Goal: Task Accomplishment & Management: Manage account settings

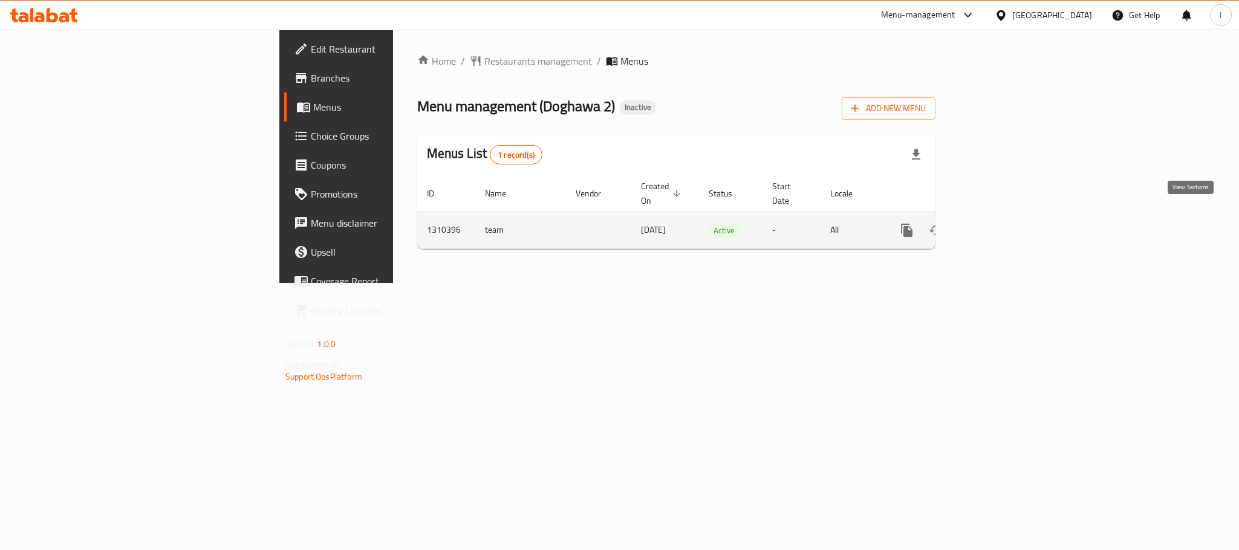
click at [1001, 223] on icon "enhanced table" at bounding box center [994, 230] width 15 height 15
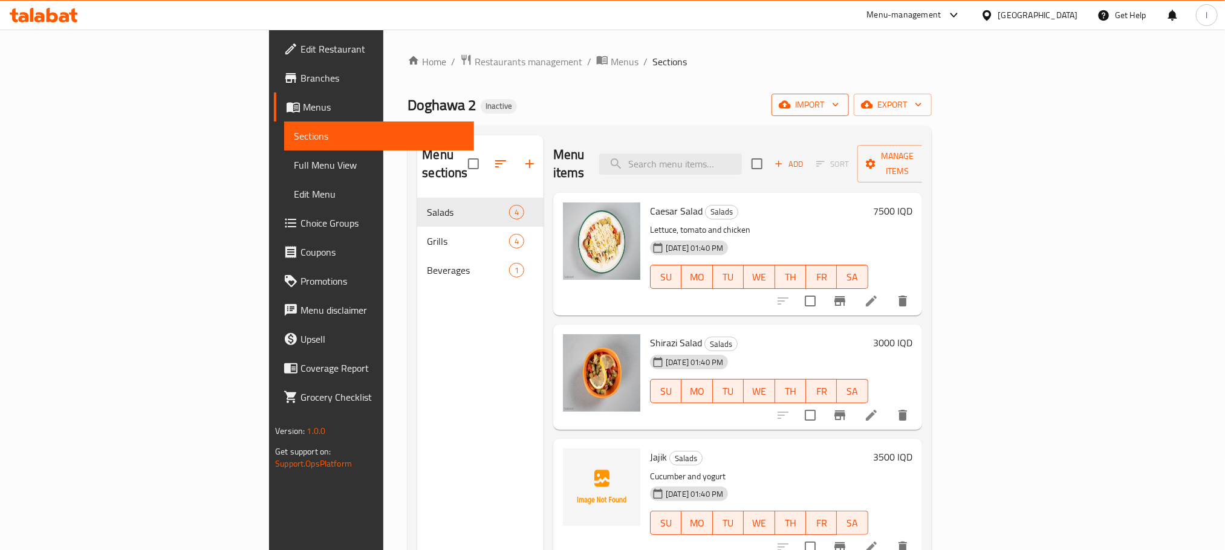
click at [839, 107] on span "import" at bounding box center [810, 104] width 58 height 15
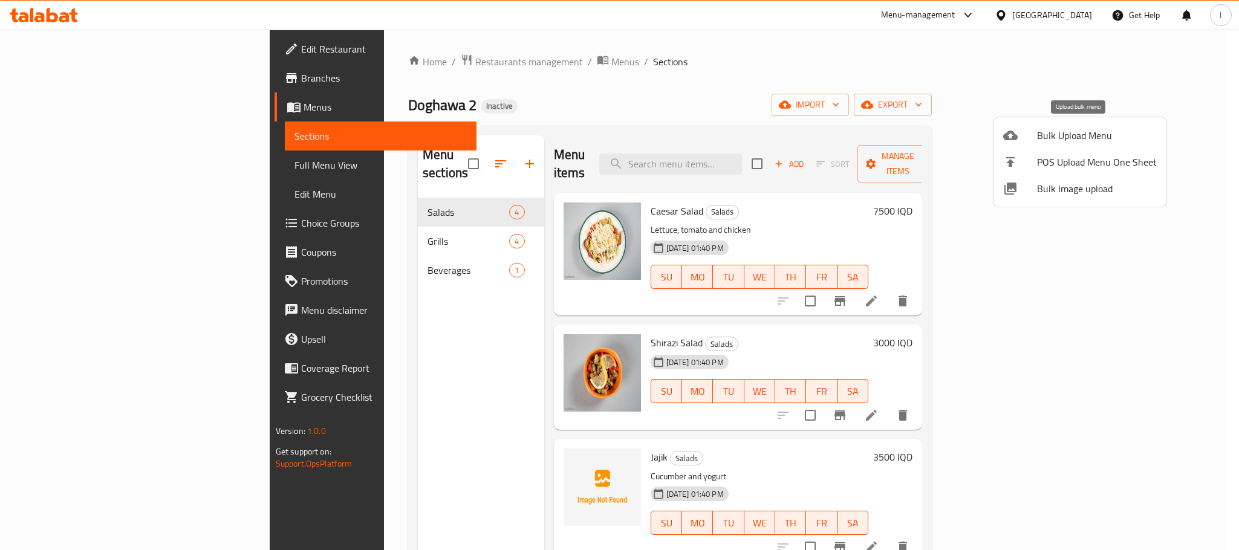
click at [1056, 129] on span "Bulk Upload Menu" at bounding box center [1097, 135] width 120 height 15
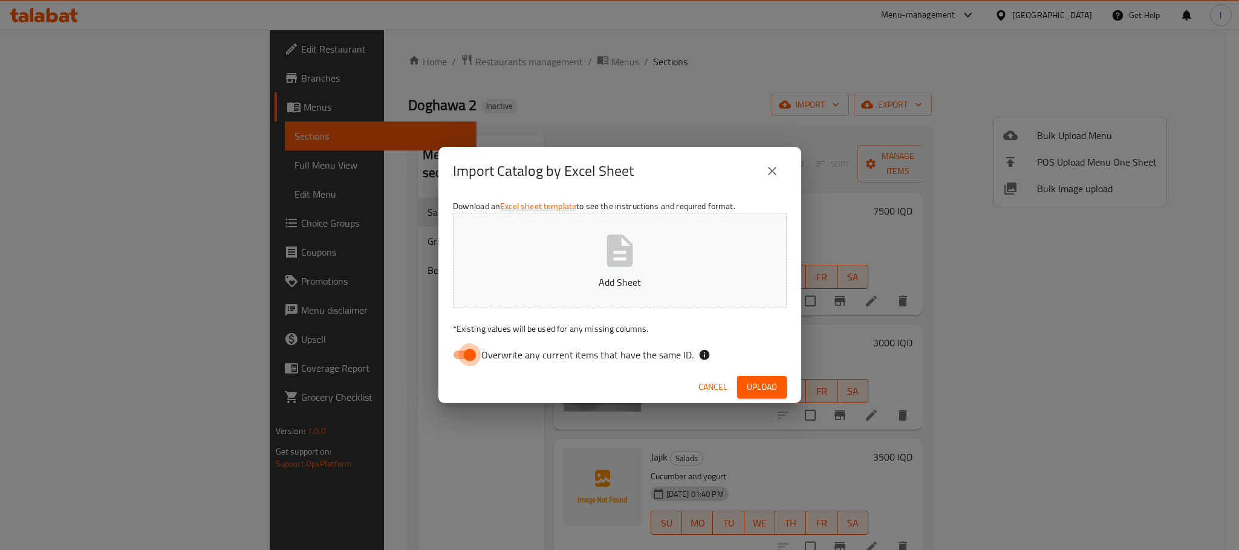
click at [467, 350] on input "Overwrite any current items that have the same ID." at bounding box center [469, 354] width 69 height 23
checkbox input "false"
click at [718, 258] on button "Add Sheet" at bounding box center [620, 261] width 334 height 96
click at [762, 383] on span "Upload" at bounding box center [762, 387] width 30 height 15
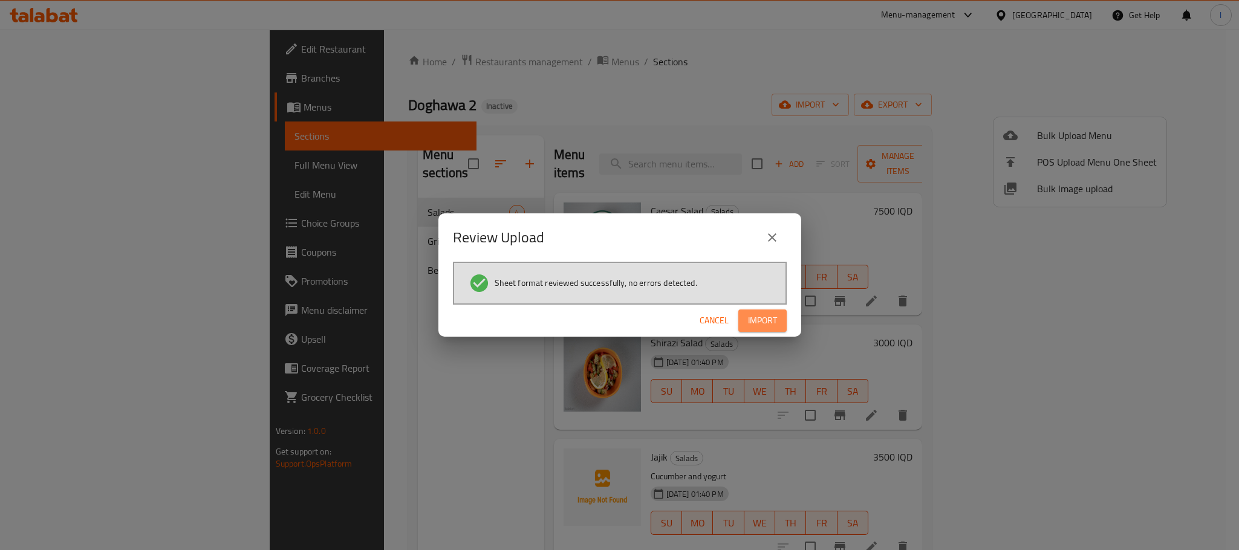
click at [761, 313] on span "Import" at bounding box center [762, 320] width 29 height 15
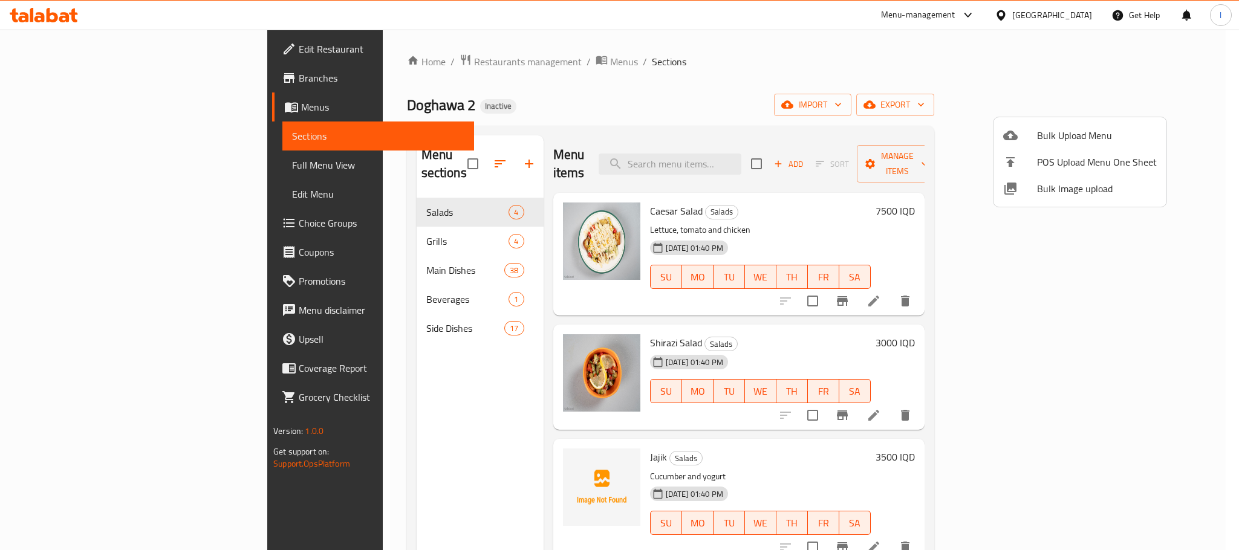
click at [329, 310] on div at bounding box center [619, 275] width 1239 height 550
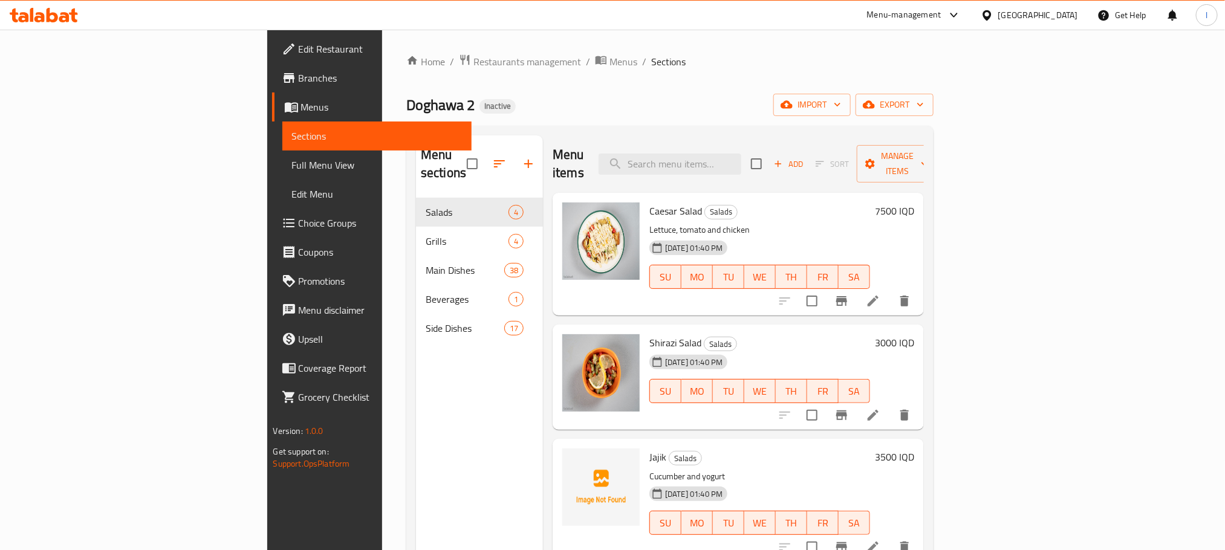
click at [426, 321] on span "Side Dishes" at bounding box center [465, 328] width 79 height 15
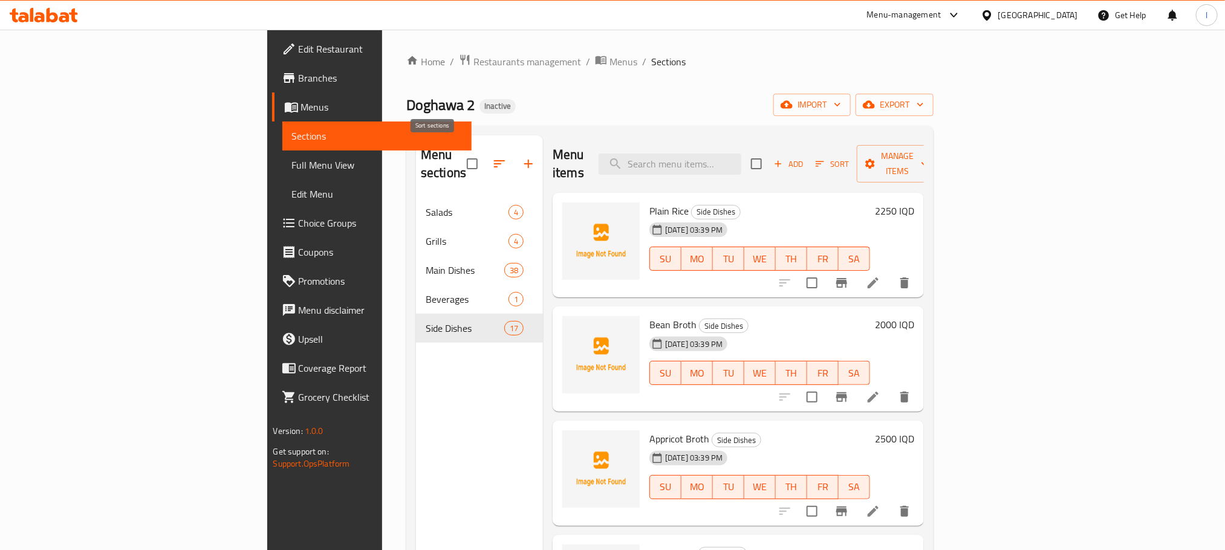
click at [485, 149] on button "button" at bounding box center [499, 163] width 29 height 29
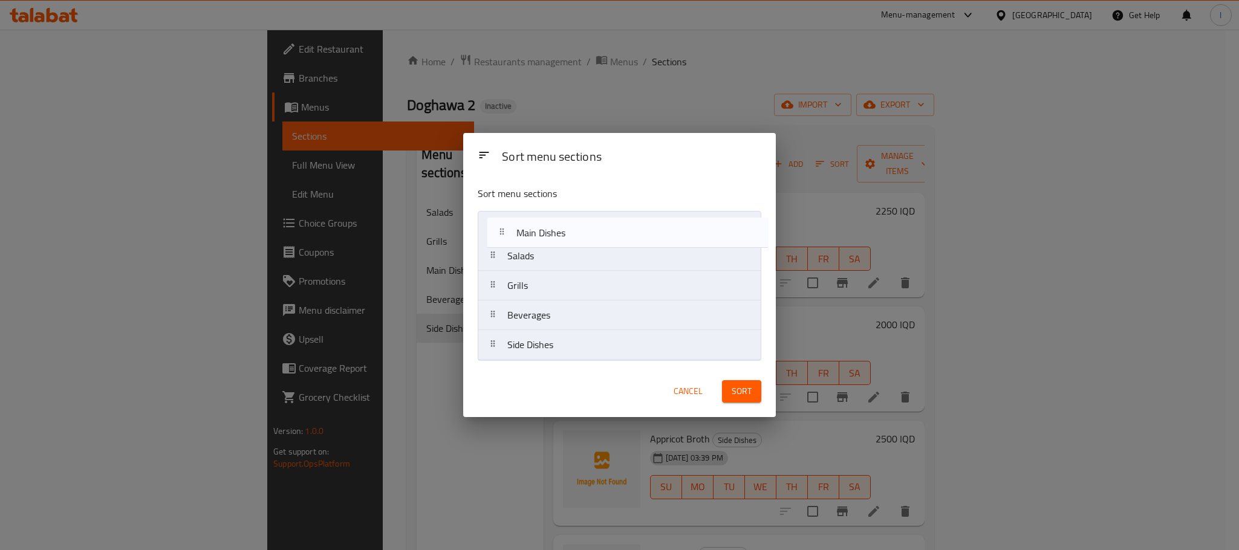
drag, startPoint x: 524, startPoint y: 284, endPoint x: 537, endPoint y: 223, distance: 61.8
click at [537, 223] on nav "Salads Grills Main Dishes Beverages Side Dishes" at bounding box center [620, 285] width 284 height 149
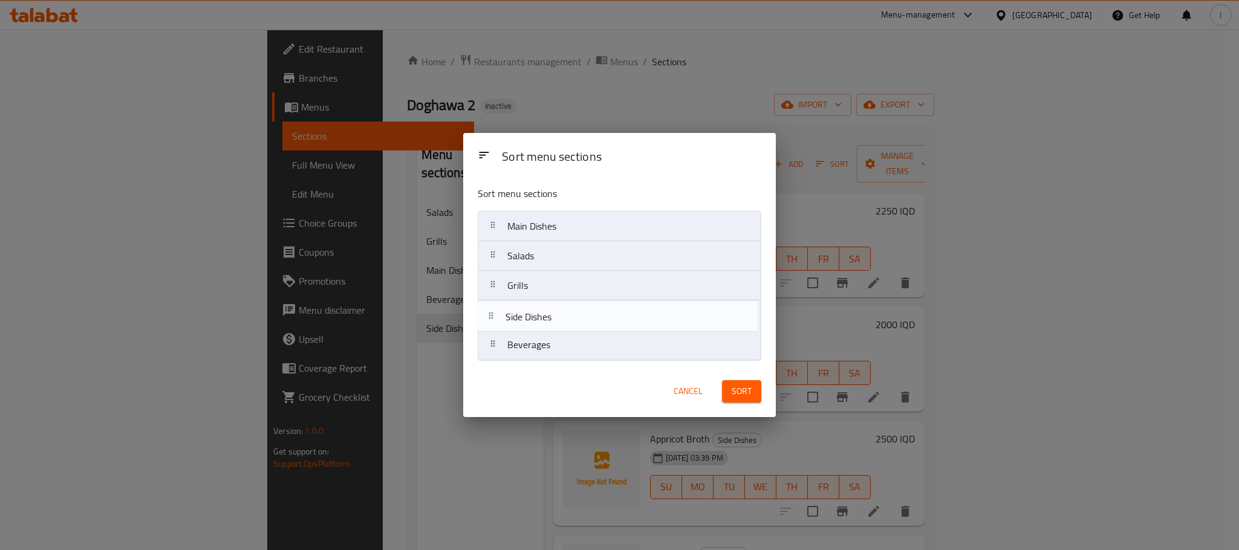
drag, startPoint x: 565, startPoint y: 347, endPoint x: 562, endPoint y: 314, distance: 33.3
click at [562, 314] on nav "Main Dishes Salads Grills Beverages Side Dishes" at bounding box center [620, 285] width 284 height 149
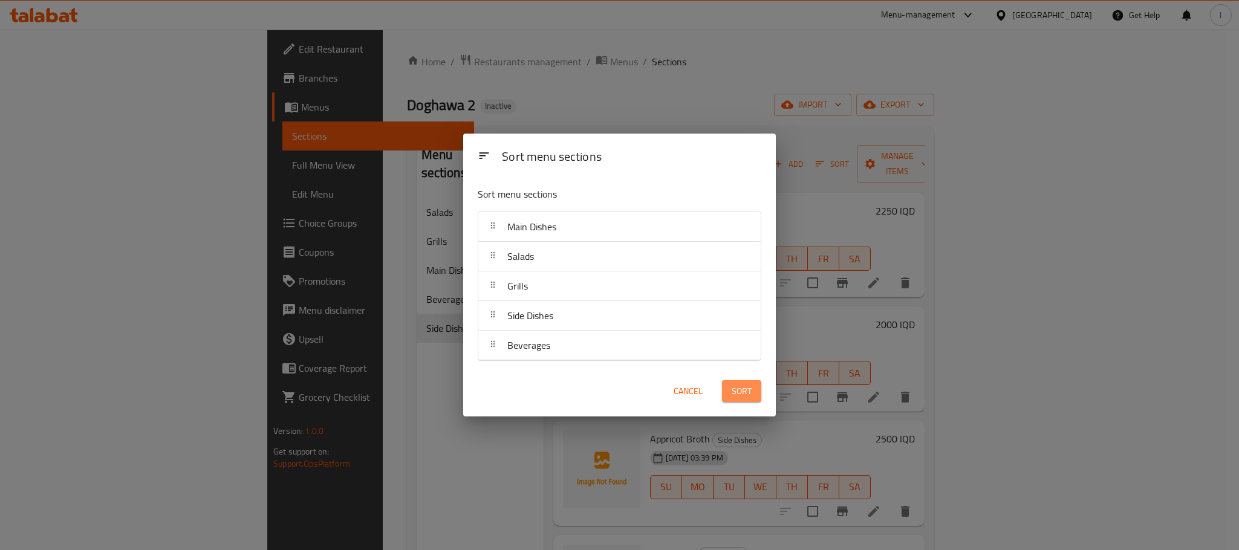
click at [727, 390] on button "Sort" at bounding box center [741, 391] width 39 height 22
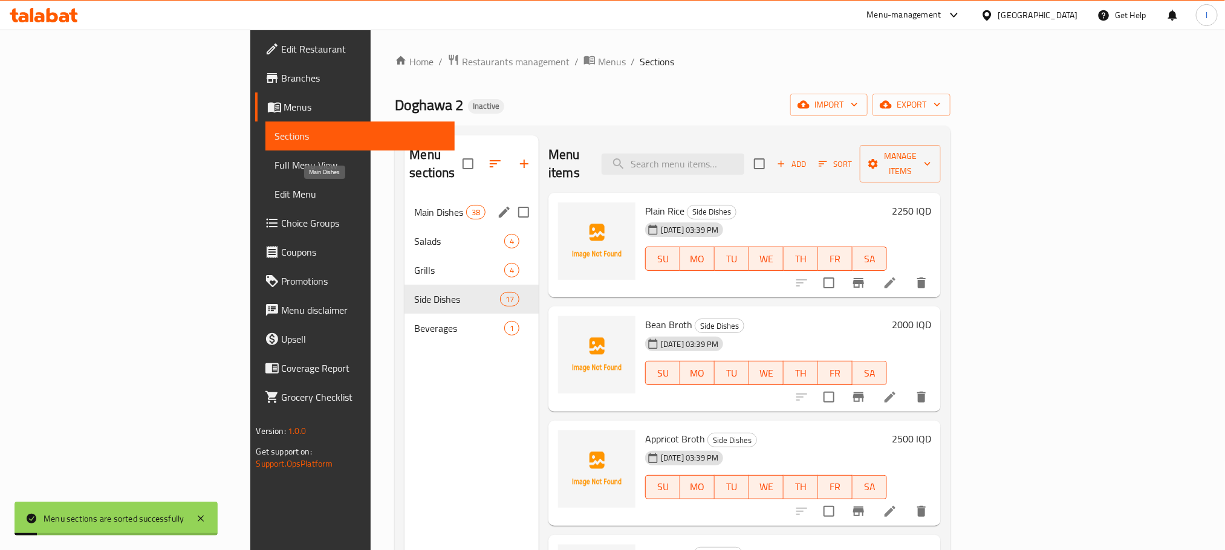
click at [414, 205] on span "Main Dishes" at bounding box center [439, 212] width 51 height 15
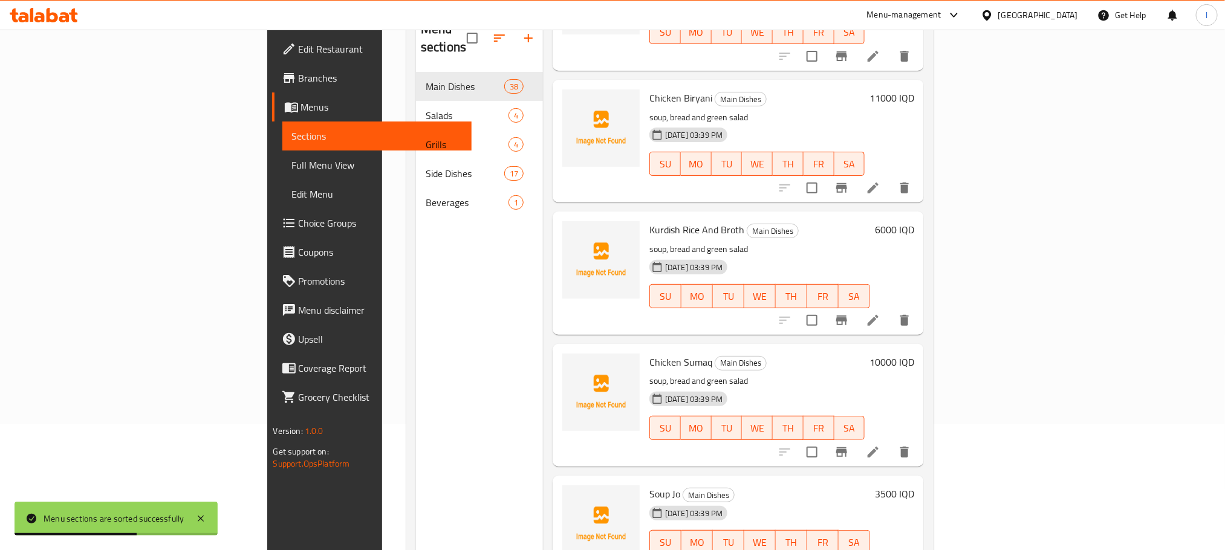
scroll to position [169, 0]
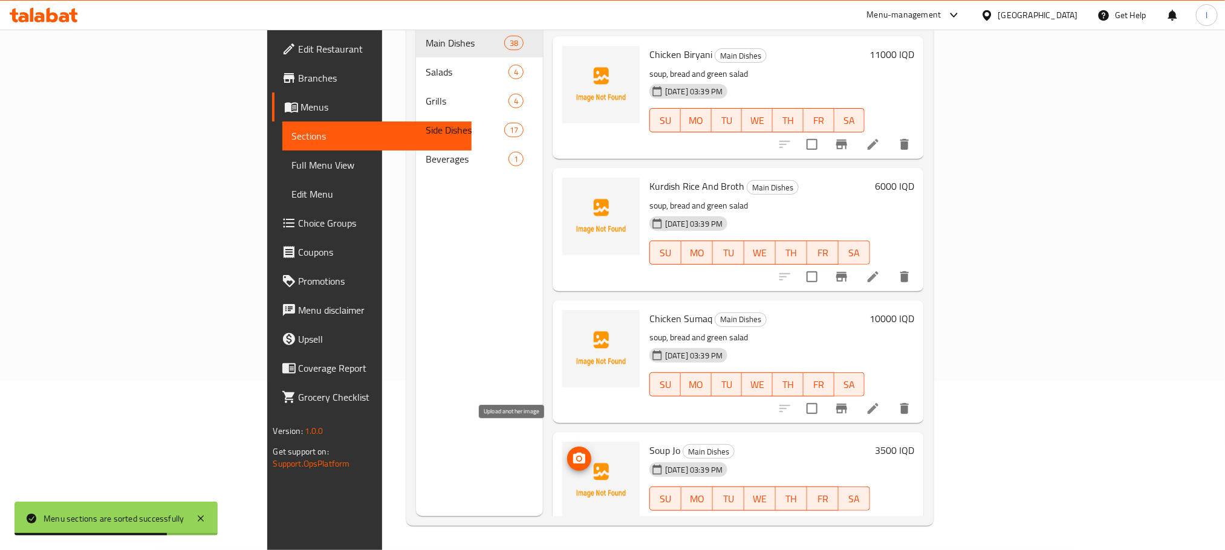
click at [567, 452] on span "upload picture" at bounding box center [579, 459] width 24 height 15
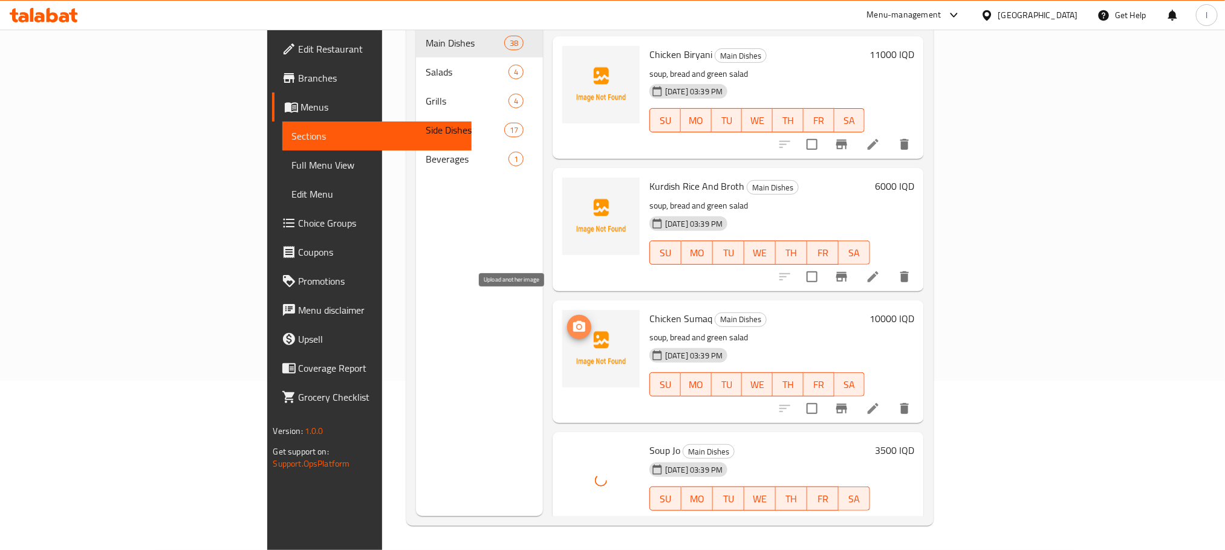
click at [572, 320] on icon "upload picture" at bounding box center [579, 327] width 15 height 15
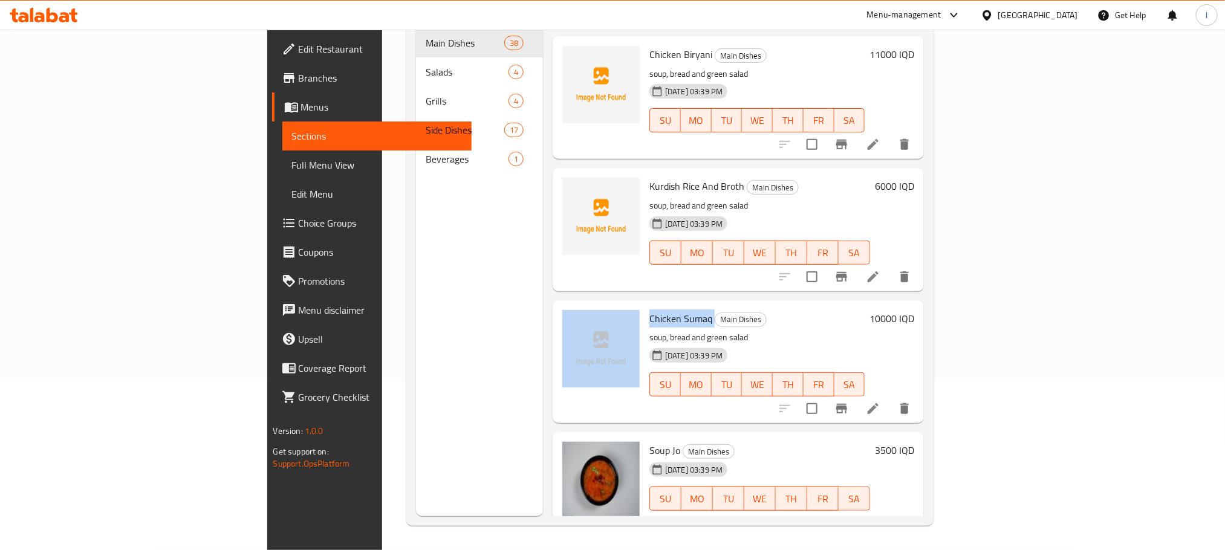
drag, startPoint x: 648, startPoint y: 294, endPoint x: 577, endPoint y: 294, distance: 71.4
click at [577, 305] on div "Chicken Sumaq Main Dishes soup, bread and green salad 08-09-2025 03:39 PM SU MO…" at bounding box center [739, 361] width 362 height 113
copy div "Chicken Sumaq"
click at [567, 187] on span "upload picture" at bounding box center [579, 194] width 24 height 15
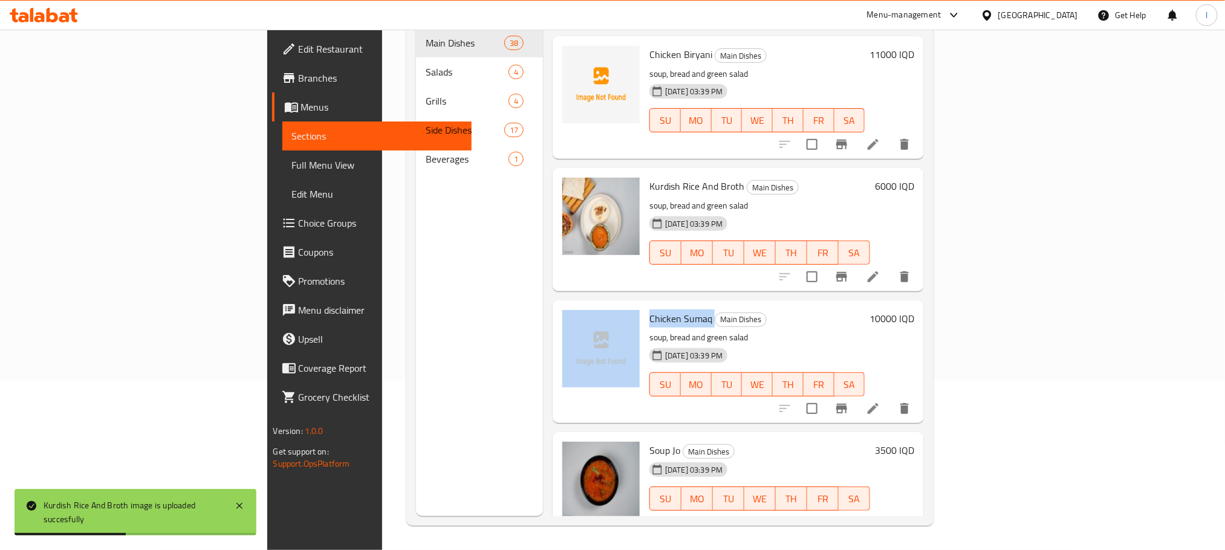
scroll to position [4128, 0]
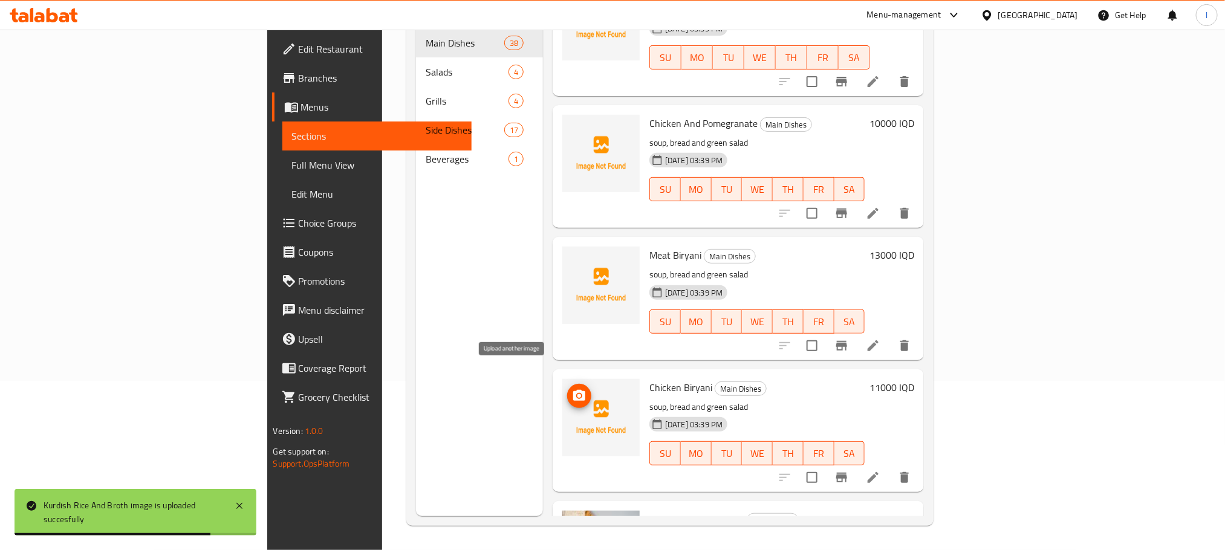
click at [573, 390] on icon "upload picture" at bounding box center [579, 395] width 12 height 11
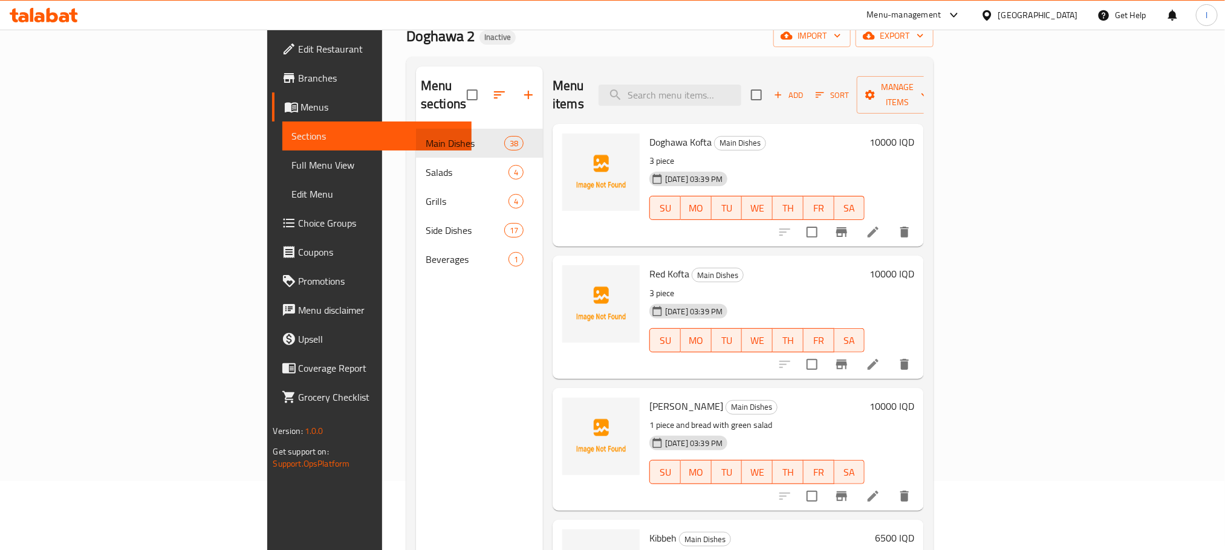
scroll to position [0, 0]
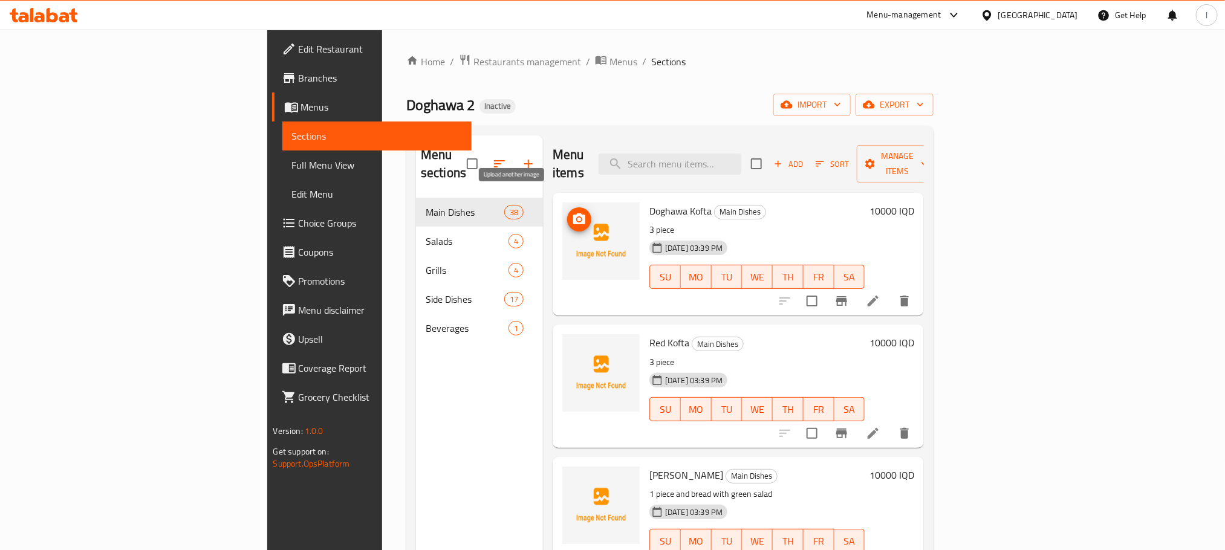
click at [572, 212] on icon "upload picture" at bounding box center [579, 219] width 15 height 15
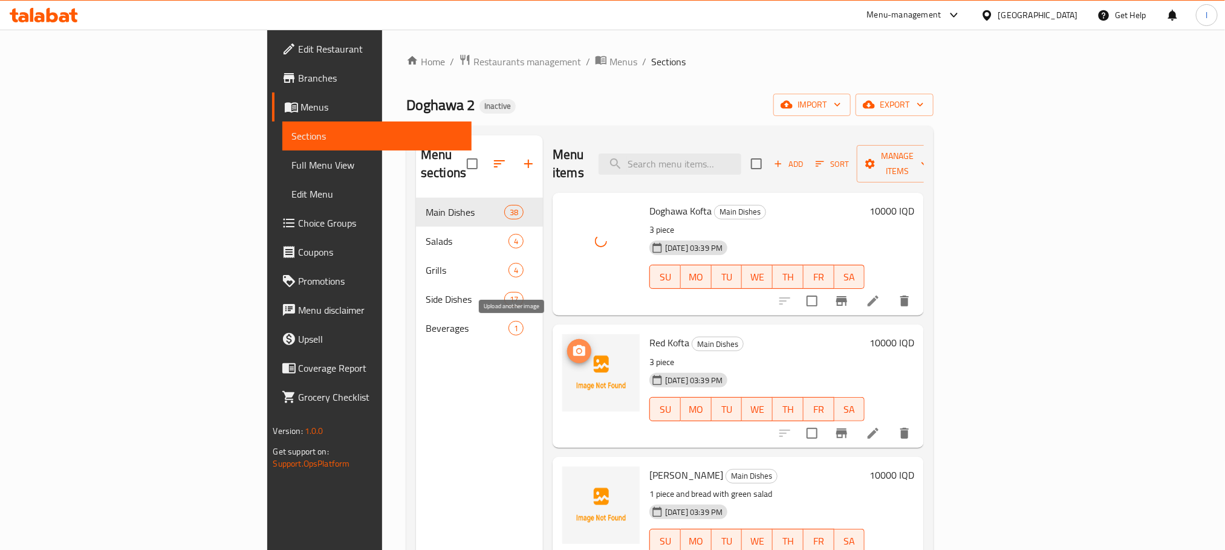
click at [573, 345] on icon "upload picture" at bounding box center [579, 350] width 12 height 11
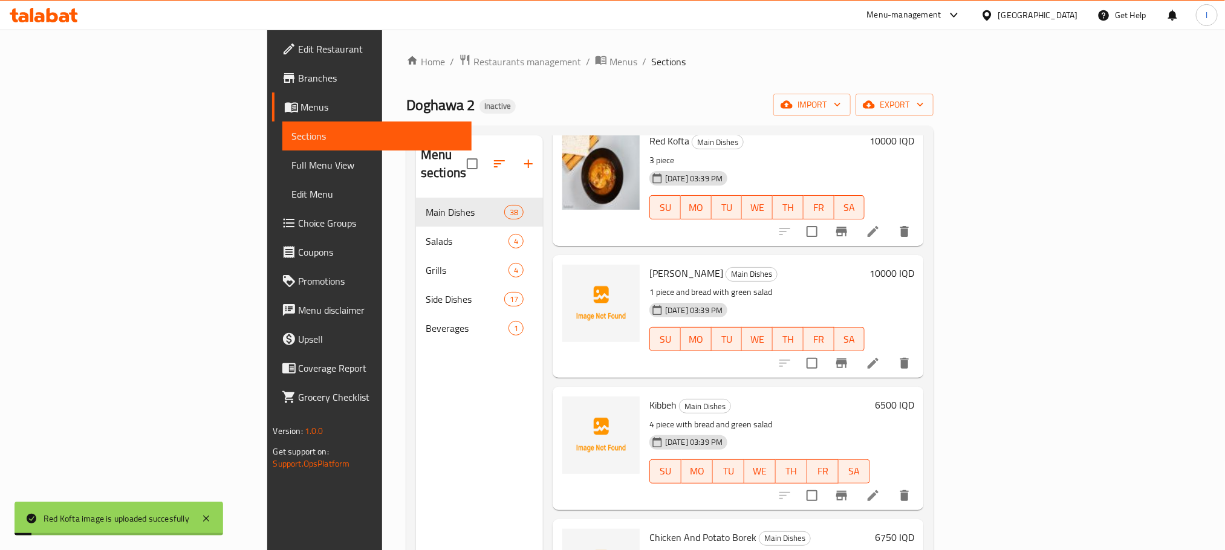
scroll to position [210, 0]
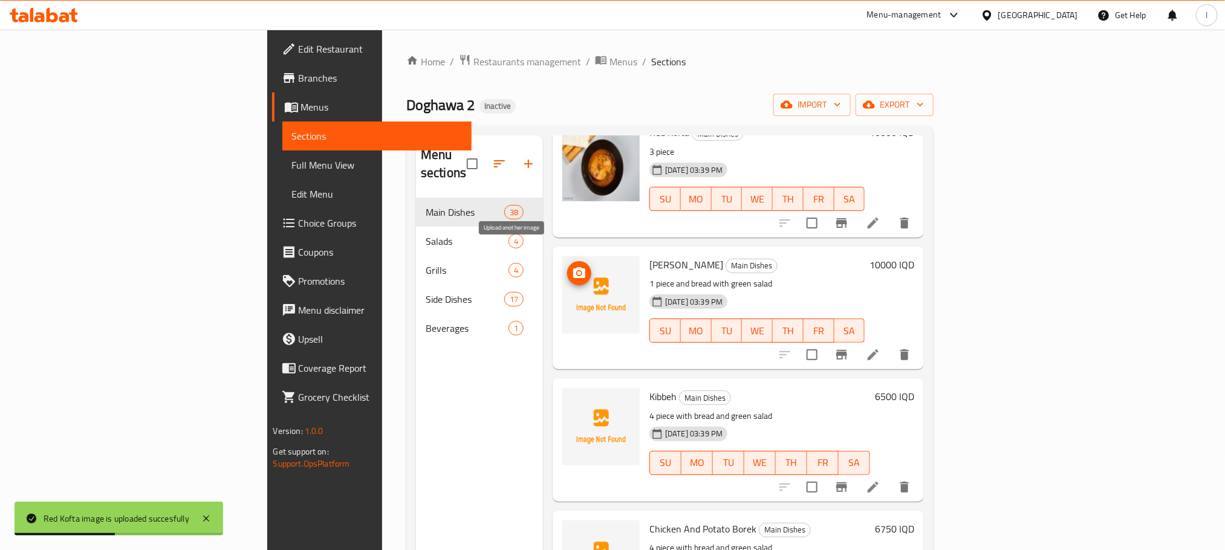
click at [572, 266] on icon "upload picture" at bounding box center [579, 273] width 15 height 15
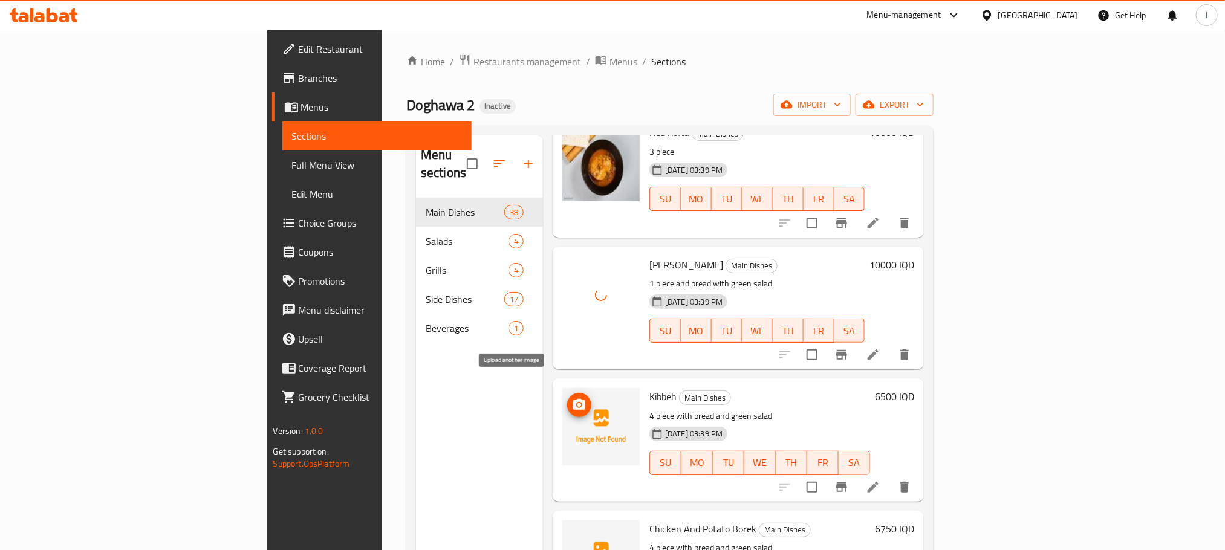
click at [572, 398] on icon "upload picture" at bounding box center [579, 405] width 15 height 15
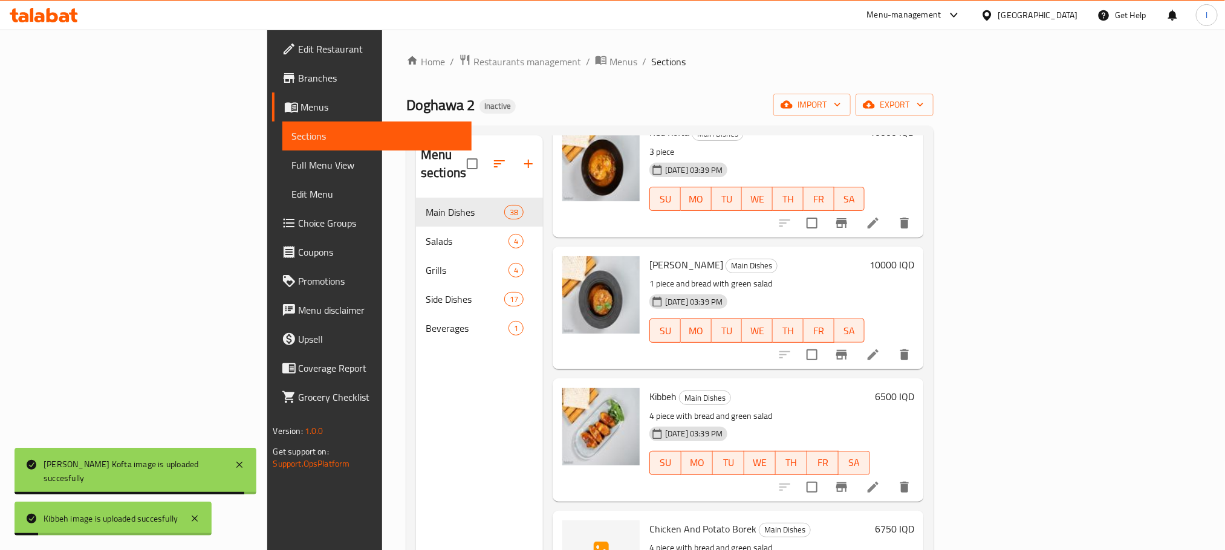
scroll to position [543, 0]
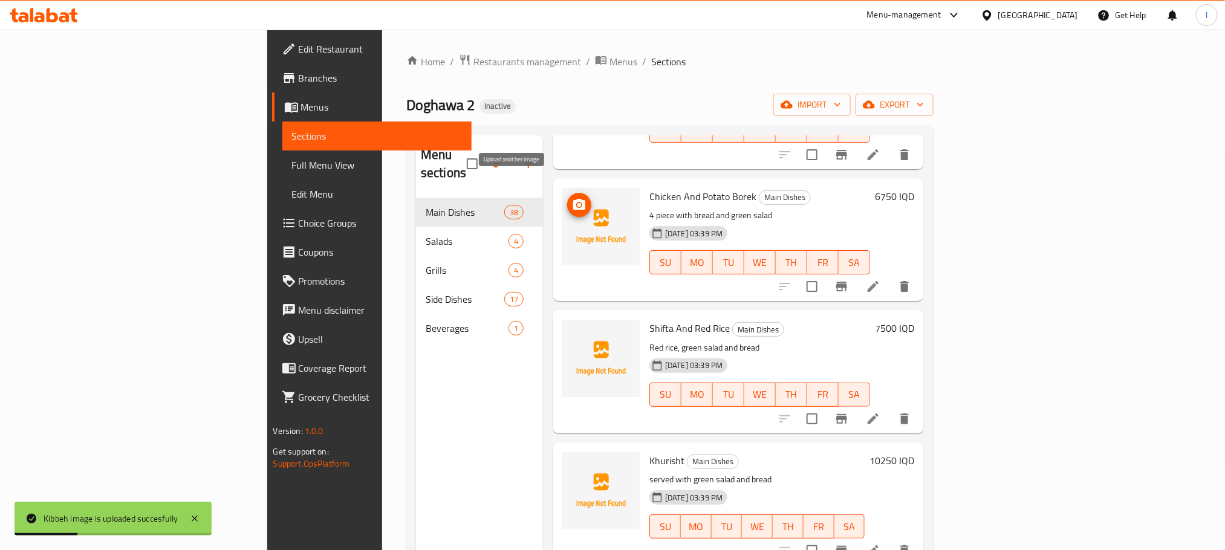
click at [572, 198] on icon "upload picture" at bounding box center [579, 205] width 15 height 15
click at [573, 199] on icon "upload picture" at bounding box center [579, 204] width 12 height 11
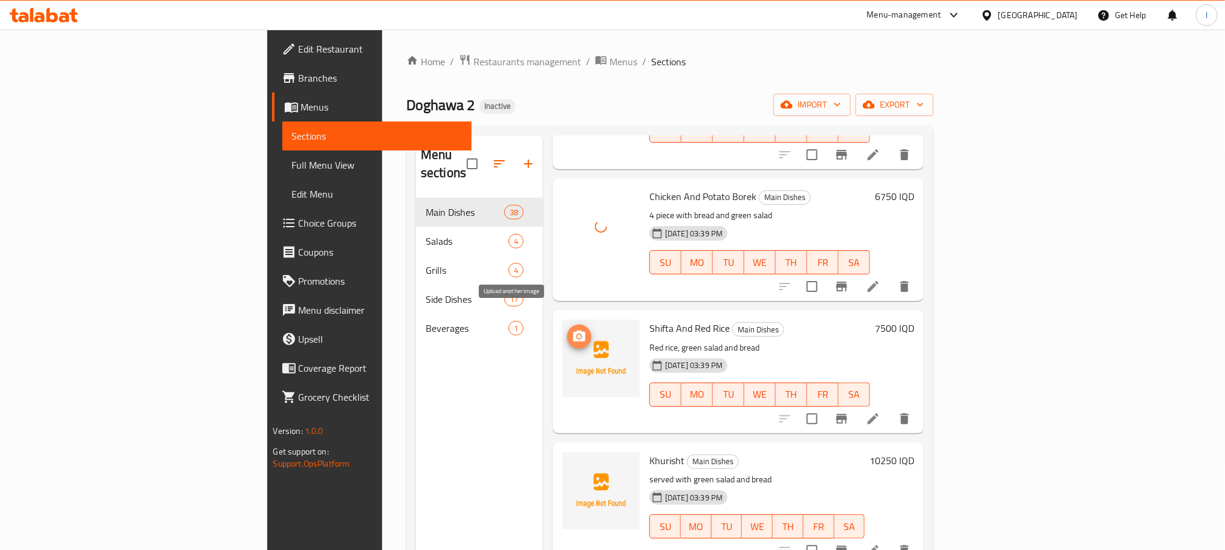
click at [567, 330] on span "upload picture" at bounding box center [579, 337] width 24 height 15
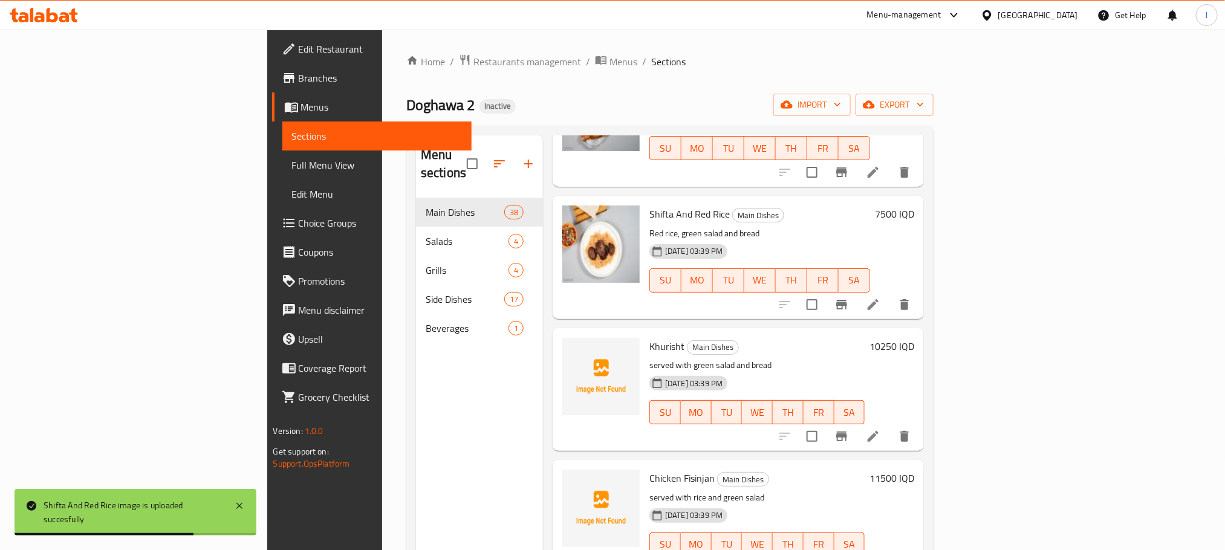
scroll to position [772, 0]
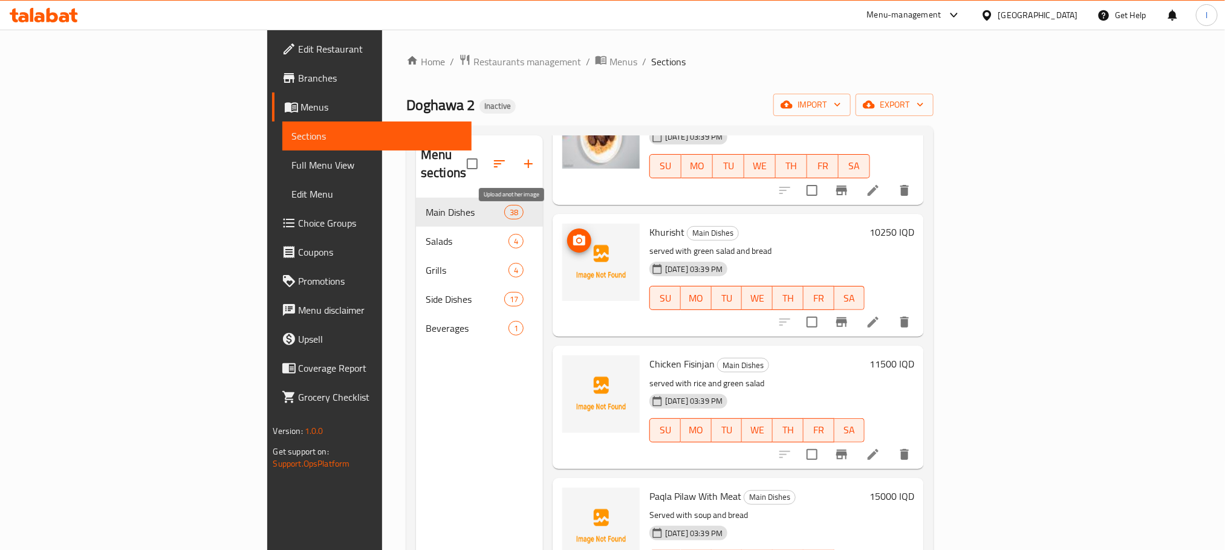
click at [573, 235] on icon "upload picture" at bounding box center [579, 240] width 12 height 11
drag, startPoint x: 619, startPoint y: 207, endPoint x: 579, endPoint y: 203, distance: 39.5
click at [645, 219] on div "Khurisht Main Dishes served with green salad and bread 08-09-2025 03:39 PM SU M…" at bounding box center [757, 275] width 225 height 113
copy h6 "Khurisht"
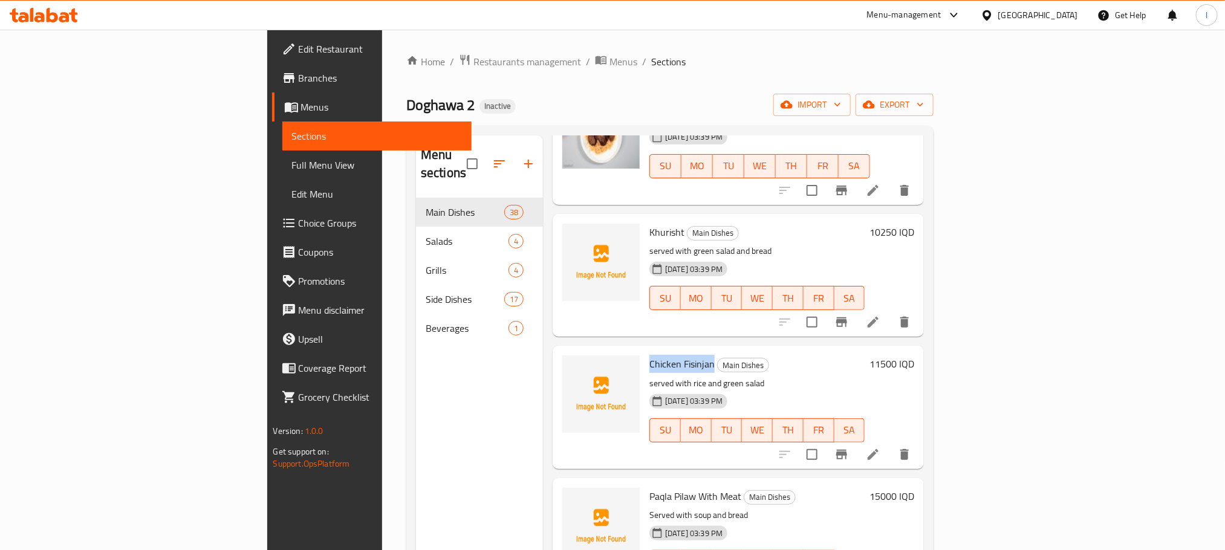
drag, startPoint x: 646, startPoint y: 351, endPoint x: 579, endPoint y: 348, distance: 67.8
click at [645, 351] on div "Chicken Fisinjan Main Dishes served with rice and green salad 08-09-2025 03:39 …" at bounding box center [757, 407] width 225 height 113
copy span "Chicken Fisinjan"
click at [572, 365] on icon "upload picture" at bounding box center [579, 372] width 15 height 15
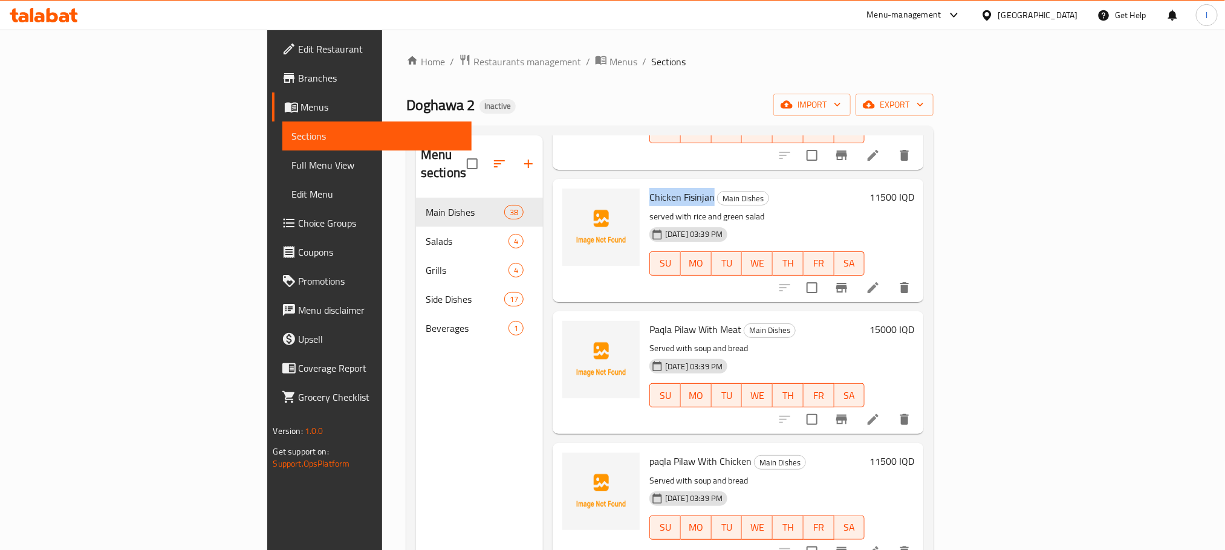
scroll to position [956, 0]
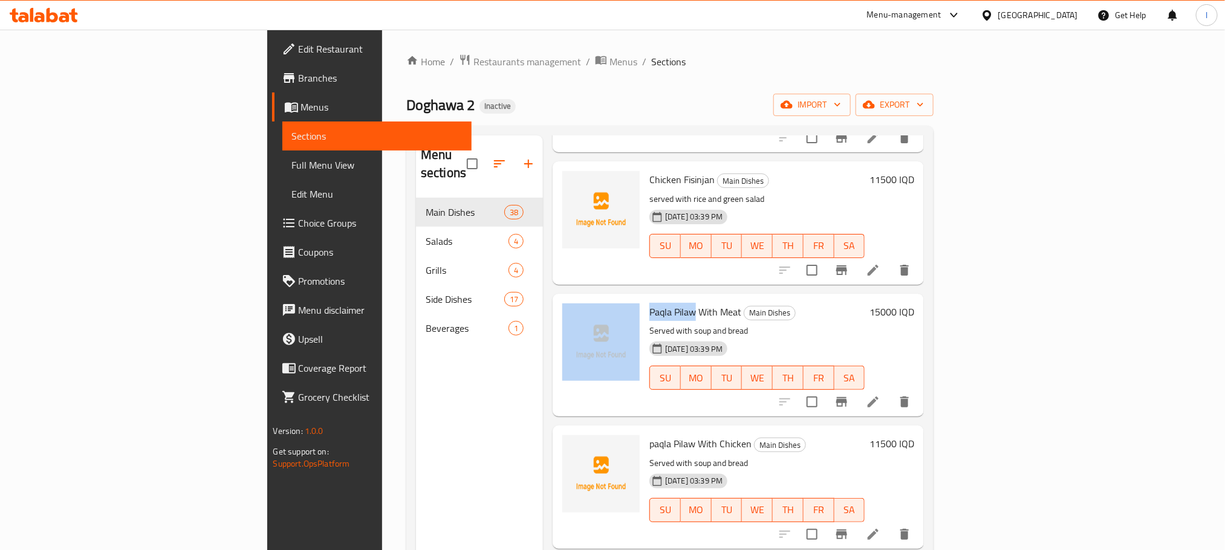
drag, startPoint x: 630, startPoint y: 293, endPoint x: 577, endPoint y: 291, distance: 52.6
click at [577, 299] on div "Paqla Pilaw With Meat Main Dishes Served with soup and bread 08-09-2025 03:39 P…" at bounding box center [739, 355] width 362 height 113
copy div "Paqla Pilaw"
click at [573, 314] on icon "upload picture" at bounding box center [579, 319] width 12 height 11
copy div "Paqla Pilaw"
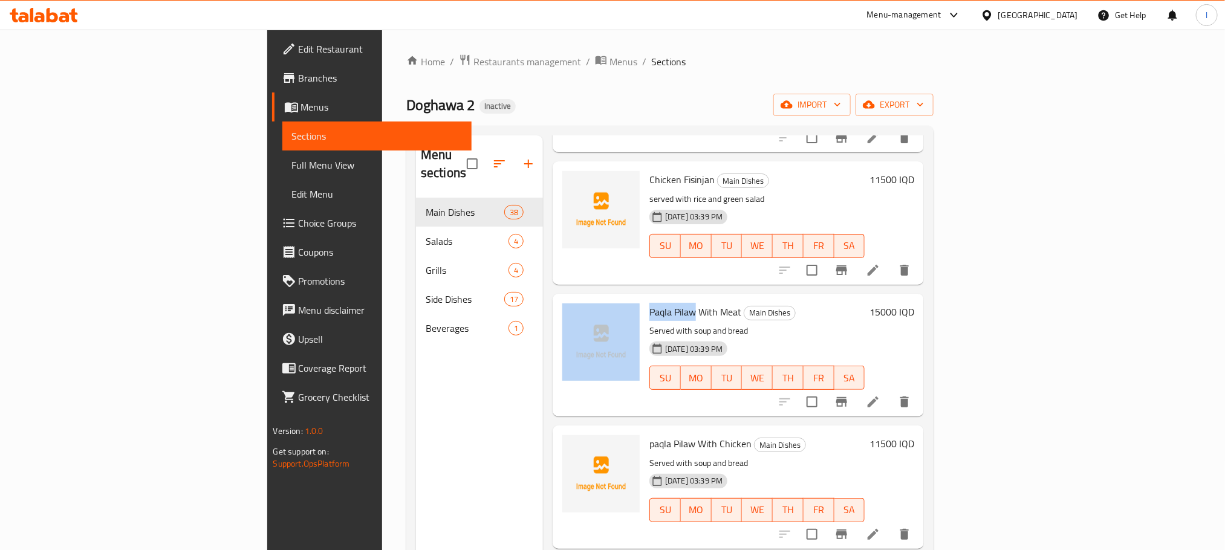
click at [645, 299] on div "Paqla Pilaw With Meat Main Dishes Served with soup and bread 08-09-2025 03:39 P…" at bounding box center [757, 355] width 225 height 113
click at [649, 303] on span "Paqla Pilaw With Meat" at bounding box center [695, 312] width 92 height 18
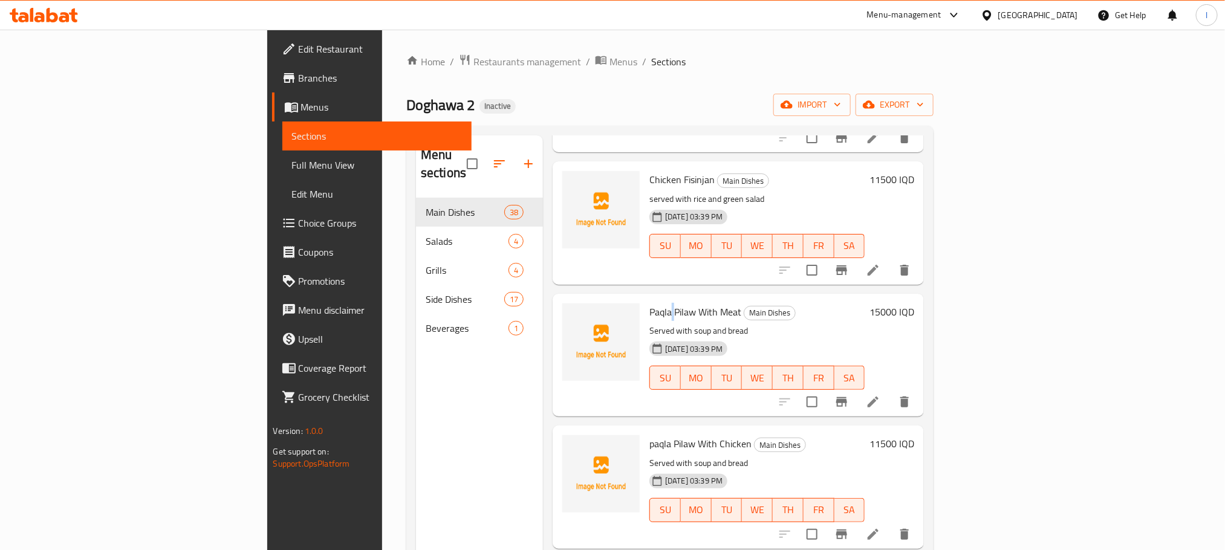
click at [649, 303] on span "Paqla Pilaw With Meat" at bounding box center [695, 312] width 92 height 18
copy h6 "Paqla Pilaw With Meat"
click at [578, 318] on circle "upload picture" at bounding box center [580, 320] width 4 height 4
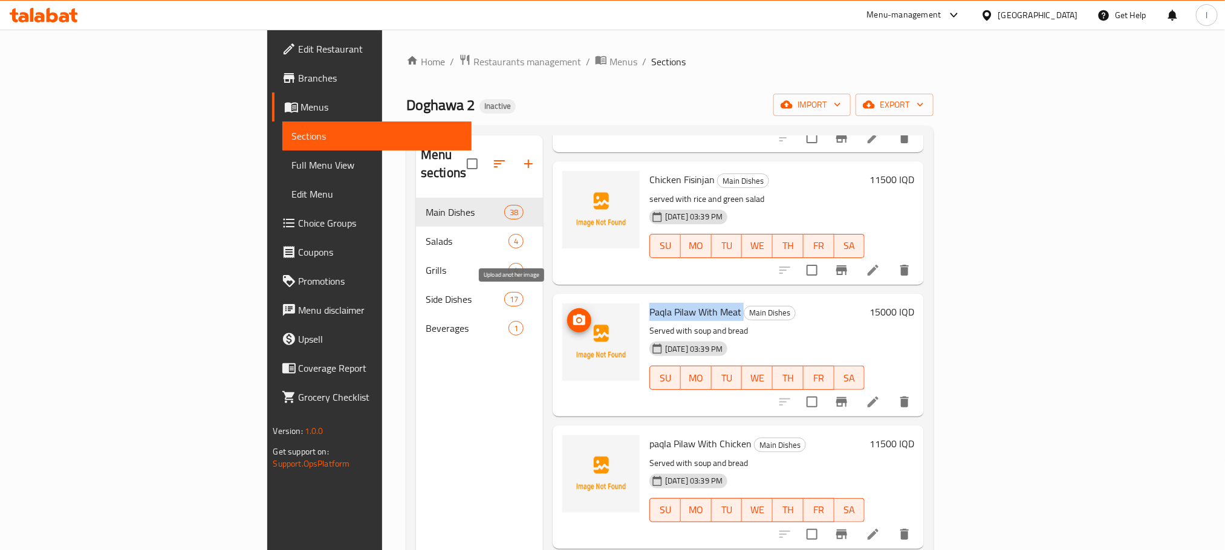
click at [572, 313] on icon "upload picture" at bounding box center [579, 320] width 15 height 15
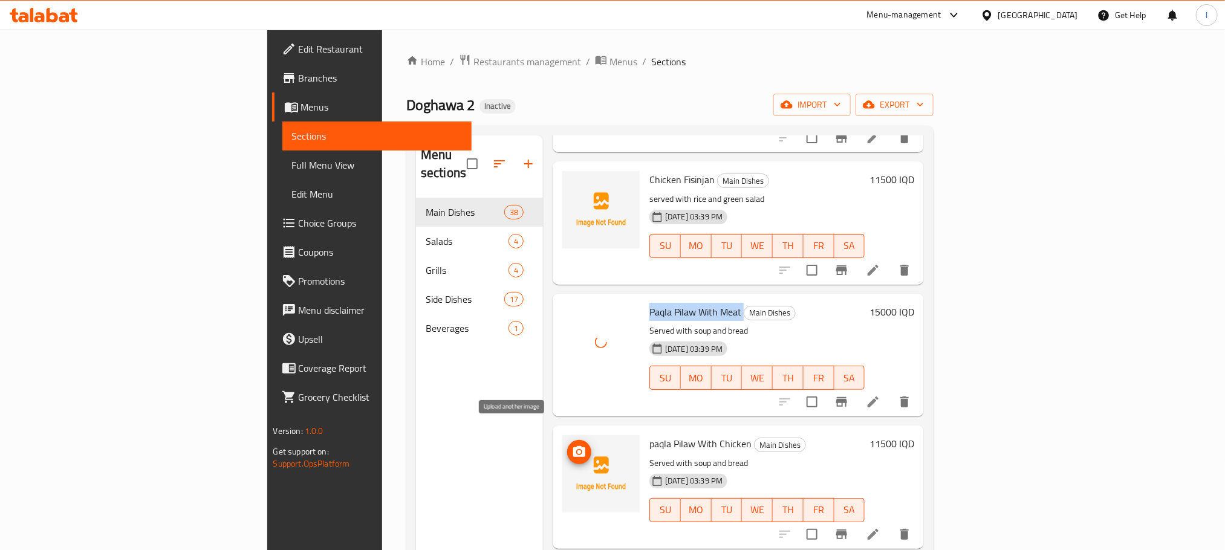
click at [572, 445] on icon "upload picture" at bounding box center [579, 452] width 15 height 15
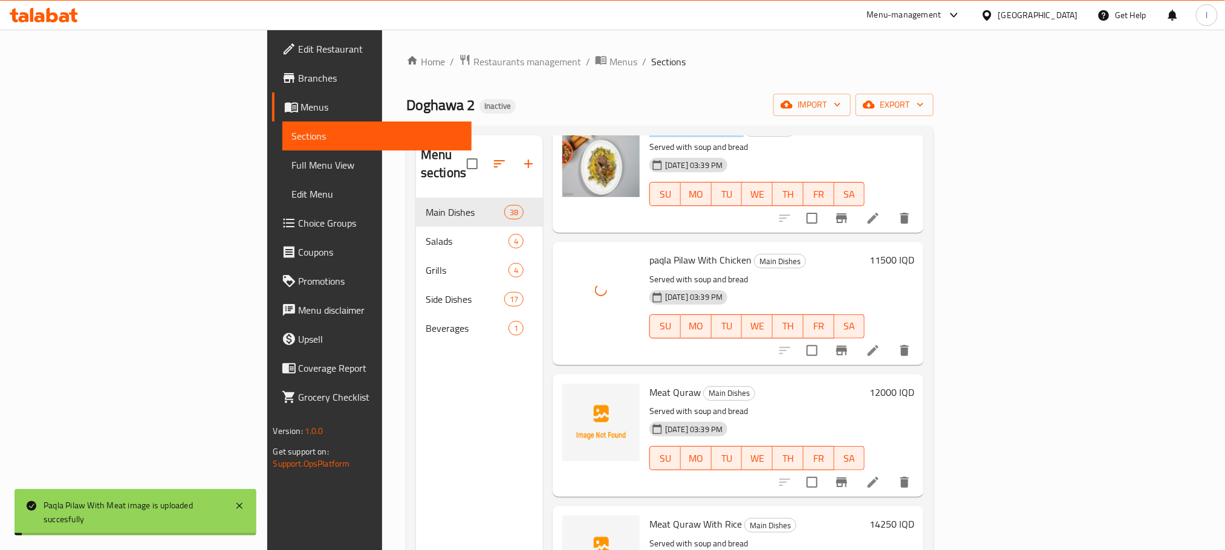
scroll to position [1149, 0]
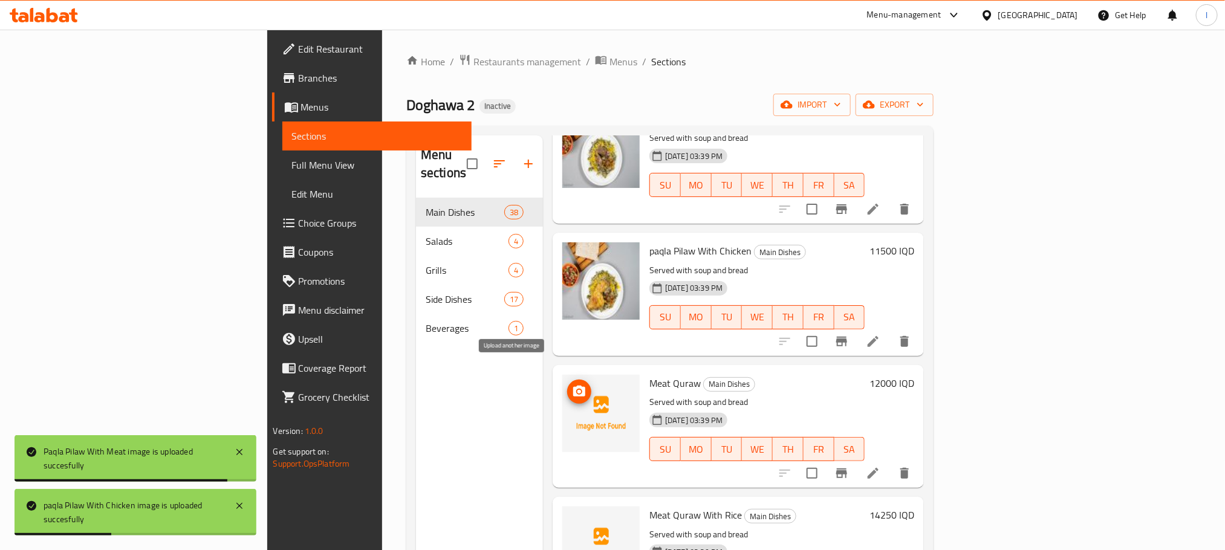
click at [573, 386] on icon "upload picture" at bounding box center [579, 391] width 12 height 11
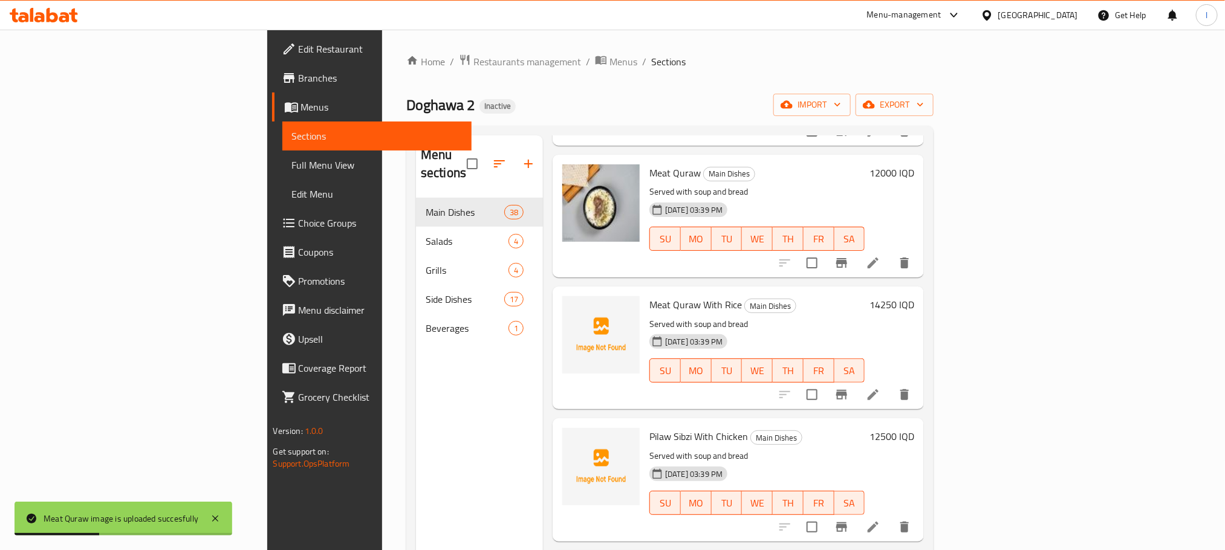
scroll to position [1368, 0]
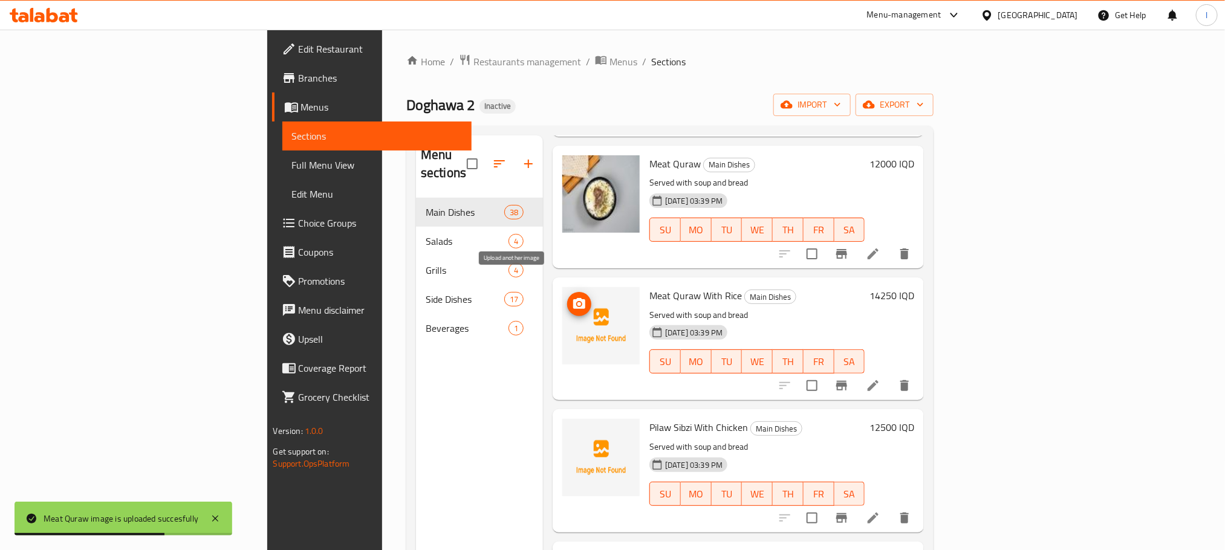
click at [573, 298] on icon "upload picture" at bounding box center [579, 303] width 12 height 11
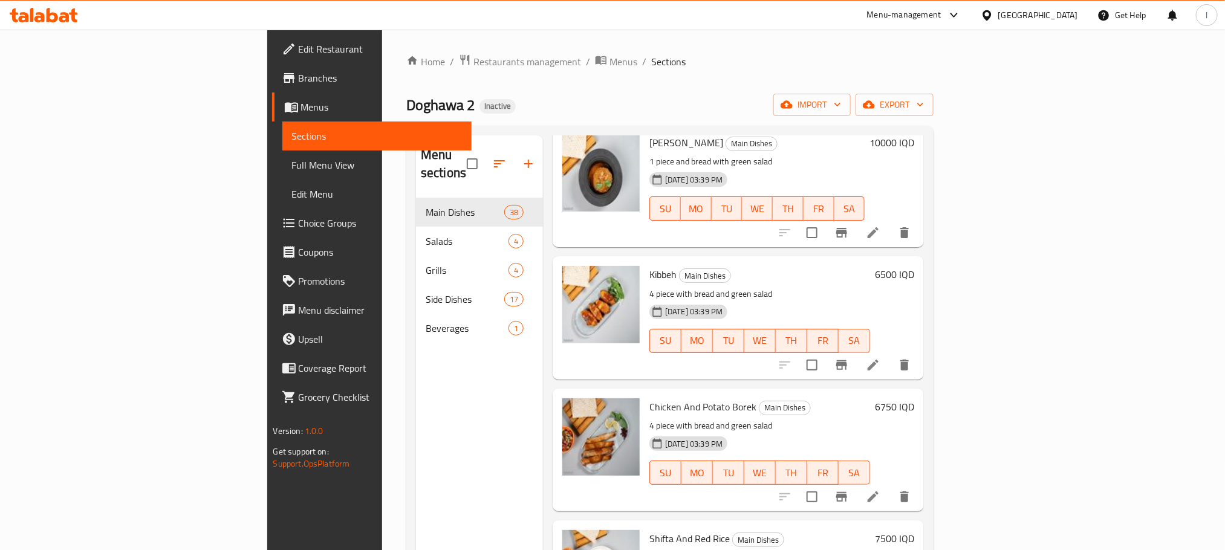
scroll to position [665, 0]
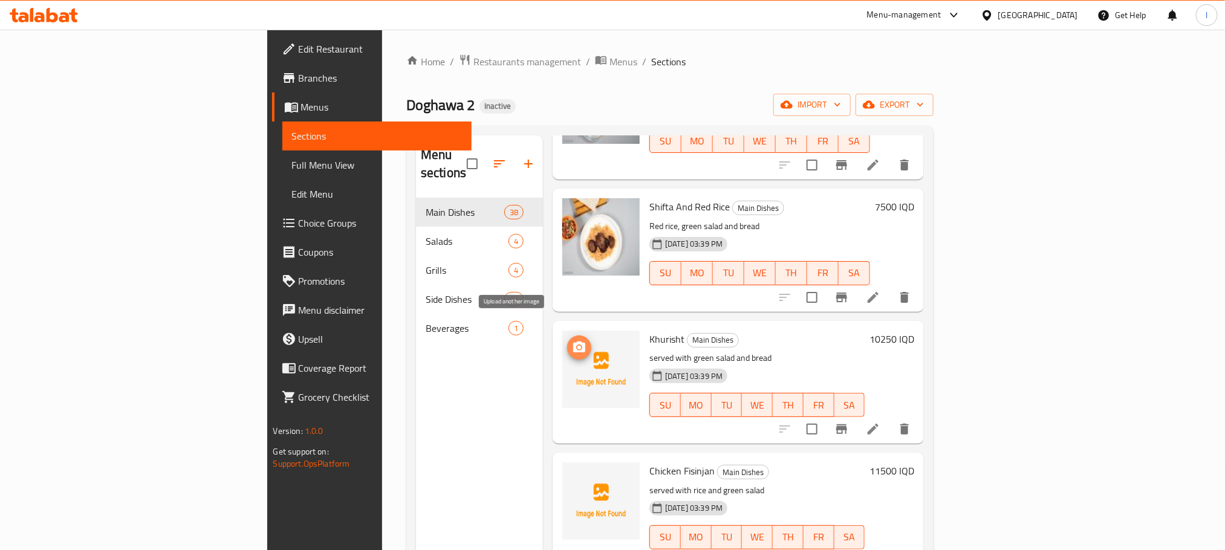
click at [573, 342] on icon "upload picture" at bounding box center [579, 347] width 12 height 11
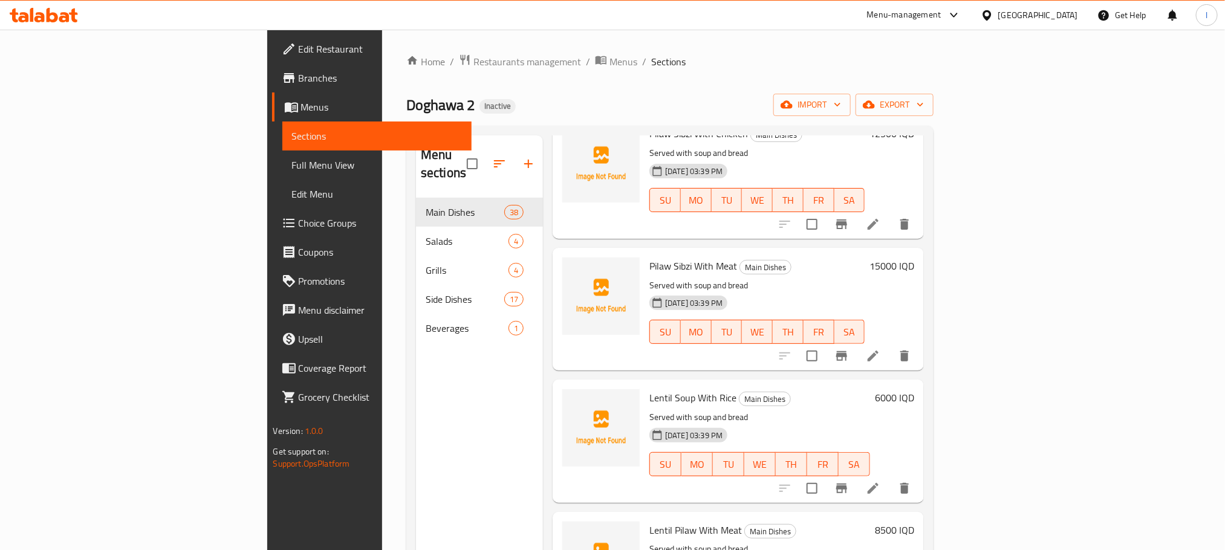
scroll to position [1479, 0]
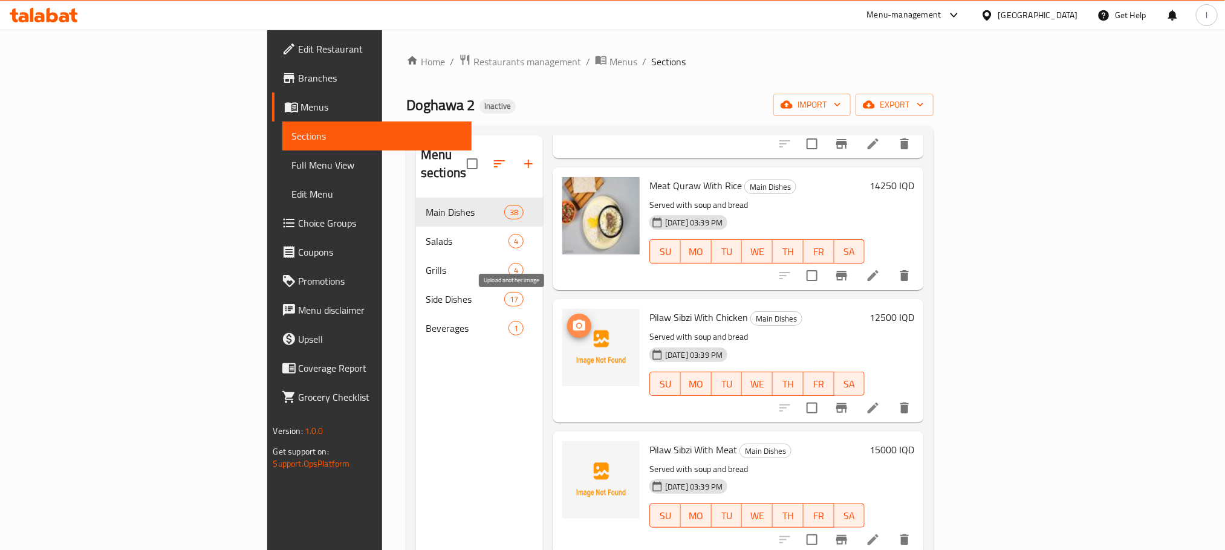
click at [573, 320] on icon "upload picture" at bounding box center [579, 325] width 12 height 11
click at [567, 316] on button "upload picture" at bounding box center [579, 326] width 24 height 24
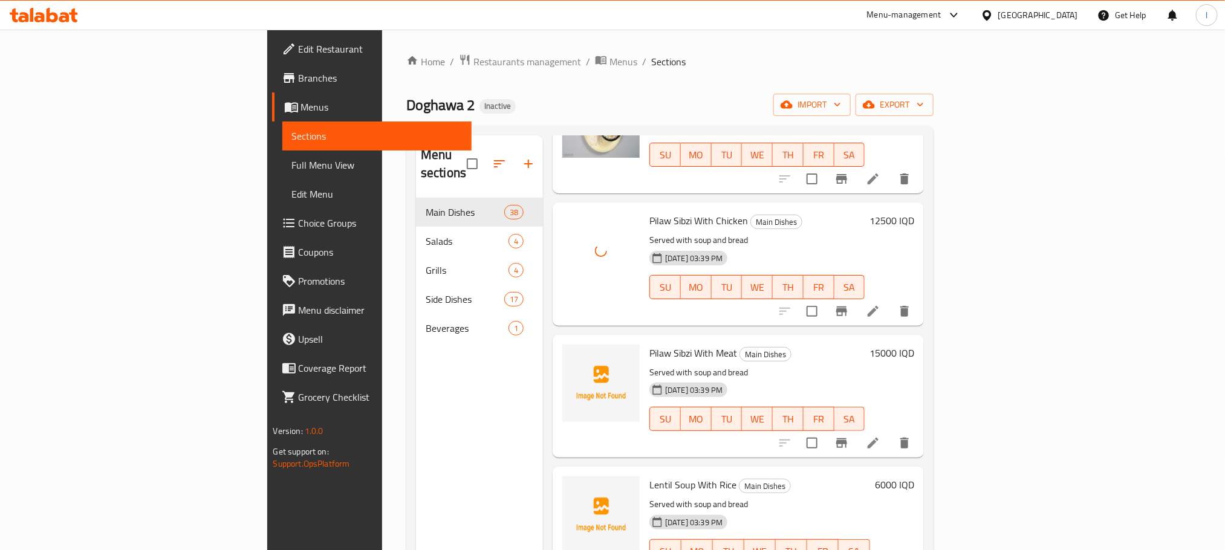
scroll to position [1514, 0]
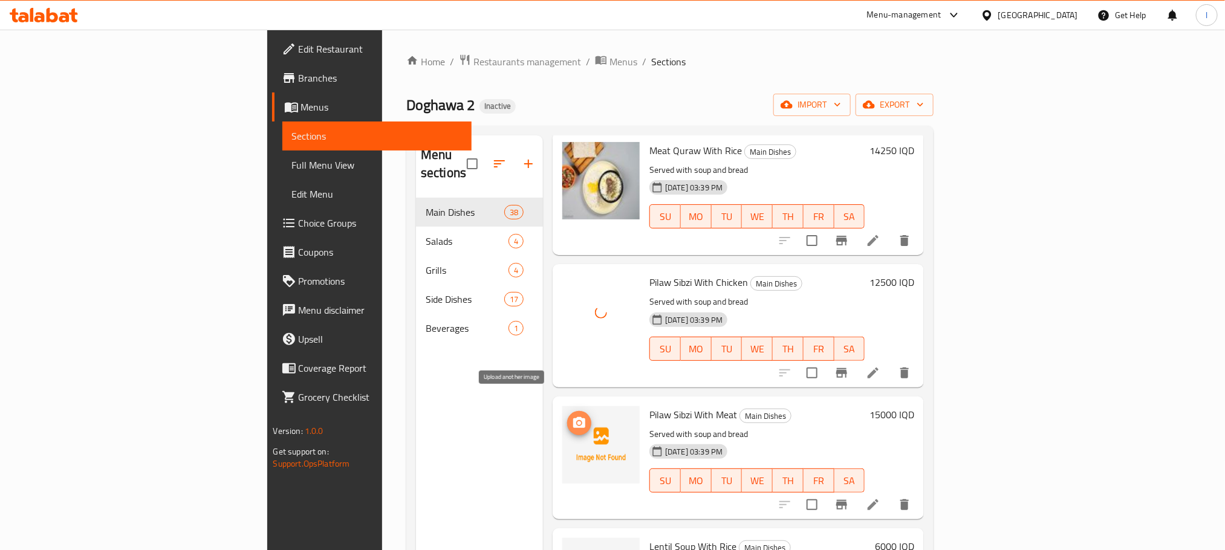
click at [567, 416] on span "upload picture" at bounding box center [579, 423] width 24 height 15
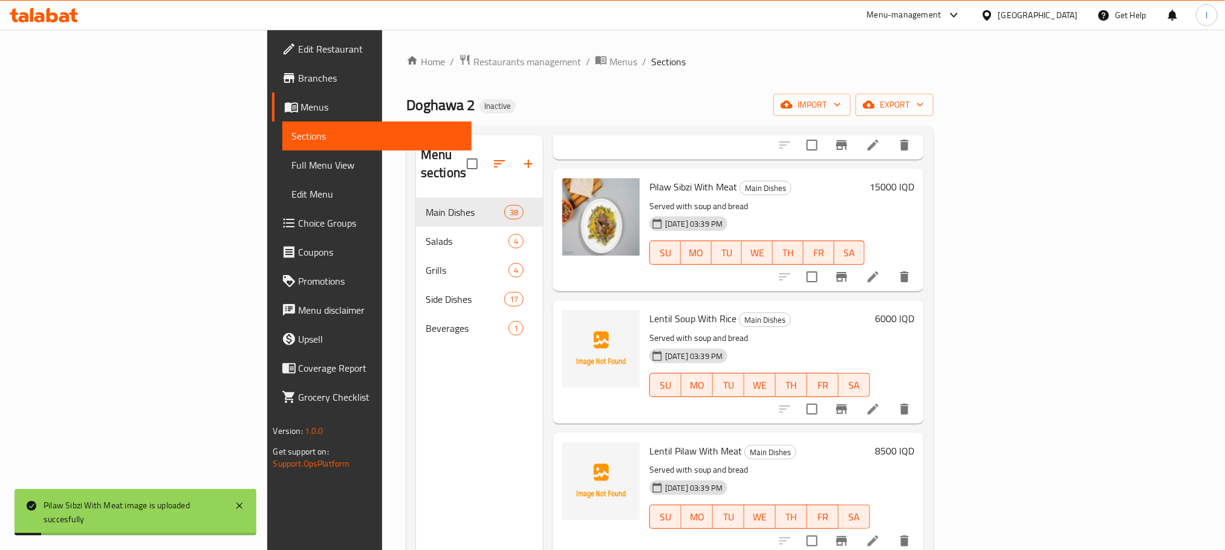
scroll to position [1760, 0]
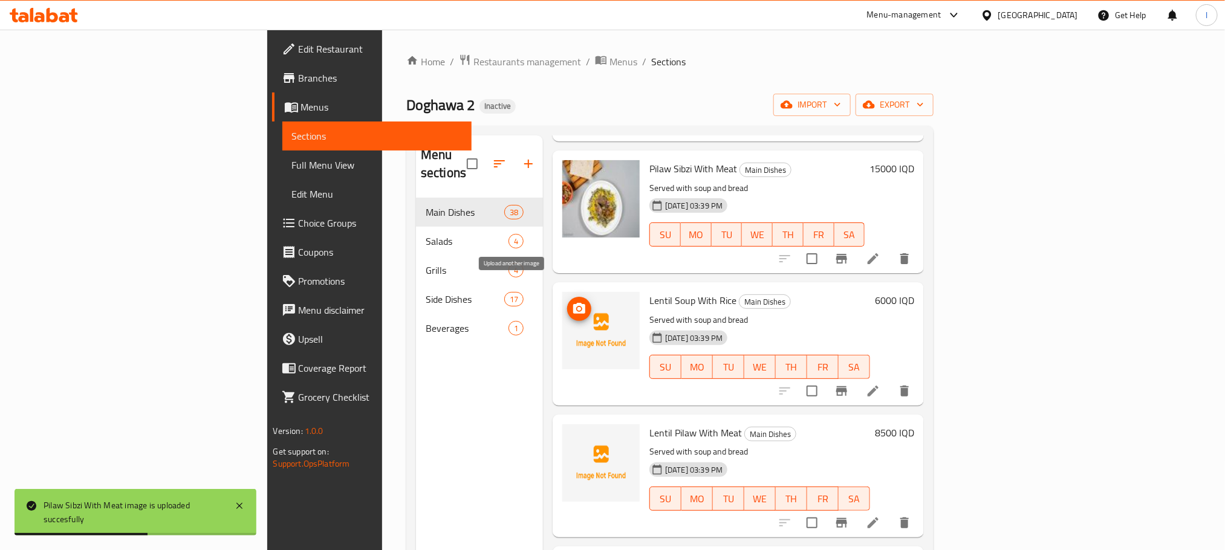
click at [572, 302] on icon "upload picture" at bounding box center [579, 309] width 15 height 15
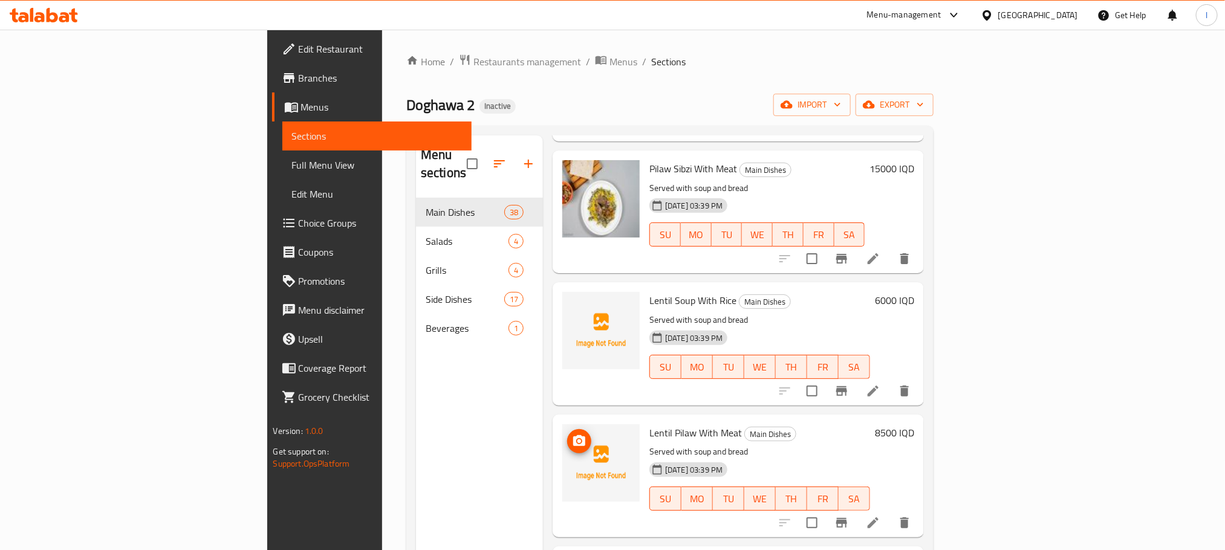
click at [572, 434] on icon "upload picture" at bounding box center [579, 441] width 15 height 15
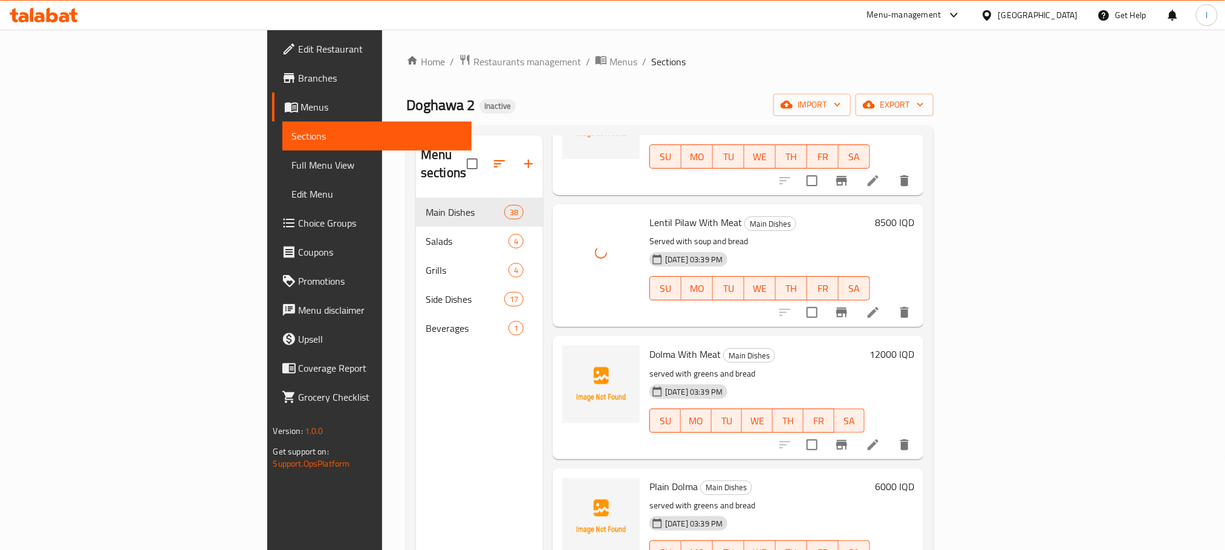
scroll to position [2067, 0]
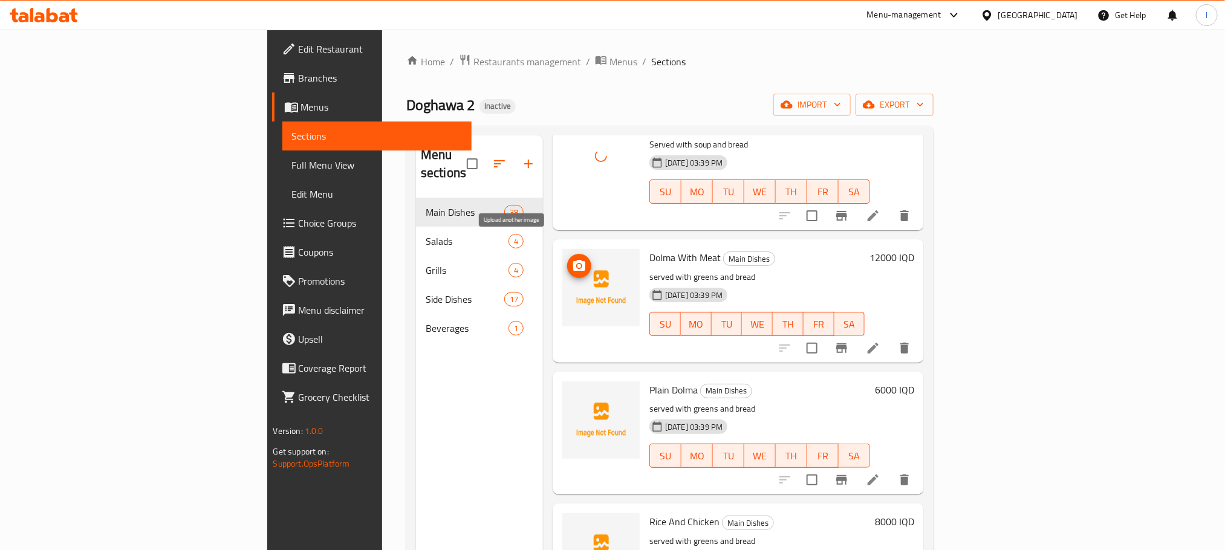
click at [578, 264] on circle "upload picture" at bounding box center [580, 266] width 4 height 4
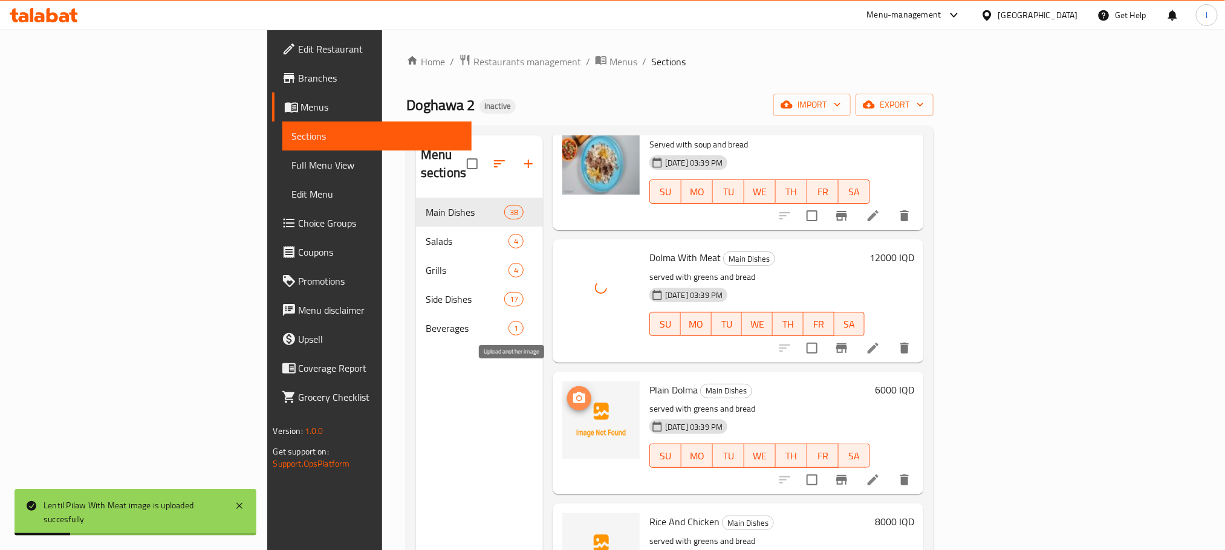
click at [572, 391] on icon "upload picture" at bounding box center [579, 398] width 15 height 15
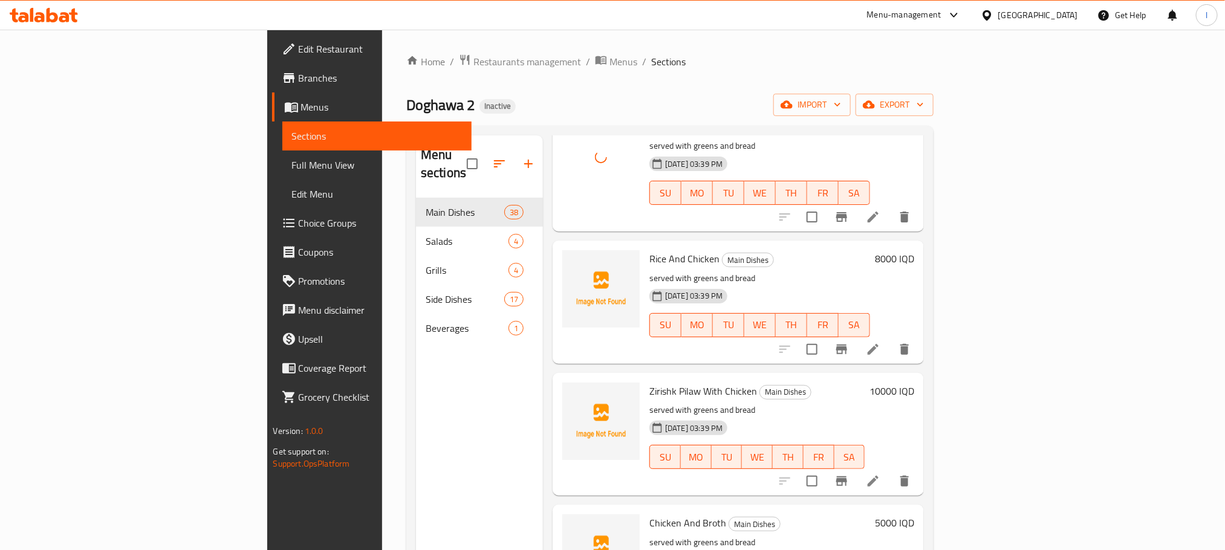
scroll to position [2383, 0]
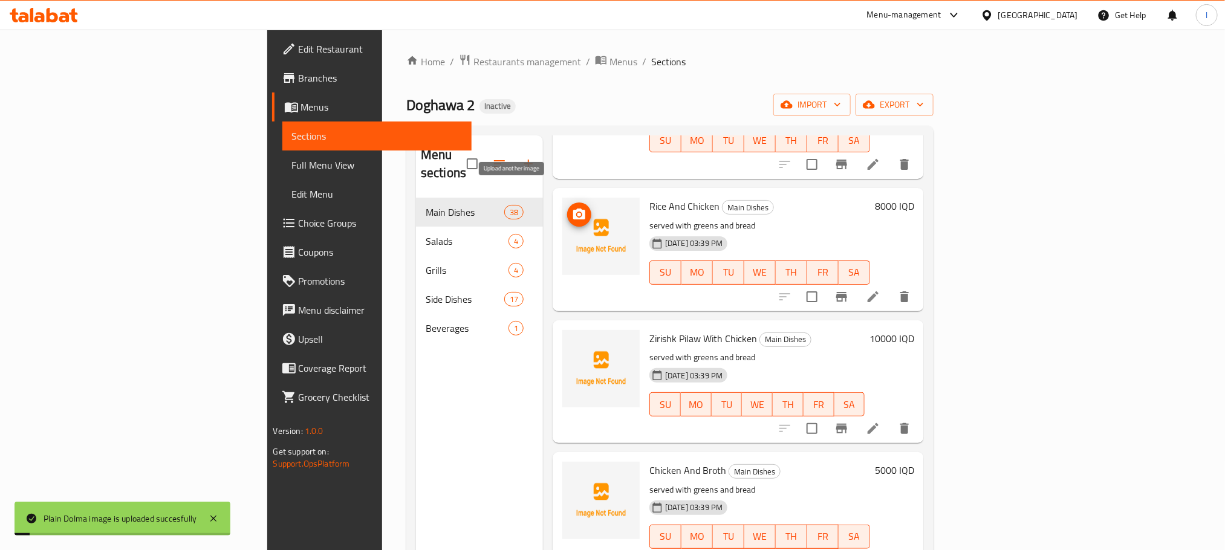
click at [573, 209] on icon "upload picture" at bounding box center [579, 214] width 12 height 11
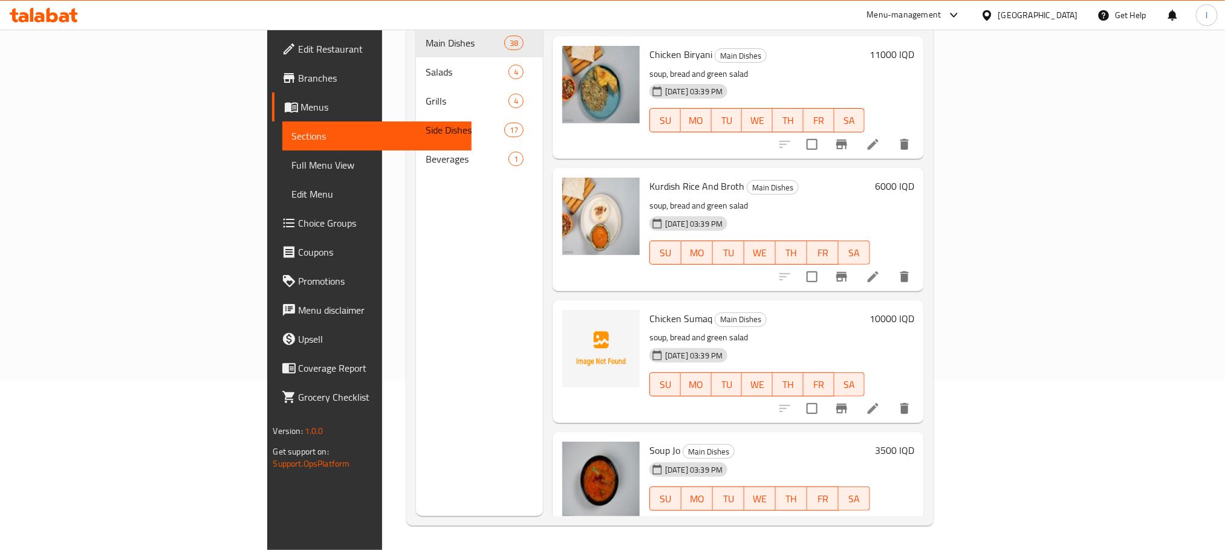
scroll to position [4128, 0]
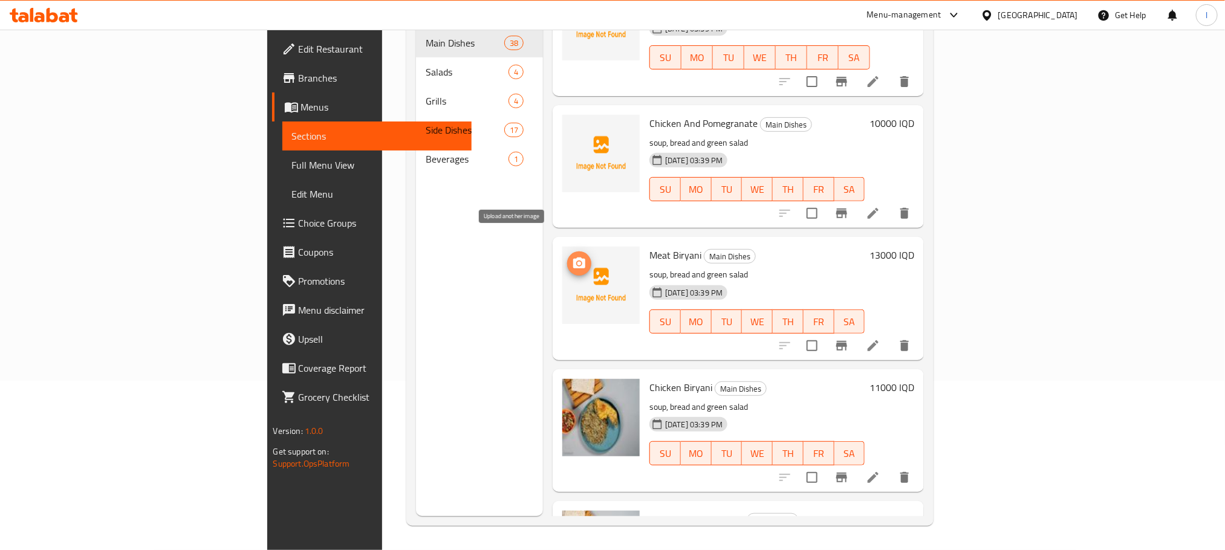
click at [573, 258] on icon "upload picture" at bounding box center [579, 263] width 12 height 11
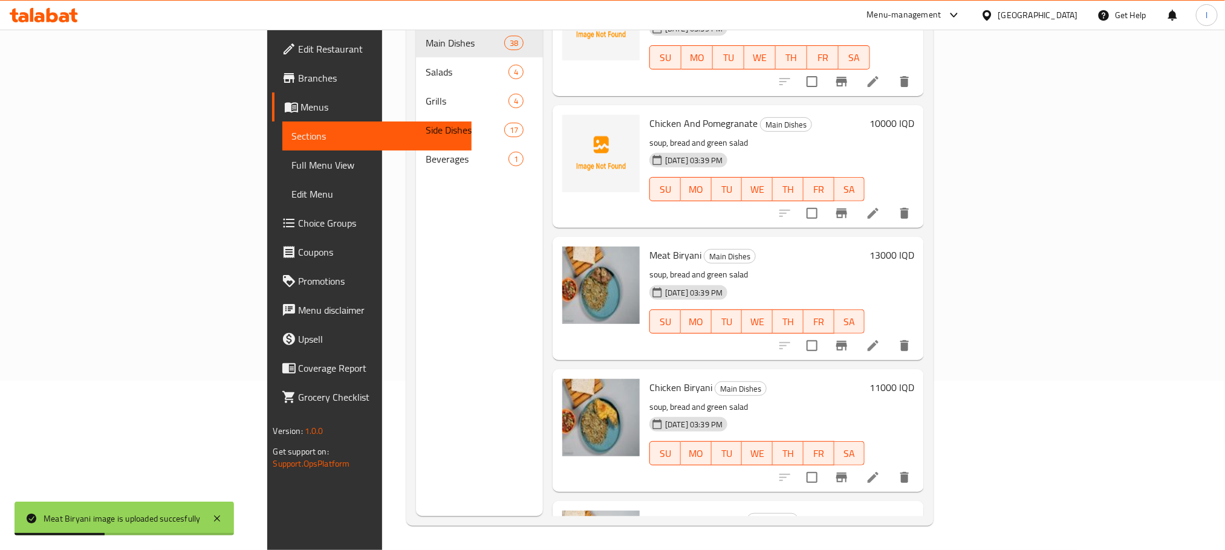
scroll to position [3796, 0]
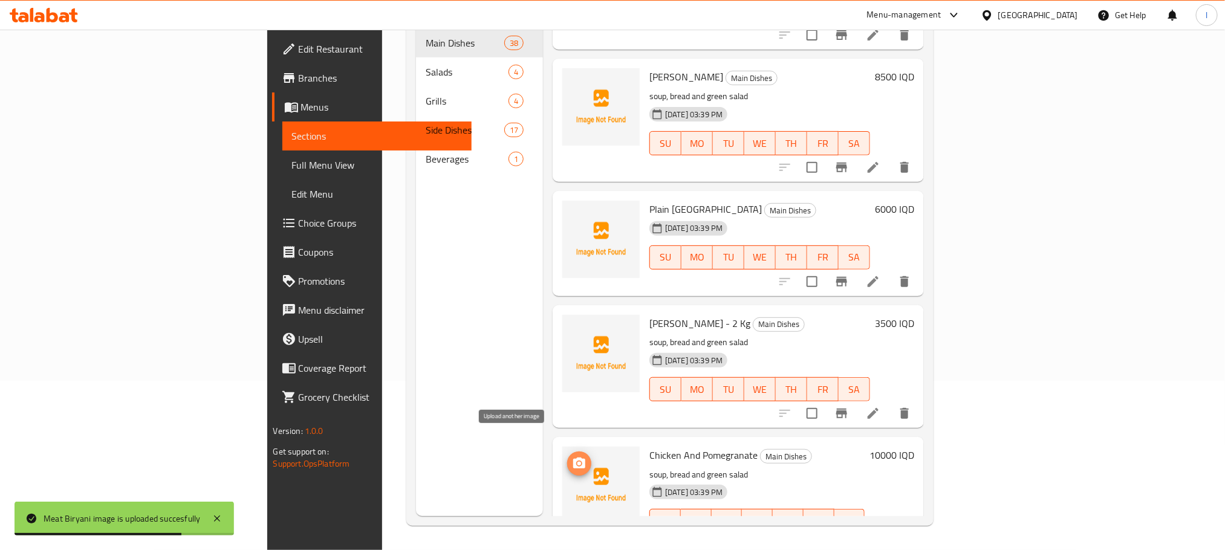
click at [573, 458] on icon "upload picture" at bounding box center [579, 463] width 12 height 11
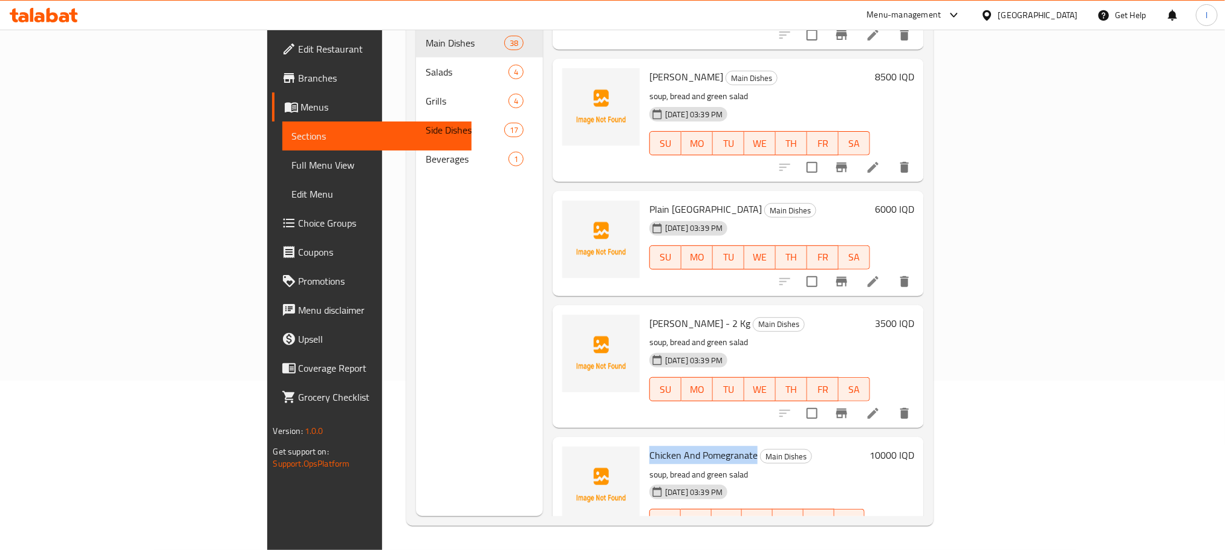
drag, startPoint x: 690, startPoint y: 434, endPoint x: 584, endPoint y: 436, distance: 105.8
click at [649, 446] on span "Chicken And Pomegranate" at bounding box center [703, 455] width 108 height 18
copy span "Chicken And Pomegranate"
drag, startPoint x: 628, startPoint y: 302, endPoint x: 583, endPoint y: 302, distance: 44.7
click at [649, 314] on span "Ash Dough - 2 Kg" at bounding box center [699, 323] width 101 height 18
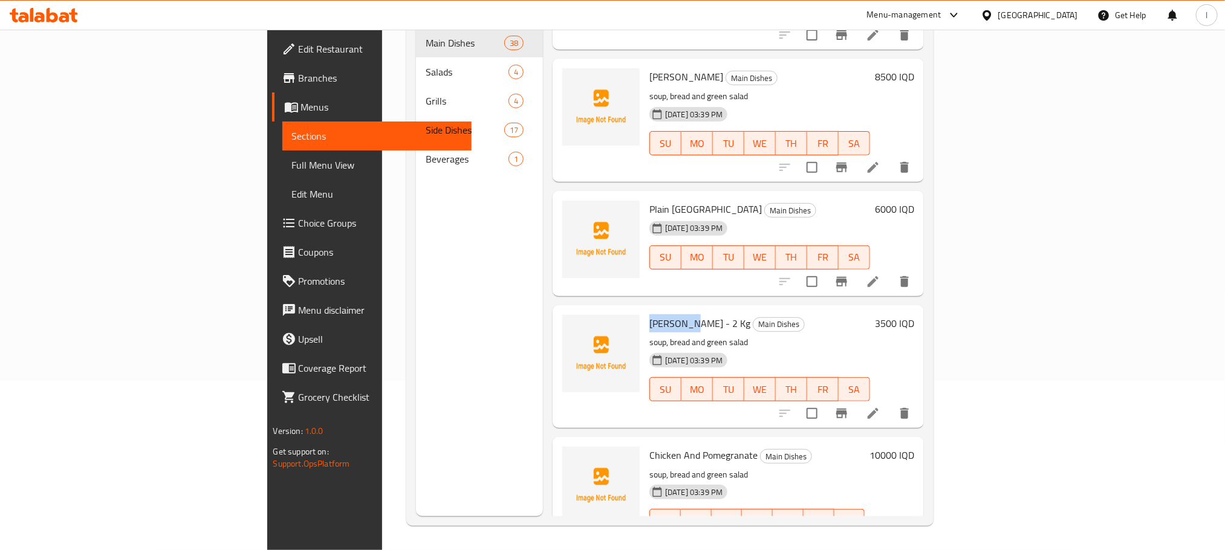
copy span "Ash Dough"
click at [578, 330] on circle "upload picture" at bounding box center [580, 332] width 4 height 4
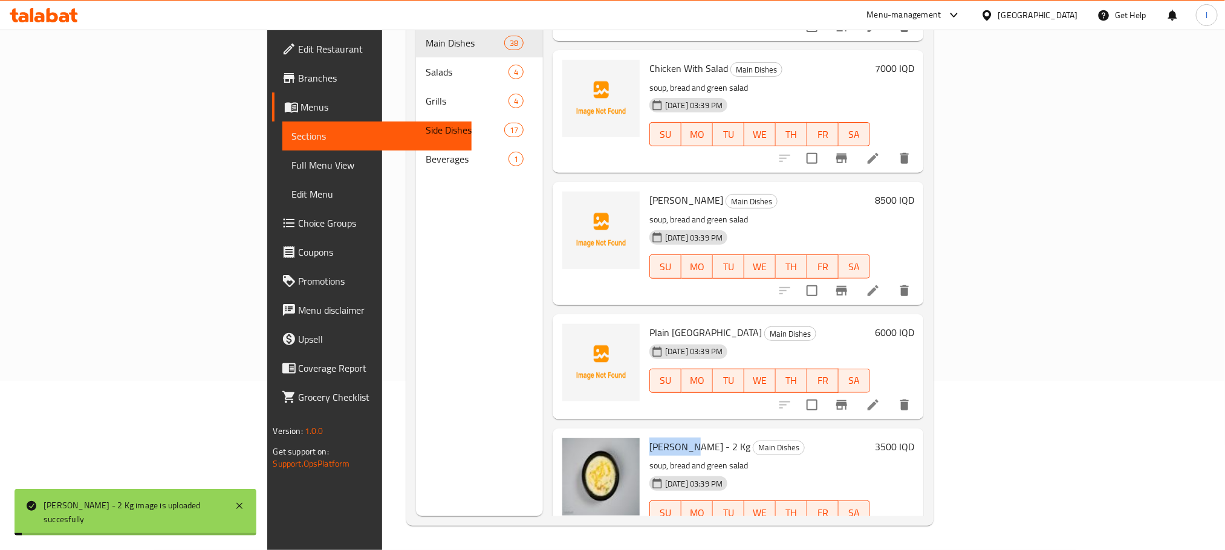
scroll to position [3663, 0]
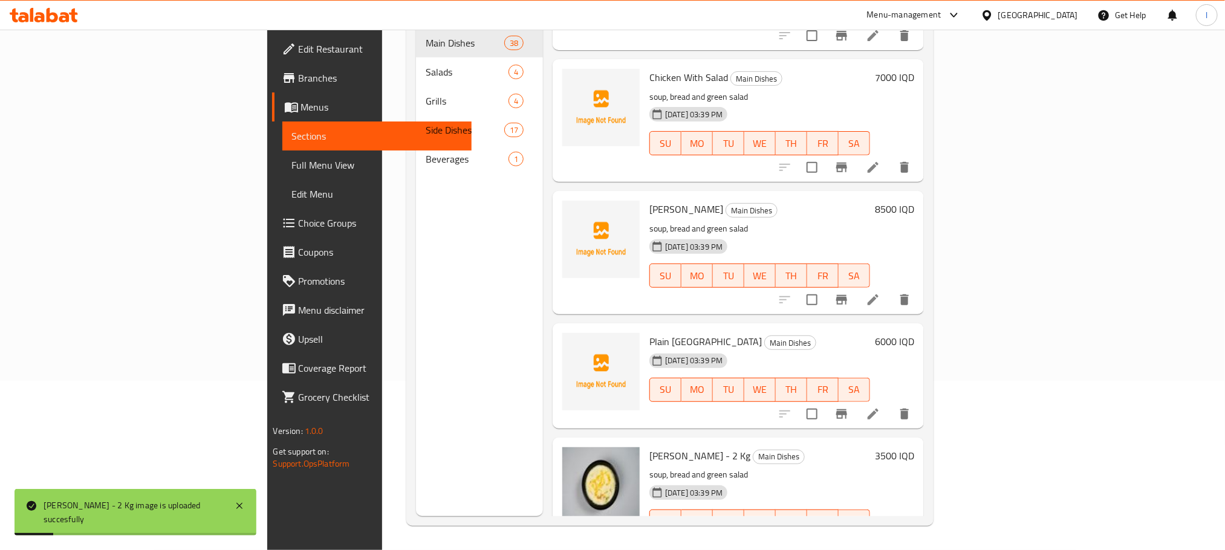
click at [870, 447] on h6 "Ash Dough - 2 Kg Main Dishes" at bounding box center [759, 455] width 221 height 17
click at [567, 343] on span "upload picture" at bounding box center [579, 350] width 24 height 15
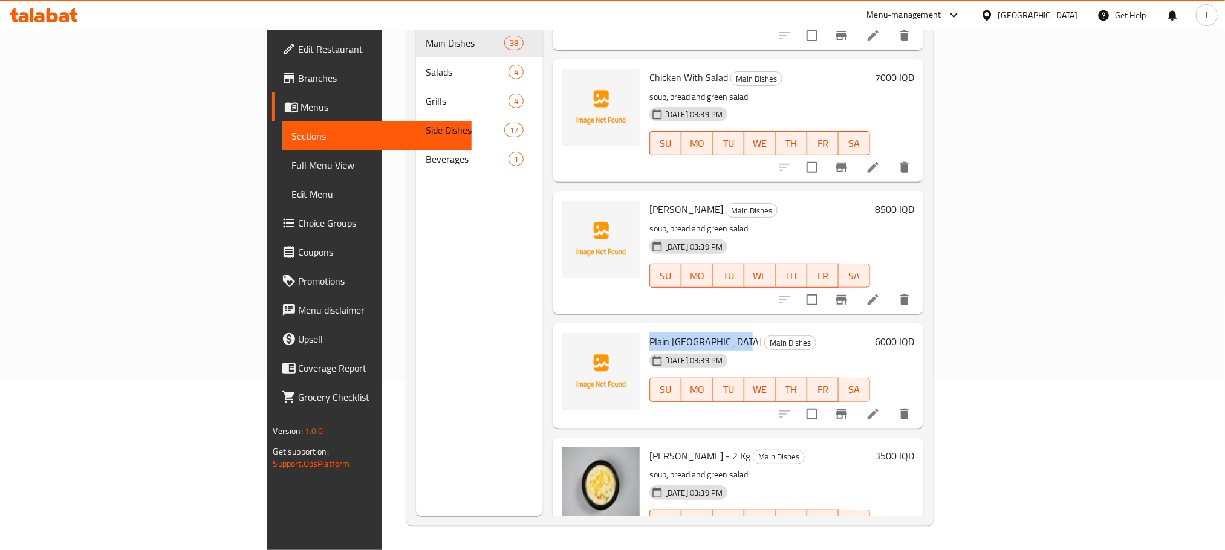
drag, startPoint x: 673, startPoint y: 319, endPoint x: 579, endPoint y: 318, distance: 94.3
click at [645, 328] on div "Plain Rocca And Broth Main Dishes 08-09-2025 03:39 PM SU MO TU WE TH FR SA" at bounding box center [760, 376] width 230 height 96
copy span "Plain Rocca And Broth"
click at [573, 212] on icon "upload picture" at bounding box center [579, 217] width 12 height 11
click at [562, 201] on img at bounding box center [600, 239] width 77 height 77
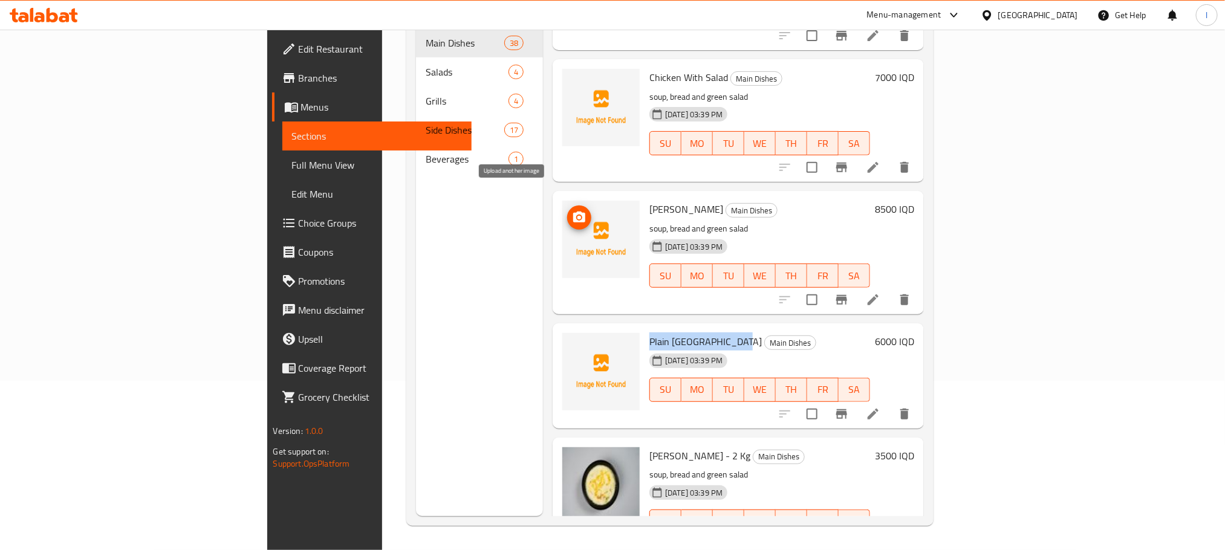
click at [572, 210] on icon "upload picture" at bounding box center [579, 217] width 15 height 15
drag, startPoint x: 666, startPoint y: 187, endPoint x: 579, endPoint y: 189, distance: 87.1
click at [645, 196] on div "Dawood Pasha Kofta Main Dishes soup, bread and green salad 08-09-2025 03:39 PM …" at bounding box center [760, 252] width 230 height 113
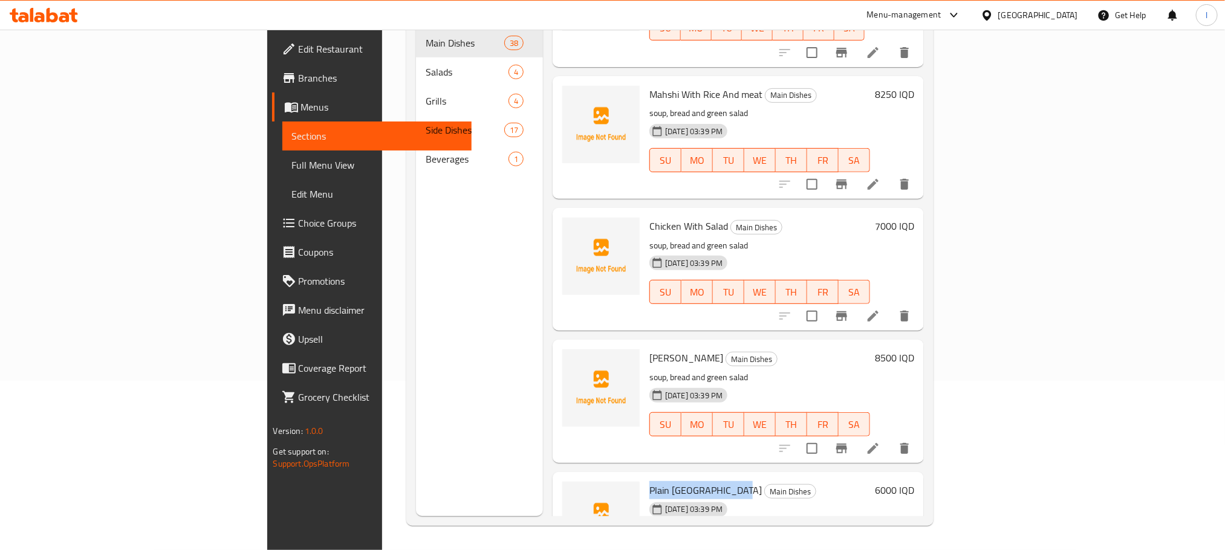
scroll to position [3400, 0]
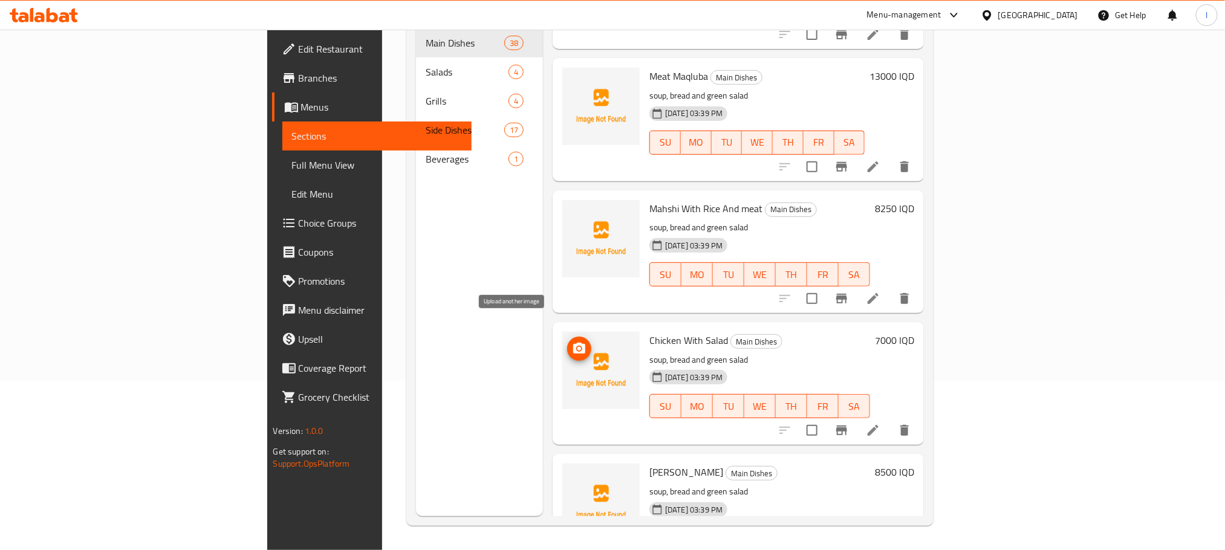
click at [573, 343] on icon "upload picture" at bounding box center [579, 348] width 12 height 11
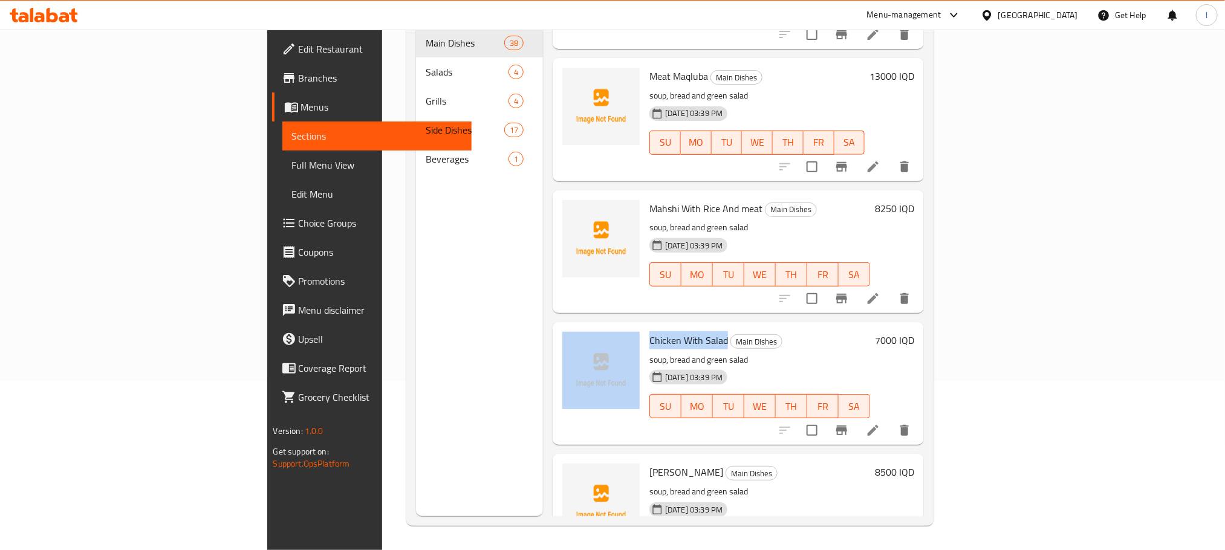
drag, startPoint x: 660, startPoint y: 318, endPoint x: 576, endPoint y: 313, distance: 84.8
click at [576, 327] on div "Chicken With Salad Main Dishes soup, bread and green salad 08-09-2025 03:39 PM …" at bounding box center [739, 383] width 362 height 113
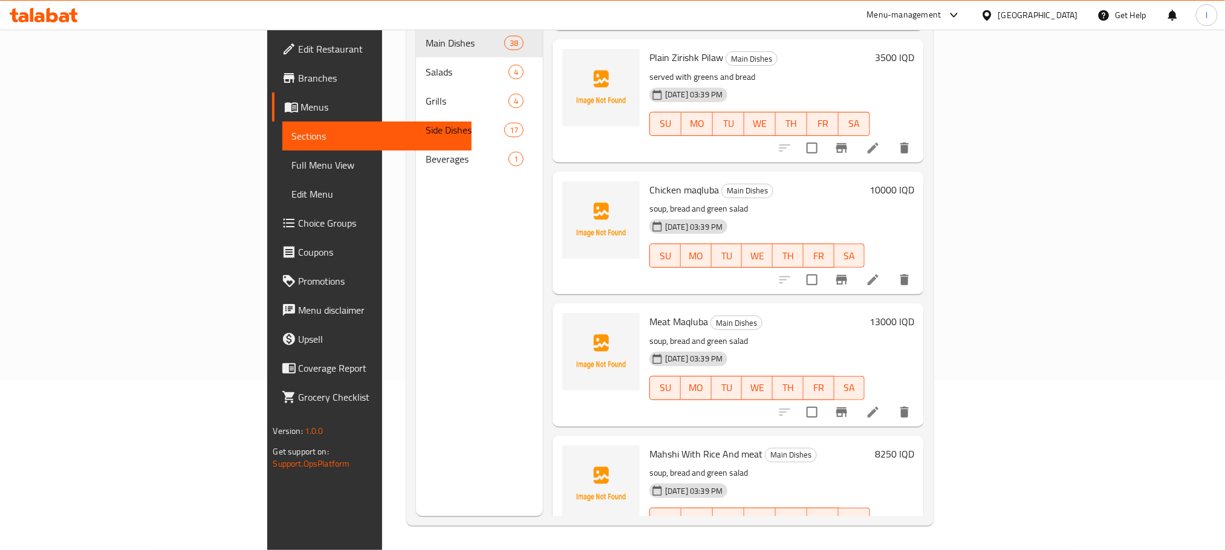
scroll to position [3146, 0]
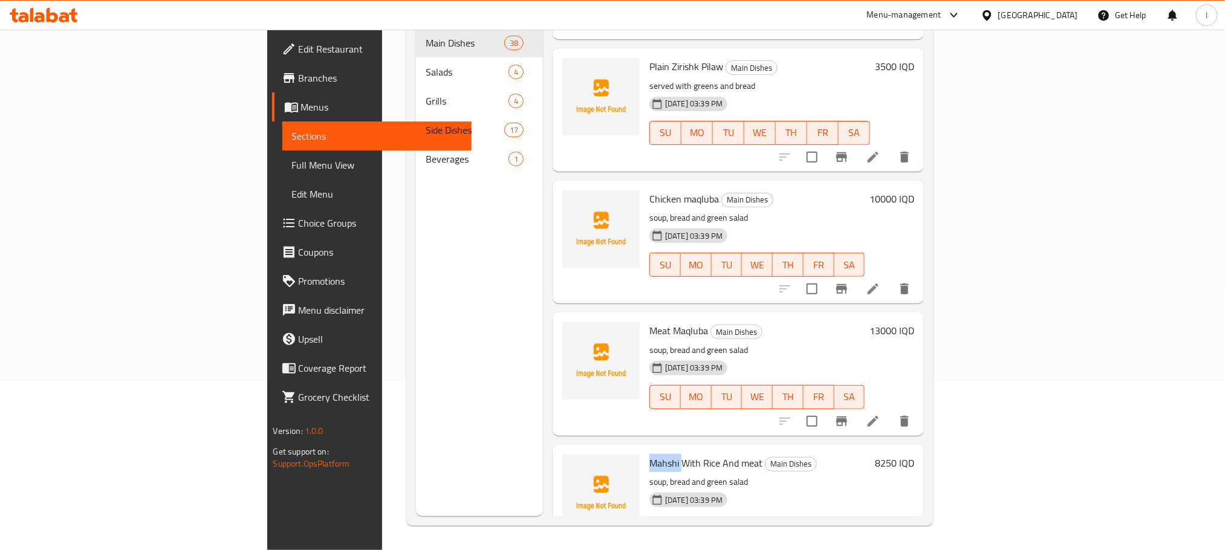
drag, startPoint x: 615, startPoint y: 443, endPoint x: 585, endPoint y: 443, distance: 30.2
click at [649, 454] on span "Mahshi With Rice And meat" at bounding box center [705, 463] width 113 height 18
click at [573, 466] on icon "upload picture" at bounding box center [579, 471] width 12 height 11
click at [657, 454] on span "Mahshi With Rice And meat" at bounding box center [705, 463] width 113 height 18
drag, startPoint x: 697, startPoint y: 441, endPoint x: 577, endPoint y: 441, distance: 119.7
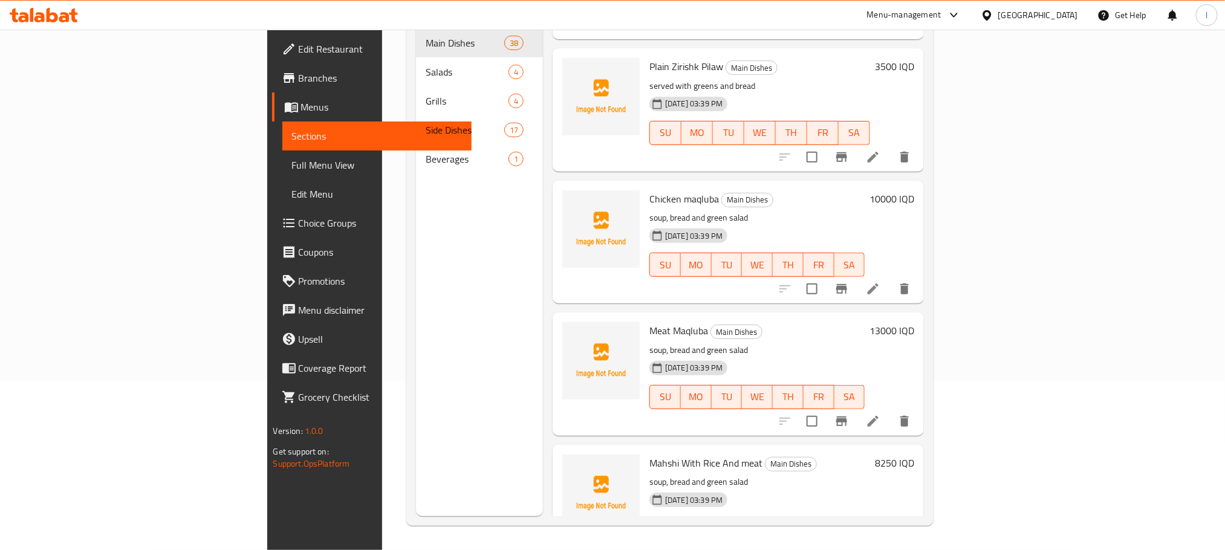
click at [577, 450] on div "Mahshi With Rice And meat Main Dishes soup, bread and green salad 08-09-2025 03…" at bounding box center [739, 506] width 362 height 113
click at [573, 333] on icon "upload picture" at bounding box center [579, 338] width 12 height 11
click at [567, 332] on span "upload picture" at bounding box center [579, 339] width 24 height 15
drag, startPoint x: 645, startPoint y: 311, endPoint x: 581, endPoint y: 311, distance: 63.5
click at [645, 317] on div "Meat Maqluba Main Dishes soup, bread and green salad 08-09-2025 03:39 PM SU MO …" at bounding box center [757, 373] width 225 height 113
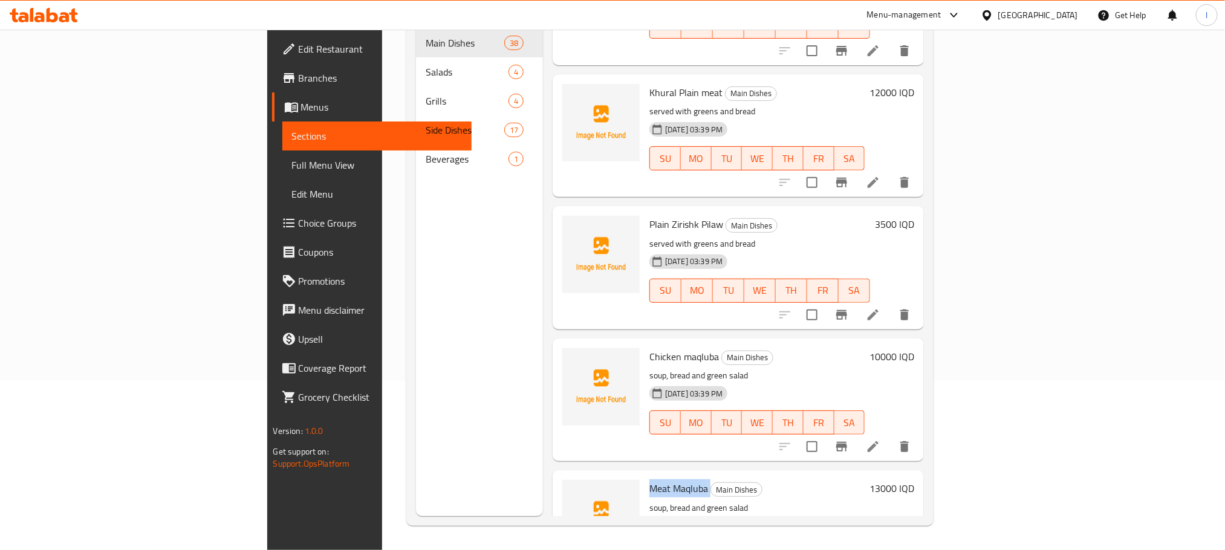
scroll to position [2944, 0]
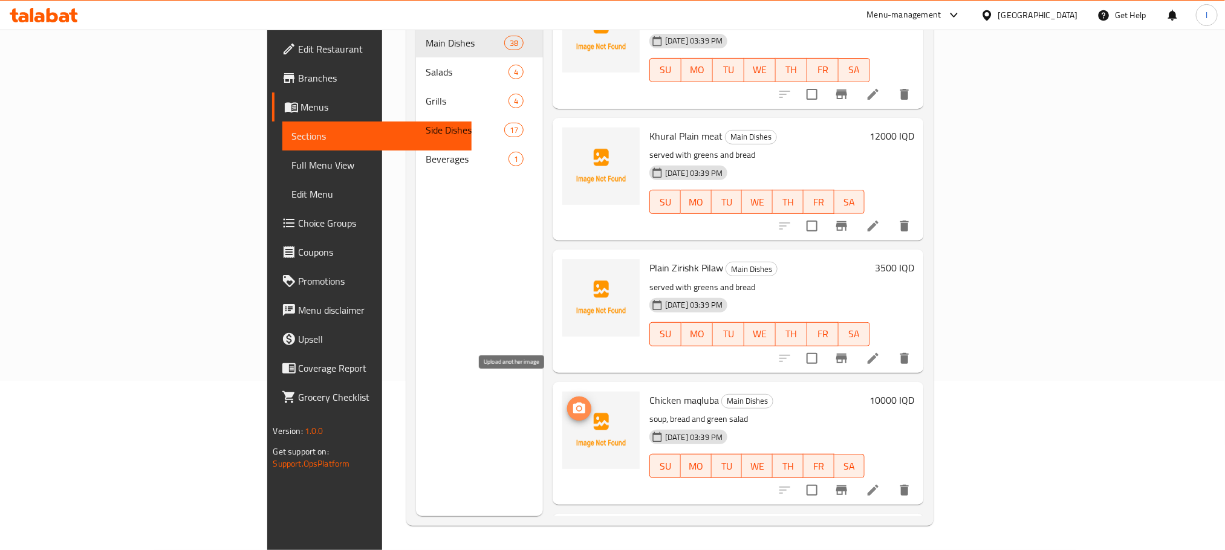
click at [572, 402] on icon "upload picture" at bounding box center [579, 409] width 15 height 15
drag, startPoint x: 654, startPoint y: 377, endPoint x: 581, endPoint y: 371, distance: 72.9
click at [645, 387] on div "Chicken maqluba Main Dishes soup, bread and green salad 08-09-2025 03:39 PM SU …" at bounding box center [757, 443] width 225 height 113
click at [761, 280] on p "served with greens and bread" at bounding box center [759, 287] width 221 height 15
click at [572, 269] on icon "upload picture" at bounding box center [579, 276] width 15 height 15
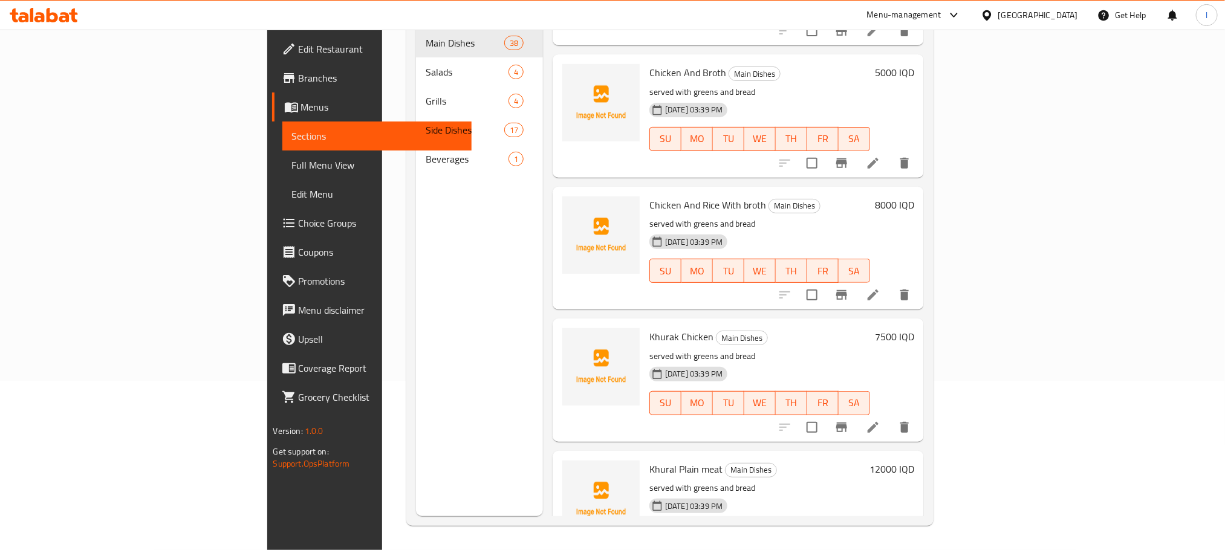
scroll to position [2690, 0]
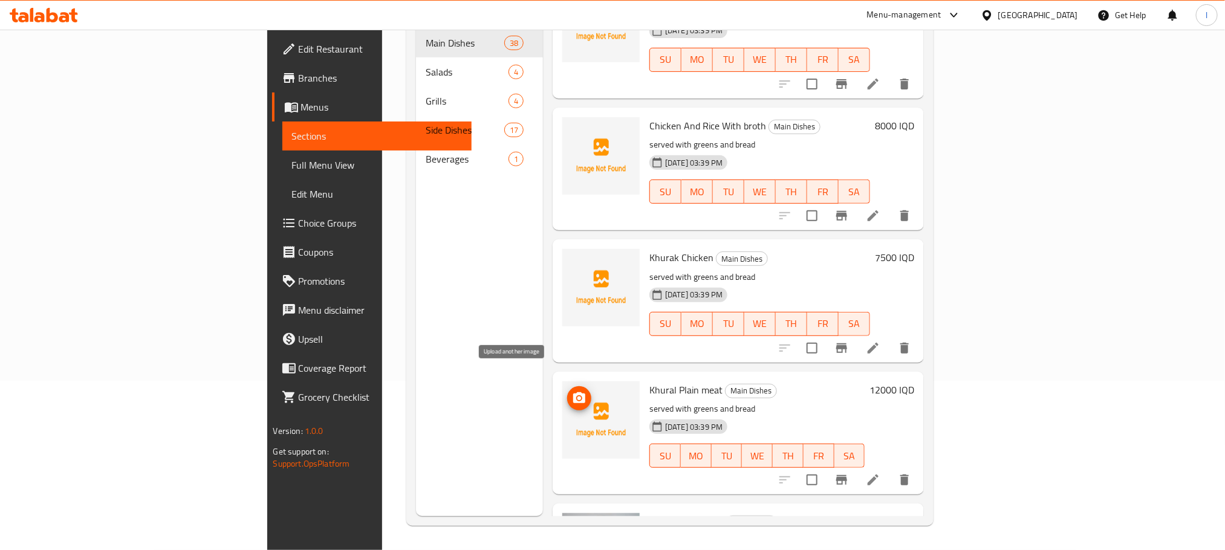
click at [572, 391] on icon "upload picture" at bounding box center [579, 398] width 15 height 15
click at [567, 386] on button "upload picture" at bounding box center [579, 398] width 24 height 24
drag, startPoint x: 656, startPoint y: 369, endPoint x: 579, endPoint y: 368, distance: 76.8
click at [645, 377] on div "Khural Plain meat Main Dishes served with greens and bread 08-09-2025 03:39 PM …" at bounding box center [757, 433] width 225 height 113
click at [567, 259] on span "upload picture" at bounding box center [579, 266] width 24 height 15
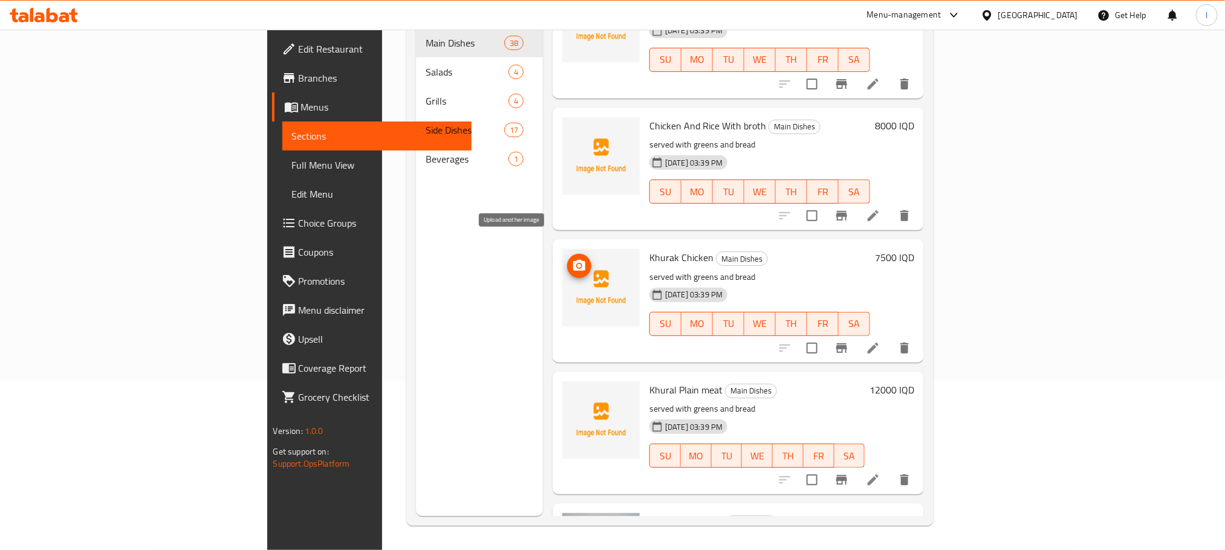
click at [573, 260] on icon "upload picture" at bounding box center [579, 265] width 12 height 11
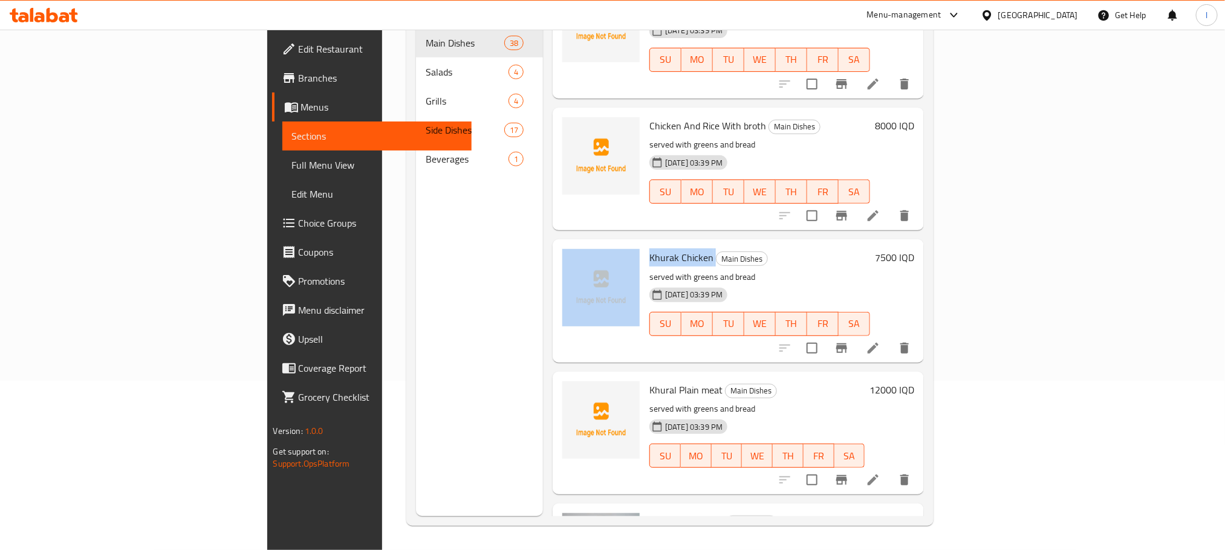
drag, startPoint x: 646, startPoint y: 238, endPoint x: 576, endPoint y: 234, distance: 70.9
click at [576, 244] on div "Khurak Chicken Main Dishes served with greens and bread 08-09-2025 03:39 PM SU …" at bounding box center [739, 300] width 362 height 113
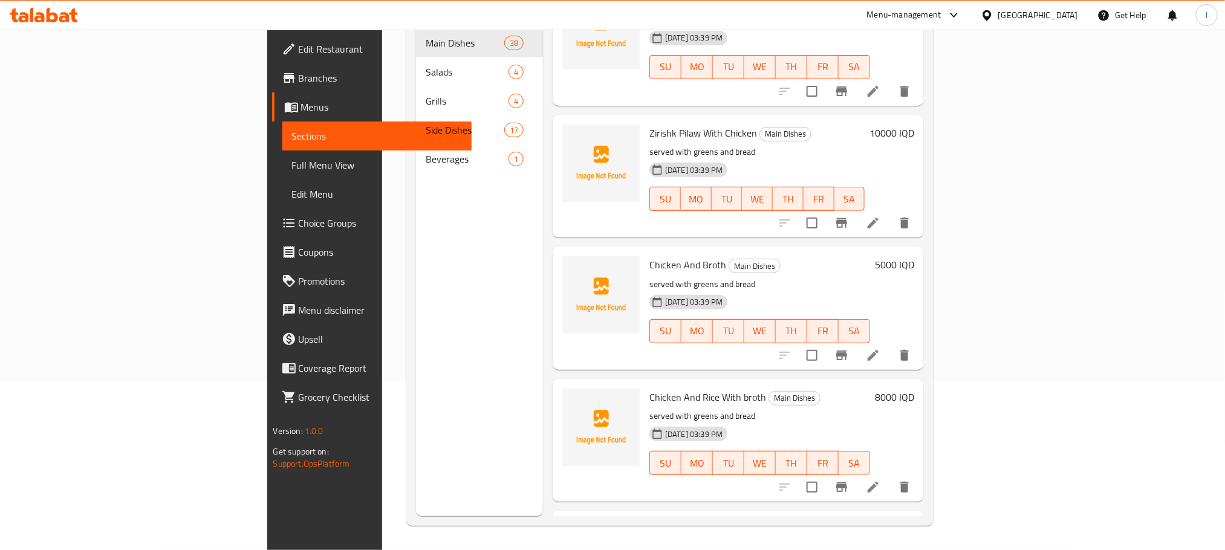
scroll to position [2490, 0]
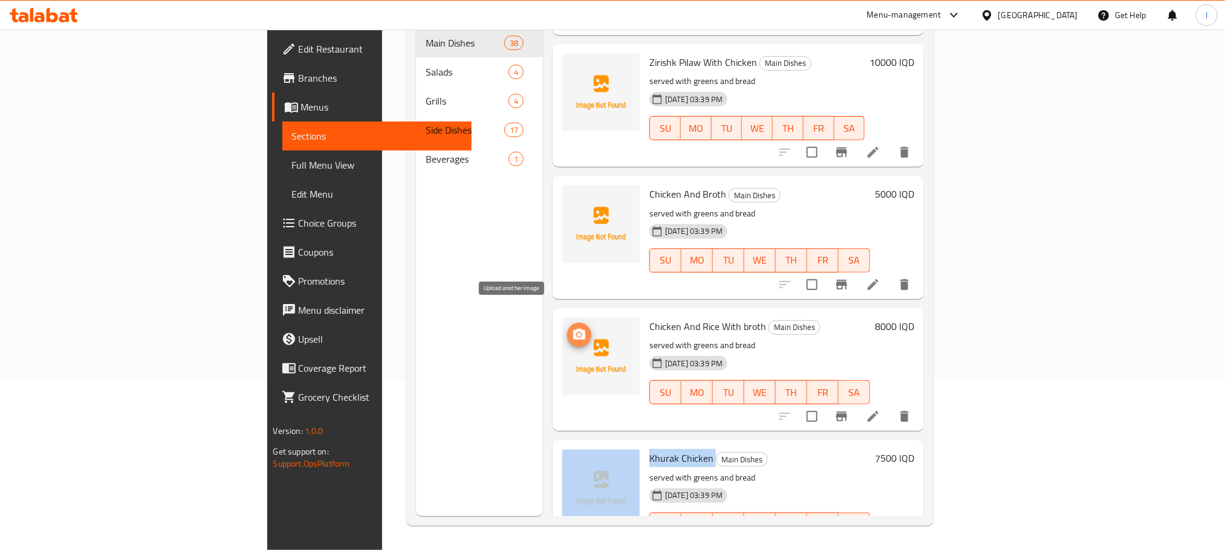
click at [573, 329] on icon "upload picture" at bounding box center [579, 334] width 12 height 11
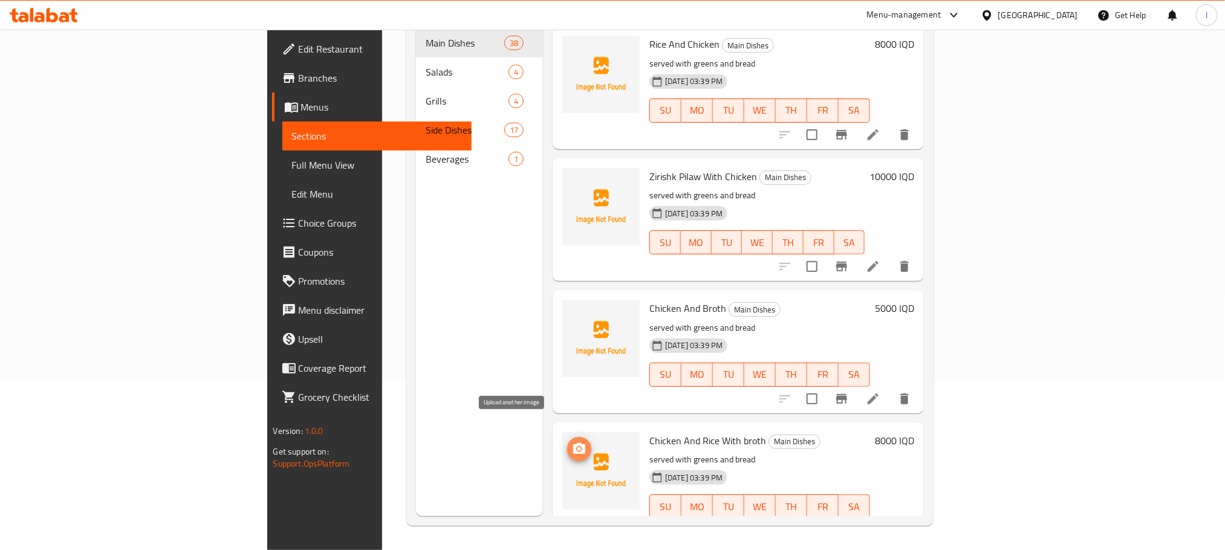
click at [567, 442] on span "upload picture" at bounding box center [579, 449] width 24 height 15
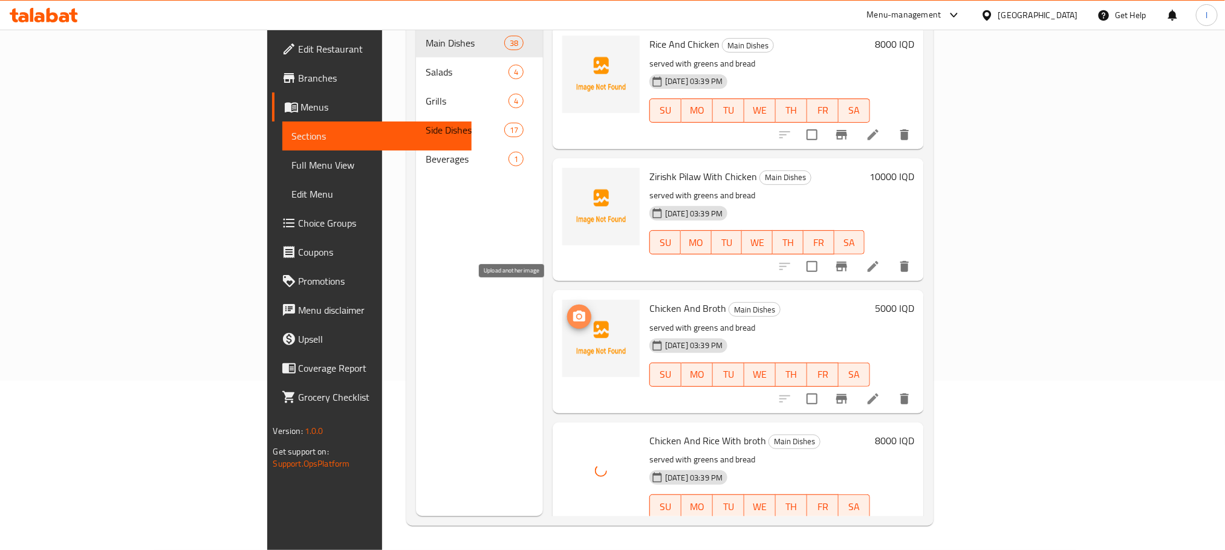
click at [573, 311] on icon "upload picture" at bounding box center [579, 316] width 12 height 11
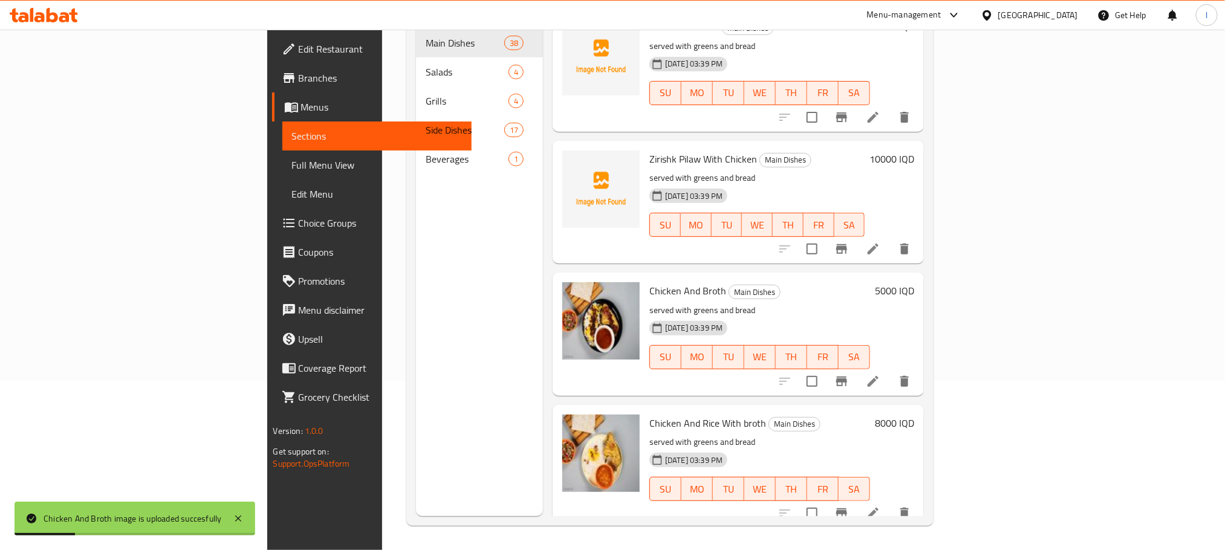
scroll to position [2419, 0]
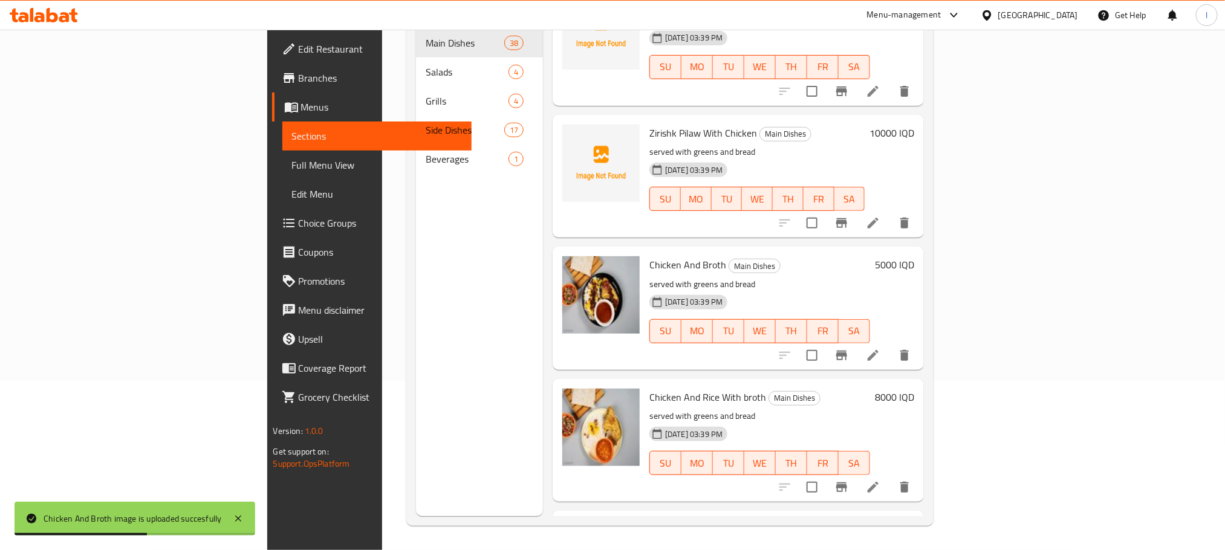
click at [835, 158] on div "08-09-2025 03:39 PM SU MO TU WE TH FR SA" at bounding box center [757, 190] width 225 height 65
click at [573, 135] on icon "upload picture" at bounding box center [579, 140] width 12 height 11
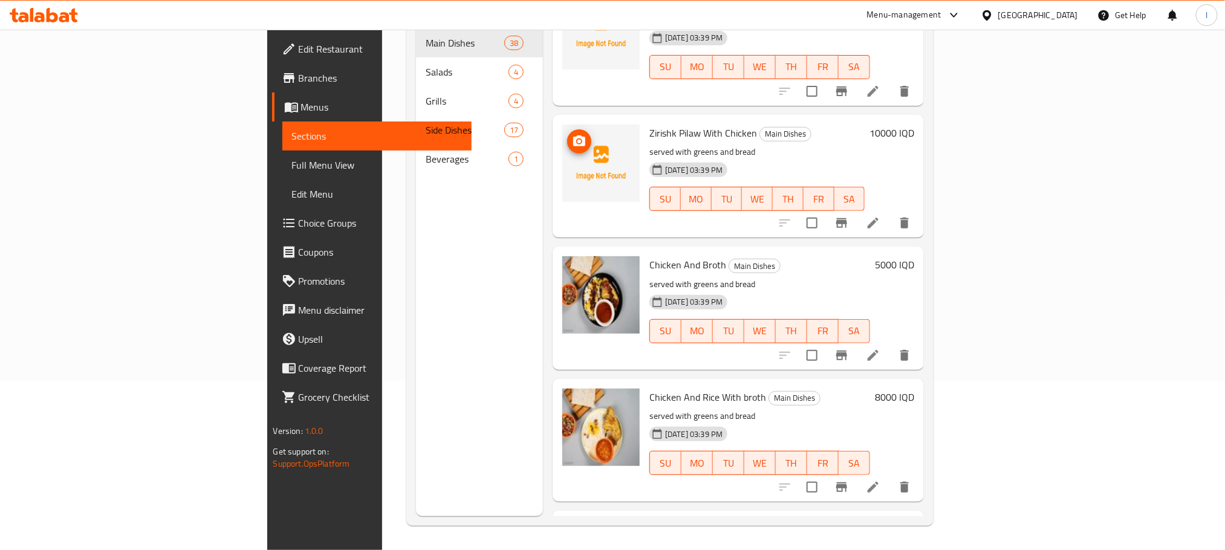
scroll to position [2086, 0]
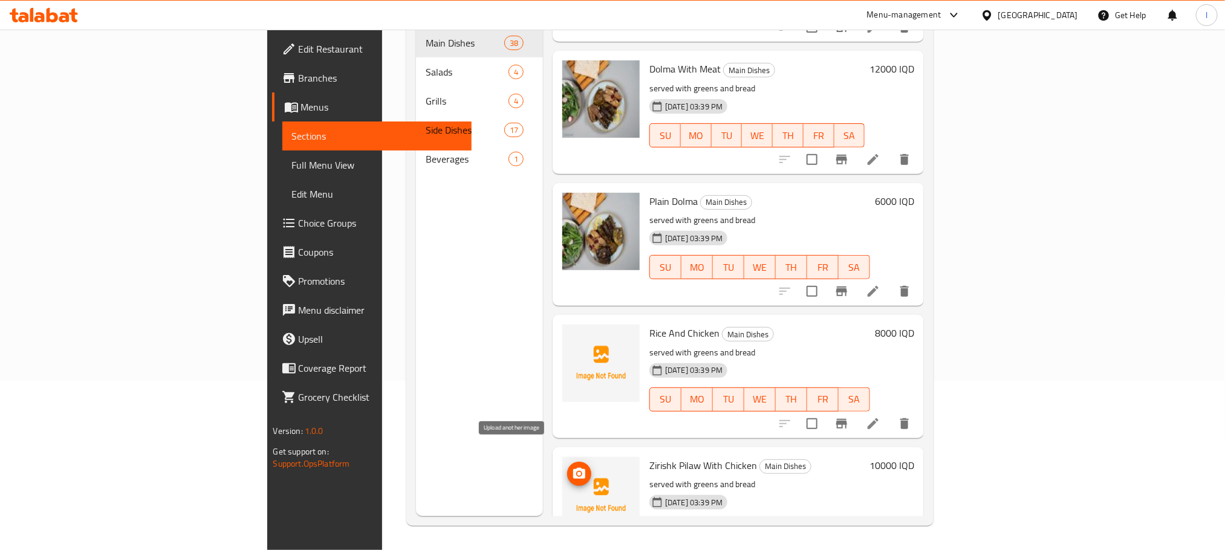
click at [573, 468] on icon "upload picture" at bounding box center [579, 473] width 12 height 11
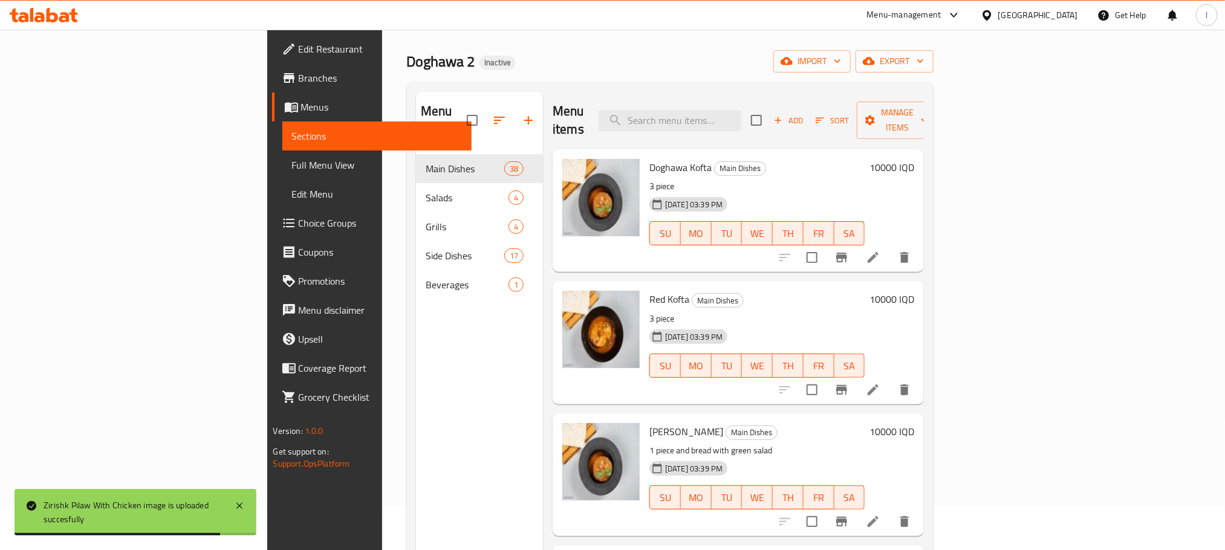
scroll to position [0, 0]
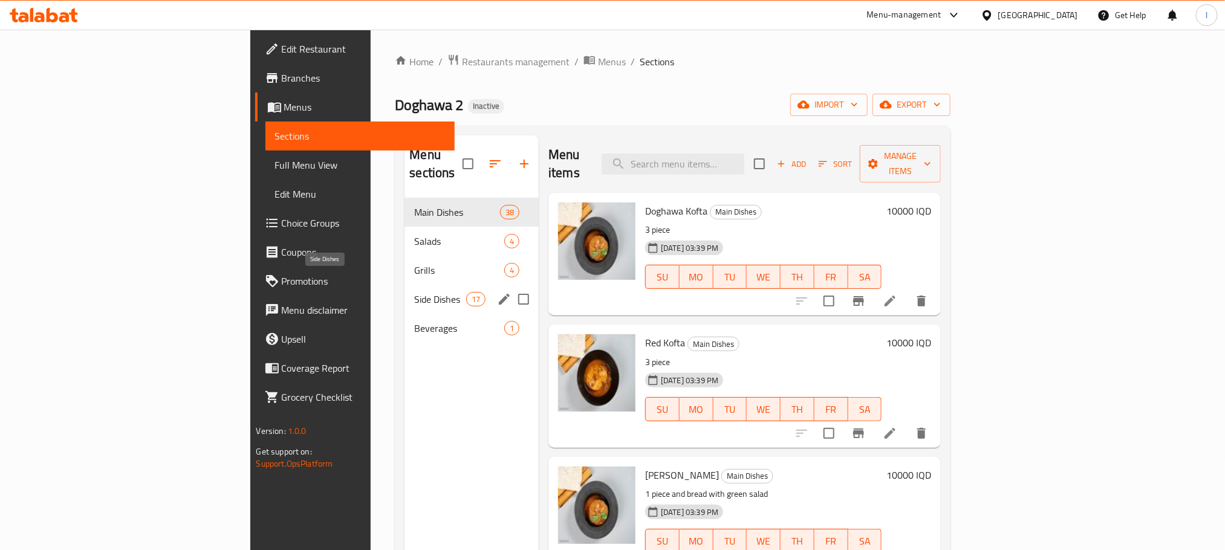
click at [414, 292] on span "Side Dishes" at bounding box center [439, 299] width 51 height 15
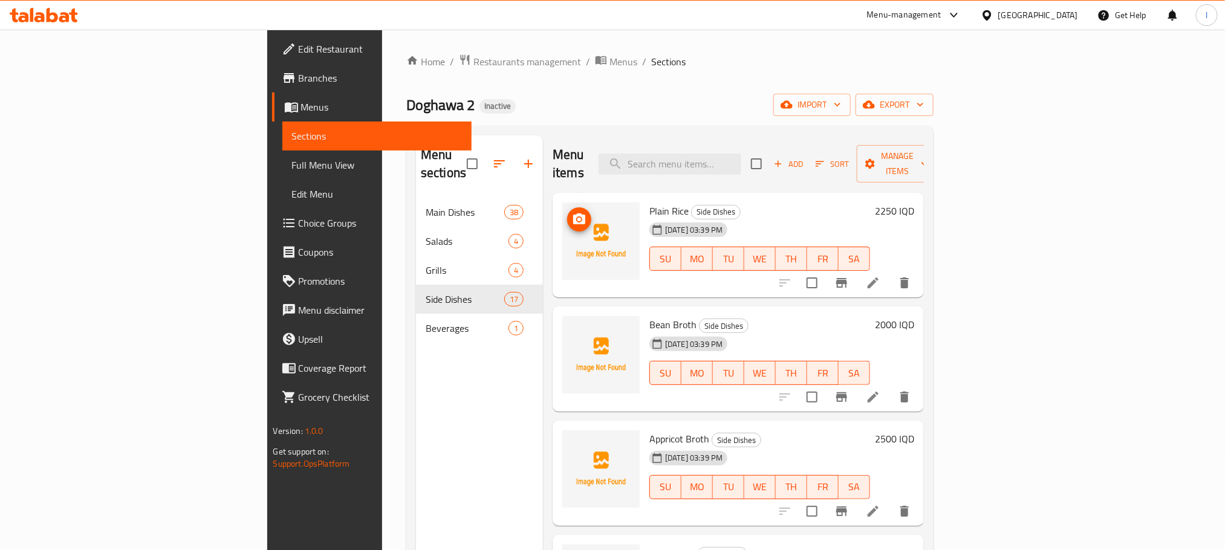
click at [562, 203] on img at bounding box center [600, 241] width 77 height 77
click at [573, 213] on icon "upload picture" at bounding box center [579, 218] width 12 height 11
click at [573, 327] on icon "upload picture" at bounding box center [579, 332] width 12 height 11
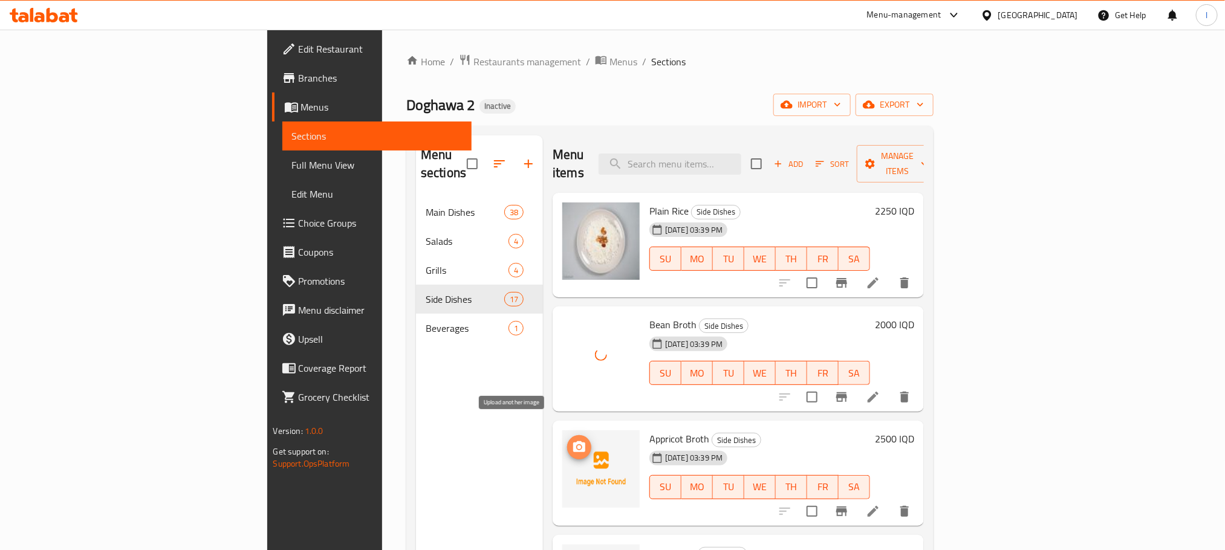
click at [573, 441] on icon "upload picture" at bounding box center [579, 446] width 12 height 11
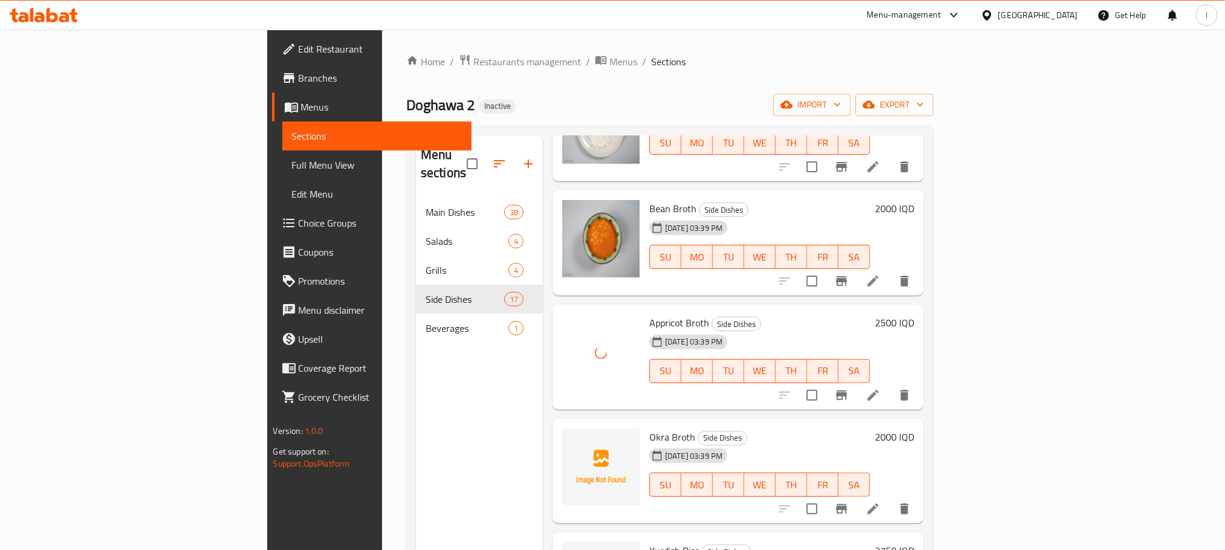
scroll to position [207, 0]
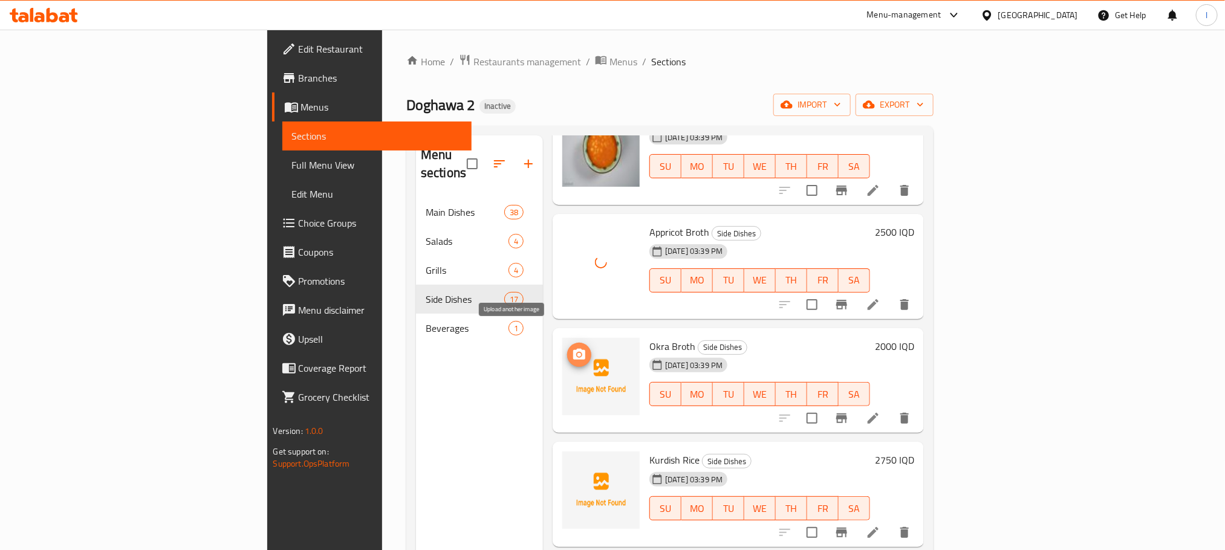
click at [573, 349] on icon "upload picture" at bounding box center [579, 354] width 12 height 11
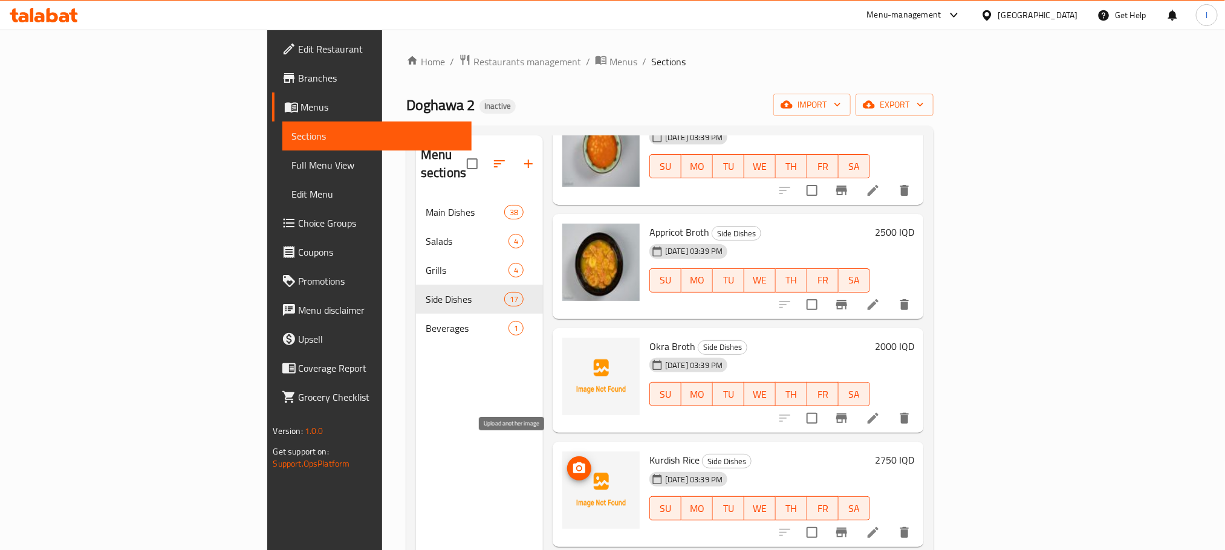
click at [572, 461] on icon "upload picture" at bounding box center [579, 468] width 15 height 15
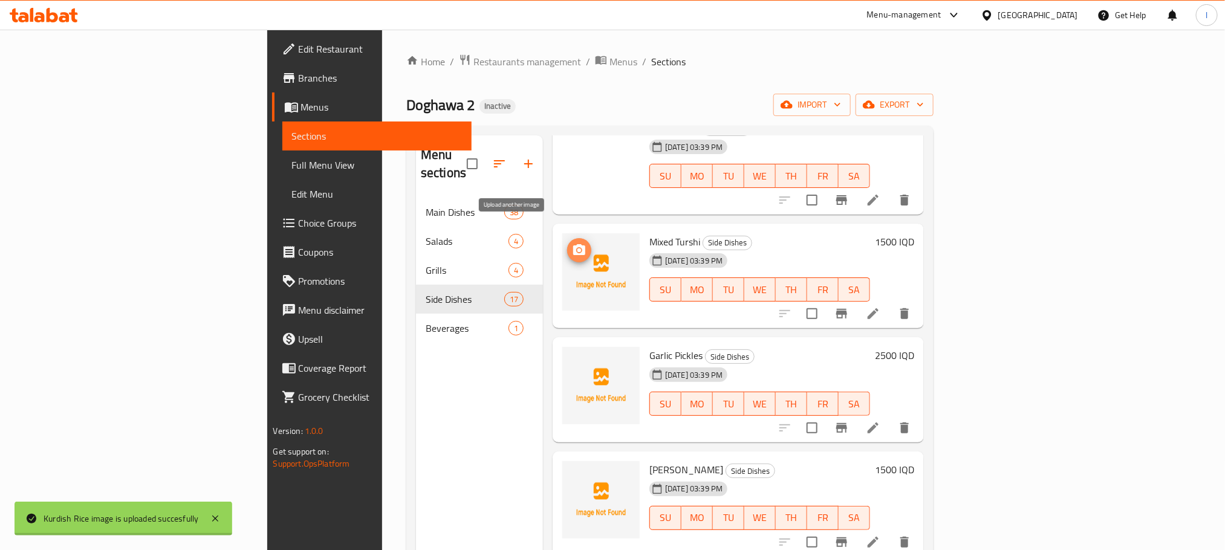
click at [572, 243] on icon "upload picture" at bounding box center [579, 250] width 15 height 15
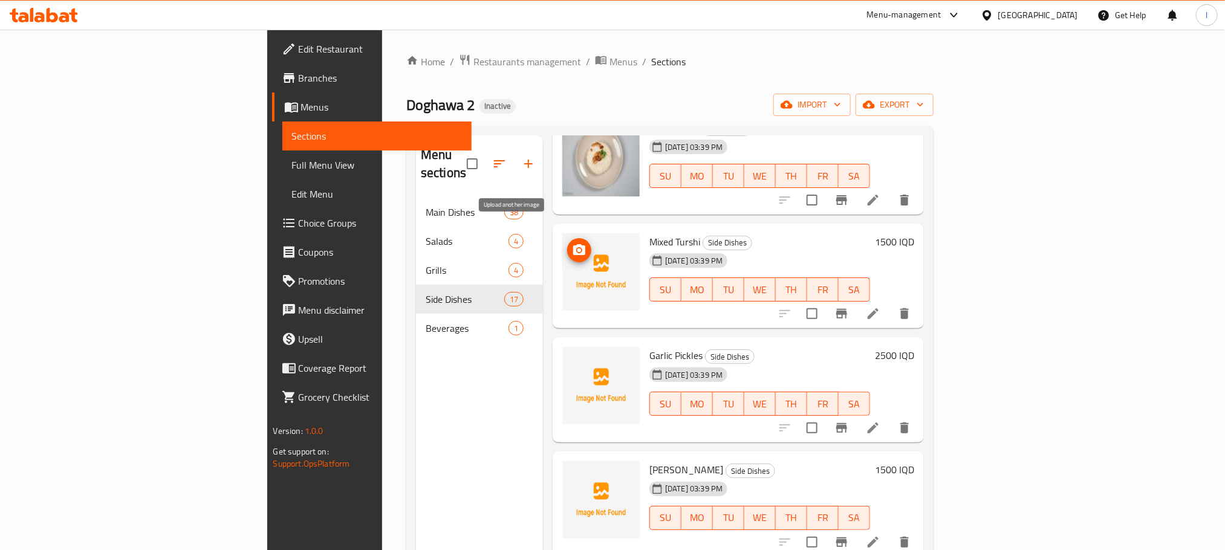
click at [573, 244] on icon "upload picture" at bounding box center [579, 249] width 12 height 11
click at [573, 472] on icon "upload picture" at bounding box center [579, 477] width 12 height 11
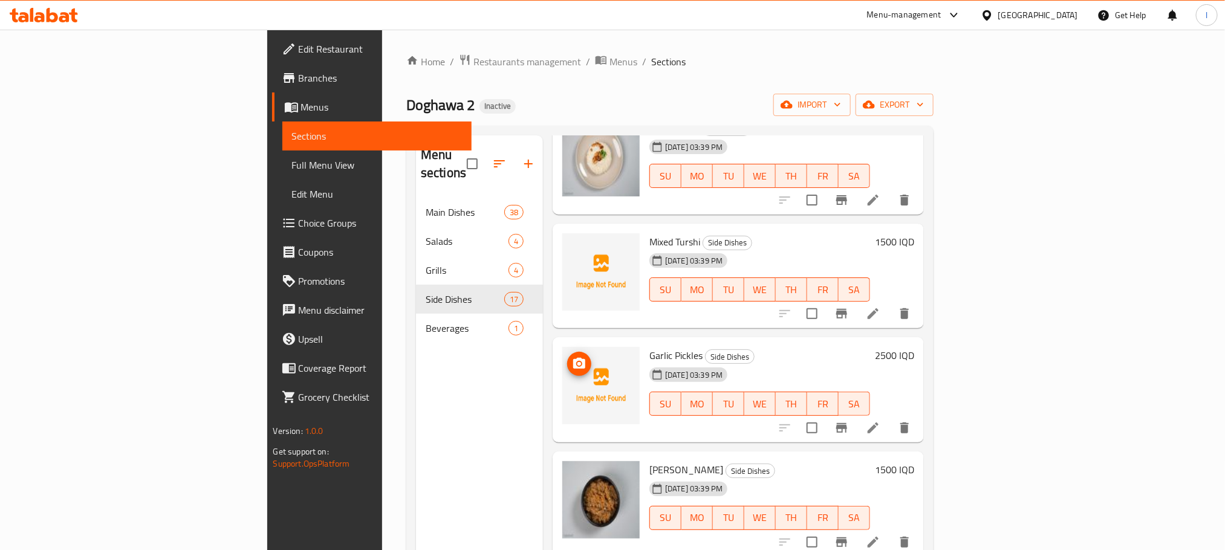
click at [573, 358] on icon "upload picture" at bounding box center [579, 363] width 12 height 11
click at [567, 357] on span "upload picture" at bounding box center [579, 364] width 24 height 15
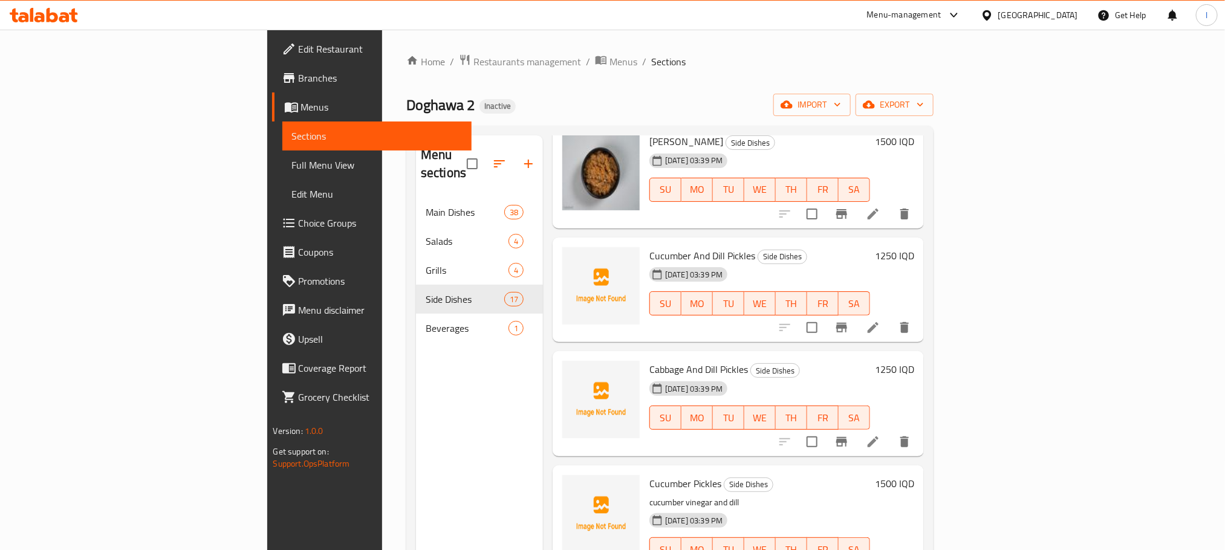
scroll to position [873, 0]
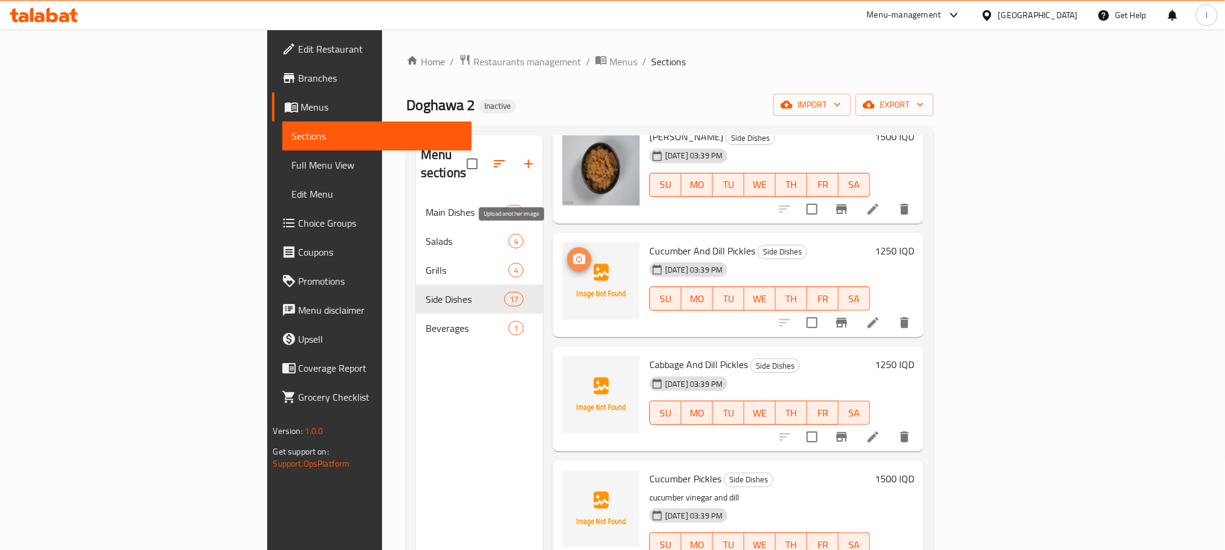
click at [578, 257] on circle "upload picture" at bounding box center [580, 259] width 4 height 4
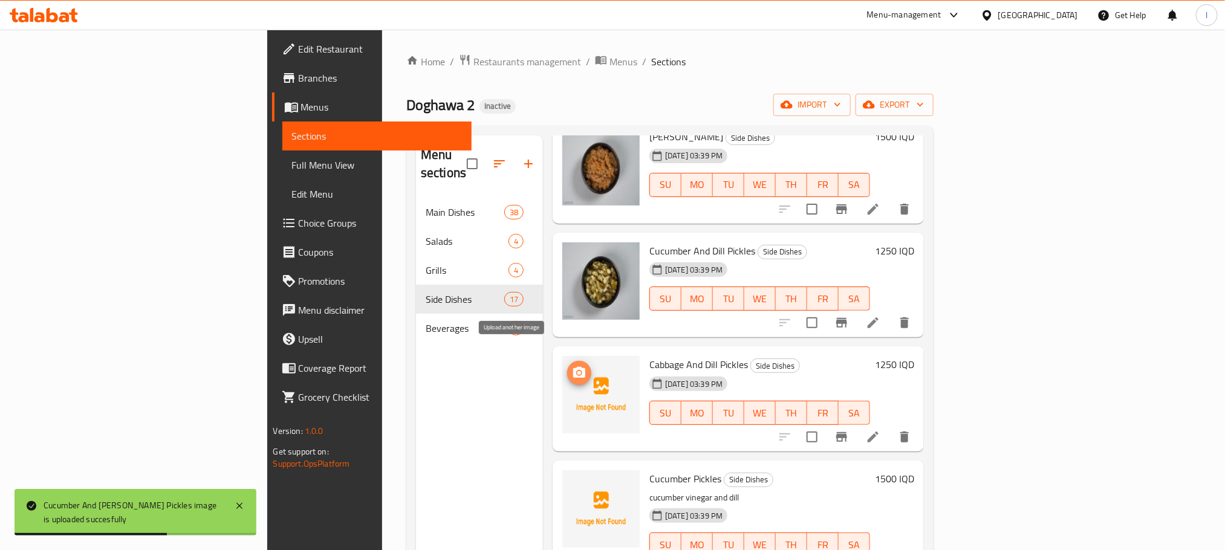
click at [573, 367] on icon "upload picture" at bounding box center [579, 372] width 12 height 11
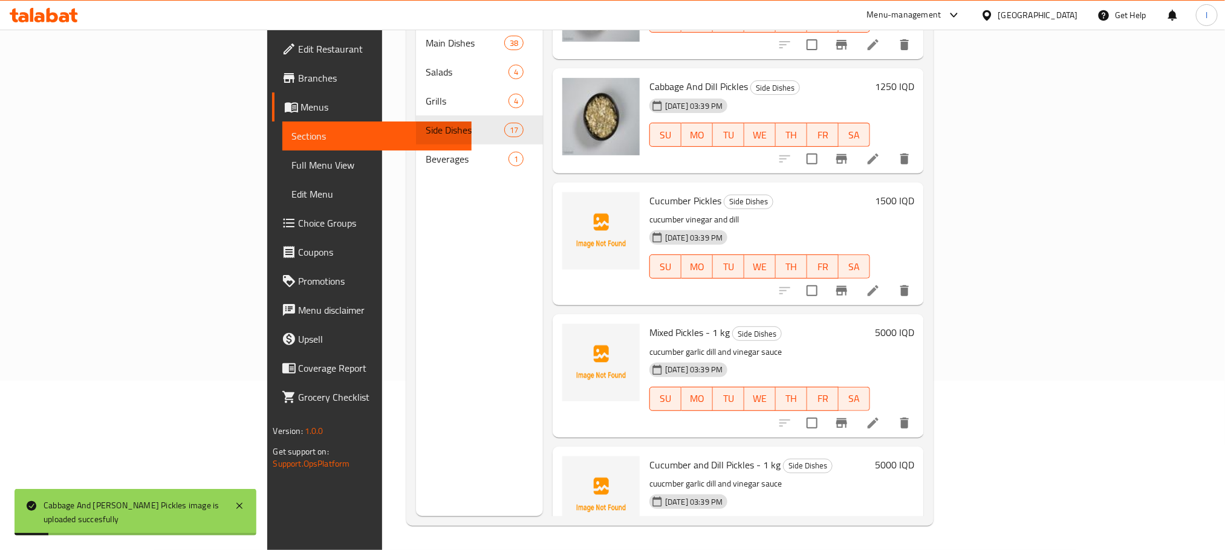
scroll to position [1018, 0]
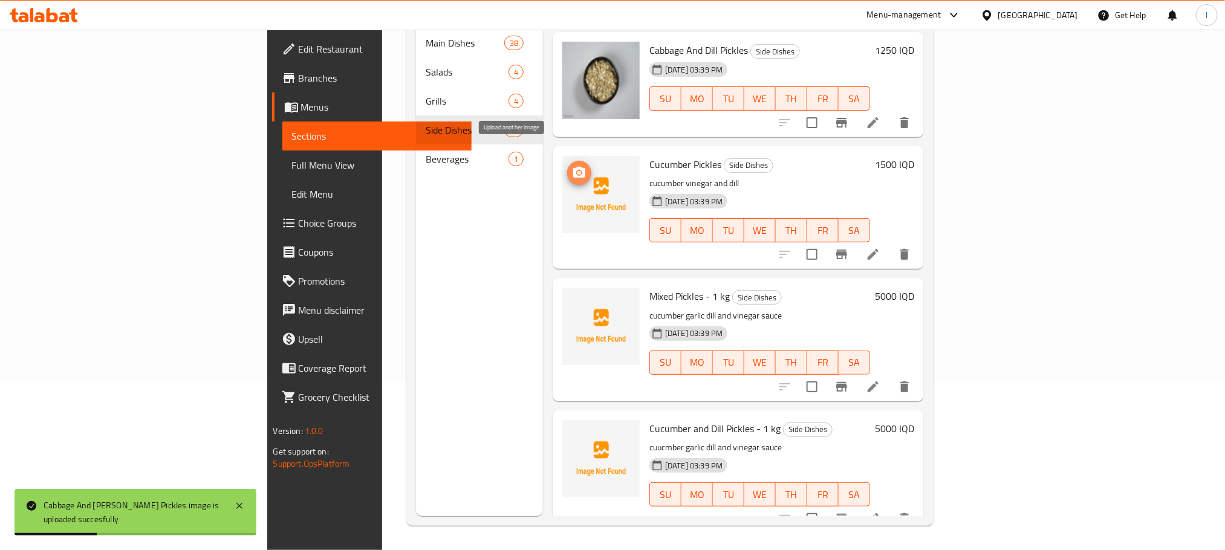
click at [573, 167] on icon "upload picture" at bounding box center [579, 172] width 12 height 11
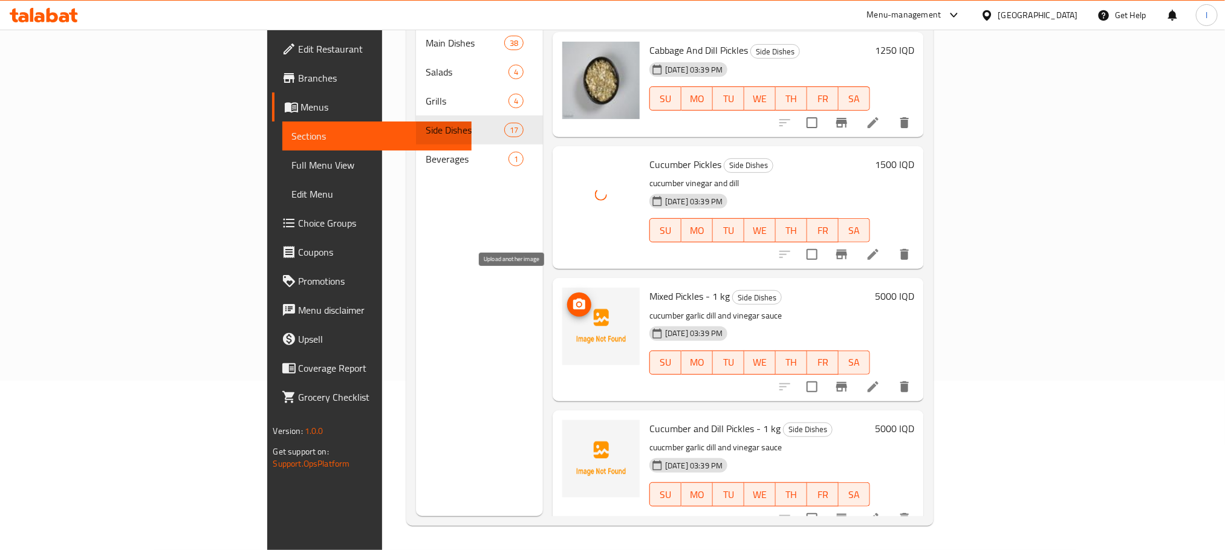
click at [573, 299] on icon "upload picture" at bounding box center [579, 304] width 12 height 11
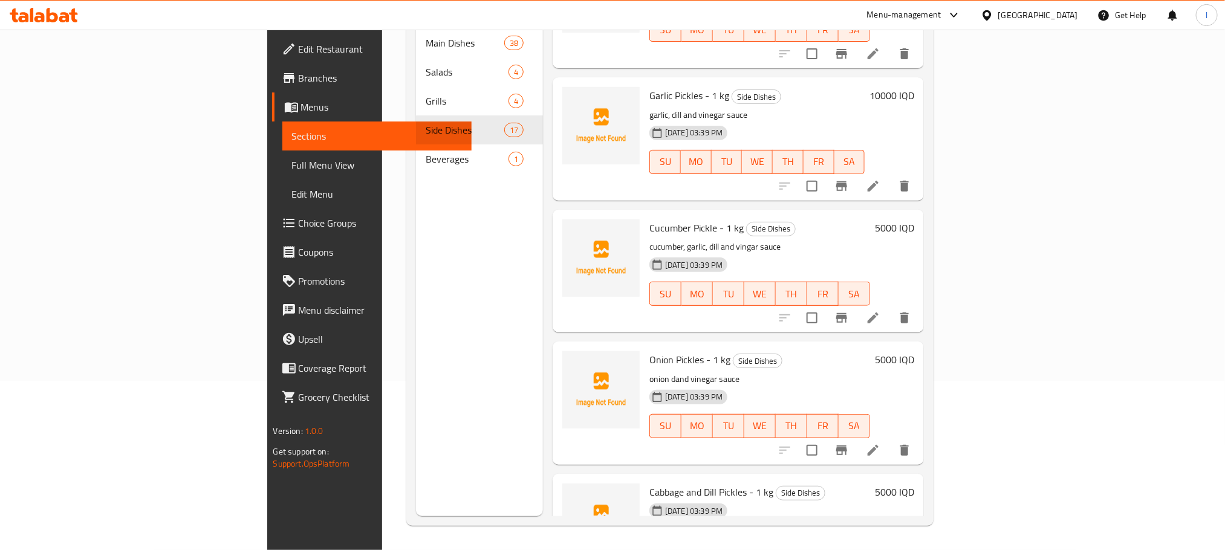
scroll to position [1526, 0]
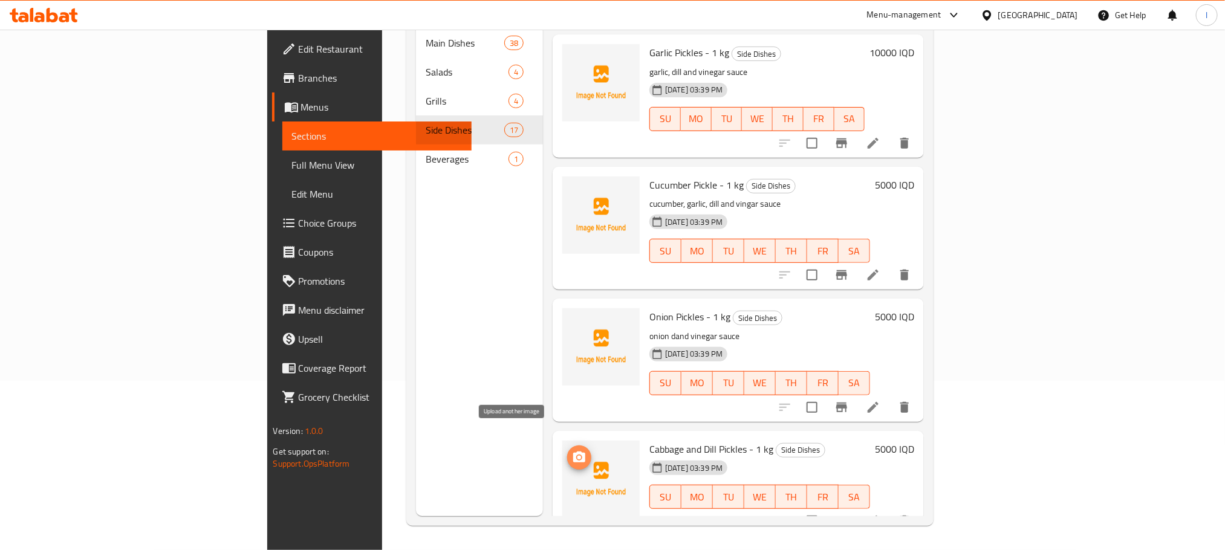
click at [572, 451] on icon "upload picture" at bounding box center [579, 458] width 15 height 15
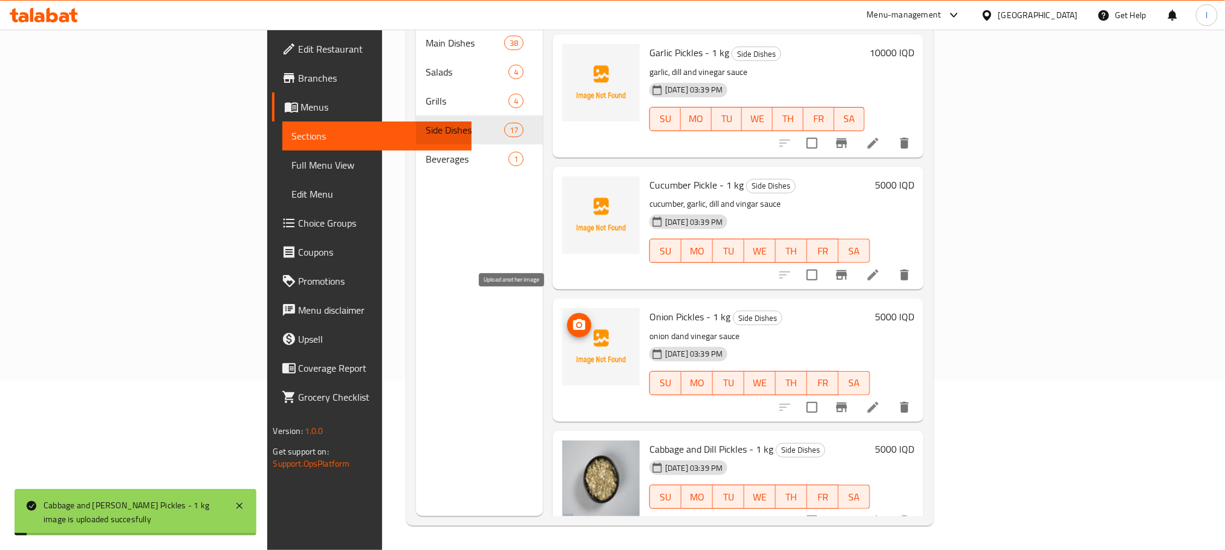
click at [573, 319] on icon "upload picture" at bounding box center [579, 324] width 12 height 11
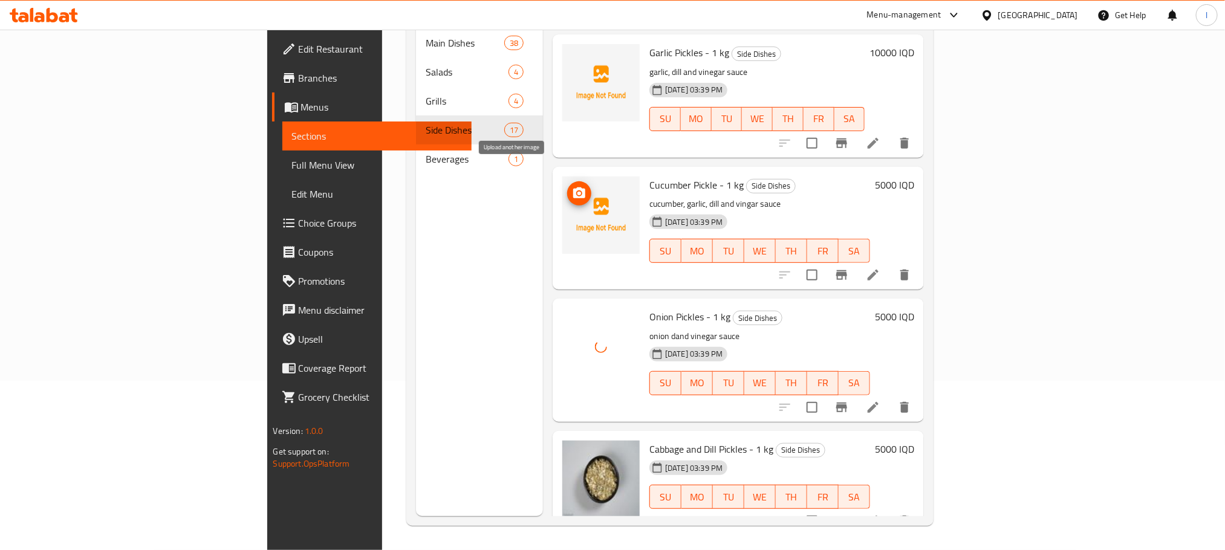
click at [572, 186] on icon "upload picture" at bounding box center [579, 193] width 15 height 15
click at [573, 187] on icon "upload picture" at bounding box center [579, 192] width 12 height 11
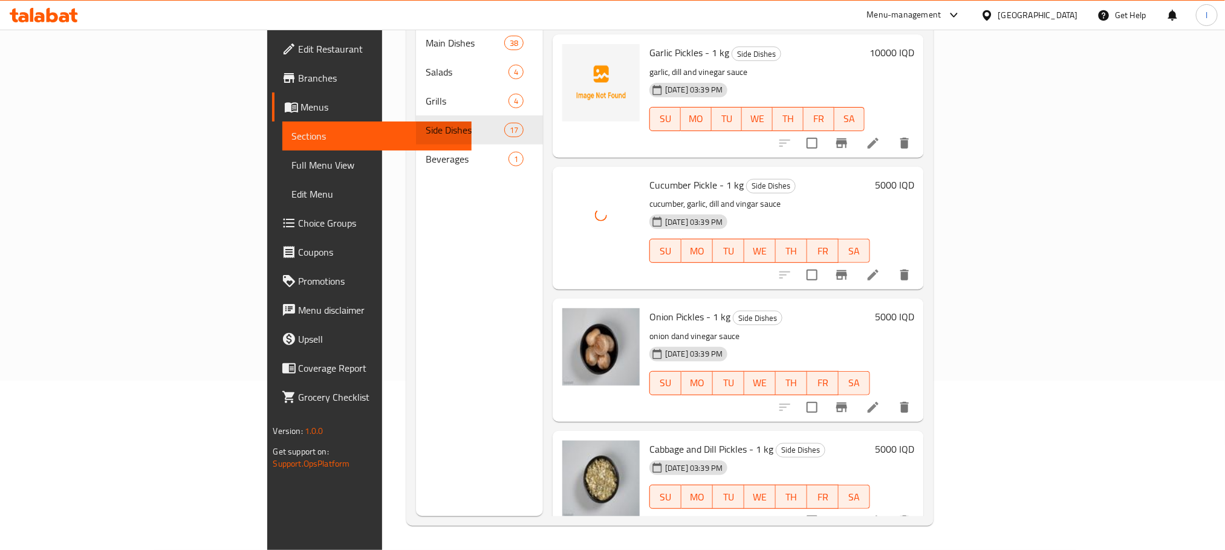
scroll to position [1193, 0]
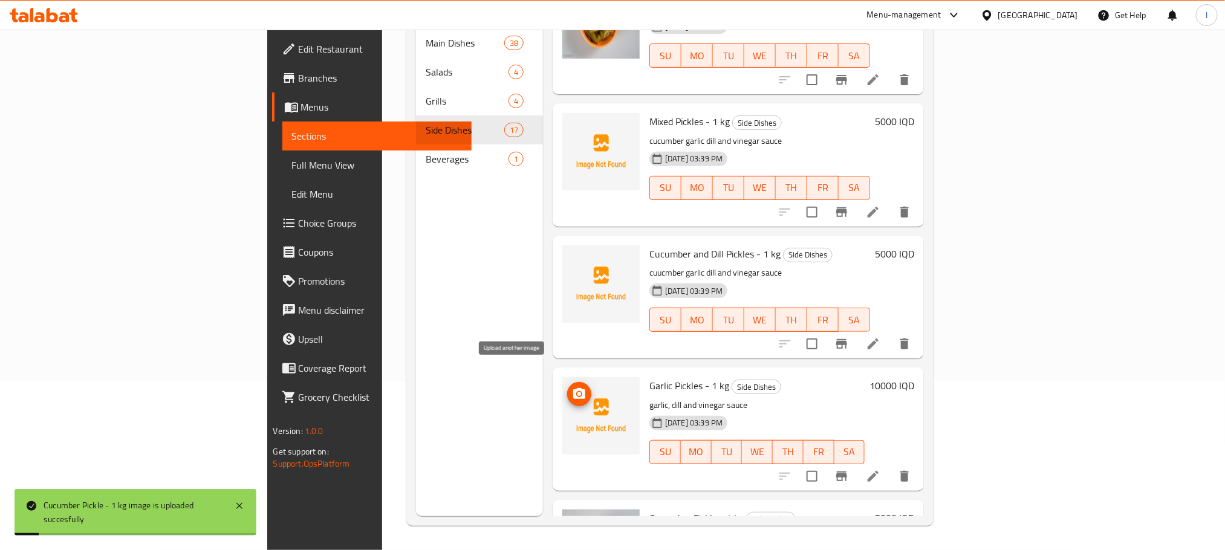
click at [572, 387] on icon "upload picture" at bounding box center [579, 394] width 15 height 15
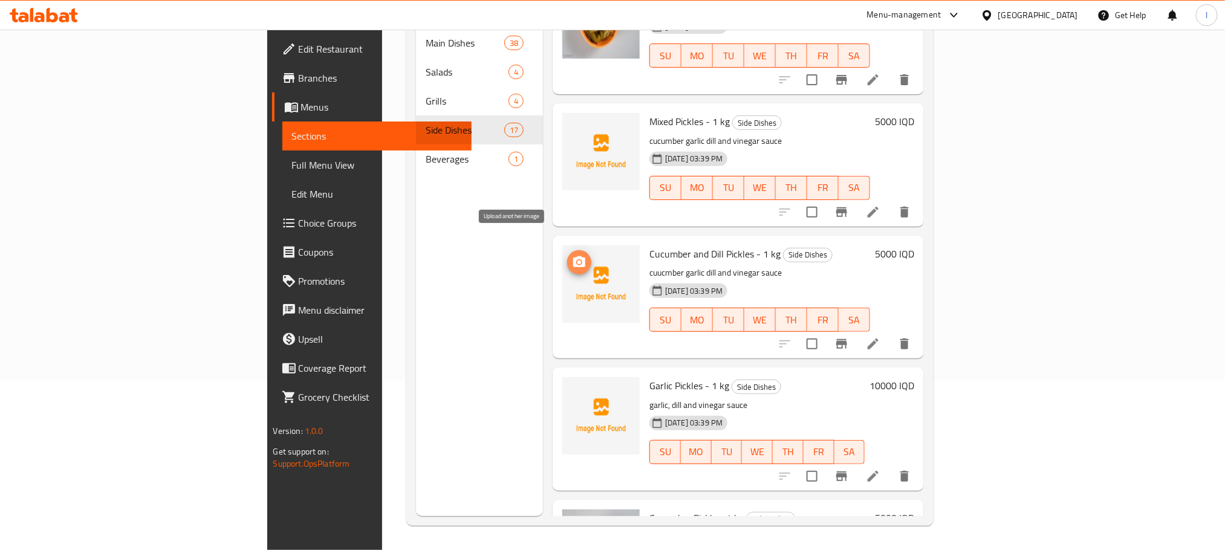
click at [573, 256] on icon "upload picture" at bounding box center [579, 261] width 12 height 11
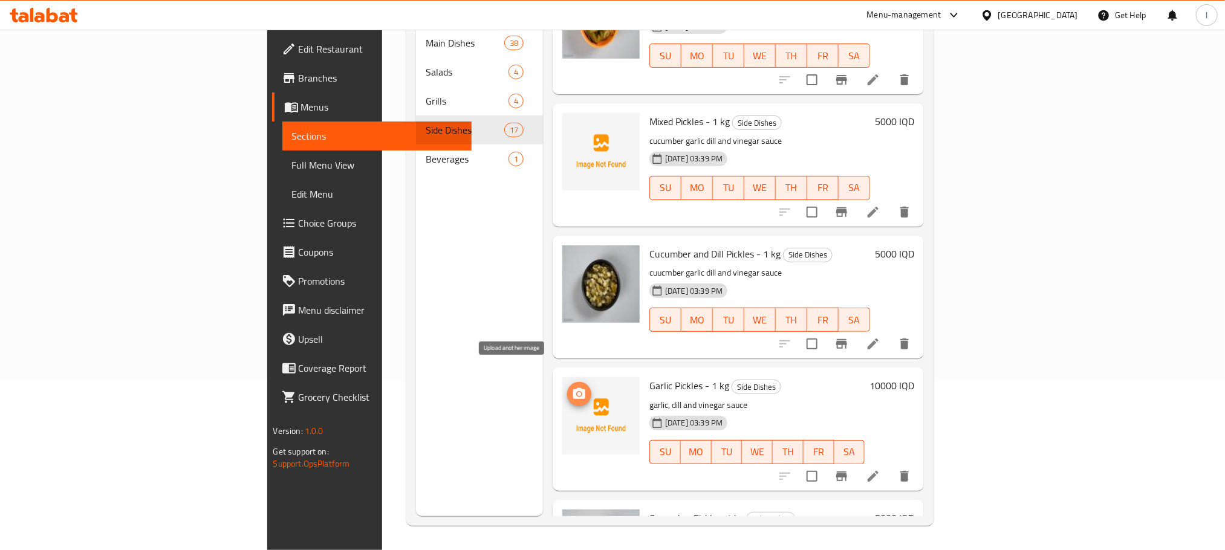
click at [567, 387] on span "upload picture" at bounding box center [579, 394] width 24 height 15
drag, startPoint x: 665, startPoint y: 362, endPoint x: 579, endPoint y: 370, distance: 85.7
click at [645, 373] on div "Garlic Pickles - 1 kg Side Dishes garlic, dill and vinegar sauce 08-09-2025 03:…" at bounding box center [757, 429] width 225 height 113
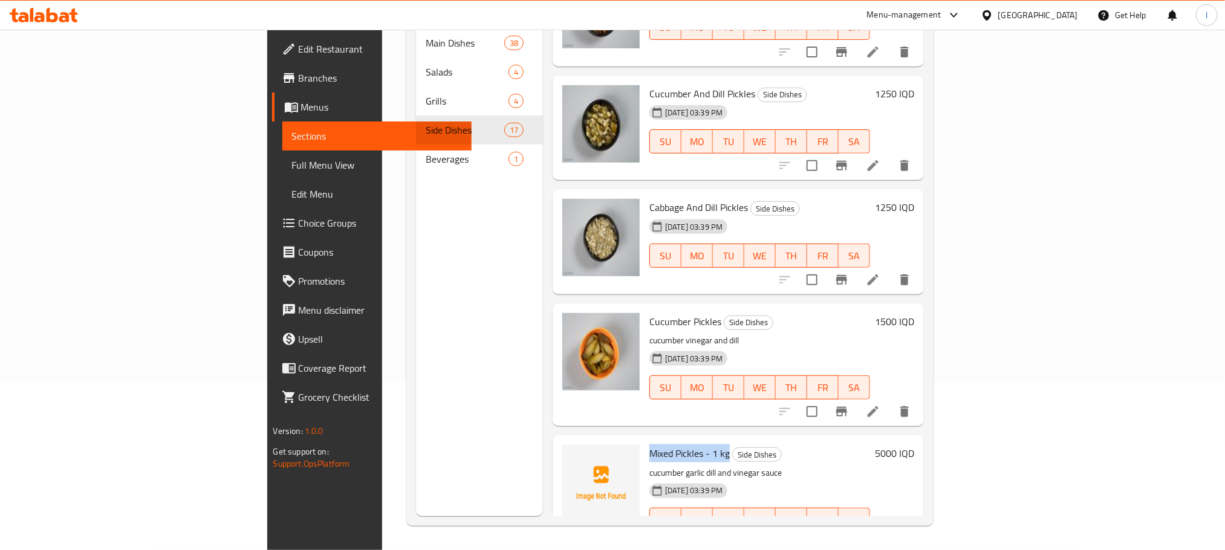
drag, startPoint x: 664, startPoint y: 434, endPoint x: 582, endPoint y: 434, distance: 81.6
click at [649, 445] on h6 "Mixed Pickles - 1 kg Side Dishes" at bounding box center [759, 453] width 221 height 17
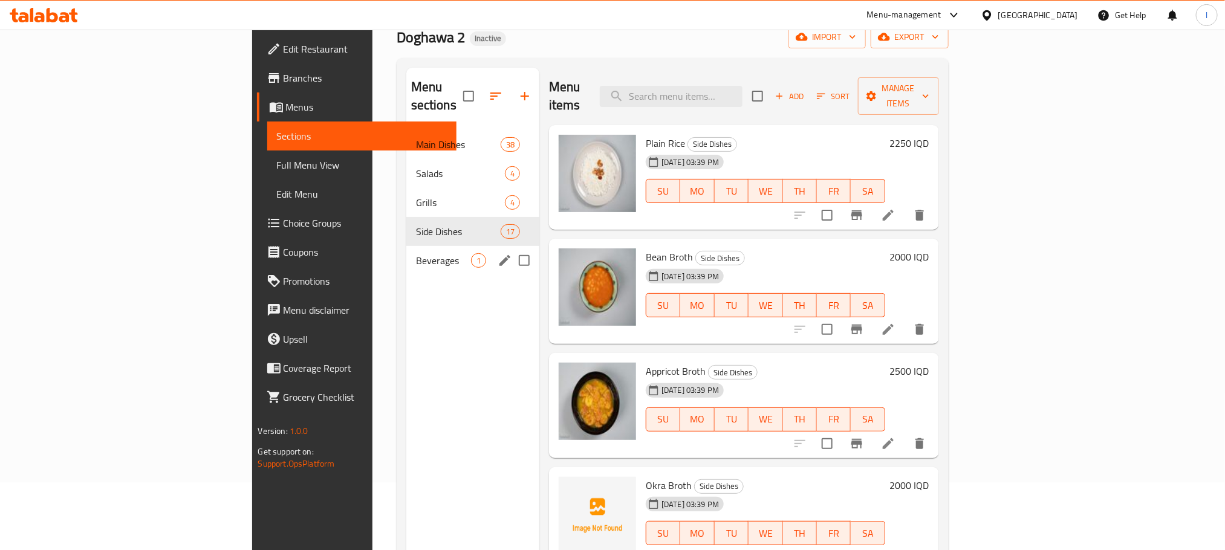
scroll to position [0, 0]
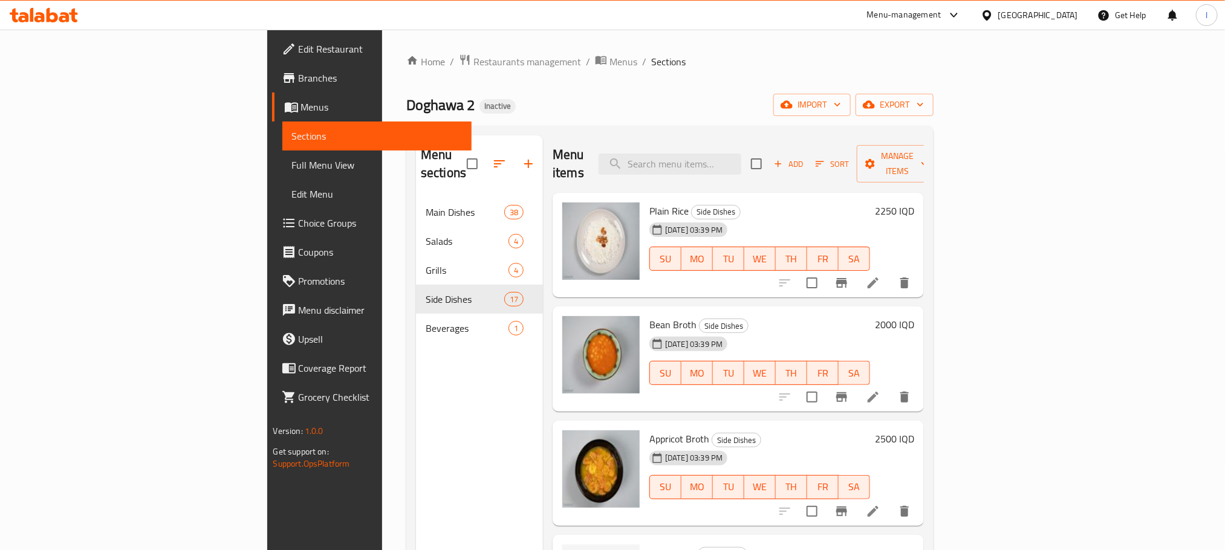
click at [416, 336] on div "Menu sections Main Dishes 38 Salads 4 Grills 4 Side Dishes 17 Beverages 1" at bounding box center [479, 410] width 127 height 550
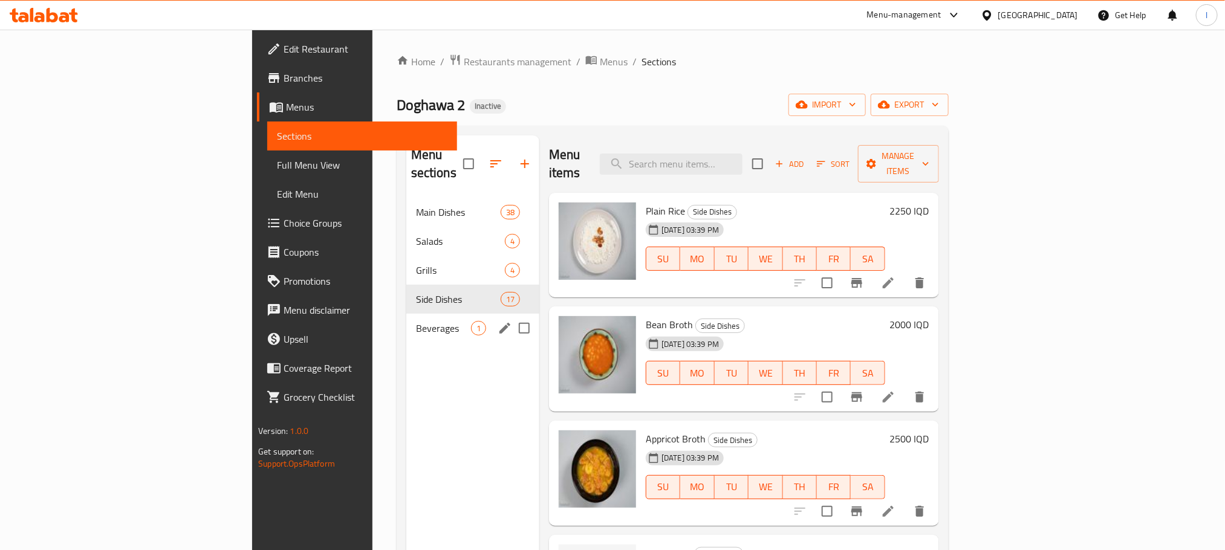
click at [406, 319] on div "Beverages 1" at bounding box center [472, 328] width 133 height 29
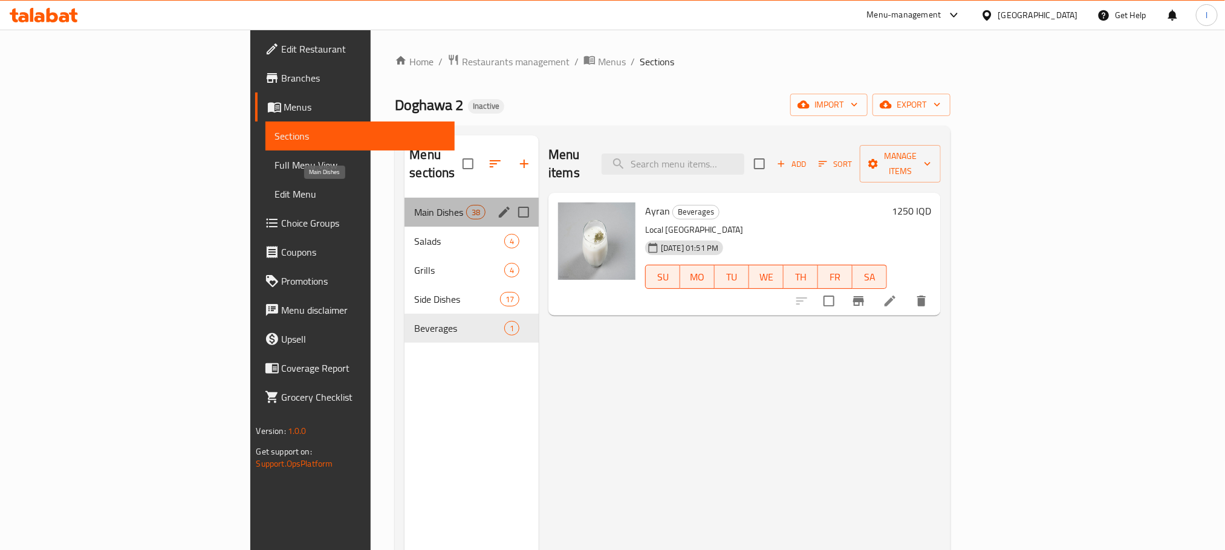
click at [414, 205] on span "Main Dishes" at bounding box center [439, 212] width 51 height 15
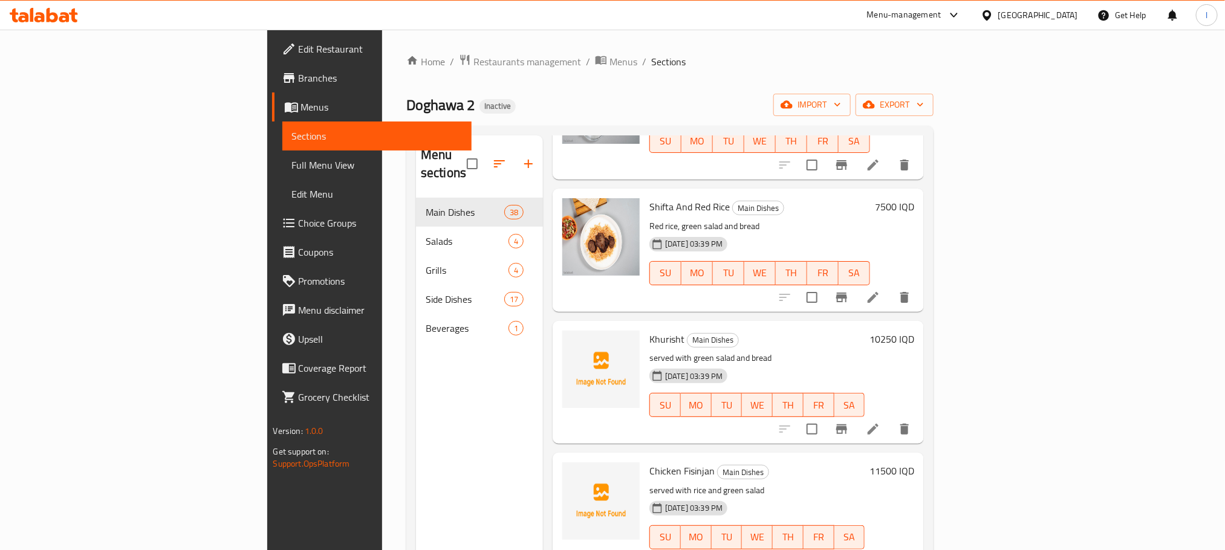
scroll to position [998, 0]
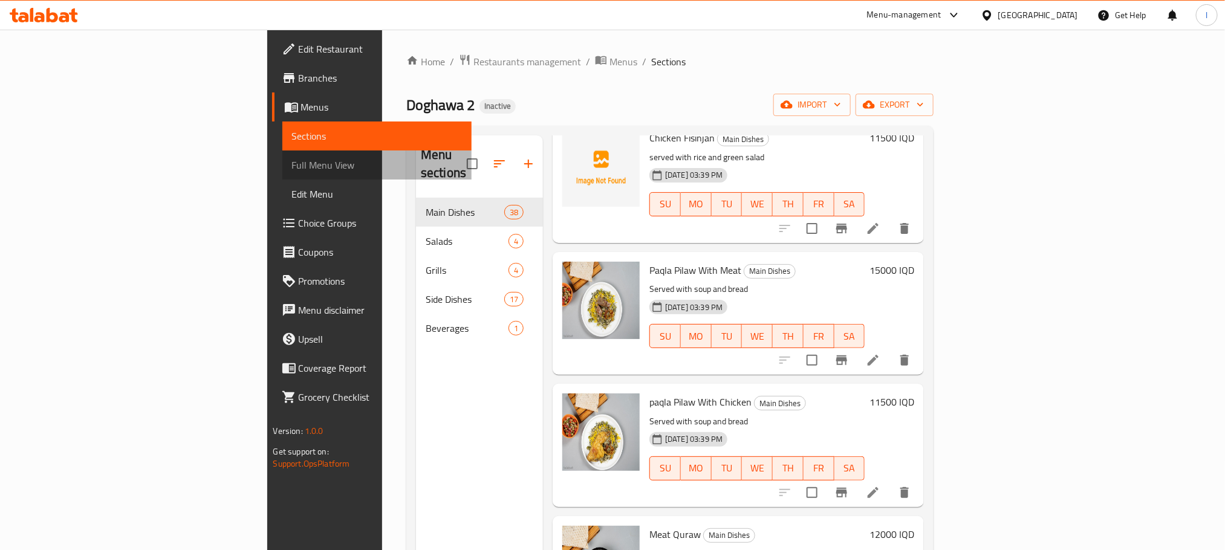
click at [282, 174] on link "Full Menu View" at bounding box center [376, 165] width 189 height 29
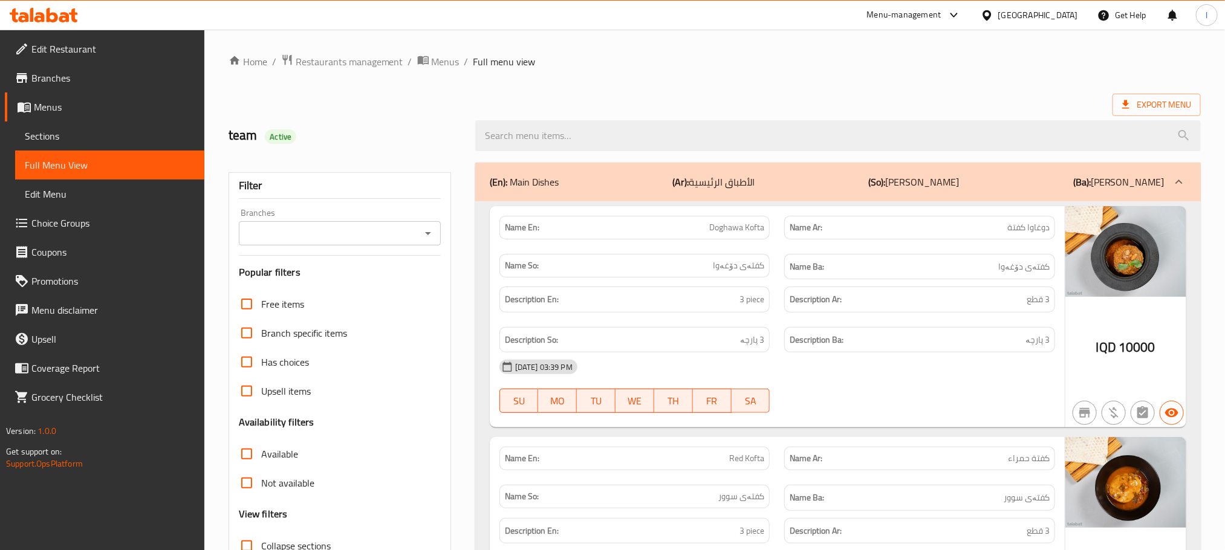
click at [429, 239] on icon "Open" at bounding box center [428, 233] width 15 height 15
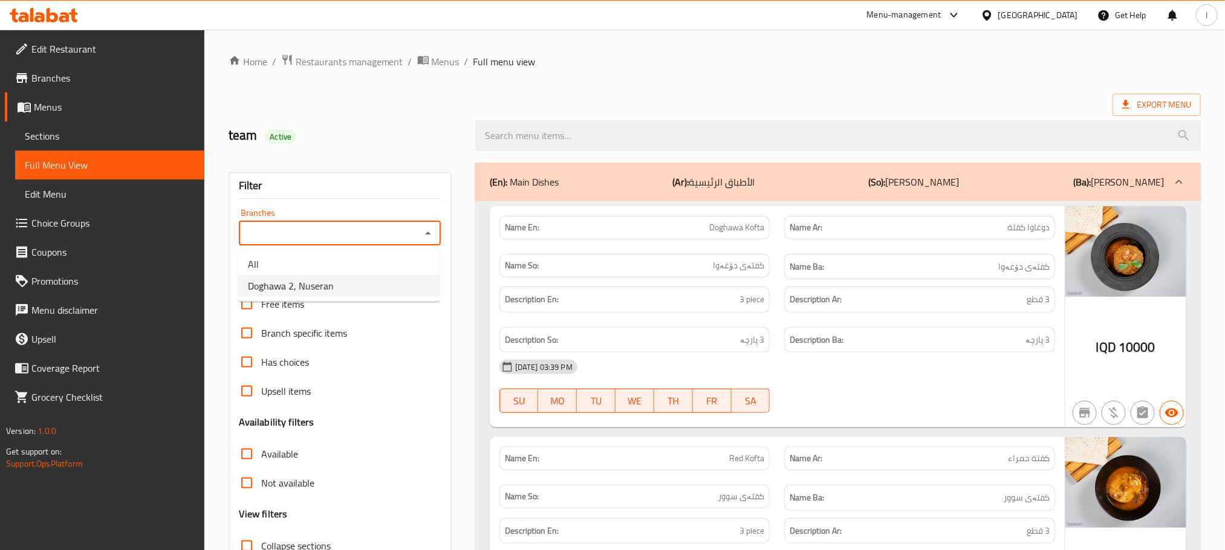
click at [374, 278] on li "Doghawa 2, Nuseran" at bounding box center [338, 286] width 201 height 22
type input "Doghawa 2, Nuseran"
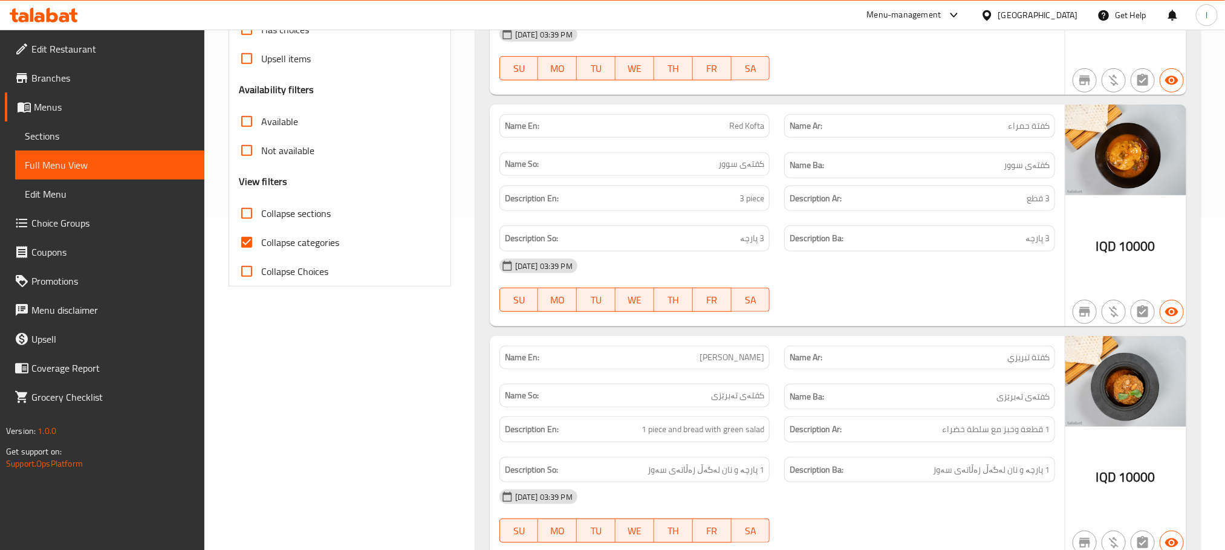
click at [246, 238] on input "Collapse categories" at bounding box center [246, 242] width 29 height 29
checkbox input "false"
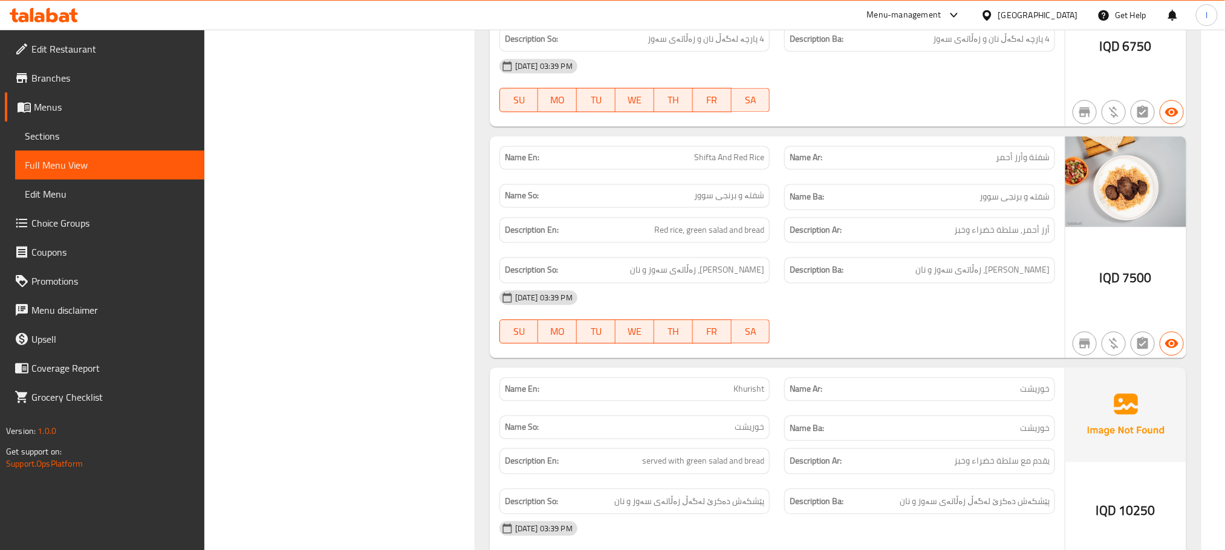
scroll to position [1270, 0]
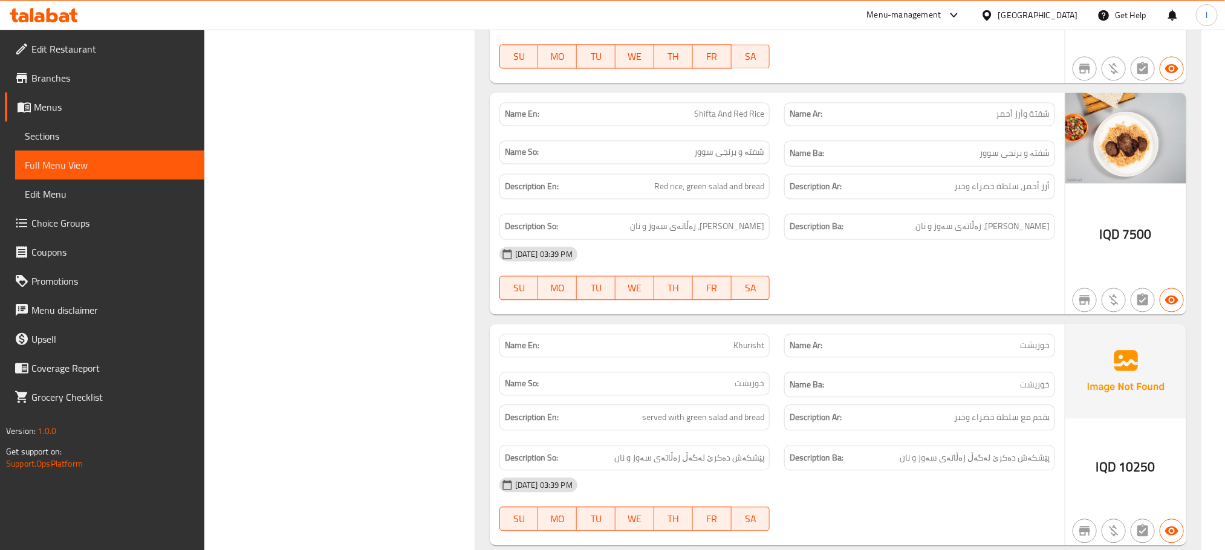
click at [685, 120] on p "Name En: Shifta And Red Rice" at bounding box center [635, 114] width 260 height 13
click at [969, 305] on div "08-09-2025 03:39 PM SU MO TU WE TH FR SA" at bounding box center [777, 273] width 570 height 68
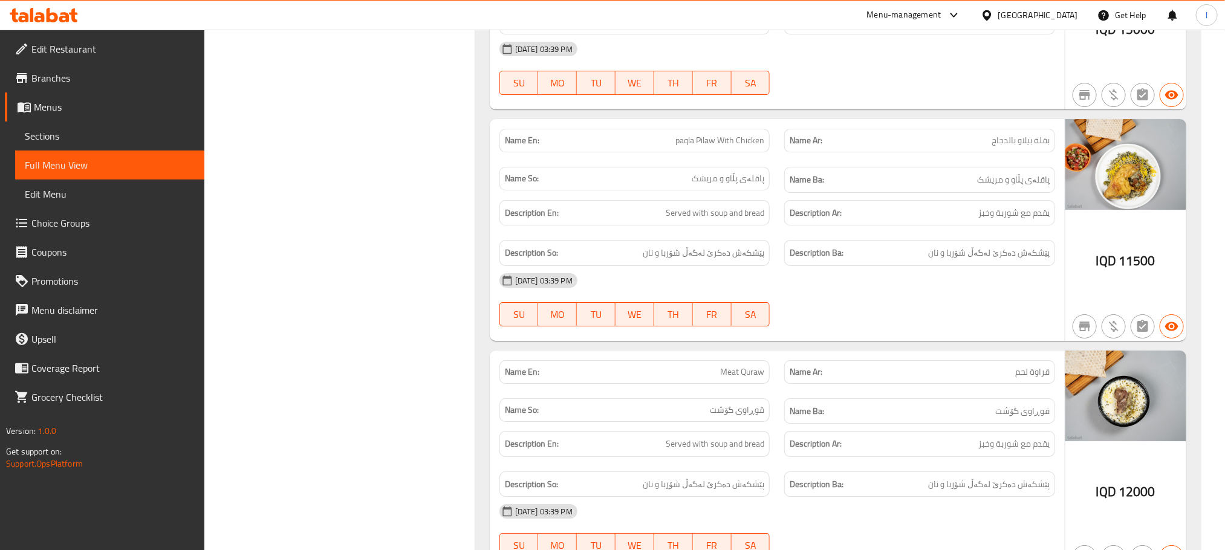
scroll to position [2177, 0]
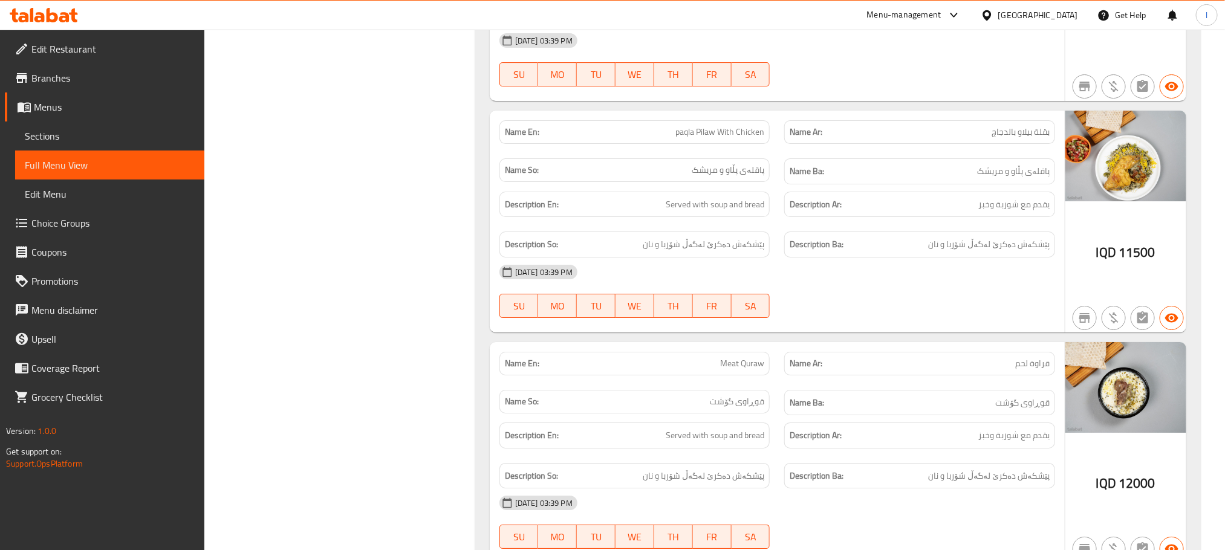
click at [680, 144] on div "Name En: paqla Pilaw With Chicken" at bounding box center [635, 132] width 271 height 24
click at [689, 140] on div "Name En: paqla Pilaw With Chicken" at bounding box center [634, 132] width 285 height 38
click at [695, 143] on div "Name En: paqla Pilaw With Chicken" at bounding box center [635, 132] width 271 height 24
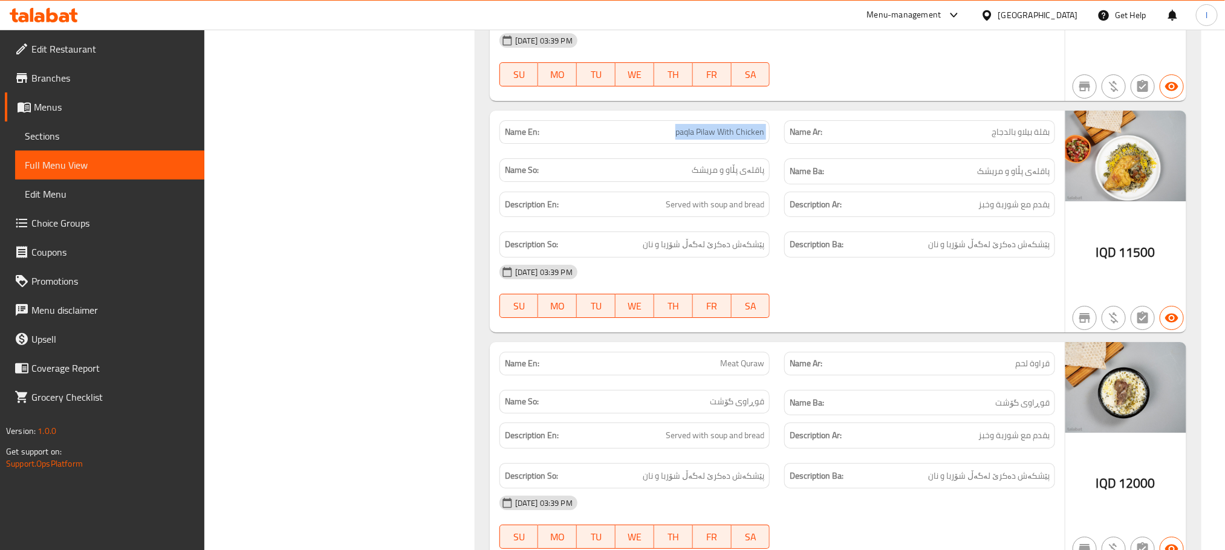
click at [695, 143] on div "Name En: paqla Pilaw With Chicken" at bounding box center [635, 132] width 271 height 24
click at [951, 284] on div "08-09-2025 03:39 PM" at bounding box center [777, 272] width 570 height 29
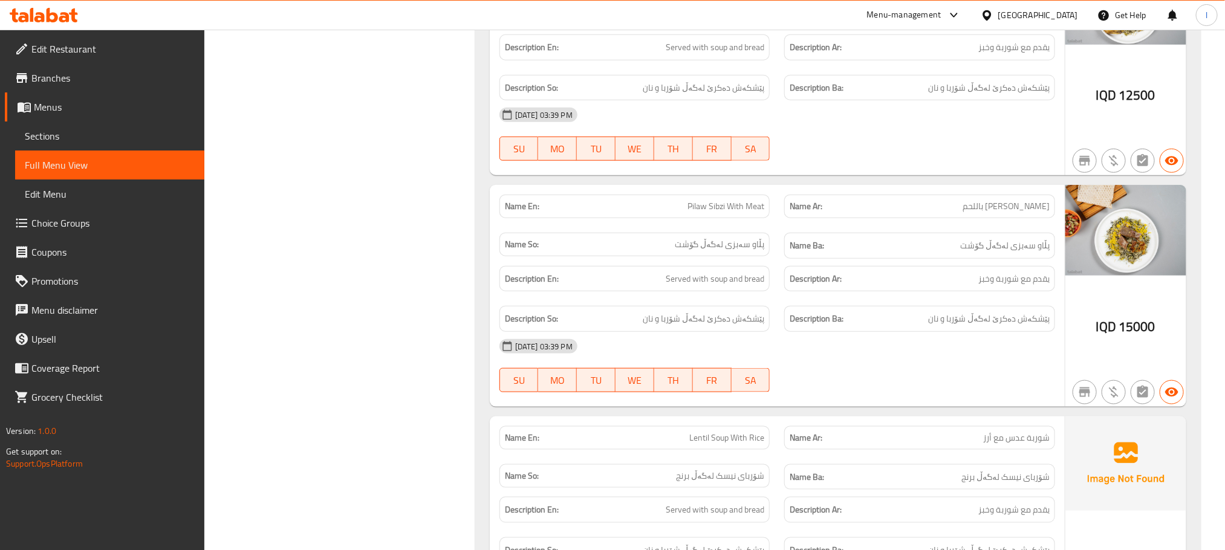
scroll to position [2975, 0]
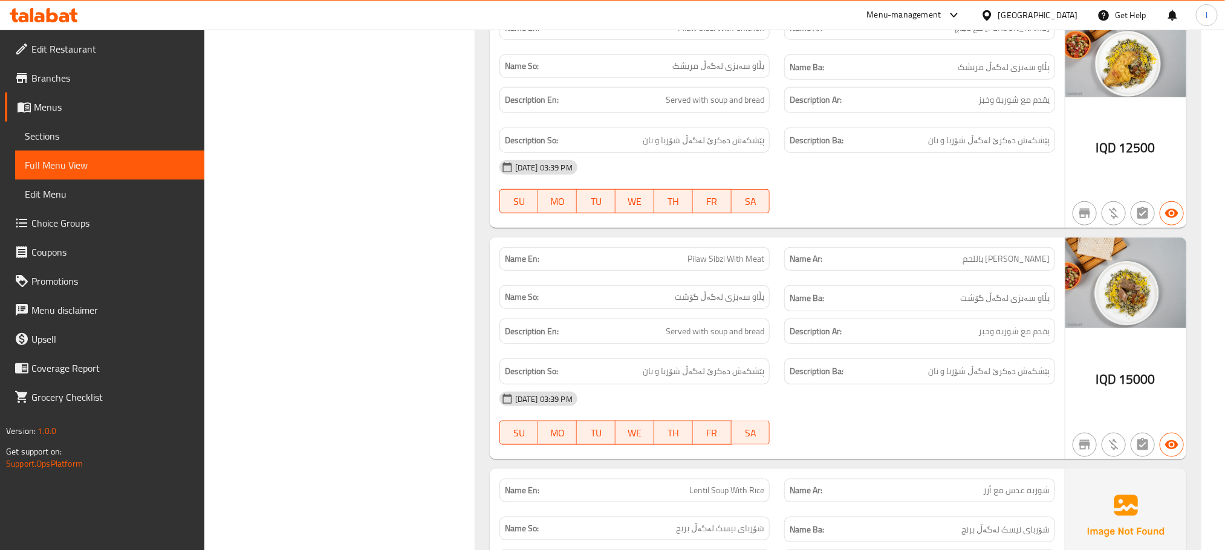
click at [685, 265] on p "Name En: Pilaw Sibzi With Meat" at bounding box center [635, 259] width 260 height 13
click at [688, 265] on span "Pilaw Sibzi With Meat" at bounding box center [726, 259] width 77 height 13
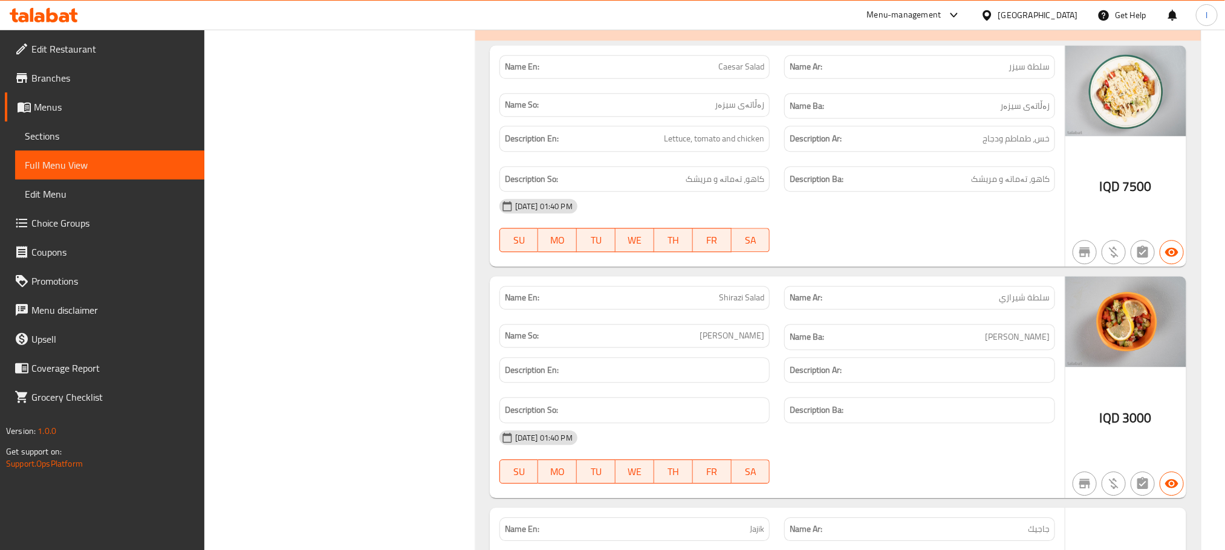
scroll to position [9035, 0]
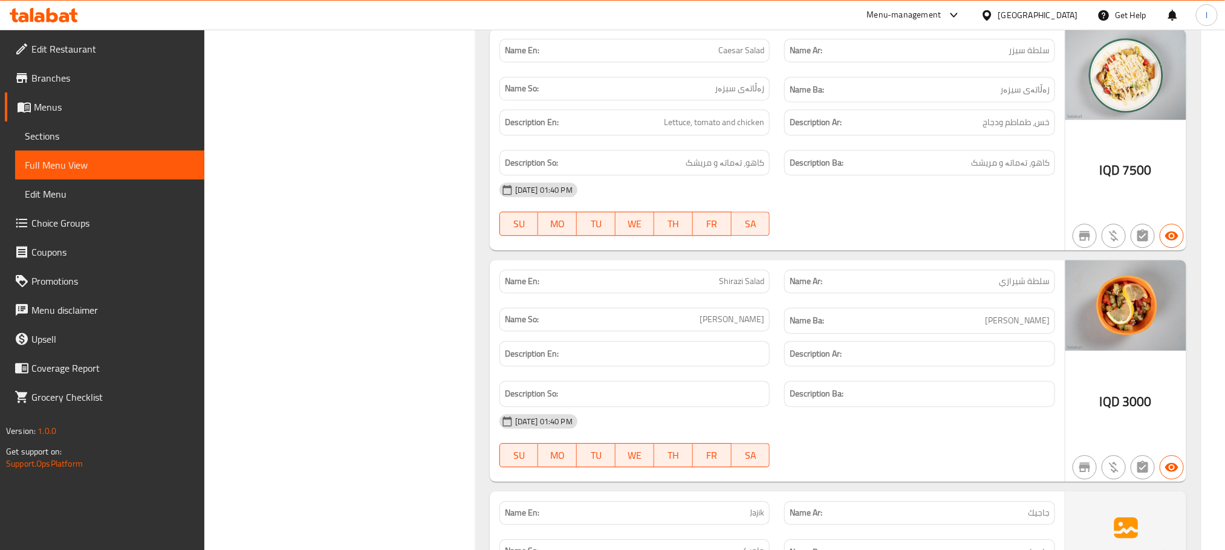
click at [936, 12] on p "(So): زەڵاتەکان" at bounding box center [926, 5] width 53 height 15
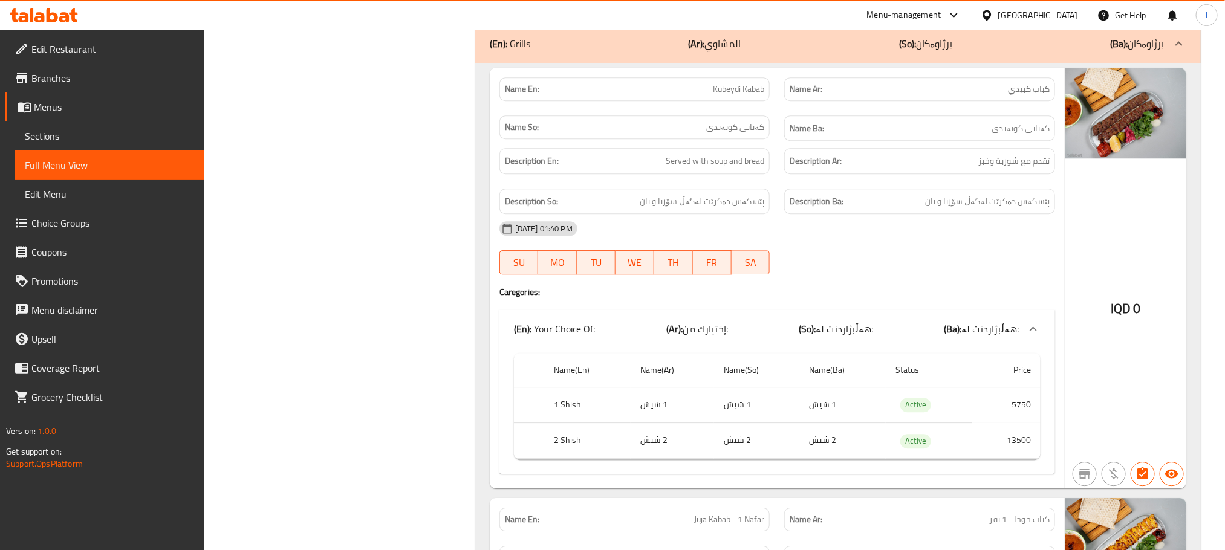
click at [906, 53] on b "(So):" at bounding box center [907, 43] width 17 height 18
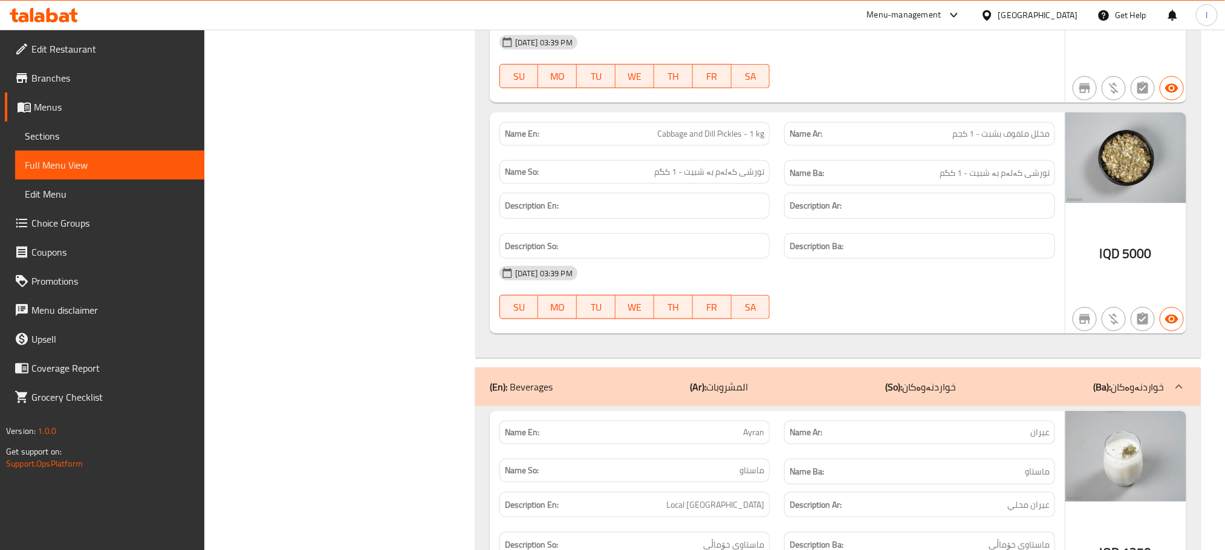
scroll to position [12735, 0]
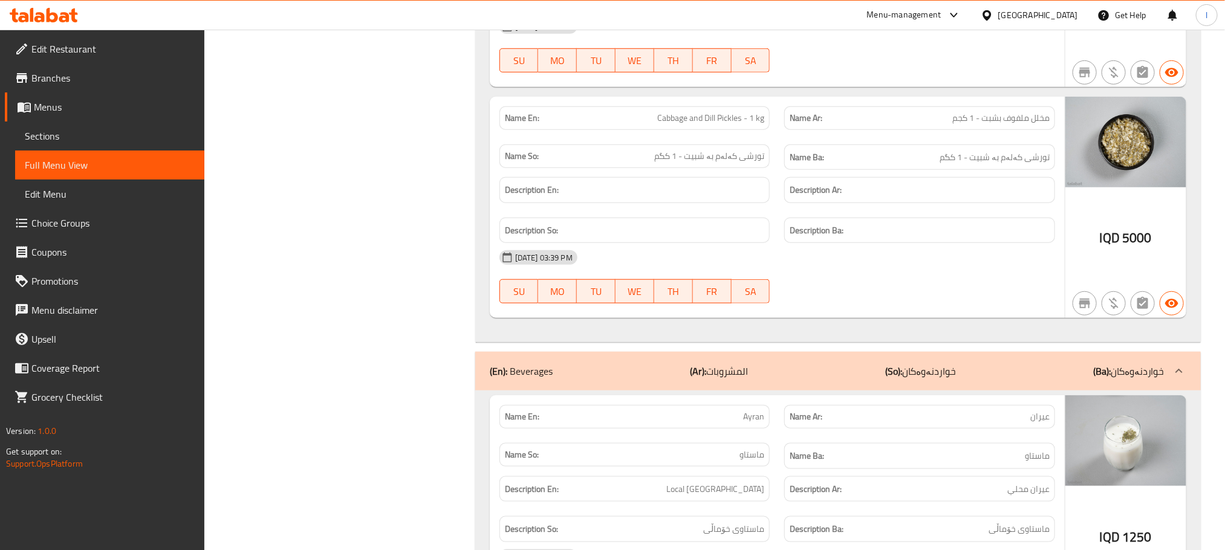
click at [51, 140] on span "Sections" at bounding box center [110, 136] width 170 height 15
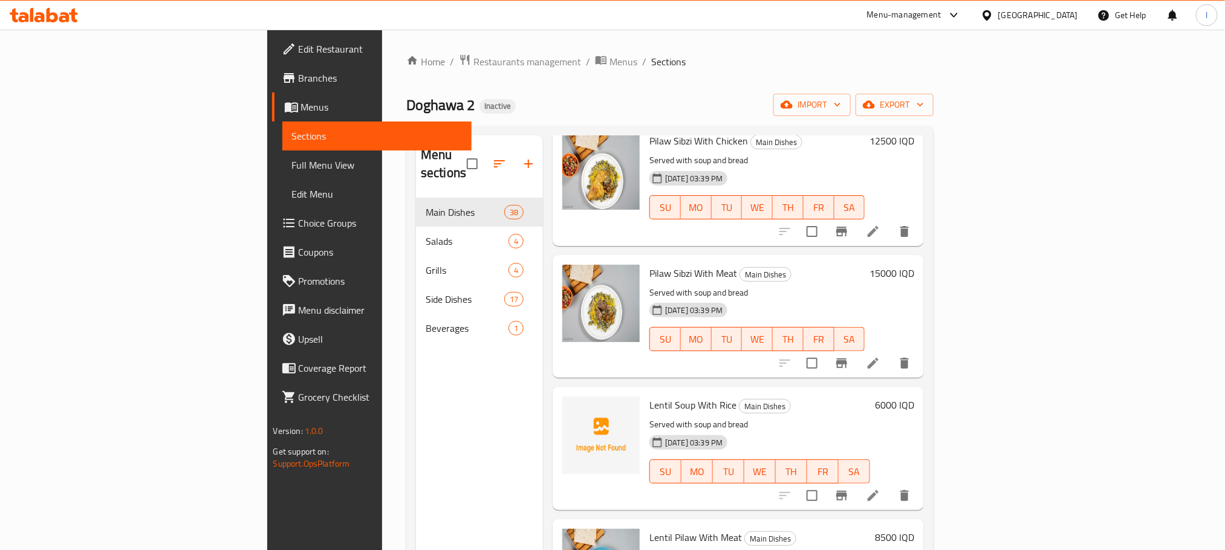
scroll to position [1662, 0]
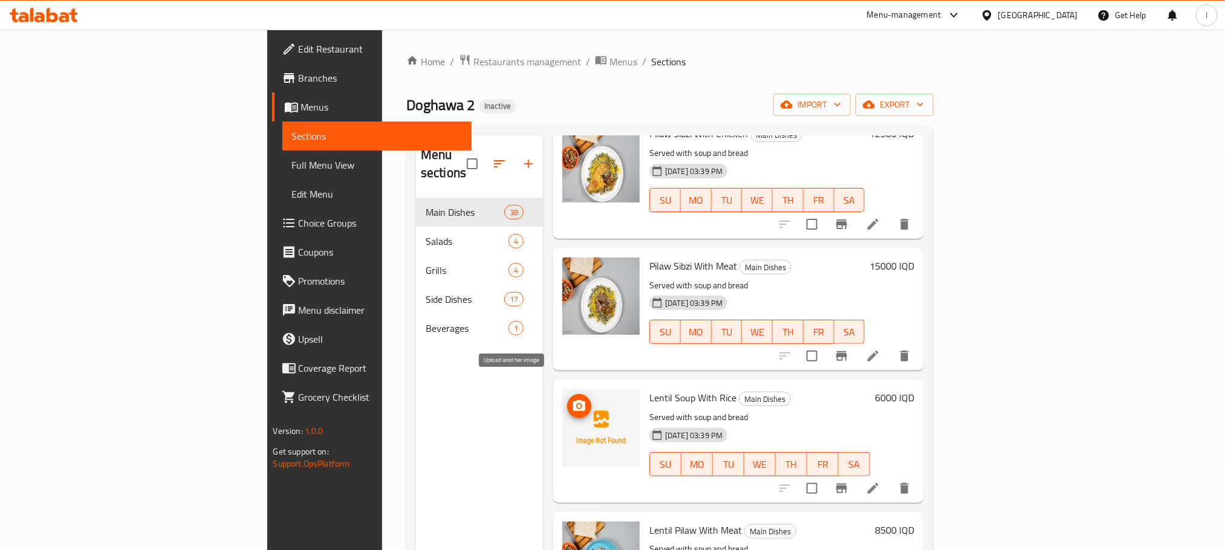
click at [572, 399] on icon "upload picture" at bounding box center [579, 406] width 15 height 15
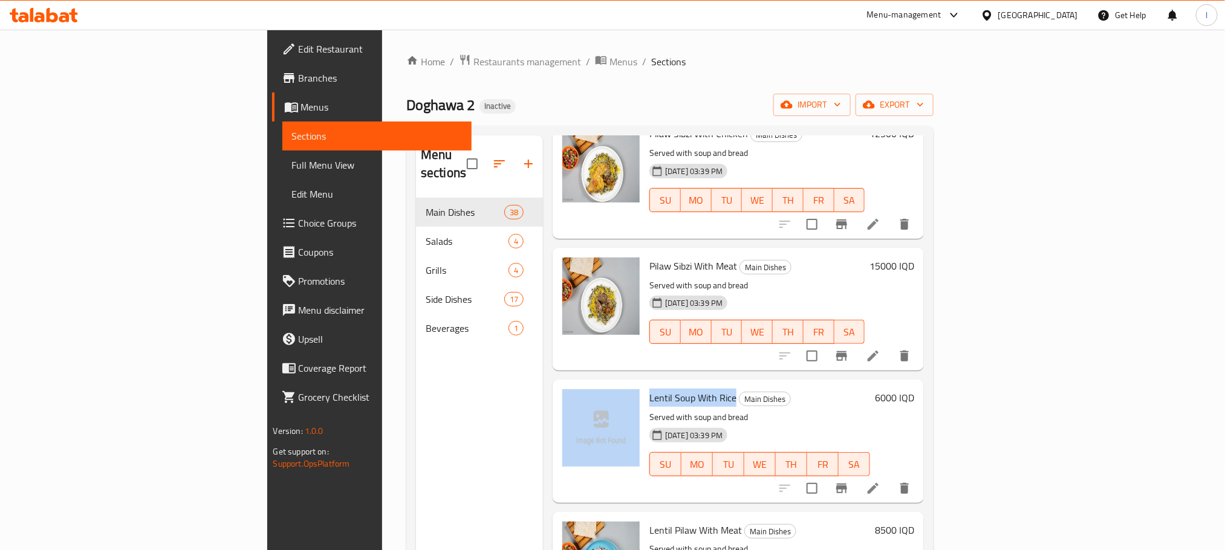
drag, startPoint x: 668, startPoint y: 380, endPoint x: 574, endPoint y: 380, distance: 94.3
click at [574, 385] on div "Lentil Soup With Rice Main Dishes Served with soup and bread 08-09-2025 03:39 P…" at bounding box center [739, 441] width 362 height 113
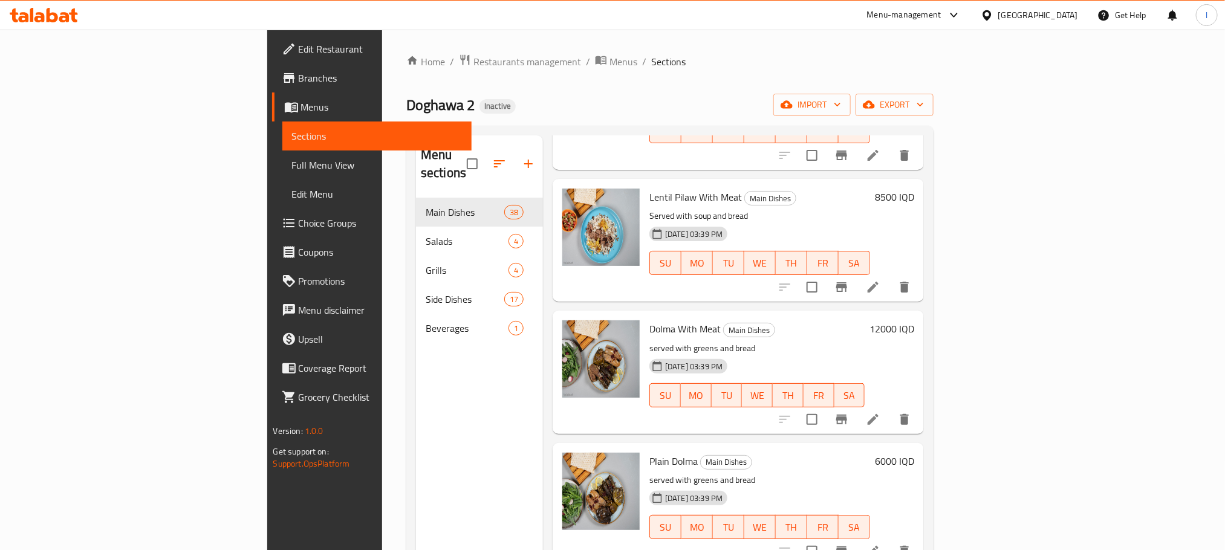
scroll to position [2328, 0]
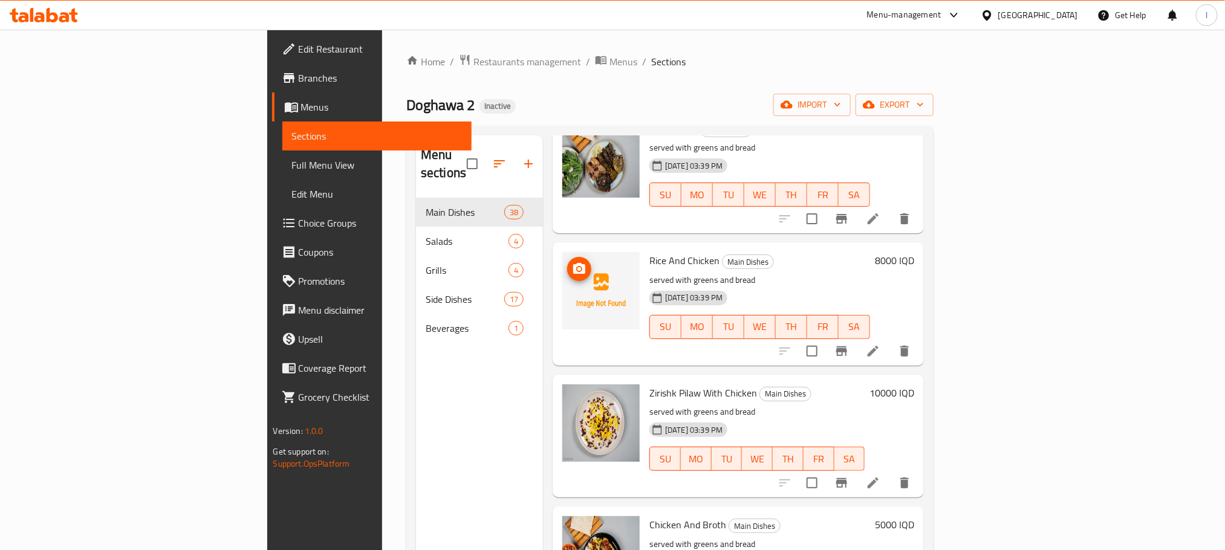
click at [578, 267] on circle "upload picture" at bounding box center [580, 269] width 4 height 4
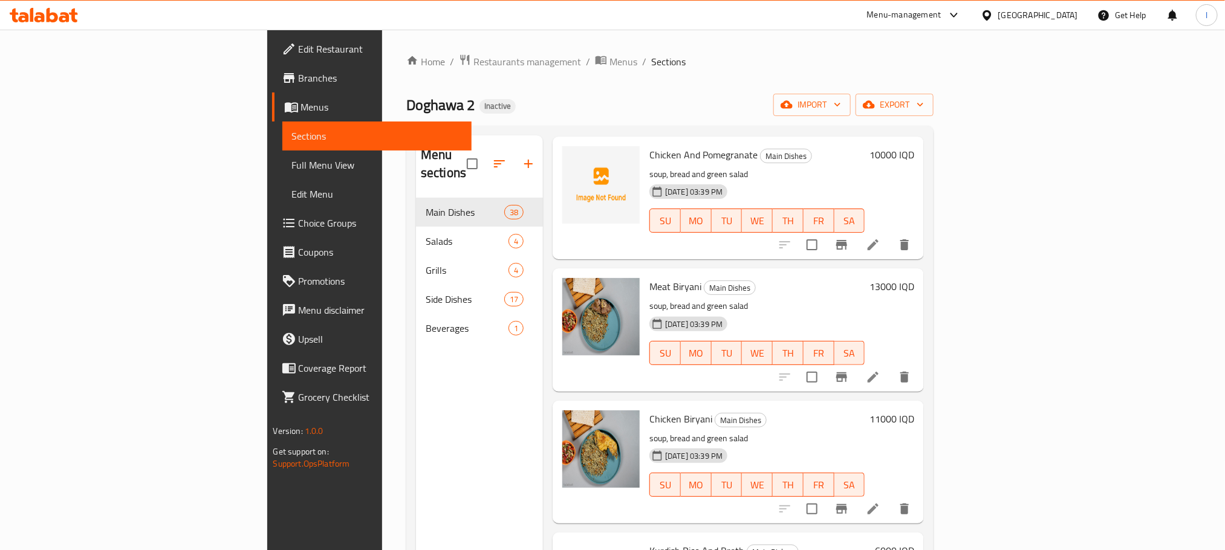
scroll to position [4461, 0]
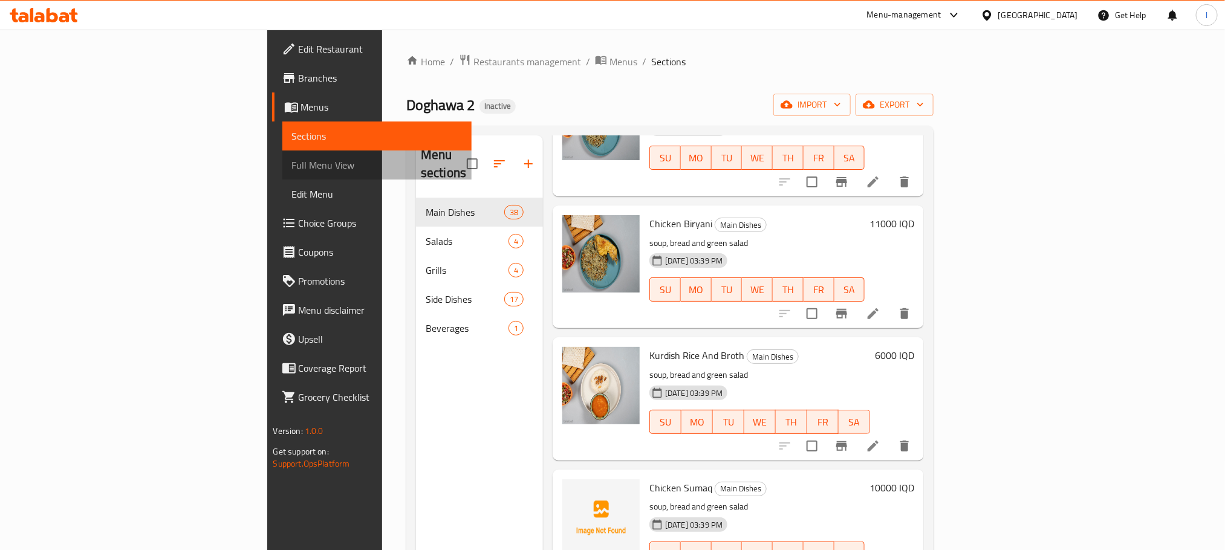
click at [292, 169] on span "Full Menu View" at bounding box center [377, 165] width 170 height 15
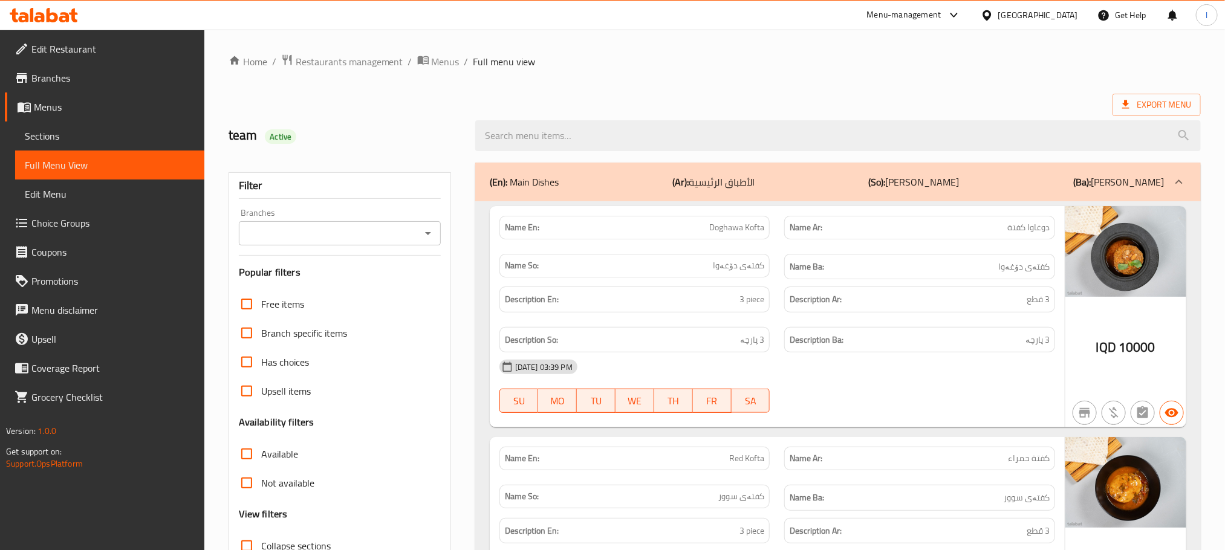
click at [432, 235] on icon "Open" at bounding box center [428, 233] width 15 height 15
click at [421, 236] on icon "Open" at bounding box center [428, 233] width 15 height 15
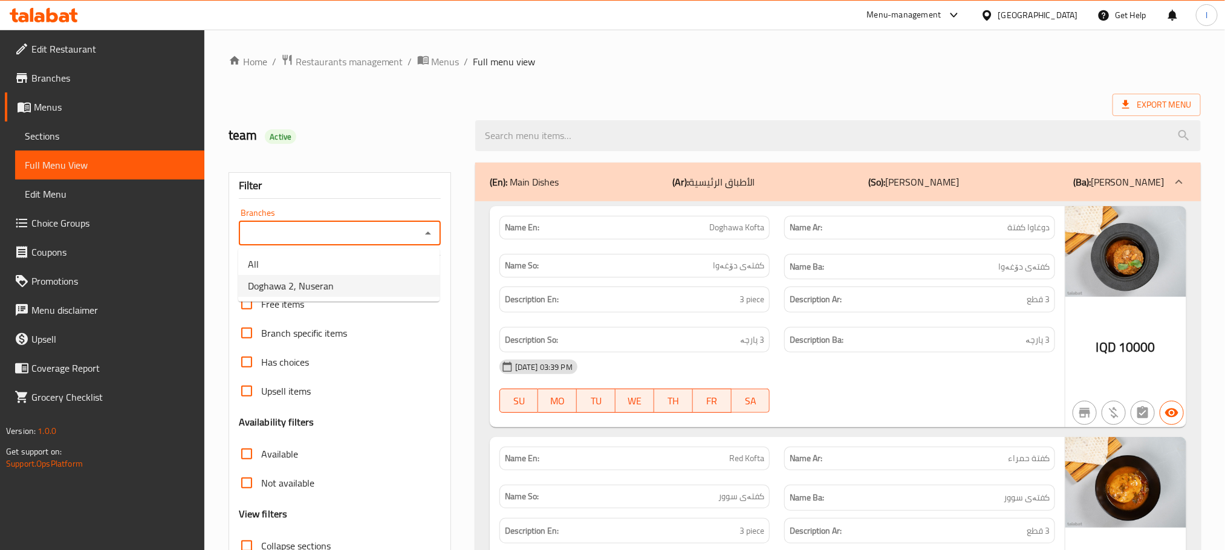
click at [366, 287] on li "Doghawa 2, Nuseran" at bounding box center [338, 286] width 201 height 22
type input "Doghawa 2, Nuseran"
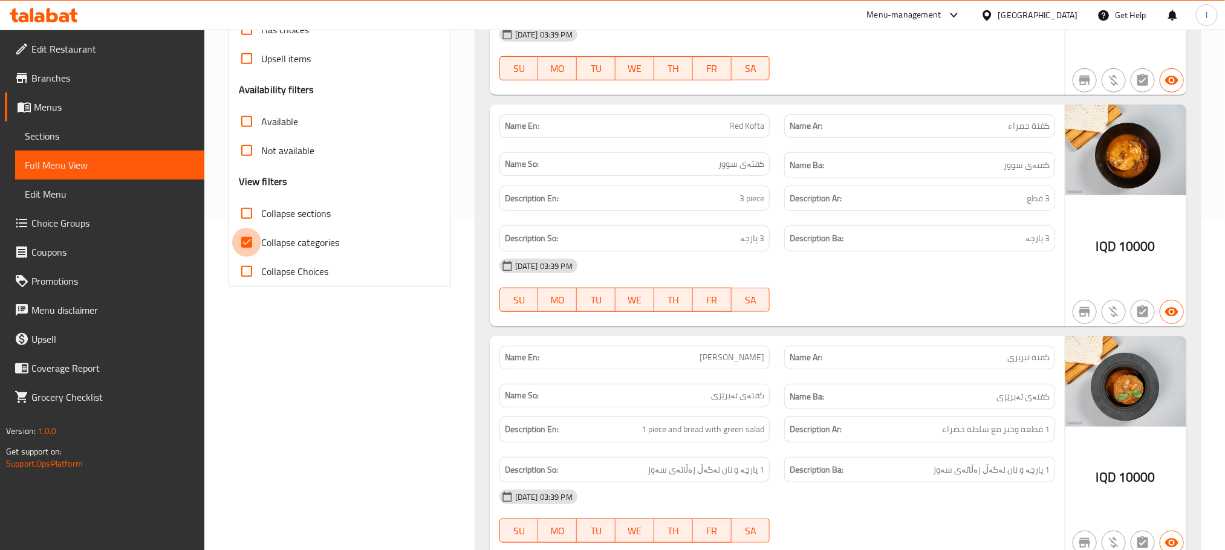
click at [253, 246] on input "Collapse categories" at bounding box center [246, 242] width 29 height 29
checkbox input "false"
click at [246, 215] on input "Collapse sections" at bounding box center [246, 213] width 29 height 29
checkbox input "true"
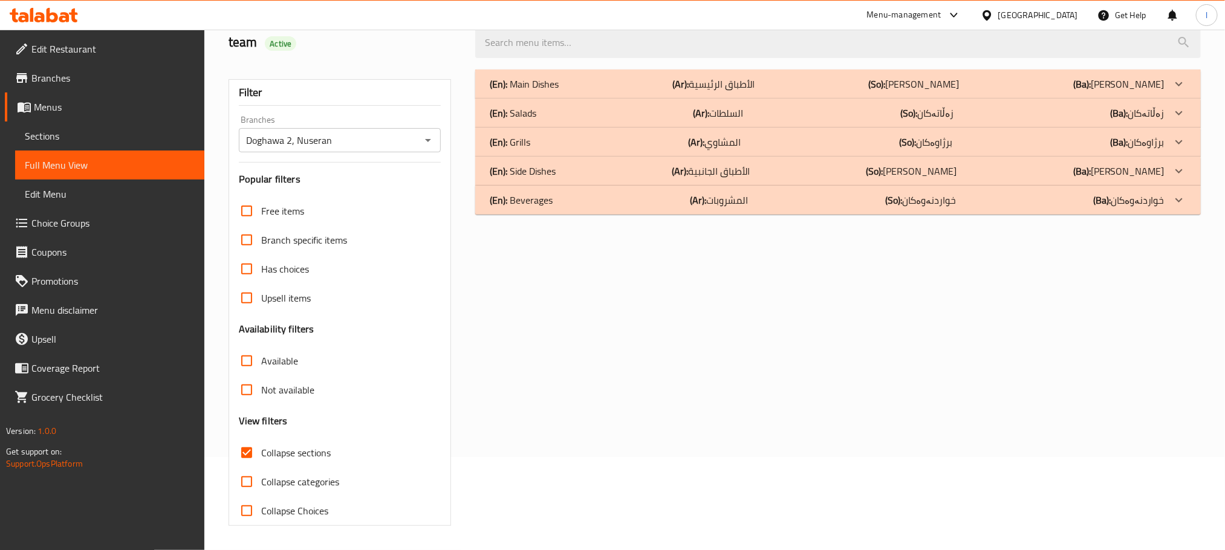
scroll to position [94, 0]
click at [529, 168] on p "(En): Side Dishes" at bounding box center [523, 171] width 66 height 15
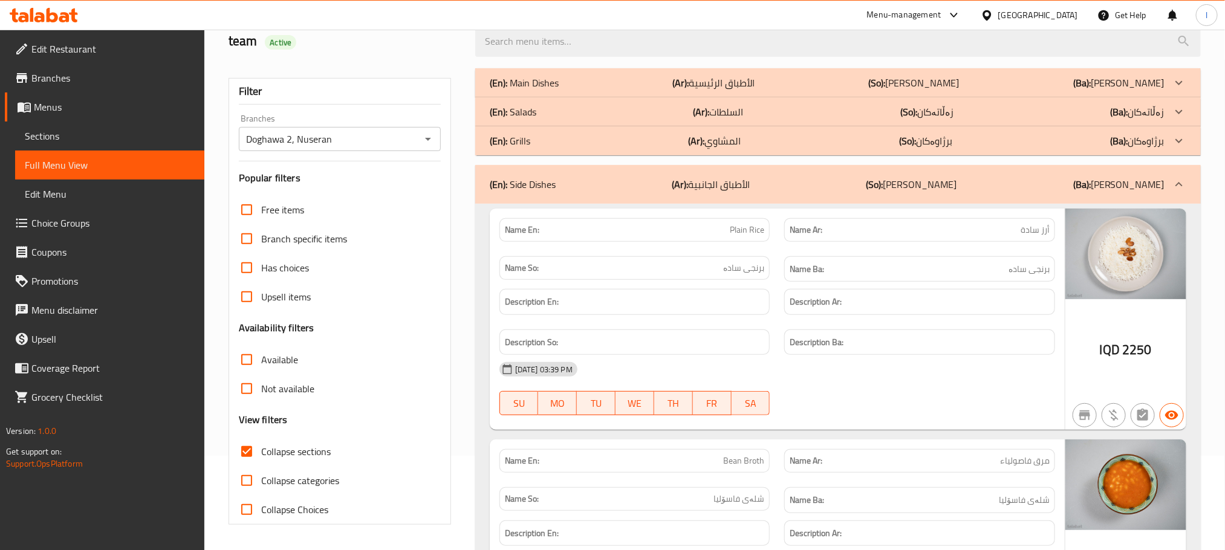
click at [561, 80] on div "(En): Main Dishes (Ar): الأطباق الرئيسية (So): ژەمە سەرەکییەکان (Ba): ژەمە سەرە…" at bounding box center [827, 83] width 675 height 15
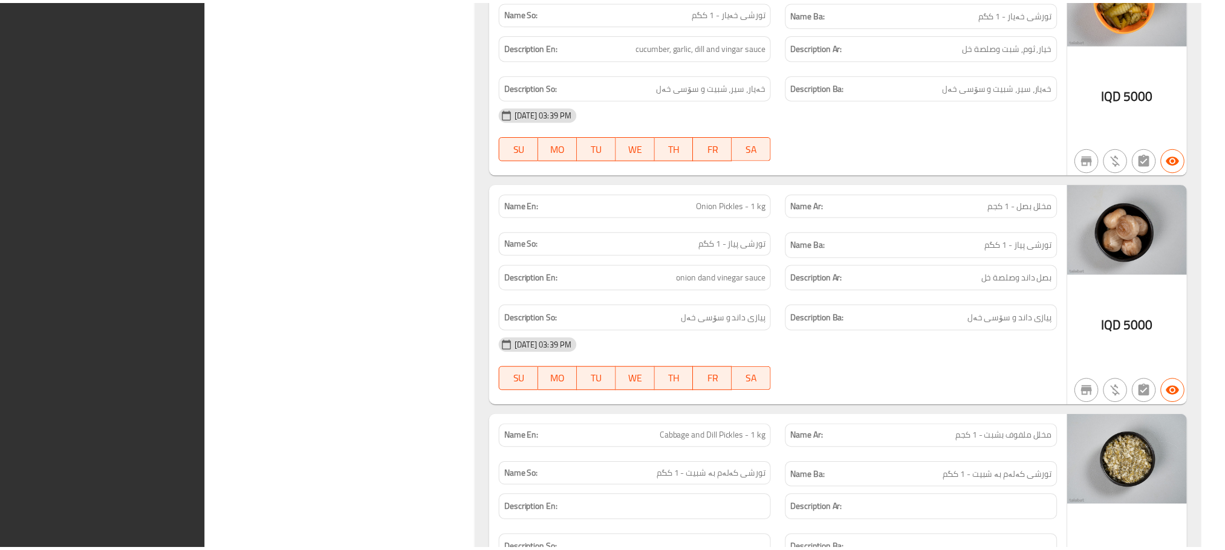
scroll to position [12716, 0]
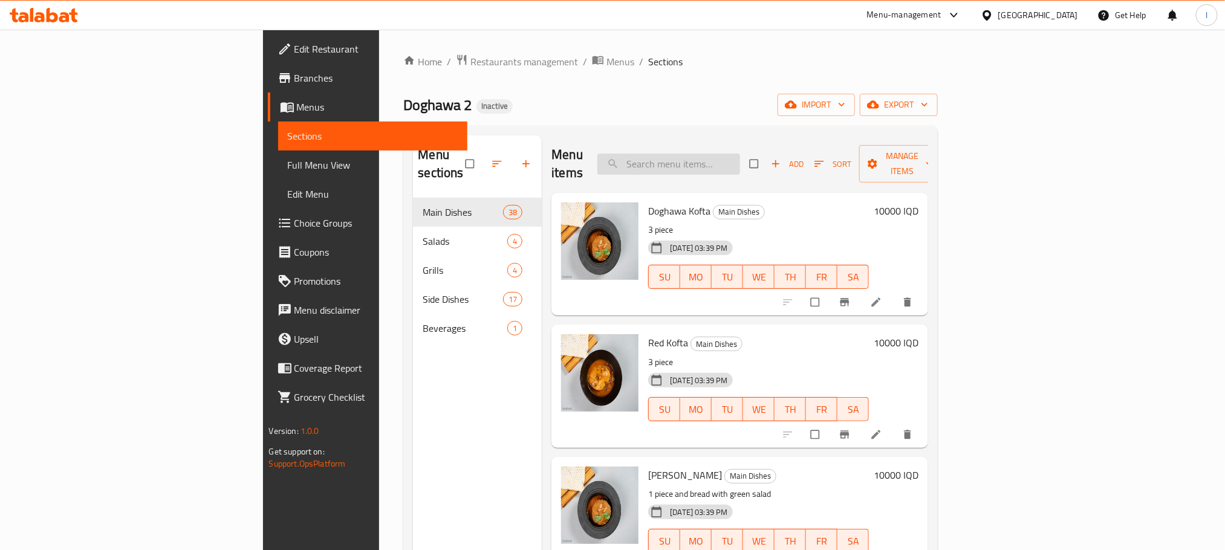
click at [740, 154] on input "search" at bounding box center [668, 164] width 143 height 21
paste input "Shifta And Red Rice"
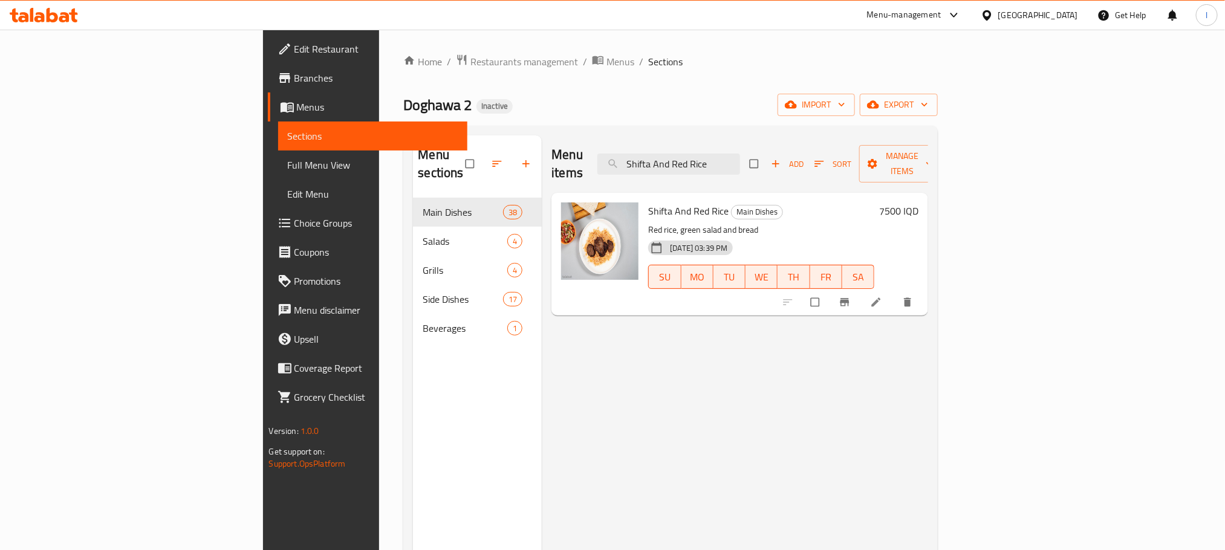
type input "Shifta And Red Rice"
click at [882, 296] on icon at bounding box center [876, 302] width 12 height 12
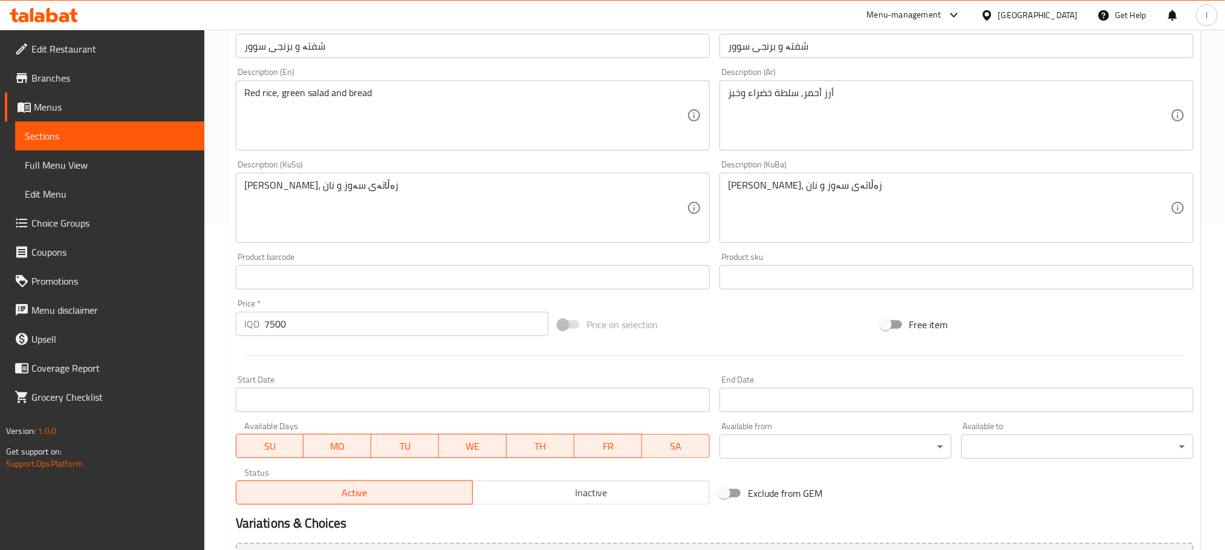
scroll to position [333, 0]
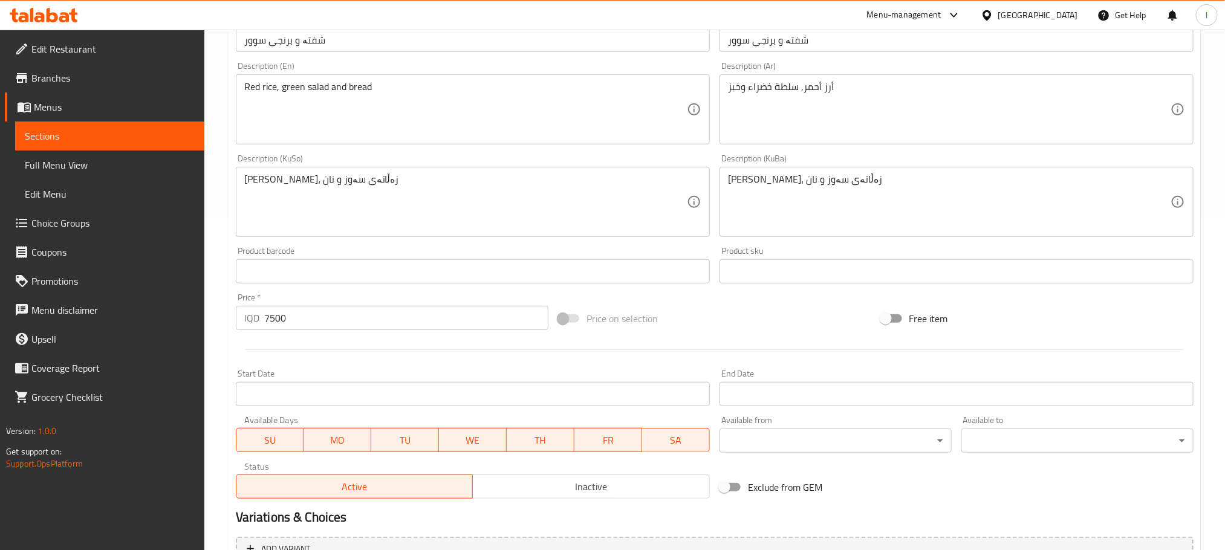
click at [401, 172] on div "برنجو سوور، زەڵاتەی سەوز و نان Description (KuSo)" at bounding box center [473, 202] width 474 height 70
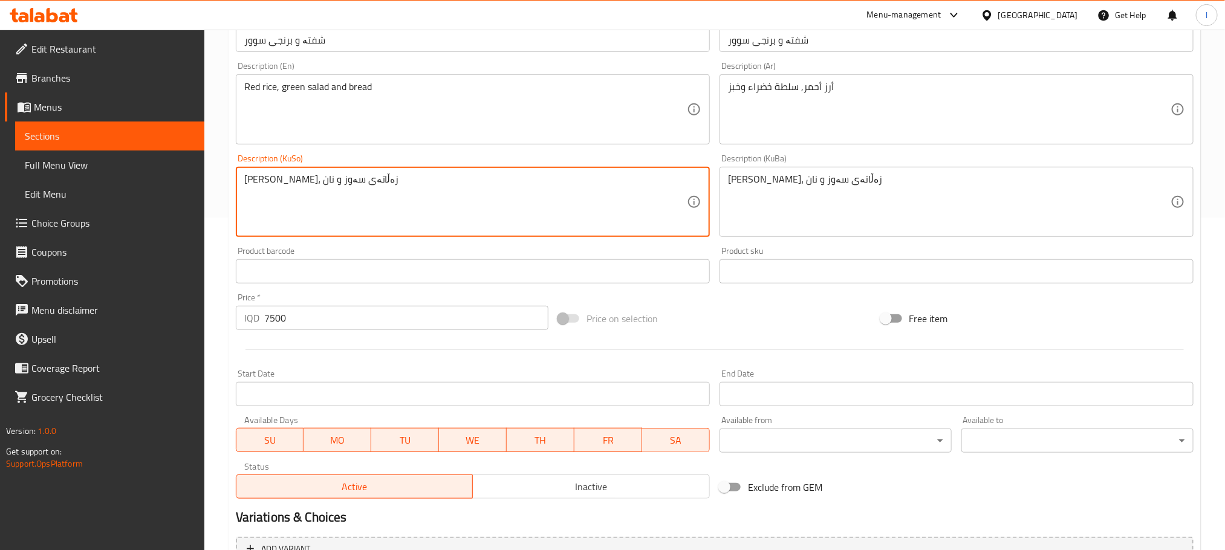
click at [403, 187] on textarea "برنجو سوور، زەڵاتەی سەوز و نان" at bounding box center [465, 202] width 443 height 57
click at [666, 187] on textarea "برنجو سوور، زەڵاتەی سەوز و نان" at bounding box center [465, 202] width 443 height 57
click at [666, 187] on textarea "برنجی سوور، زەڵاتەی سەوز و نان" at bounding box center [465, 202] width 443 height 57
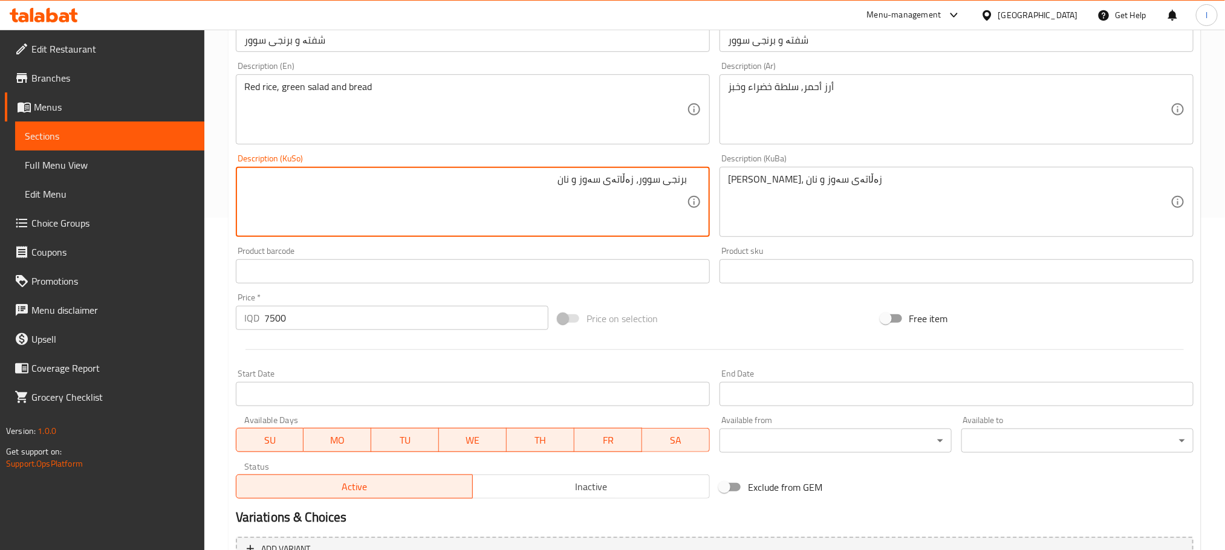
type textarea "برنجی سوور، زەڵاتەی سەوز و نان"
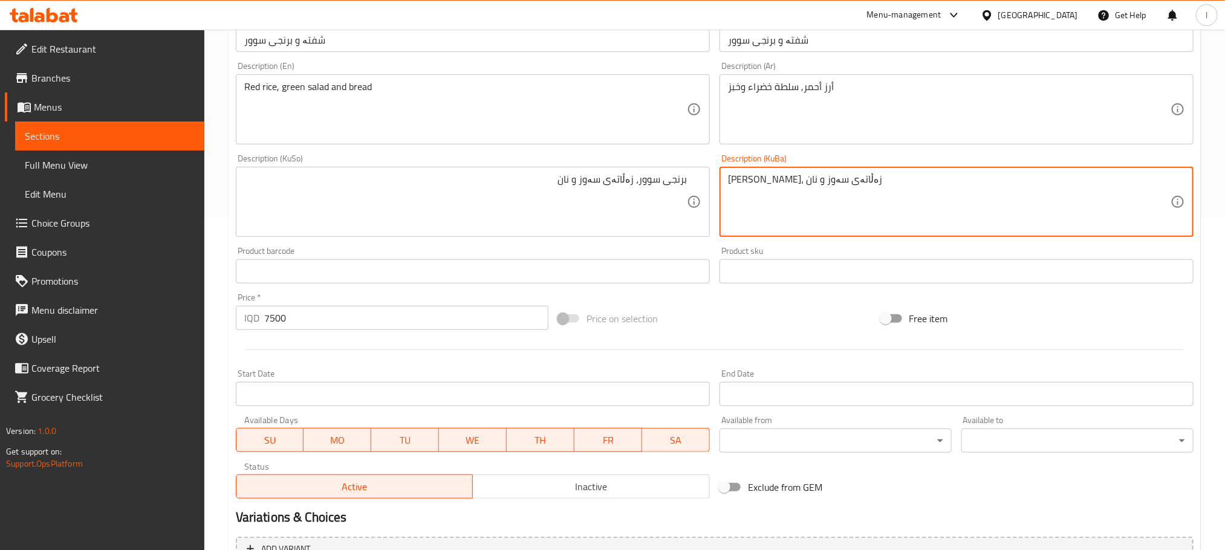
click at [757, 189] on textarea "برنجو سوور، زەڵاتەی سەوز و نان" at bounding box center [949, 202] width 443 height 57
paste textarea "ی"
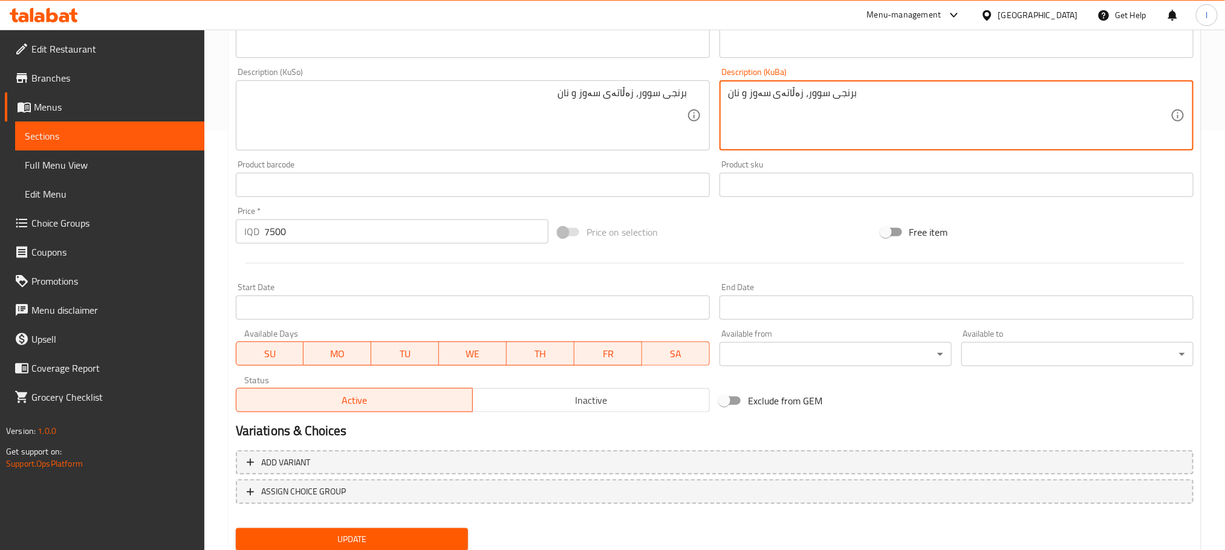
scroll to position [460, 0]
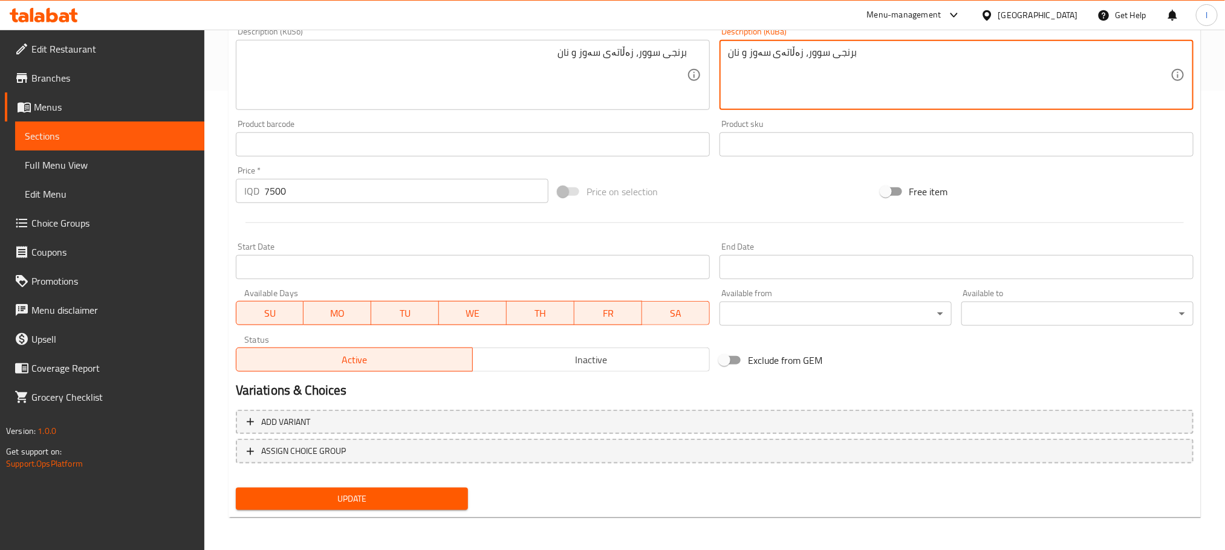
type textarea "برنجی سوور، زەڵاتەی سەوز و نان"
click at [441, 501] on span "Update" at bounding box center [352, 499] width 213 height 15
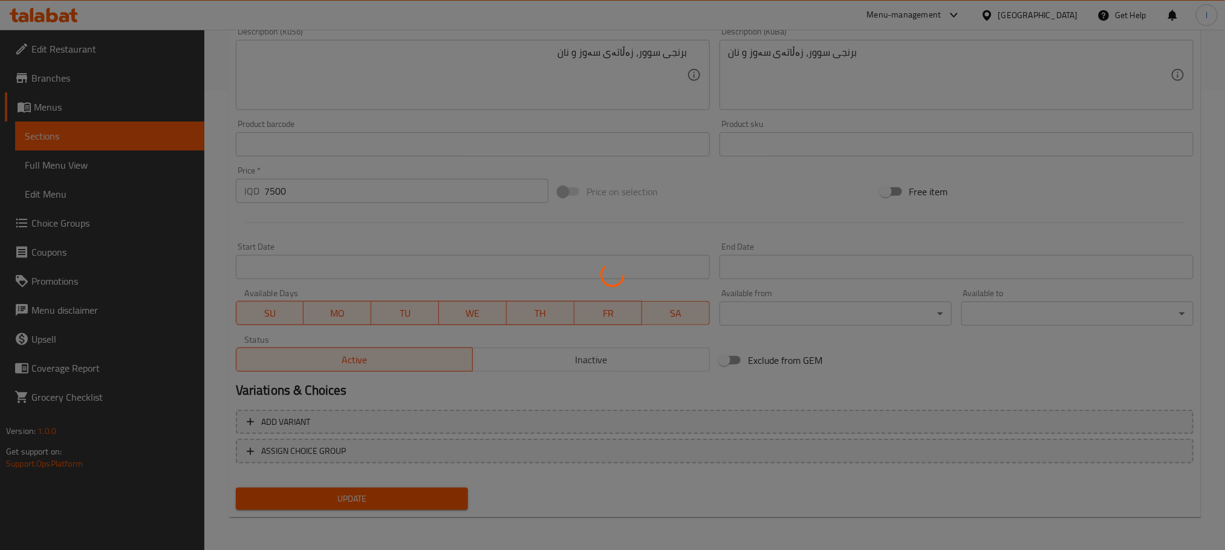
scroll to position [0, 0]
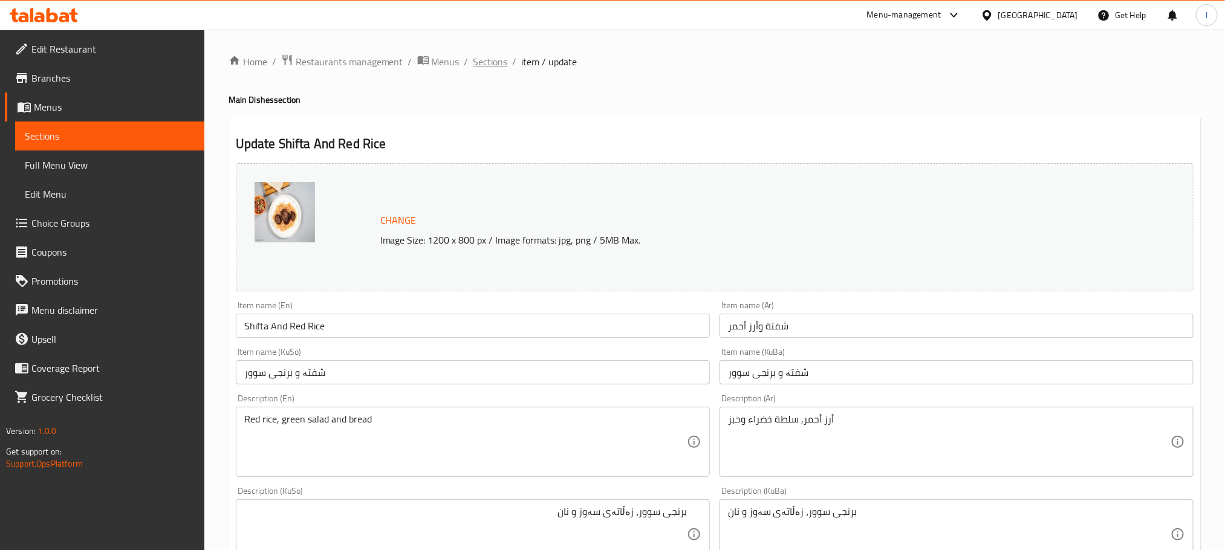
click at [492, 62] on span "Sections" at bounding box center [490, 61] width 34 height 15
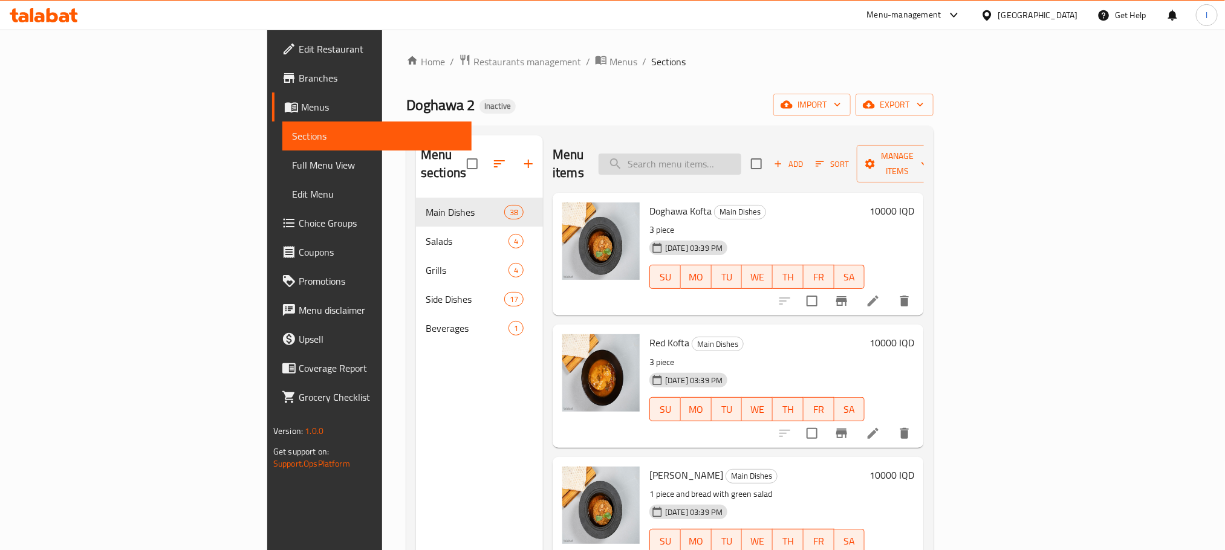
click at [741, 160] on input "search" at bounding box center [670, 164] width 143 height 21
paste input "paqla Pilaw With Chicken"
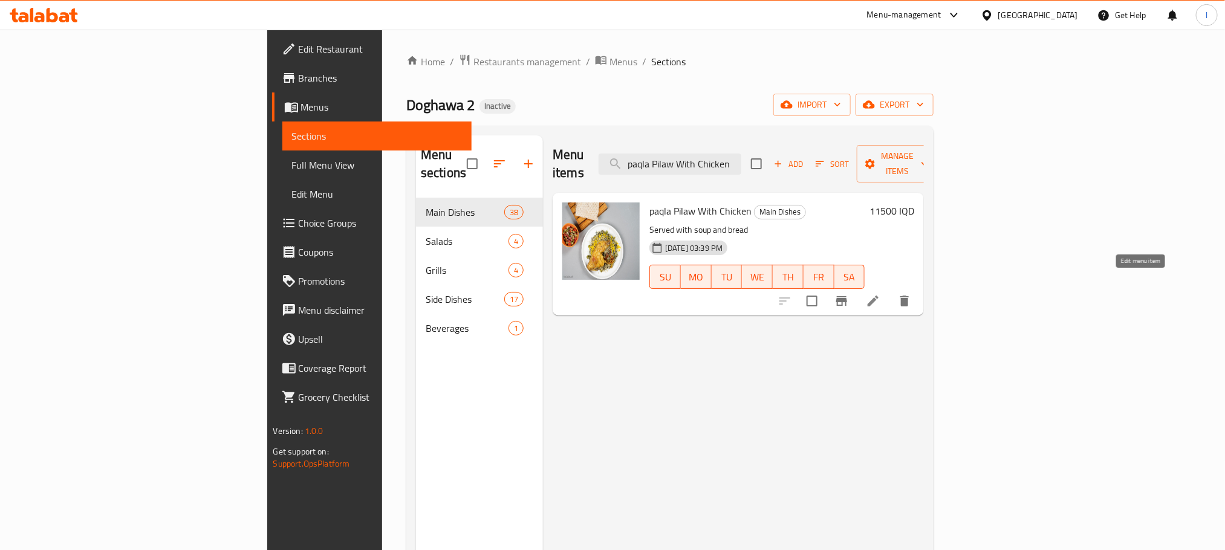
type input "paqla Pilaw With Chicken"
click at [879, 296] on icon at bounding box center [873, 301] width 11 height 11
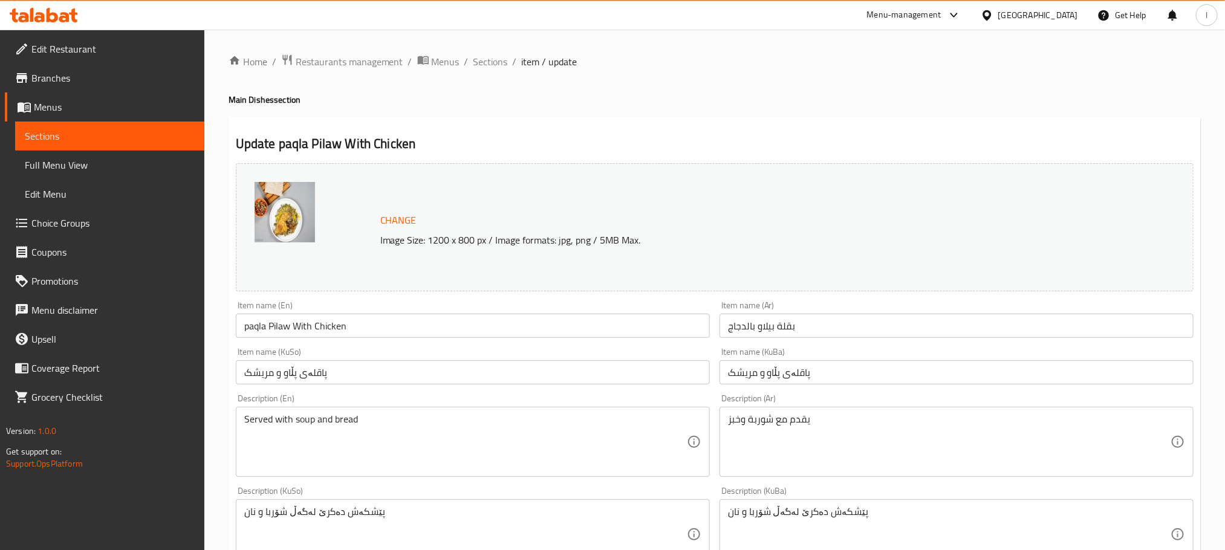
click at [249, 321] on input "paqla Pilaw With Chicken" at bounding box center [473, 326] width 474 height 24
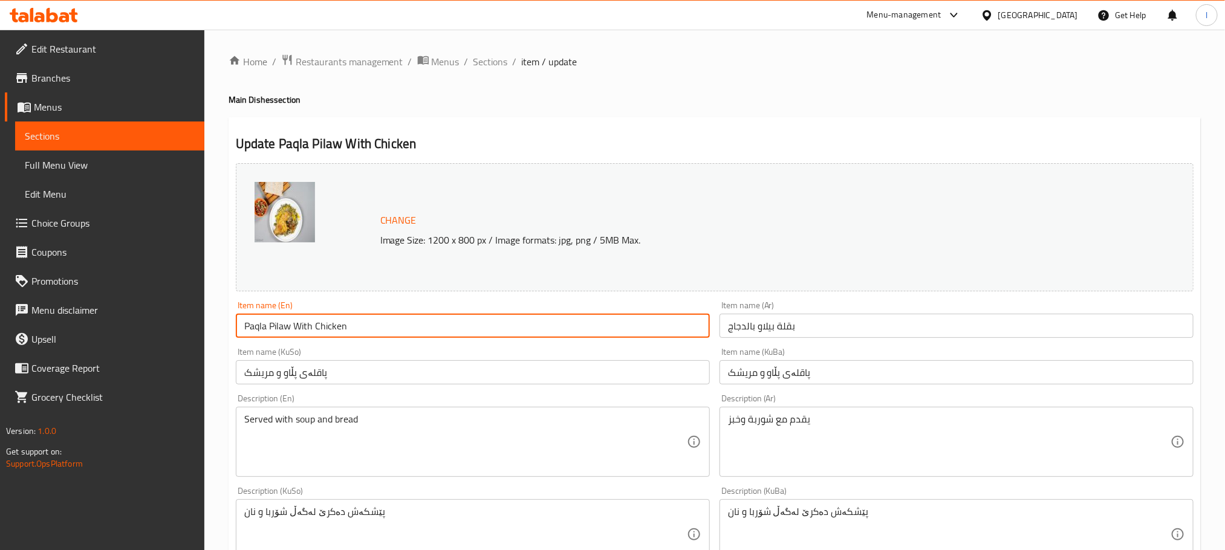
type input "Paqla Pilaw With Chicken"
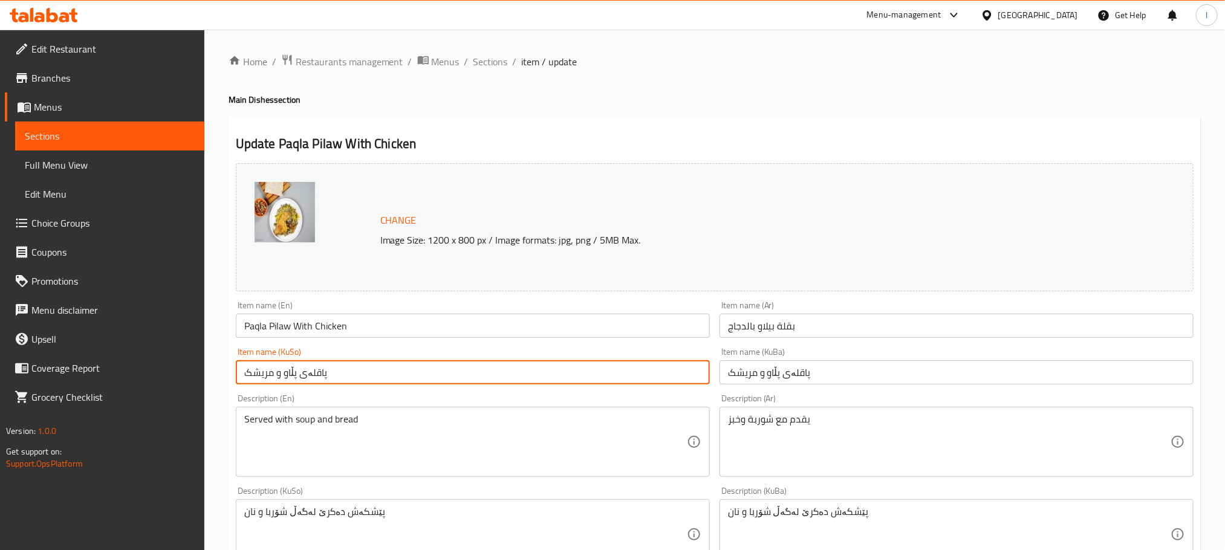
click at [374, 379] on input "پاقلەی پڵاو و مریشک" at bounding box center [473, 372] width 474 height 24
click at [656, 376] on input "پاقلەی پڵاو و مریشک" at bounding box center [473, 372] width 474 height 24
click at [639, 381] on input "پاقلەی پڵاو لەگەڵ مریشک" at bounding box center [473, 372] width 474 height 24
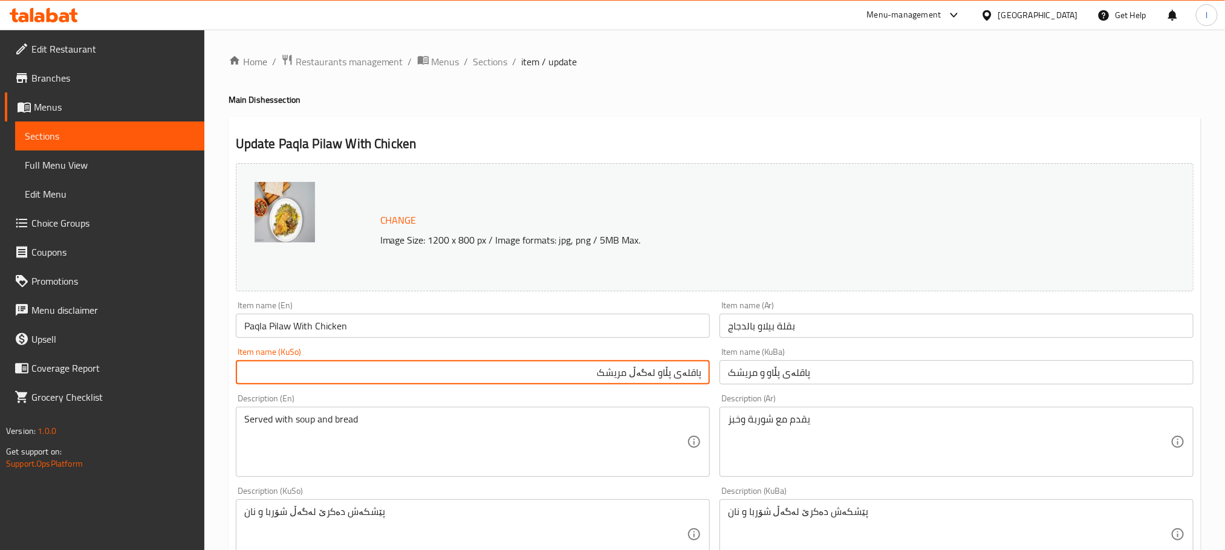
type input "پاقلەی پڵاو لەگەڵ مریشک"
click at [769, 382] on input "پاقلەی پڵاو و مریشک" at bounding box center [957, 372] width 474 height 24
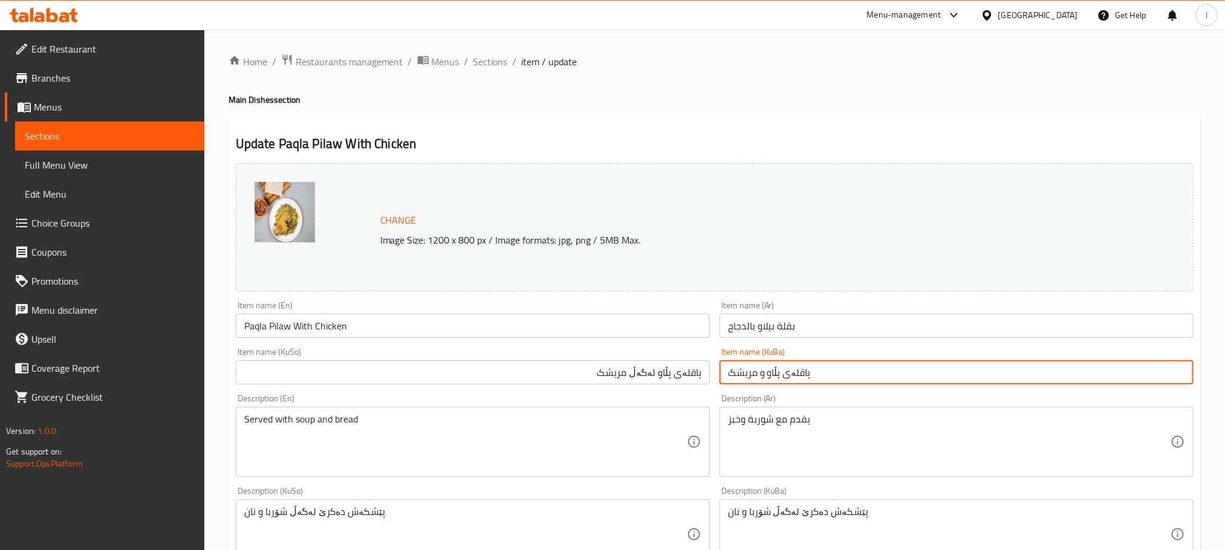
click at [770, 382] on input "پاقلەی پڵاو و مریشک" at bounding box center [957, 372] width 474 height 24
paste input "ەگەڵ"
type input "پاقلەی پڵاو لەگەڵ مریشک"
click at [812, 321] on input "بقلة بيلاو بالدجاج" at bounding box center [957, 326] width 474 height 24
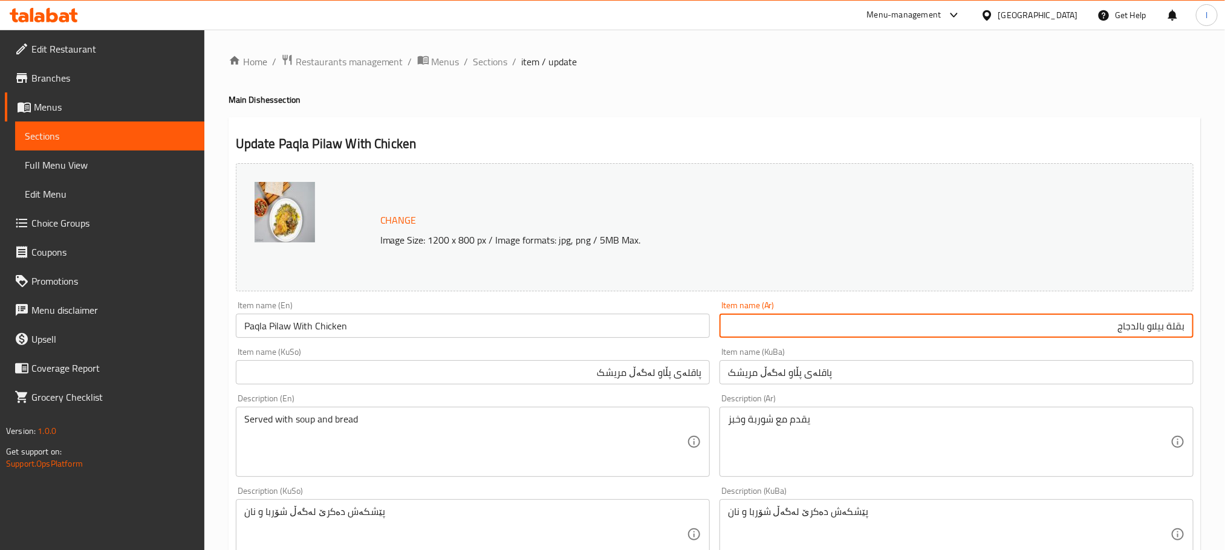
click at [1137, 324] on input "بقلة بيلاو بالدجاج" at bounding box center [957, 326] width 474 height 24
click at [1142, 329] on input "بقلة بيلاو مع دجاج" at bounding box center [957, 326] width 474 height 24
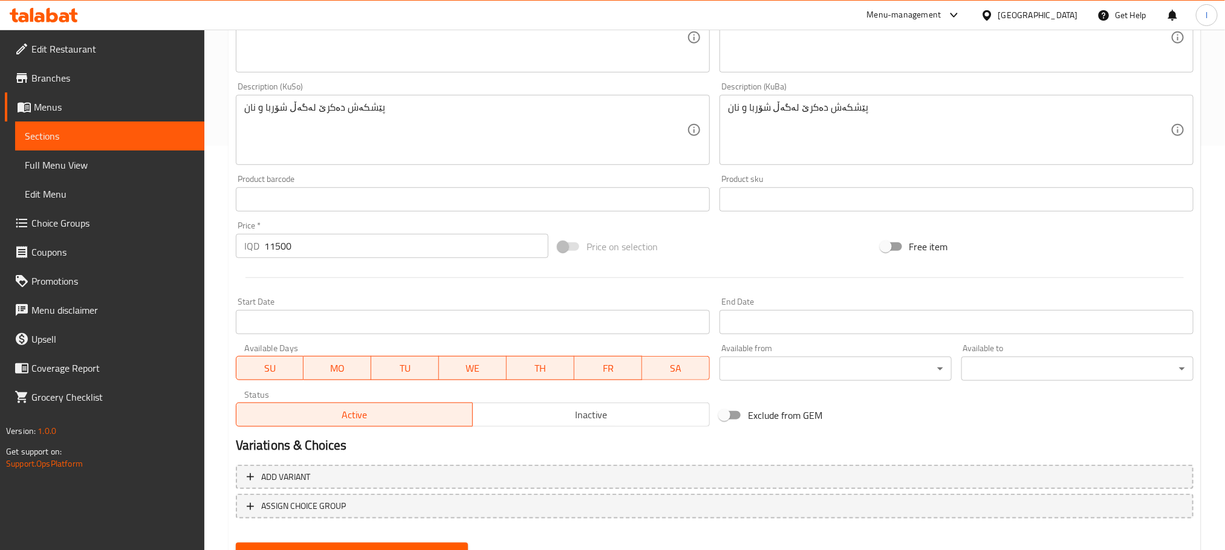
scroll to position [460, 0]
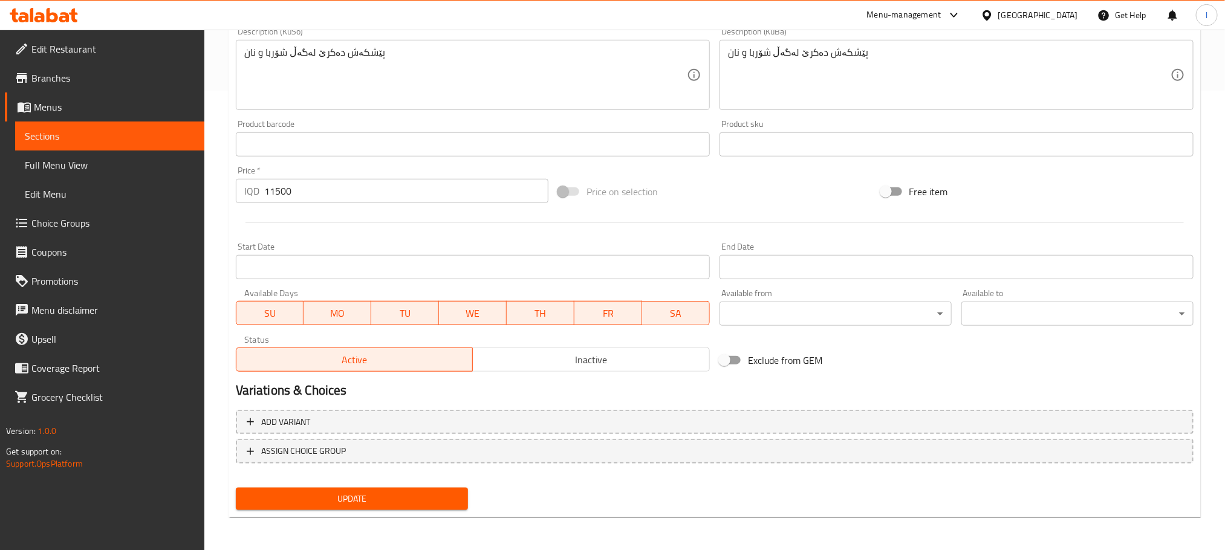
type input "بقلة بيلاو مع دجاج"
click at [436, 506] on button "Update" at bounding box center [352, 499] width 232 height 22
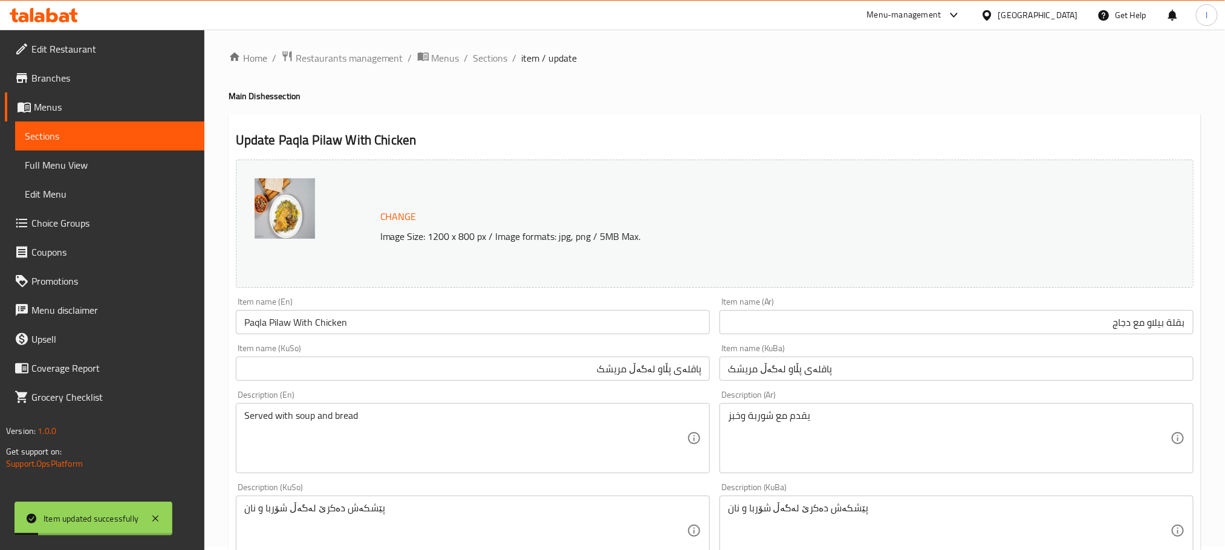
scroll to position [0, 0]
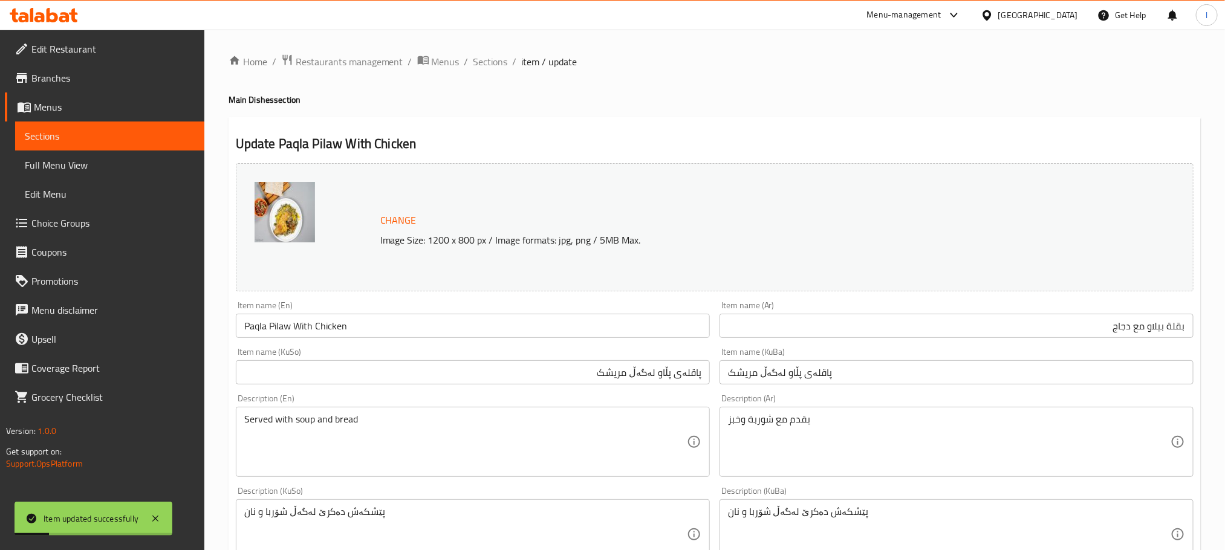
click at [460, 60] on ol "Home / Restaurants management / Menus / Sections / item / update" at bounding box center [715, 62] width 972 height 16
click at [476, 63] on span "Sections" at bounding box center [490, 61] width 34 height 15
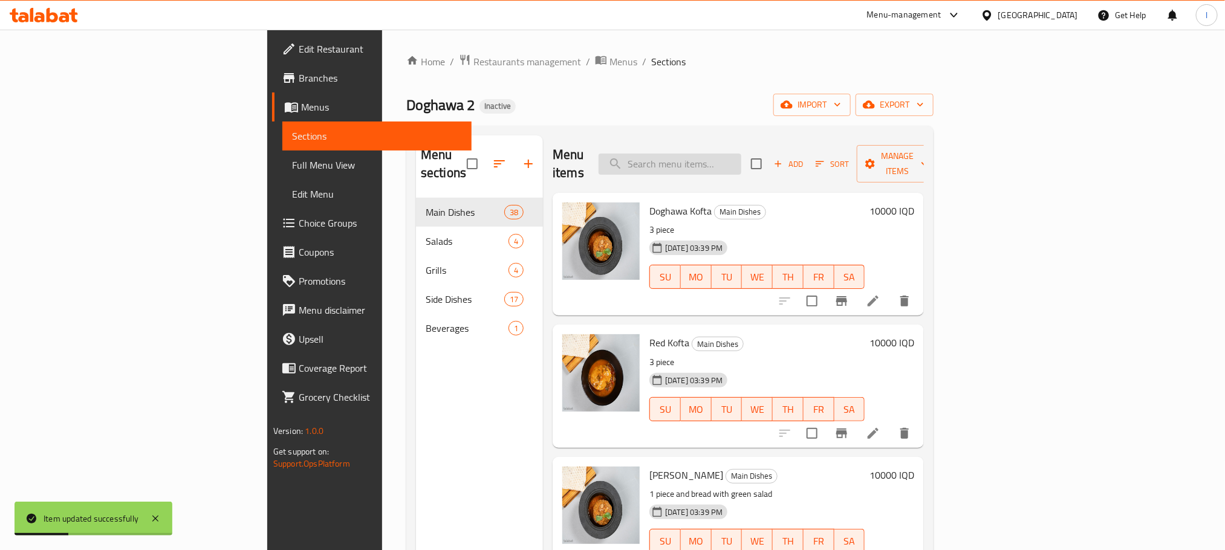
click at [741, 160] on input "search" at bounding box center [670, 164] width 143 height 21
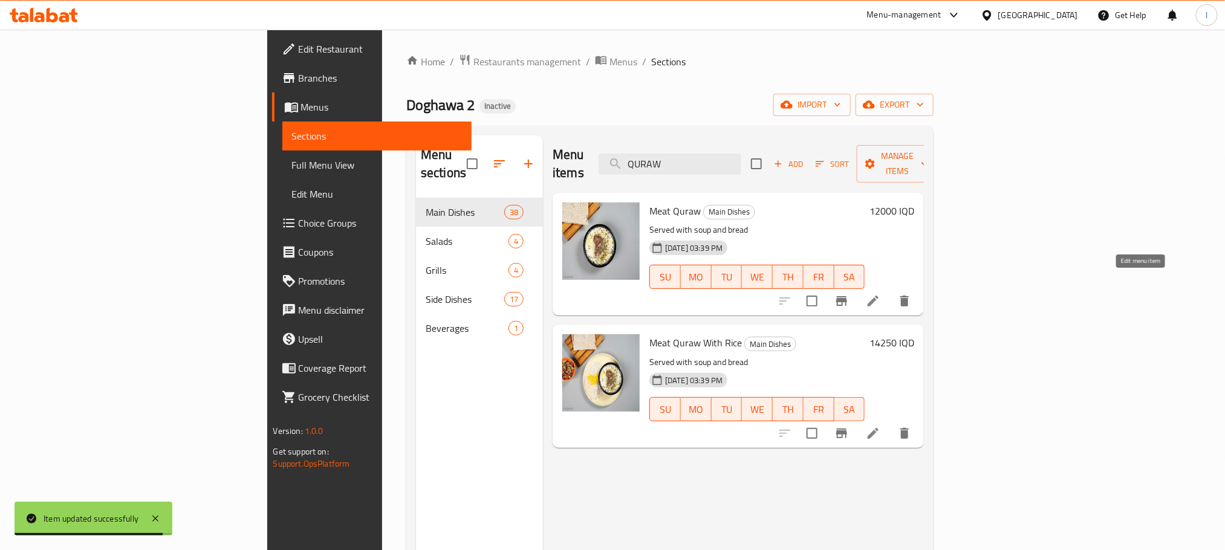
type input "QURAW"
click at [880, 294] on icon at bounding box center [873, 301] width 15 height 15
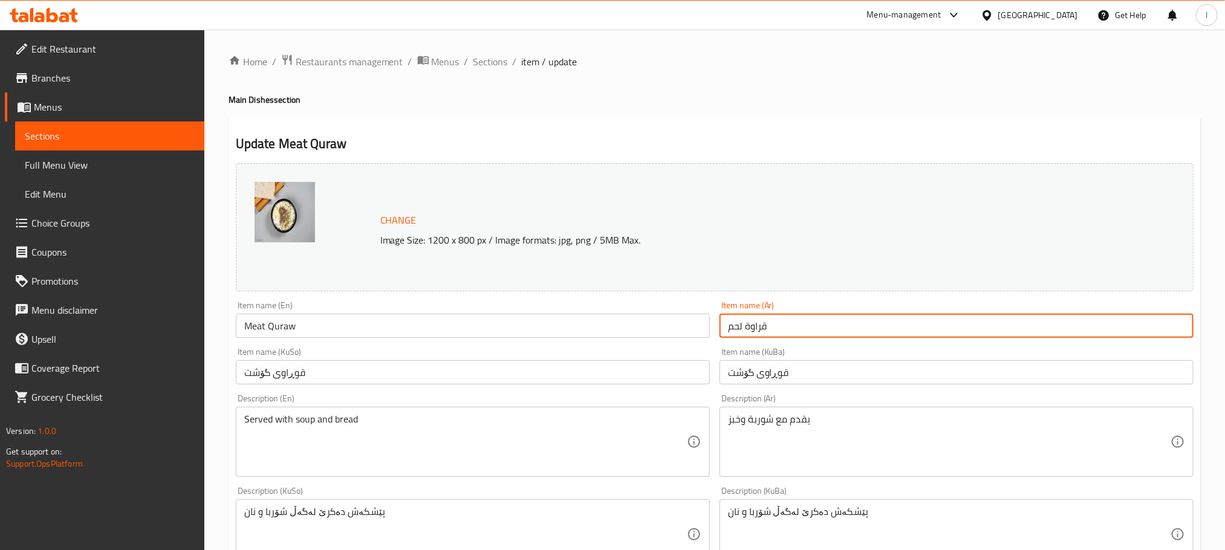
drag, startPoint x: 777, startPoint y: 332, endPoint x: 747, endPoint y: 334, distance: 29.7
click at [747, 334] on input "قراوة لحم" at bounding box center [957, 326] width 474 height 24
paste input "وراو"
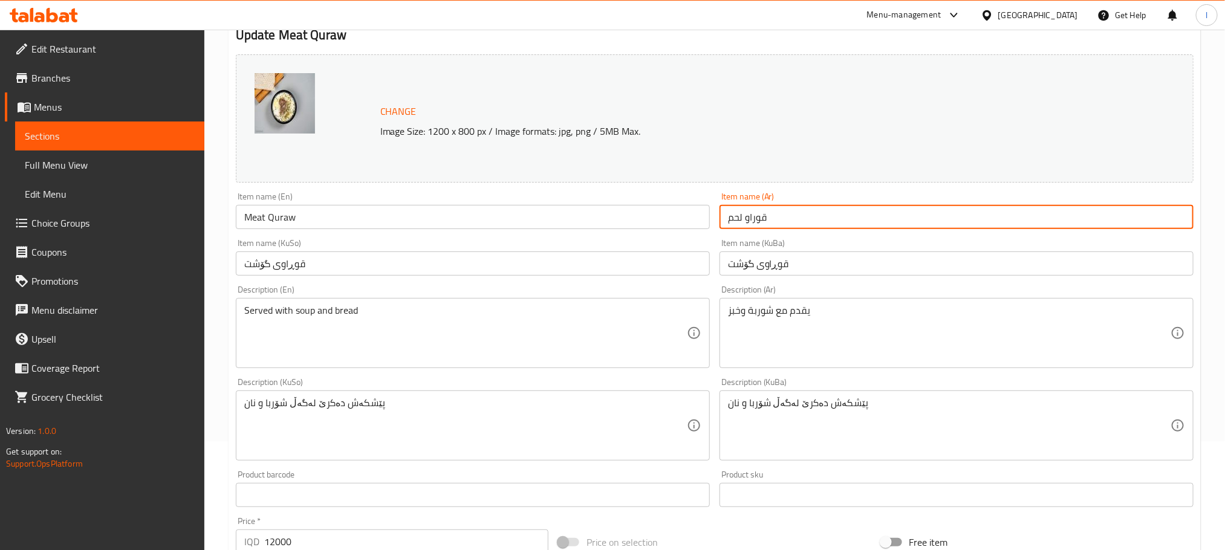
scroll to position [460, 0]
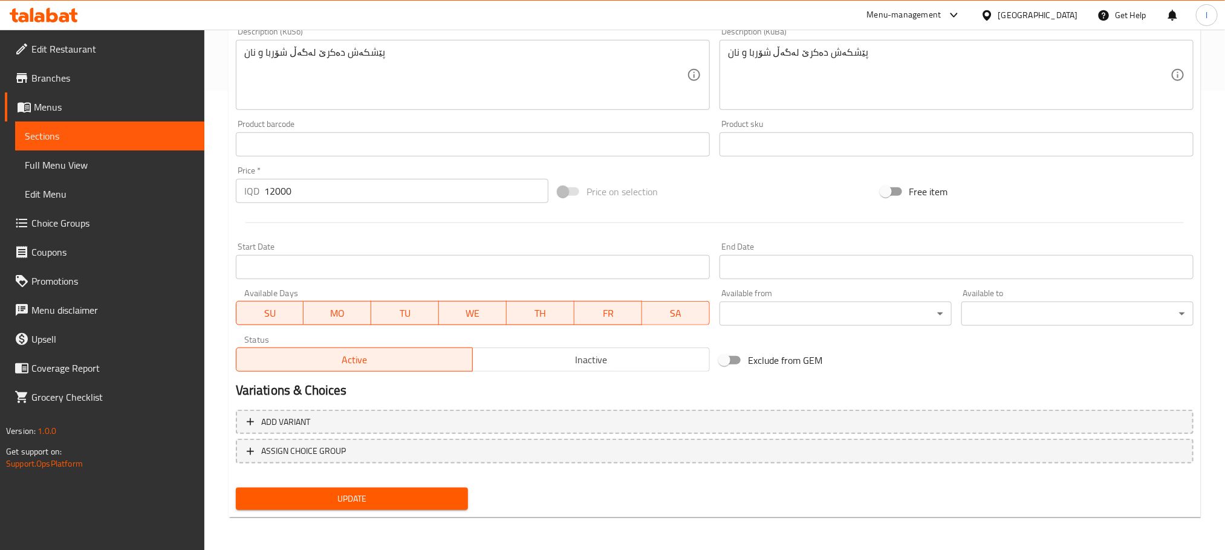
type input "قوراو لحم"
click at [441, 494] on span "Update" at bounding box center [352, 499] width 213 height 15
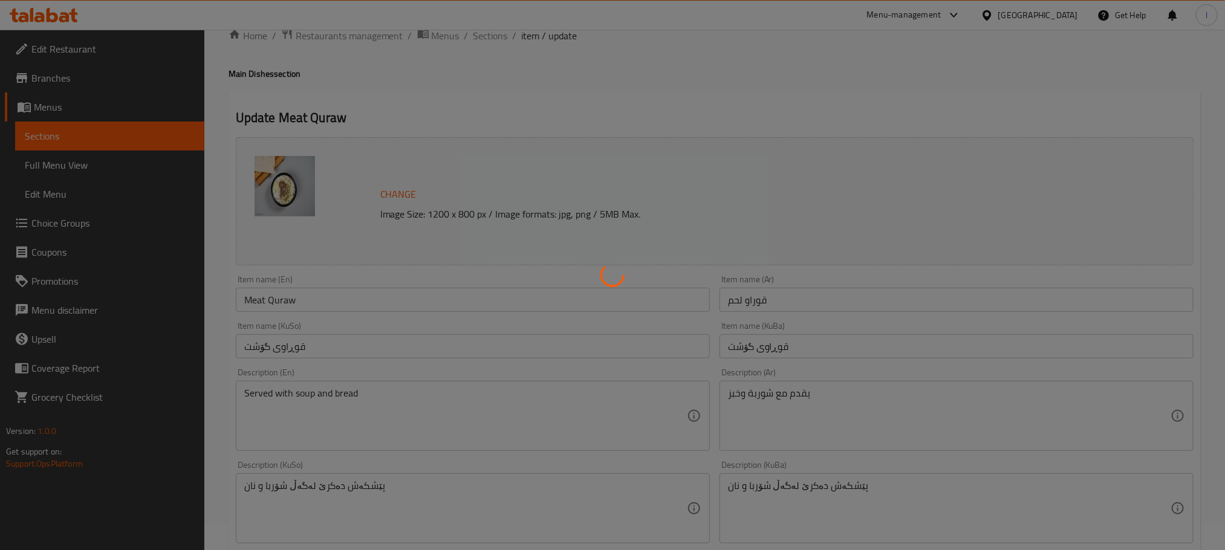
scroll to position [0, 0]
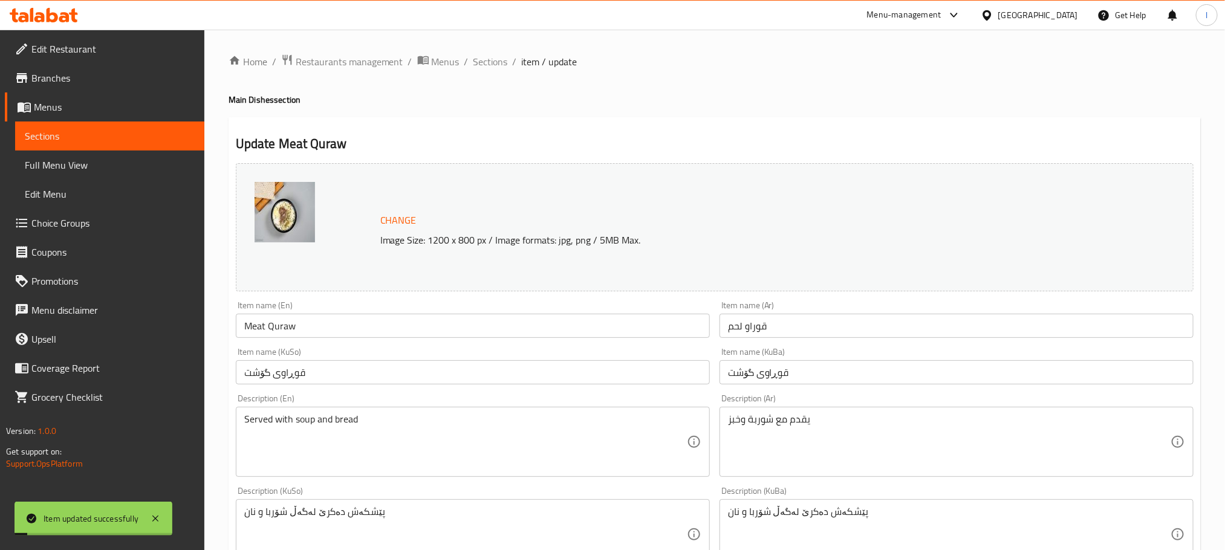
click at [496, 47] on div "Home / Restaurants management / Menus / Sections / item / update Main Dishes se…" at bounding box center [714, 520] width 1021 height 981
click at [496, 69] on span "Sections" at bounding box center [490, 61] width 34 height 15
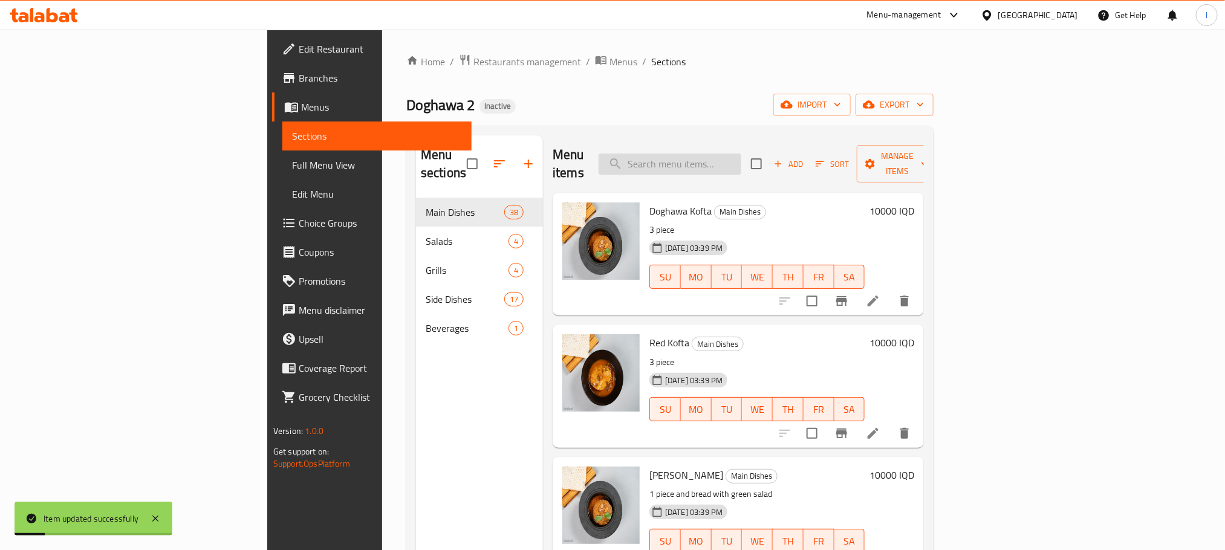
click at [741, 154] on input "search" at bounding box center [670, 164] width 143 height 21
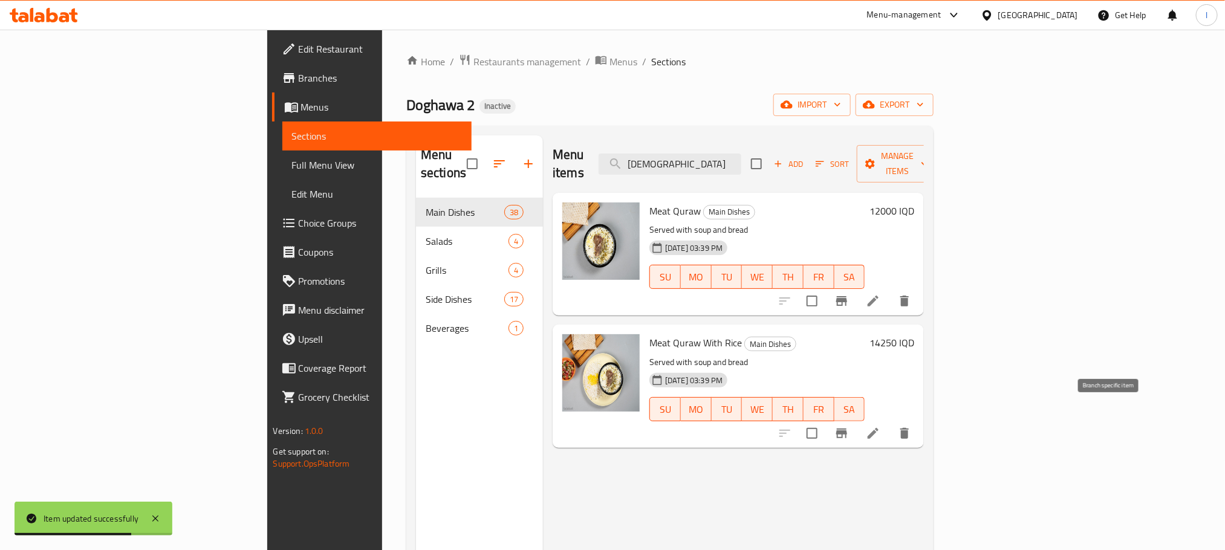
type input "qur"
click at [890, 423] on li at bounding box center [873, 434] width 34 height 22
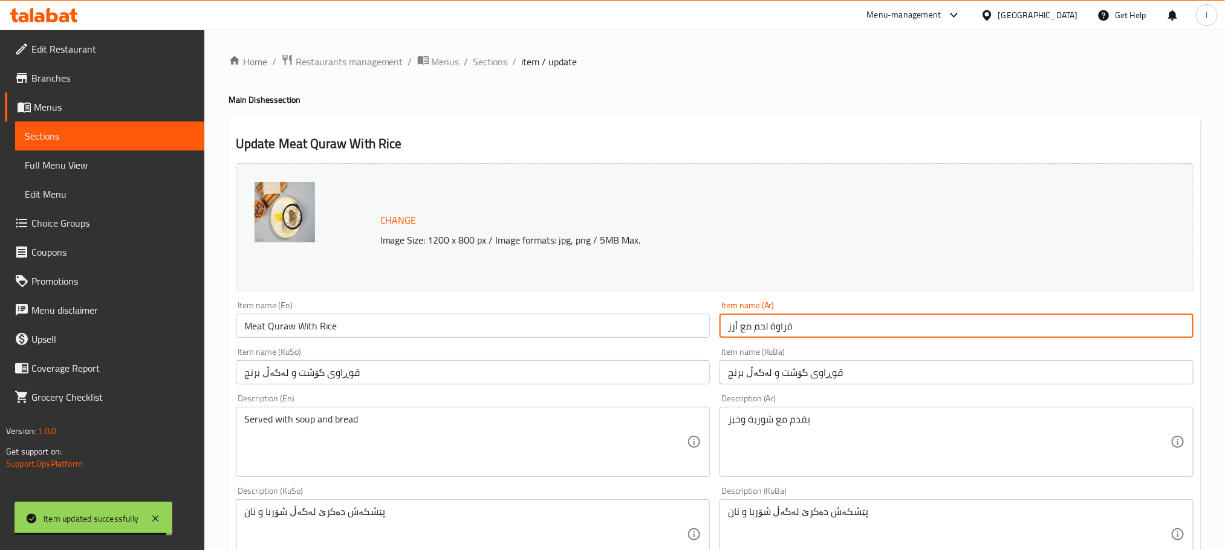
drag, startPoint x: 802, startPoint y: 324, endPoint x: 772, endPoint y: 325, distance: 30.3
click at [772, 325] on input "قراوة لحم مع أرز" at bounding box center [957, 326] width 474 height 24
paste input "وراو"
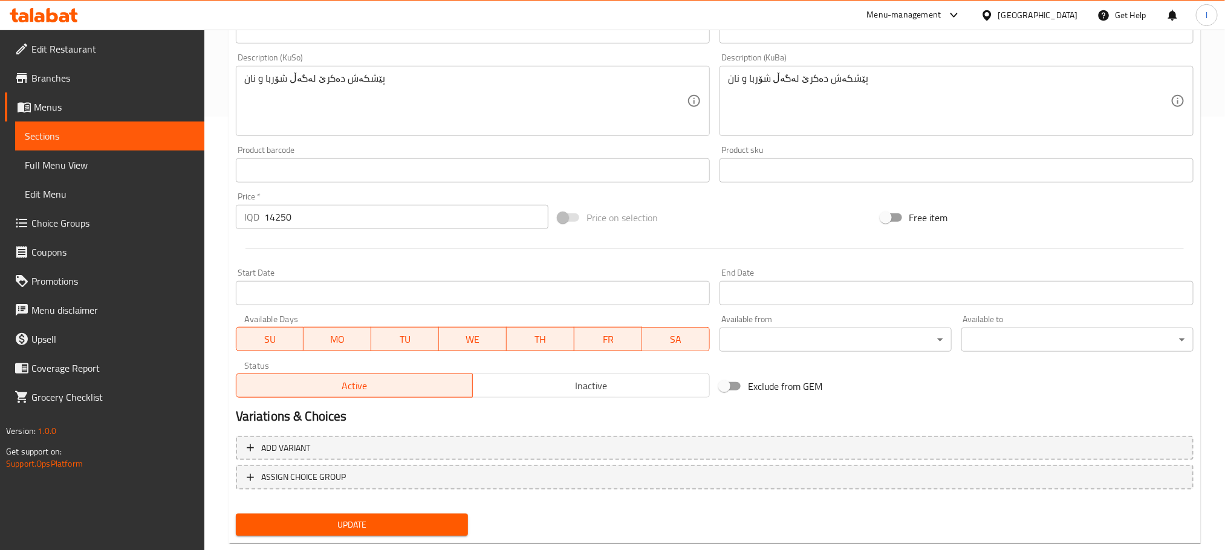
scroll to position [460, 0]
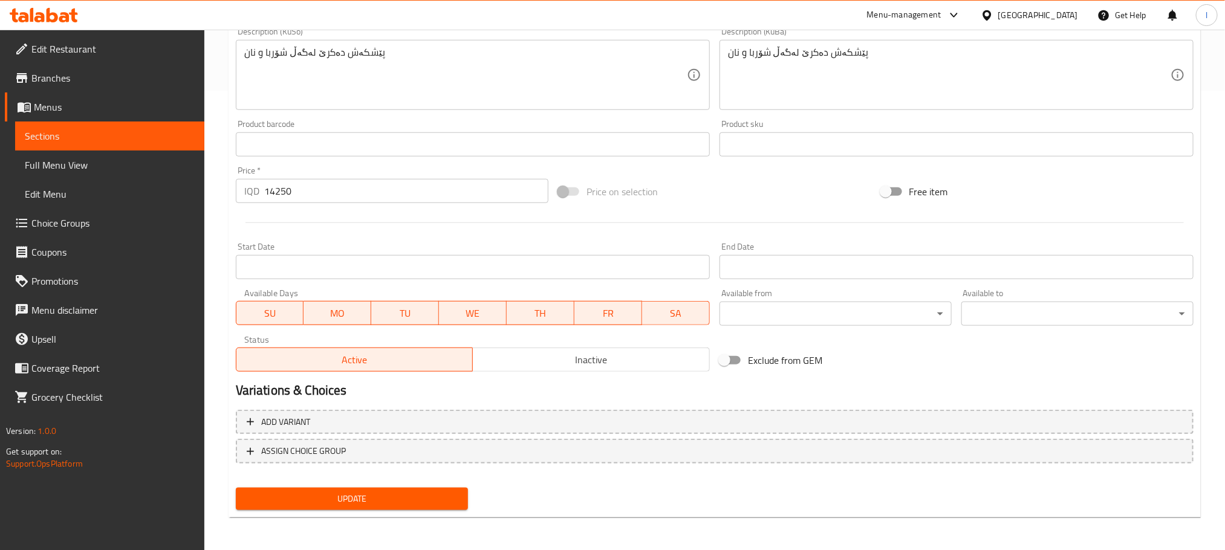
type input "قوراو لحم مع أرز"
drag, startPoint x: 407, startPoint y: 492, endPoint x: 454, endPoint y: 373, distance: 128.7
click at [406, 492] on span "Update" at bounding box center [352, 499] width 213 height 15
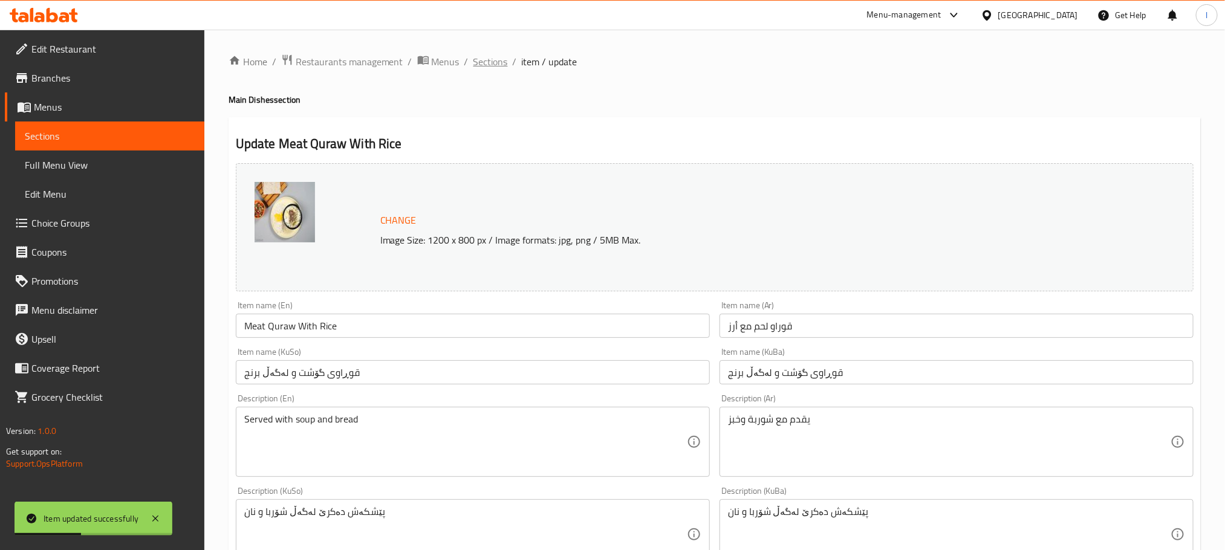
click at [503, 59] on span "Sections" at bounding box center [490, 61] width 34 height 15
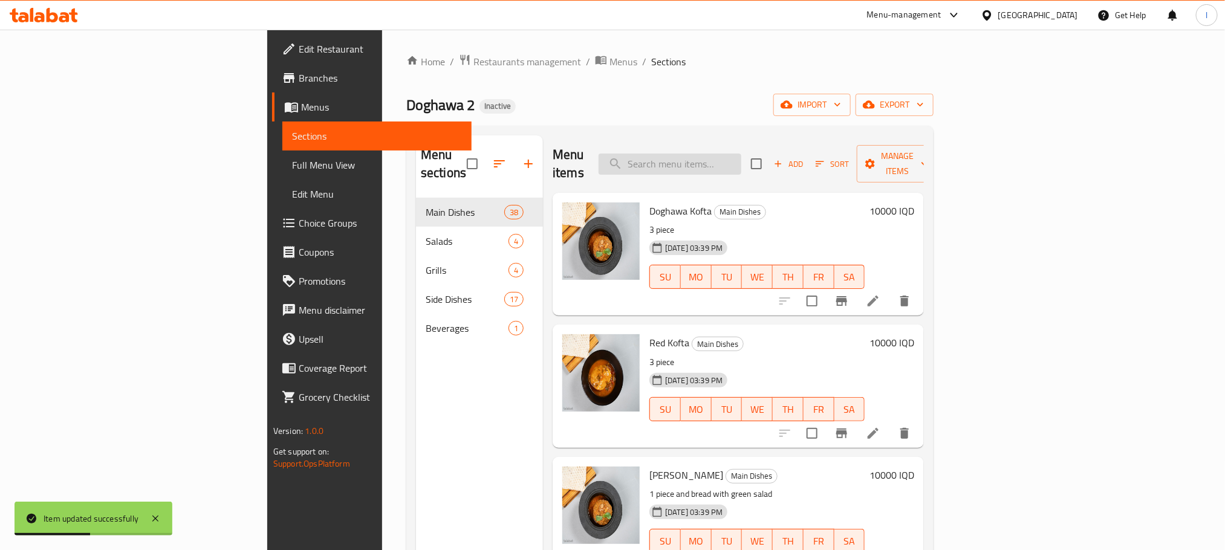
click at [741, 158] on input "search" at bounding box center [670, 164] width 143 height 21
paste input "Pilaw Sibzi With Meat"
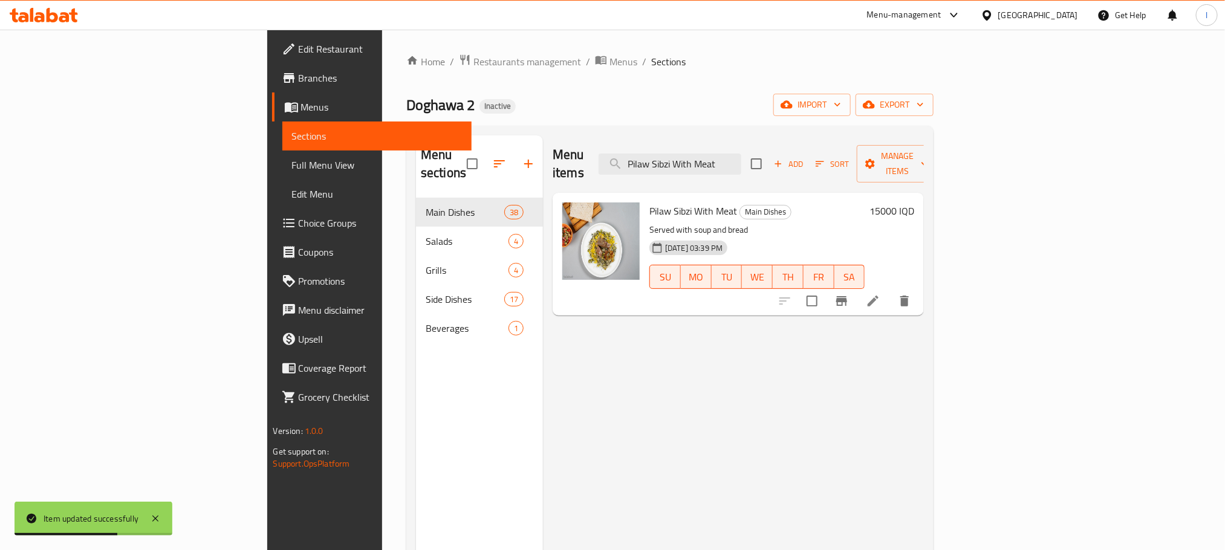
type input "Pilaw Sibzi With Meat"
click at [879, 296] on icon at bounding box center [873, 301] width 11 height 11
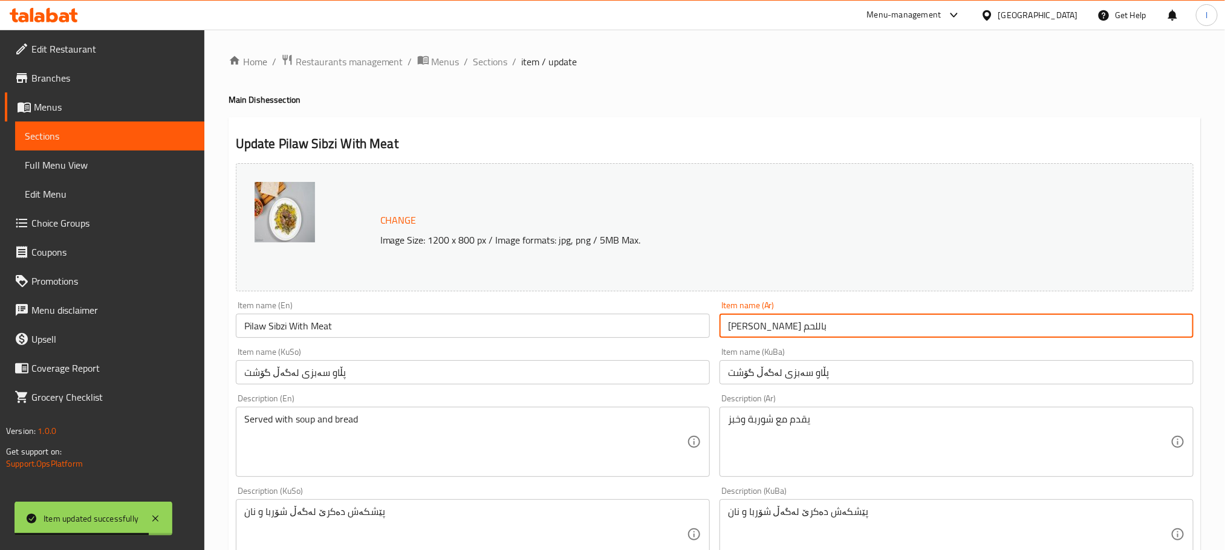
click at [813, 325] on input "بيلاو سيبزي باللحم" at bounding box center [957, 326] width 474 height 24
click at [1130, 327] on input "بيلاو سيبزي باللحم" at bounding box center [957, 326] width 474 height 24
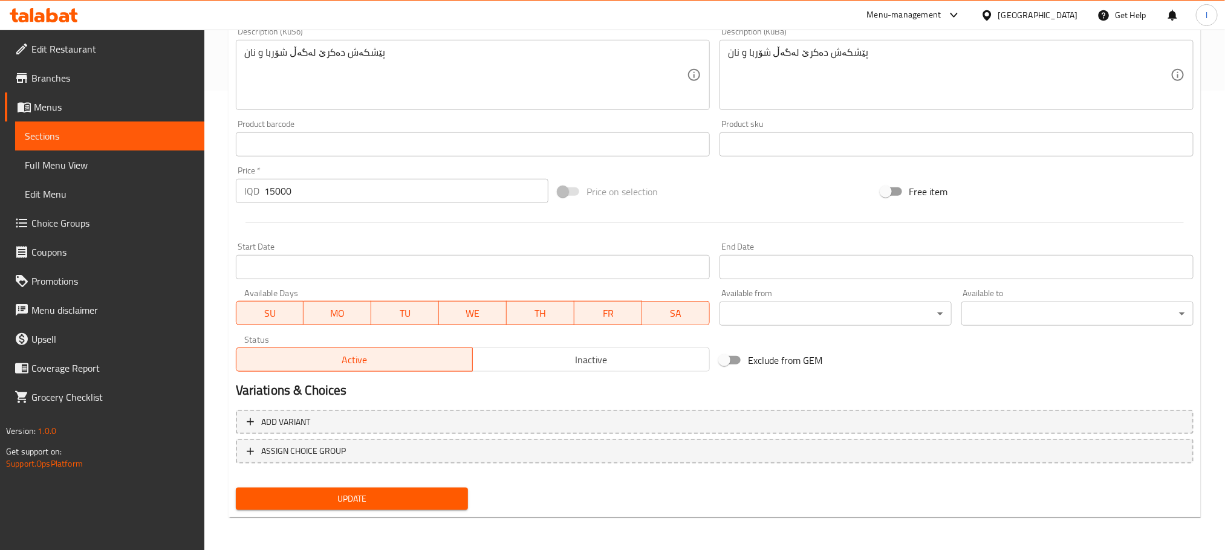
type input "[PERSON_NAME] مع لحم"
click at [427, 498] on span "Update" at bounding box center [352, 499] width 213 height 15
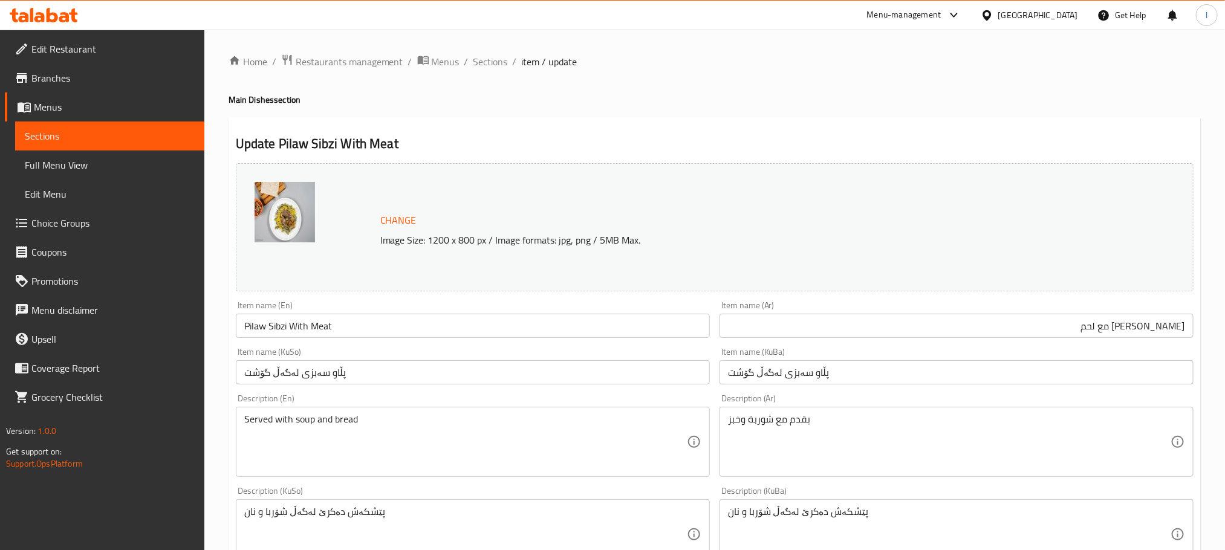
click at [57, 11] on icon at bounding box center [44, 15] width 68 height 15
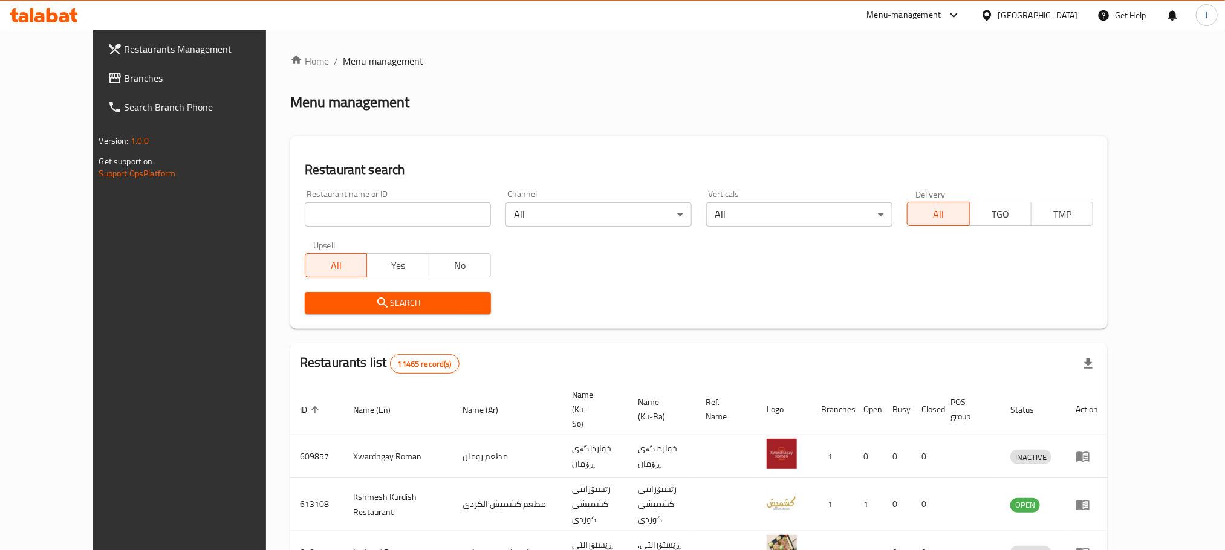
click at [340, 209] on input "search" at bounding box center [398, 215] width 186 height 24
paste input "Captain Burger, Dora"
type input "Captain Burger, Dora"
click button "Search" at bounding box center [398, 303] width 186 height 22
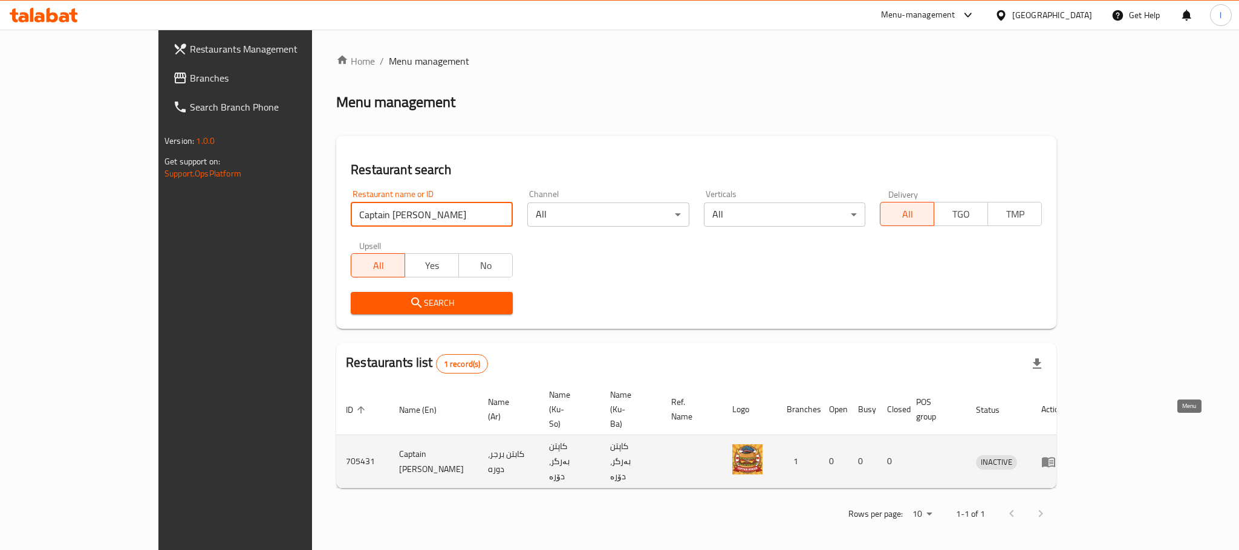
click at [1055, 457] on icon "enhanced table" at bounding box center [1048, 462] width 13 height 10
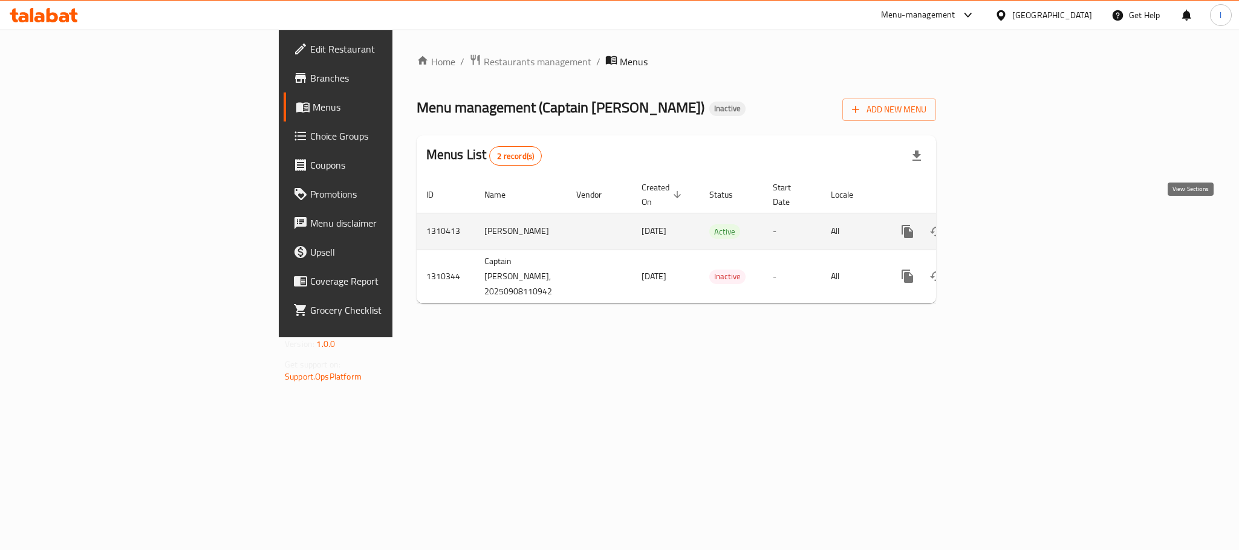
click at [1002, 224] on icon "enhanced table" at bounding box center [995, 231] width 15 height 15
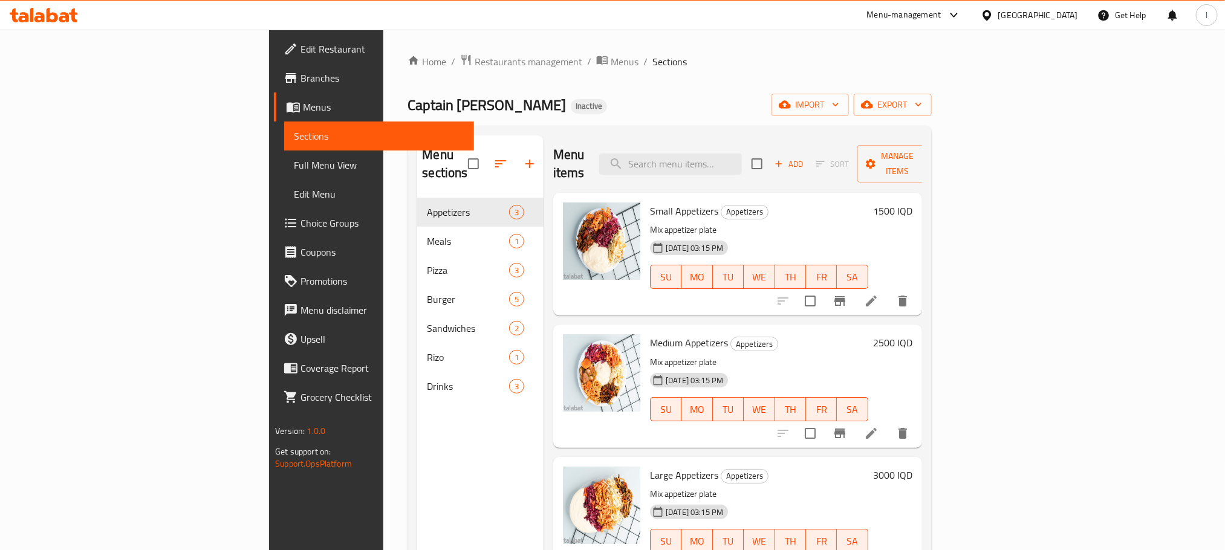
click at [408, 236] on div "Menu sections Appetizers 3 Meals 1 Pizza 3 Burger 5 Sandwiches 2 Rizo 1 Drinks …" at bounding box center [670, 411] width 524 height 570
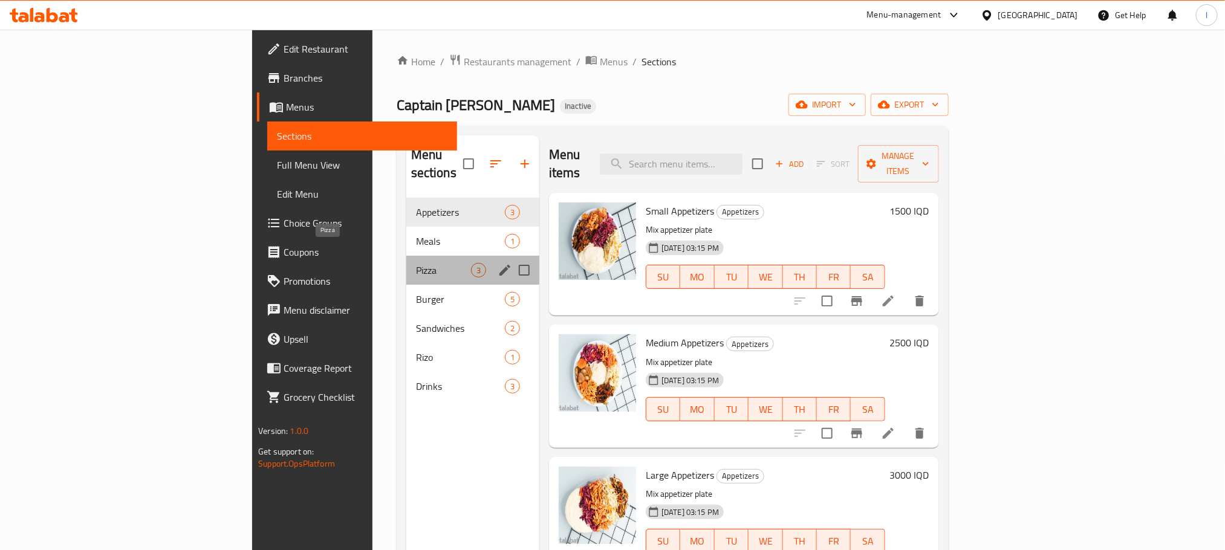
click at [416, 263] on span "Pizza" at bounding box center [443, 270] width 55 height 15
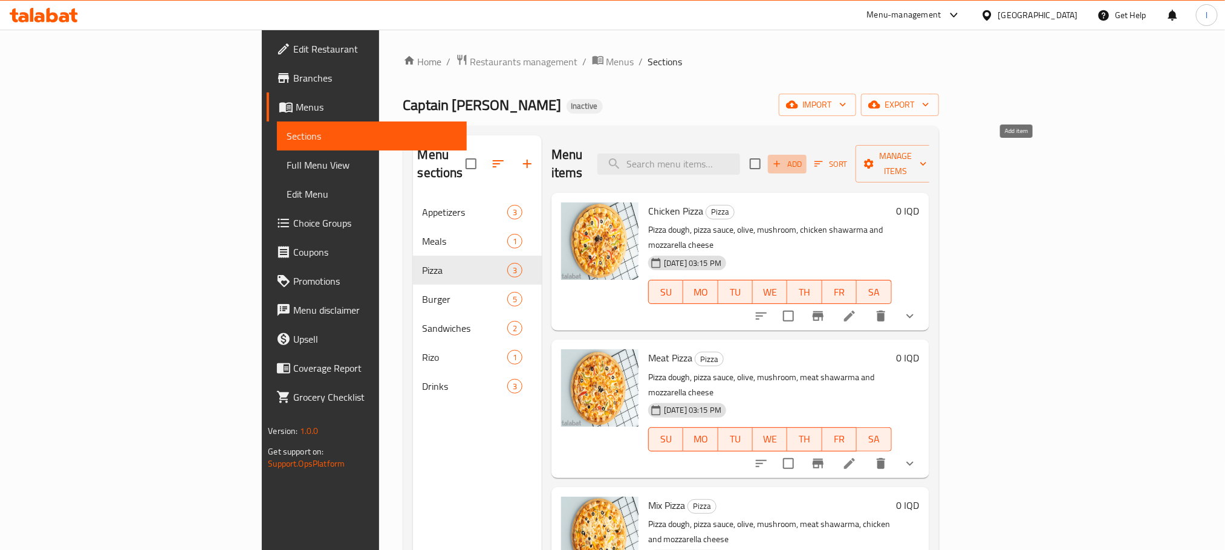
click at [781, 161] on icon "button" at bounding box center [777, 164] width 7 height 7
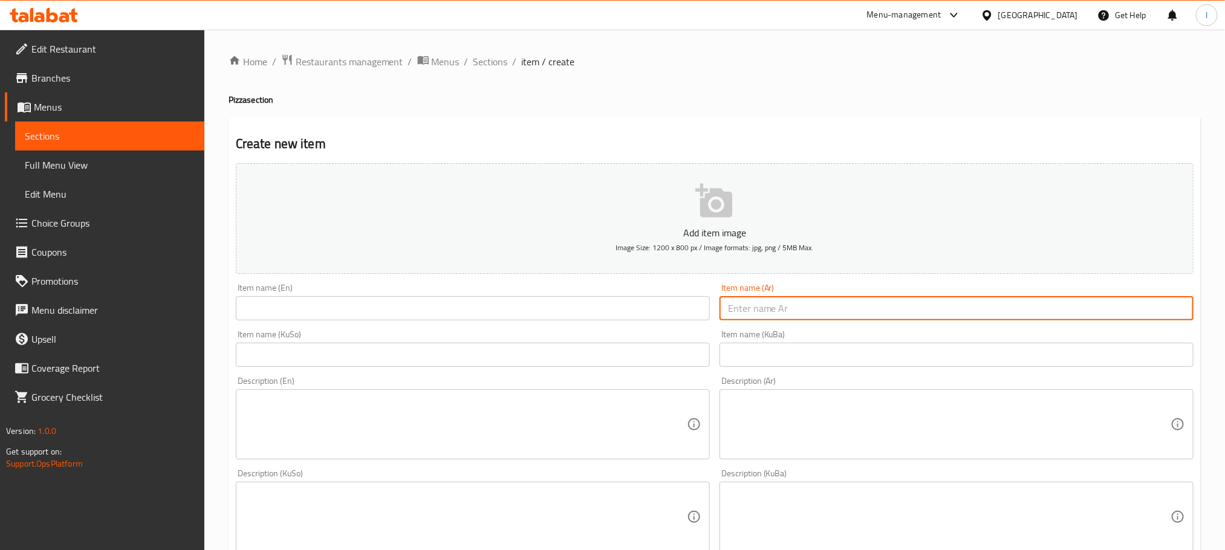
click at [793, 310] on input "text" at bounding box center [957, 308] width 474 height 24
paste input "بيتزا ببروني صغيرة"
click at [989, 304] on input "بيتزا ببروني صغيرة" at bounding box center [957, 308] width 474 height 24
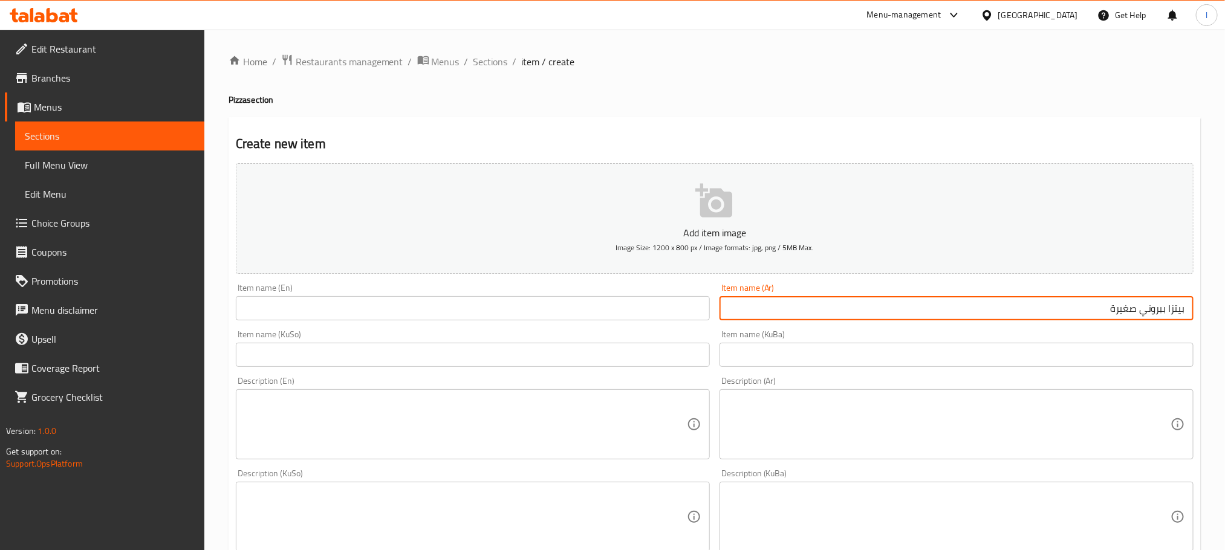
paste input "ي"
type input "بيتزا بيبروني صغيرة"
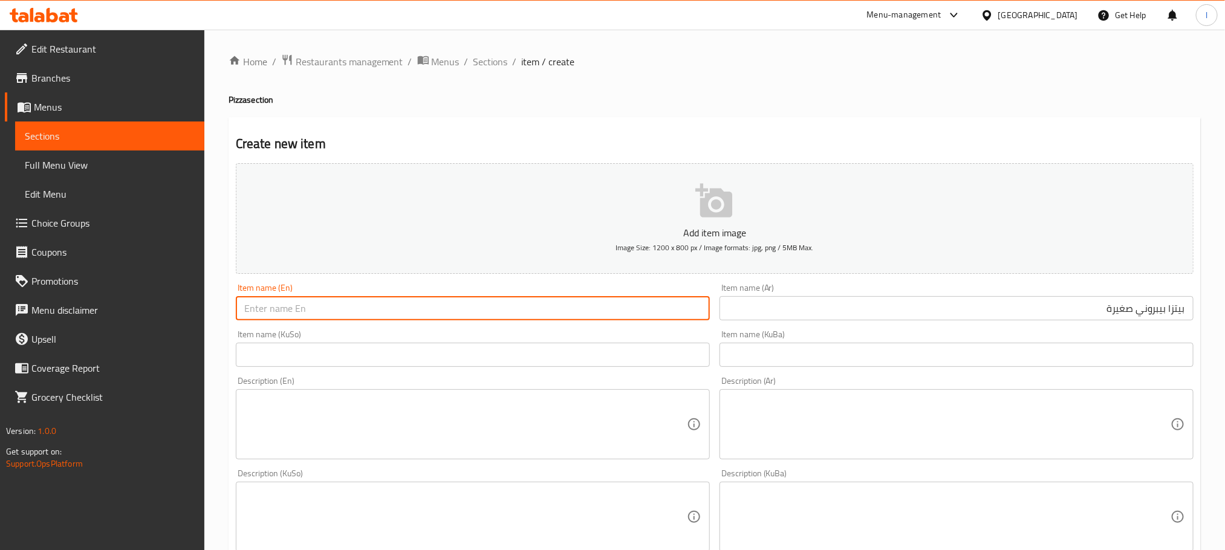
click at [435, 307] on input "text" at bounding box center [473, 308] width 474 height 24
paste input "small pepperoni pizza"
click at [249, 313] on input "small pepperoni pizza" at bounding box center [473, 308] width 474 height 24
click at [275, 308] on input "Small pepperoni pizza" at bounding box center [473, 308] width 474 height 24
click at [317, 305] on input "Small Pepperoni pizza" at bounding box center [473, 308] width 474 height 24
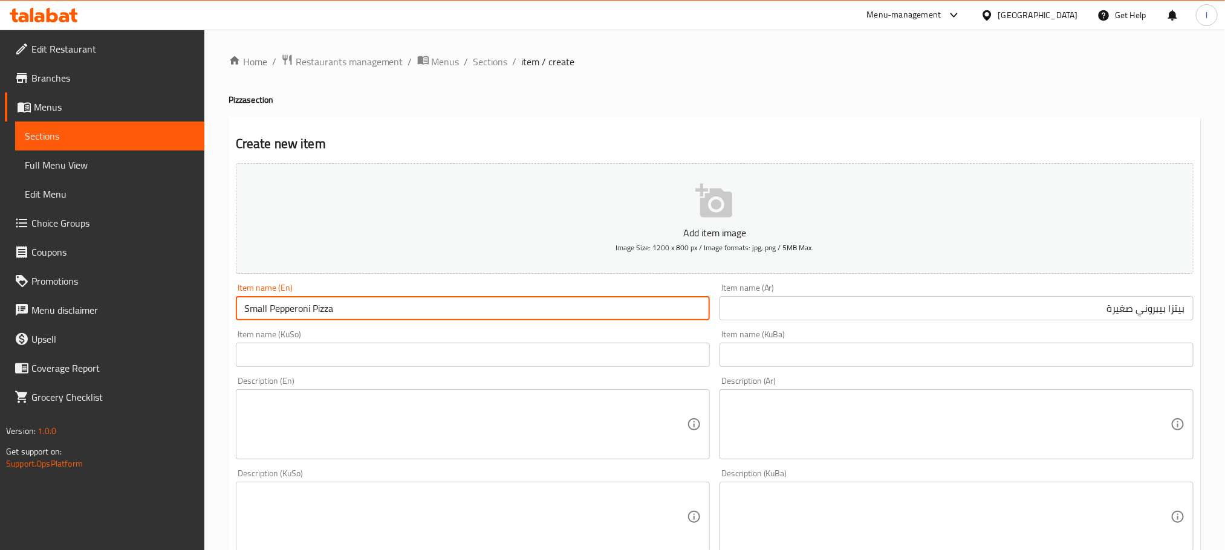
type input "Small Pepperoni Pizza"
click at [341, 354] on input "text" at bounding box center [473, 355] width 474 height 24
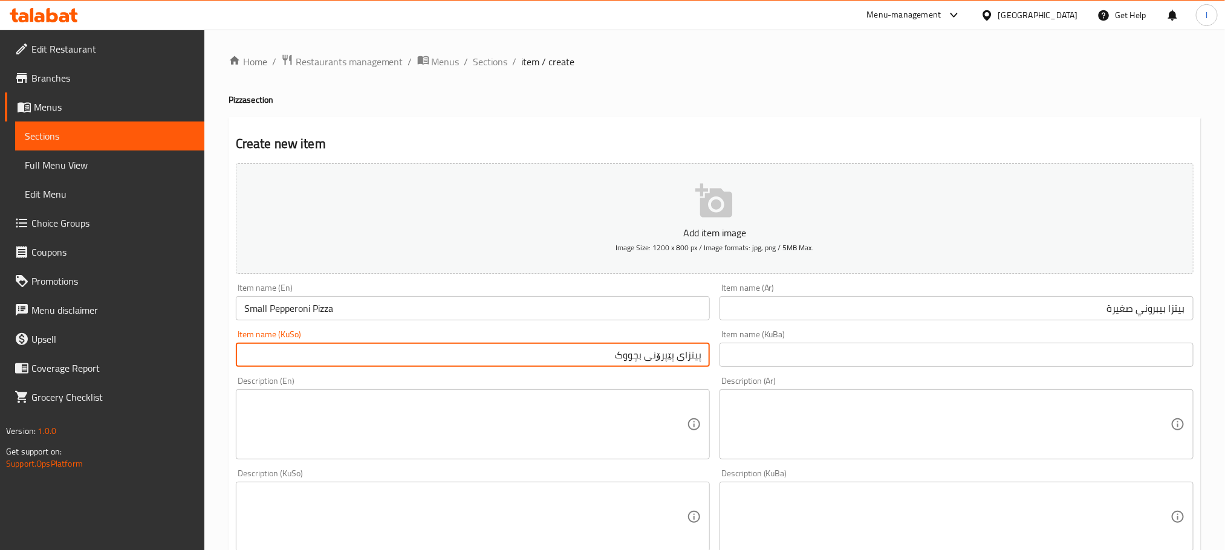
click at [626, 357] on input "پیتزای پێپرۆنی بچووک" at bounding box center [473, 355] width 474 height 24
type input "پیتزای پێپرۆنی بچووک"
click at [762, 362] on input "text" at bounding box center [957, 355] width 474 height 24
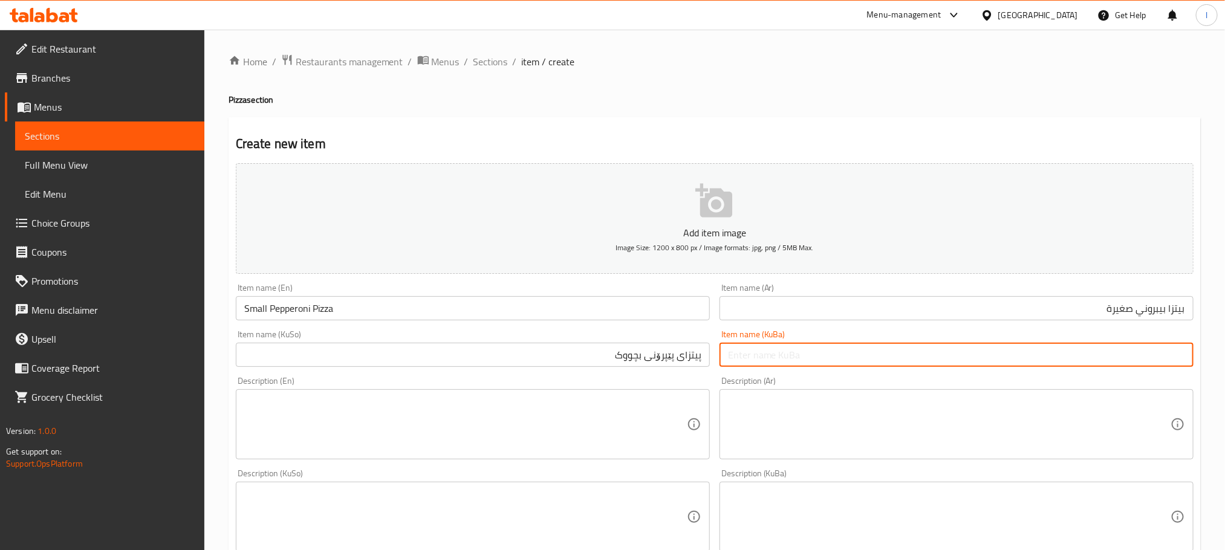
paste input "پیتزای پێپرۆنی بچووک"
type input "پیتزای پێپرۆنی بچووک"
click at [403, 412] on textarea at bounding box center [465, 424] width 443 height 57
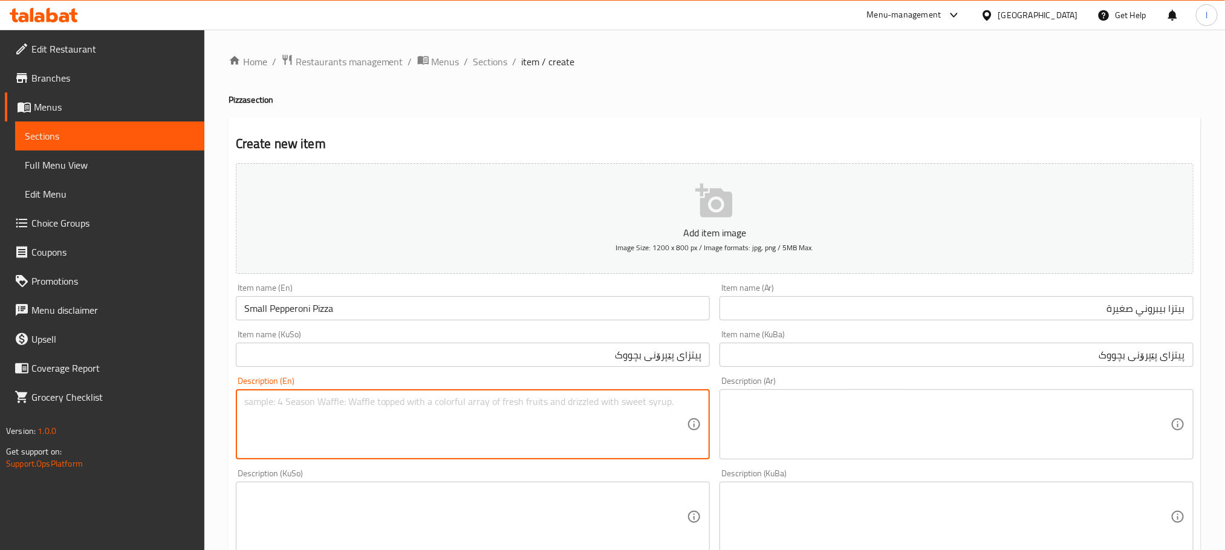
paste textarea "Pizza dough, pizza sauce, olives, mushrooms, pepperoni and mozzarella cheese"
type textarea "Pizza dough, pizza sauce, olives, mushrooms, pepperoni and mozzarella cheese"
click at [825, 417] on textarea at bounding box center [949, 424] width 443 height 57
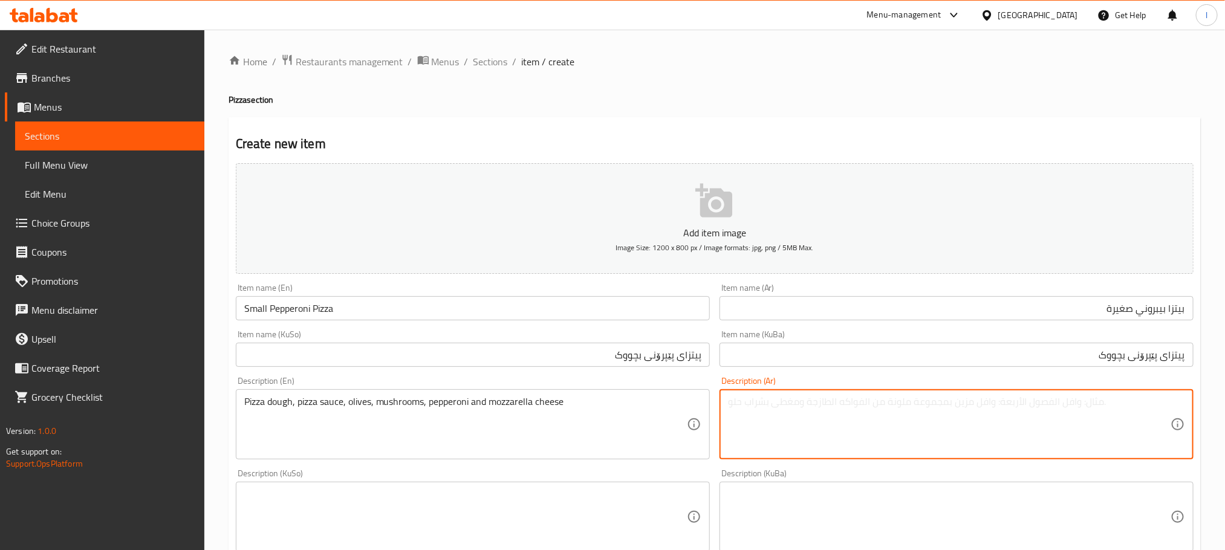
paste textarea "عجينة بيتزا, صلصة بيتزا, زيتون, فطر, ببروني وجبنة موزاريلا"
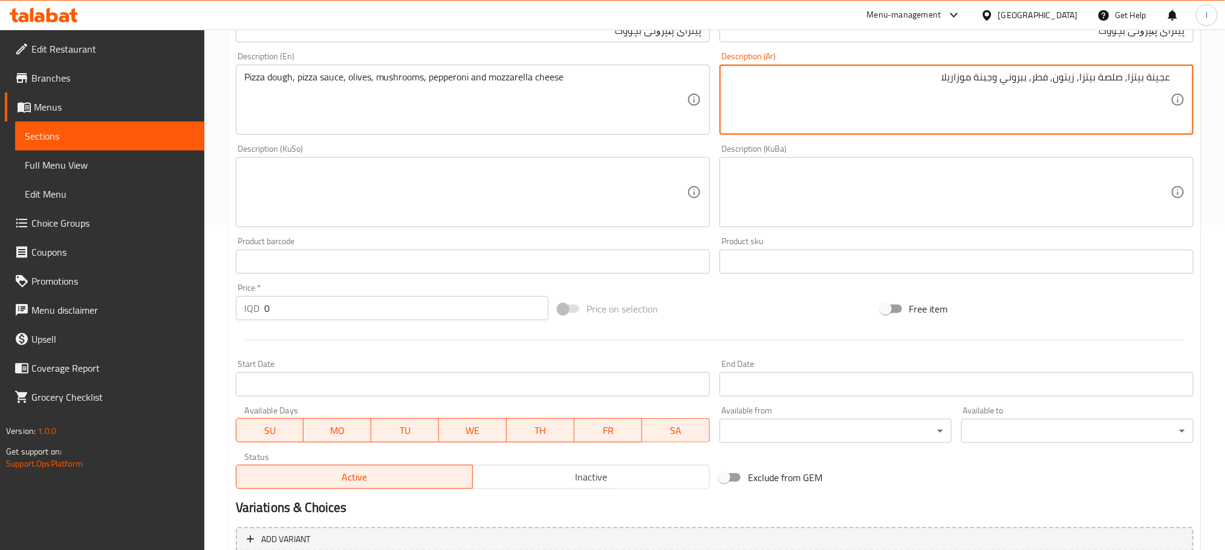
scroll to position [333, 0]
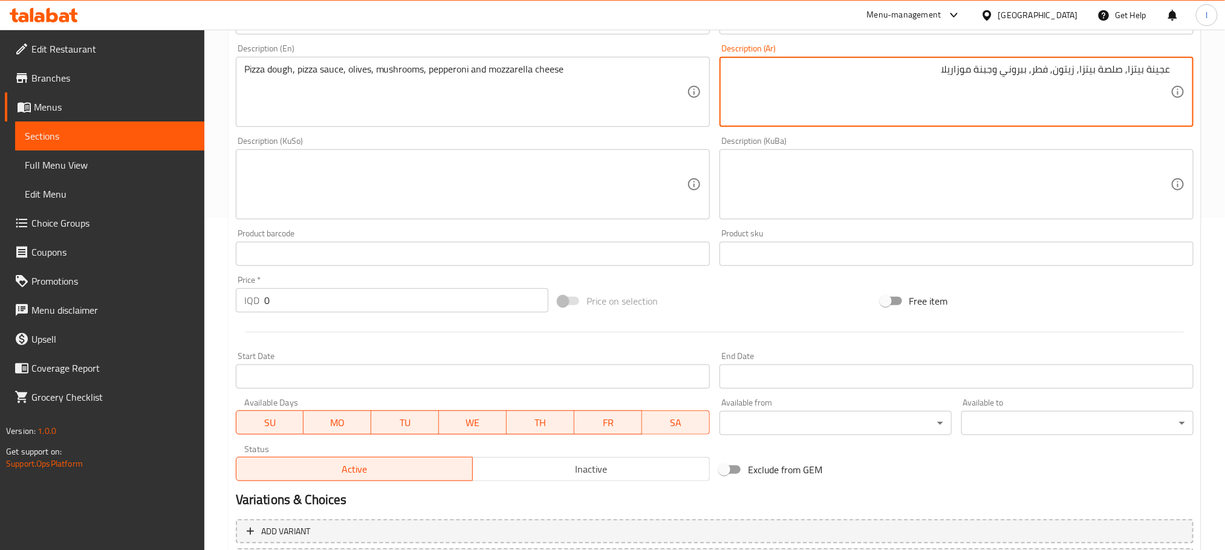
type textarea "عجينة بيتزا, صلصة بيتزا, زيتون, فطر, ببروني وجبنة موزاريلا"
click at [484, 185] on textarea at bounding box center [465, 184] width 443 height 57
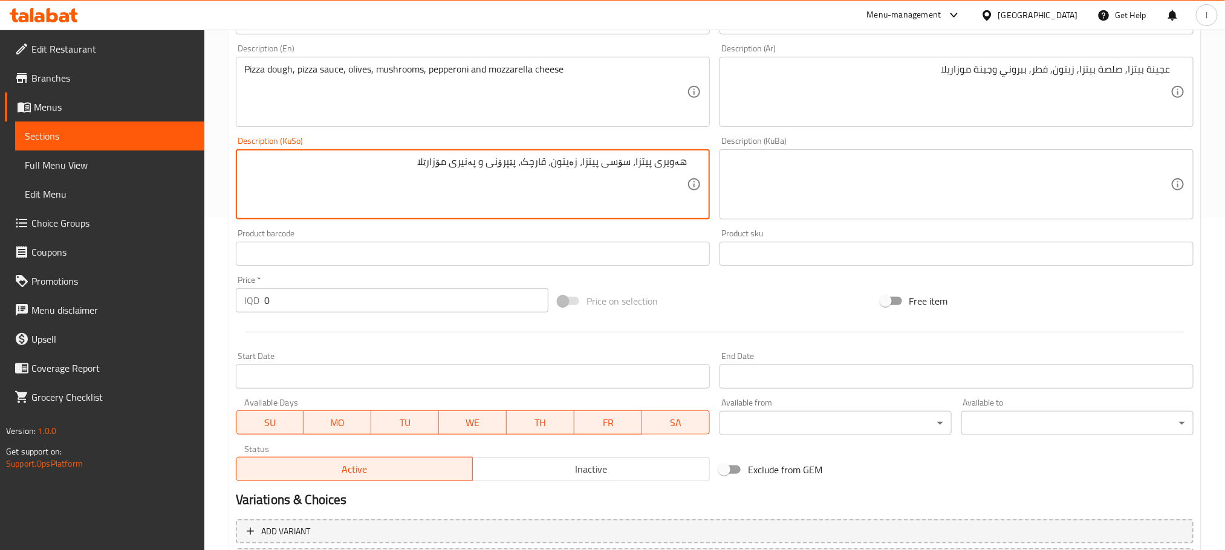
click at [526, 169] on textarea "هەویری پیتزا، سۆسی پیتزا، زەیتون، قارچک، پێپرۆنی و پەنیری مۆزارێلا" at bounding box center [465, 184] width 443 height 57
type textarea "هەویری پیتزا، سۆسی پیتزا، زەیتون، قارچک، پێپرۆنی و پەنیری مۆزارێلا"
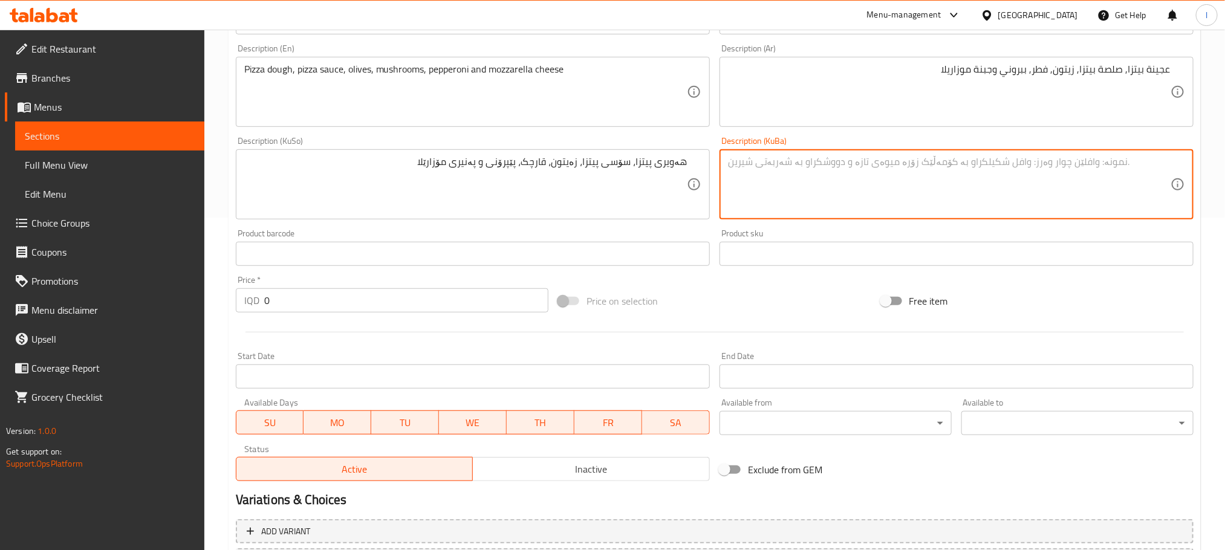
click at [797, 172] on textarea at bounding box center [949, 184] width 443 height 57
paste textarea "هەویری پیتزا، سۆسی پیتزا، زەیتون، قارچک، پێپرۆنی و پەنیری مۆزارێلا"
type textarea "هەویری پیتزا، سۆسی پیتزا، زەیتون، قارچک، پێپرۆنی و پەنیری مۆزارێلا"
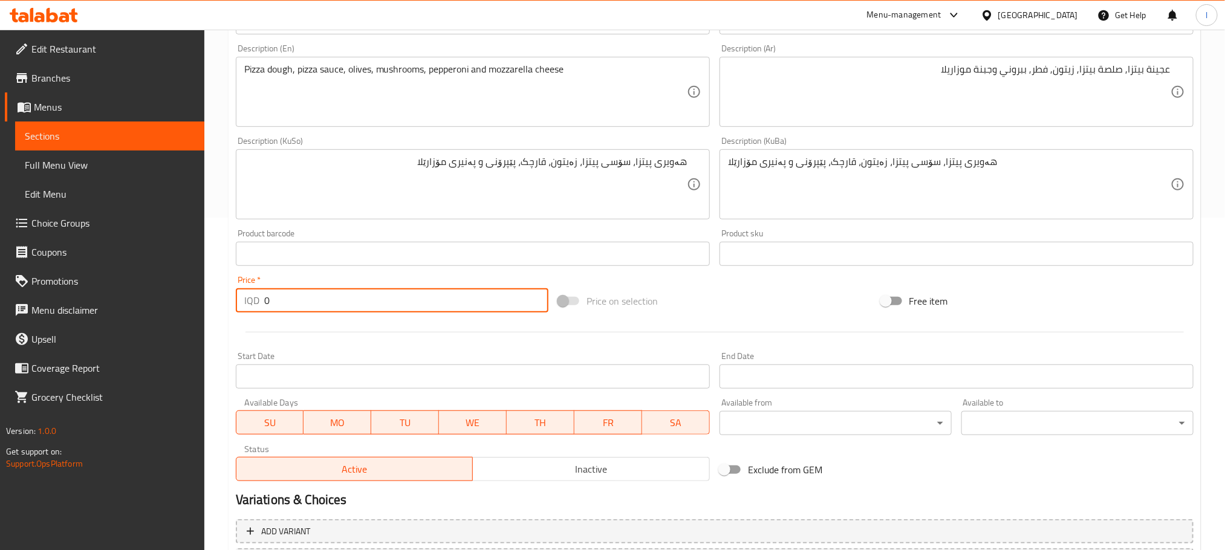
drag, startPoint x: 313, startPoint y: 305, endPoint x: 163, endPoint y: 300, distance: 149.5
click at [163, 300] on div "Edit Restaurant Branches Menus Sections Full Menu View Edit Menu Choice Groups …" at bounding box center [612, 179] width 1225 height 964
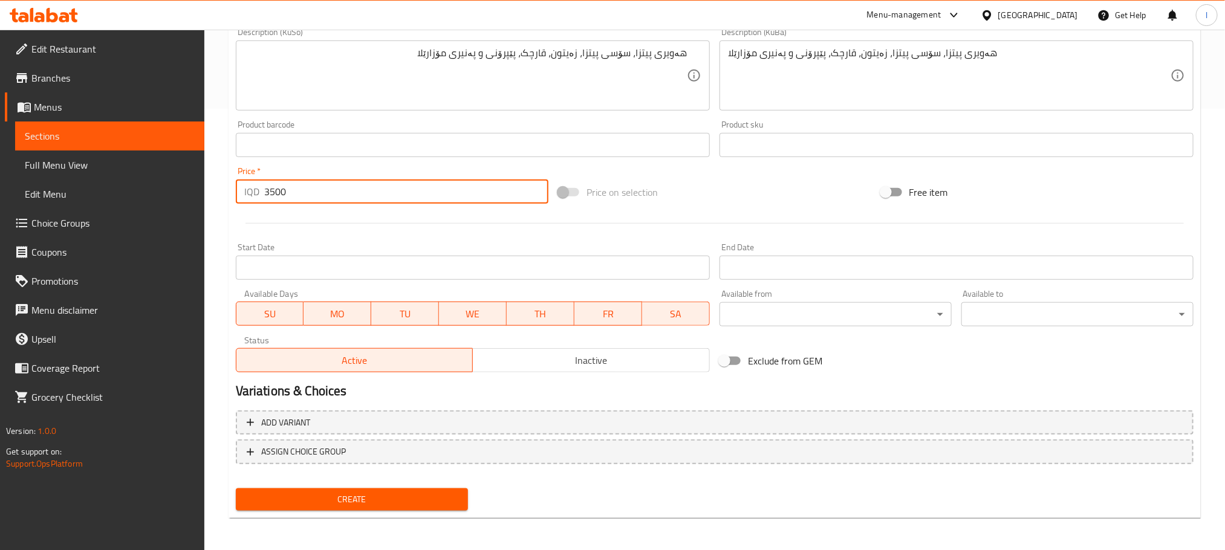
type input "3500"
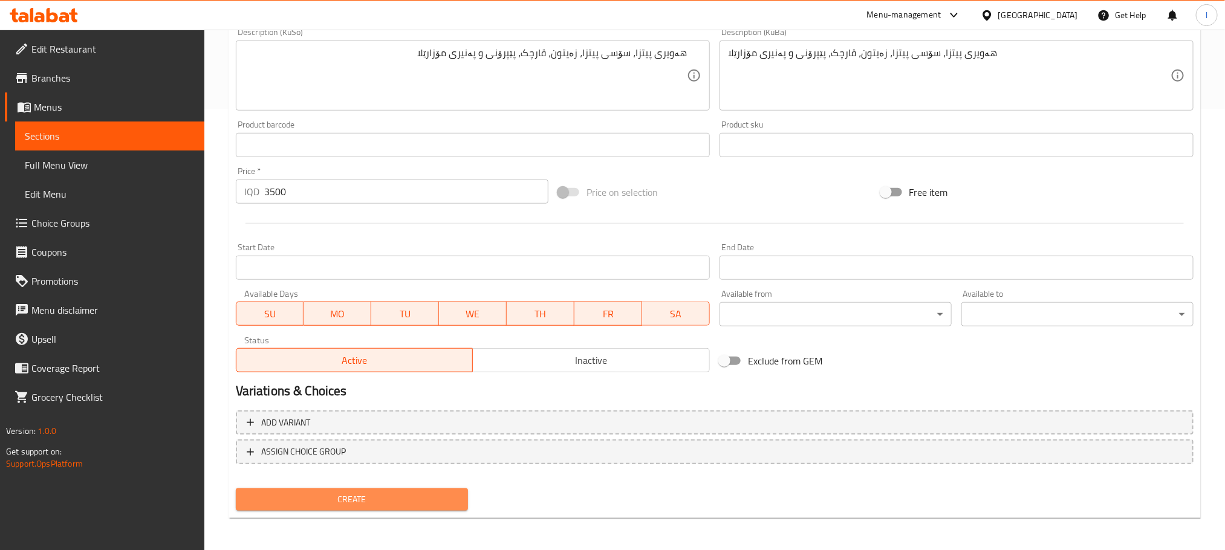
click at [374, 492] on span "Create" at bounding box center [352, 499] width 213 height 15
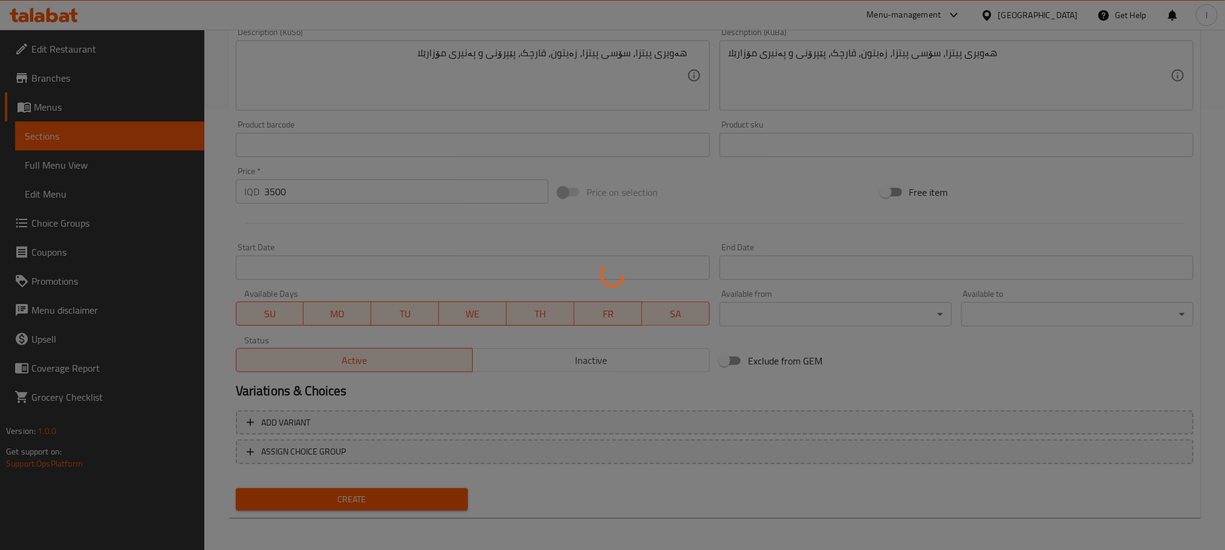
type input "0"
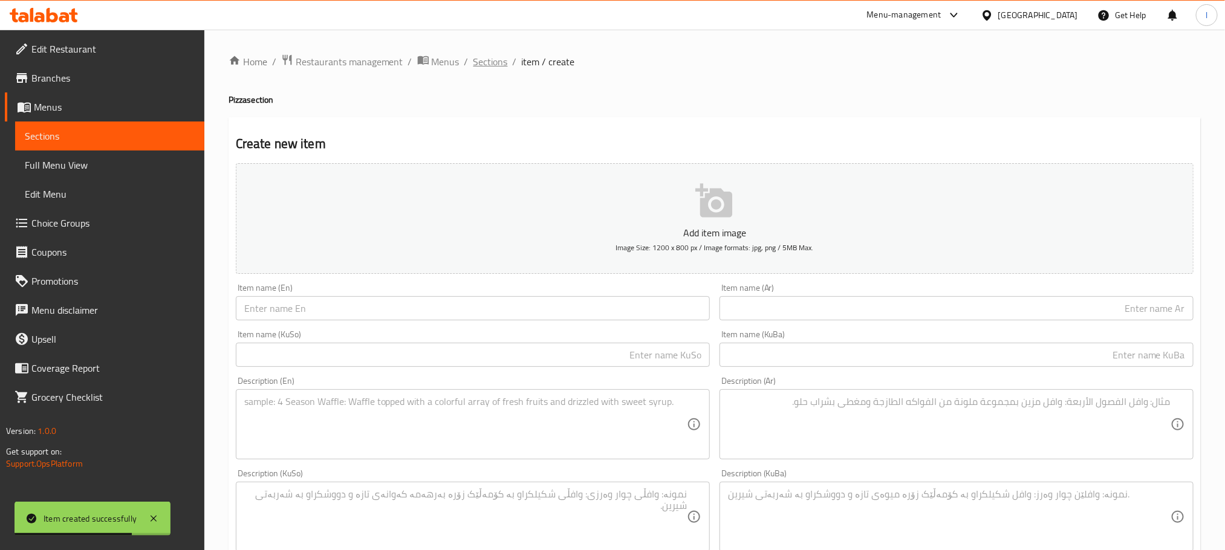
click at [473, 54] on span "Sections" at bounding box center [490, 61] width 34 height 15
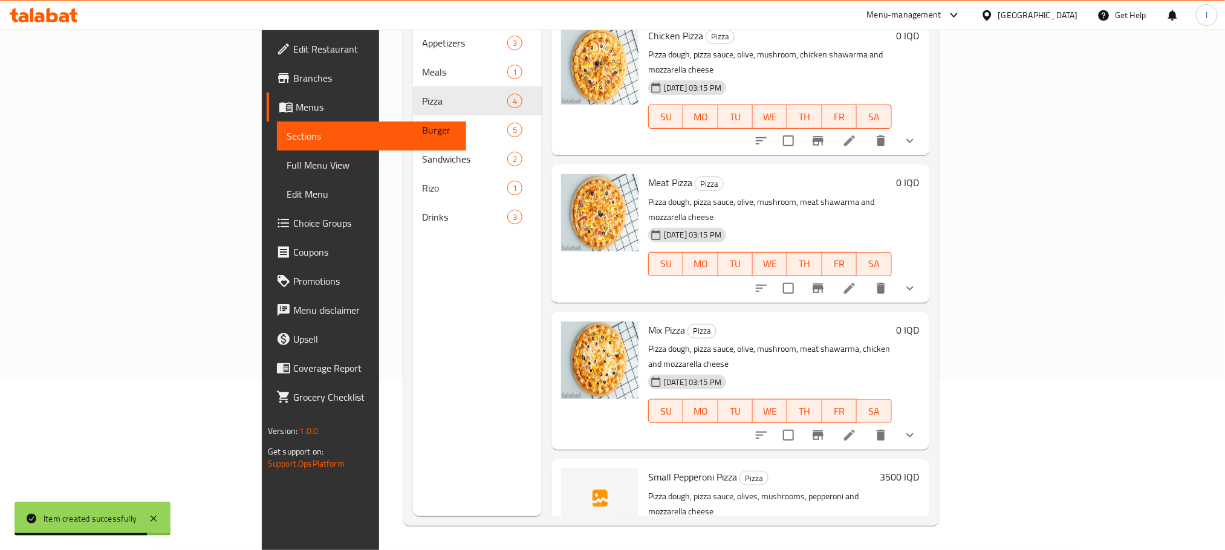
scroll to position [7, 0]
click at [571, 477] on icon "upload picture" at bounding box center [578, 484] width 15 height 15
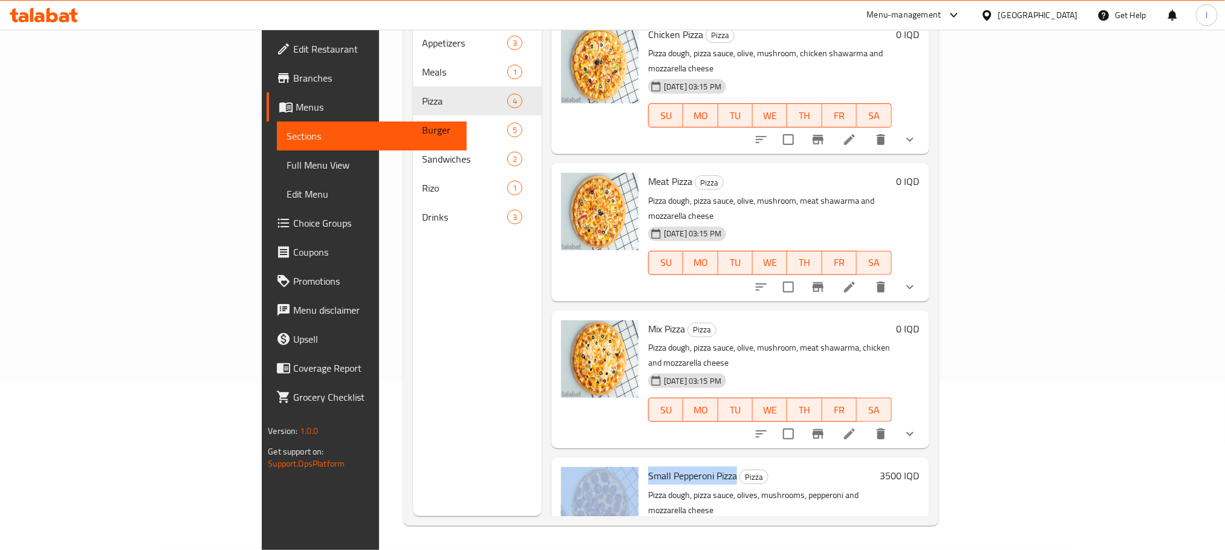
drag, startPoint x: 673, startPoint y: 412, endPoint x: 577, endPoint y: 409, distance: 96.2
click at [577, 463] on div "Small Pepperoni Pizza Pizza Pizza dough, pizza sauce, olives, mushrooms, pepper…" at bounding box center [740, 527] width 368 height 128
copy div "Small Pepperoni Pizza"
click at [287, 165] on span "Full Menu View" at bounding box center [372, 165] width 170 height 15
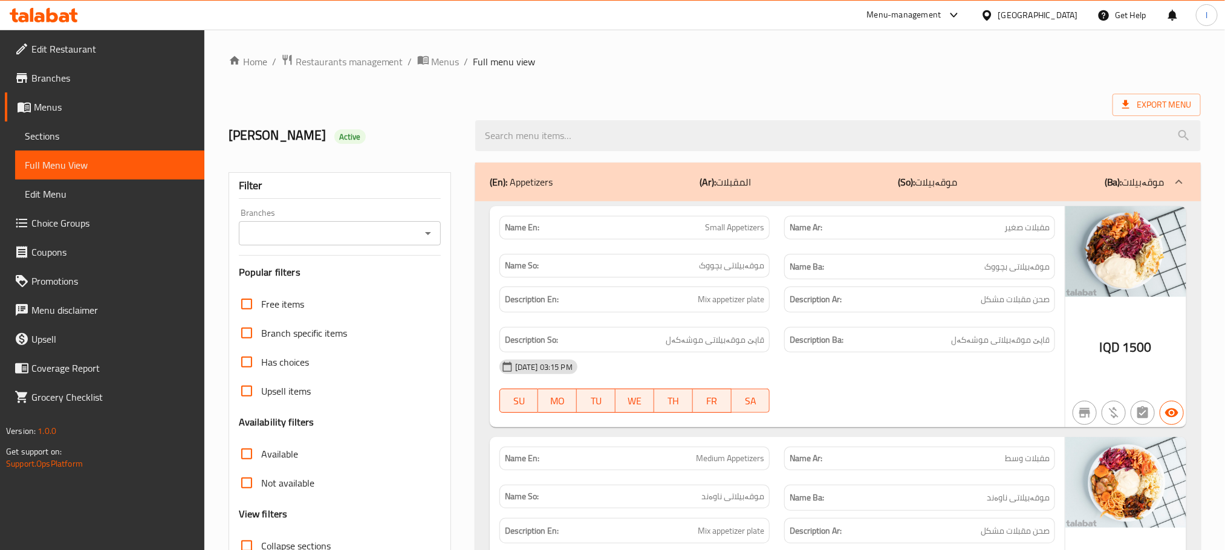
click at [423, 232] on icon "Open" at bounding box center [428, 233] width 15 height 15
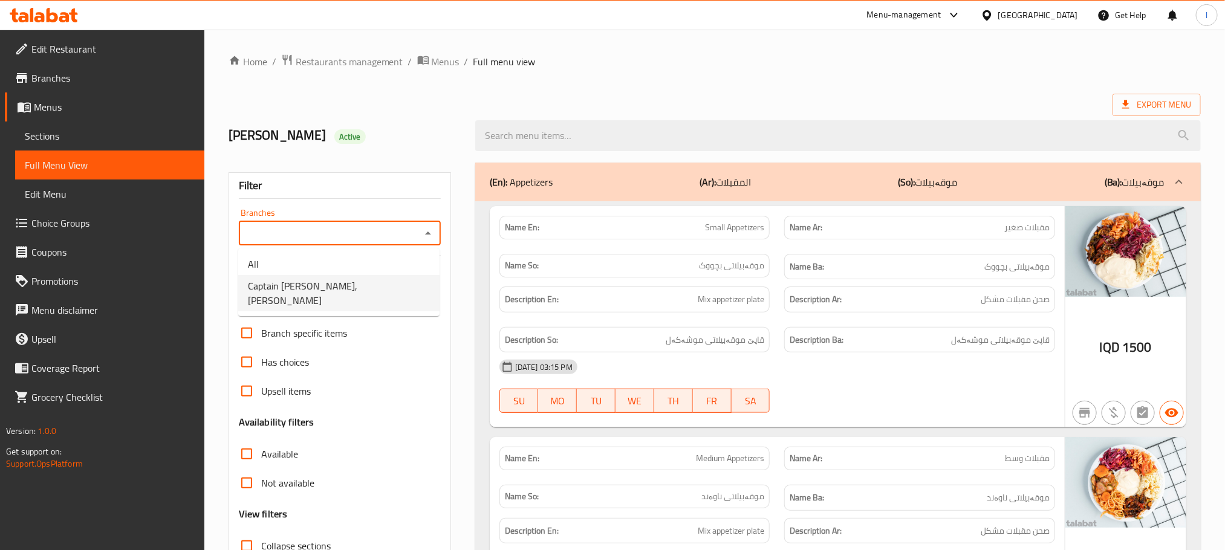
click at [327, 279] on span "Captain Burger, Dora, Al Dora" at bounding box center [339, 293] width 182 height 29
type input "Captain Burger, Dora, Al Dora"
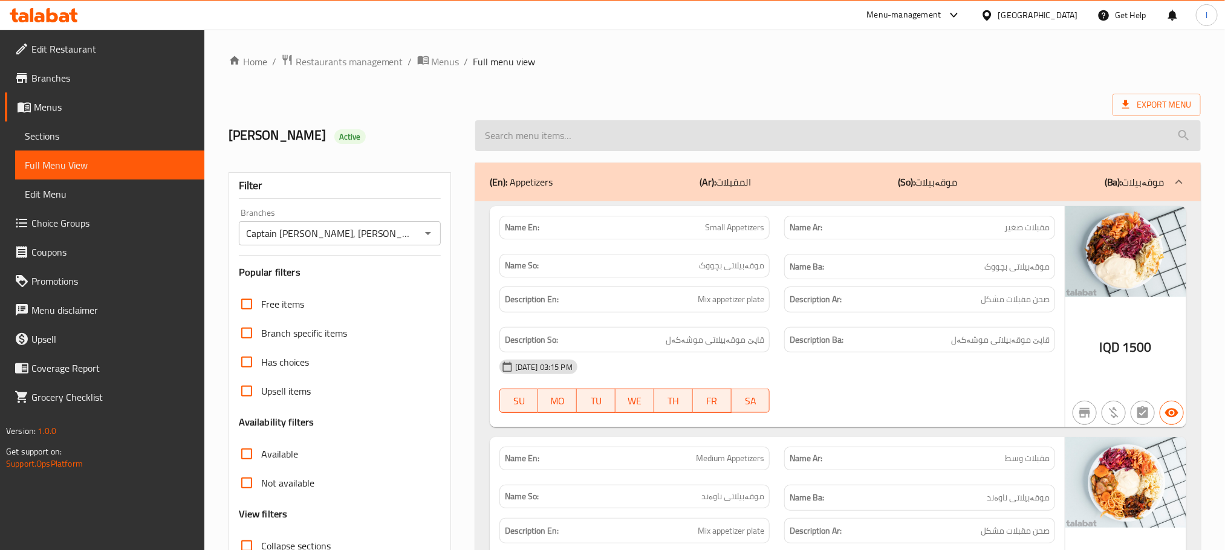
click at [533, 138] on input "search" at bounding box center [838, 135] width 726 height 31
paste input "Small Pepperoni Pizza"
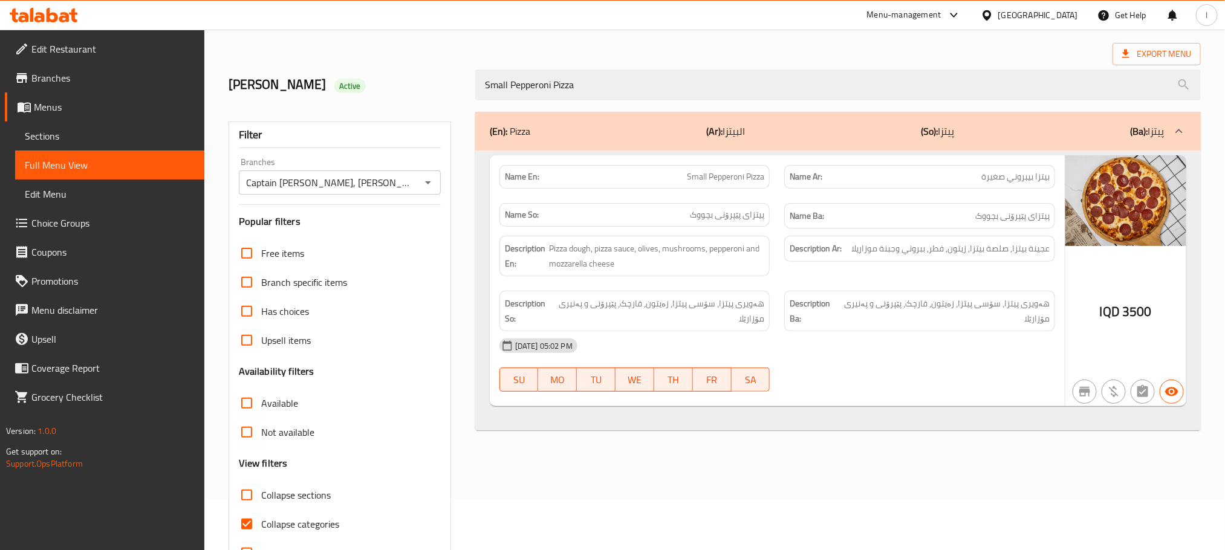
scroll to position [94, 0]
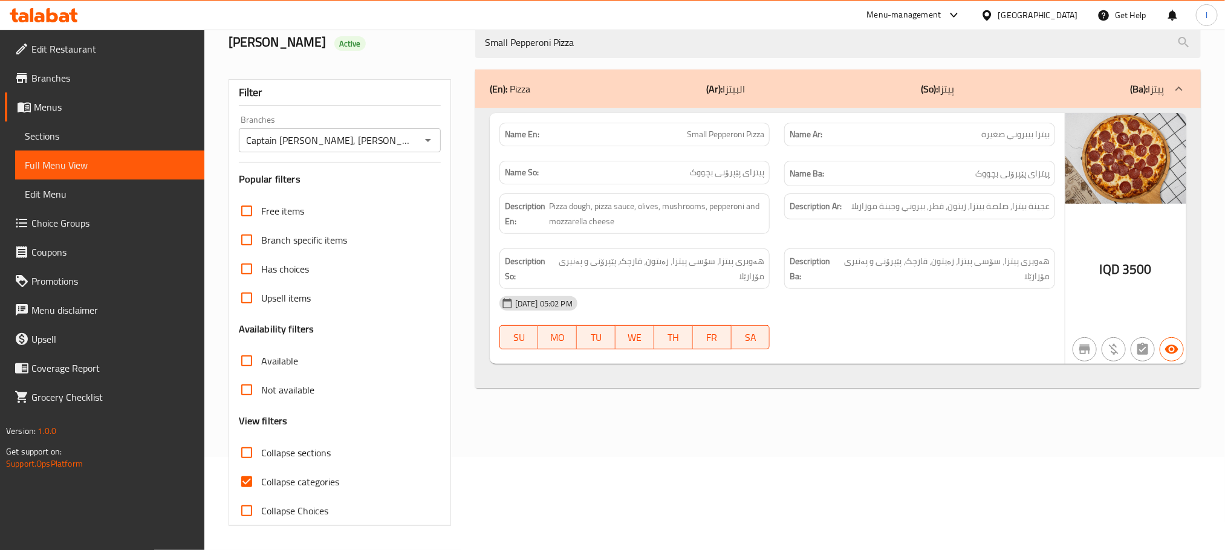
type input "Small Pepperoni Pizza"
click at [259, 481] on input "Collapse categories" at bounding box center [246, 481] width 29 height 29
checkbox input "false"
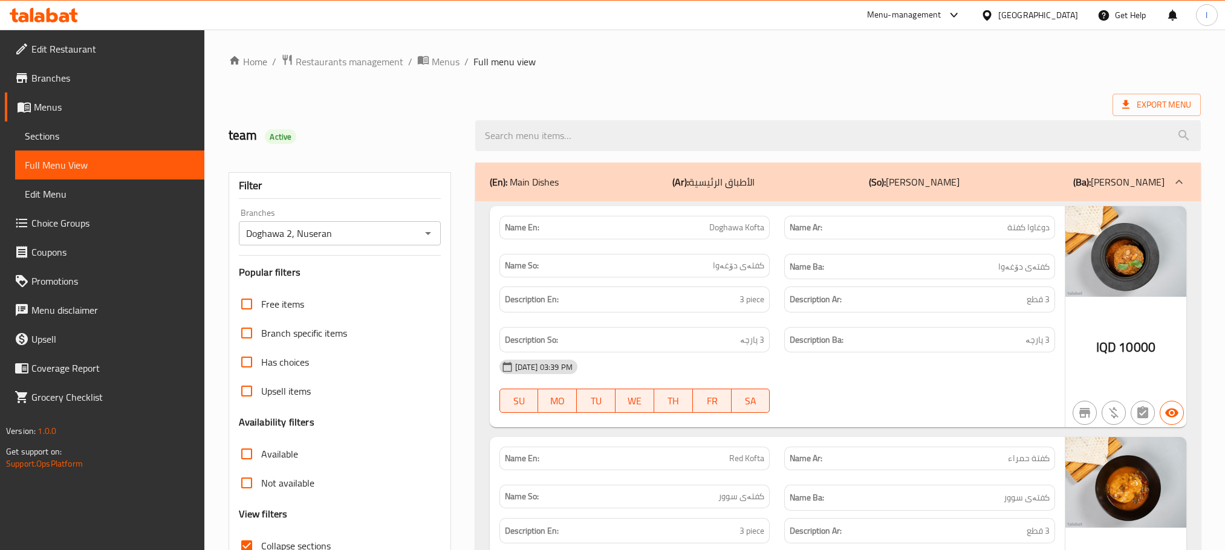
scroll to position [12716, 0]
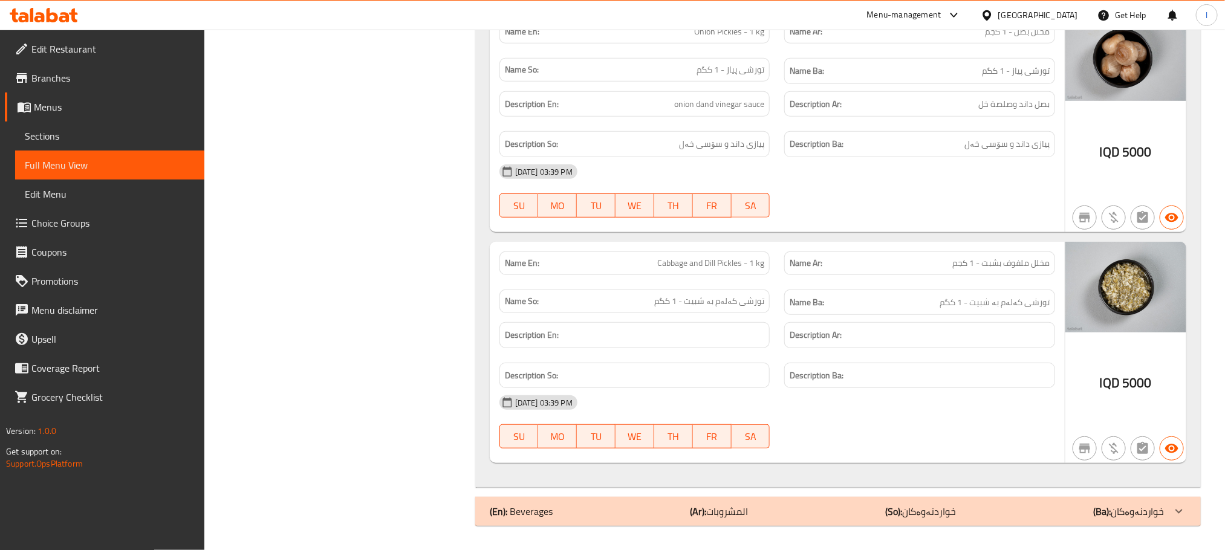
click at [57, 19] on icon at bounding box center [52, 15] width 11 height 15
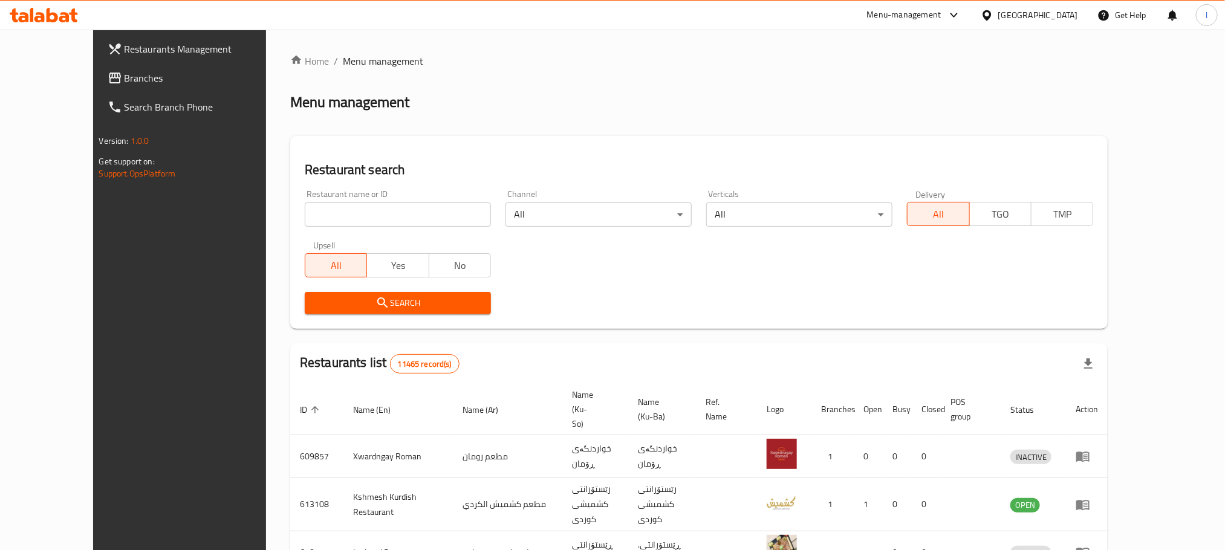
click at [345, 229] on div "Restaurant name or ID Restaurant name or ID" at bounding box center [398, 208] width 201 height 51
click at [365, 214] on input "search" at bounding box center [398, 215] width 186 height 24
paste input "Dr [PERSON_NAME]"
type input "Dr [PERSON_NAME]"
click button "Search" at bounding box center [398, 303] width 186 height 22
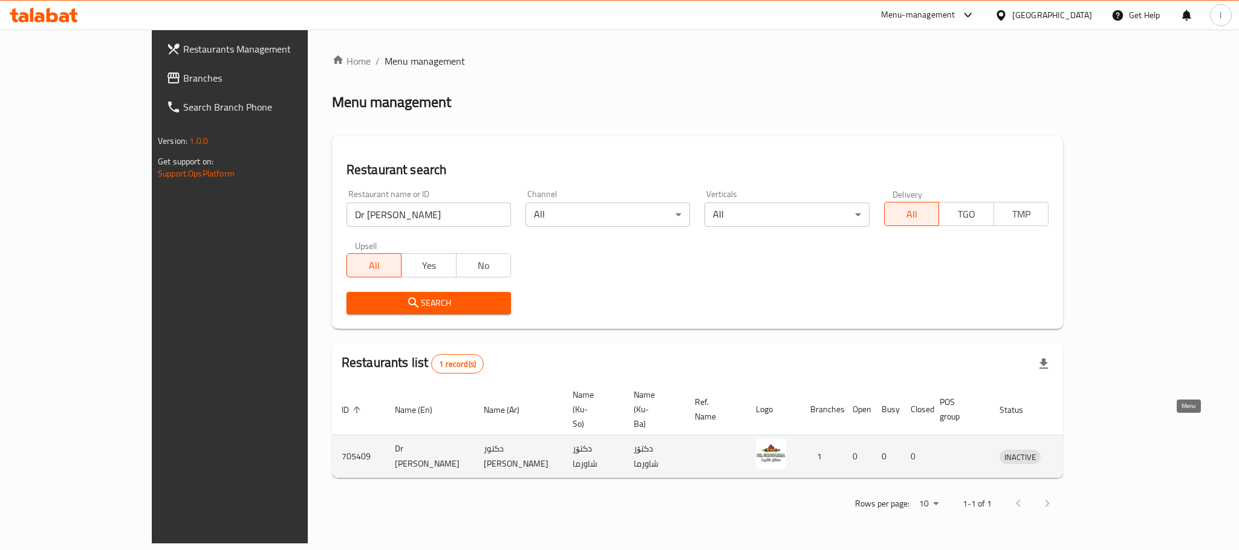
click at [1087, 449] on link "enhanced table" at bounding box center [1076, 456] width 22 height 15
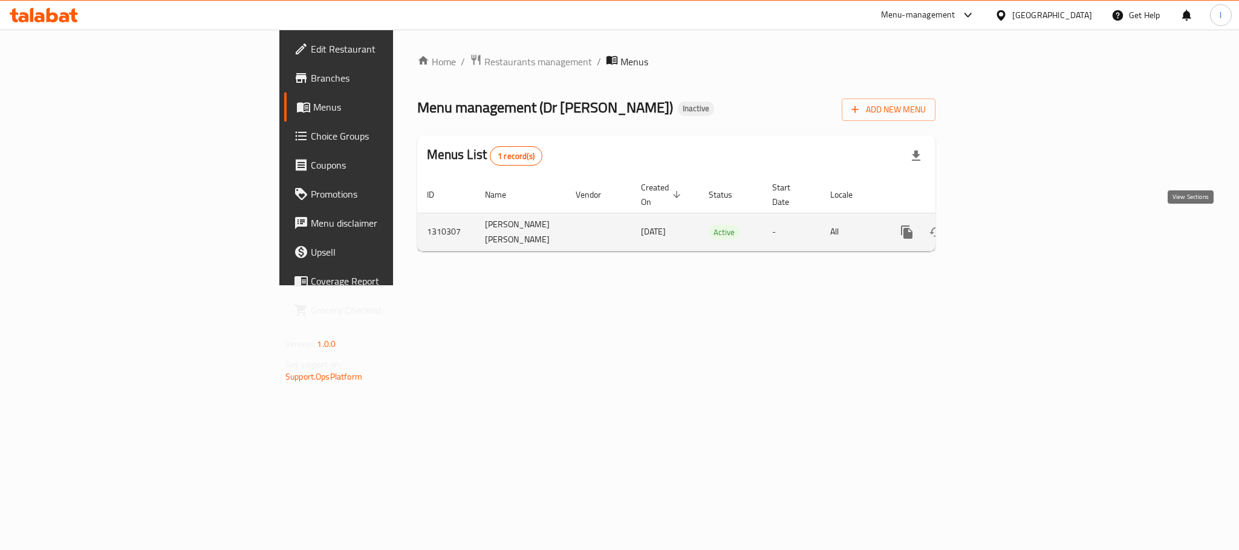
click at [1009, 234] on link "enhanced table" at bounding box center [994, 232] width 29 height 29
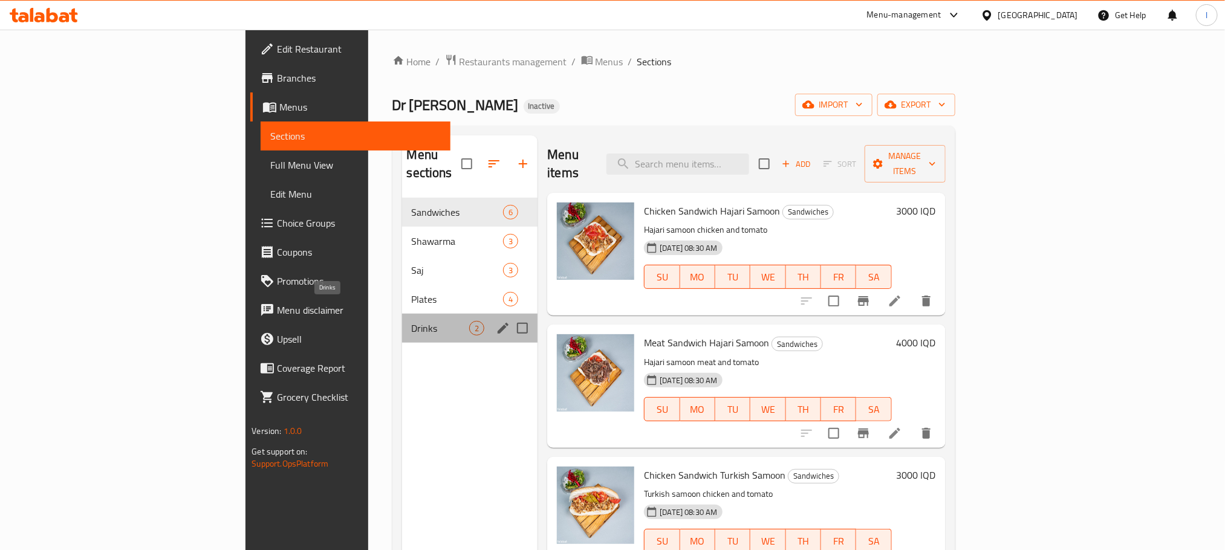
click at [412, 321] on span "Drinks" at bounding box center [441, 328] width 58 height 15
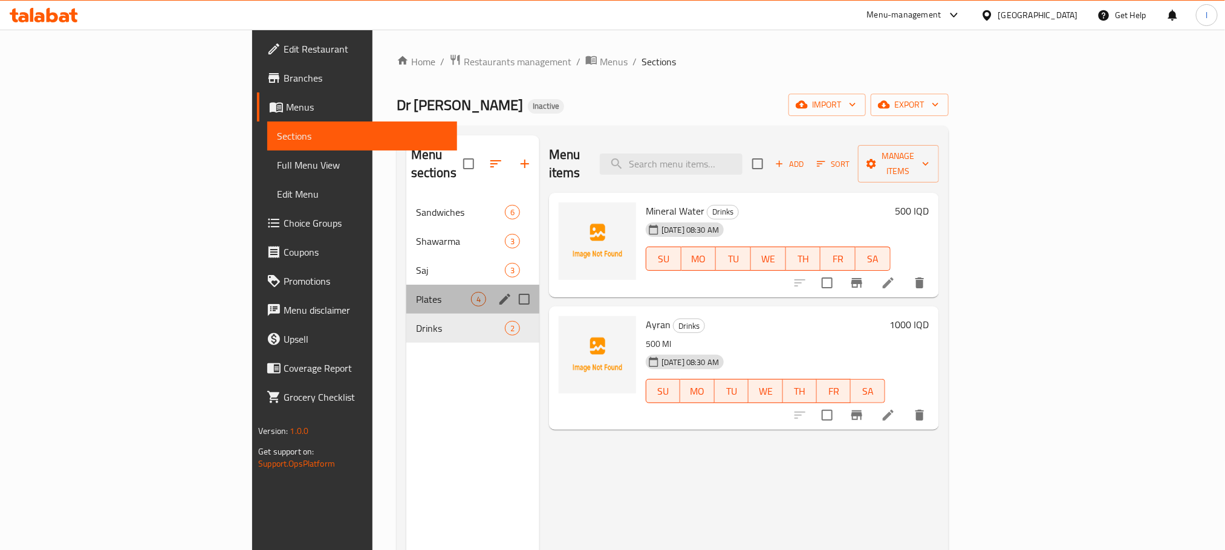
click at [406, 291] on div "Plates 4" at bounding box center [472, 299] width 133 height 29
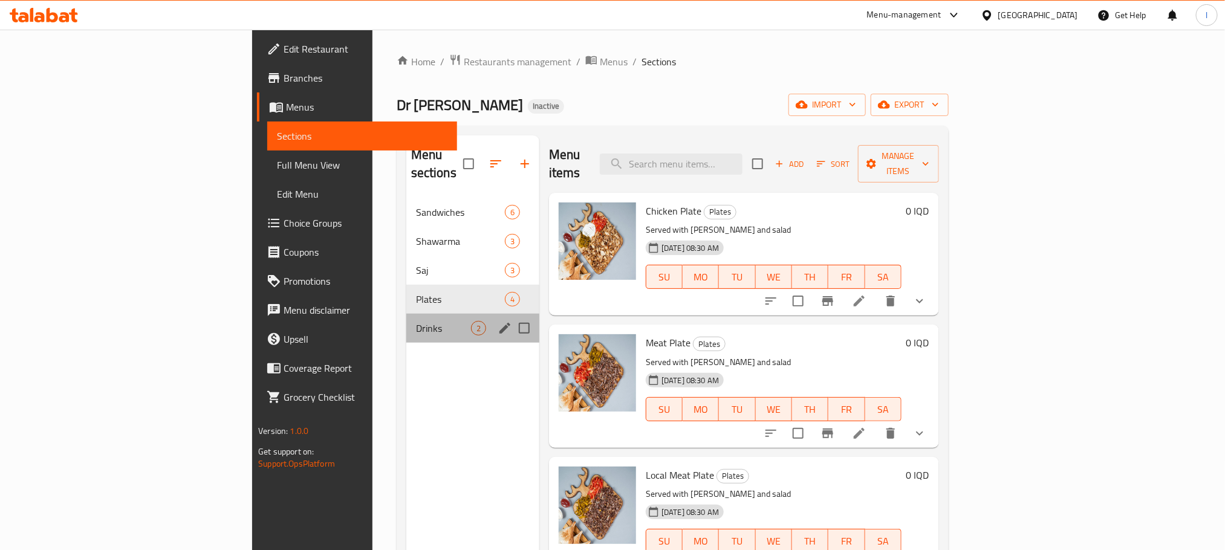
click at [406, 319] on div "Drinks 2" at bounding box center [472, 328] width 133 height 29
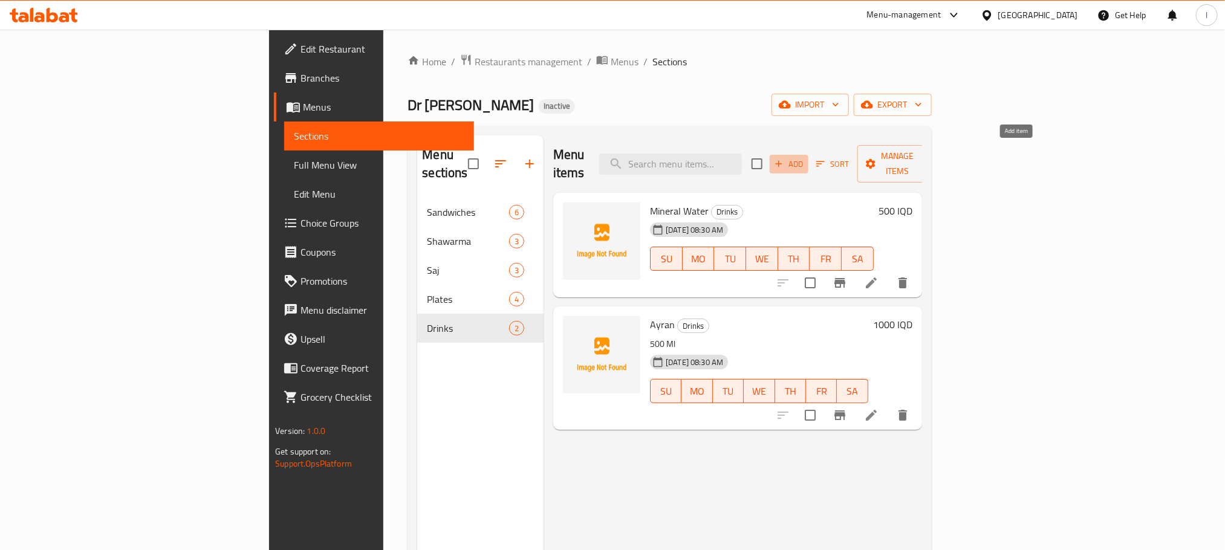
click at [805, 157] on span "Add" at bounding box center [789, 164] width 33 height 14
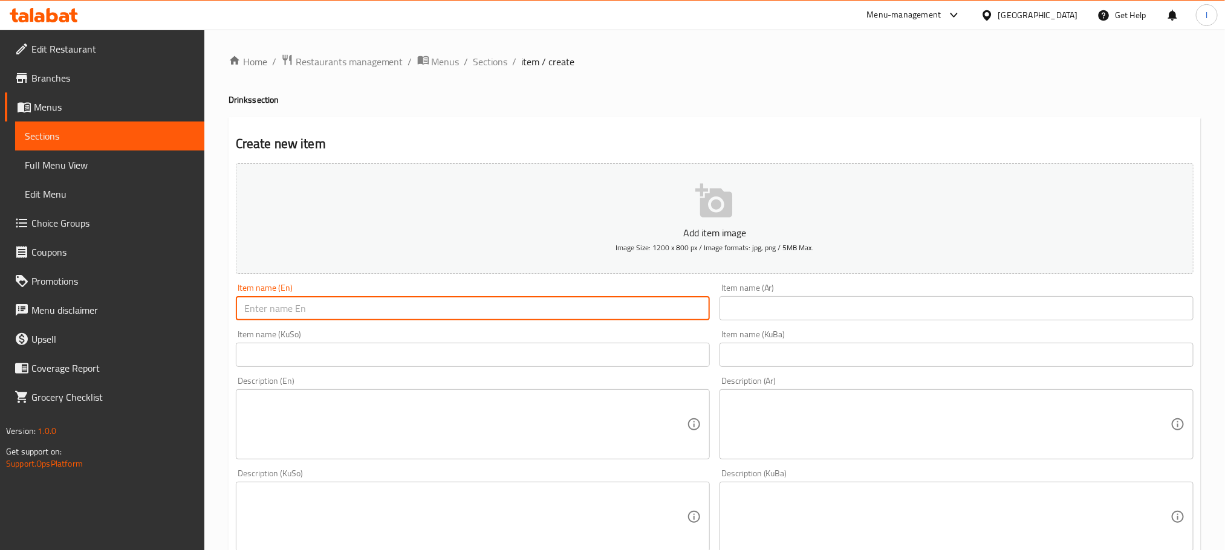
click at [285, 313] on input "text" at bounding box center [473, 308] width 474 height 24
type input "Soft Drinks"
click at [300, 305] on input "Soft Drinks" at bounding box center [473, 308] width 474 height 24
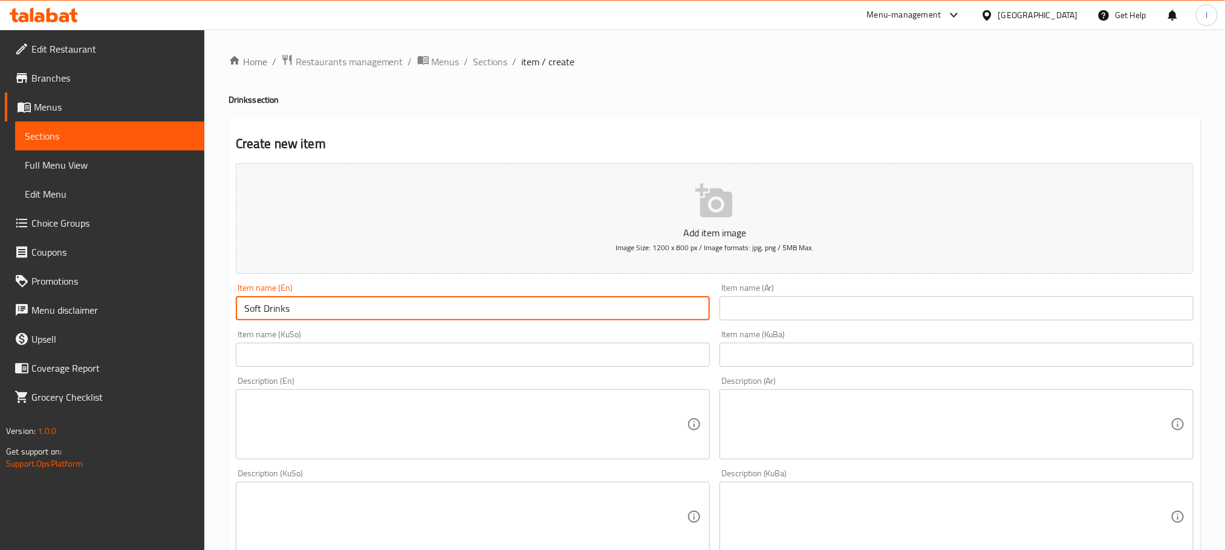
click at [763, 305] on input "text" at bounding box center [957, 308] width 474 height 24
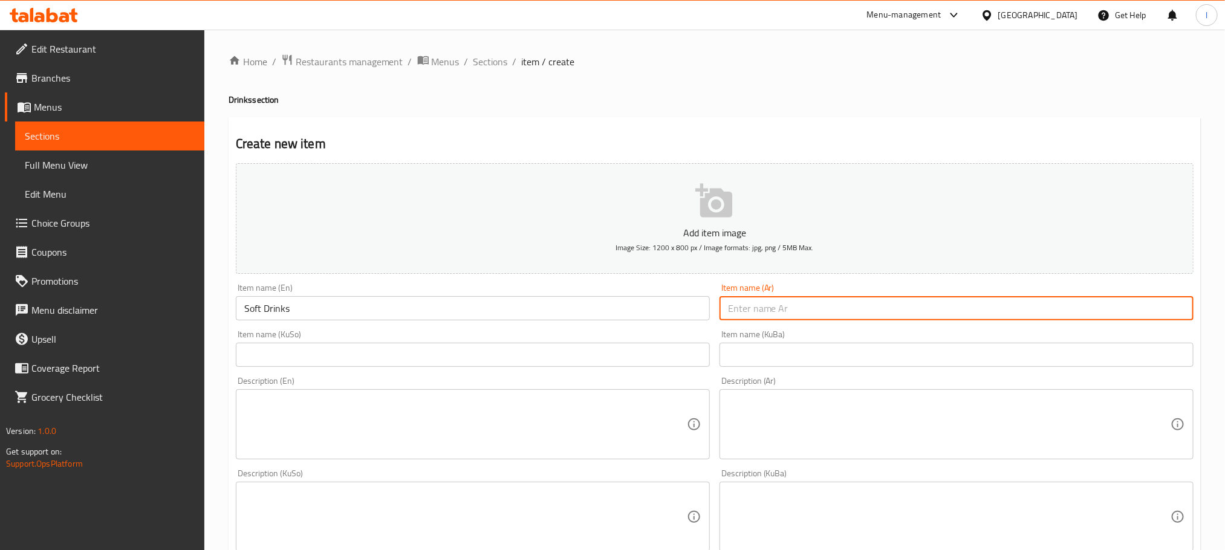
paste input "المشروبات الغازية"
click at [1178, 307] on input "المشروبات الغازية" at bounding box center [957, 308] width 474 height 24
click at [1141, 305] on input "مشروبات الغازية" at bounding box center [957, 308] width 474 height 24
type input "مشروبات غازية"
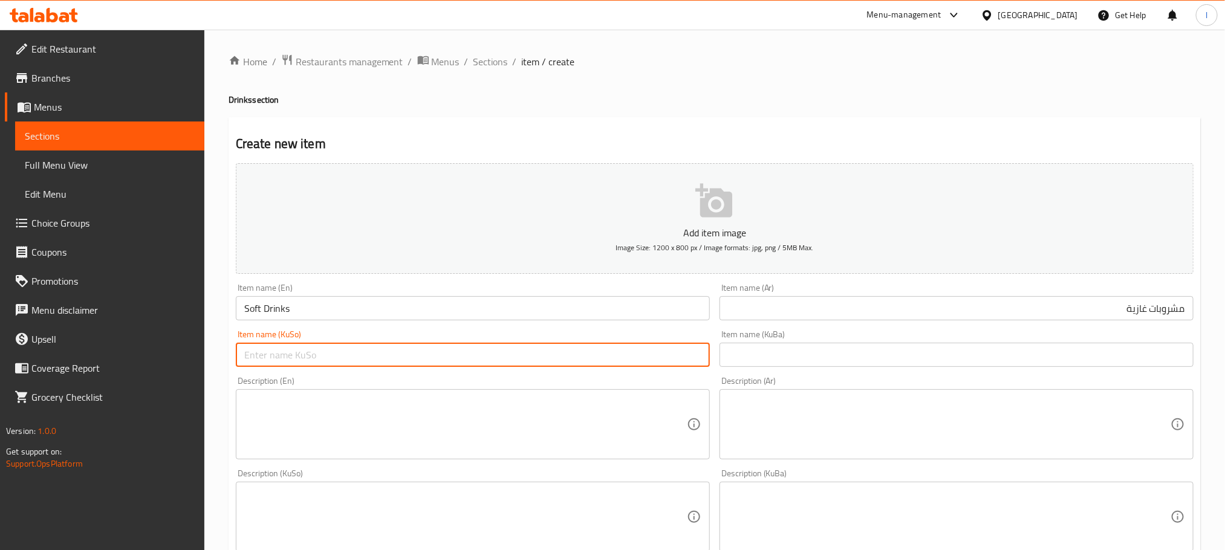
click at [533, 352] on input "text" at bounding box center [473, 355] width 474 height 24
click at [479, 354] on input "خواردنەوەی گازی" at bounding box center [473, 355] width 474 height 24
type input "خواردنەوەی گازی"
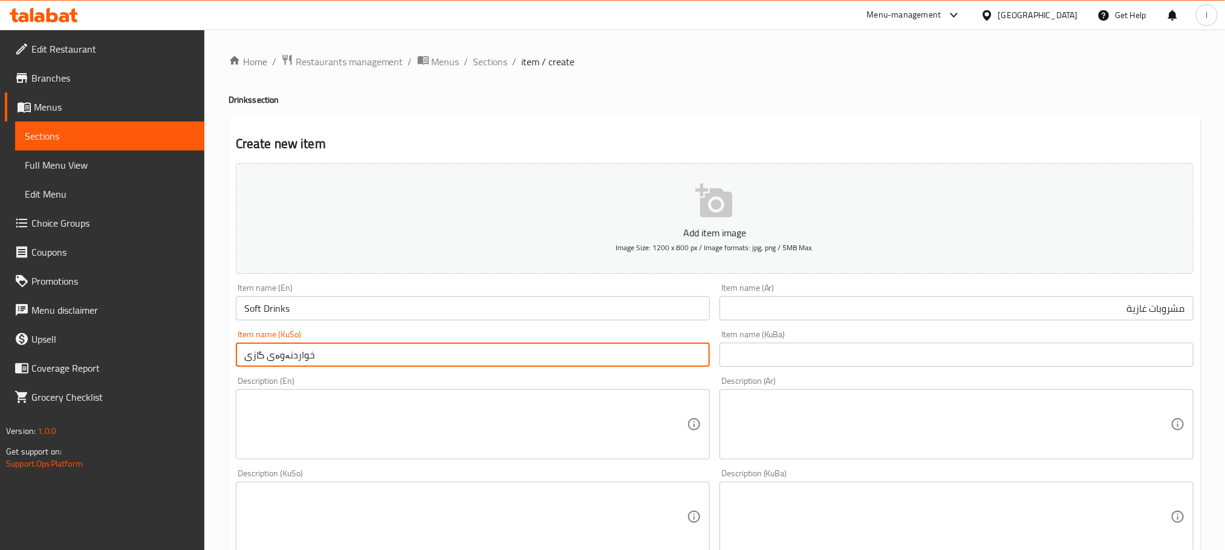
click at [755, 363] on input "text" at bounding box center [957, 355] width 474 height 24
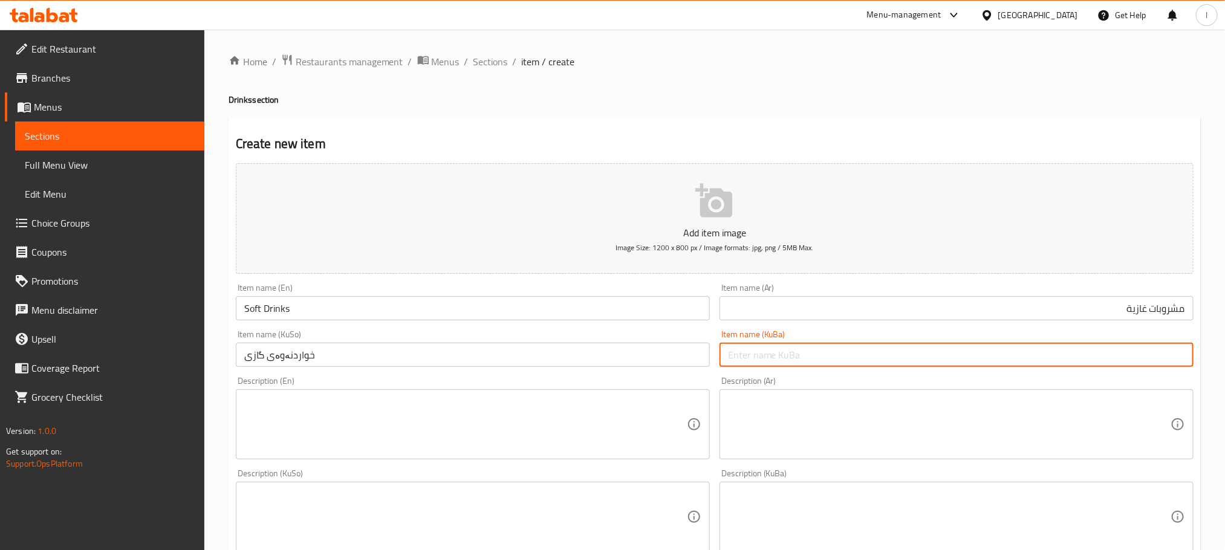
paste input "خواردنەوەی گازی"
type input "خواردنەوەی گازی"
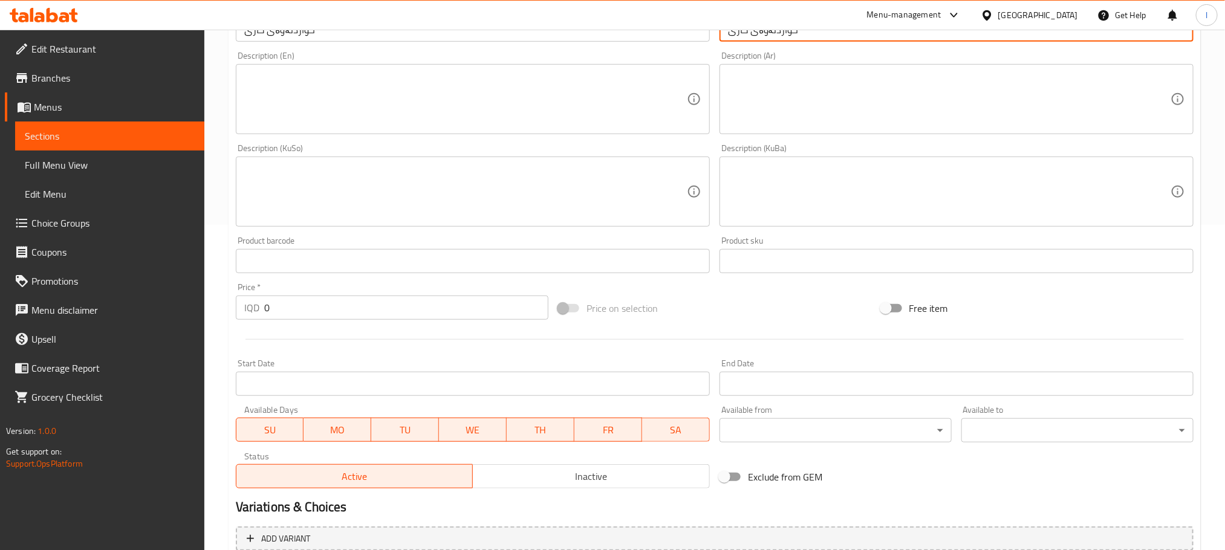
scroll to position [333, 0]
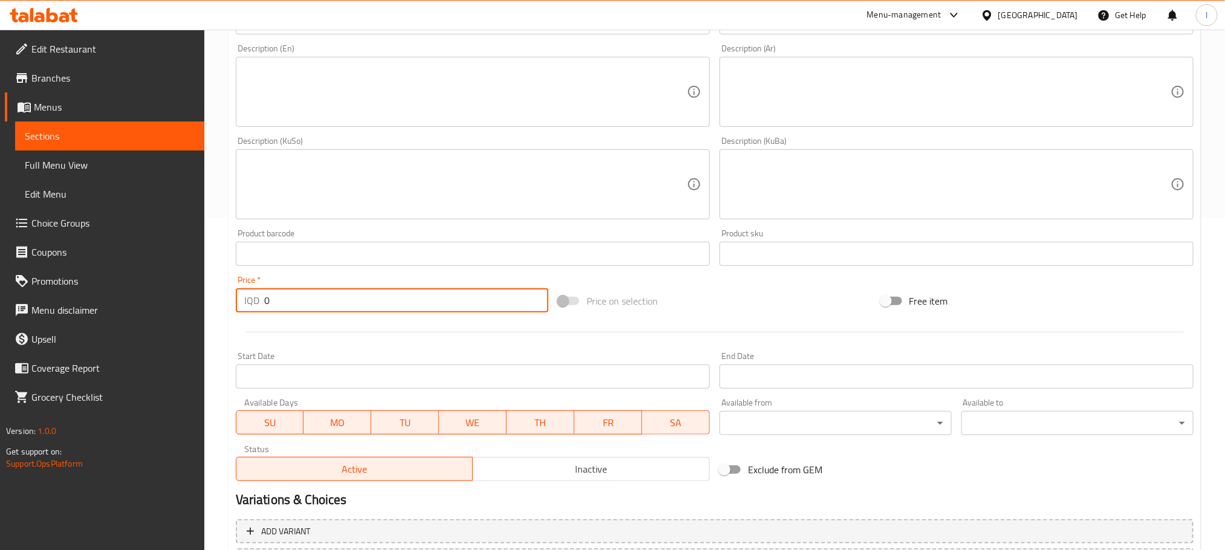
drag, startPoint x: 312, startPoint y: 307, endPoint x: 118, endPoint y: 293, distance: 194.7
click at [118, 293] on div "Edit Restaurant Branches Menus Sections Full Menu View Edit Menu Choice Groups …" at bounding box center [612, 179] width 1225 height 964
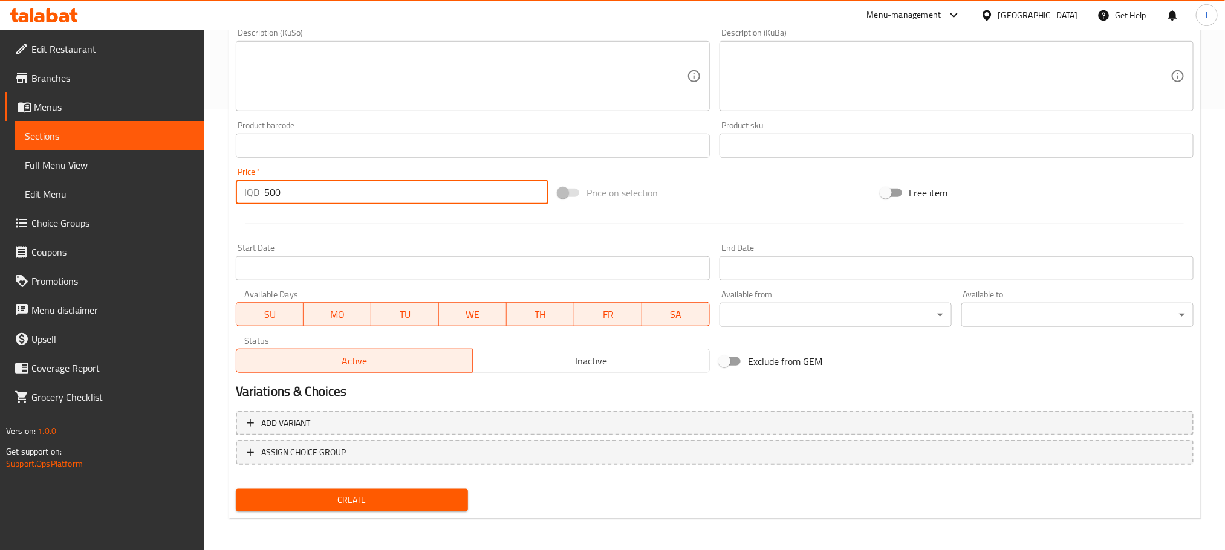
scroll to position [441, 0]
type input "500"
click at [325, 495] on span "Create" at bounding box center [352, 499] width 213 height 15
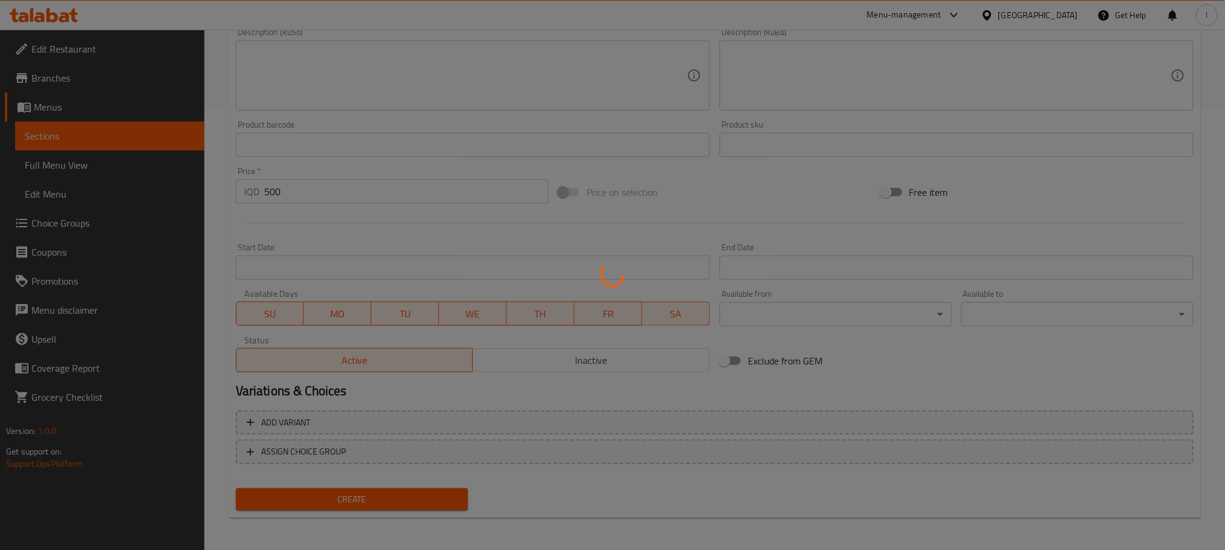
type input "0"
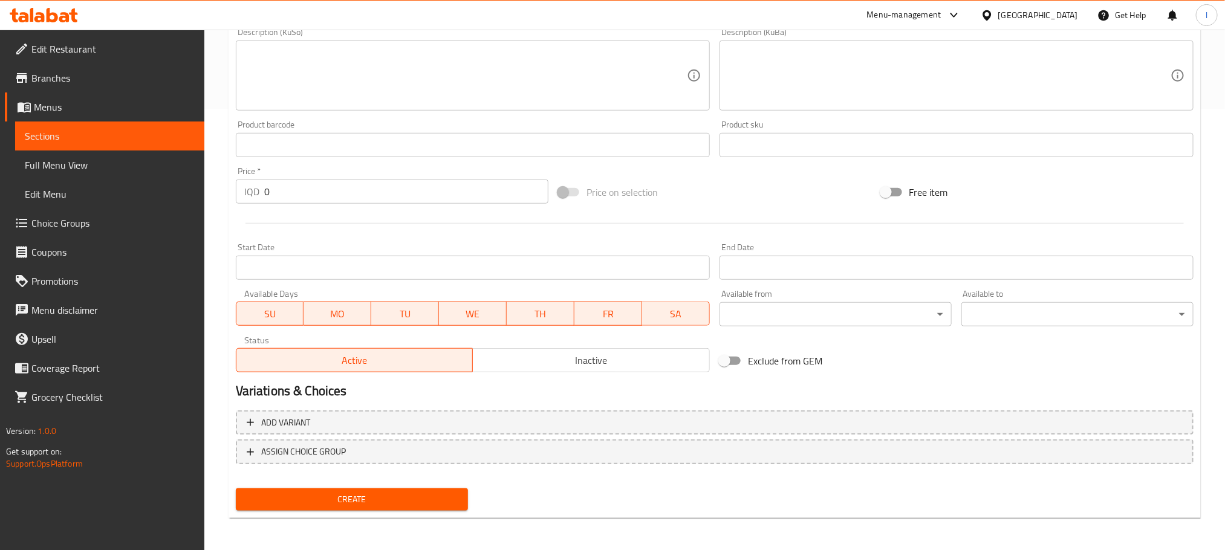
click at [115, 225] on span "Choice Groups" at bounding box center [112, 223] width 163 height 15
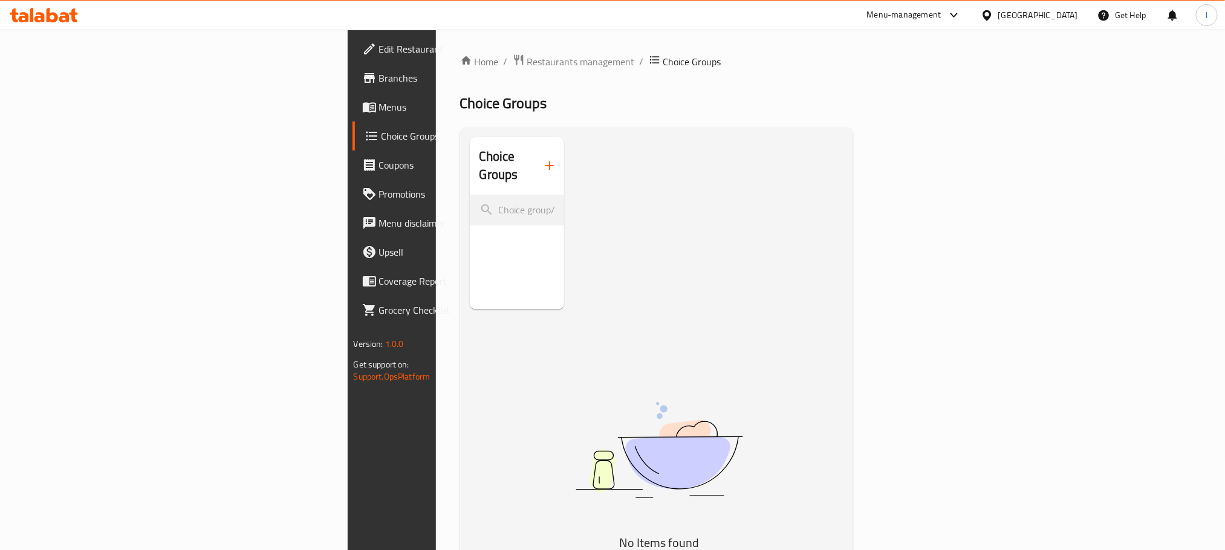
click at [542, 162] on icon "button" at bounding box center [549, 165] width 15 height 15
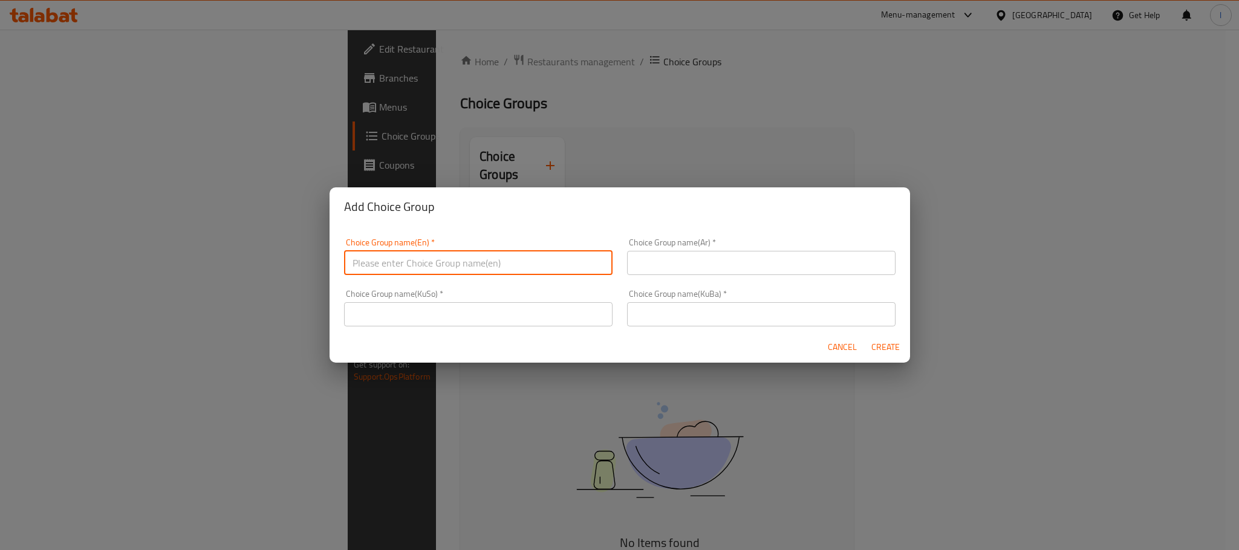
click at [418, 259] on input "text" at bounding box center [478, 263] width 268 height 24
type input "Your Choice Of:"
click at [668, 265] on input "text" at bounding box center [761, 263] width 268 height 24
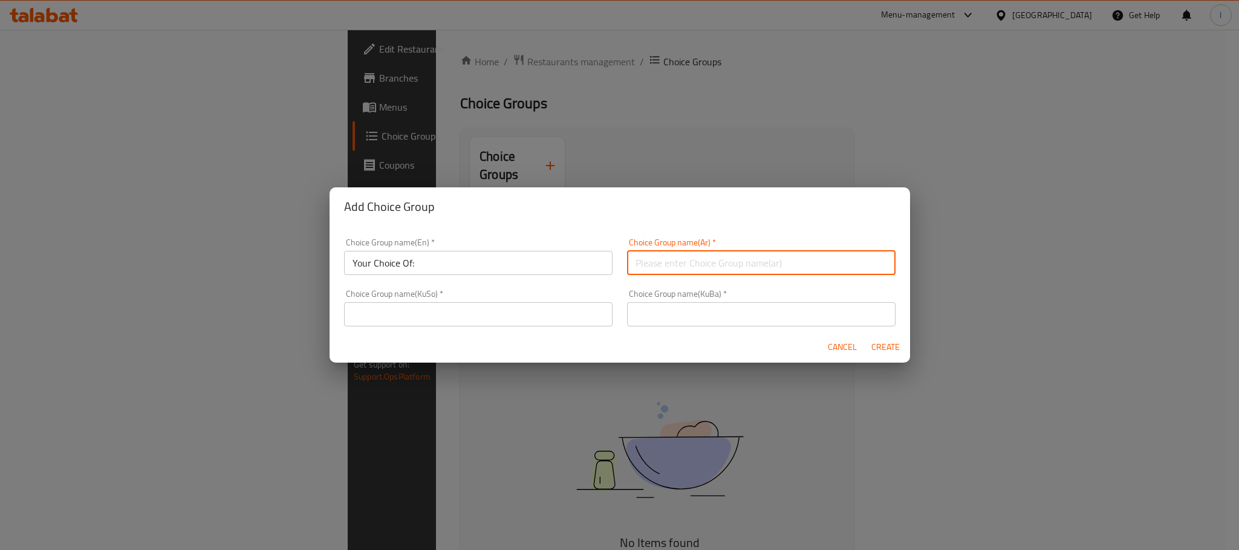
type input "إختيارك من:"
click at [434, 319] on input "text" at bounding box center [478, 314] width 268 height 24
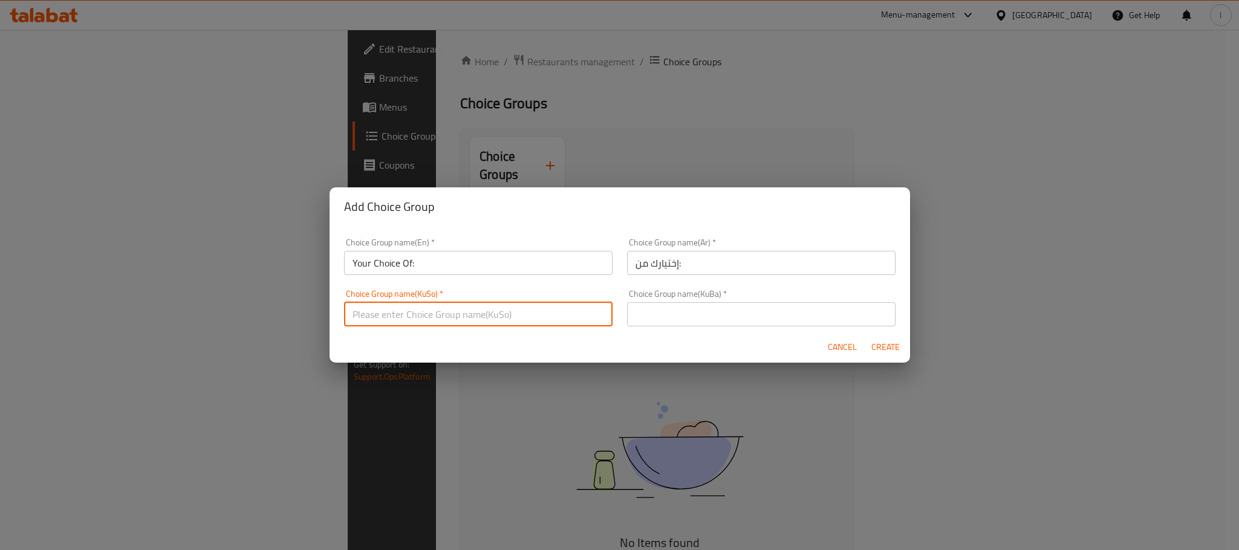
type input "هەڵبژاردنت لە:"
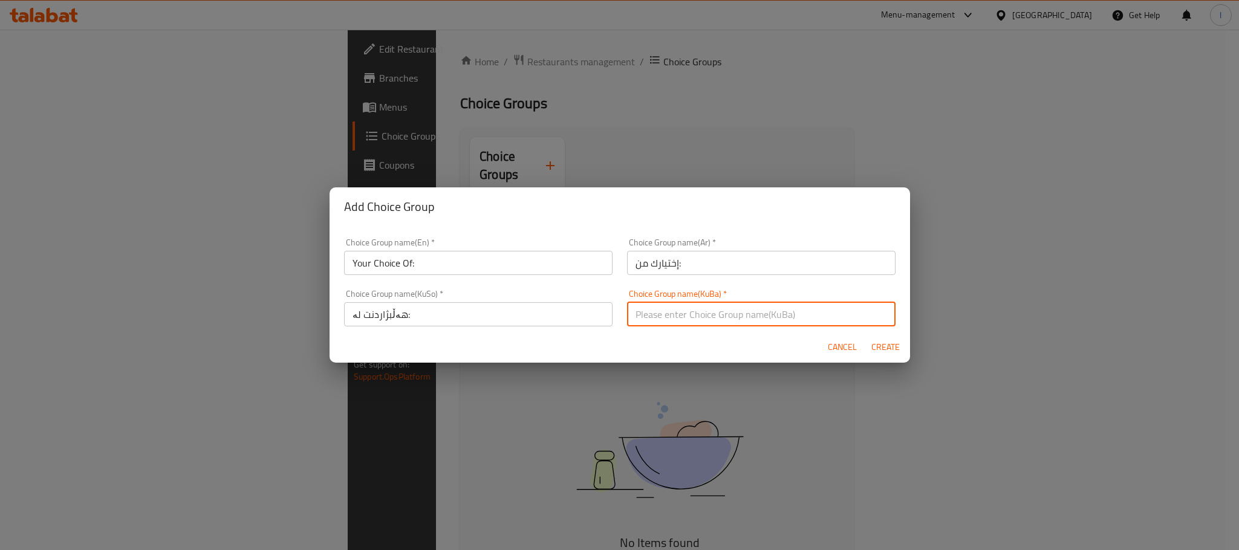
click at [648, 319] on input "text" at bounding box center [761, 314] width 268 height 24
type input "هەڵبژاردنت لە:"
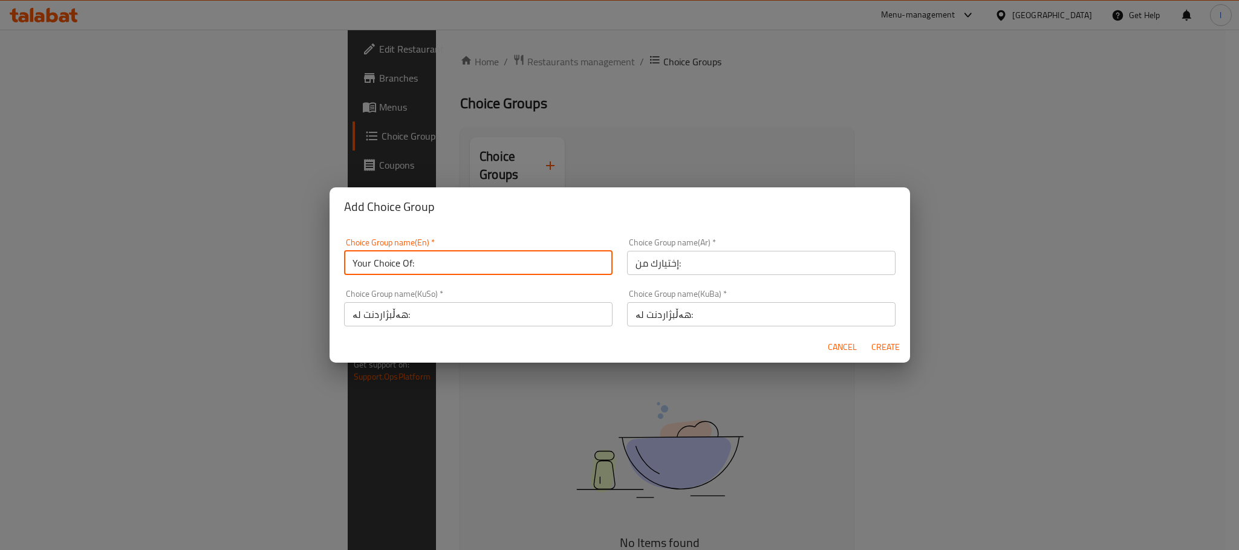
click at [360, 264] on input "Your Choice Of:" at bounding box center [478, 263] width 268 height 24
type input "Your Choice Of:"
click at [879, 345] on span "Create" at bounding box center [885, 347] width 29 height 15
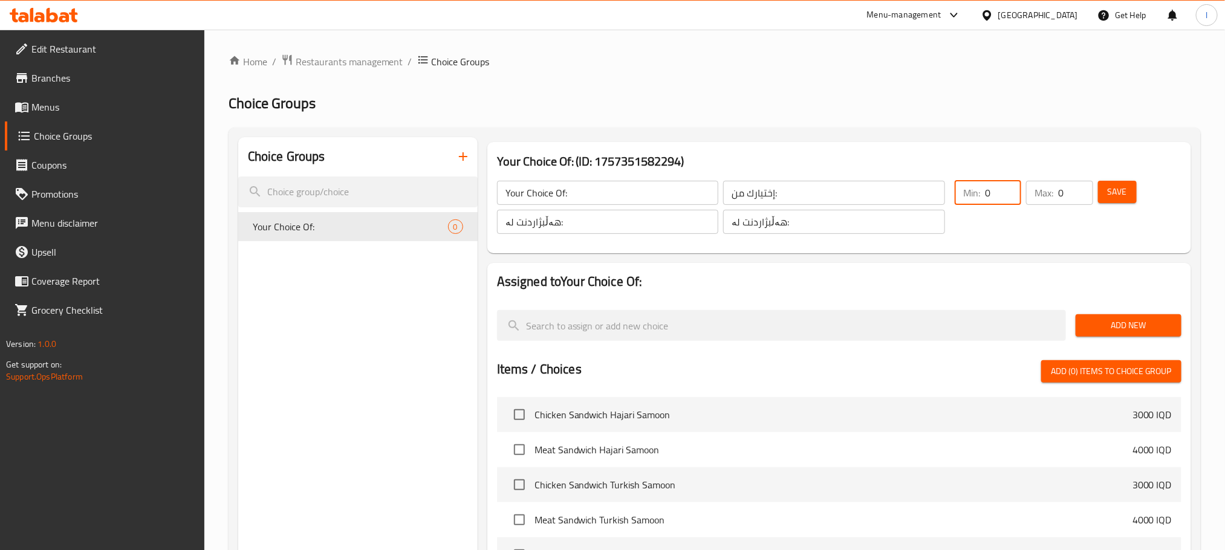
drag, startPoint x: 1010, startPoint y: 194, endPoint x: 956, endPoint y: 189, distance: 54.6
click at [985, 189] on input "0" at bounding box center [1003, 193] width 36 height 24
click at [1004, 195] on input "0" at bounding box center [1003, 193] width 36 height 24
type input "1"
click at [1012, 189] on input "1" at bounding box center [1003, 193] width 36 height 24
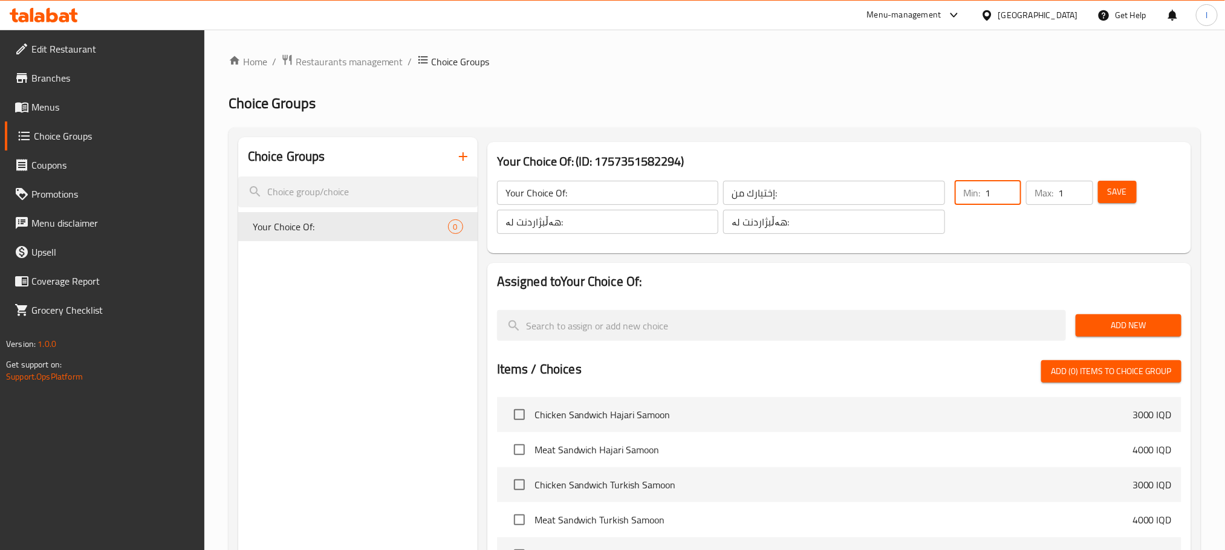
type input "1"
click at [1081, 190] on input "1" at bounding box center [1075, 193] width 34 height 24
click at [1118, 190] on span "Save" at bounding box center [1117, 191] width 19 height 15
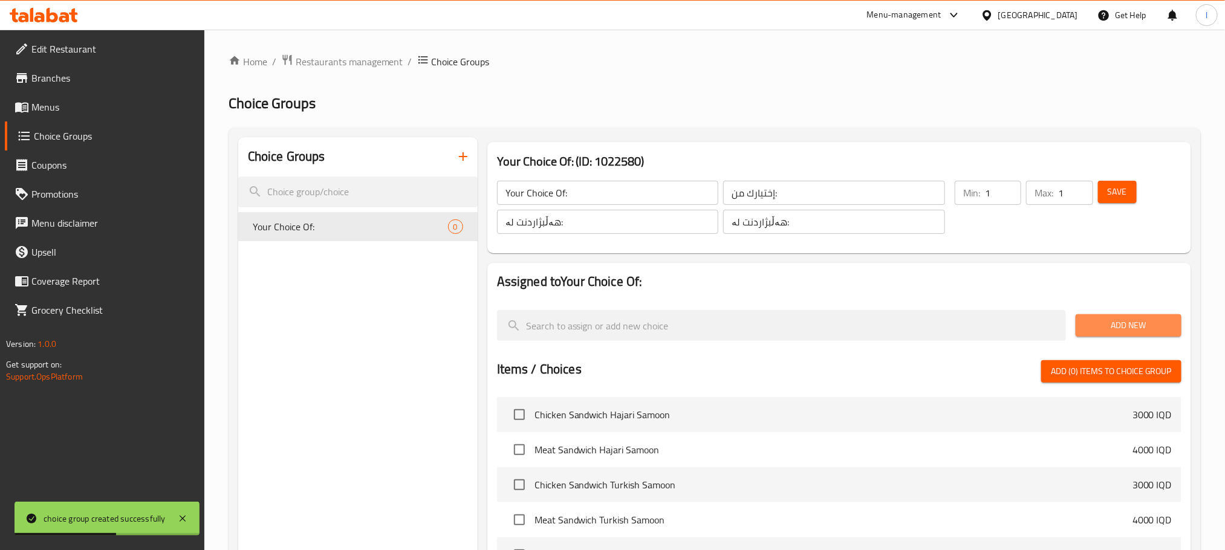
click at [1136, 321] on span "Add New" at bounding box center [1128, 325] width 86 height 15
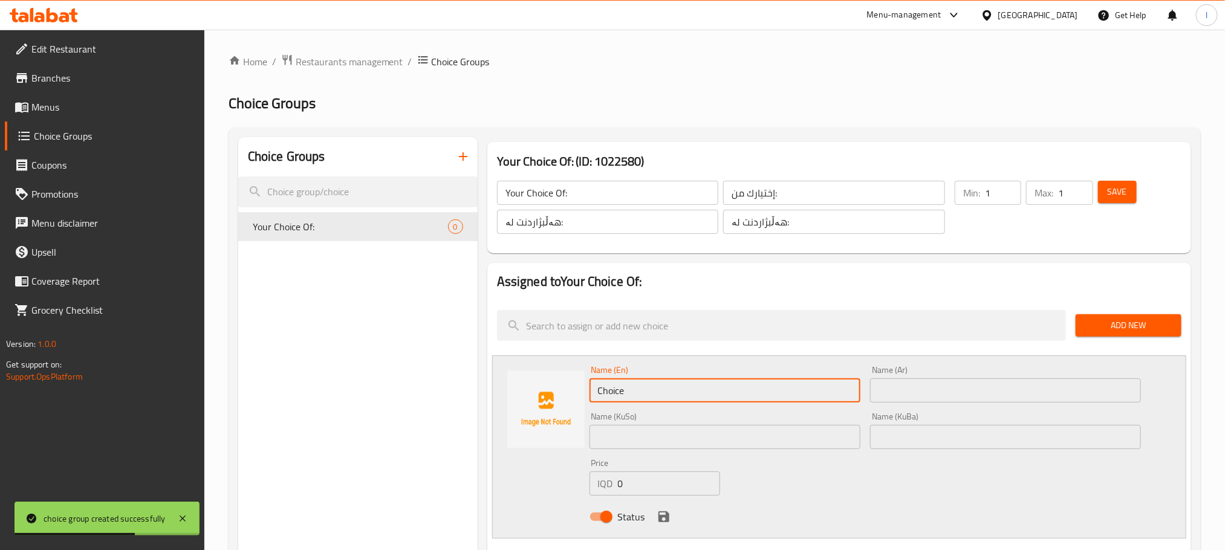
drag, startPoint x: 680, startPoint y: 391, endPoint x: 490, endPoint y: 392, distance: 190.5
paste input "Pepsi"
type input "Pepsi"
click at [885, 400] on input "text" at bounding box center [1005, 391] width 271 height 24
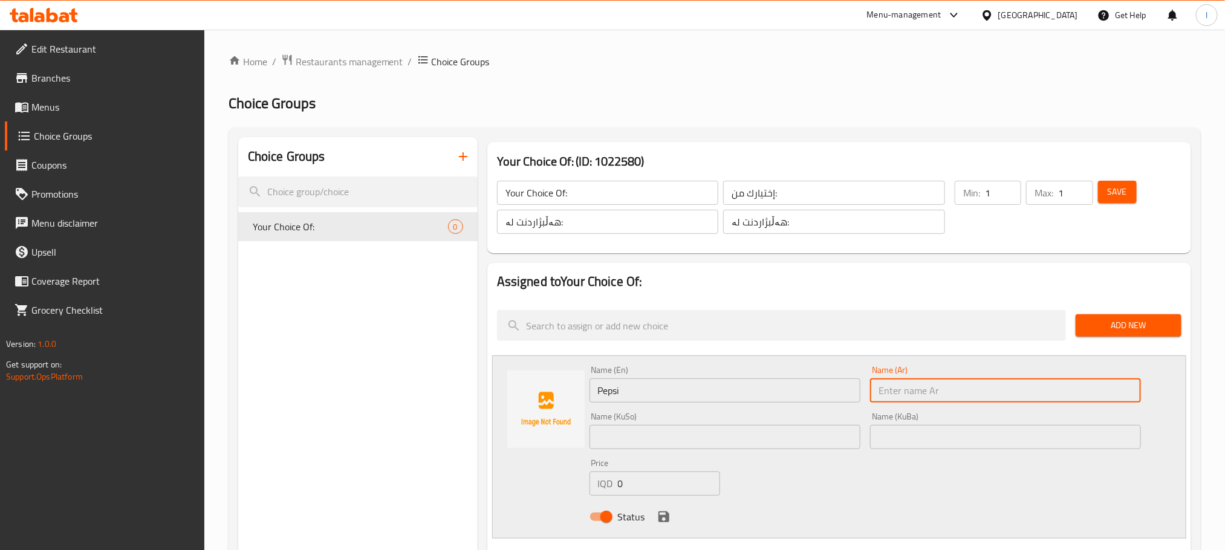
paste input "بيبسي"
type input "بيبسي"
click at [625, 443] on input "text" at bounding box center [725, 437] width 271 height 24
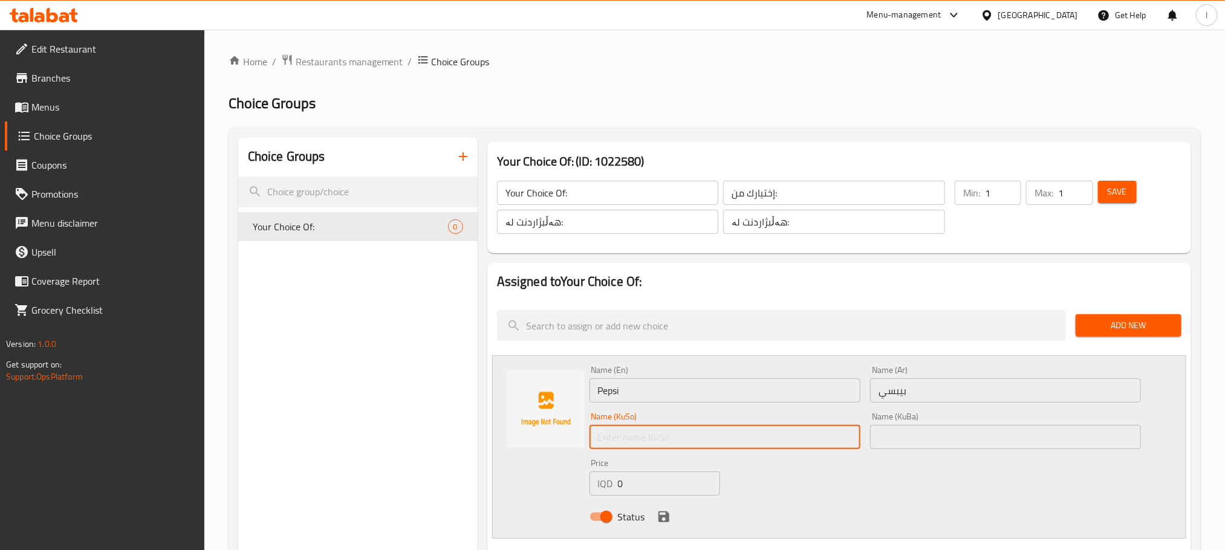
paste input "بیپسی"
type input "بیپسی"
click at [933, 434] on input "text" at bounding box center [1005, 437] width 271 height 24
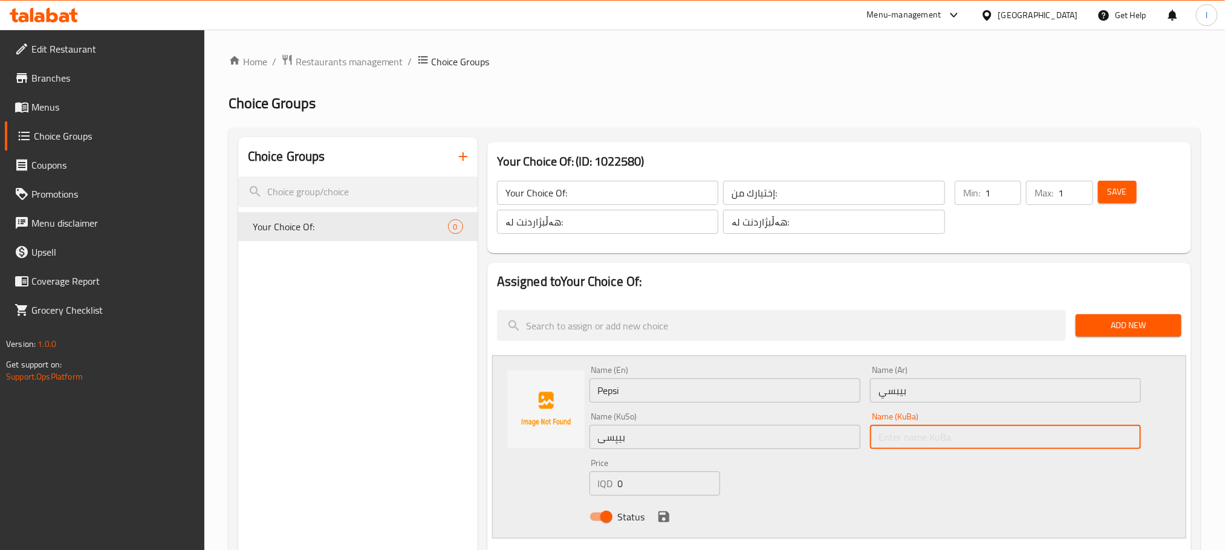
paste input "بیپسی"
type input "بیپسی"
click at [657, 519] on icon "save" at bounding box center [664, 517] width 15 height 15
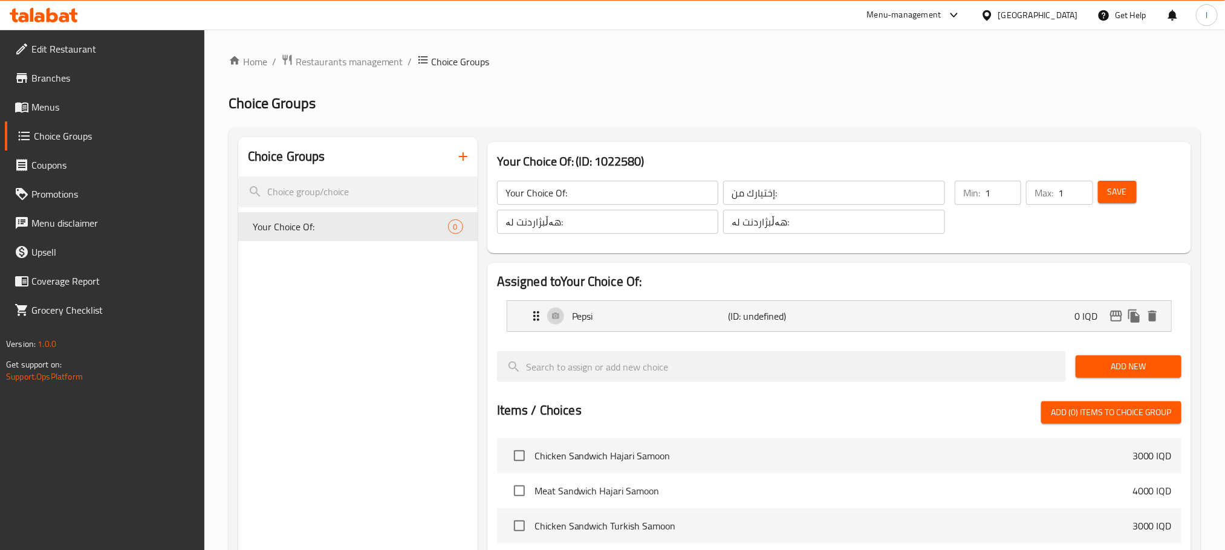
click at [1124, 190] on span "Save" at bounding box center [1117, 191] width 19 height 15
click at [1127, 354] on div "Add New" at bounding box center [1129, 367] width 116 height 41
click at [1127, 362] on span "Add New" at bounding box center [1128, 366] width 86 height 15
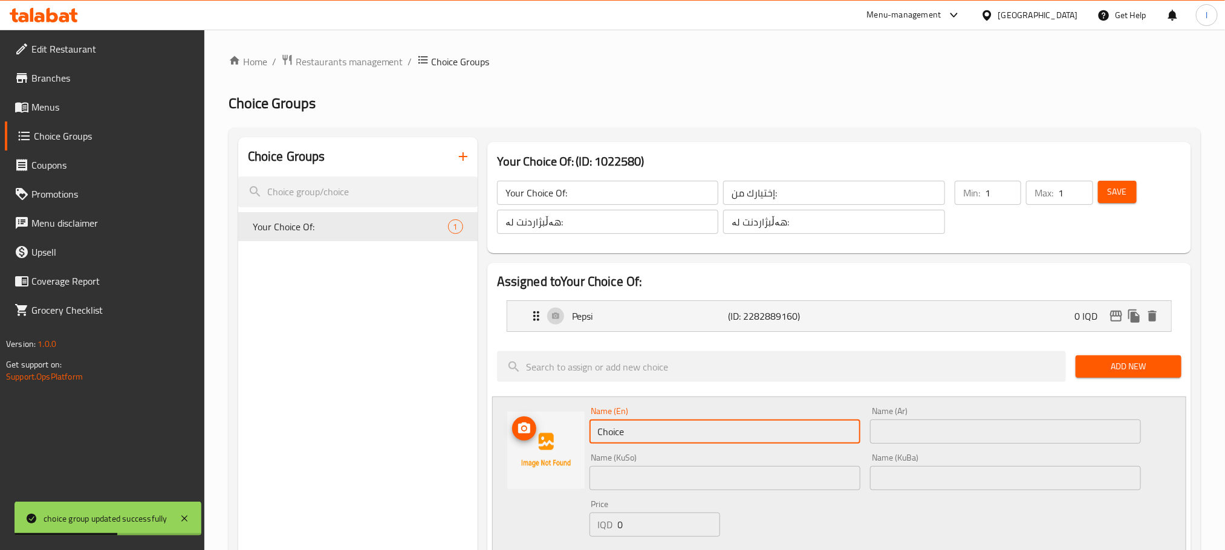
drag, startPoint x: 656, startPoint y: 439, endPoint x: 513, endPoint y: 431, distance: 142.4
click at [513, 431] on div "Name (En) Choice Name (En) Name (Ar) Name (Ar) Name (KuSo) Name (KuSo) Name (Ku…" at bounding box center [839, 488] width 694 height 183
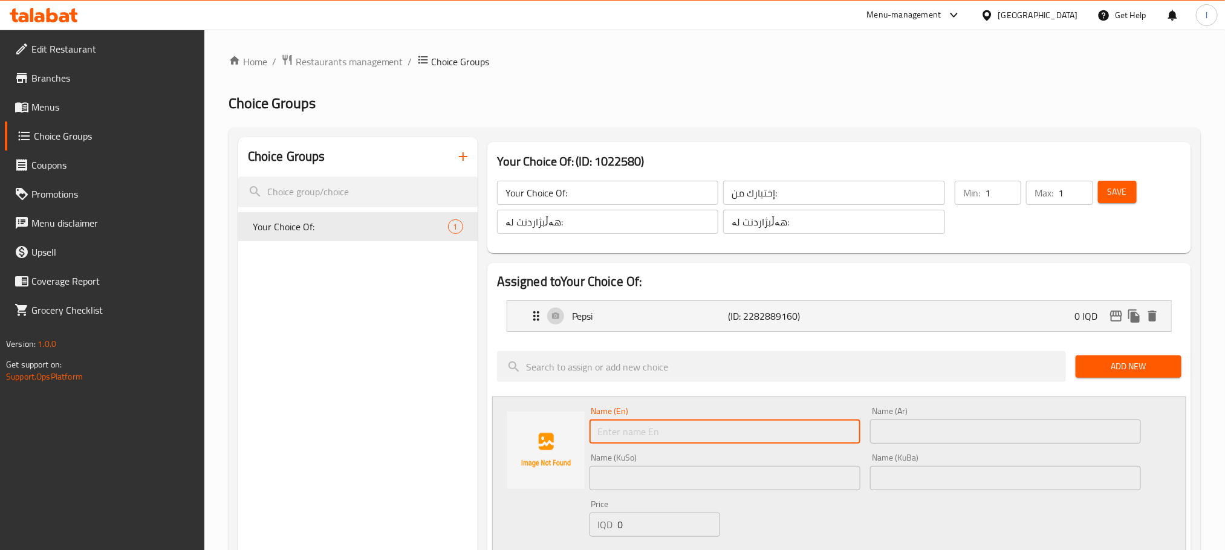
paste input "Fanta Orange"
type input "Fanta Orange"
click at [957, 443] on input "text" at bounding box center [1005, 432] width 271 height 24
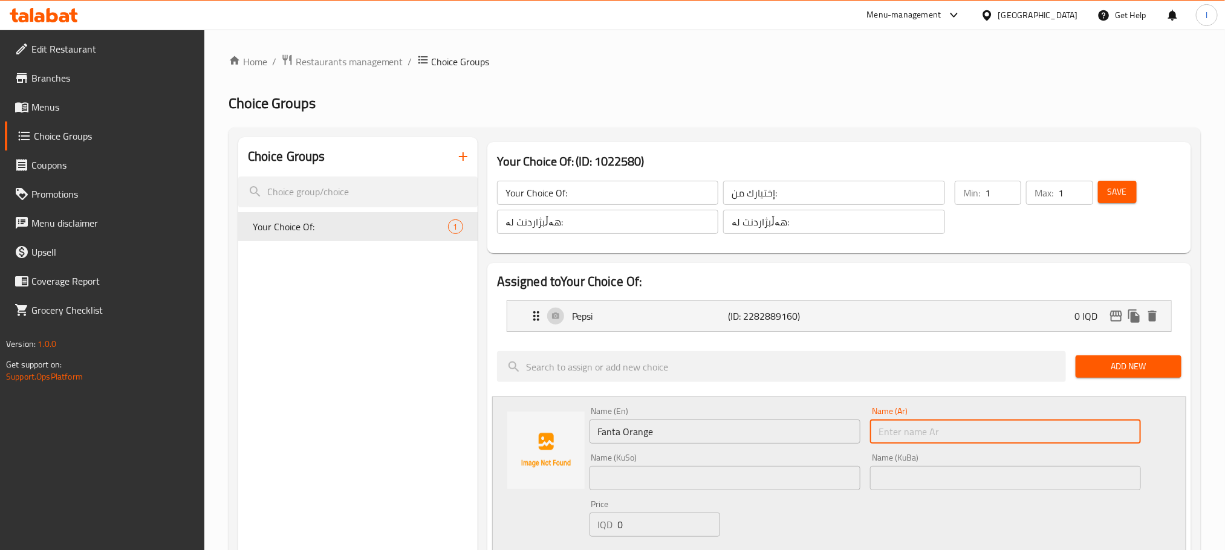
paste input "فانتا برتقال"
type input "فانتا برتقال"
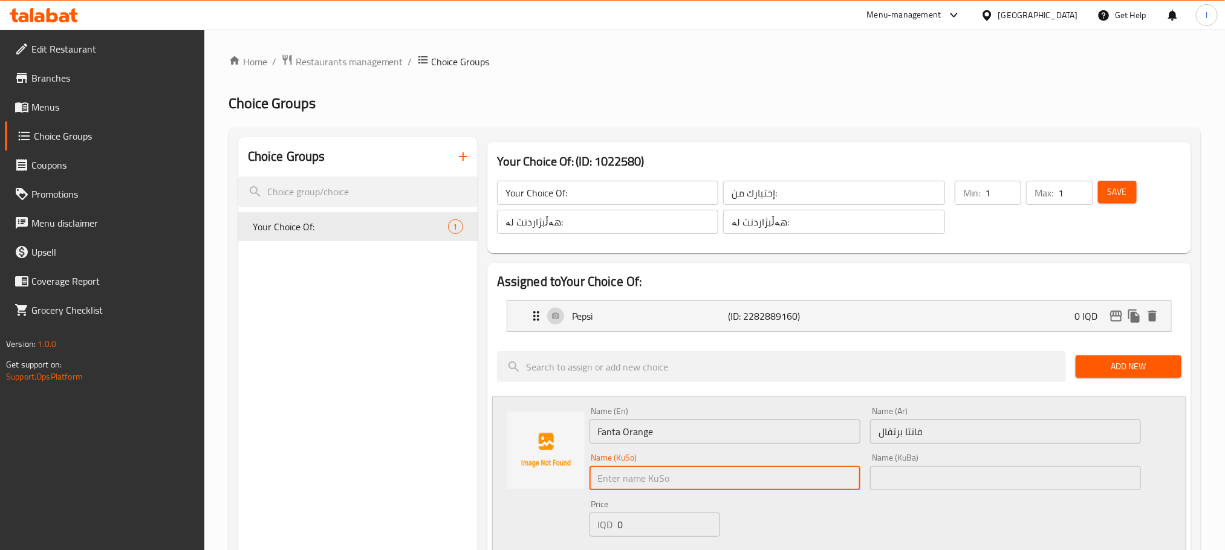
click at [649, 483] on input "text" at bounding box center [725, 478] width 271 height 24
paste input "فانتا پرتەقاڵ"
type input "فانتا پرتەقاڵ"
click at [935, 481] on input "text" at bounding box center [1005, 478] width 271 height 24
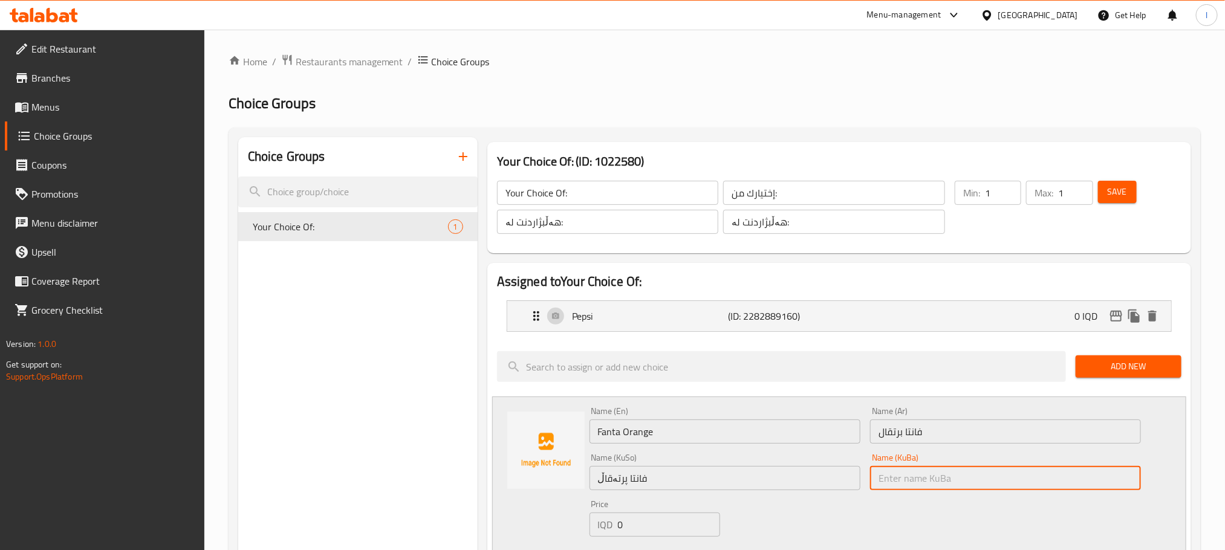
paste input "فانتا پرتەقاڵ"
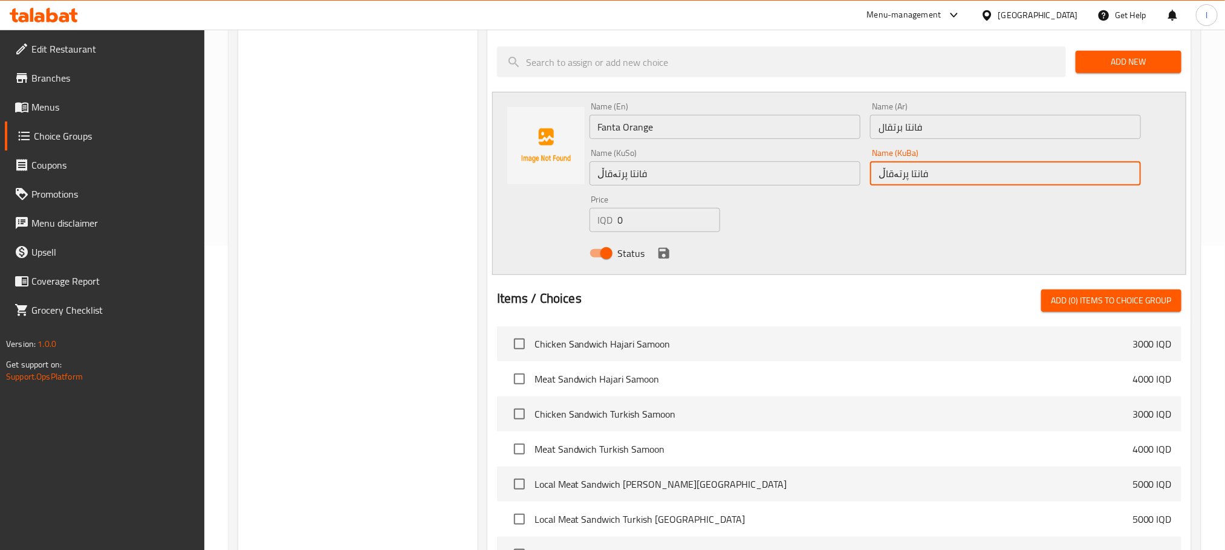
scroll to position [333, 0]
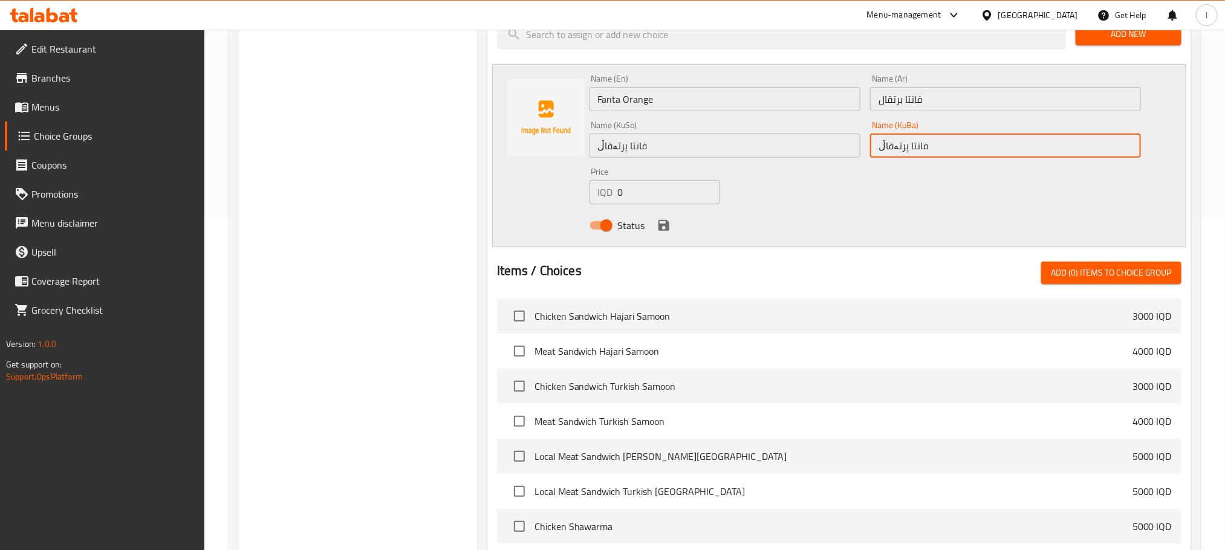
type input "فانتا پرتەقاڵ"
click at [664, 223] on icon "save" at bounding box center [664, 225] width 15 height 15
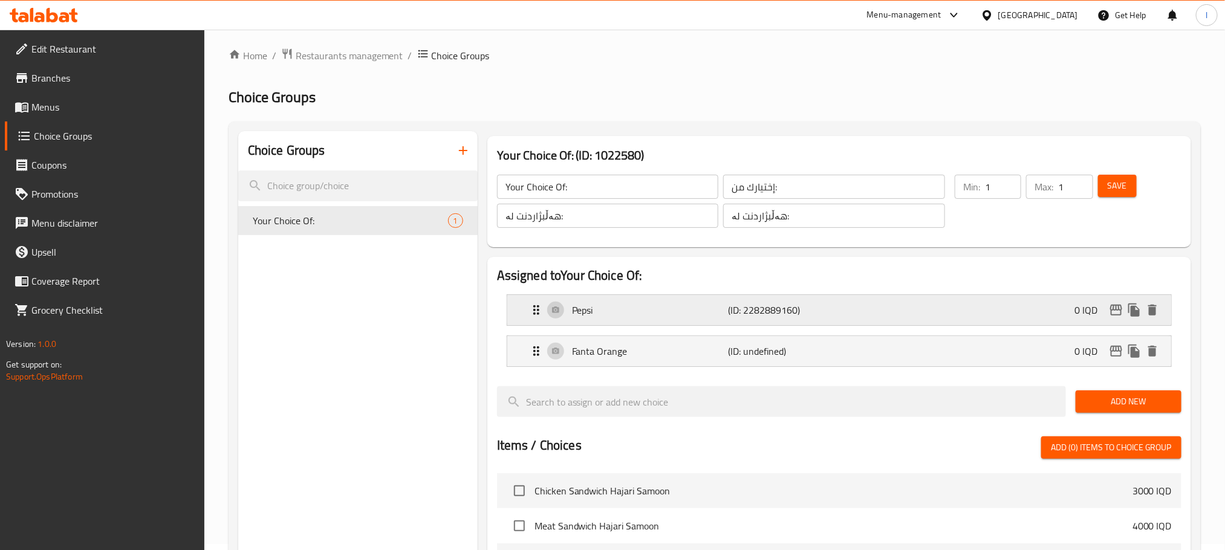
scroll to position [0, 0]
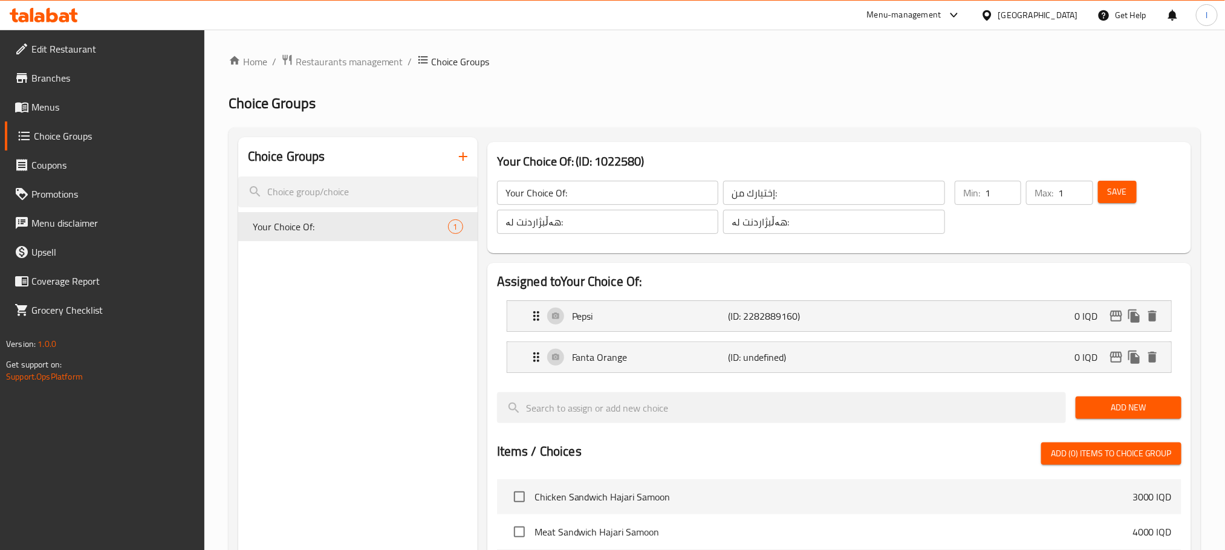
click at [1122, 189] on span "Save" at bounding box center [1117, 191] width 19 height 15
click at [1123, 407] on span "Add New" at bounding box center [1128, 407] width 86 height 15
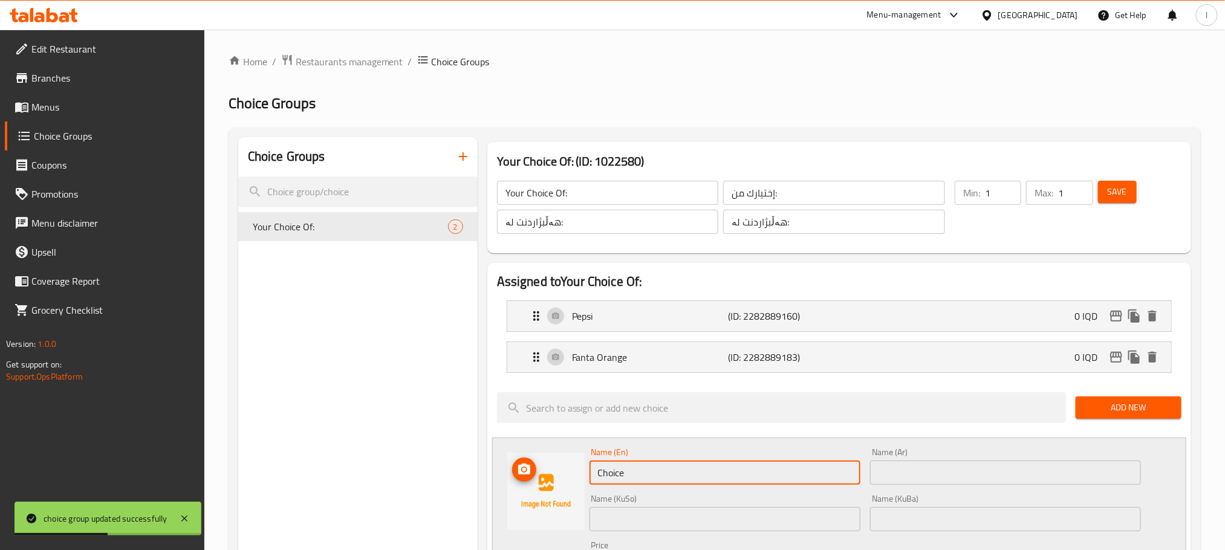
drag, startPoint x: 654, startPoint y: 483, endPoint x: 512, endPoint y: 470, distance: 142.7
click at [512, 470] on div "Name (En) Choice Name (En) Name (Ar) Name (Ar) Name (KuSo) Name (KuSo) Name (Ku…" at bounding box center [839, 529] width 694 height 183
paste input "Sprit"
type input "Sprite"
click at [910, 469] on input "text" at bounding box center [1005, 473] width 271 height 24
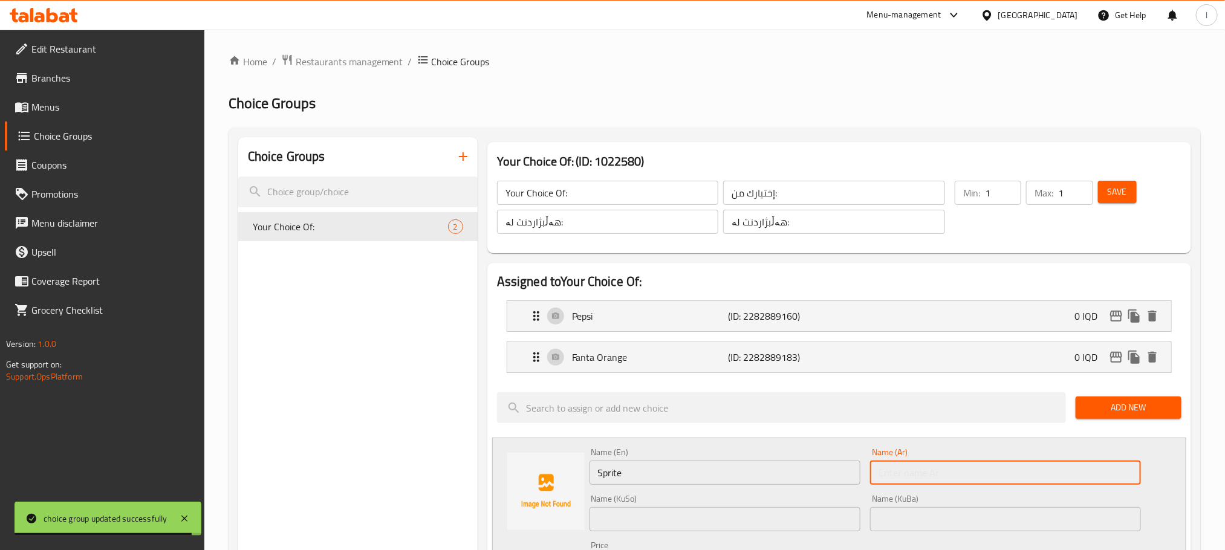
paste input "سبرايت"
type input "سبرايت"
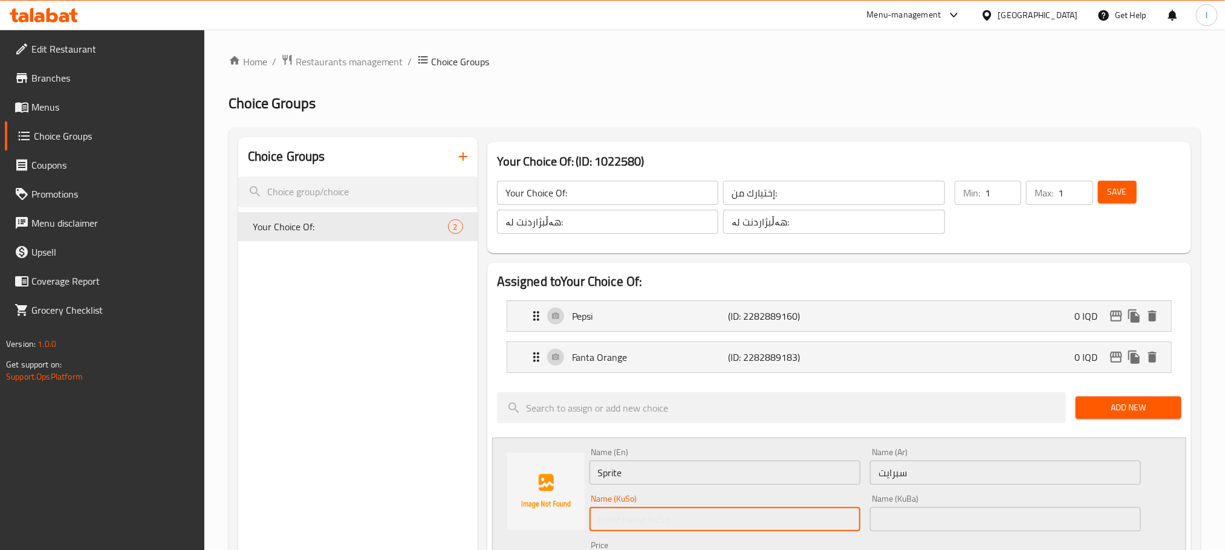
click at [697, 525] on input "text" at bounding box center [725, 519] width 271 height 24
paste input "سپرایت"
type input "سپرایت"
click at [957, 529] on input "text" at bounding box center [1005, 519] width 271 height 24
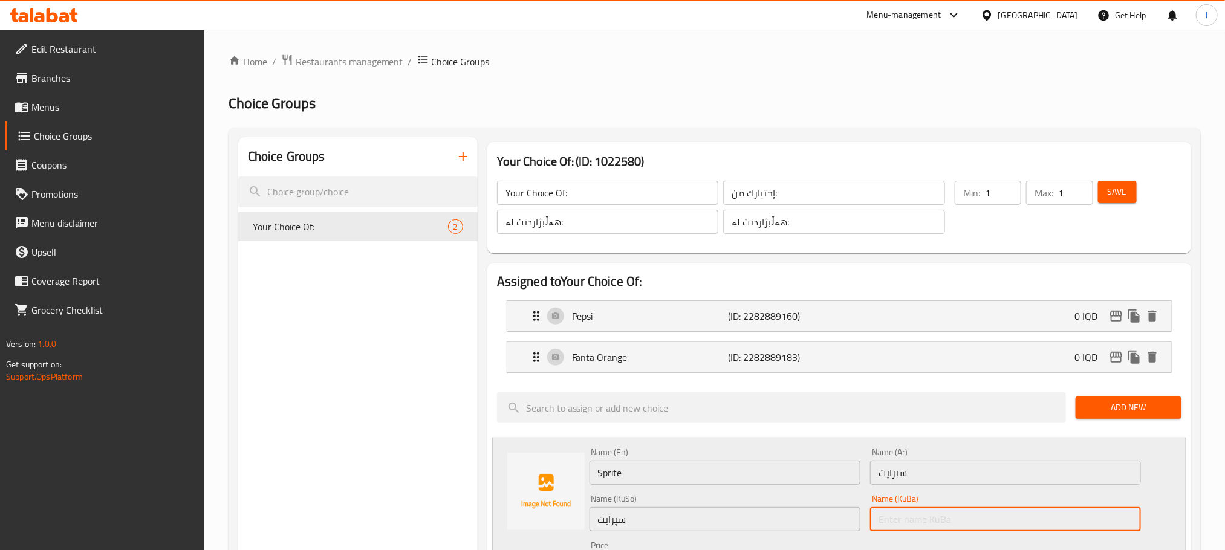
paste input "سپرایت"
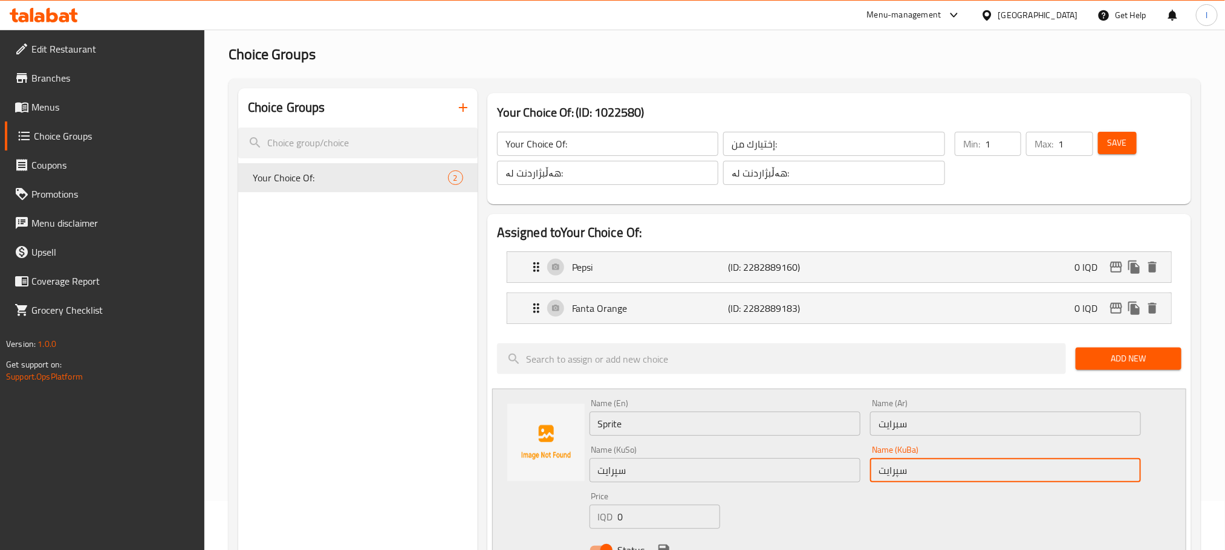
scroll to position [333, 0]
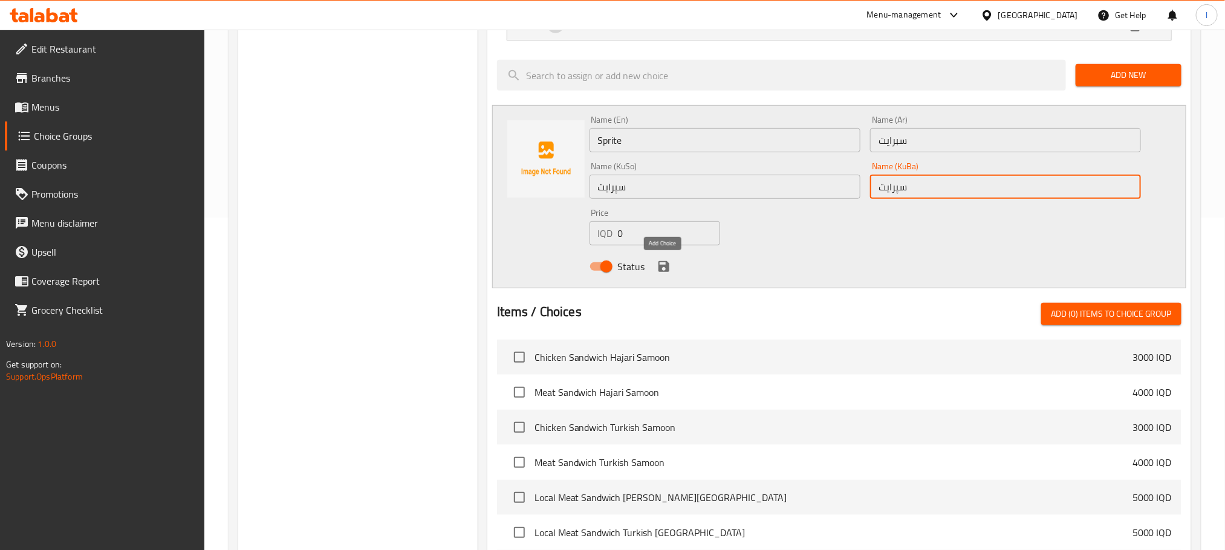
type input "سپرایت"
click at [664, 265] on icon "save" at bounding box center [664, 266] width 11 height 11
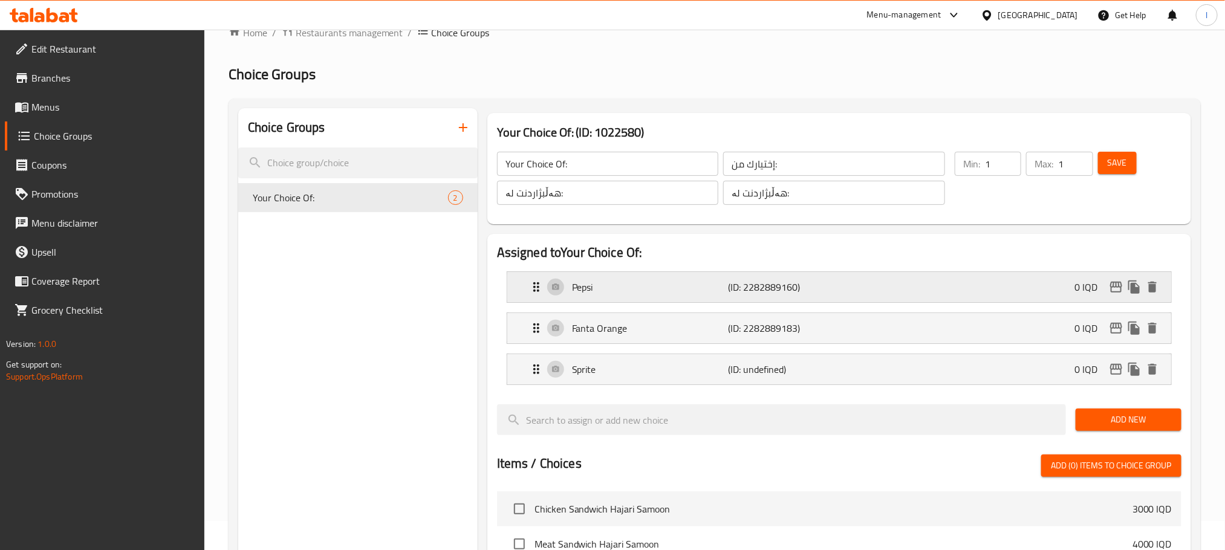
scroll to position [0, 0]
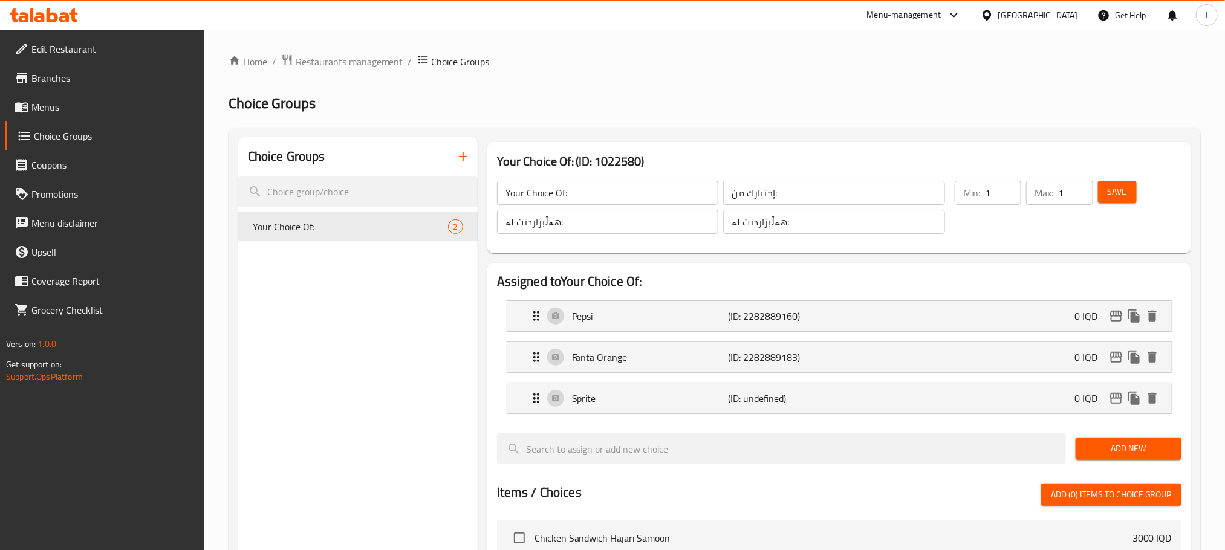
click at [1102, 192] on button "Save" at bounding box center [1117, 192] width 39 height 22
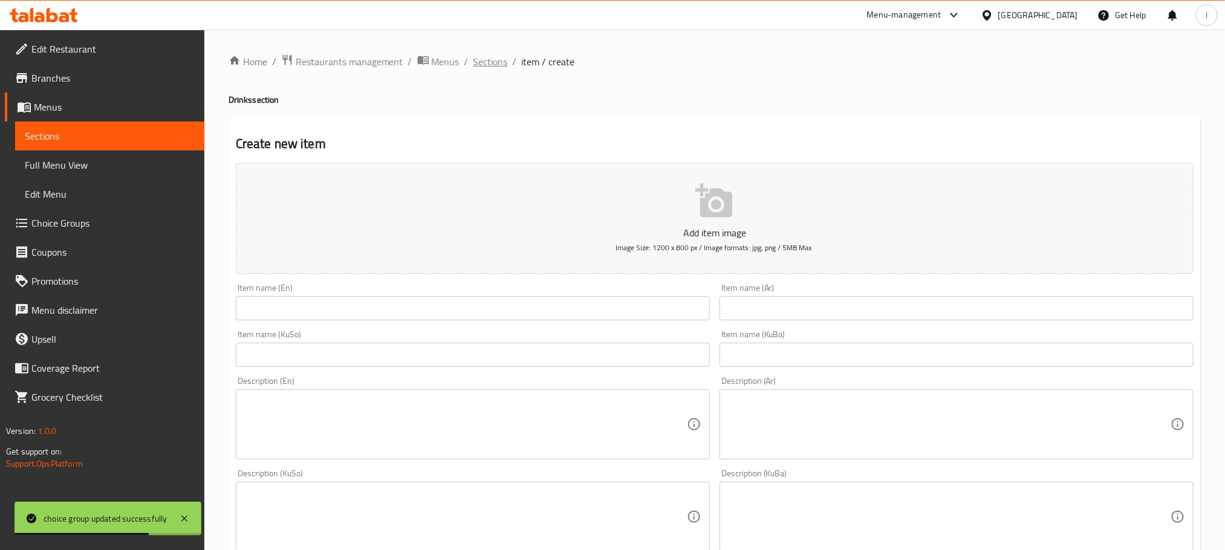
click at [492, 62] on span "Sections" at bounding box center [490, 61] width 34 height 15
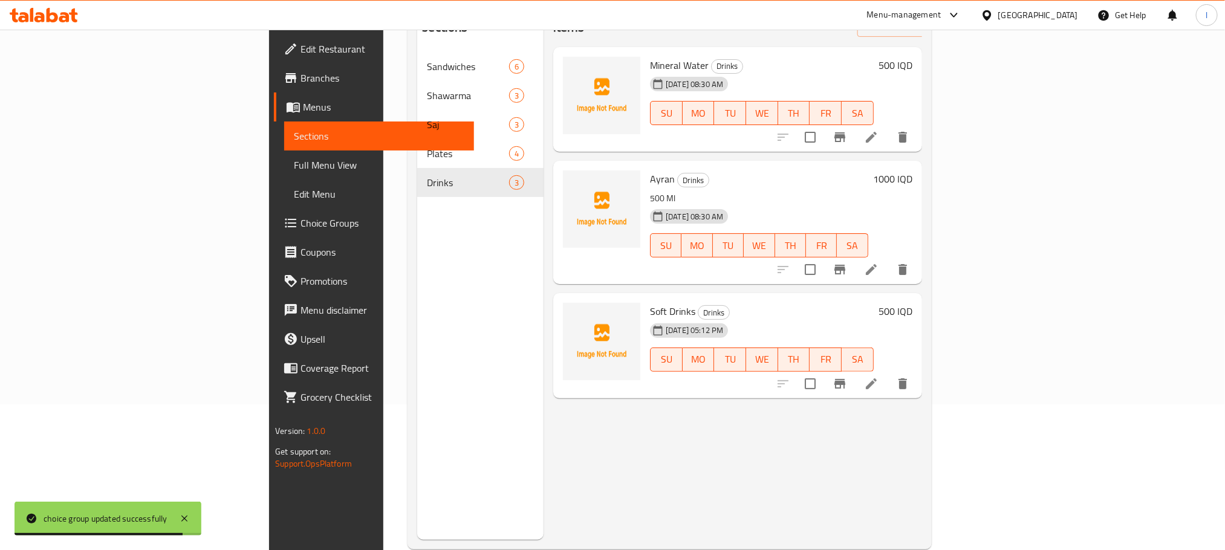
scroll to position [169, 0]
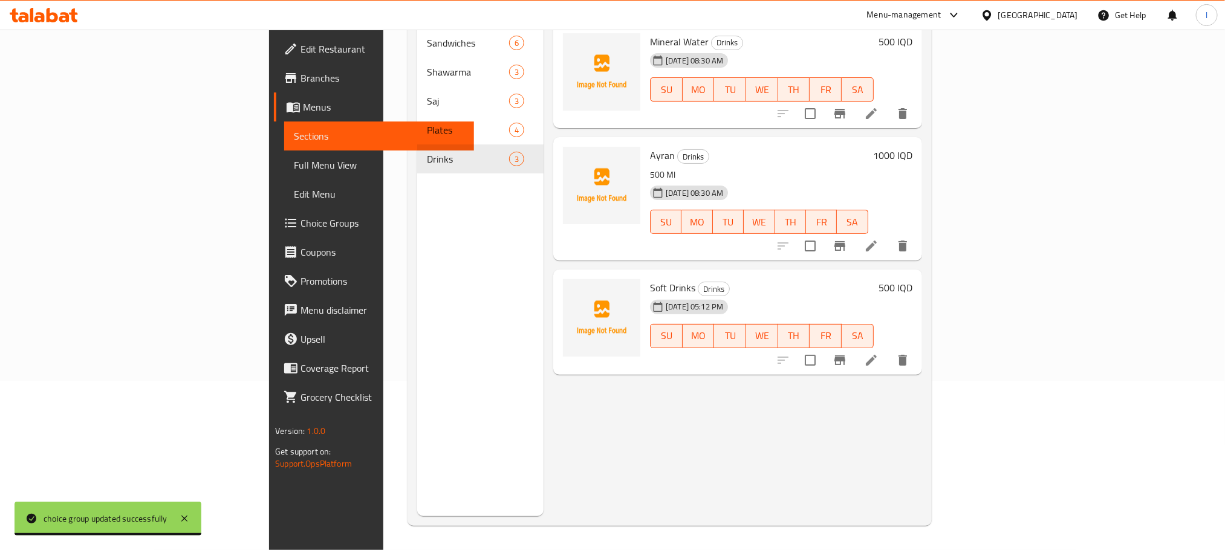
click at [879, 353] on icon at bounding box center [871, 360] width 15 height 15
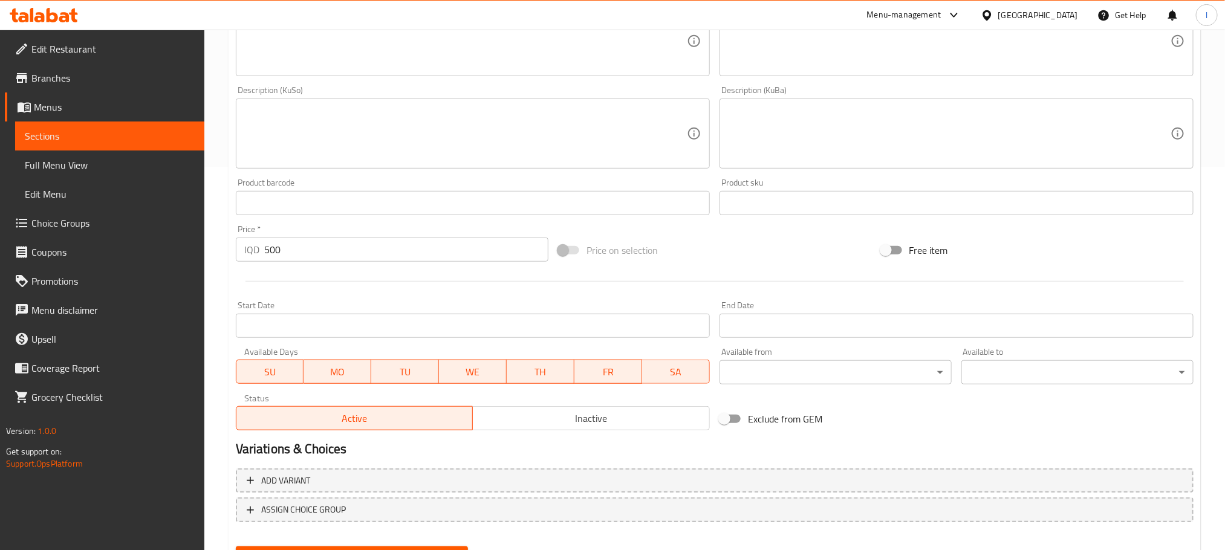
scroll to position [441, 0]
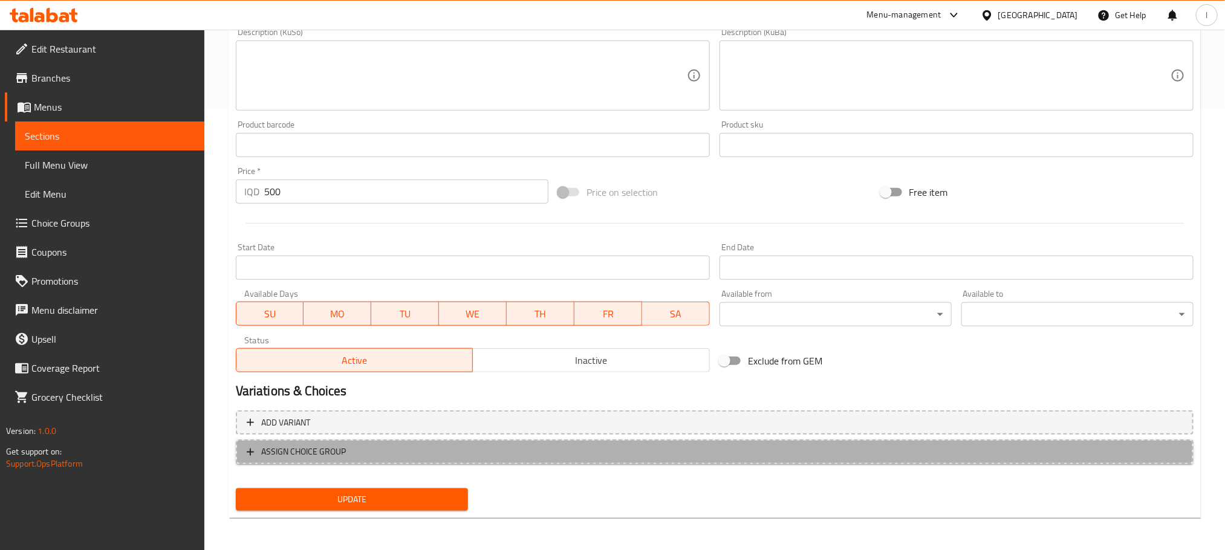
click at [496, 440] on button "ASSIGN CHOICE GROUP" at bounding box center [715, 452] width 958 height 25
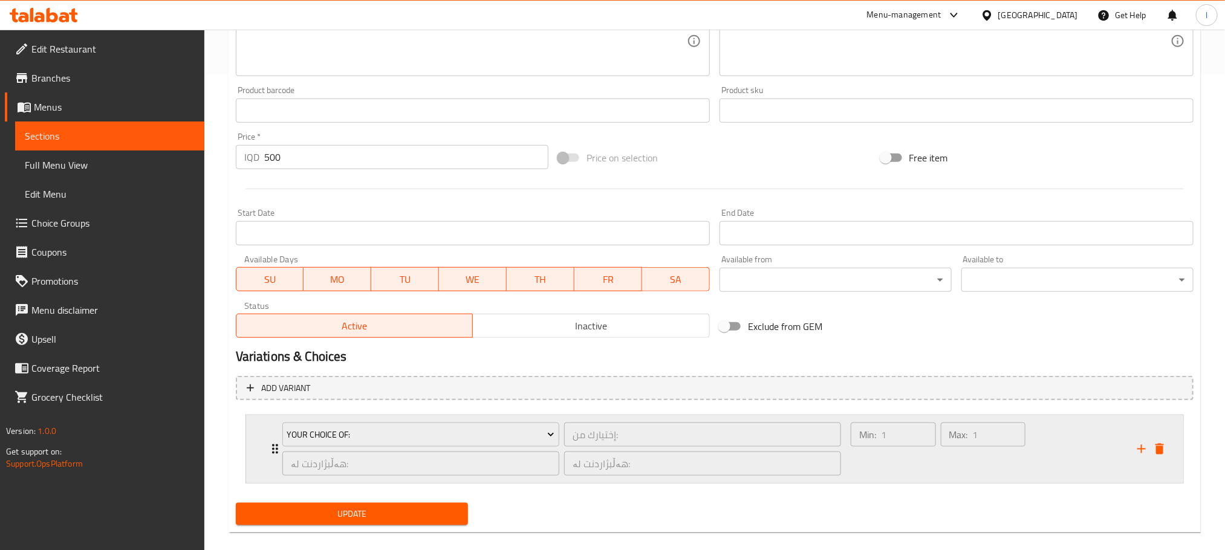
scroll to position [492, 0]
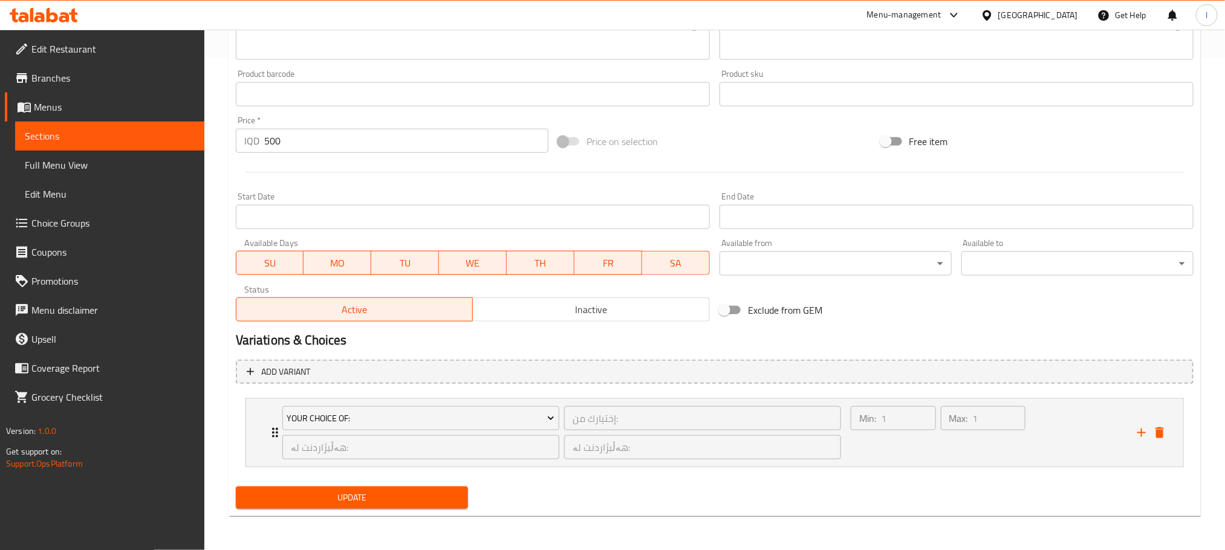
click at [443, 489] on button "Update" at bounding box center [352, 498] width 232 height 22
click at [414, 501] on span "Update" at bounding box center [352, 497] width 213 height 15
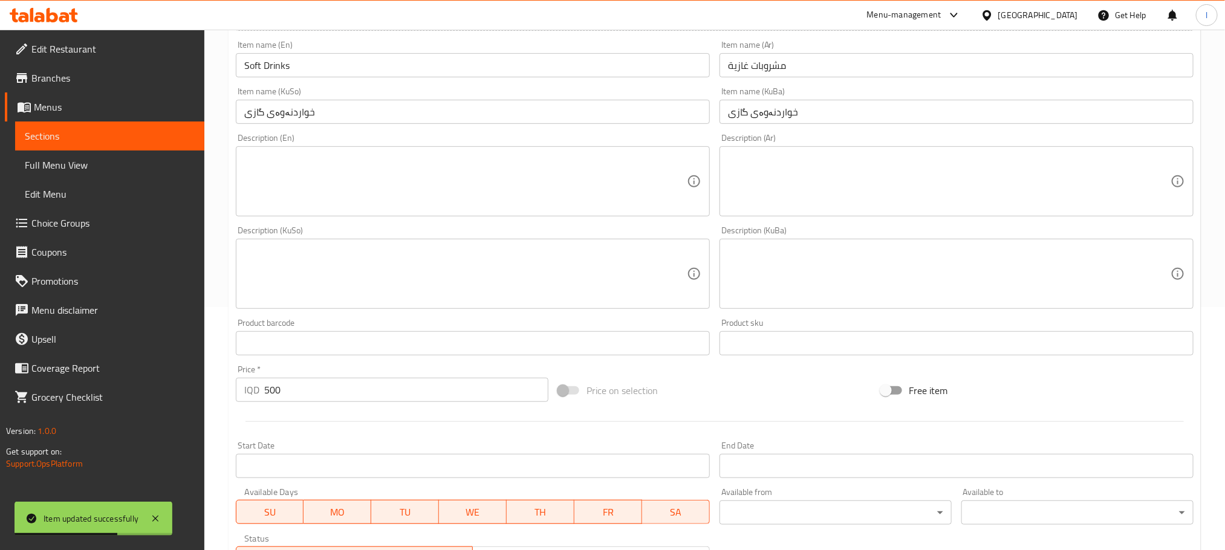
scroll to position [0, 0]
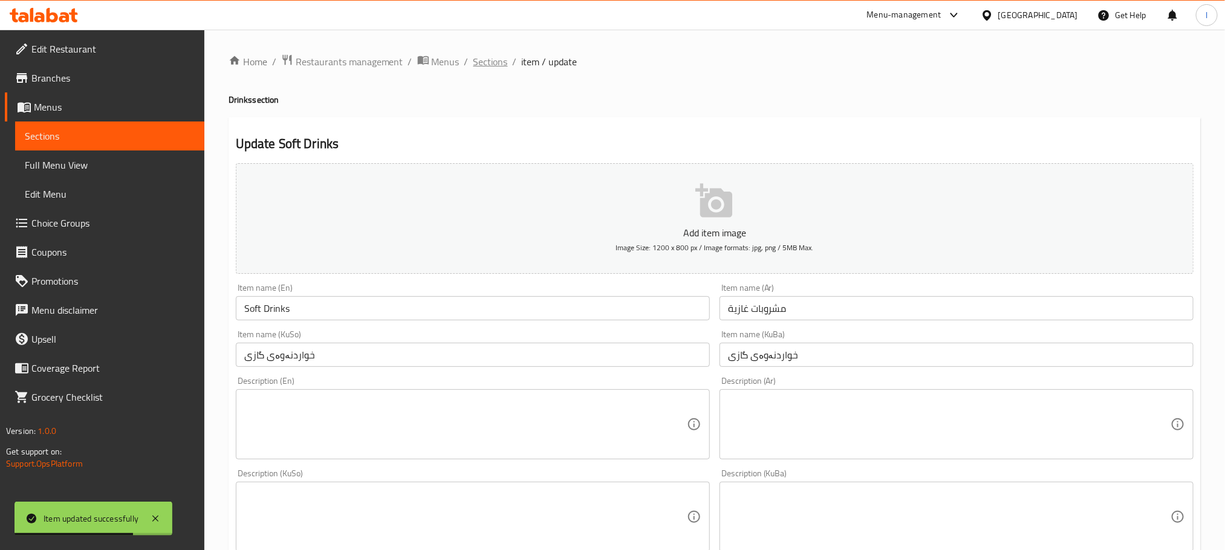
click at [495, 64] on span "Sections" at bounding box center [490, 61] width 34 height 15
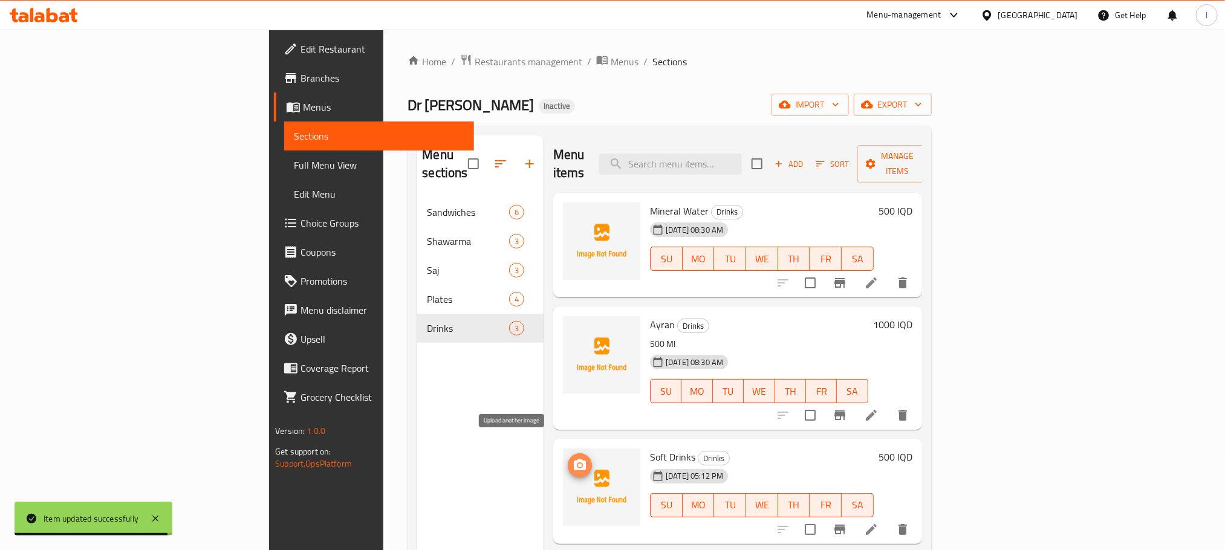
click at [574, 460] on icon "upload picture" at bounding box center [580, 465] width 12 height 11
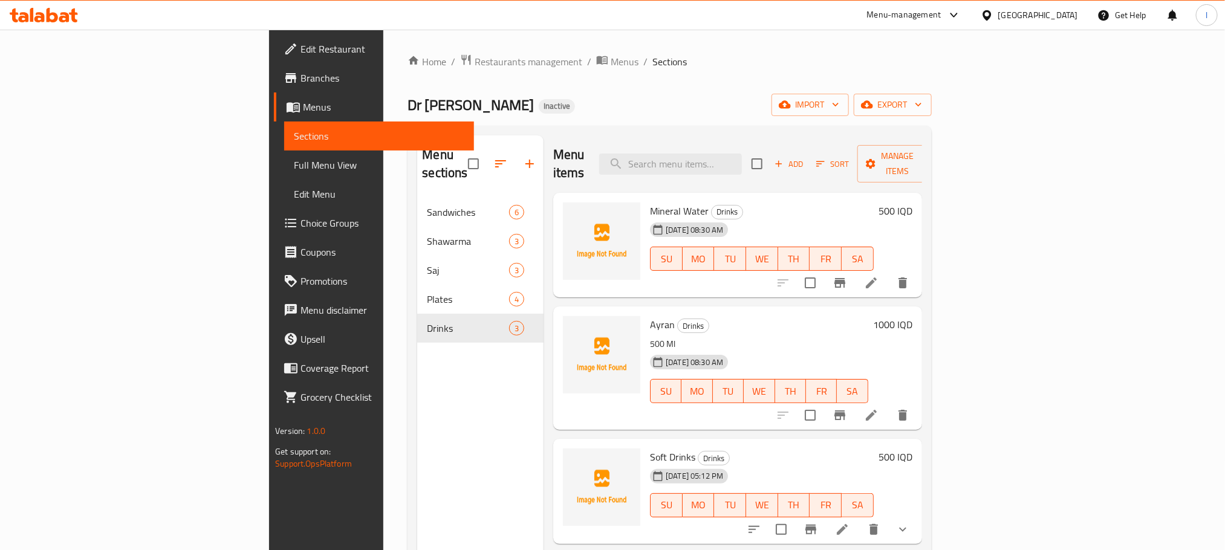
click at [270, 180] on div "Sections Full Menu View Edit Menu" at bounding box center [371, 165] width 203 height 87
click at [294, 166] on span "Full Menu View" at bounding box center [379, 165] width 170 height 15
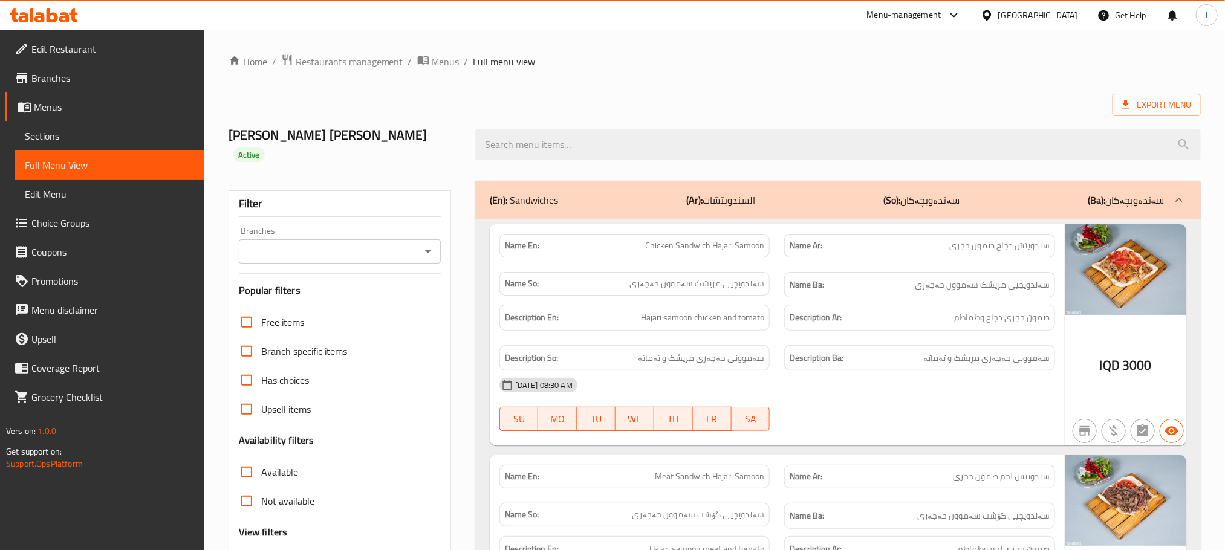
click at [431, 244] on icon "Open" at bounding box center [428, 251] width 15 height 15
click at [323, 287] on span "Dr [PERSON_NAME], [GEOGRAPHIC_DATA]" at bounding box center [338, 286] width 181 height 15
type input "Dr [PERSON_NAME], [GEOGRAPHIC_DATA]"
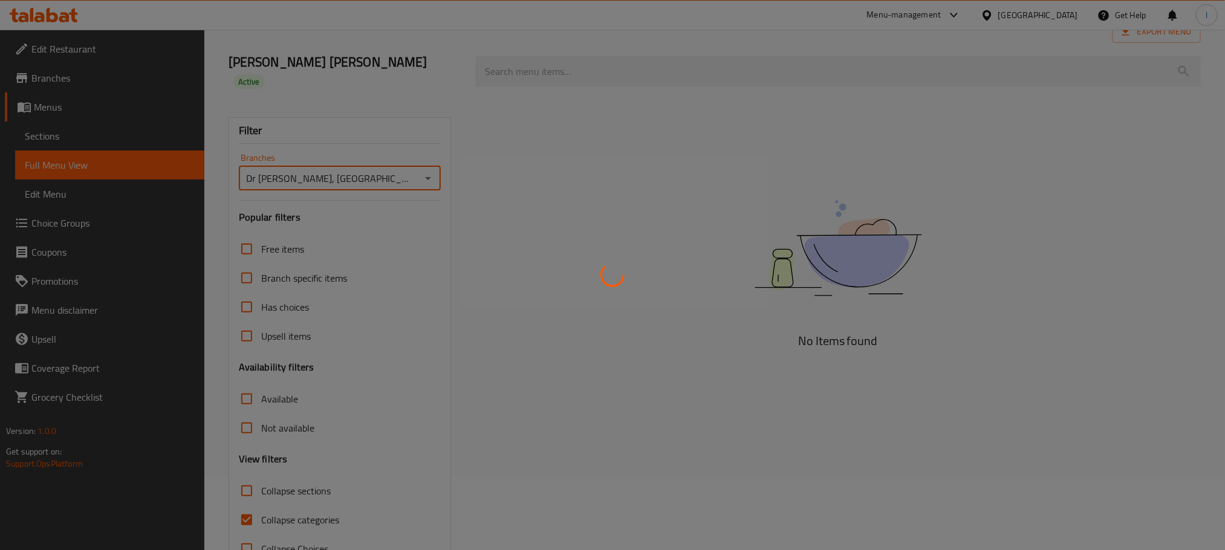
scroll to position [94, 0]
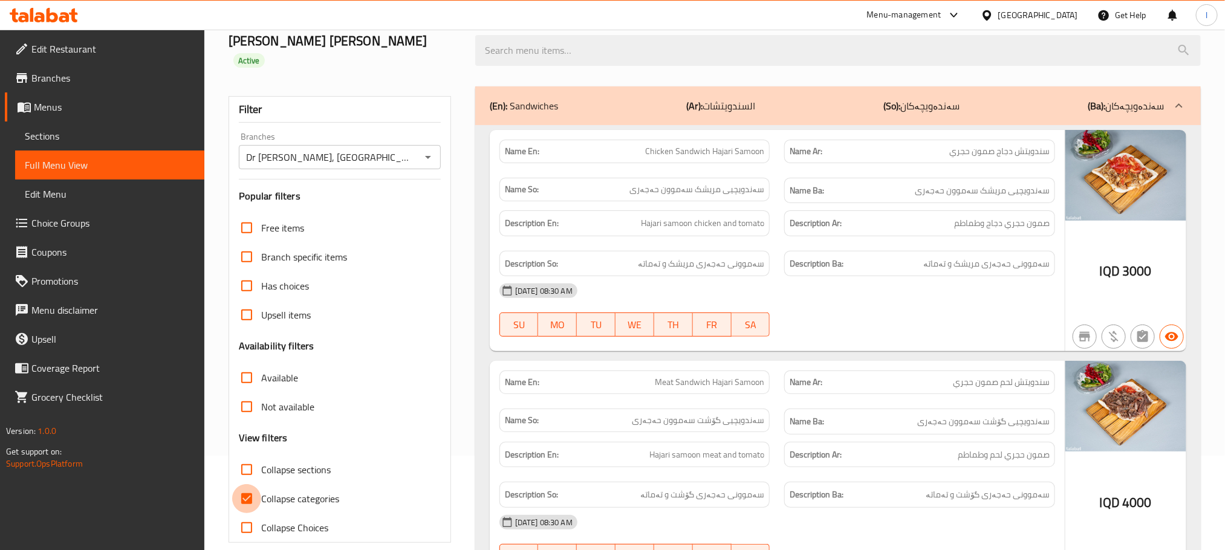
click at [252, 484] on input "Collapse categories" at bounding box center [246, 498] width 29 height 29
checkbox input "false"
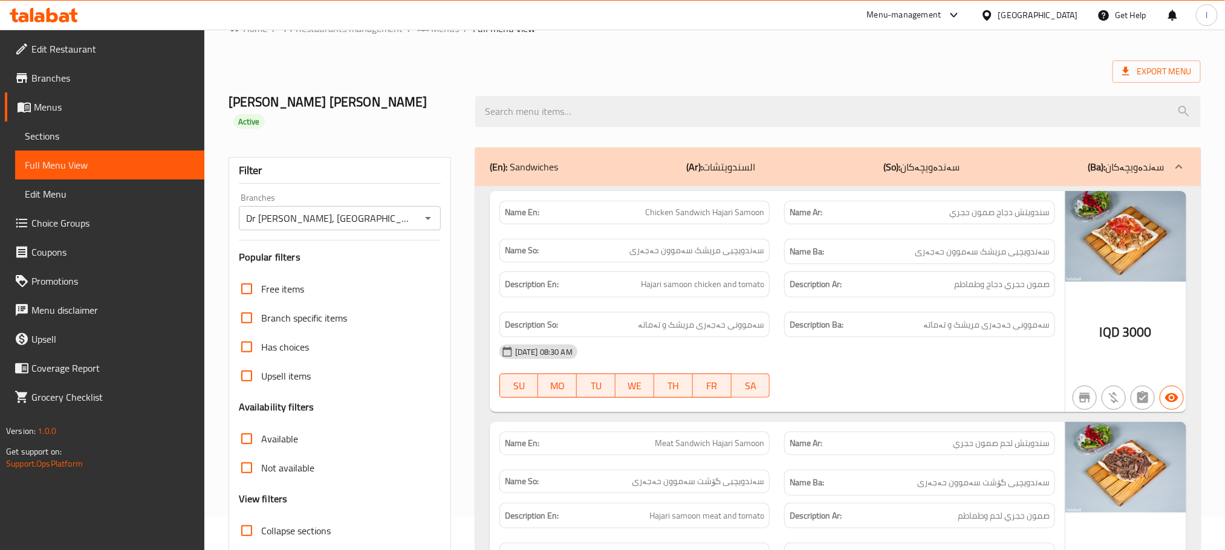
scroll to position [0, 0]
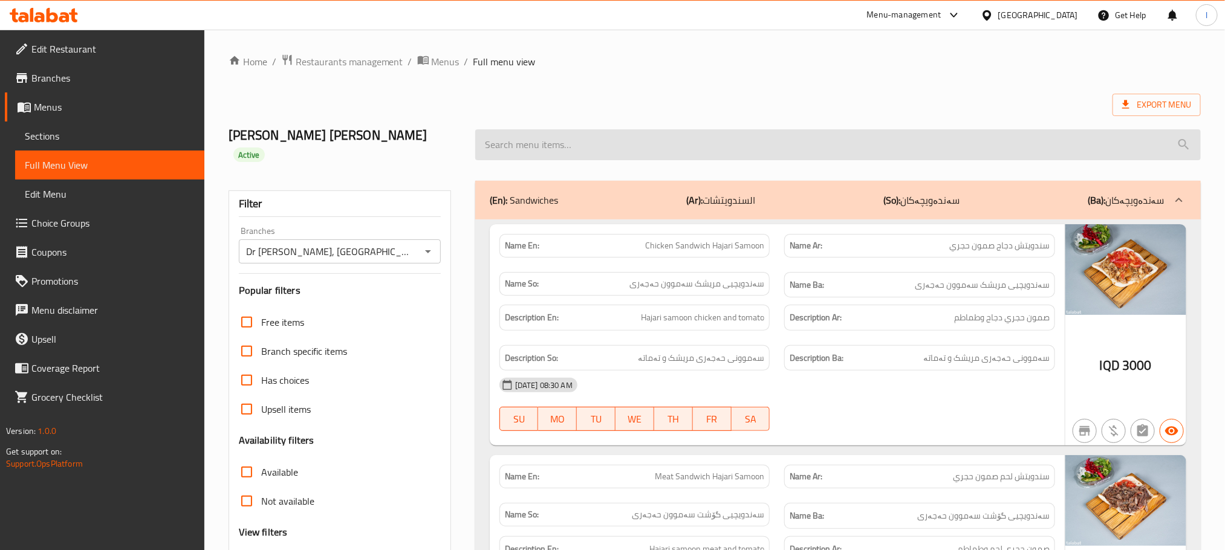
click at [500, 129] on input "search" at bounding box center [838, 144] width 726 height 31
paste input "Soft Drinks"
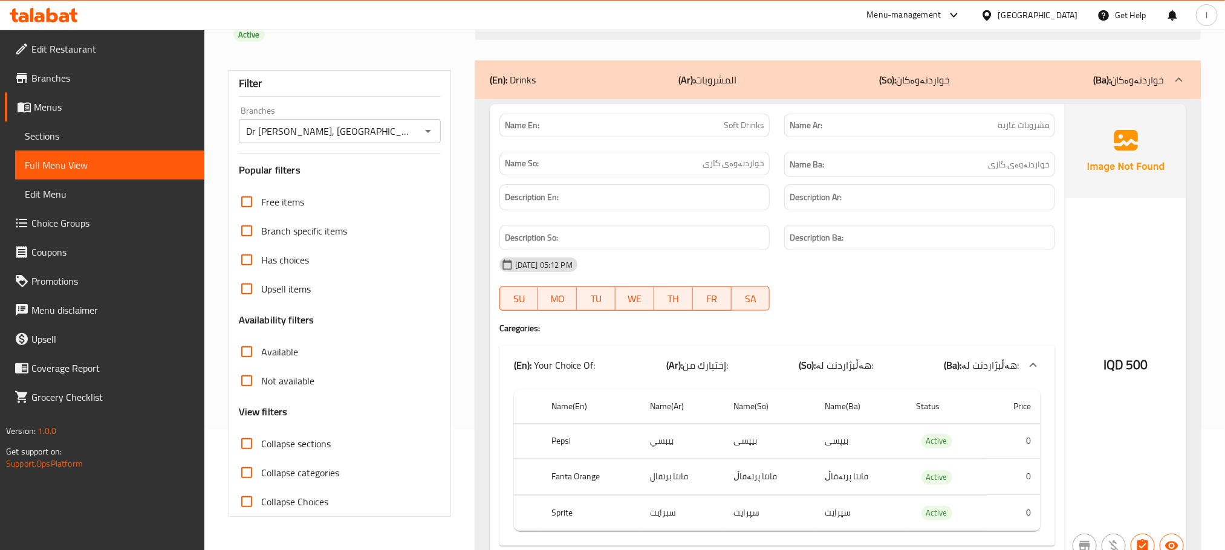
scroll to position [164, 0]
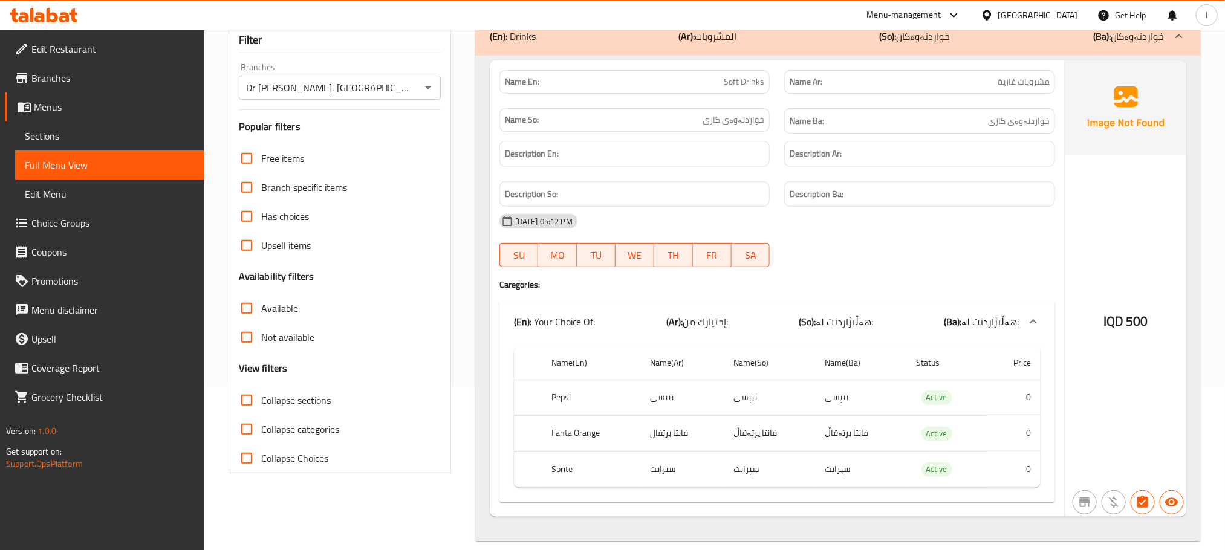
type input "Soft Drinks"
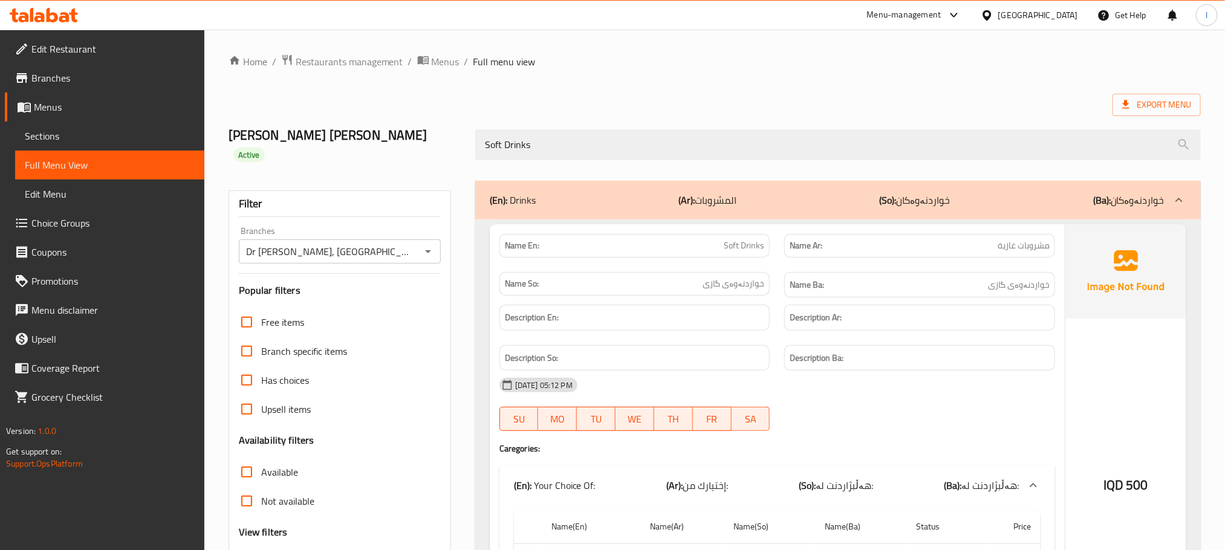
click at [58, 13] on icon at bounding box center [44, 15] width 68 height 15
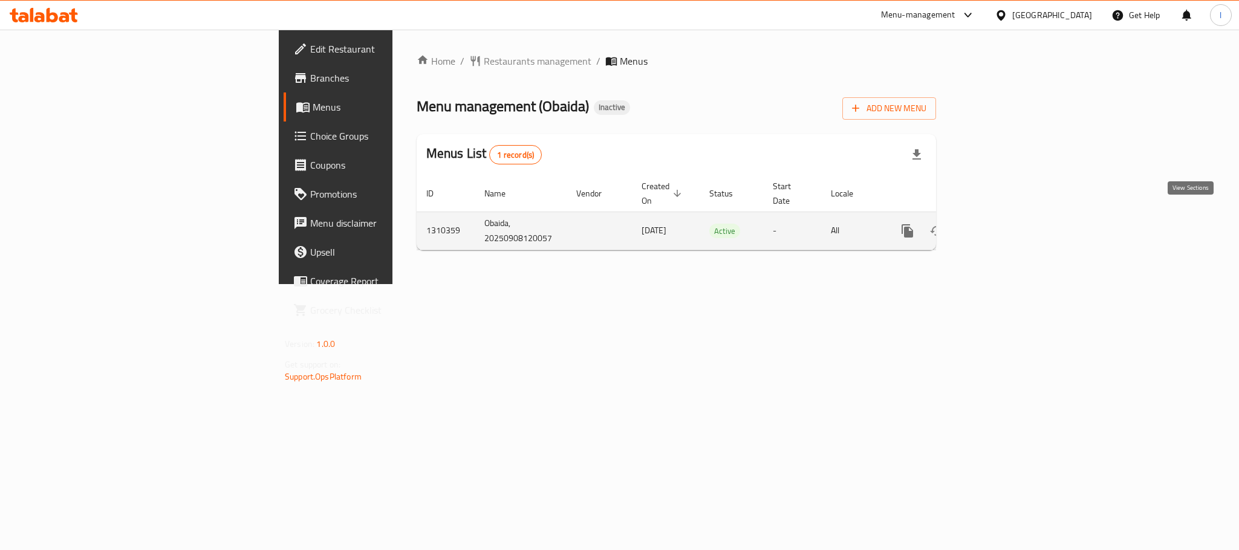
click at [1002, 224] on icon "enhanced table" at bounding box center [995, 231] width 15 height 15
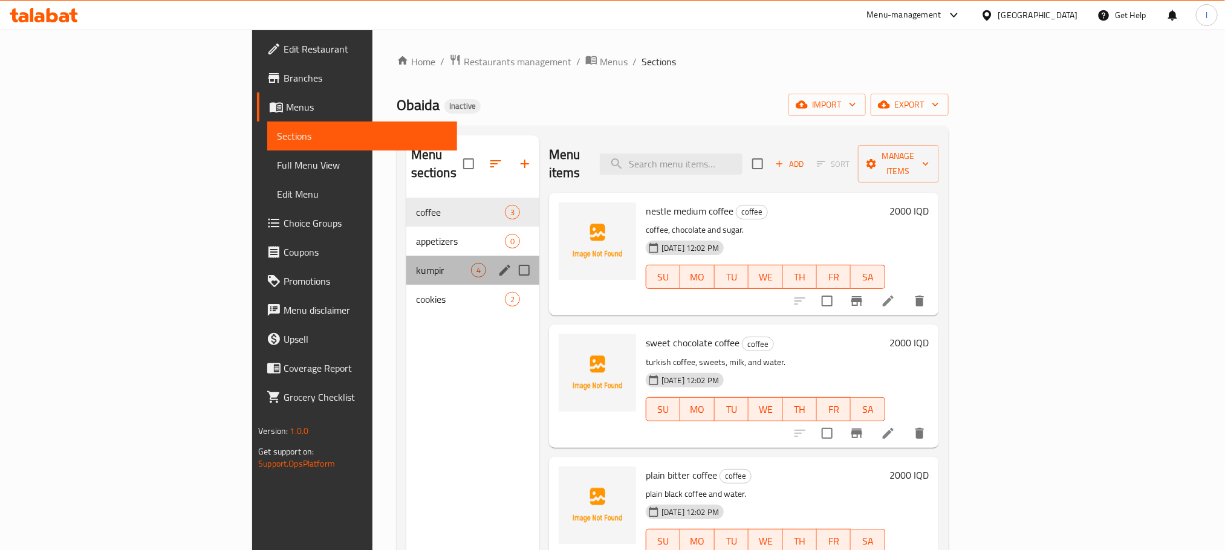
click at [406, 256] on div "kumpir 4" at bounding box center [472, 270] width 133 height 29
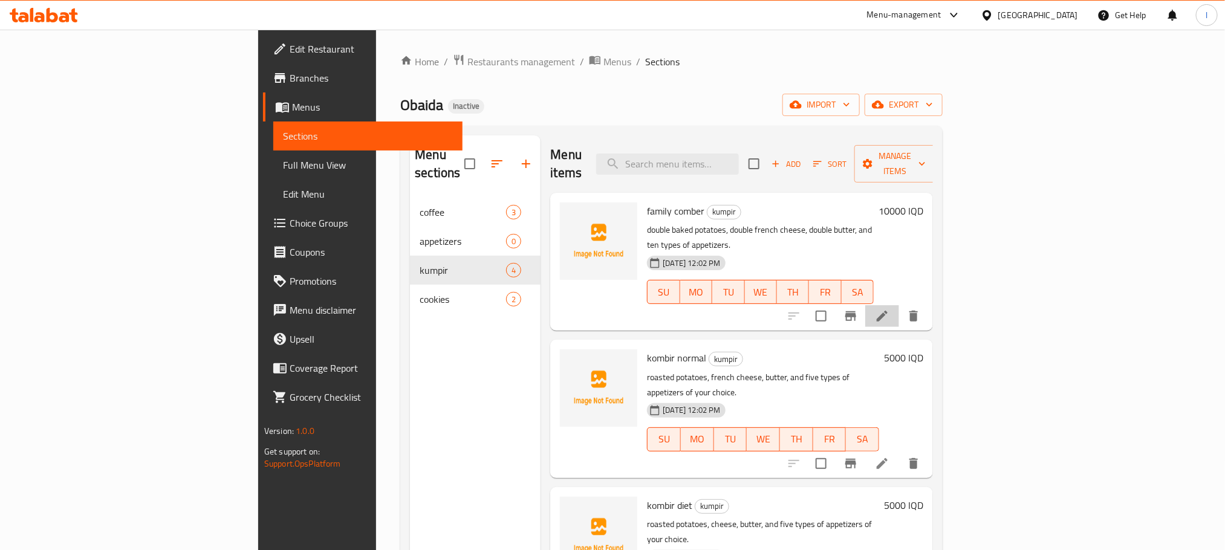
click at [899, 305] on li at bounding box center [882, 316] width 34 height 22
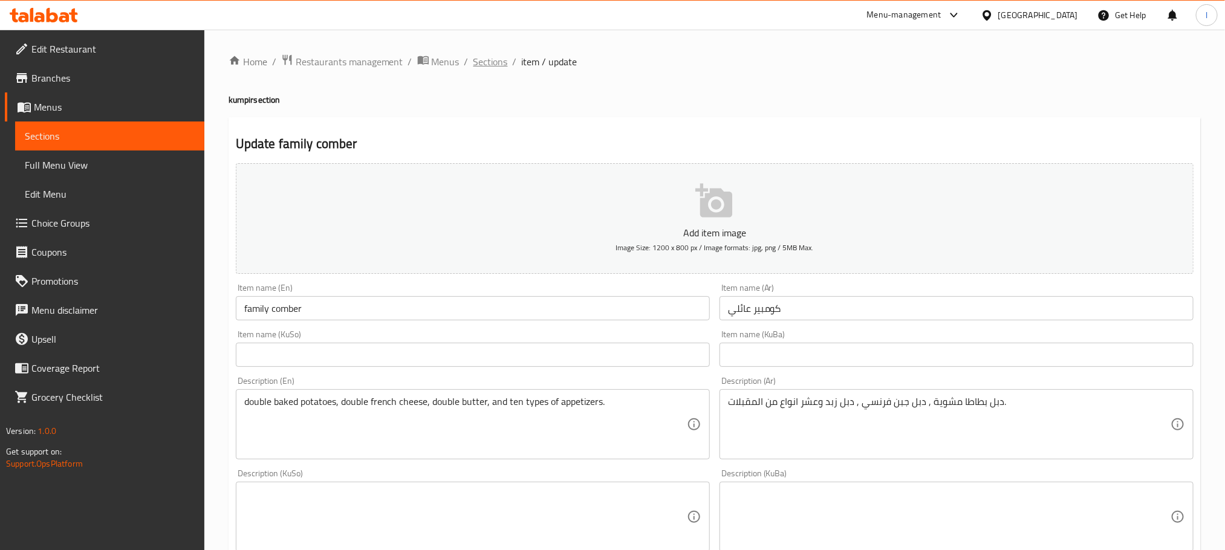
click at [480, 56] on span "Sections" at bounding box center [490, 61] width 34 height 15
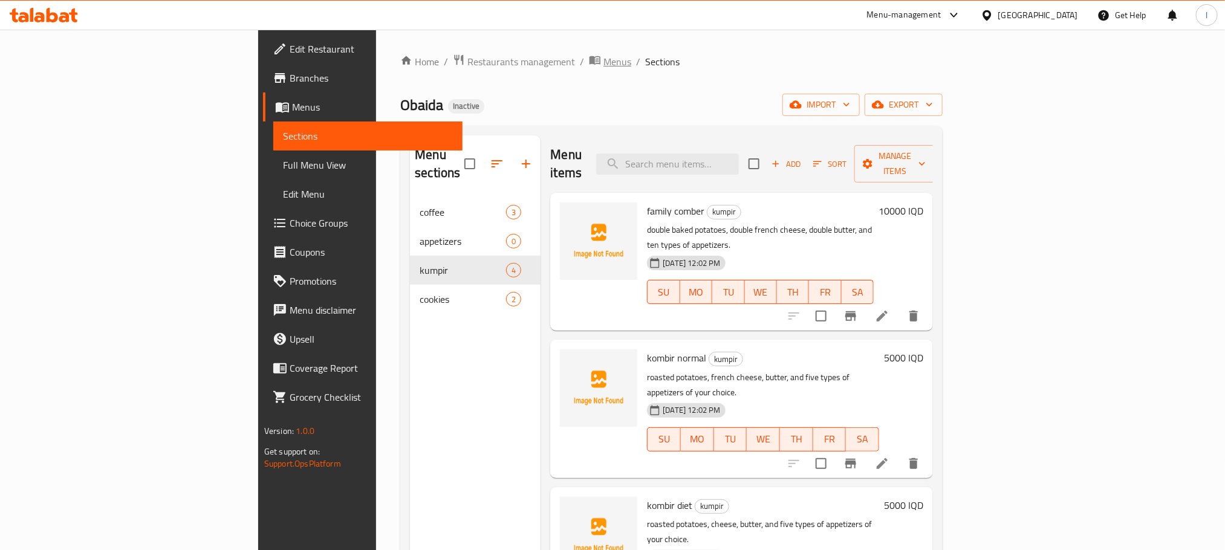
click at [604, 62] on span "Menus" at bounding box center [618, 61] width 28 height 15
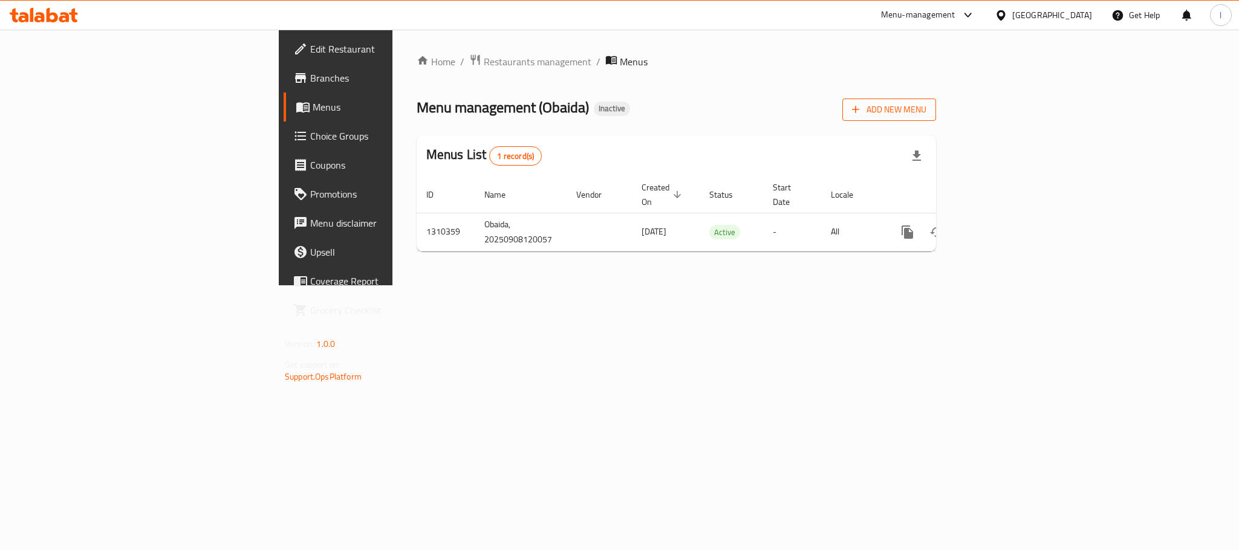
click at [926, 106] on span "Add New Menu" at bounding box center [889, 109] width 74 height 15
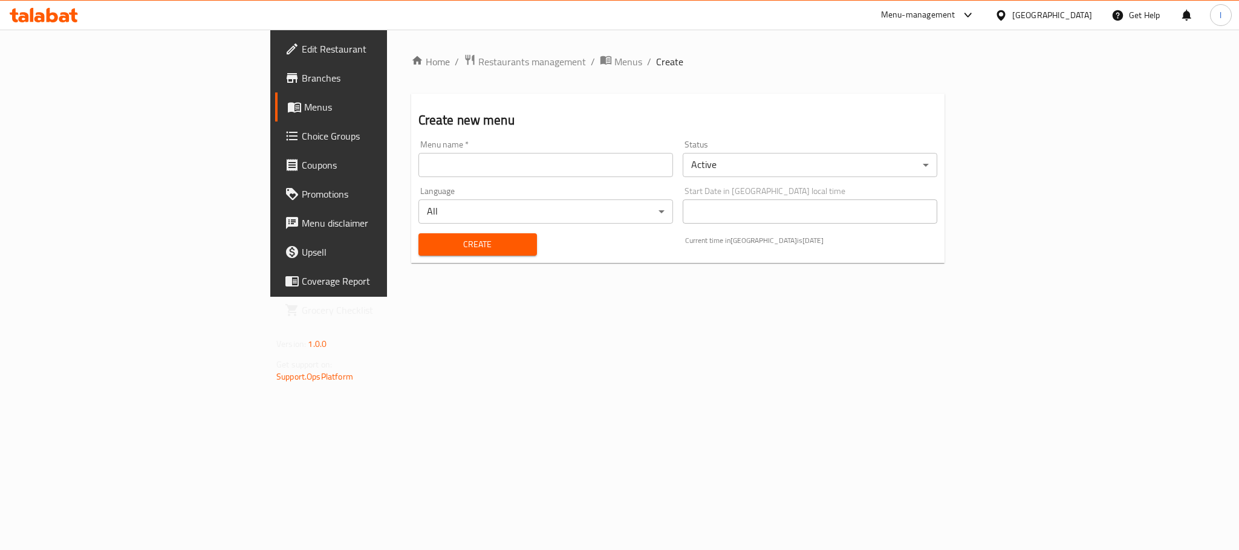
click at [479, 164] on input "text" at bounding box center [545, 165] width 255 height 24
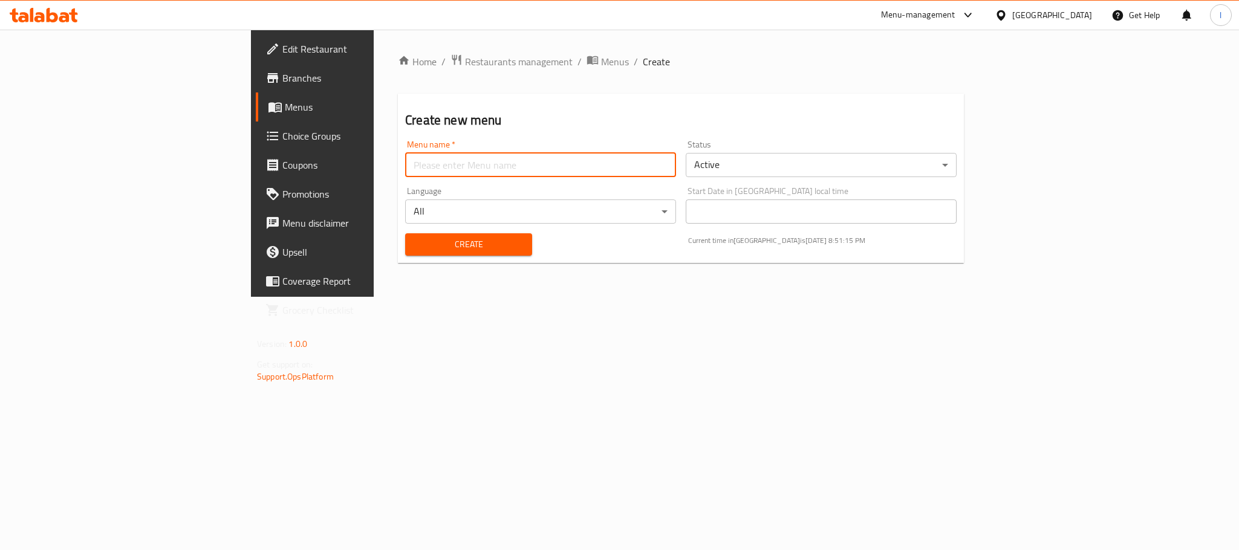
type input "Lavan"
click at [415, 242] on span "Create" at bounding box center [469, 244] width 108 height 15
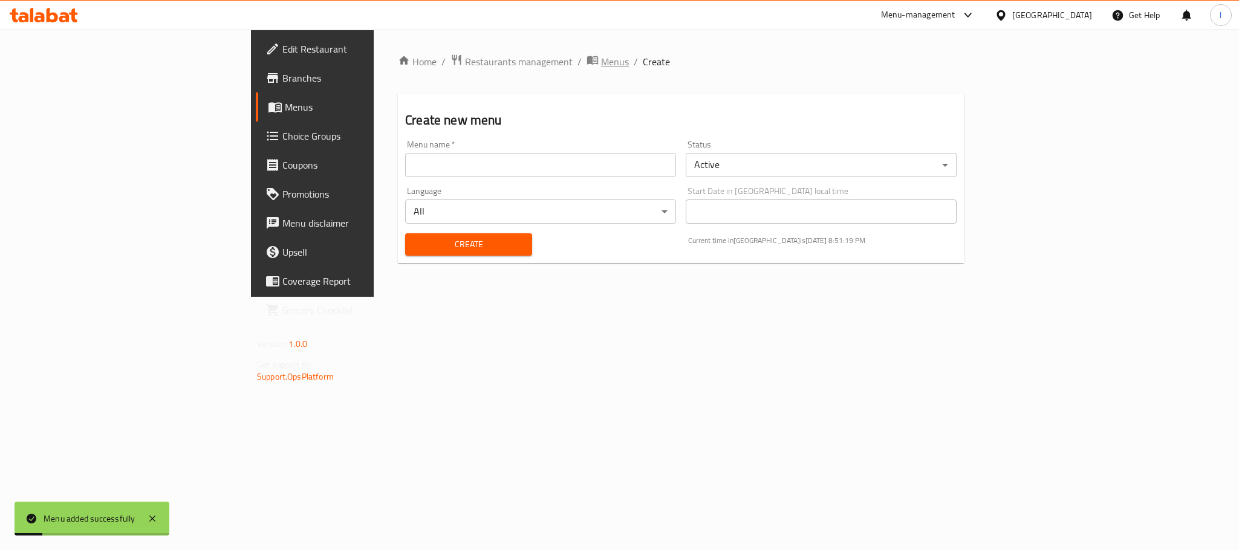
click at [601, 69] on span "Menus" at bounding box center [615, 61] width 28 height 15
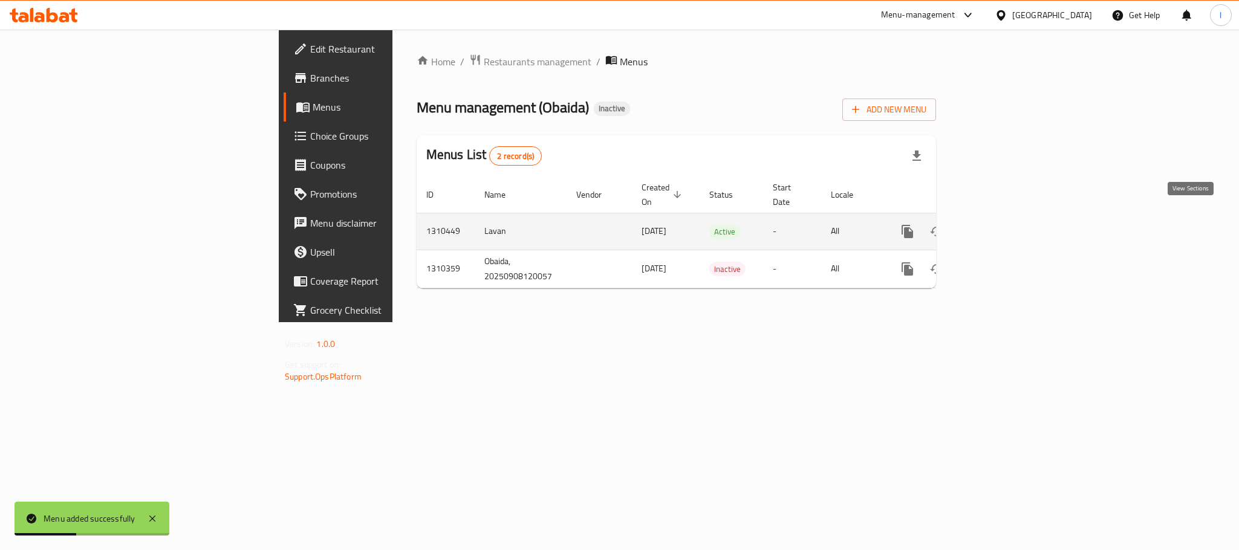
click at [1002, 224] on icon "enhanced table" at bounding box center [995, 231] width 15 height 15
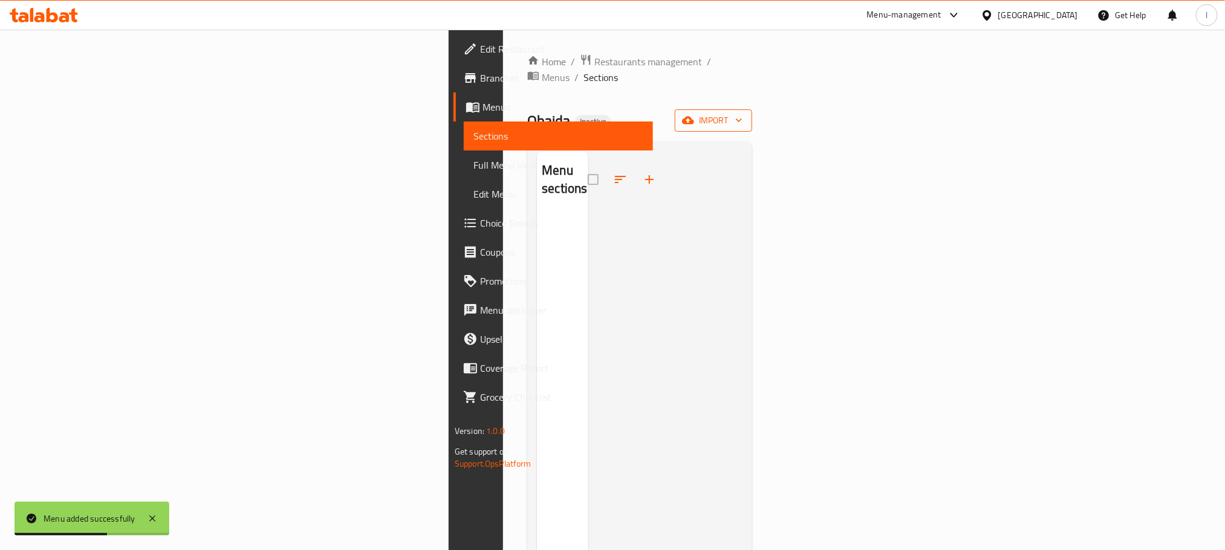
click at [743, 113] on span "import" at bounding box center [714, 120] width 58 height 15
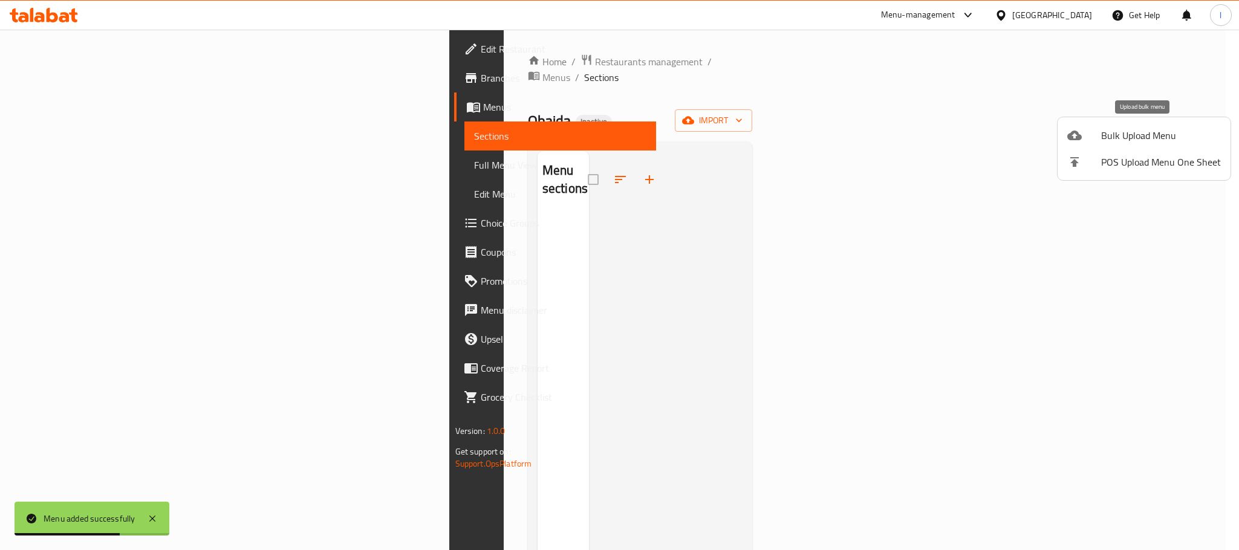
click at [1130, 136] on span "Bulk Upload Menu" at bounding box center [1161, 135] width 120 height 15
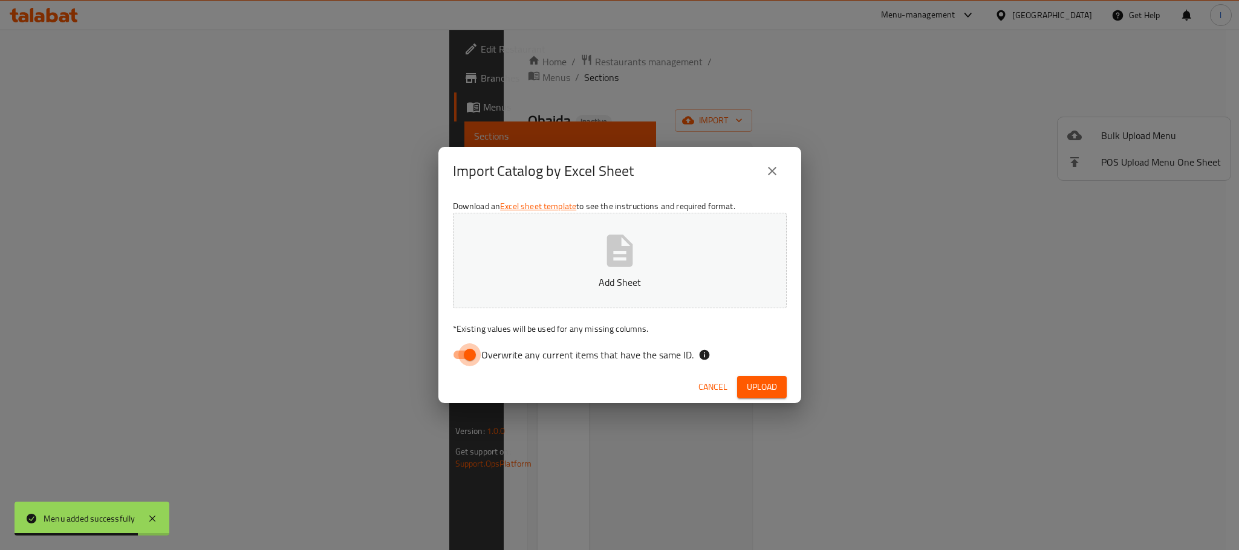
click at [469, 356] on input "Overwrite any current items that have the same ID." at bounding box center [469, 354] width 69 height 23
checkbox input "false"
click at [678, 254] on button "Add Sheet" at bounding box center [620, 261] width 334 height 96
click at [755, 388] on span "Upload" at bounding box center [762, 387] width 30 height 15
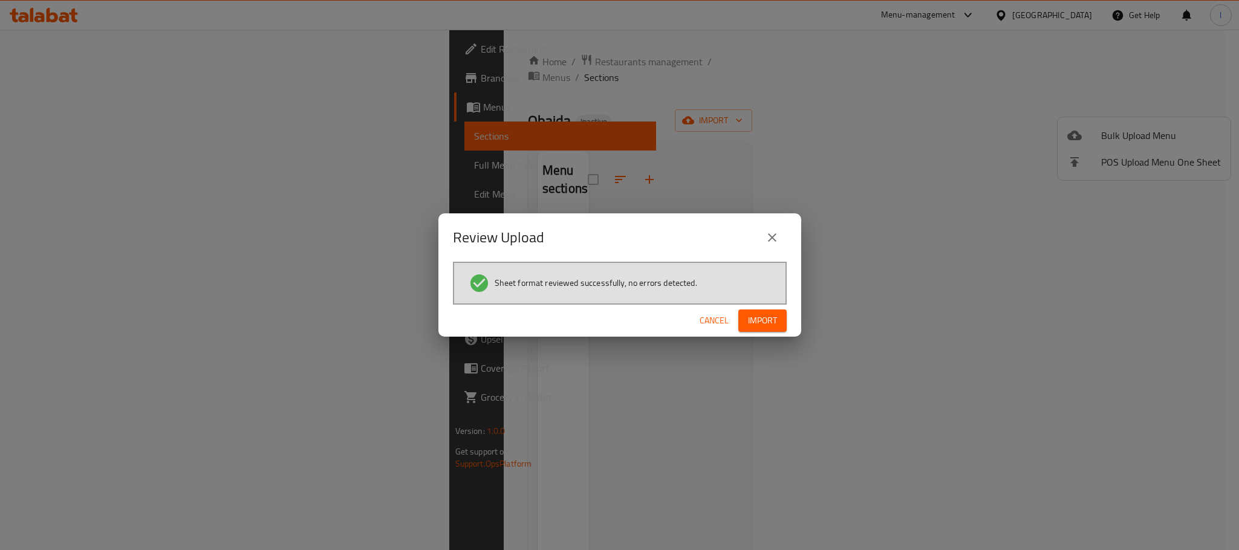
click at [764, 319] on span "Import" at bounding box center [762, 320] width 29 height 15
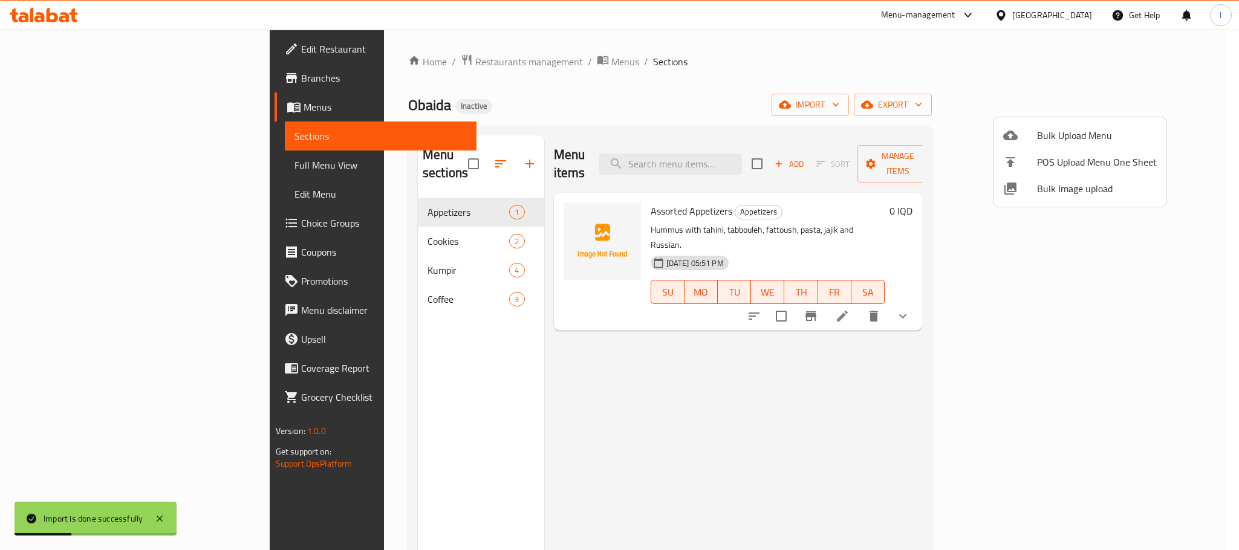
click at [722, 111] on div at bounding box center [619, 275] width 1239 height 550
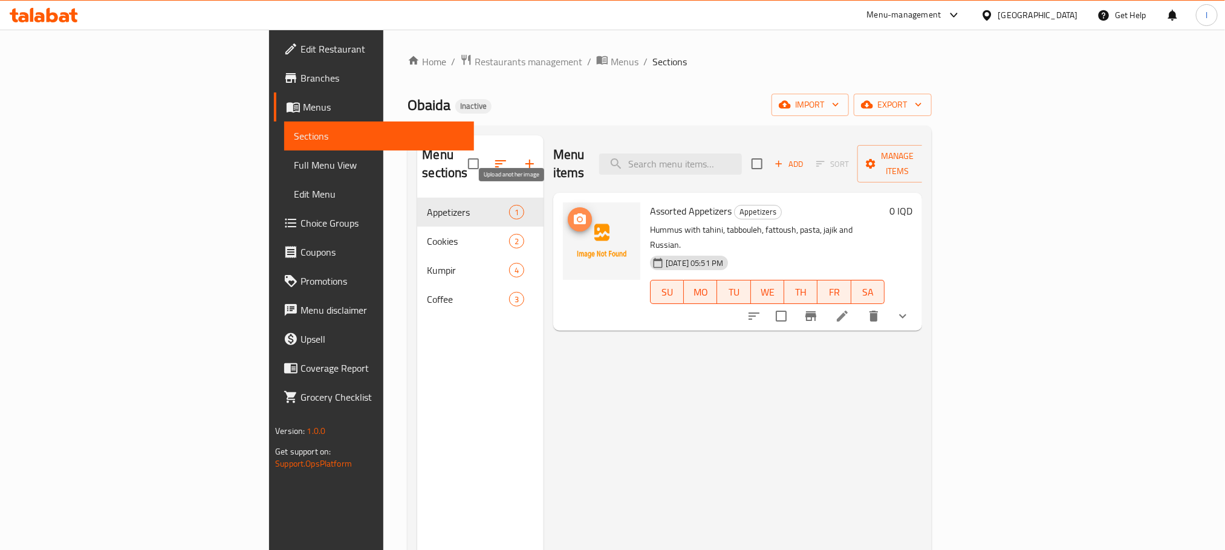
click at [573, 212] on icon "upload picture" at bounding box center [580, 219] width 15 height 15
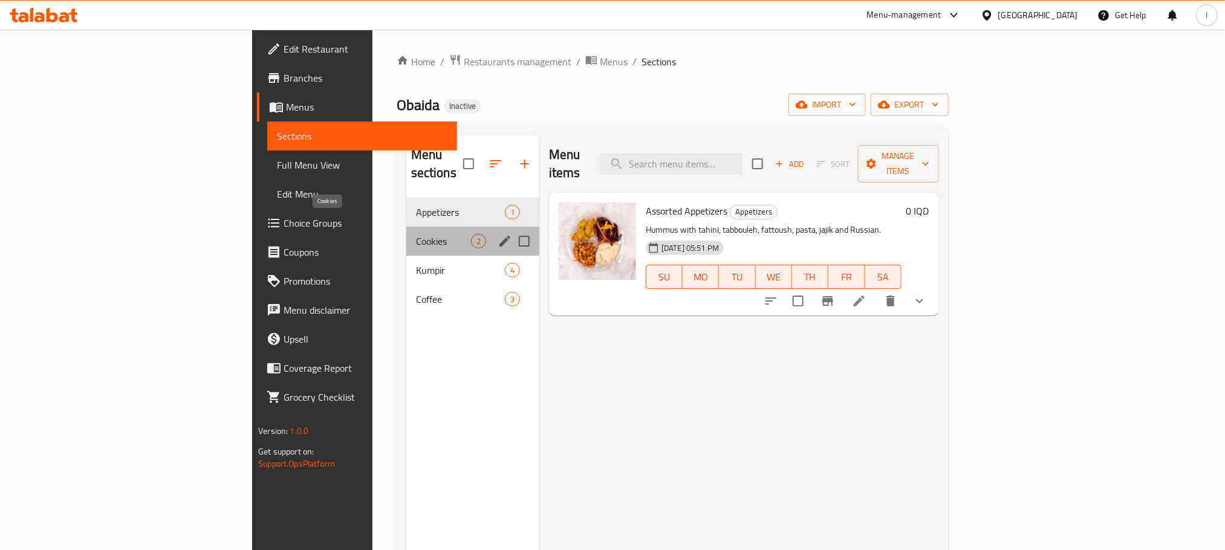
click at [416, 234] on span "Cookies" at bounding box center [443, 241] width 55 height 15
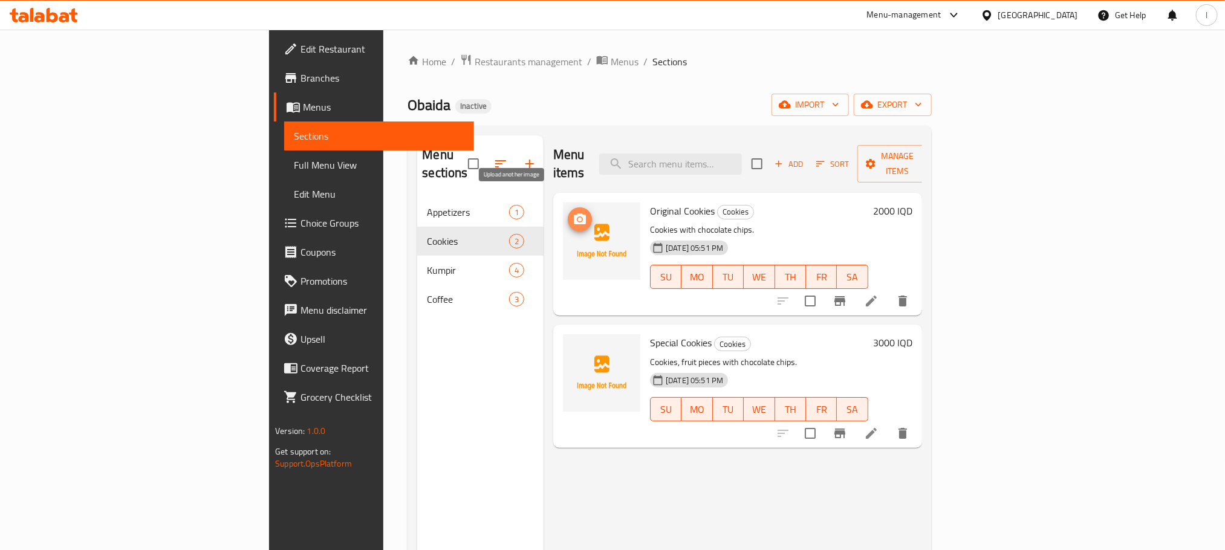
click at [574, 213] on icon "upload picture" at bounding box center [580, 218] width 12 height 11
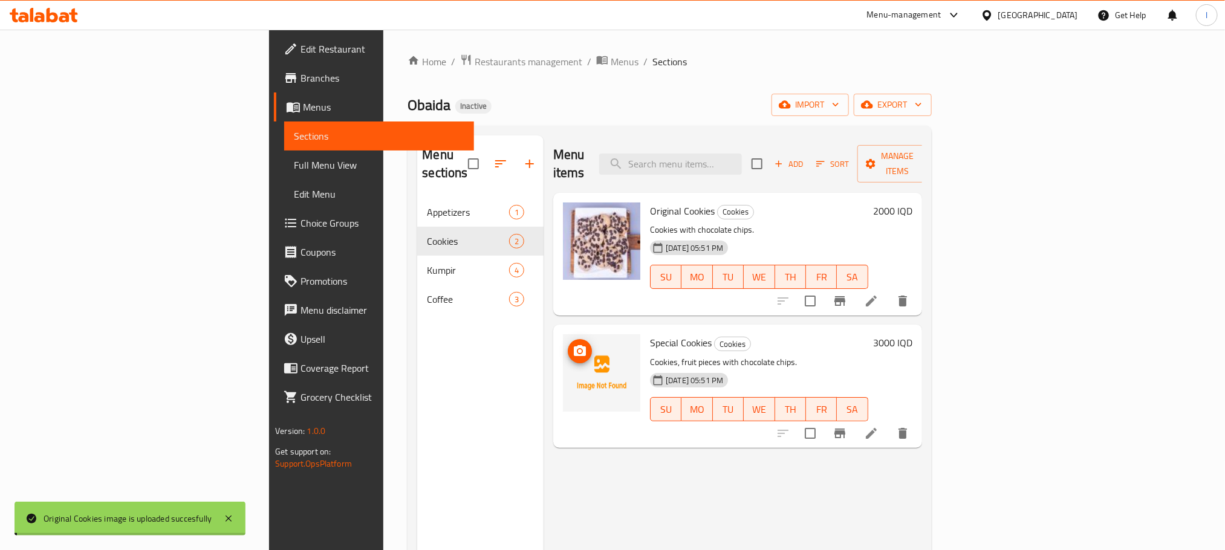
click at [568, 344] on span "upload picture" at bounding box center [580, 351] width 24 height 15
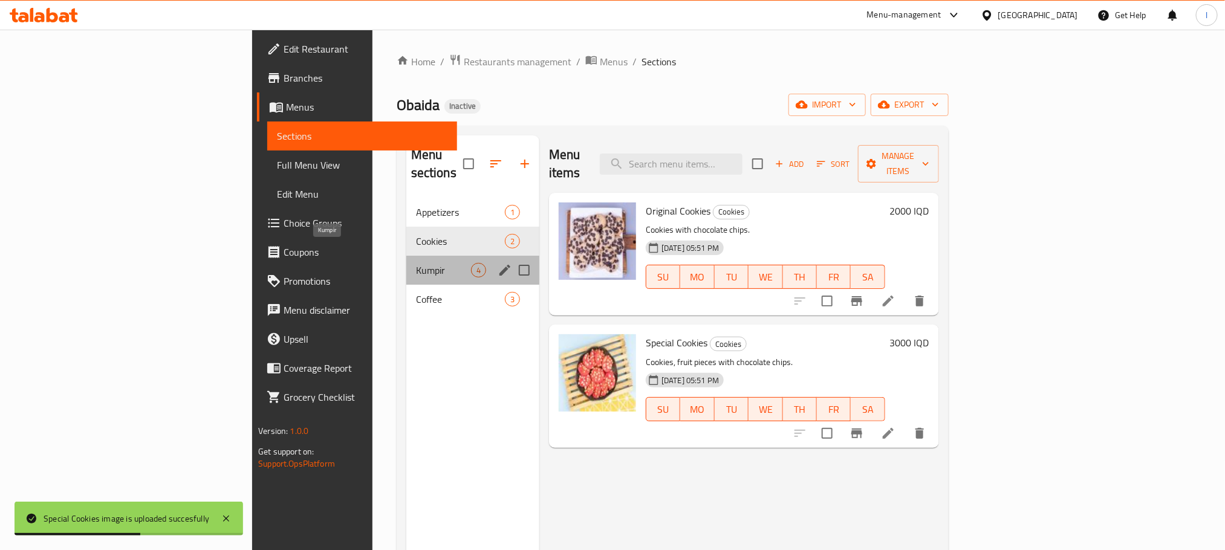
click at [416, 263] on span "Kumpir" at bounding box center [443, 270] width 55 height 15
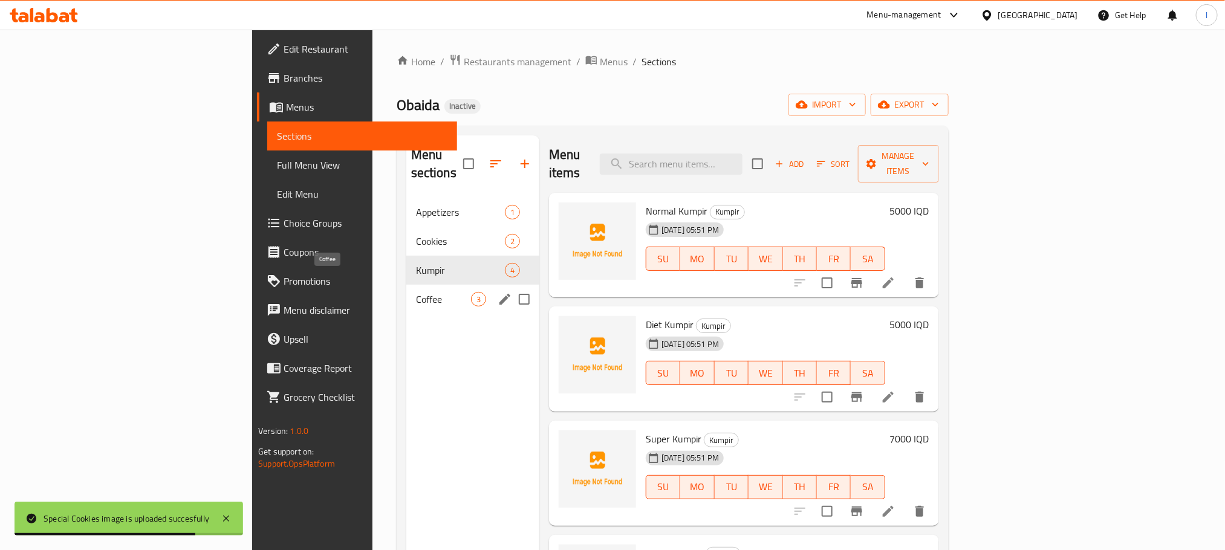
click at [416, 292] on span "Coffee" at bounding box center [443, 299] width 55 height 15
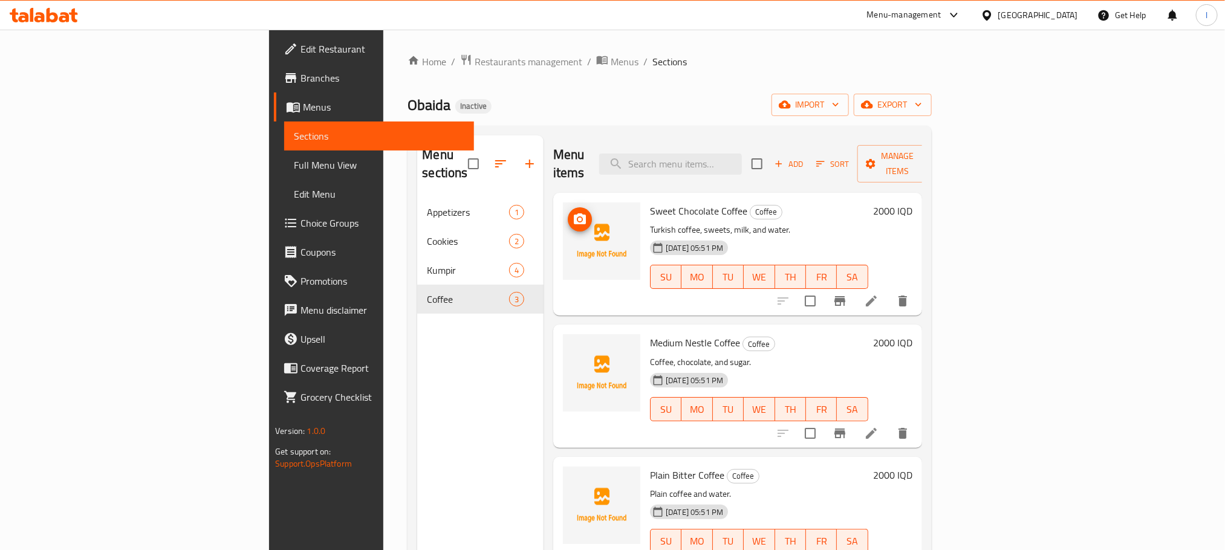
click at [573, 212] on icon "upload picture" at bounding box center [580, 219] width 15 height 15
click at [573, 344] on icon "upload picture" at bounding box center [580, 351] width 15 height 15
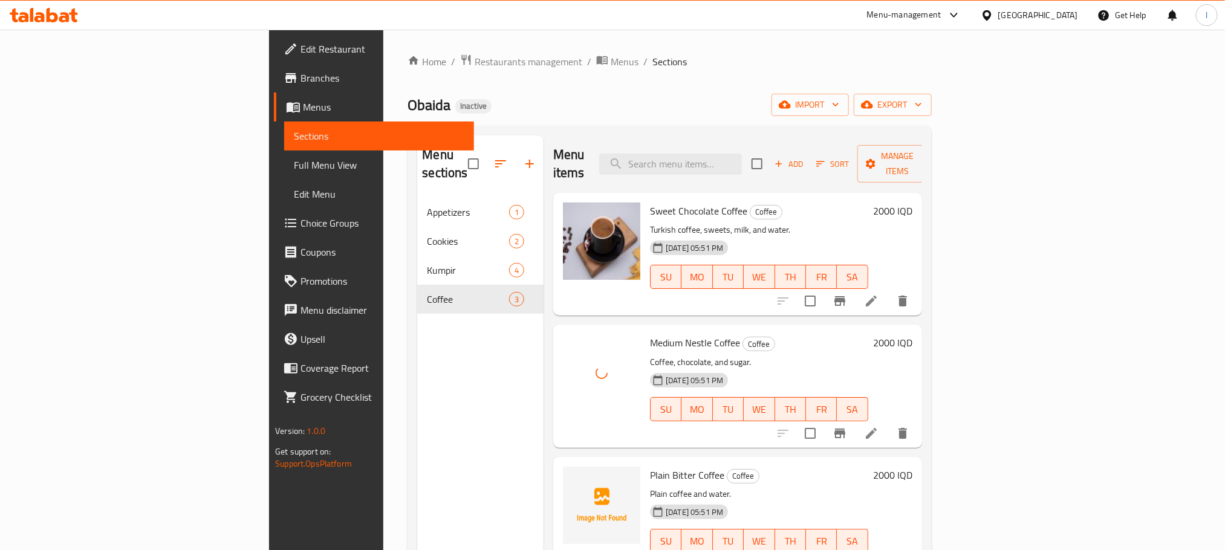
scroll to position [169, 0]
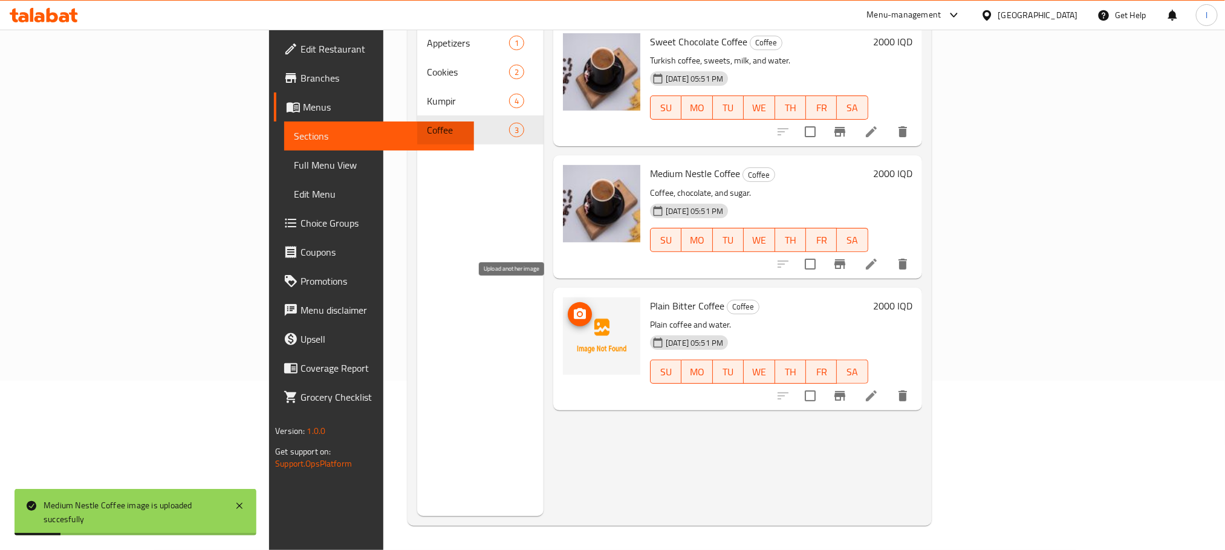
click at [574, 308] on icon "upload picture" at bounding box center [580, 313] width 12 height 11
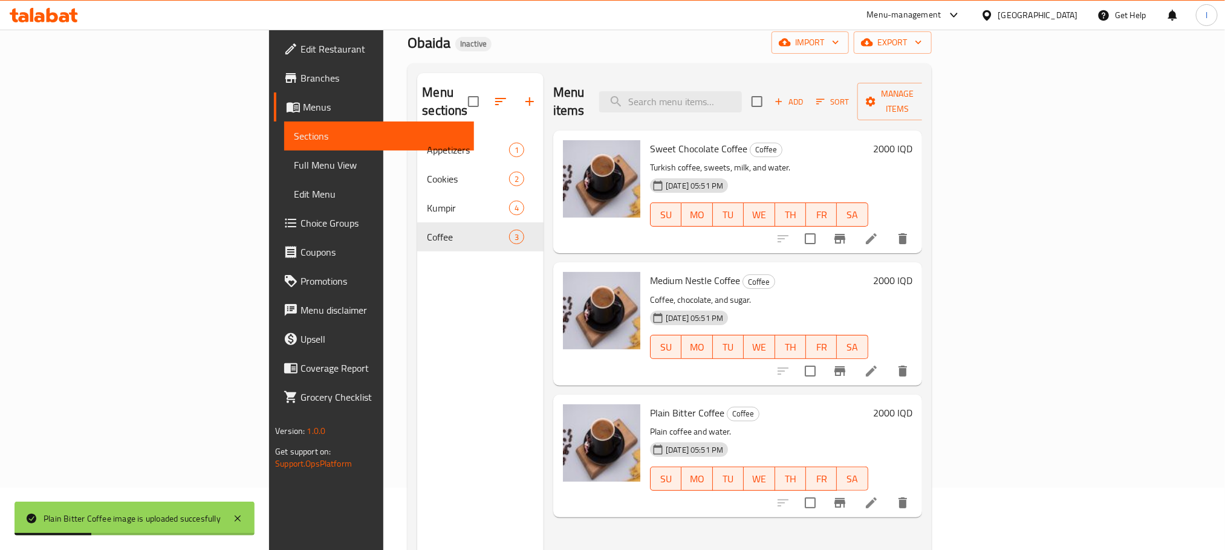
scroll to position [0, 0]
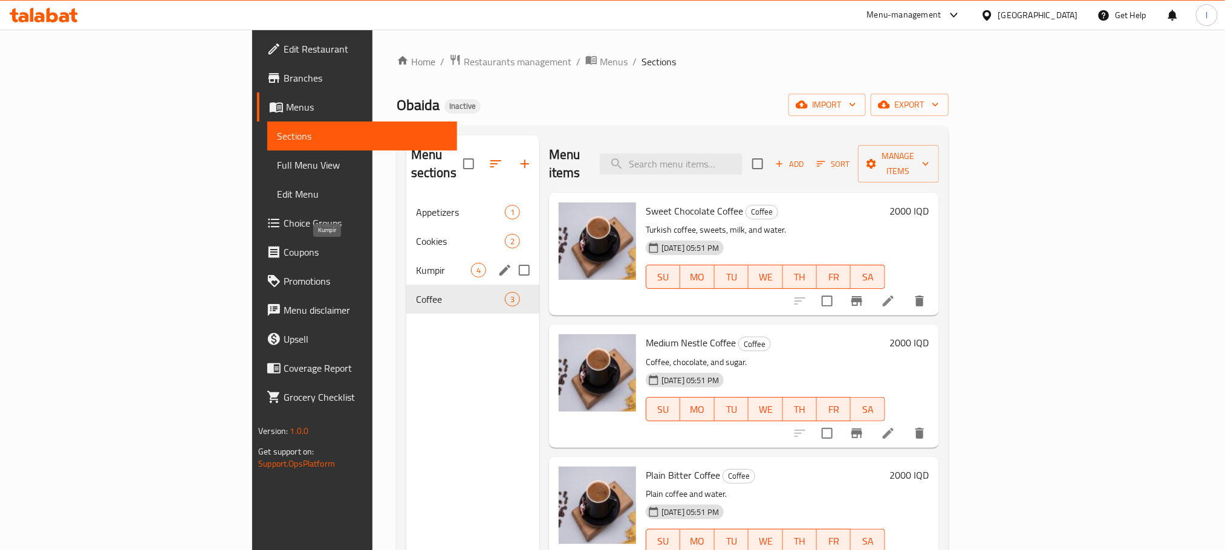
click at [416, 263] on span "Kumpir" at bounding box center [443, 270] width 55 height 15
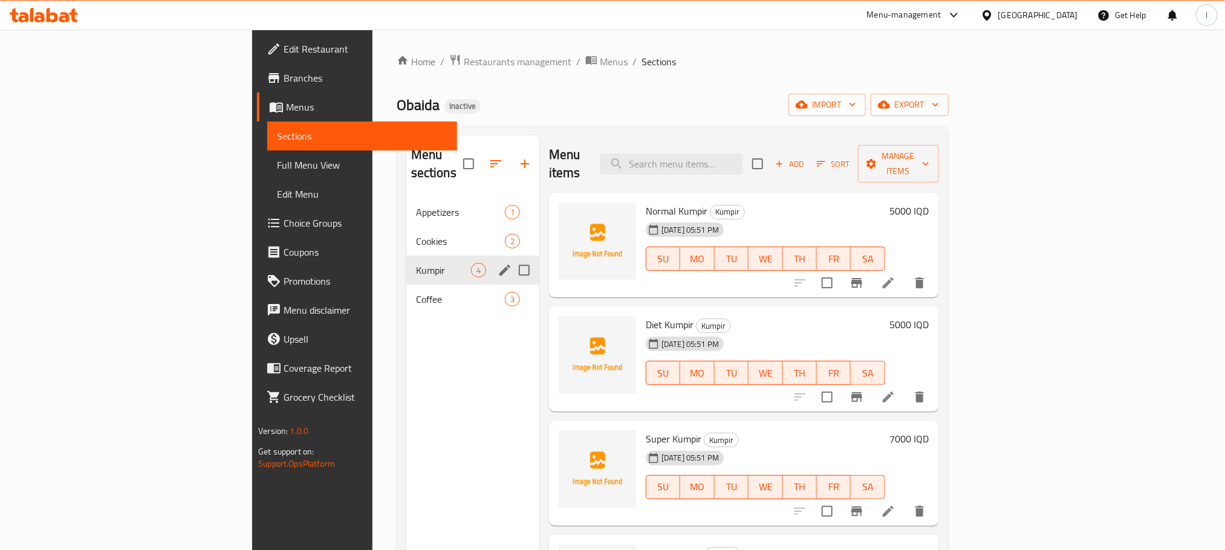
click at [512, 258] on input "Menu sections" at bounding box center [524, 270] width 25 height 25
checkbox input "true"
click at [482, 157] on icon "button" at bounding box center [489, 164] width 15 height 15
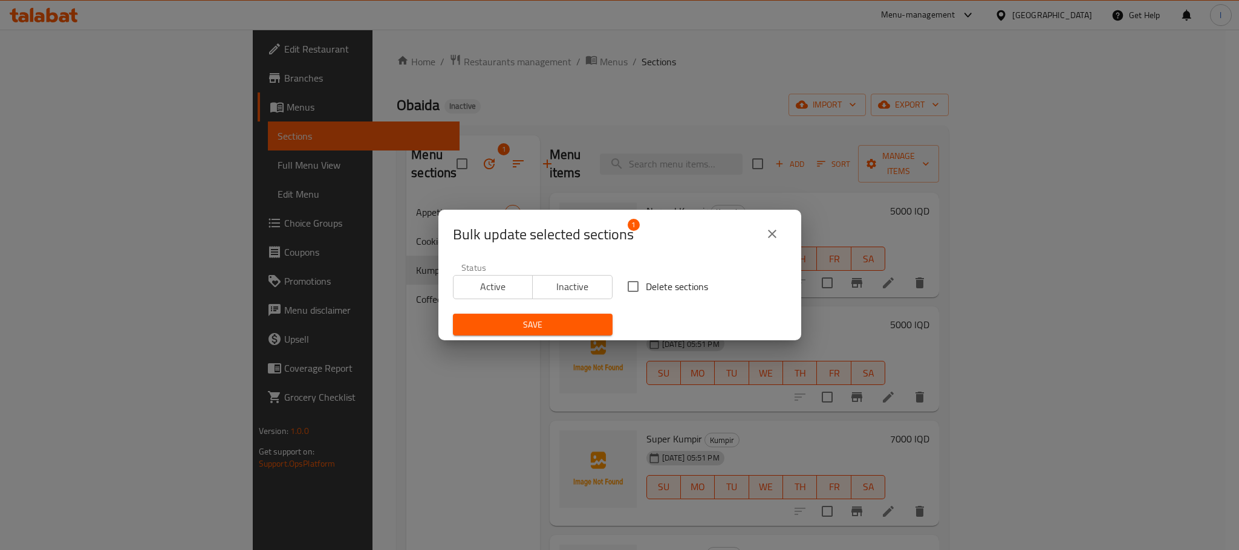
click at [625, 290] on input "Delete sections" at bounding box center [632, 286] width 25 height 25
checkbox input "true"
click at [541, 324] on span "Save" at bounding box center [533, 324] width 140 height 15
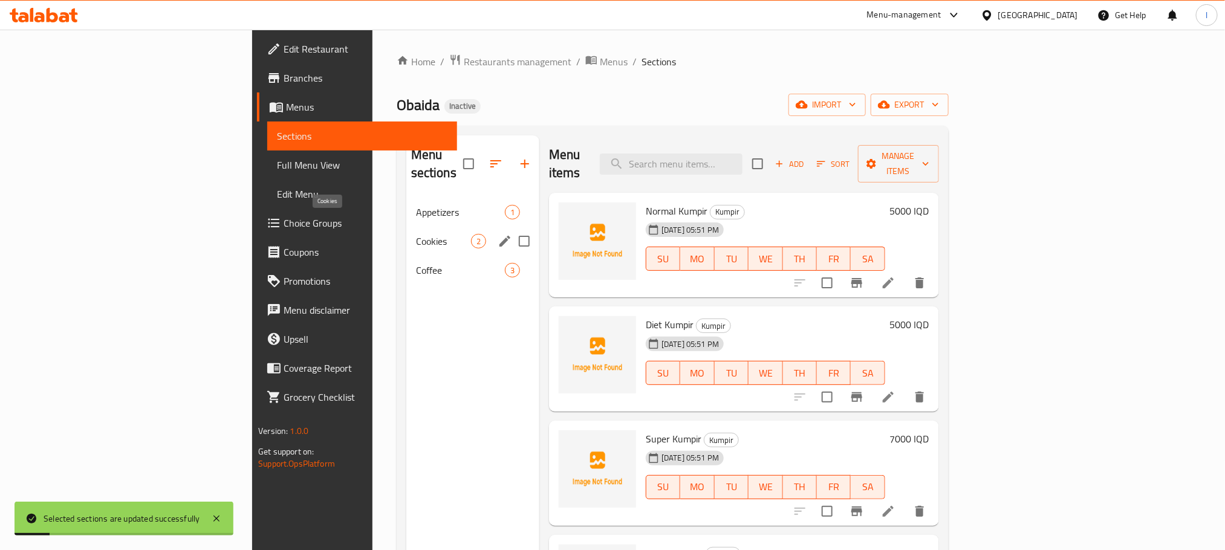
click at [416, 234] on span "Cookies" at bounding box center [443, 241] width 55 height 15
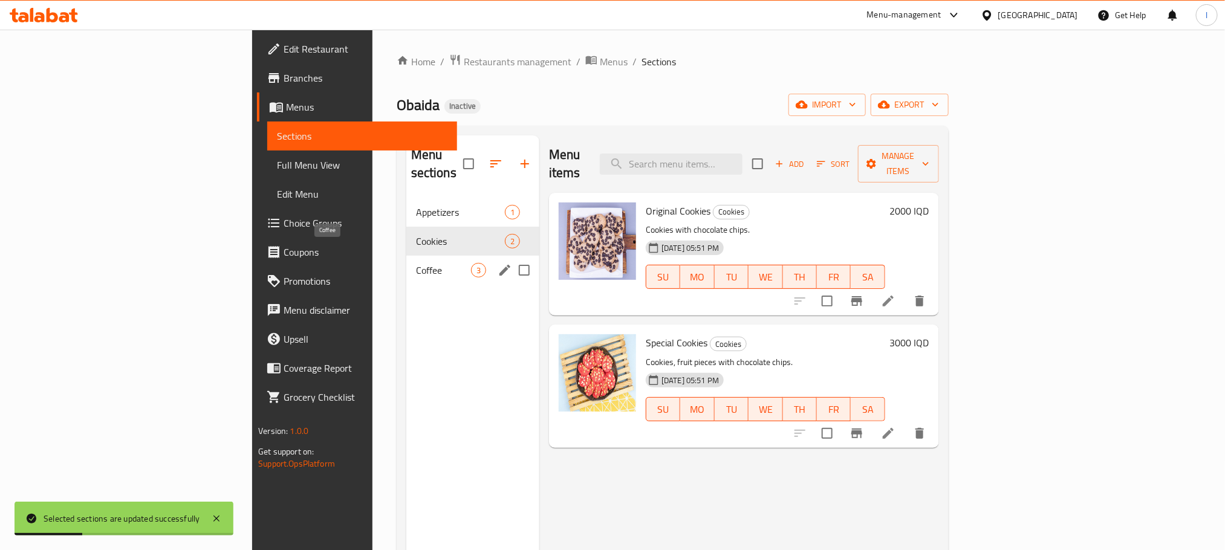
click at [416, 263] on span "Coffee" at bounding box center [443, 270] width 55 height 15
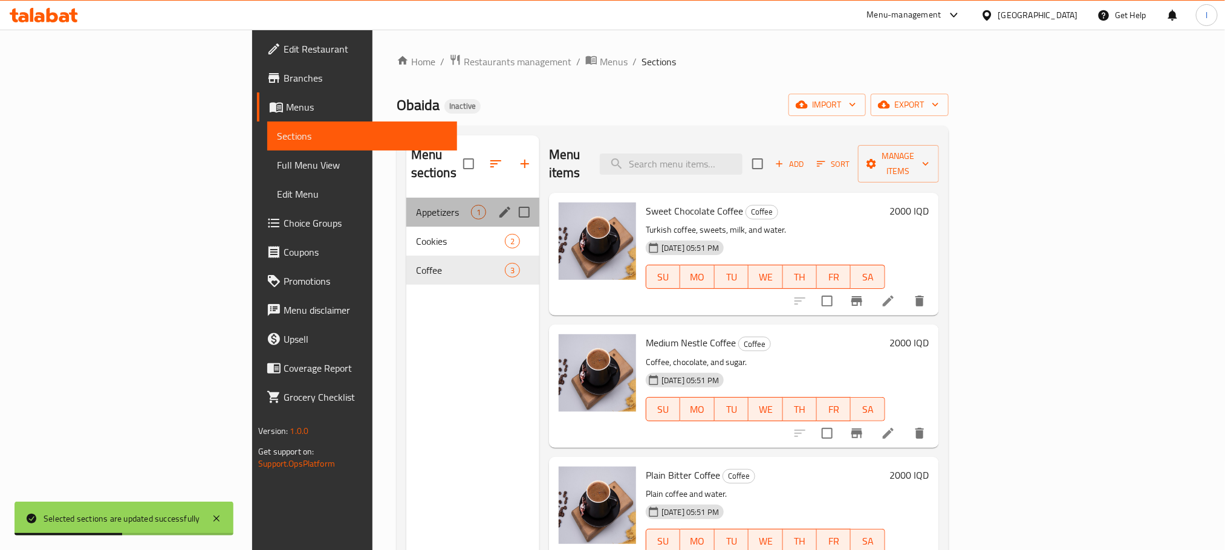
click at [406, 198] on div "Appetizers 1" at bounding box center [472, 212] width 133 height 29
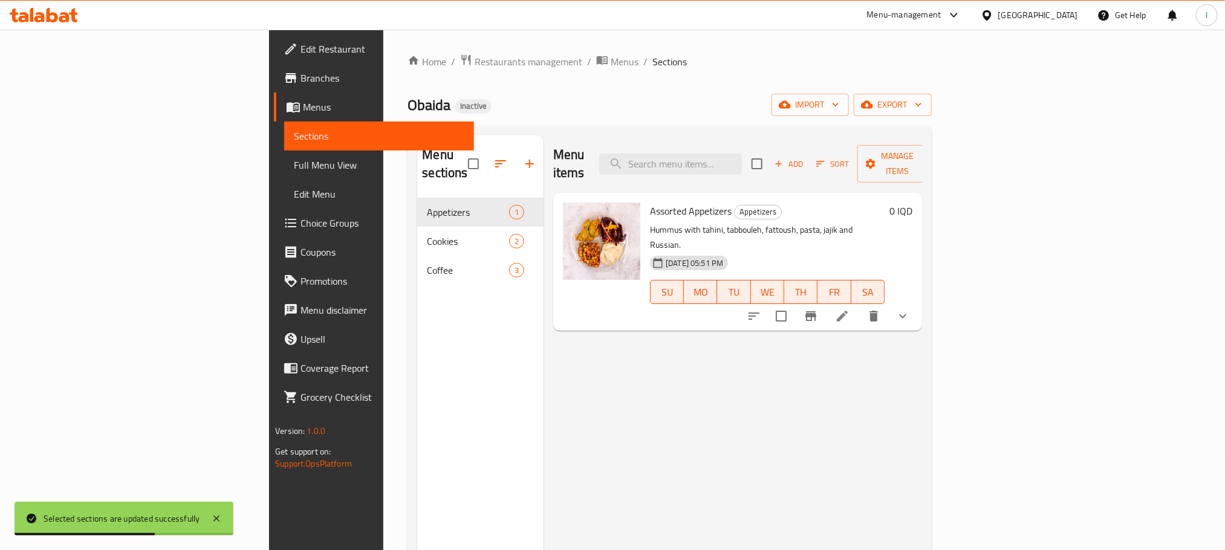
click at [294, 158] on span "Full Menu View" at bounding box center [379, 165] width 170 height 15
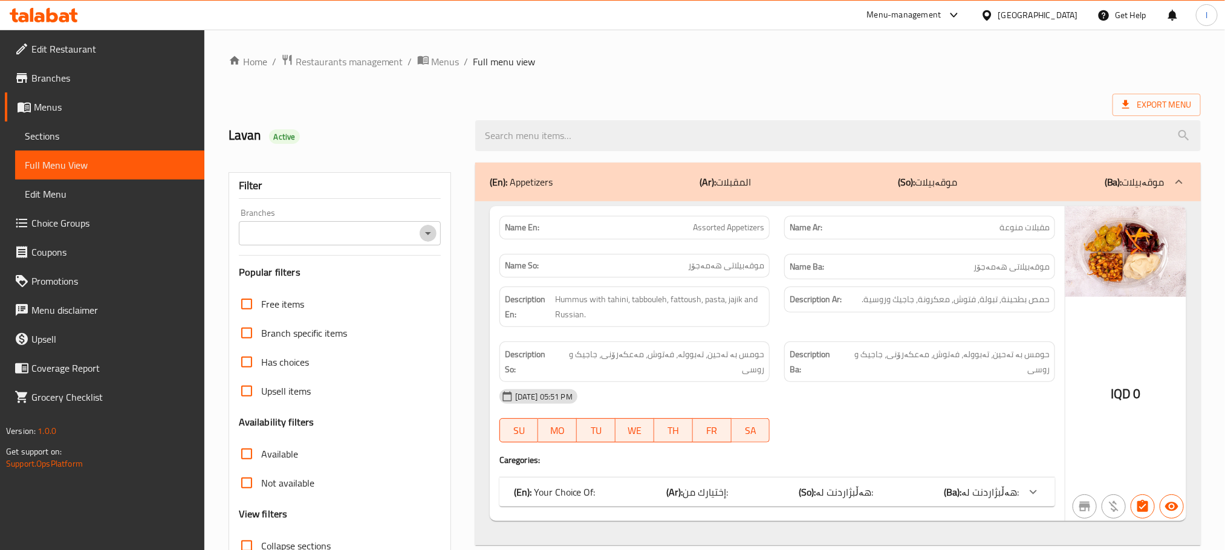
click at [429, 231] on icon "Open" at bounding box center [428, 233] width 15 height 15
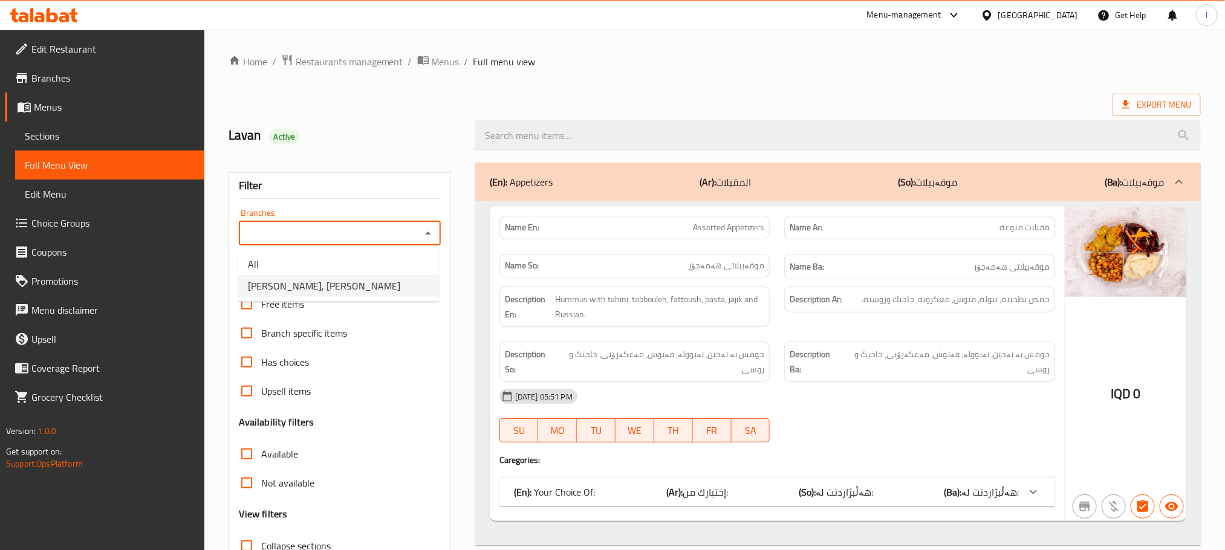
click at [352, 285] on li "[PERSON_NAME], [PERSON_NAME]" at bounding box center [338, 286] width 201 height 22
type input "[PERSON_NAME], [PERSON_NAME]"
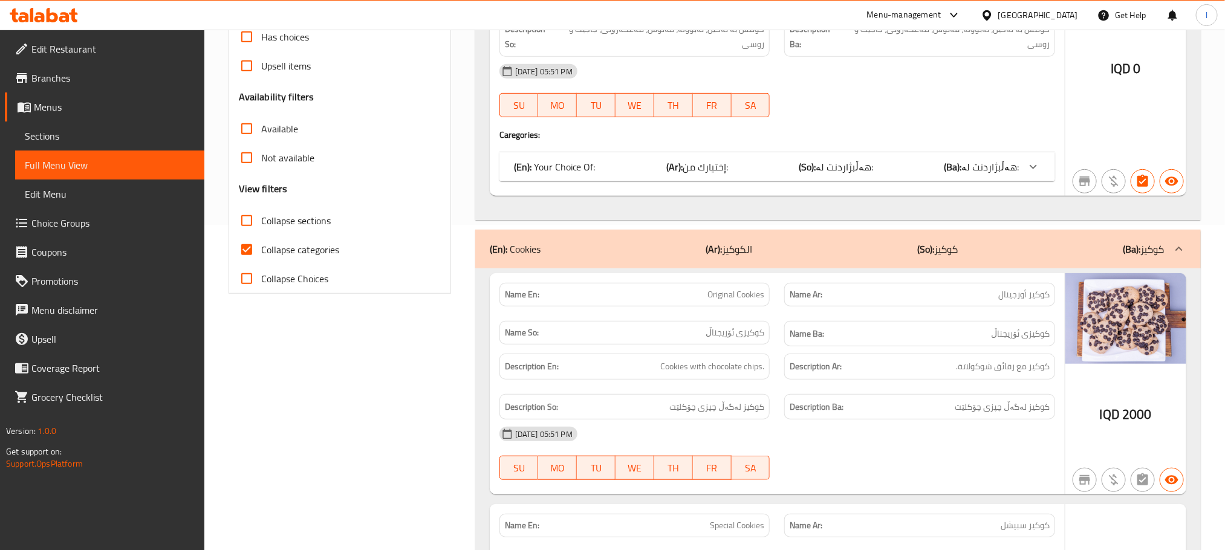
scroll to position [333, 0]
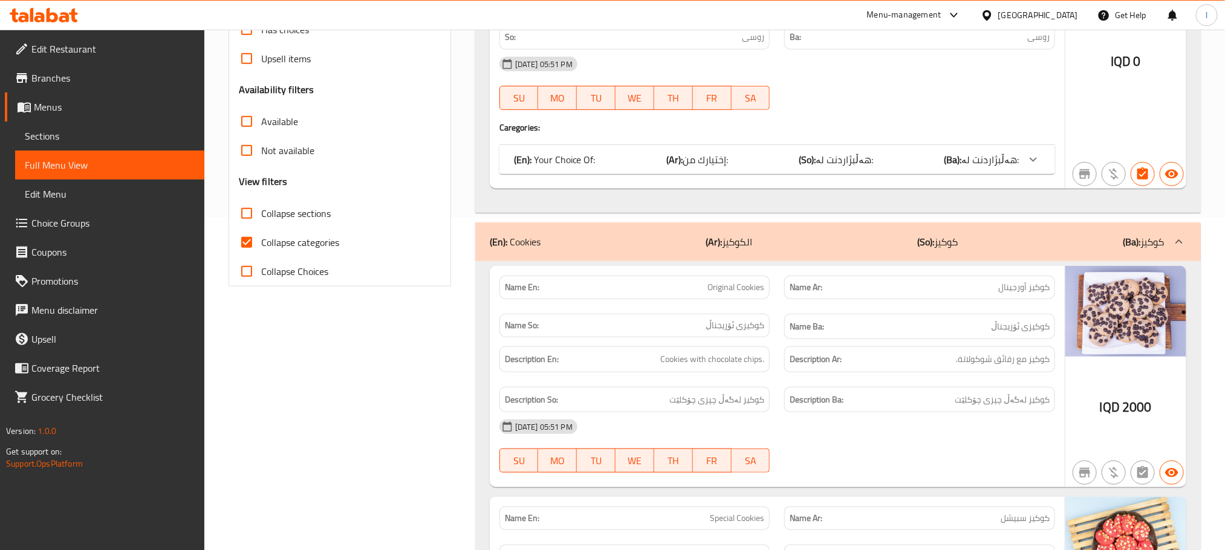
click at [249, 232] on input "Collapse categories" at bounding box center [246, 242] width 29 height 29
checkbox input "false"
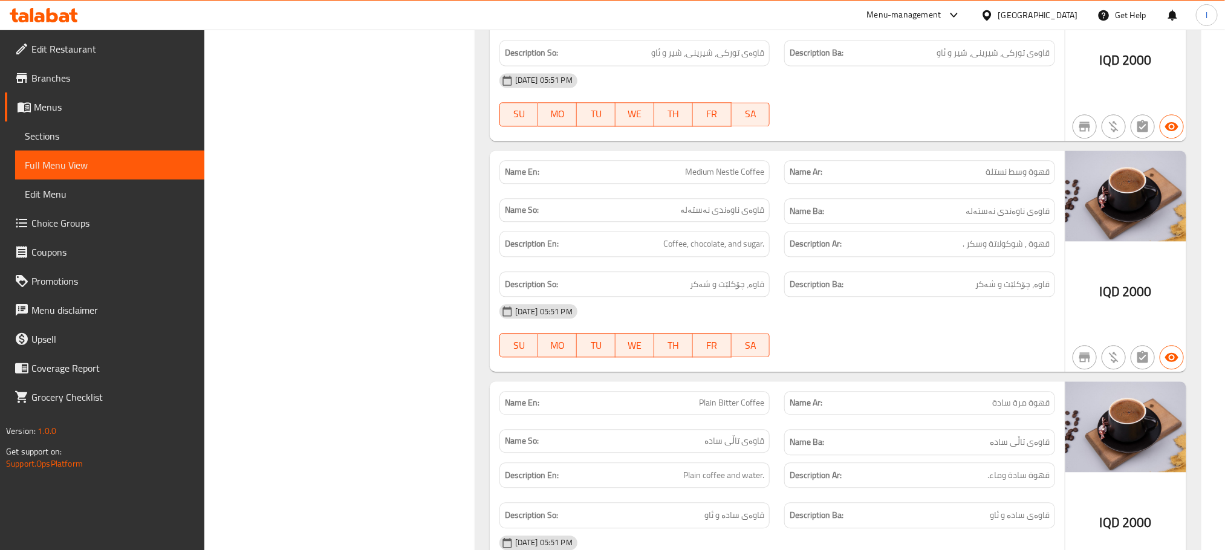
scroll to position [1385, 0]
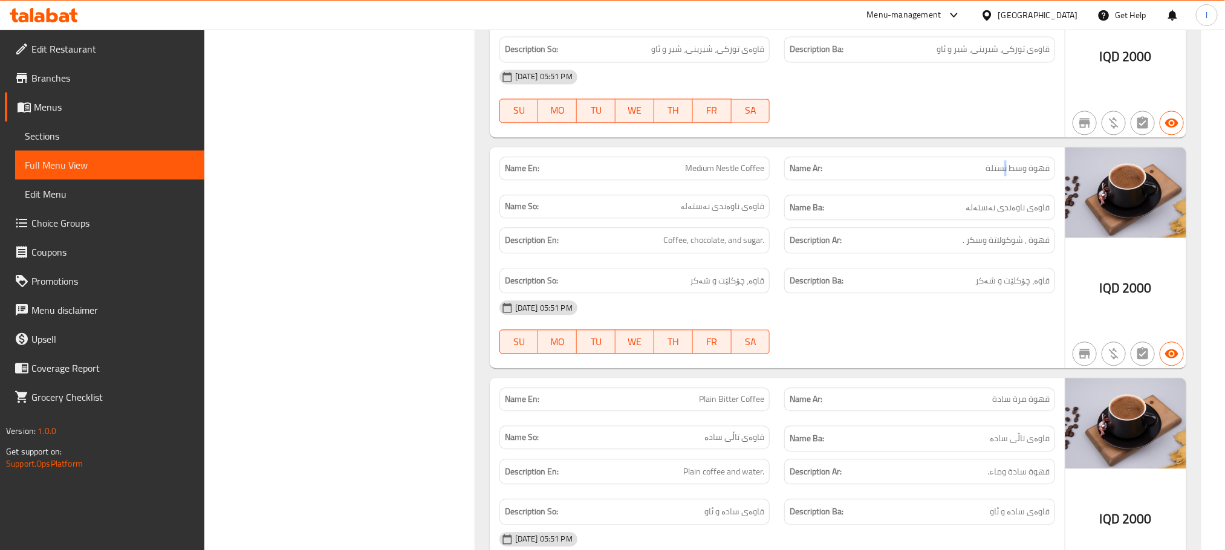
click at [1007, 175] on span "قهوة وسط نستلة" at bounding box center [1018, 168] width 64 height 13
drag, startPoint x: 1007, startPoint y: 180, endPoint x: 987, endPoint y: 180, distance: 20.6
click at [987, 175] on span "قهوة وسط نستلة" at bounding box center [1018, 168] width 64 height 13
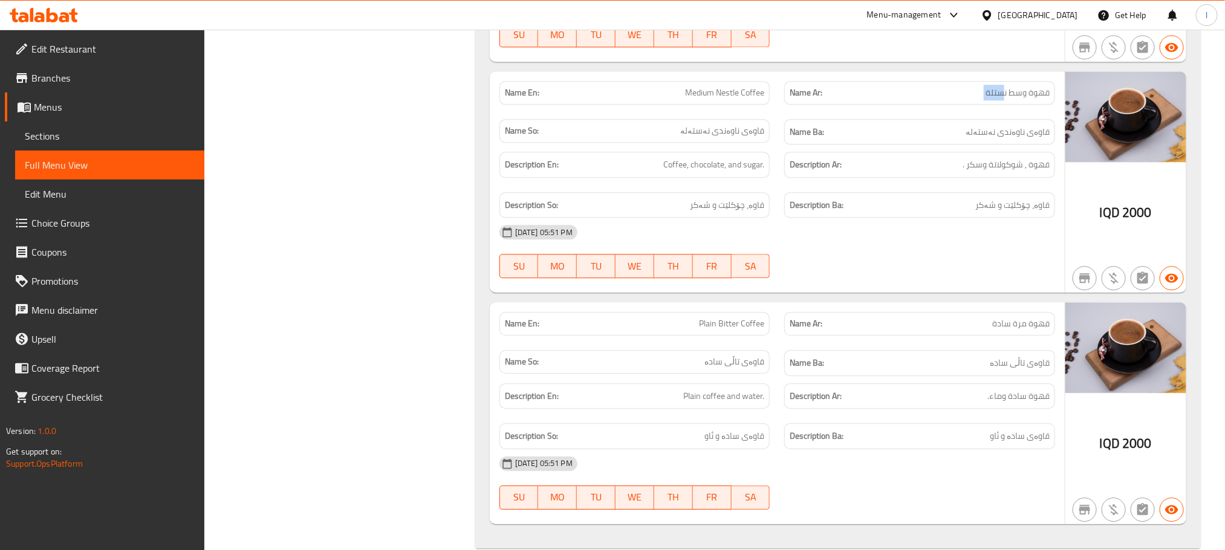
scroll to position [1497, 0]
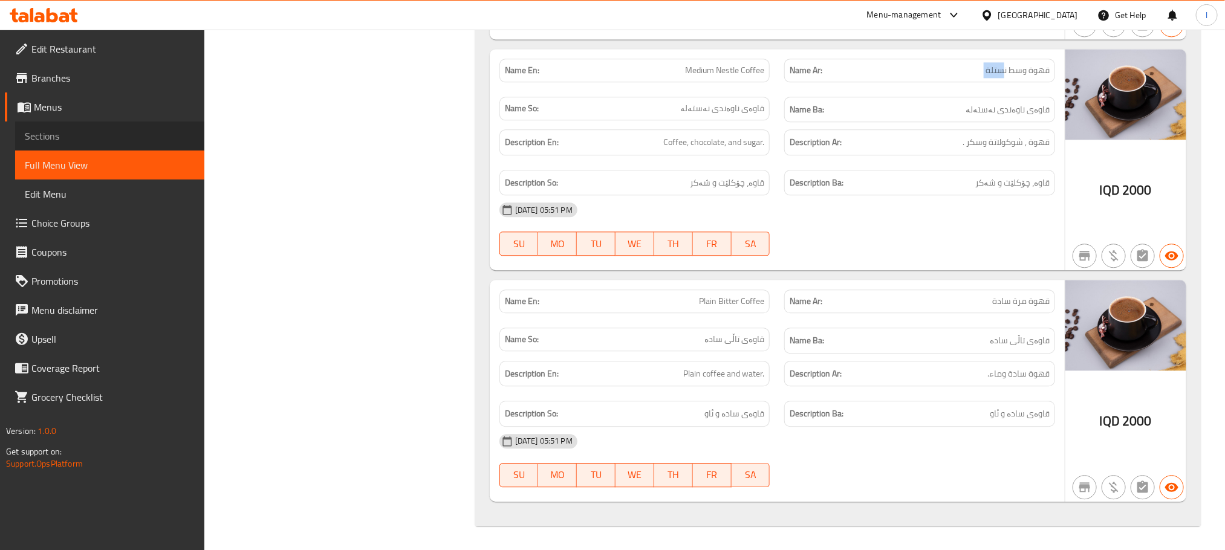
click at [22, 136] on link "Sections" at bounding box center [109, 136] width 189 height 29
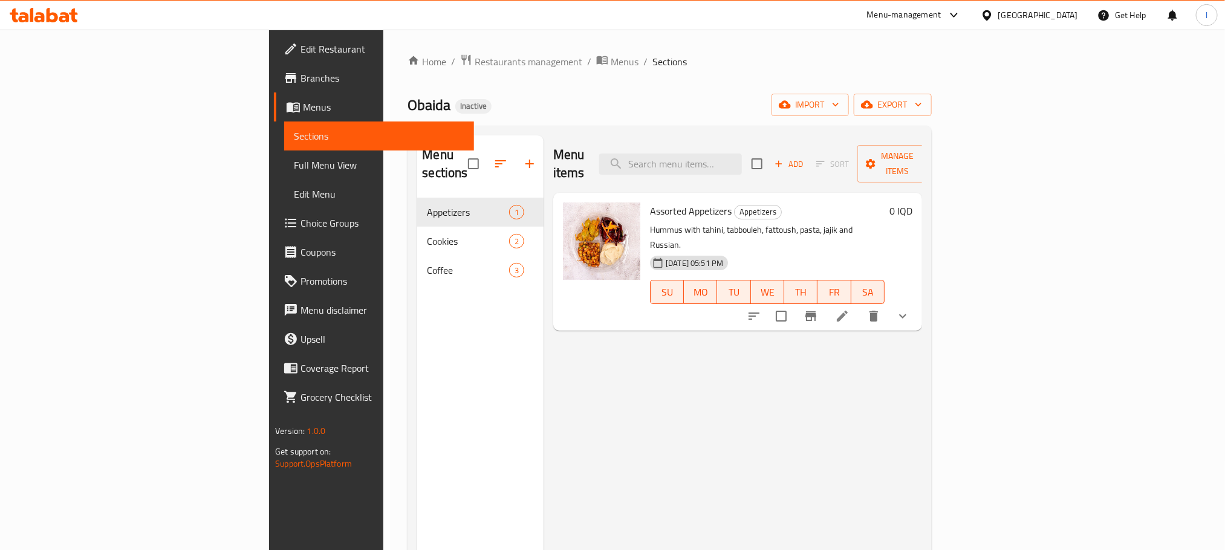
click at [294, 169] on span "Full Menu View" at bounding box center [379, 165] width 170 height 15
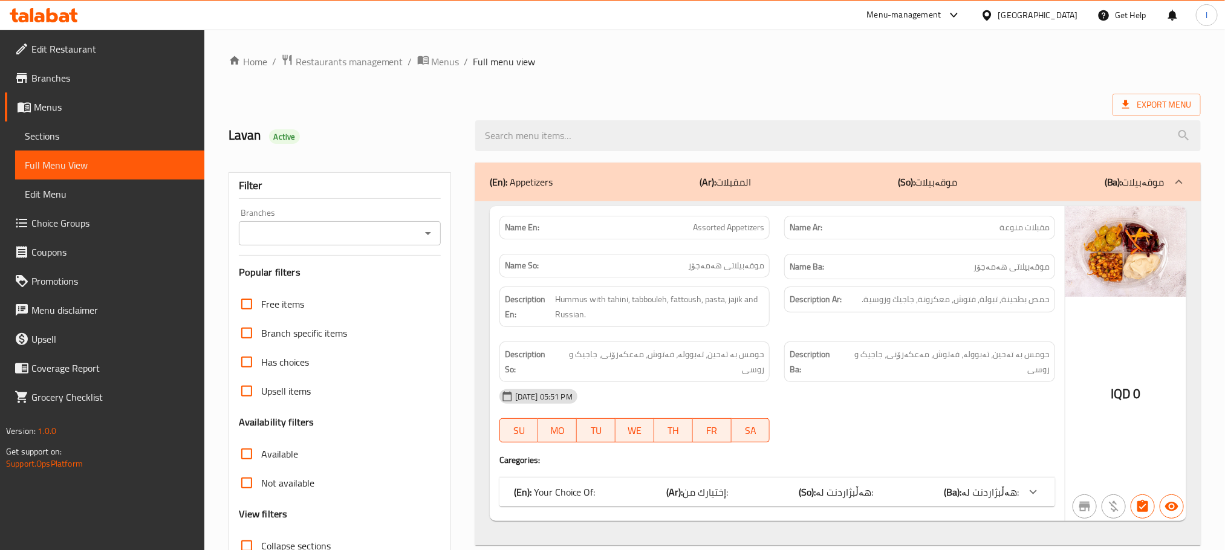
click at [429, 234] on icon "Open" at bounding box center [428, 233] width 6 height 3
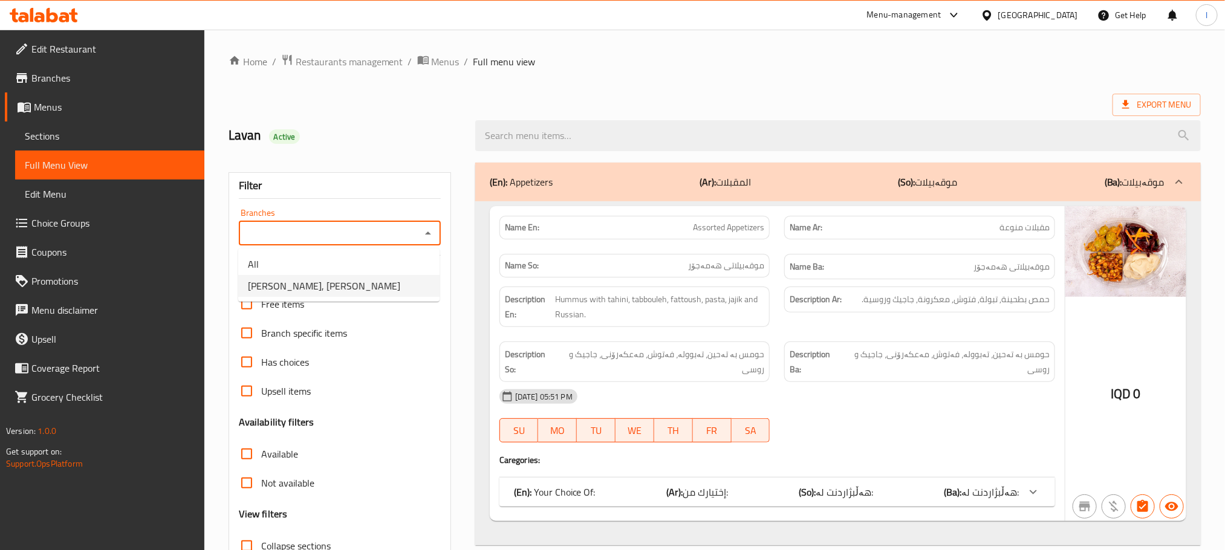
click at [343, 281] on li "[PERSON_NAME], [PERSON_NAME]" at bounding box center [338, 286] width 201 height 22
type input "[PERSON_NAME], [PERSON_NAME]"
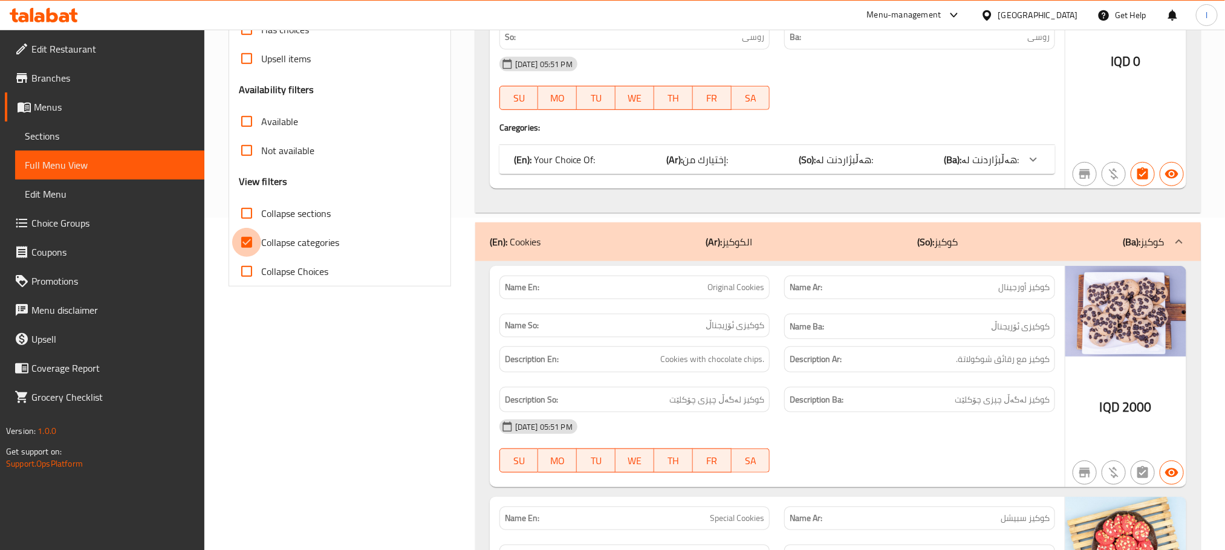
click at [252, 242] on input "Collapse categories" at bounding box center [246, 242] width 29 height 29
checkbox input "false"
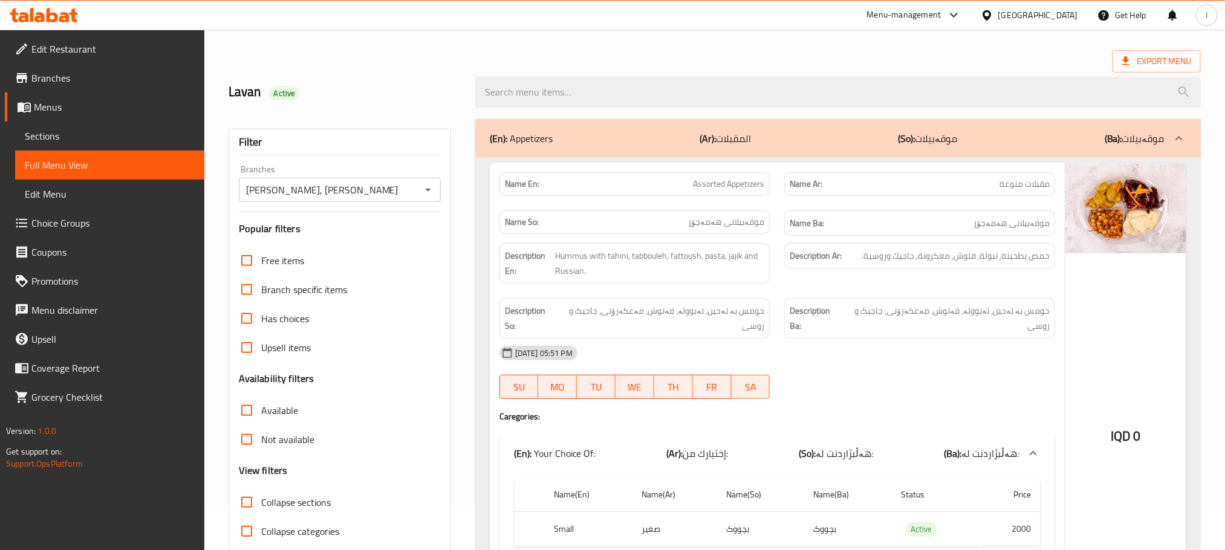
scroll to position [0, 0]
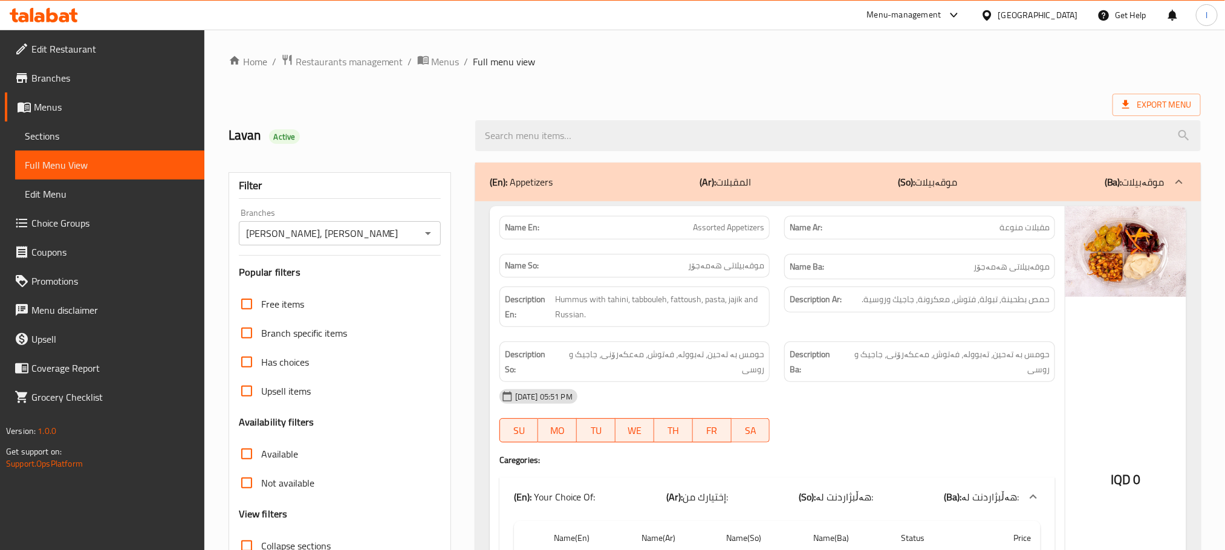
click at [62, 133] on span "Sections" at bounding box center [110, 136] width 170 height 15
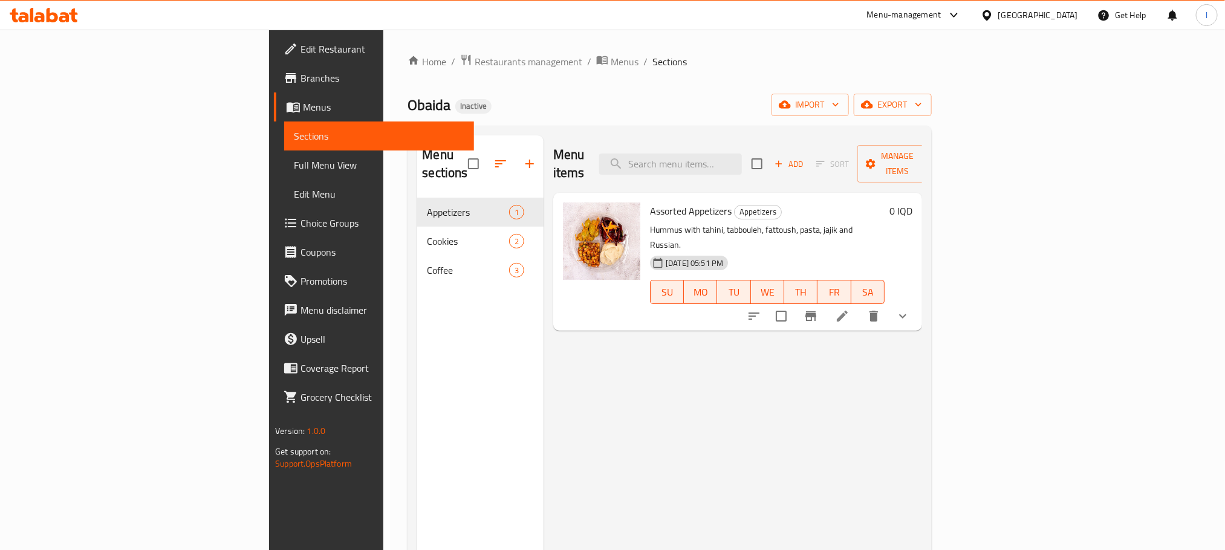
click at [301, 51] on span "Edit Restaurant" at bounding box center [382, 49] width 163 height 15
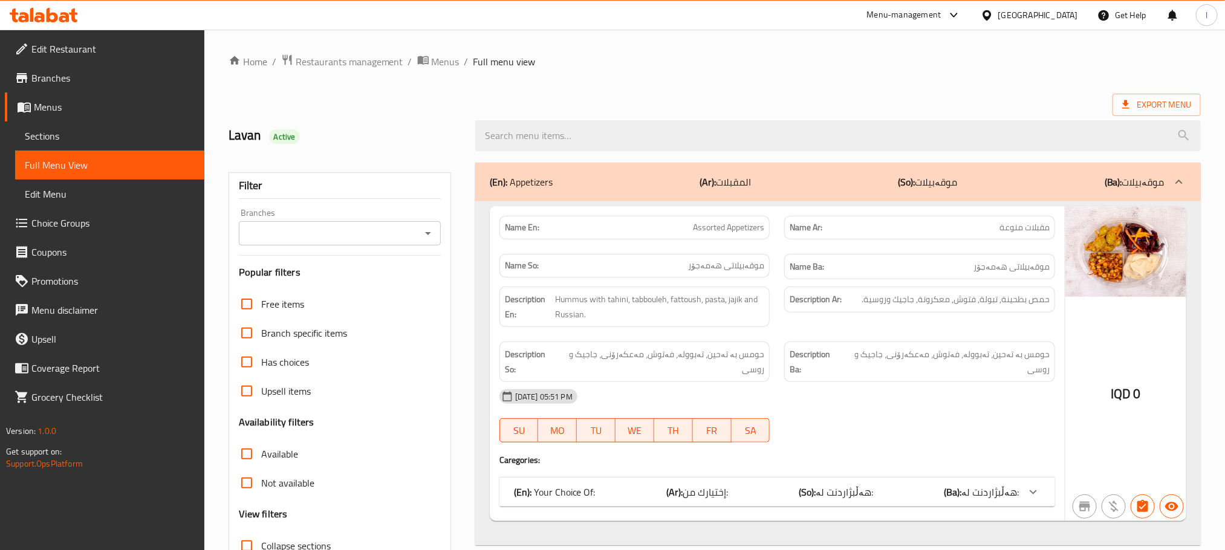
click at [80, 131] on span "Sections" at bounding box center [110, 136] width 170 height 15
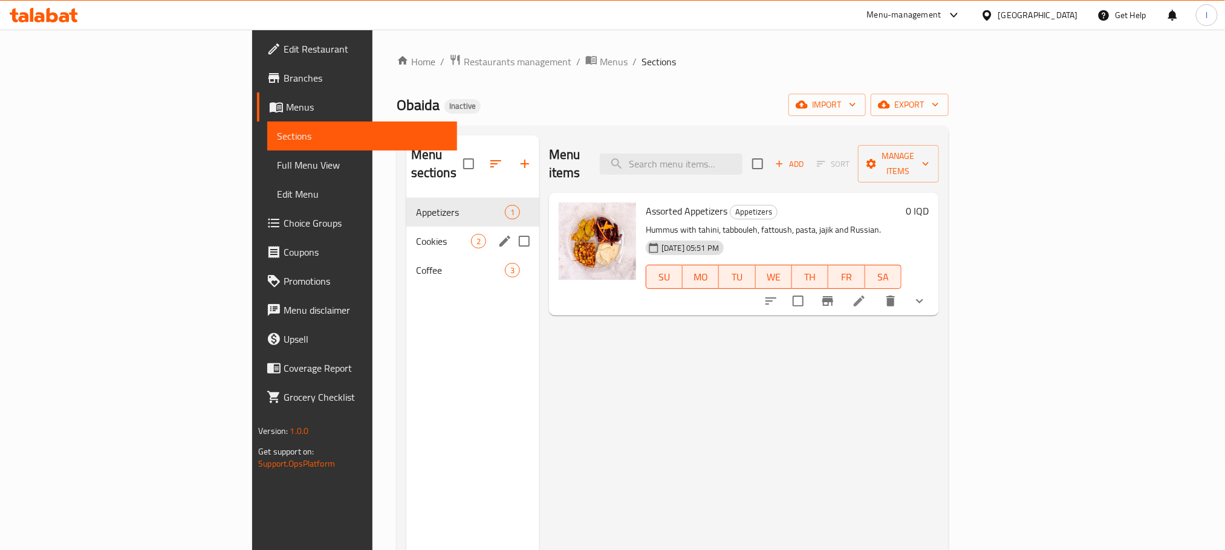
click at [416, 234] on span "Cookies" at bounding box center [443, 241] width 55 height 15
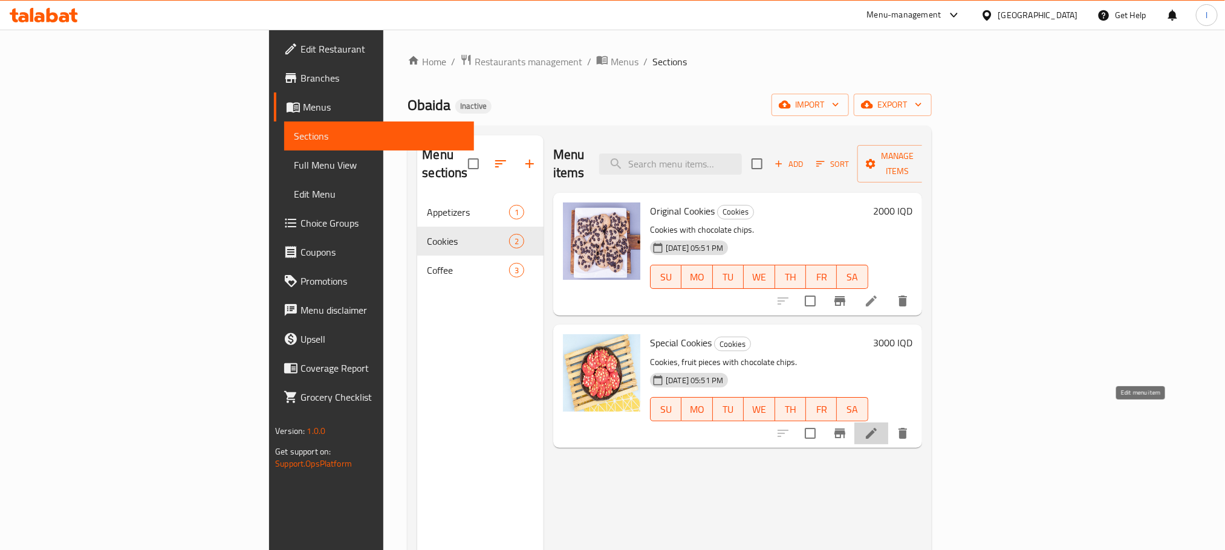
click at [879, 426] on icon at bounding box center [871, 433] width 15 height 15
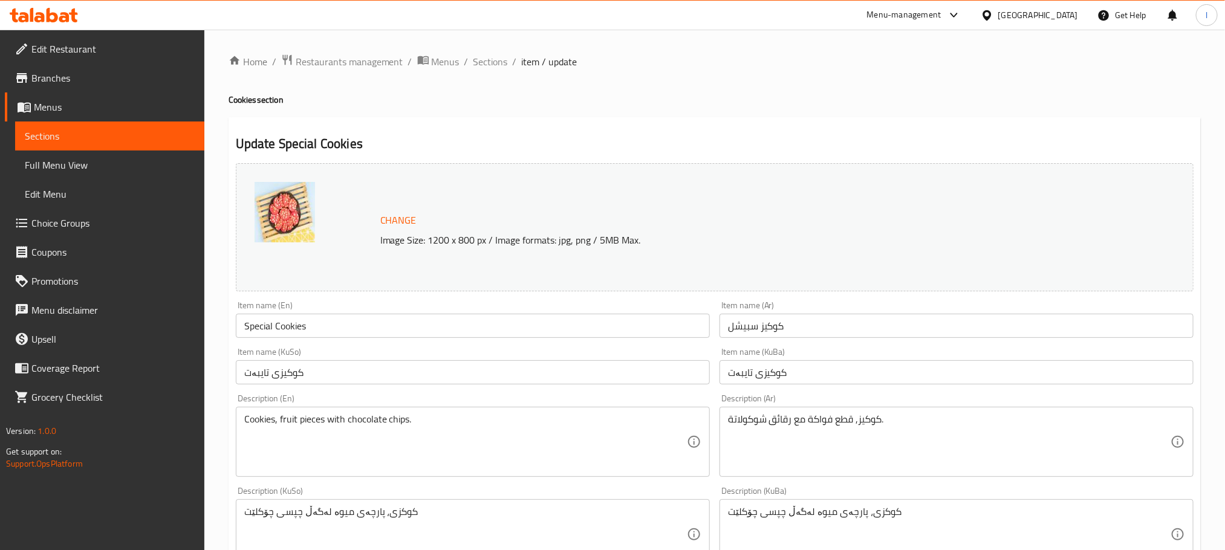
scroll to position [333, 0]
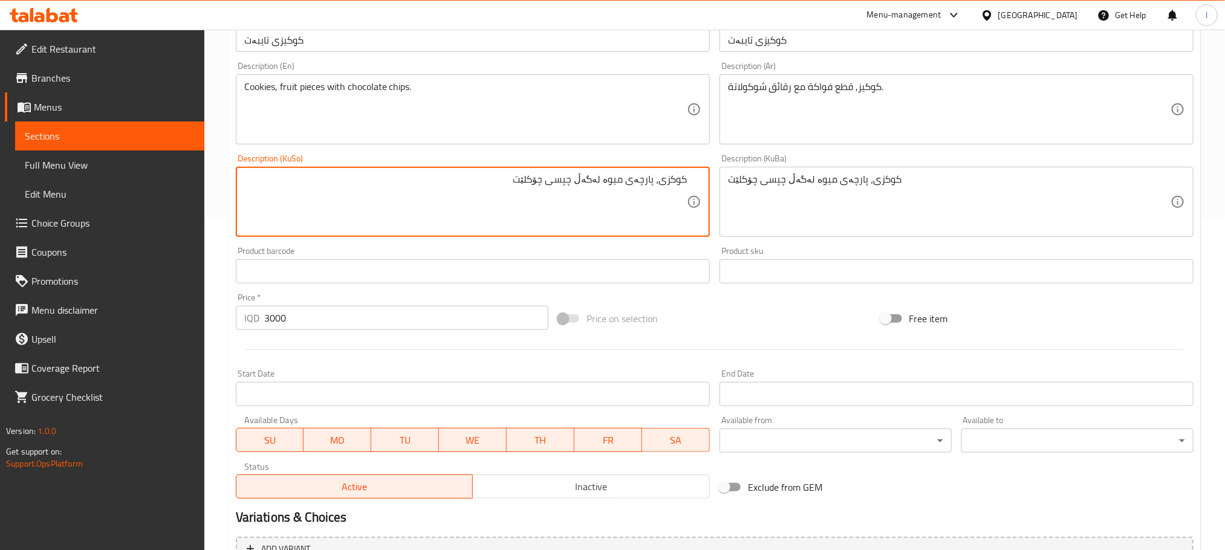
click at [660, 184] on textarea "کوکزی، پارچەی میوە لەگەڵ چپسی چۆکلێت" at bounding box center [465, 202] width 443 height 57
click at [669, 175] on textarea "کوکز، پارچەی میوە لەگەڵ چپسی چۆکلێت" at bounding box center [465, 202] width 443 height 57
click at [623, 196] on textarea "کوکیز، پارچەی میوە لەگەڵ چپسی چۆکلێت" at bounding box center [465, 202] width 443 height 57
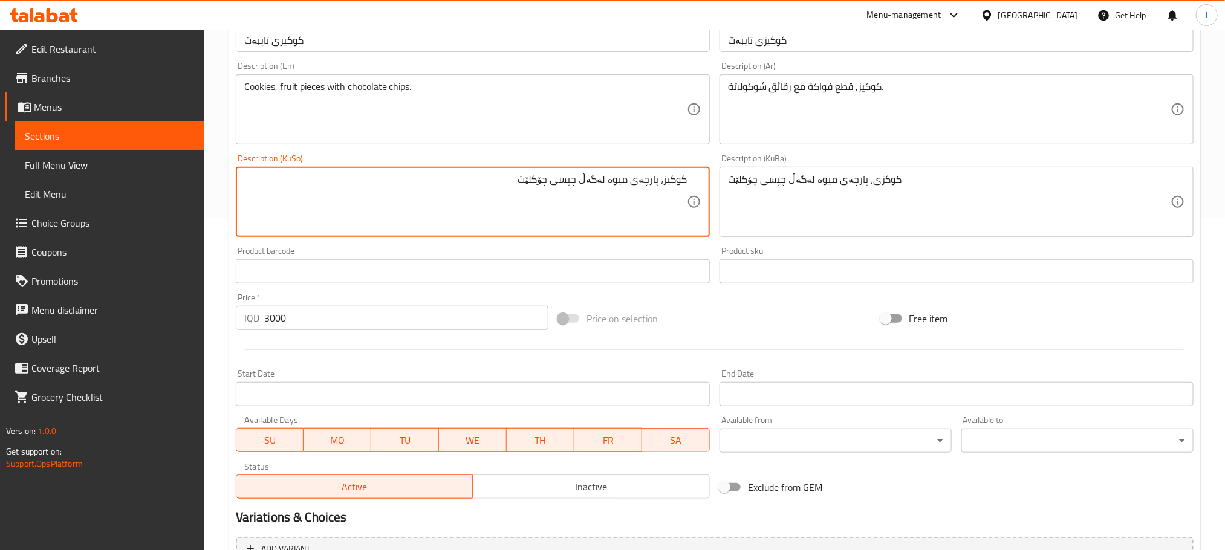
type textarea "کوکیز، پارچەی میوە لەگەڵ چپسی چۆکلێت"
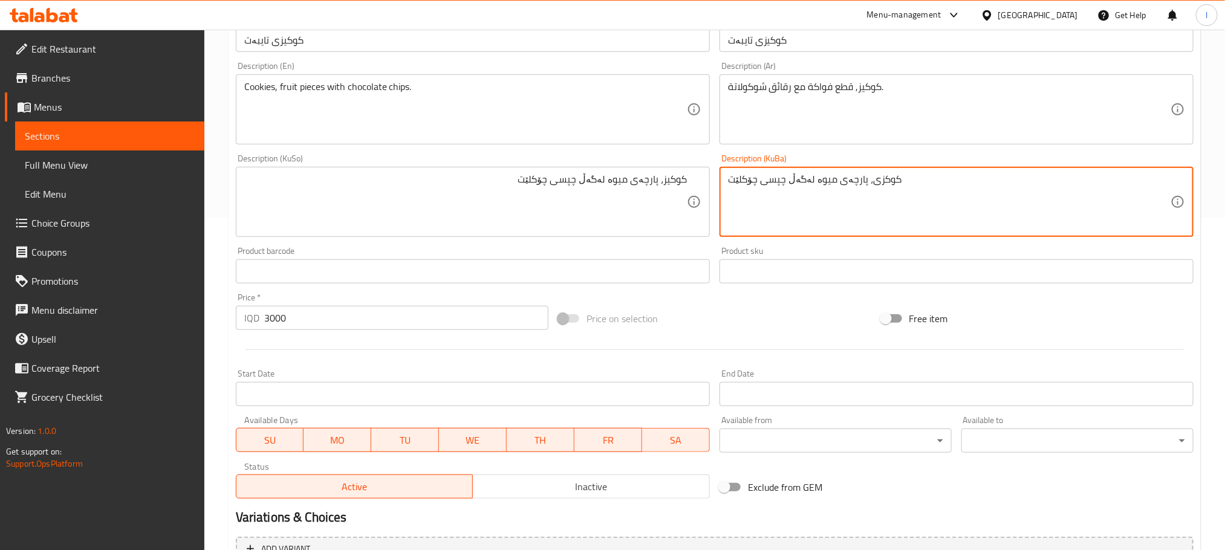
click at [755, 196] on textarea "کوکزی، پارچەی میوە لەگەڵ چپسی چۆکلێت" at bounding box center [949, 202] width 443 height 57
paste textarea "یز"
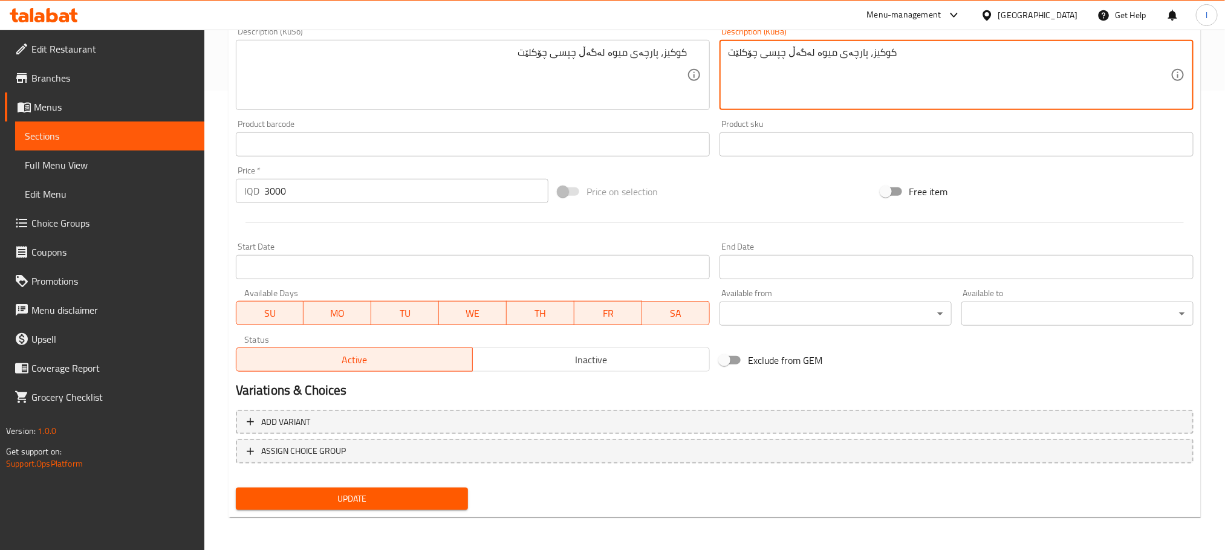
type textarea "کوکیز، پارچەی میوە لەگەڵ چپسی چۆکلێت"
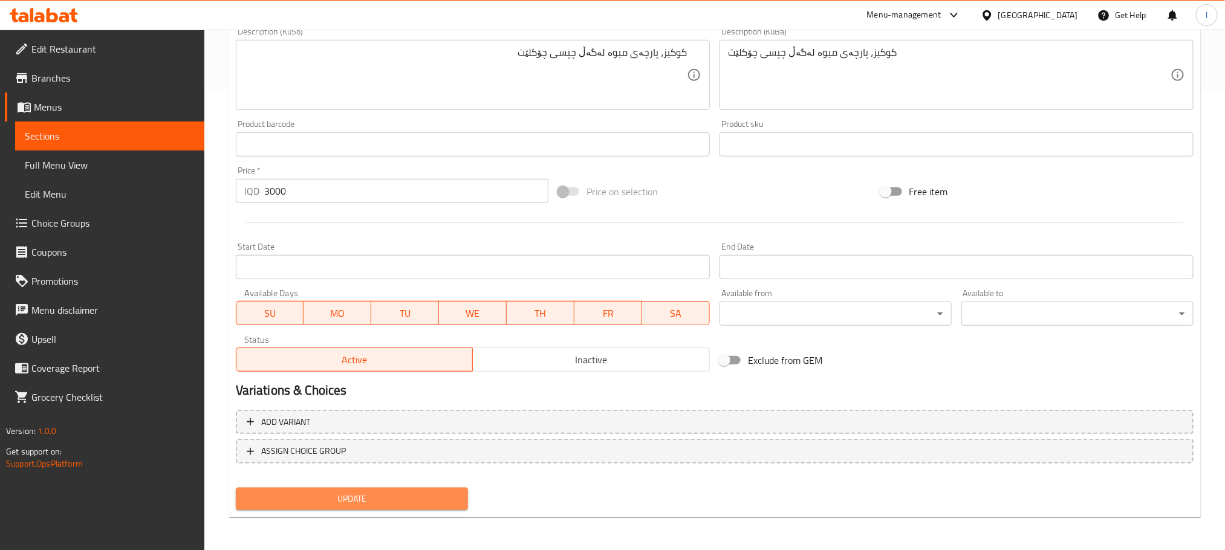
click at [402, 498] on span "Update" at bounding box center [352, 499] width 213 height 15
click at [51, 6] on div at bounding box center [44, 15] width 88 height 24
click at [53, 8] on icon at bounding box center [44, 15] width 68 height 15
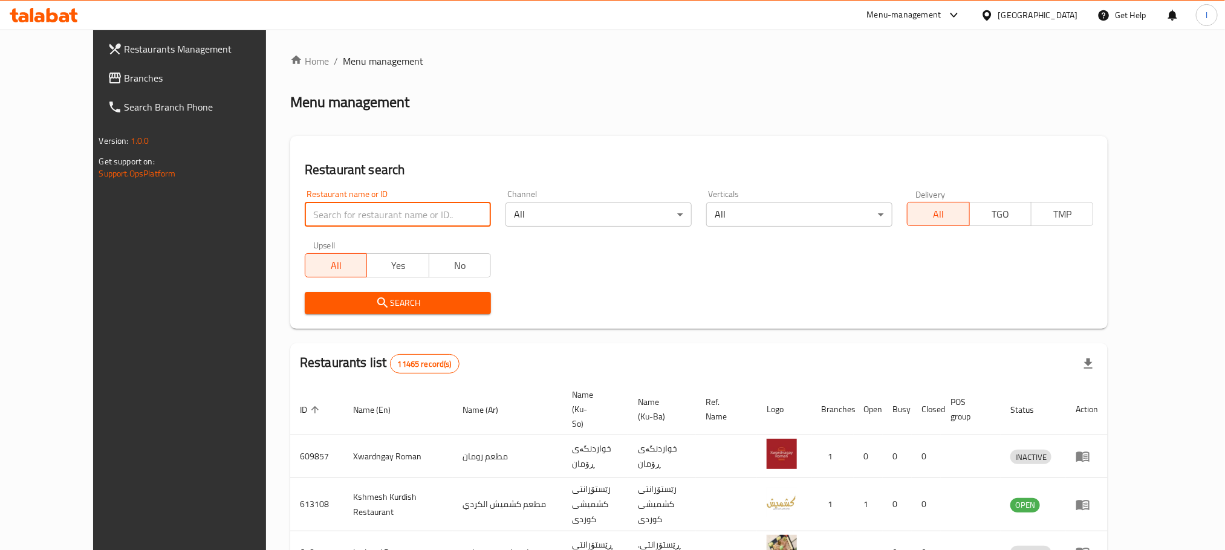
click at [309, 216] on input "search" at bounding box center [398, 215] width 186 height 24
paste input "Doghawa 2"
type input "Doghawa 2"
click button "Search" at bounding box center [398, 303] width 186 height 22
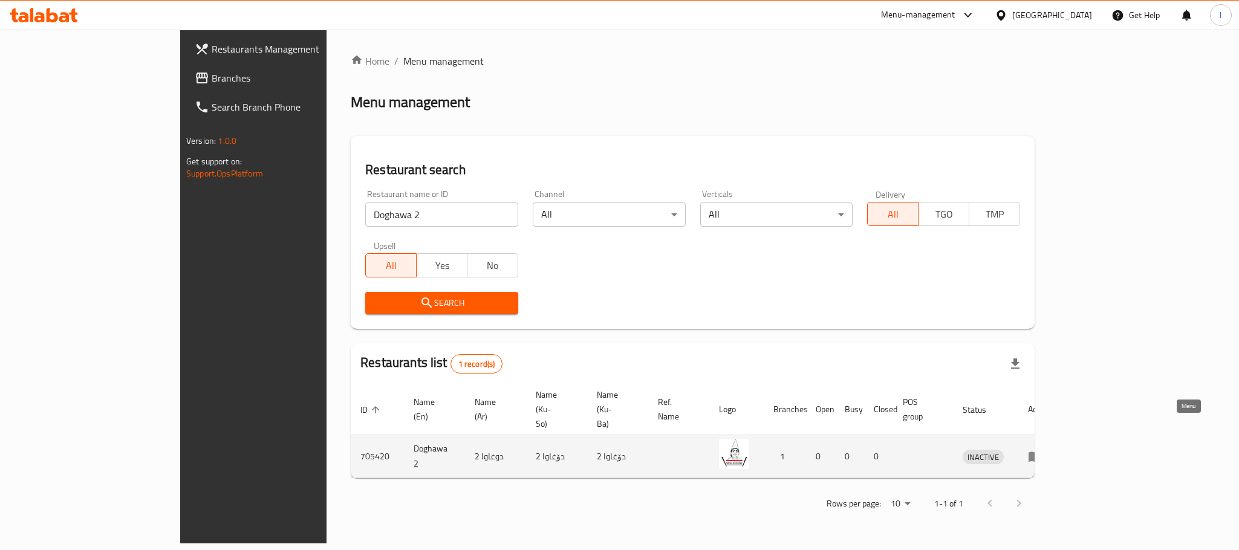
click at [1043, 449] on icon "enhanced table" at bounding box center [1035, 456] width 15 height 15
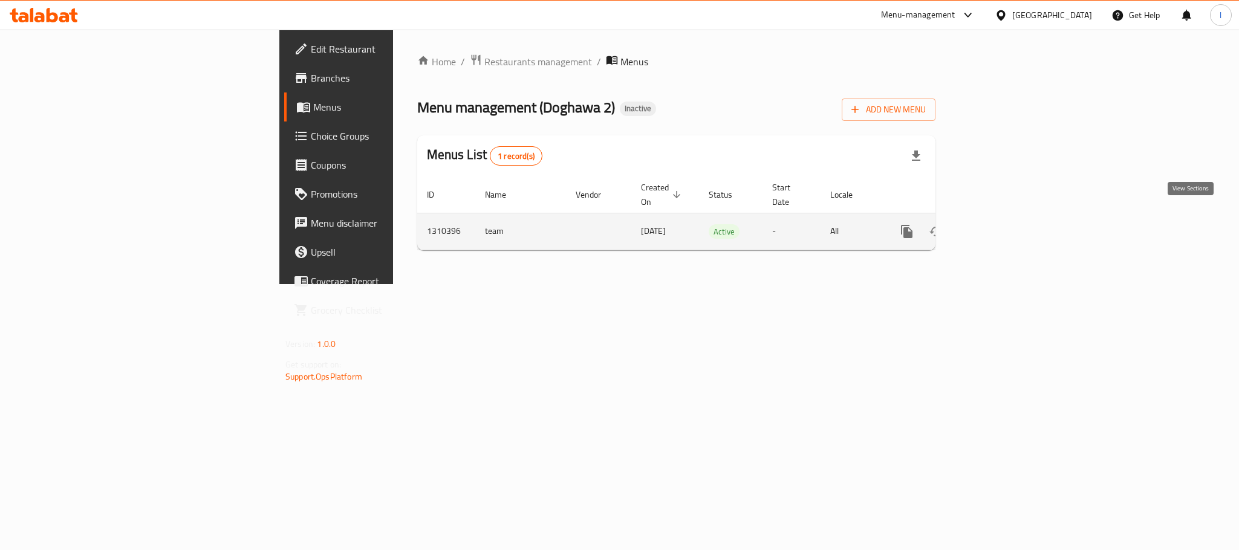
click at [1000, 226] on icon "enhanced table" at bounding box center [994, 231] width 11 height 11
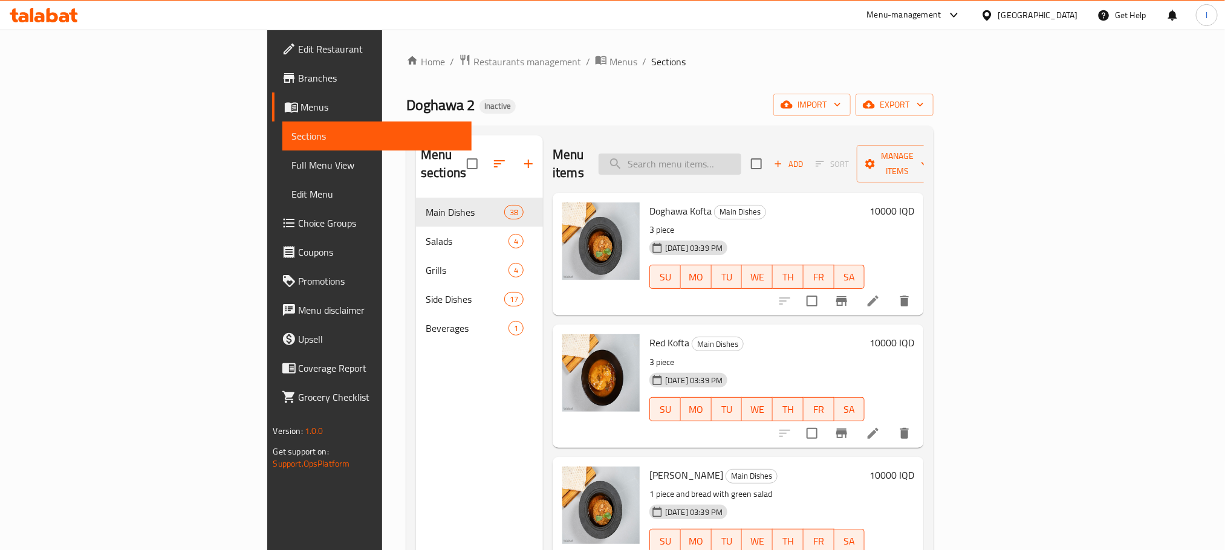
click at [741, 158] on input "search" at bounding box center [670, 164] width 143 height 21
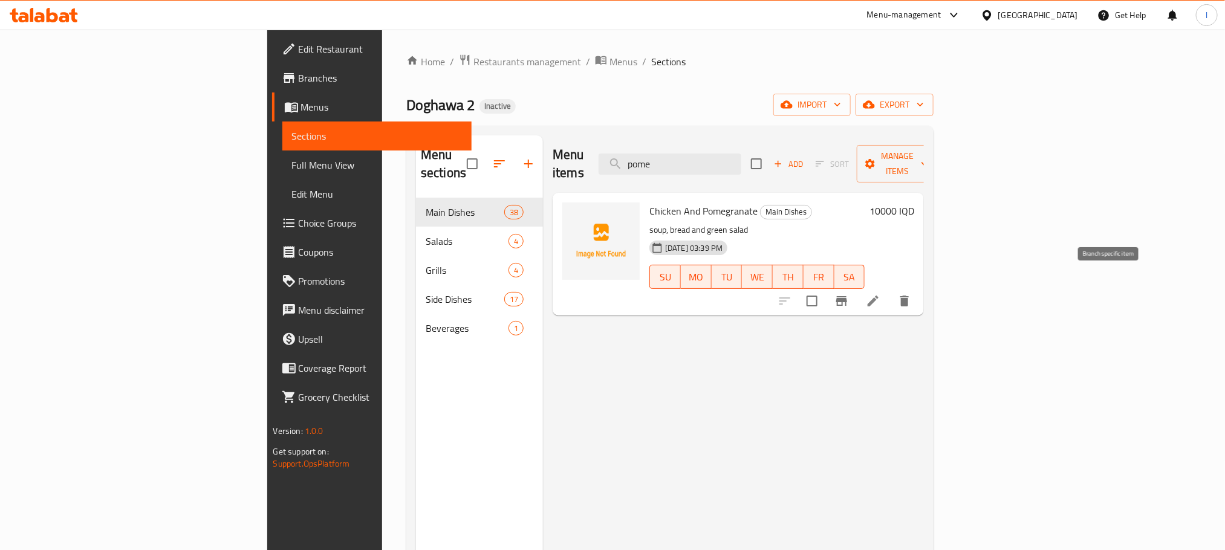
type input "pome"
click at [890, 290] on li at bounding box center [873, 301] width 34 height 22
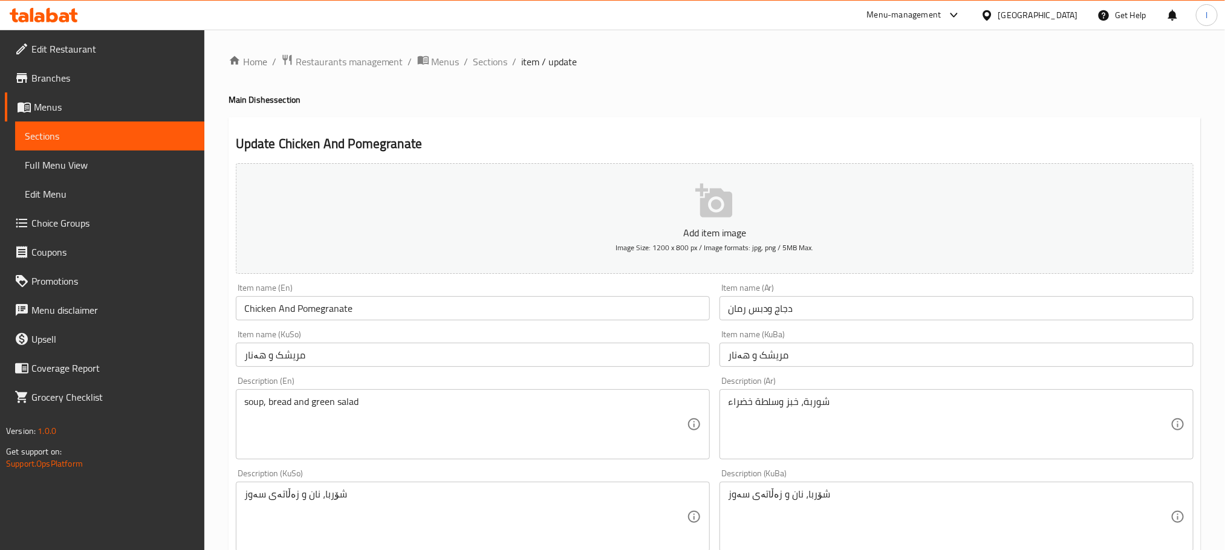
click at [831, 310] on input "دجاج ودبس رمان" at bounding box center [957, 308] width 474 height 24
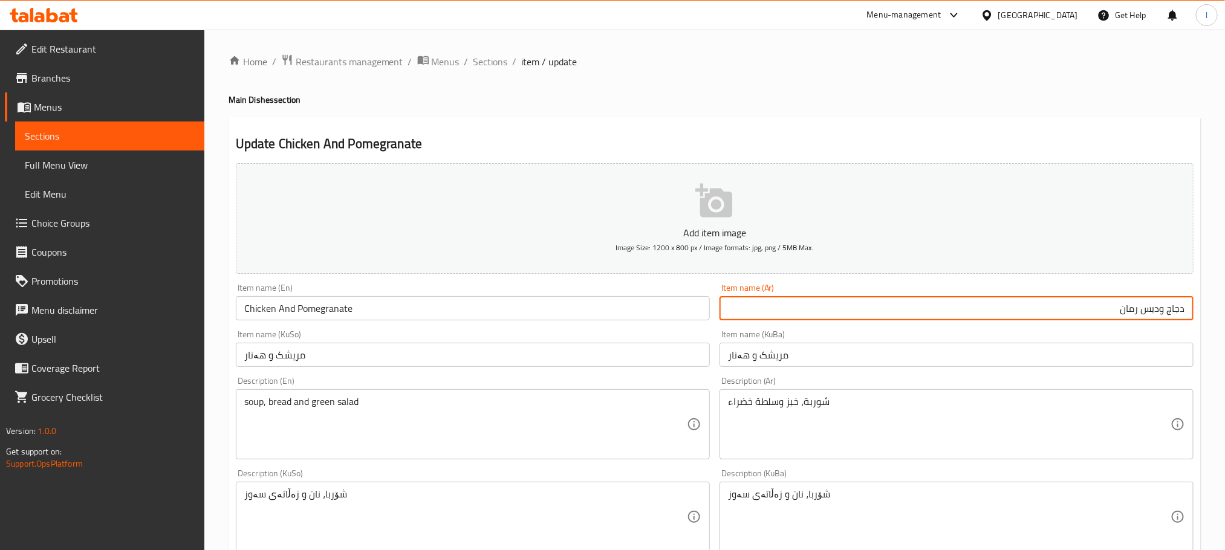
click at [1139, 314] on input "دجاج ودبس رمان" at bounding box center [957, 308] width 474 height 24
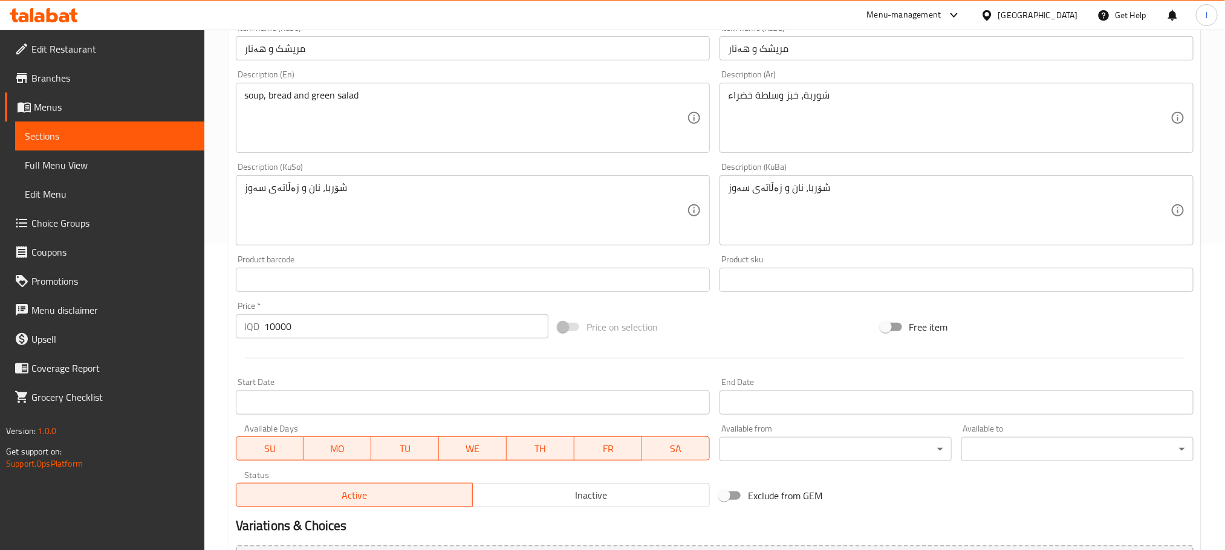
scroll to position [441, 0]
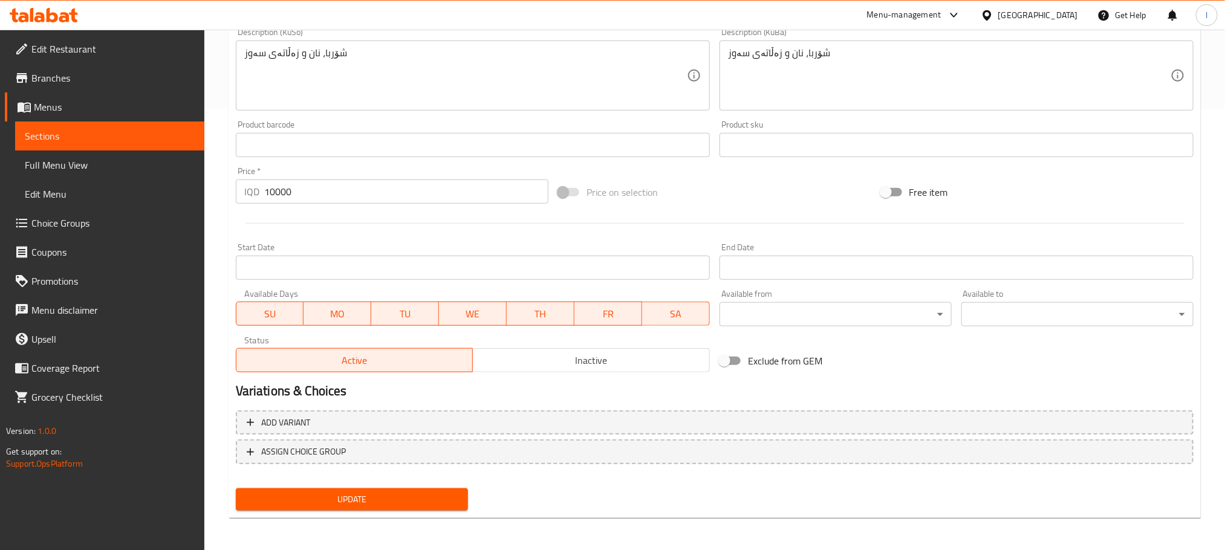
type input "دجاج ورمان"
click at [414, 503] on span "Update" at bounding box center [352, 499] width 213 height 15
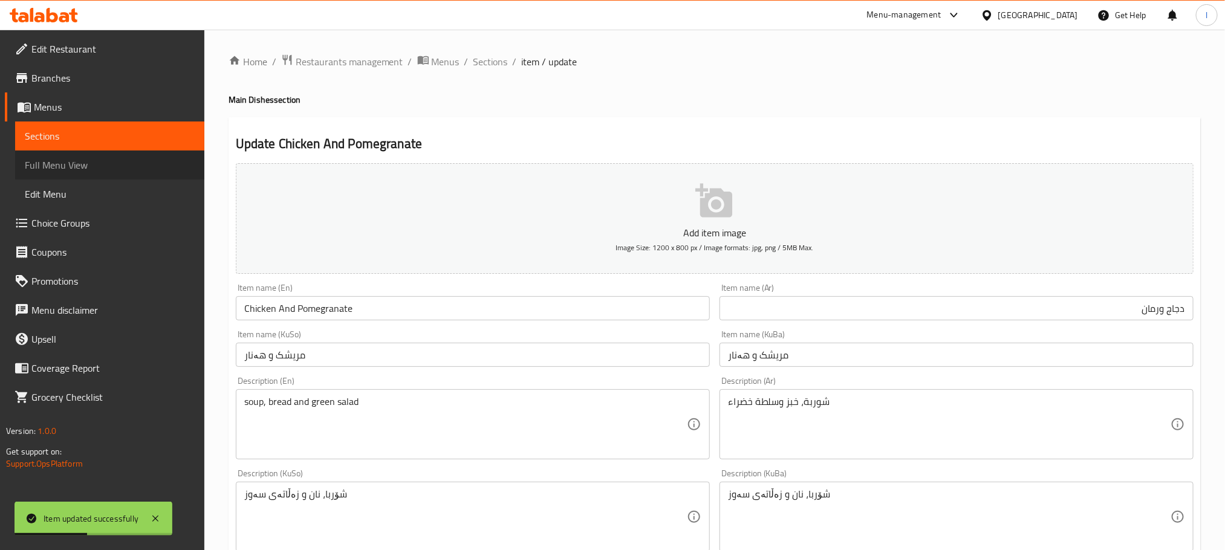
click at [93, 165] on span "Full Menu View" at bounding box center [110, 165] width 170 height 15
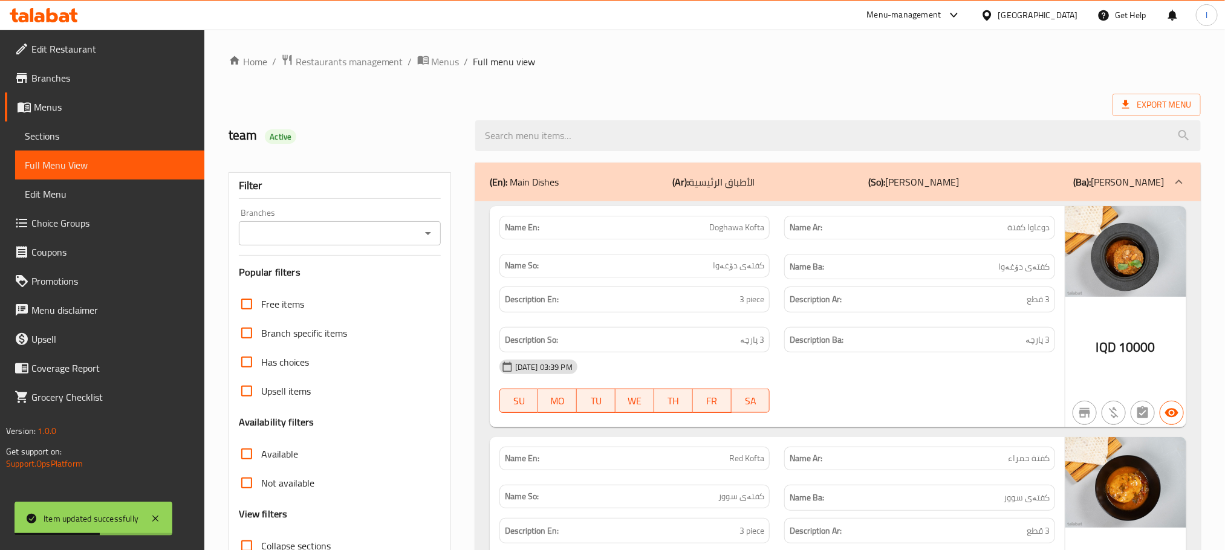
click at [431, 235] on icon "Open" at bounding box center [428, 233] width 15 height 15
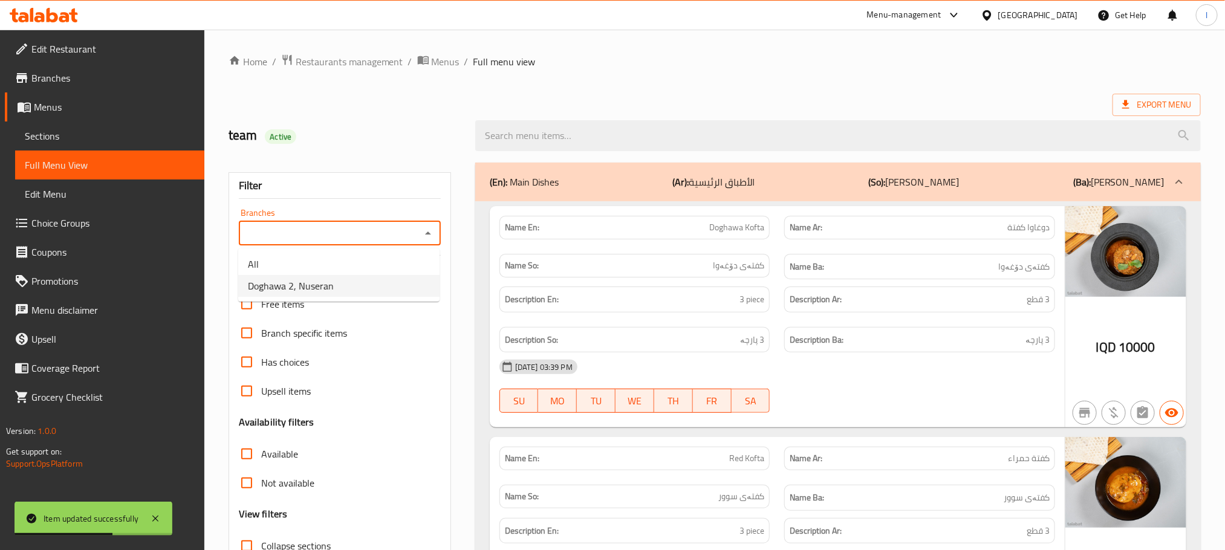
click at [352, 289] on li "Doghawa 2, Nuseran" at bounding box center [338, 286] width 201 height 22
type input "Doghawa 2, Nuseran"
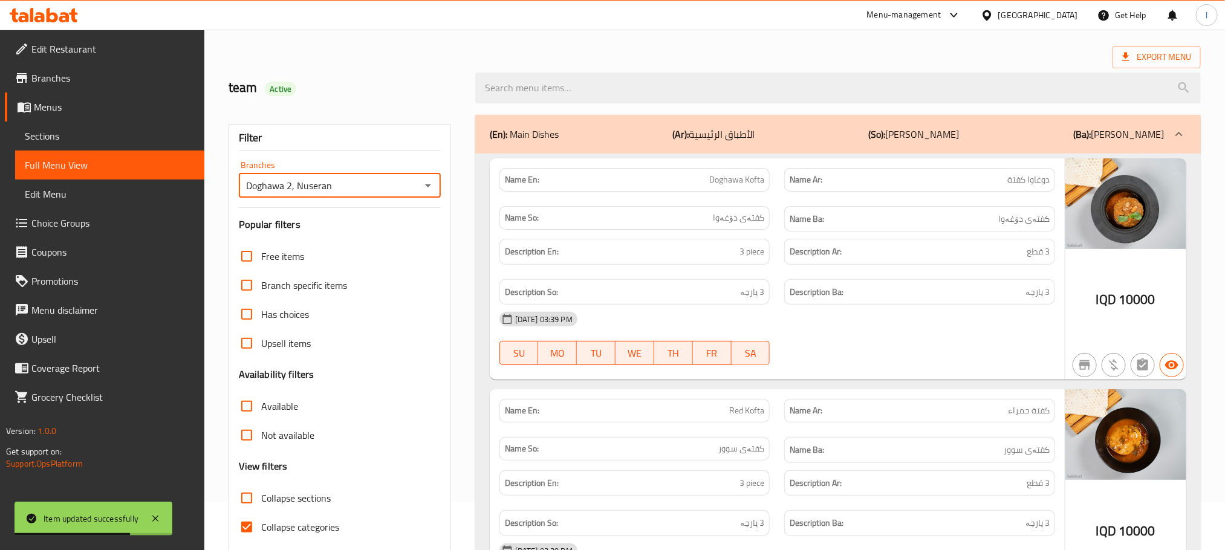
scroll to position [94, 0]
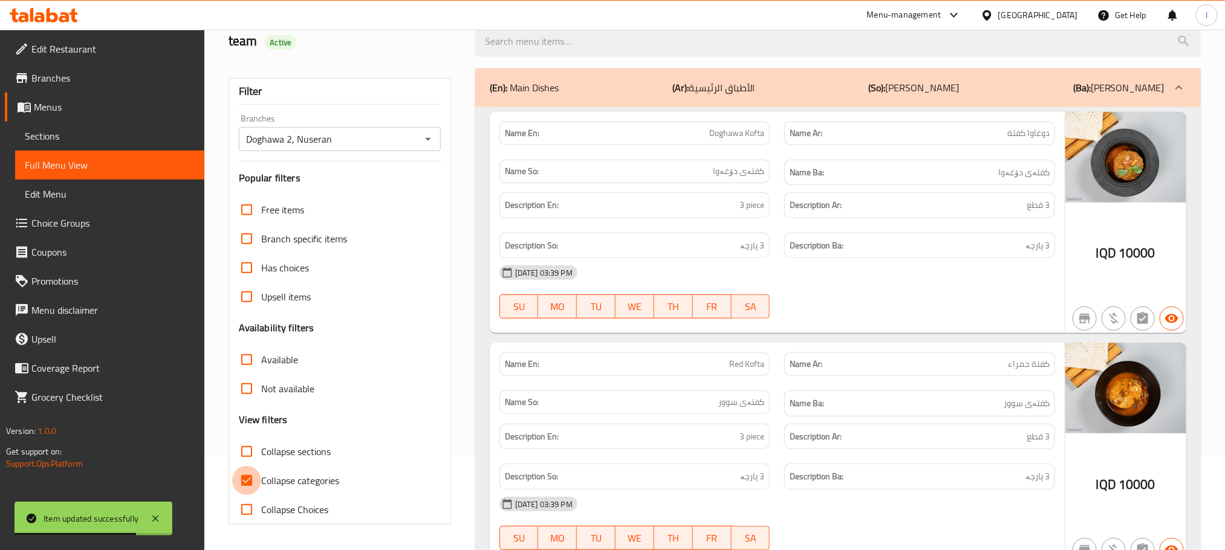
click at [254, 480] on input "Collapse categories" at bounding box center [246, 480] width 29 height 29
checkbox input "false"
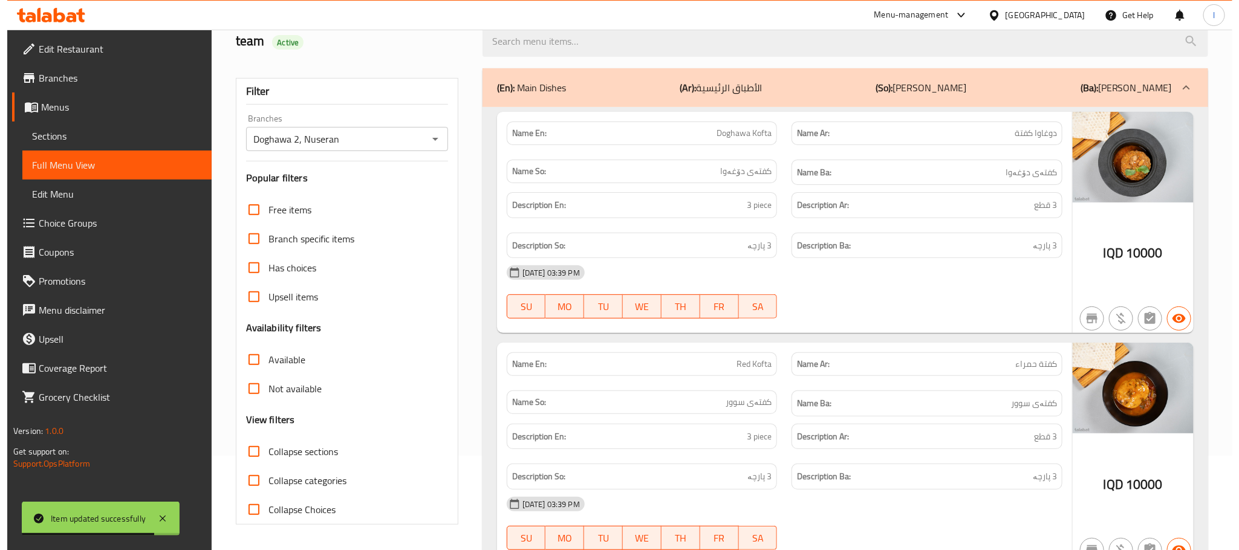
scroll to position [0, 0]
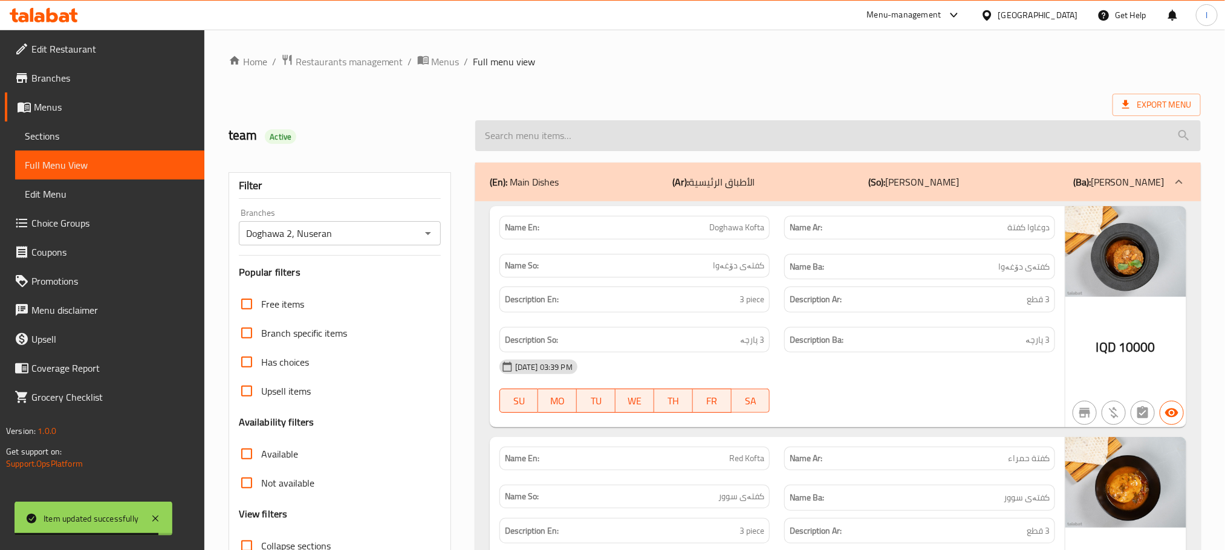
click at [534, 136] on input "search" at bounding box center [838, 135] width 726 height 31
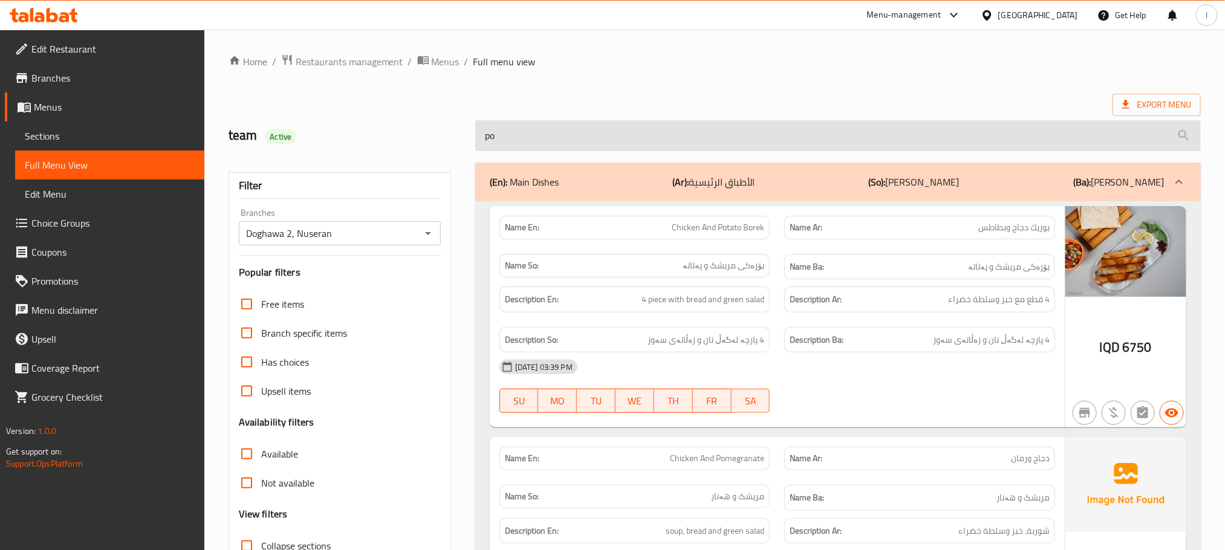
type input "pom"
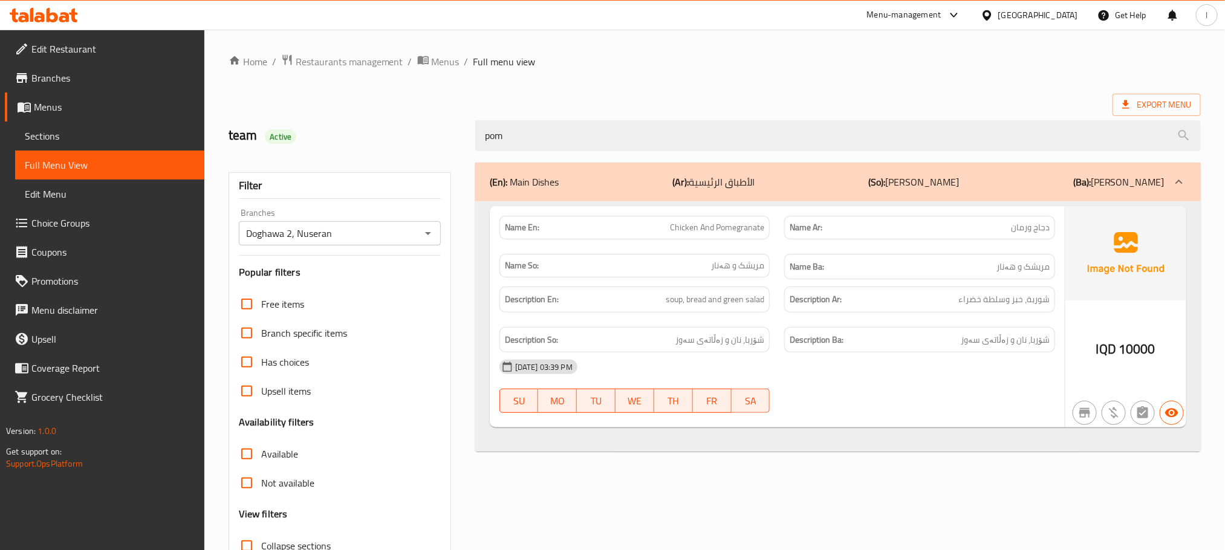
drag, startPoint x: 532, startPoint y: 140, endPoint x: 292, endPoint y: 126, distance: 240.5
click at [292, 126] on div "team Active pom" at bounding box center [714, 136] width 987 height 54
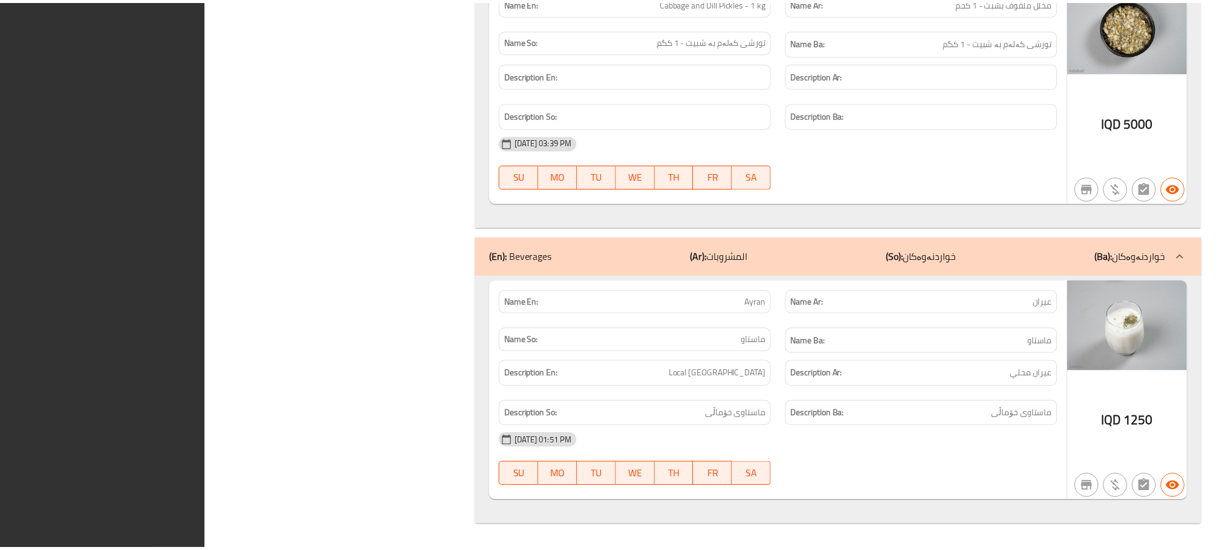
scroll to position [15114, 0]
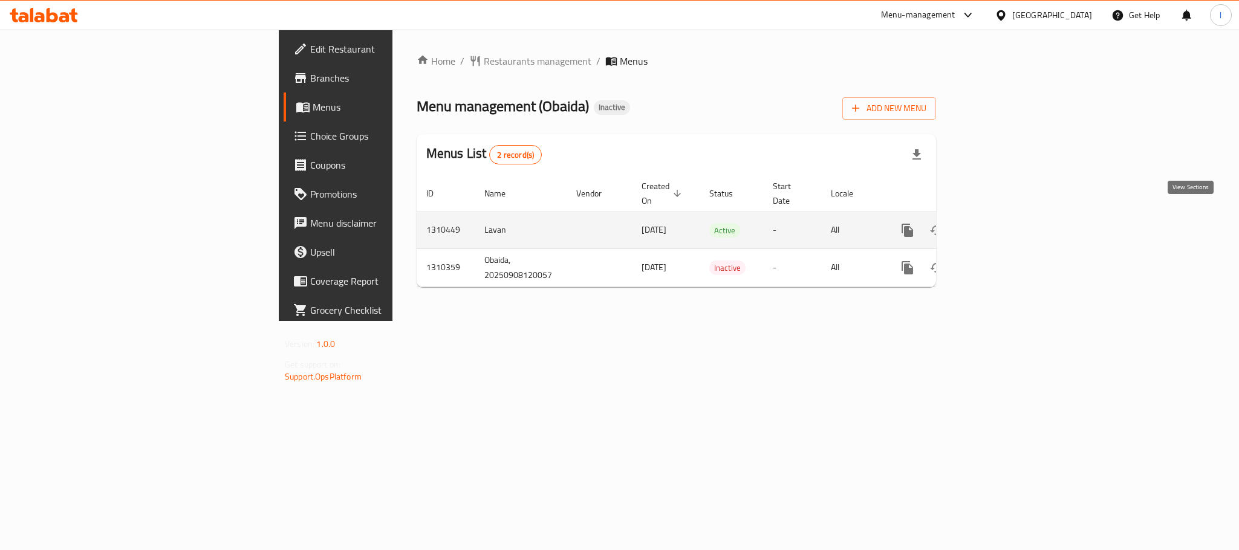
click at [1009, 216] on link "enhanced table" at bounding box center [994, 230] width 29 height 29
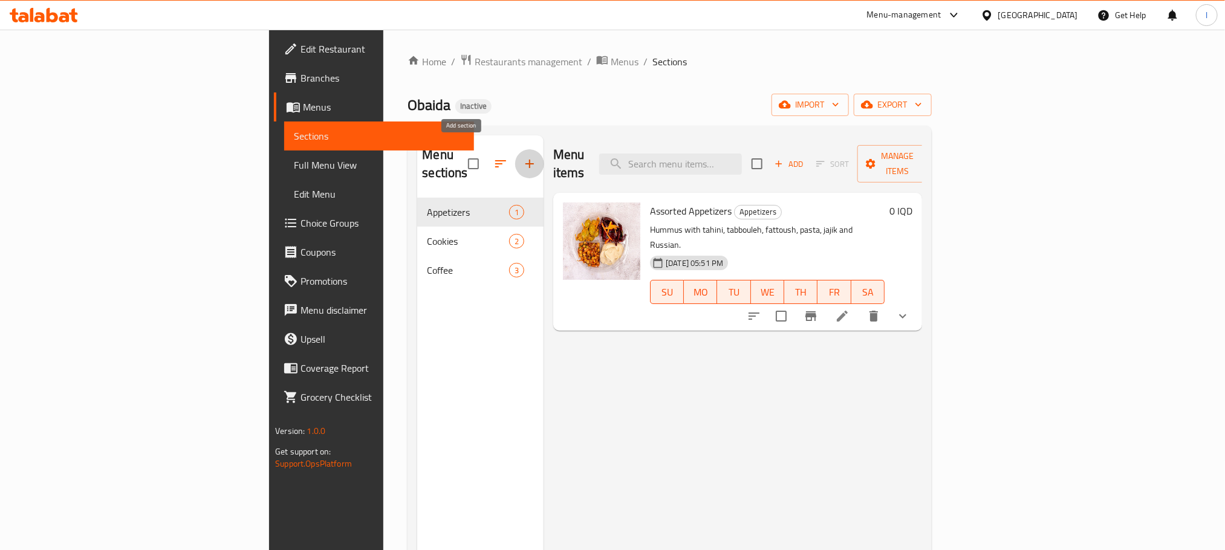
click at [522, 161] on icon "button" at bounding box center [529, 164] width 15 height 15
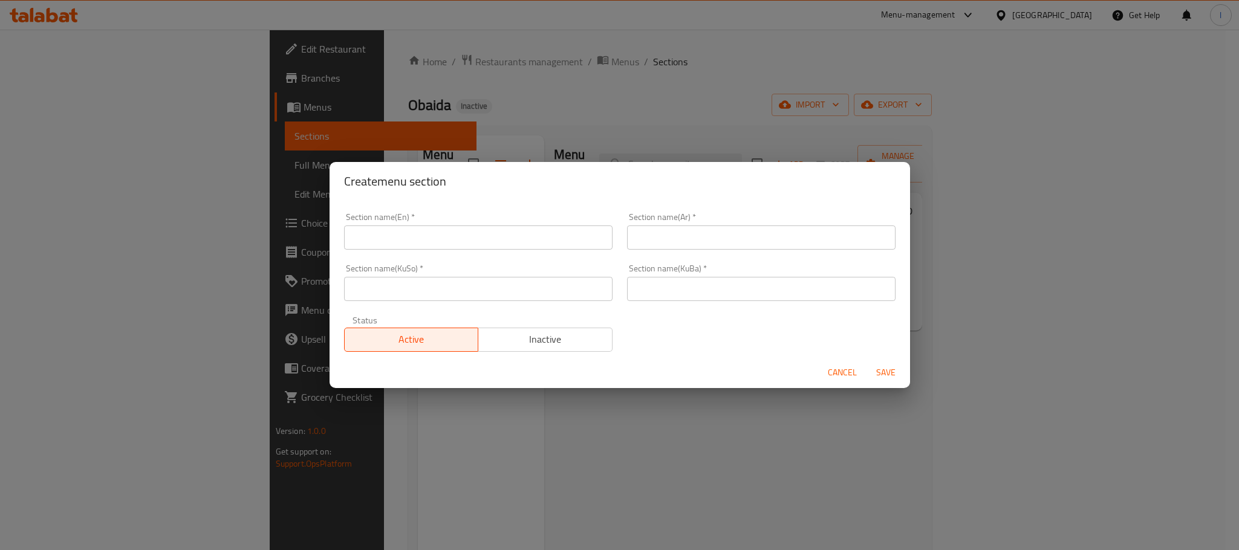
click at [383, 235] on input "text" at bounding box center [478, 238] width 268 height 24
paste input "Kumpir"
type input "Kumpir"
click at [666, 238] on input "text" at bounding box center [761, 238] width 268 height 24
paste input "الكومبير"
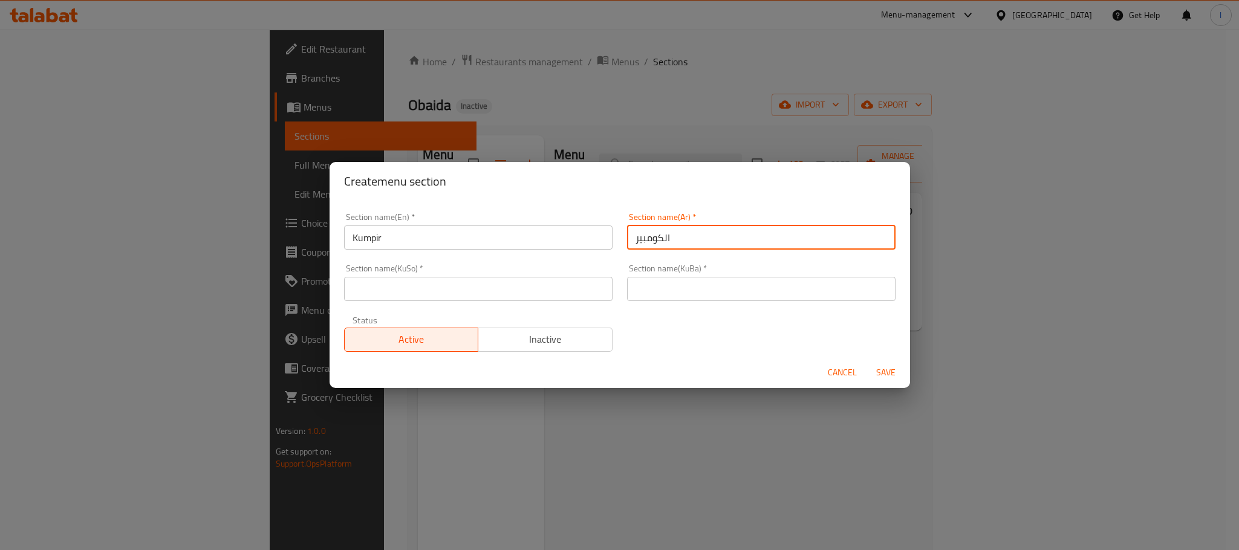
type input "الكومبير"
click at [339, 284] on div "Section name(KuSo)   * Section name(KuSo) *" at bounding box center [478, 282] width 283 height 51
click at [366, 291] on input "text" at bounding box center [478, 289] width 268 height 24
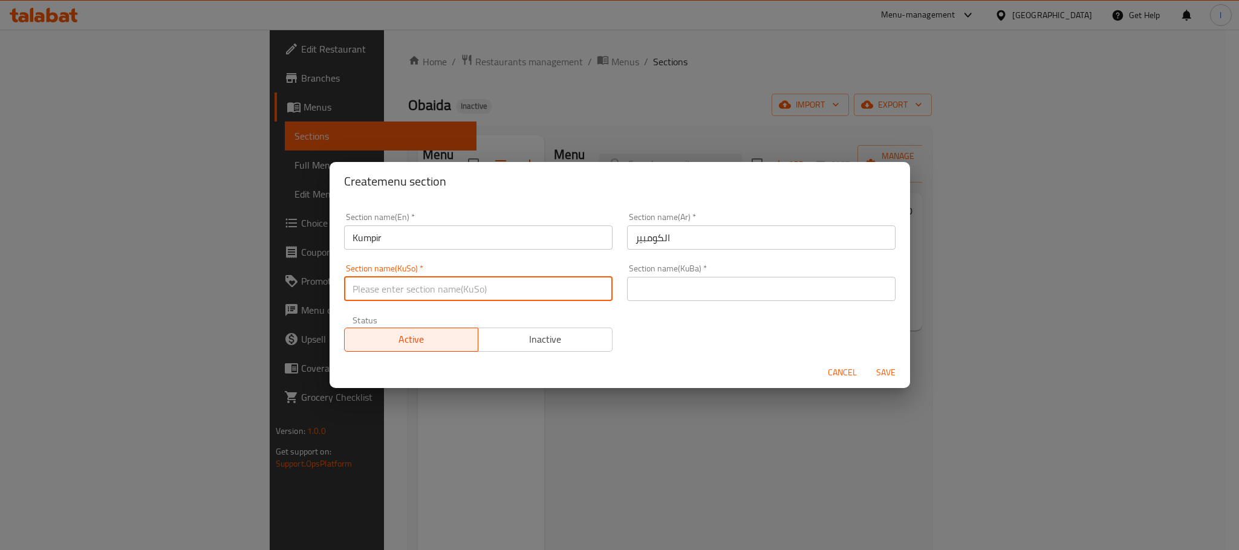
paste input "کەمپیر"
type input "کەمپیر"
click at [656, 288] on input "text" at bounding box center [761, 289] width 268 height 24
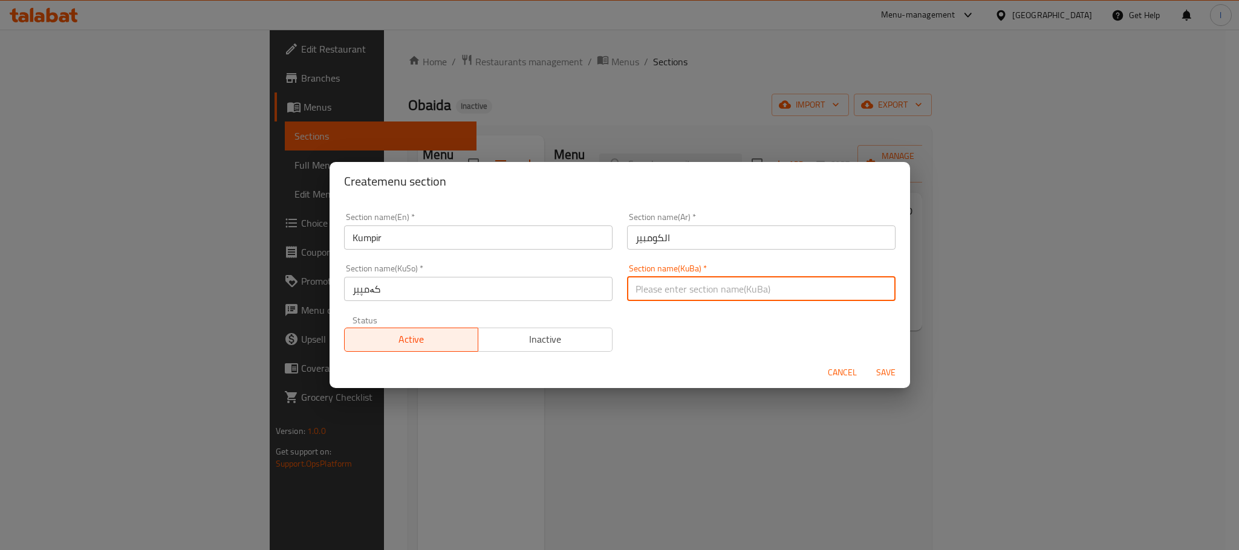
paste input "کەمپیر"
type input "کەمپیر"
click at [882, 362] on button "Save" at bounding box center [886, 373] width 39 height 22
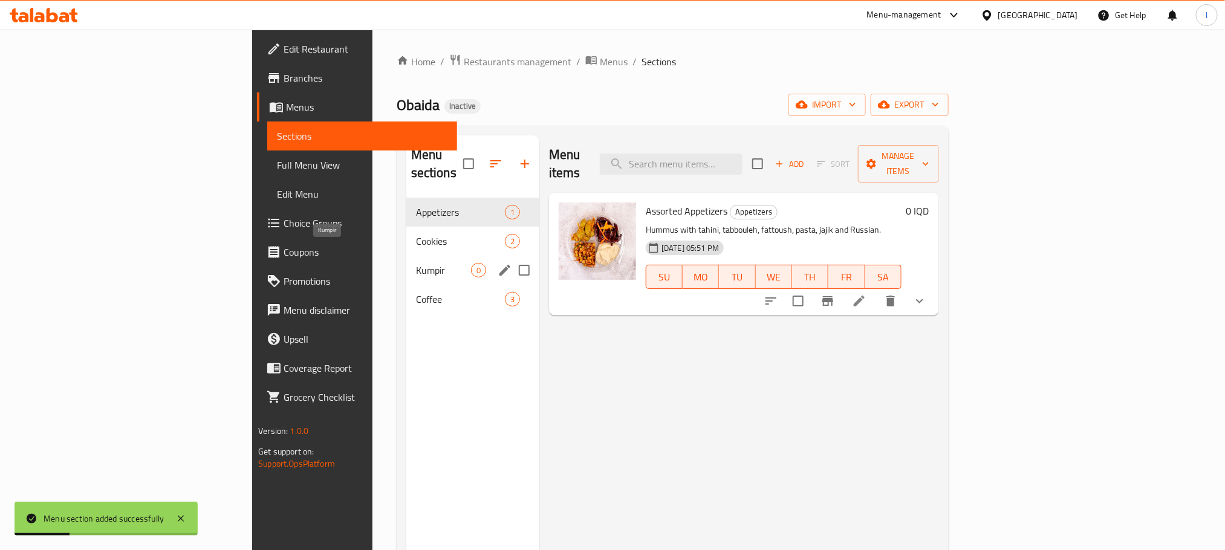
click at [416, 263] on span "Kumpir" at bounding box center [443, 270] width 55 height 15
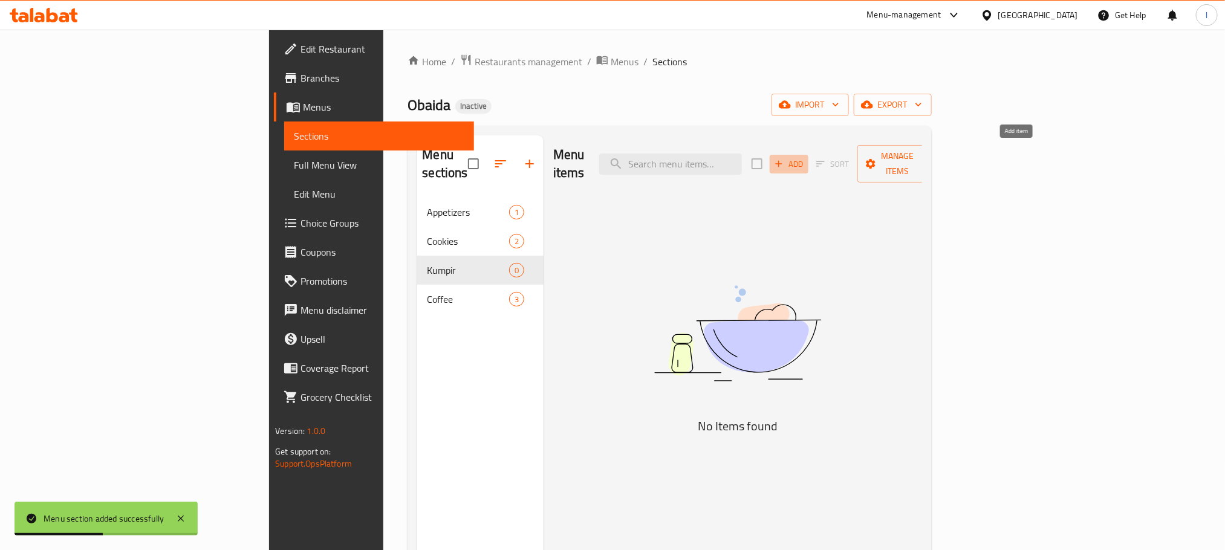
click at [805, 157] on span "Add" at bounding box center [789, 164] width 33 height 14
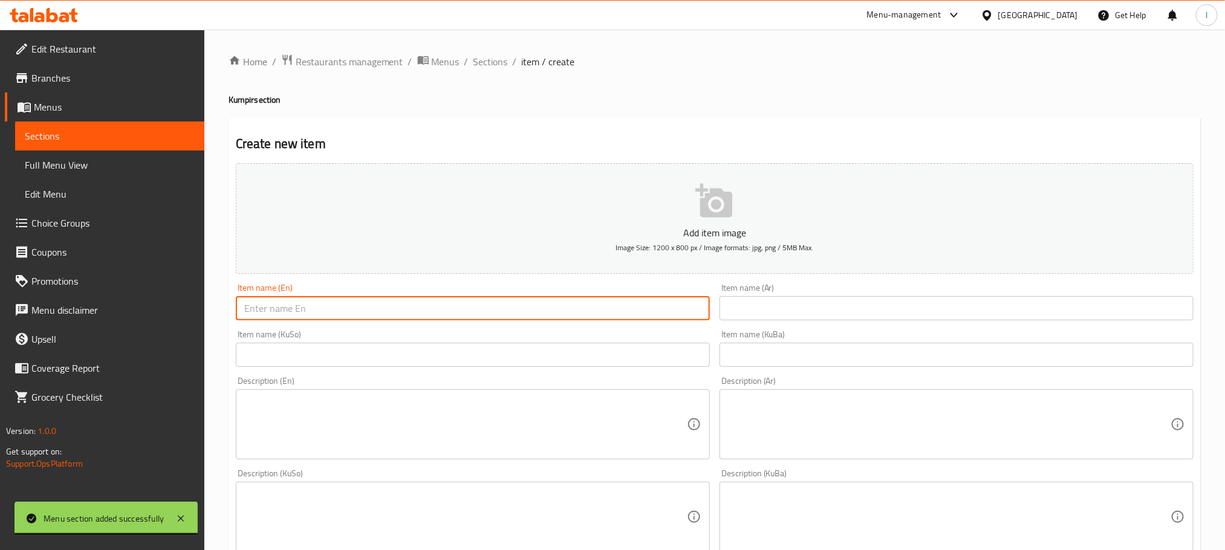
click at [363, 312] on input "text" at bounding box center [473, 308] width 474 height 24
paste input "Super Kumpir"
type input "Super Kumpir"
click at [796, 314] on input "text" at bounding box center [957, 308] width 474 height 24
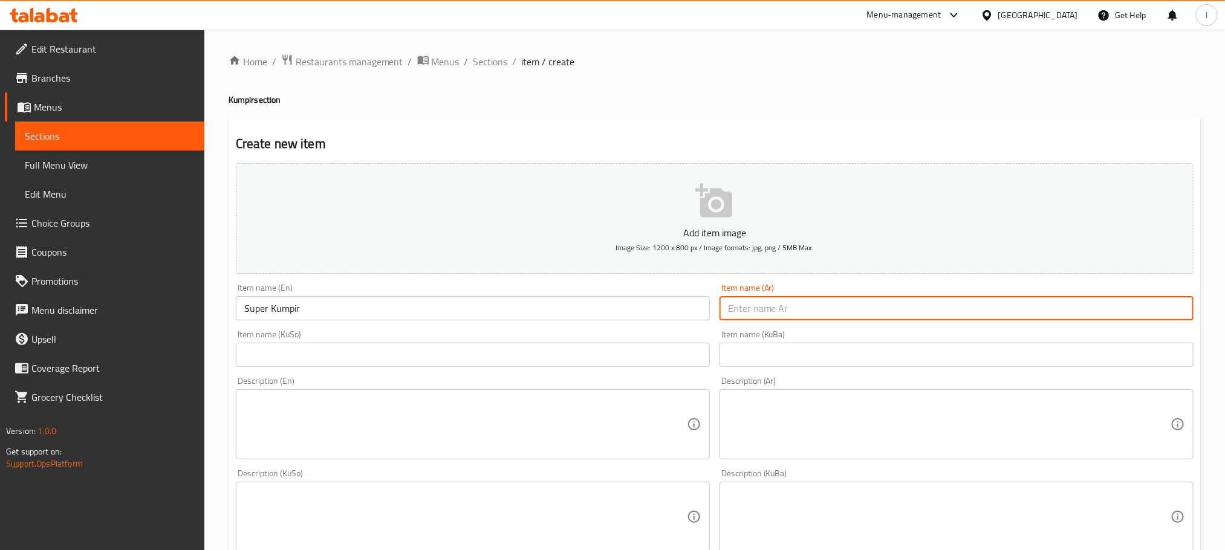
paste input "كومبير سوبر"
type input "كومبير سوبر"
click at [378, 353] on input "text" at bounding box center [473, 355] width 474 height 24
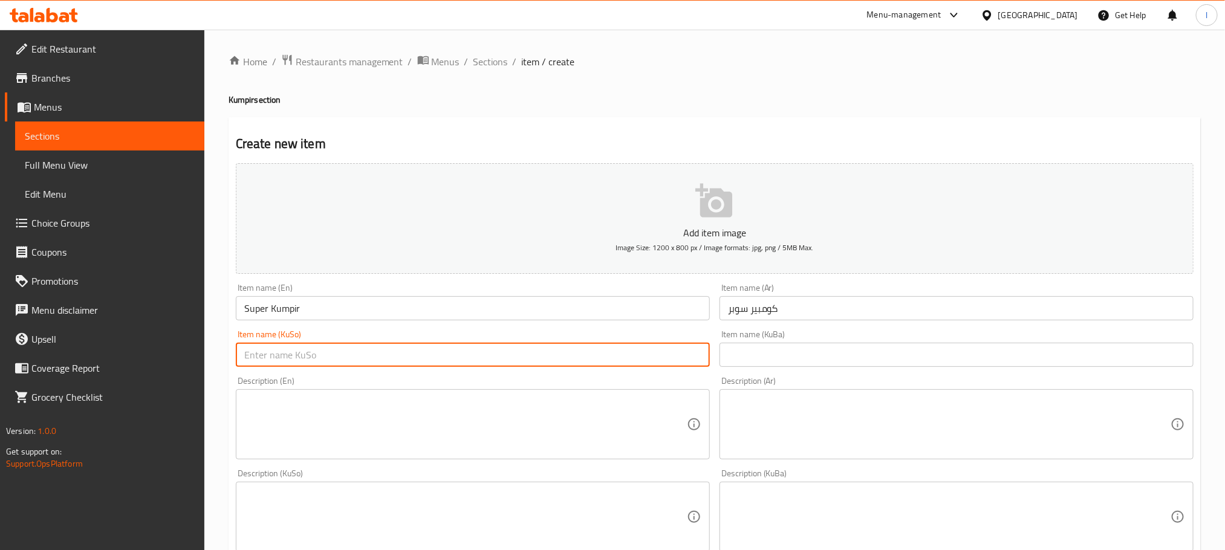
paste input "کەمپیری سوپەر"
type input "کەمپیری سوپەر"
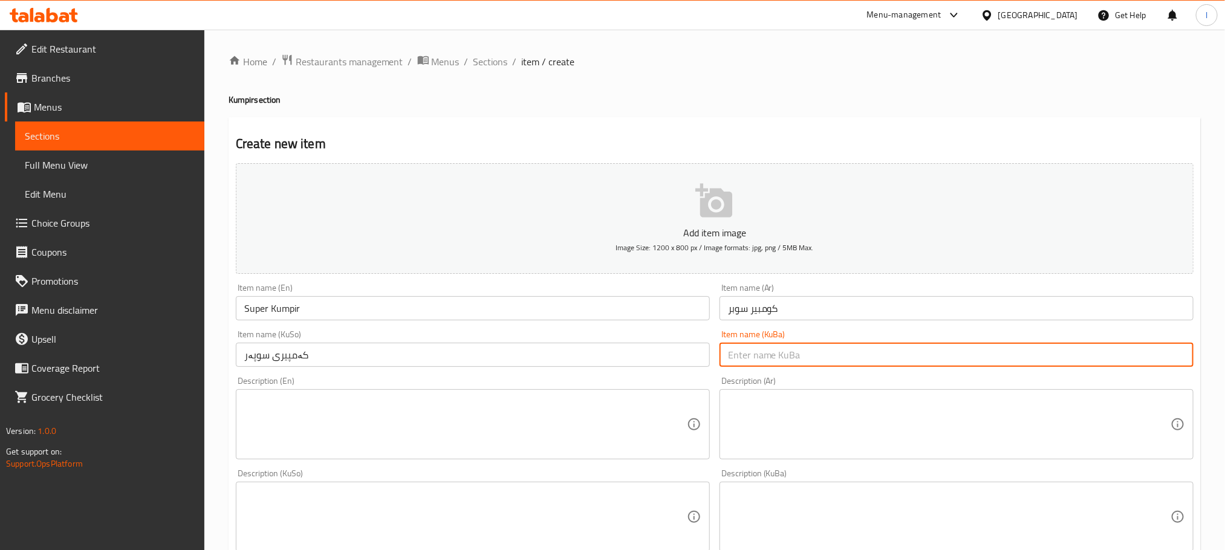
click at [786, 359] on input "text" at bounding box center [957, 355] width 474 height 24
paste input "کەمپیری سوپەر"
type input "کەمپیری سوپەر"
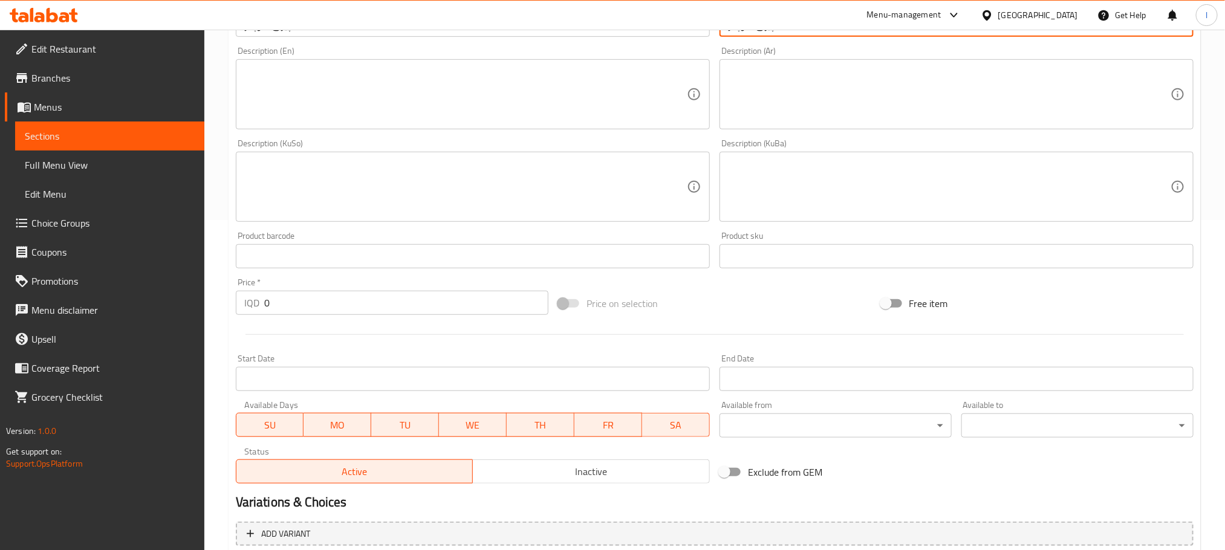
scroll to position [333, 0]
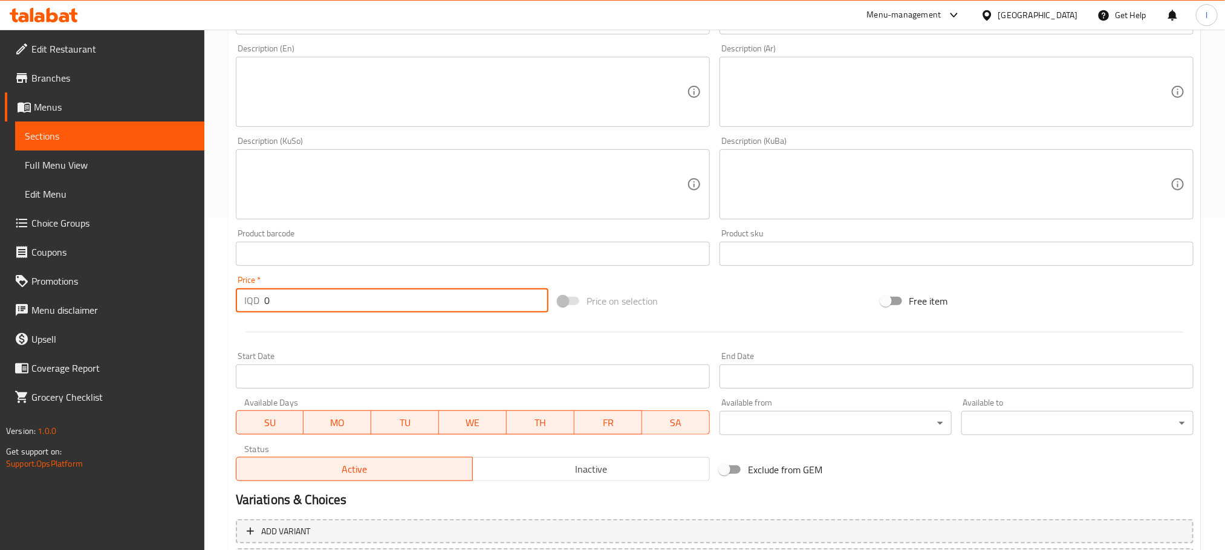
drag, startPoint x: 325, startPoint y: 308, endPoint x: 187, endPoint y: 313, distance: 137.9
click at [187, 313] on div "Edit Restaurant Branches Menus Sections Full Menu View Edit Menu Choice Groups …" at bounding box center [612, 179] width 1225 height 964
type input "7000"
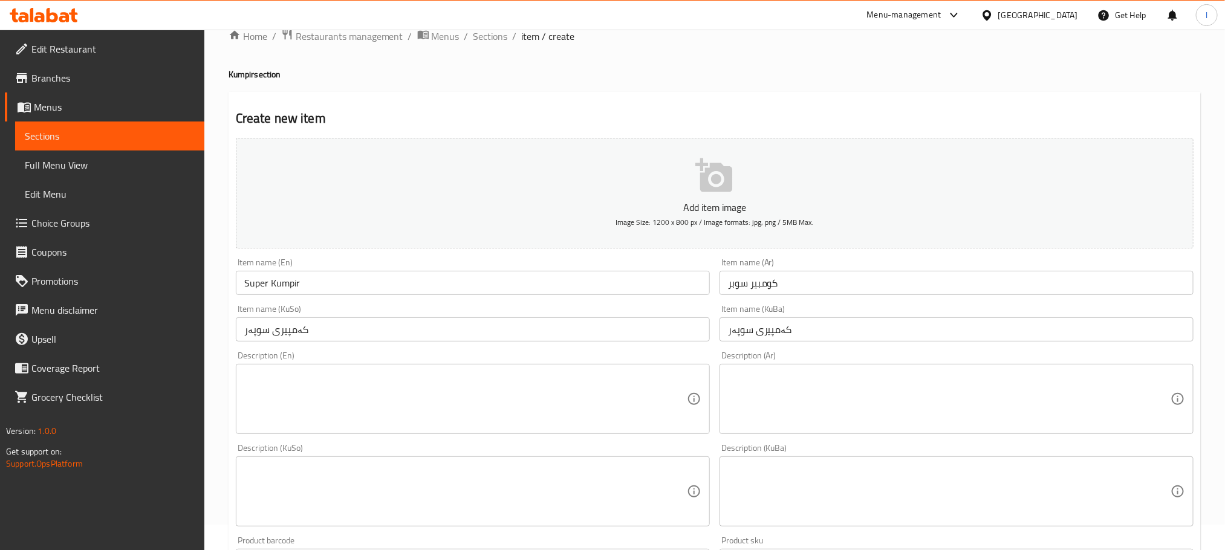
scroll to position [0, 0]
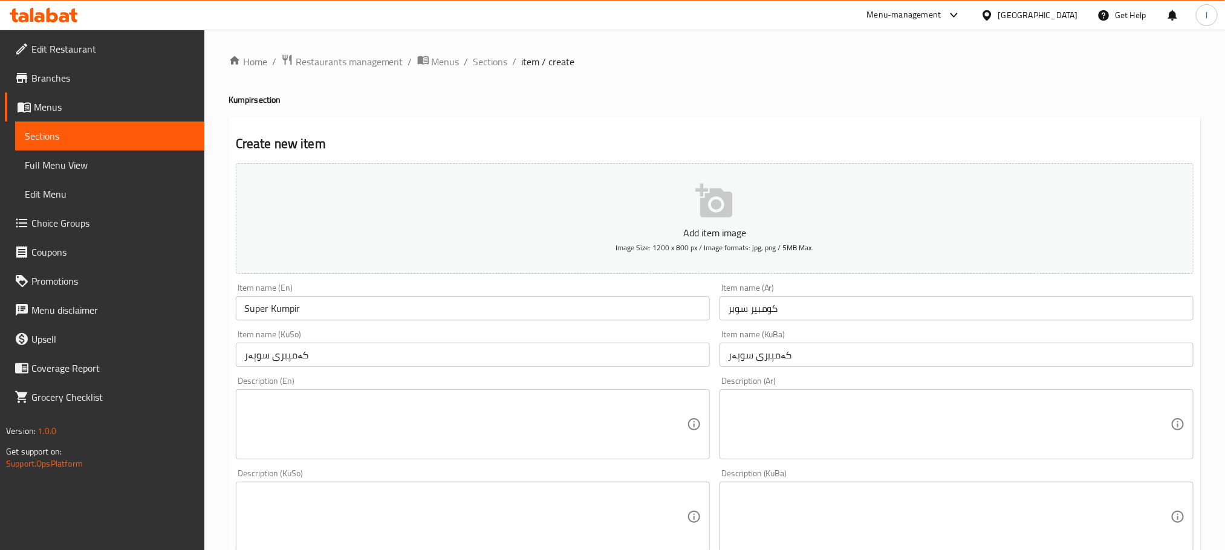
click at [327, 427] on textarea at bounding box center [465, 424] width 443 height 57
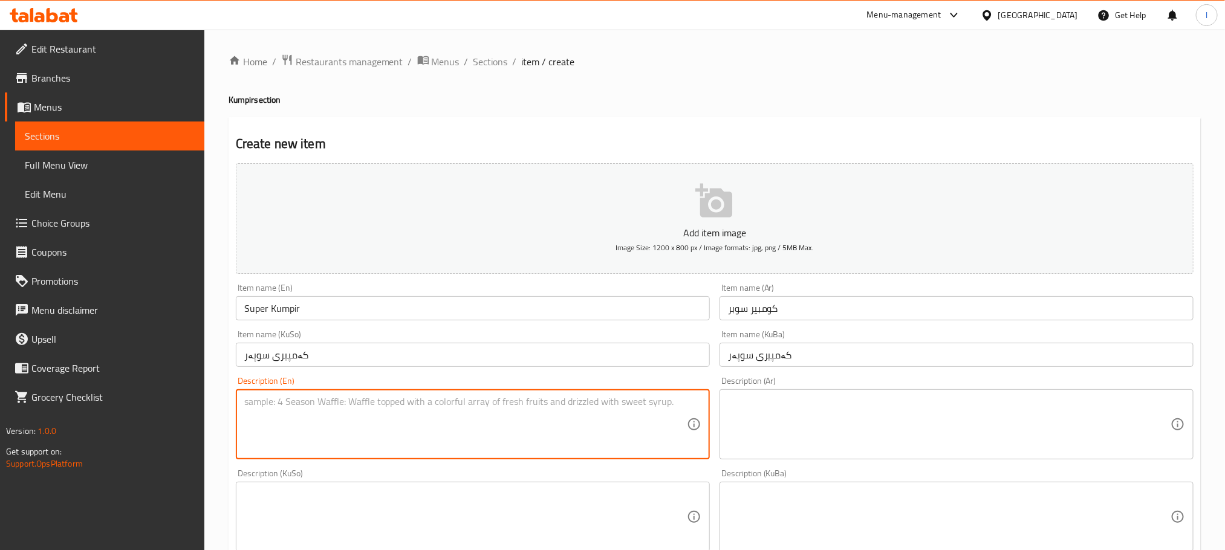
paste textarea "Roasted potatoes, double French cheese, double butter, 5 kinds of appetizers."
type textarea "Roasted potatoes, double French cheese, double butter, 5 kinds of appetizers."
click at [798, 407] on textarea at bounding box center [949, 424] width 443 height 57
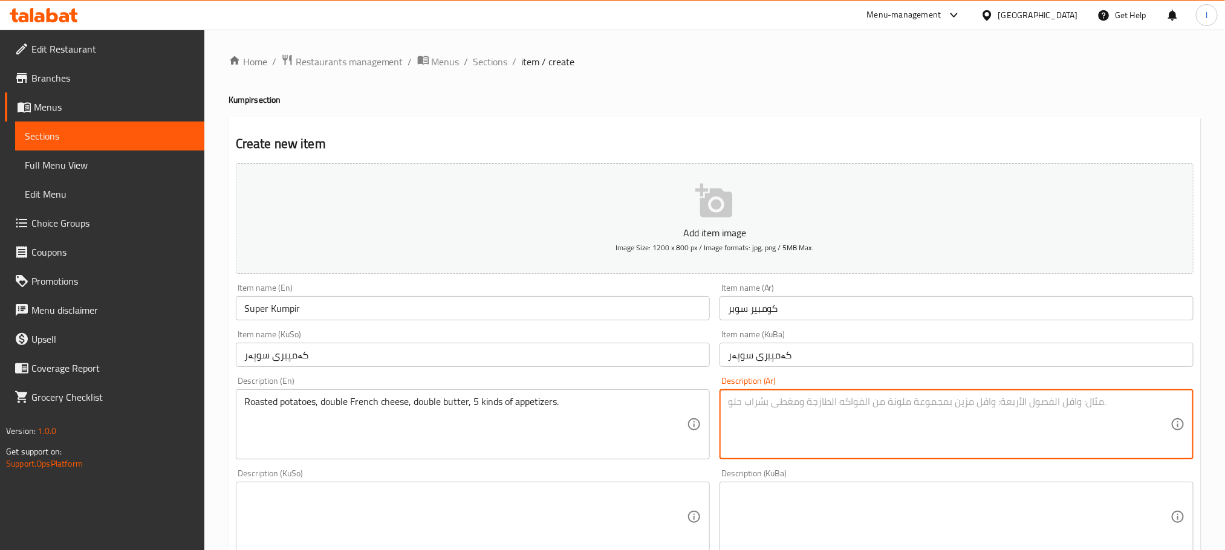
paste textarea "بطاطا مشوية, دوبل جبن فرنسي , دبل زبد 5 انواع مقبلات."
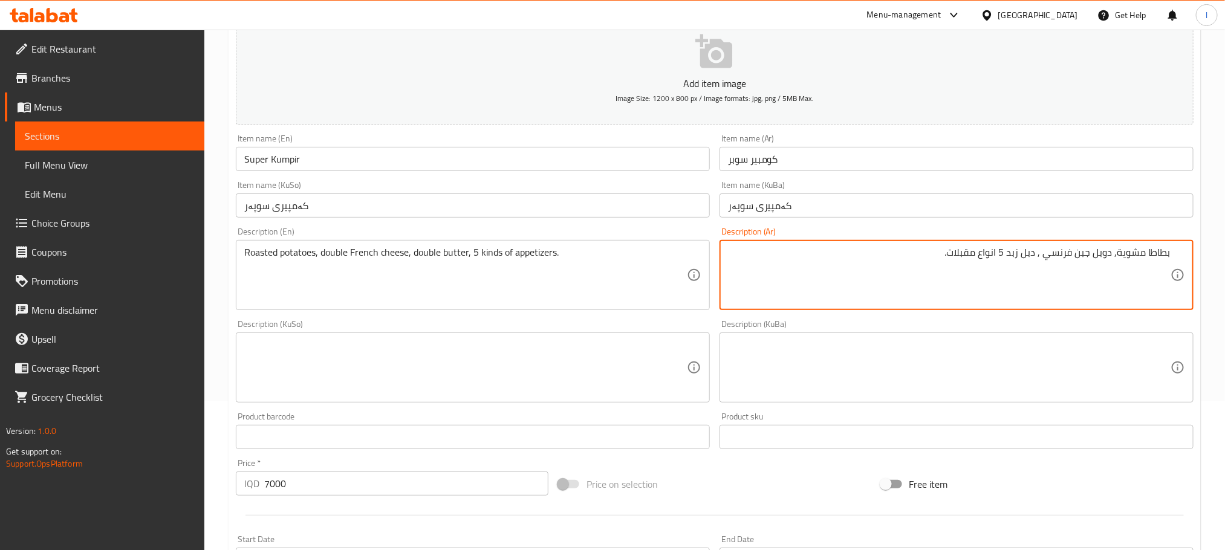
type textarea "بطاطا مشوية, دوبل جبن فرنسي , دبل زبد 5 انواع مقبلات."
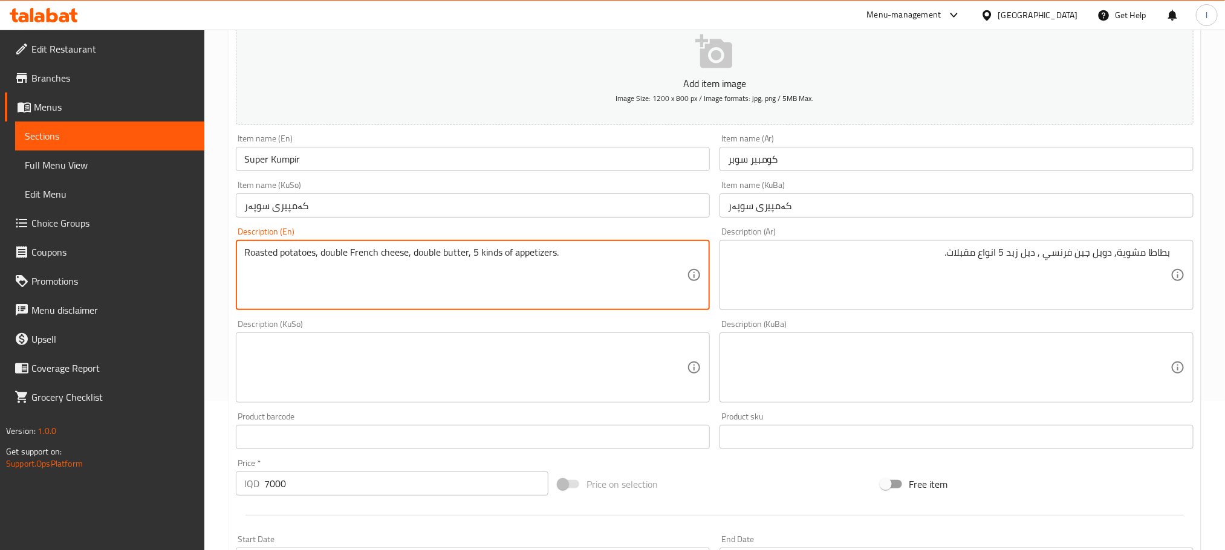
drag, startPoint x: 500, startPoint y: 256, endPoint x: 481, endPoint y: 259, distance: 19.0
type textarea "Roasted potatoes, double French cheese, double butter, 5 types of appetizers."
click at [399, 377] on textarea at bounding box center [465, 367] width 443 height 57
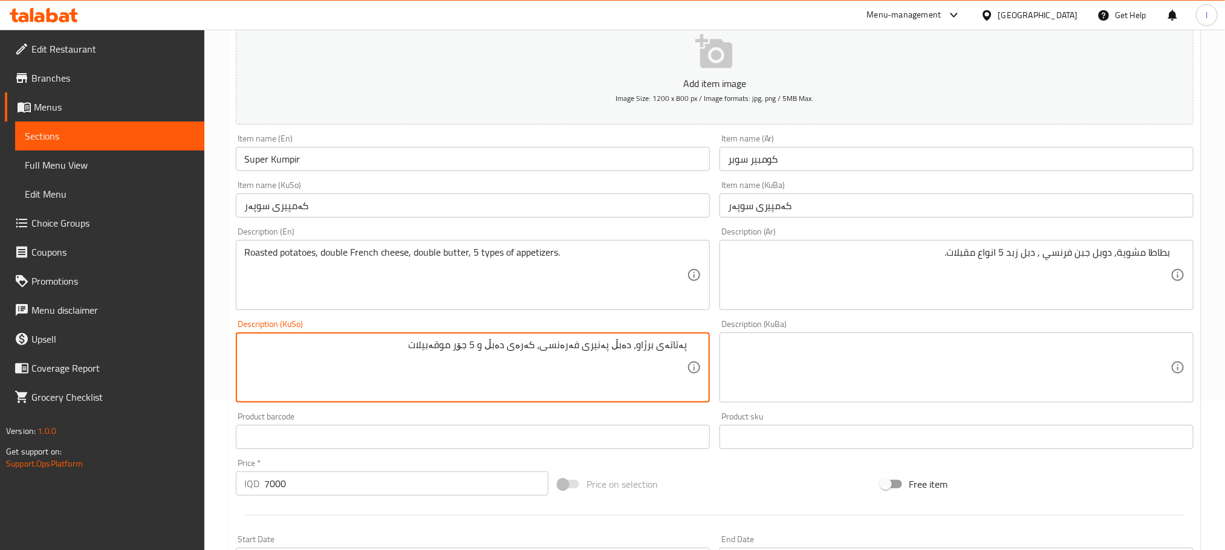
click at [464, 354] on textarea "پەتاتەی برژاو، دەبڵ پەنیری فەرەنسی، کەرەی دەبڵ و 5 جۆر موقەبیلات" at bounding box center [465, 367] width 443 height 57
click at [466, 354] on textarea "پەتاتەی برژاو، دەبڵ پەنیری فەرەنسی، کەرەی دەبڵ و 5 جۆر موقەبیلات" at bounding box center [465, 367] width 443 height 57
type textarea "پەتاتەی برژاو، دەبڵ پەنیری فەرەنسی، کەرەی دەبڵ و 5 جۆر موقەبیلات"
click at [746, 358] on textarea at bounding box center [949, 367] width 443 height 57
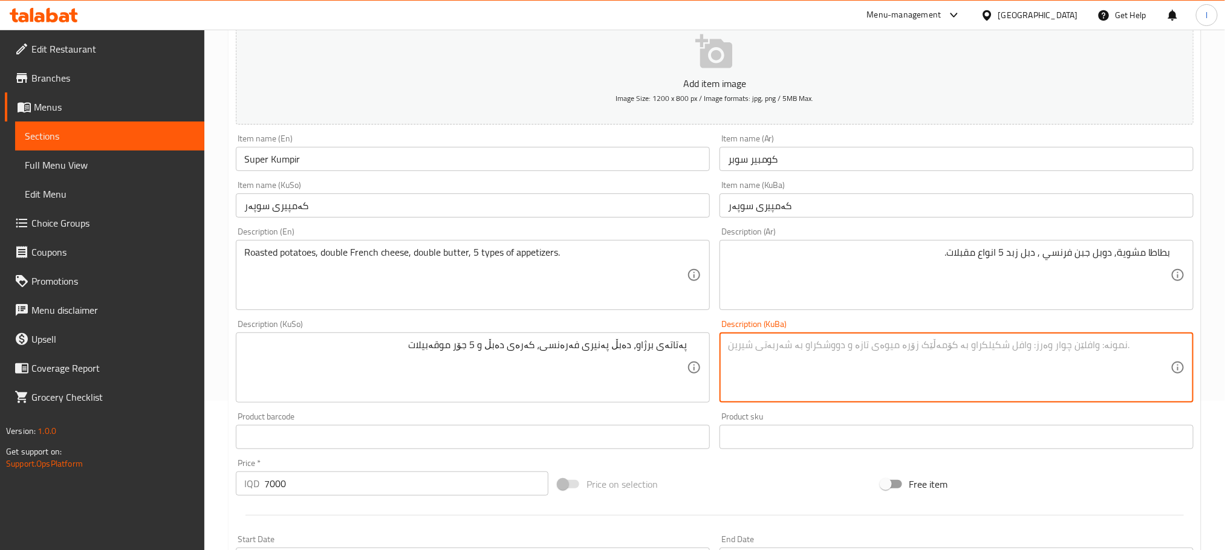
paste textarea "پەتاتەی برژاو، دەبڵ پەنیری فەرەنسی، کەرەی دەبڵ و 5 جۆر موقەبیلات"
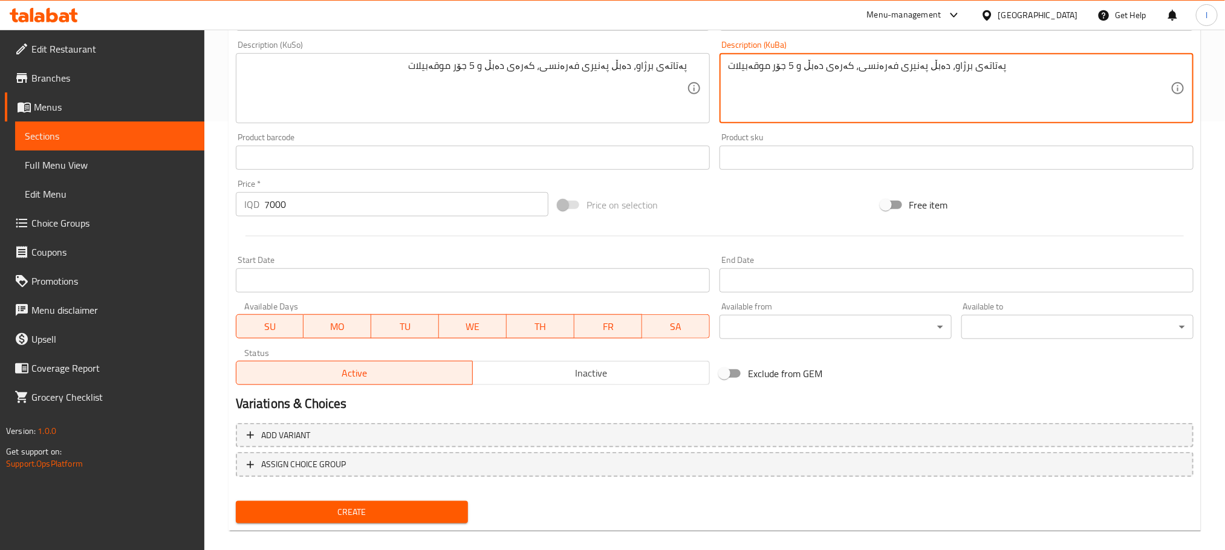
scroll to position [441, 0]
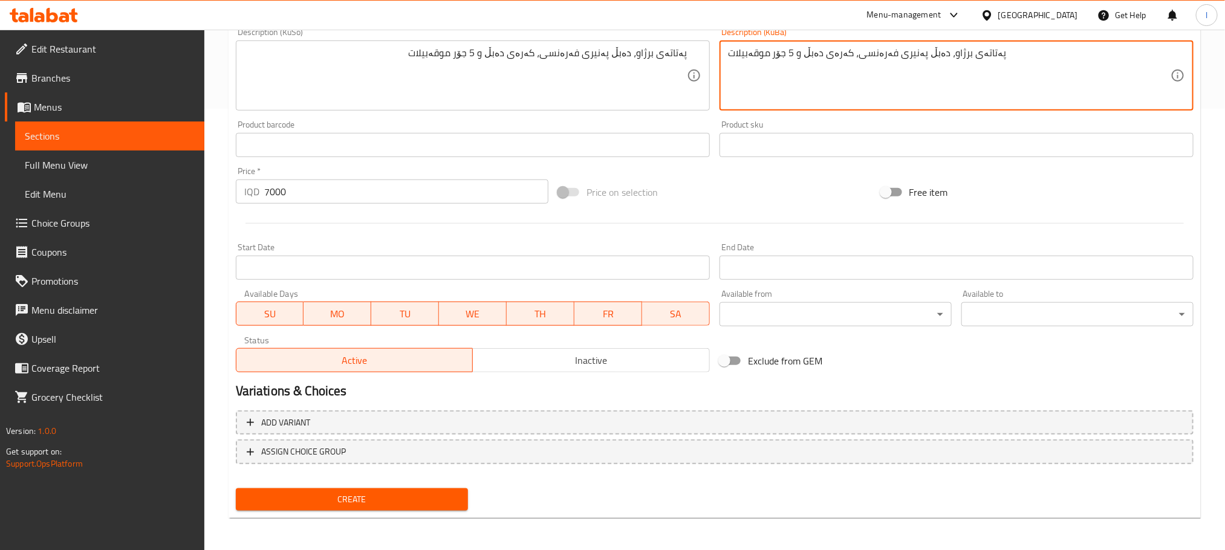
type textarea "پەتاتەی برژاو، دەبڵ پەنیری فەرەنسی، کەرەی دەبڵ و 5 جۆر موقەبیلات"
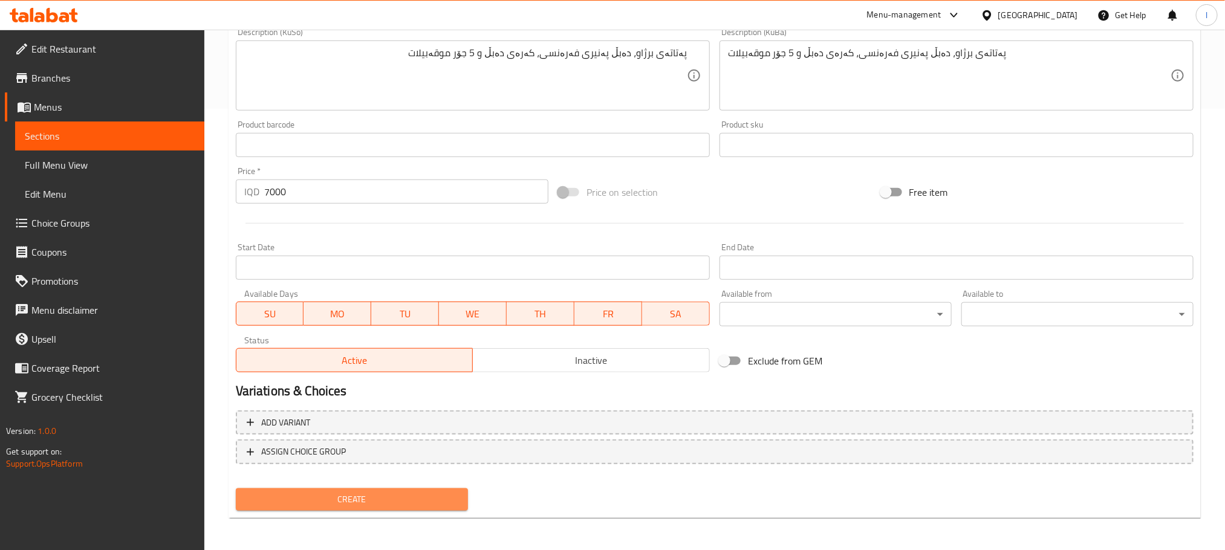
click at [400, 498] on span "Create" at bounding box center [352, 499] width 213 height 15
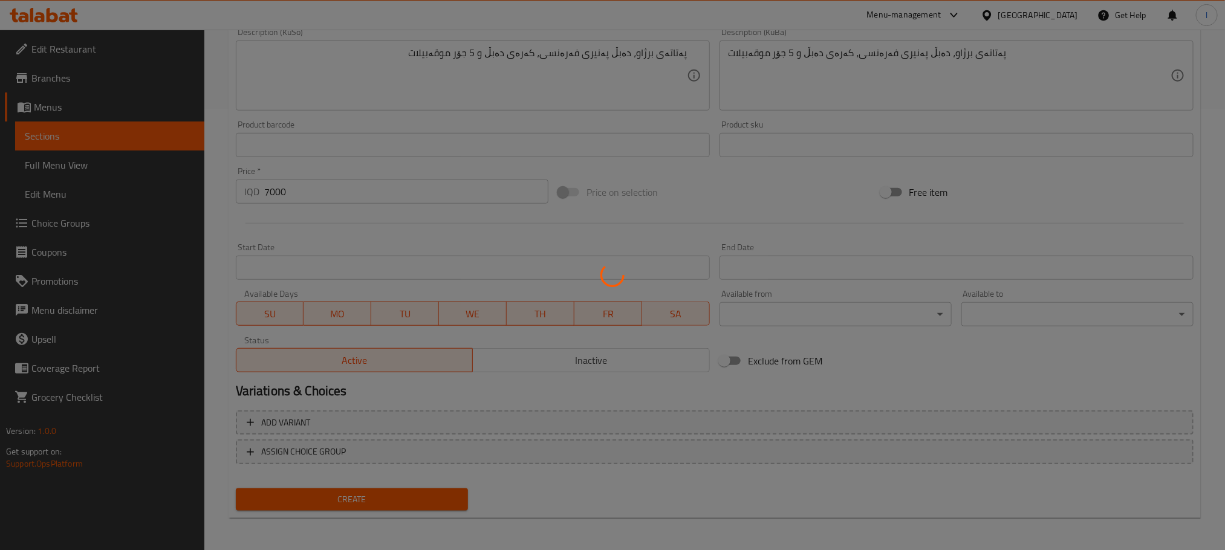
type input "0"
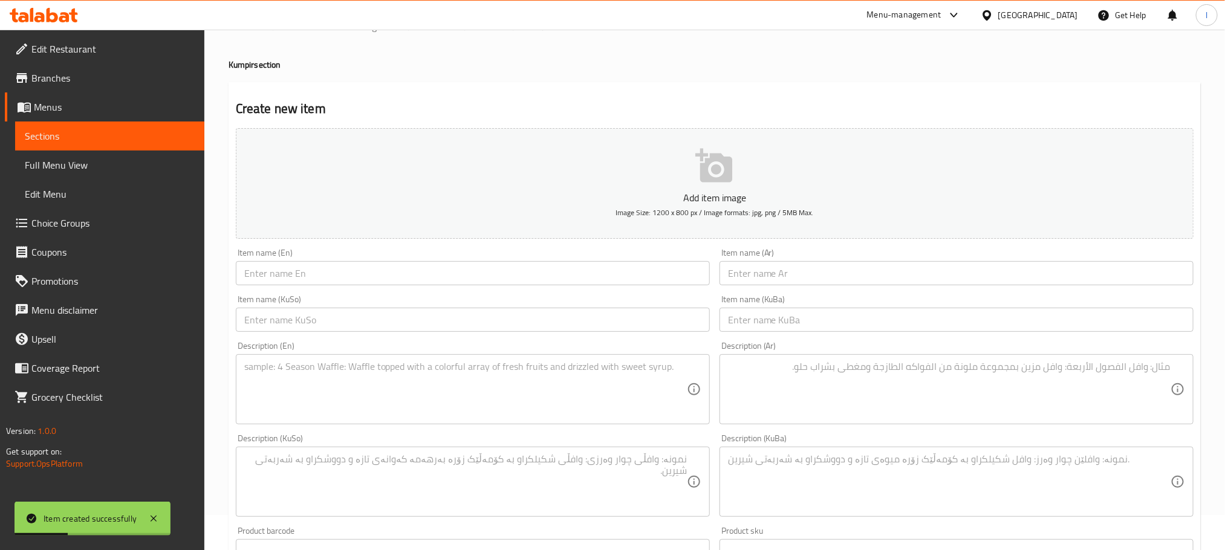
scroll to position [0, 0]
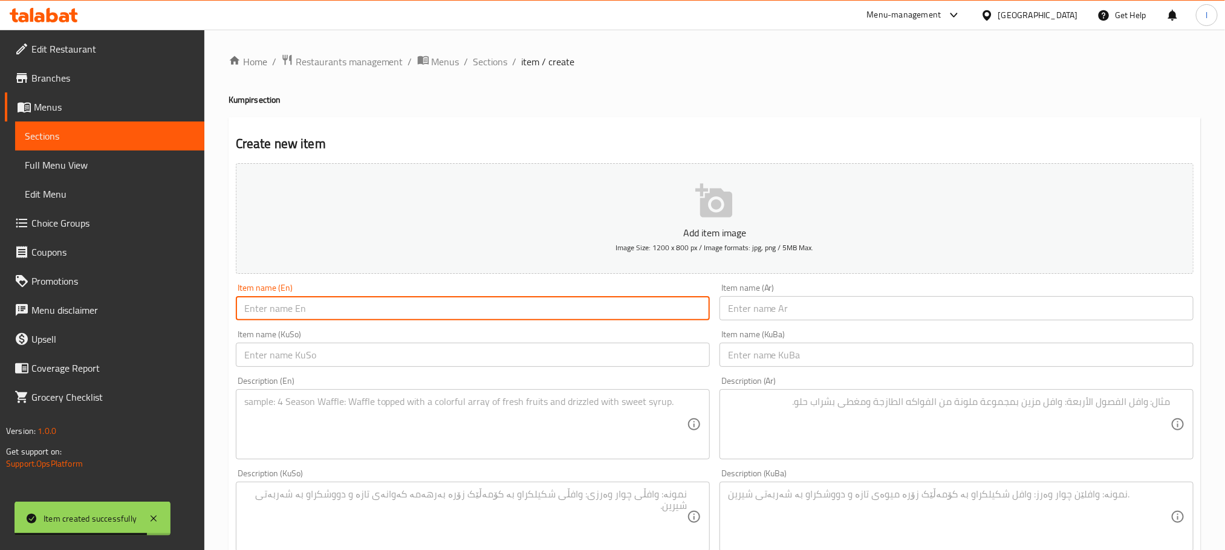
click at [307, 314] on input "text" at bounding box center [473, 308] width 474 height 24
paste input "Family Kumpir"
type input "Family Kumpir"
click at [779, 308] on input "text" at bounding box center [957, 308] width 474 height 24
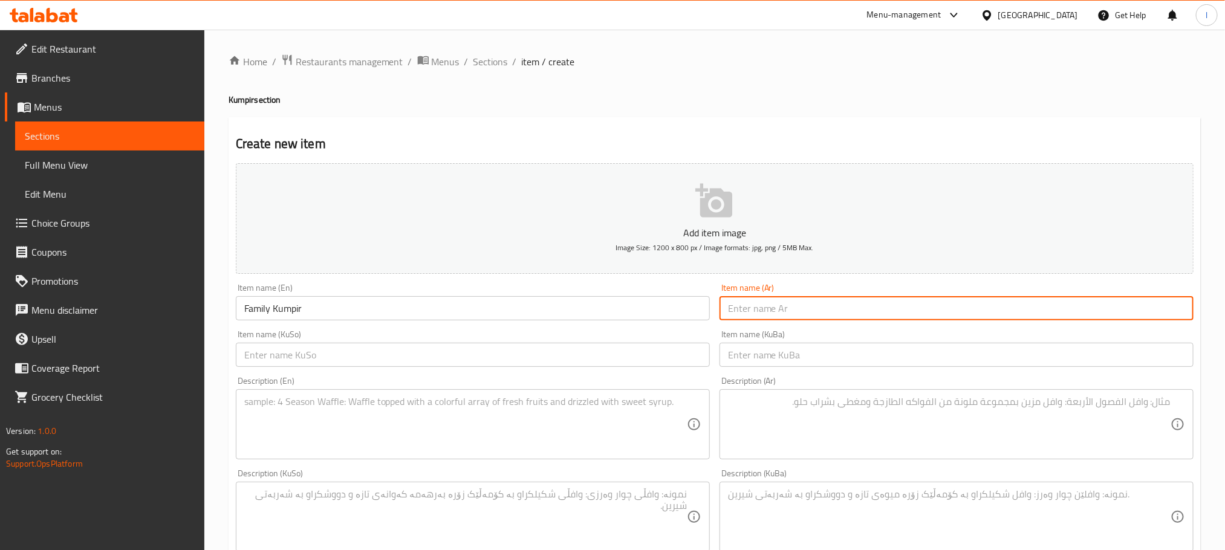
paste input "كومبير عائلي"
type input "كومبير عائلي"
click at [299, 358] on input "text" at bounding box center [473, 355] width 474 height 24
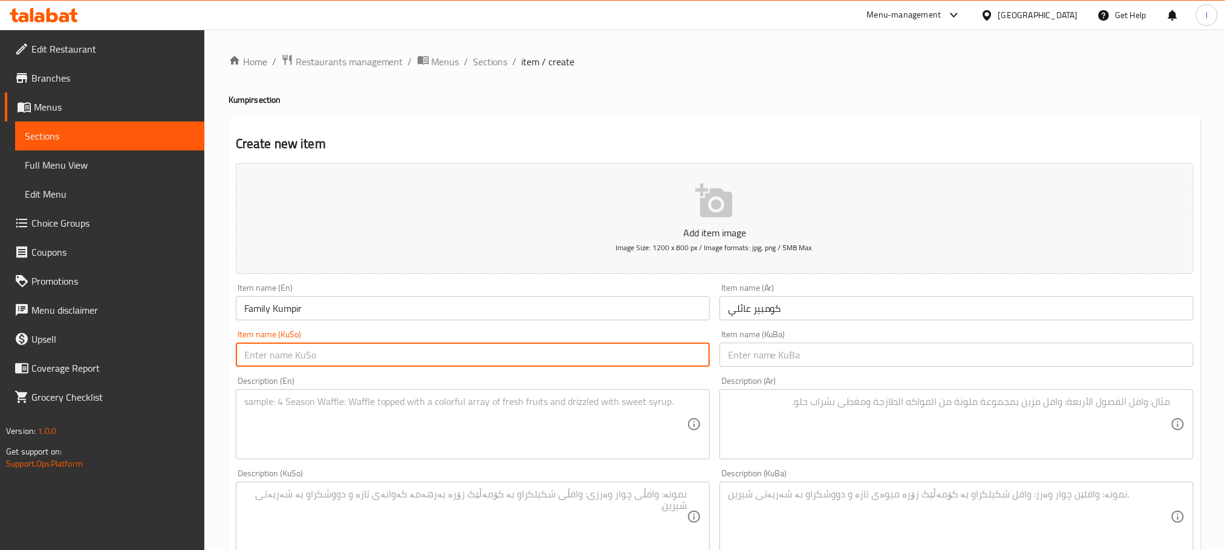
paste input "کەمپیری خێزانی"
type input "کەمپیری خێزانی"
click at [764, 351] on input "text" at bounding box center [957, 355] width 474 height 24
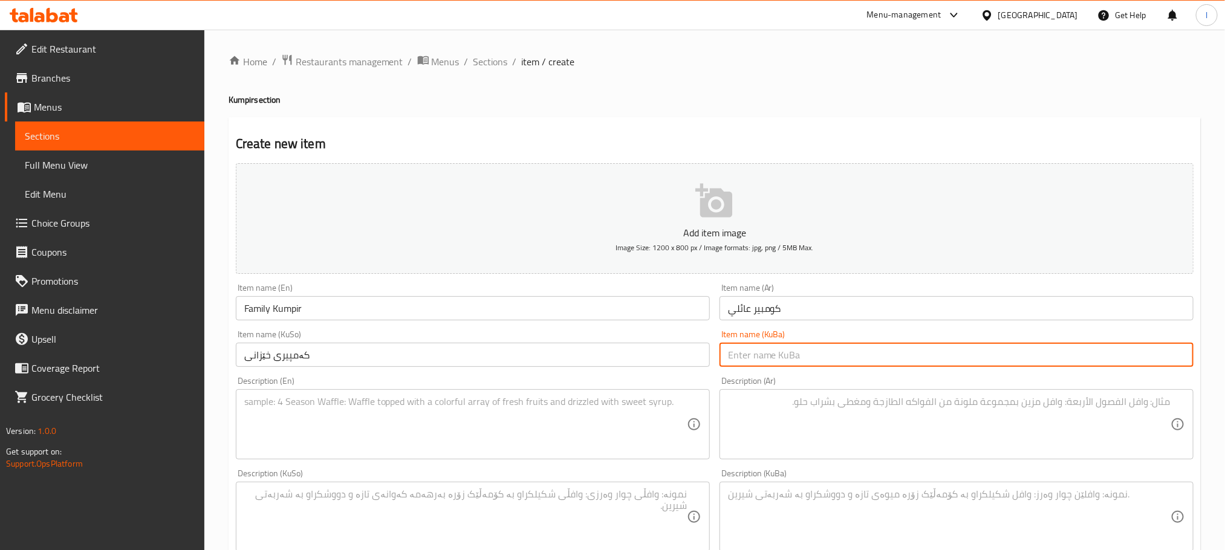
paste input "کەمپیری خێزانی"
type input "کەمپیری خێزانی"
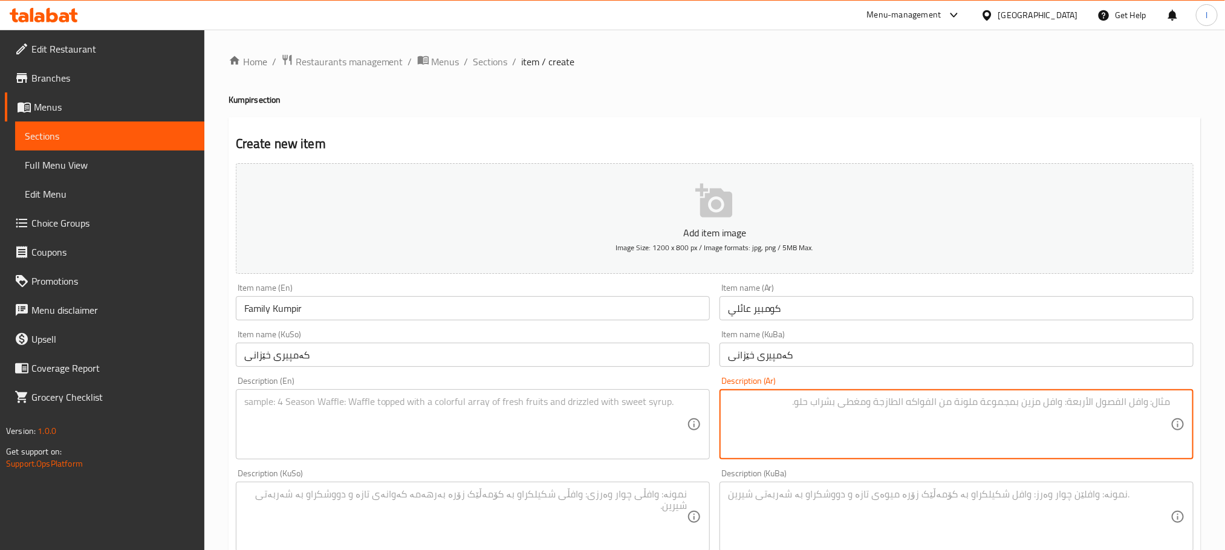
click at [829, 418] on textarea at bounding box center [949, 424] width 443 height 57
paste textarea "بطاطا مشوية, دوبل جبن فرنسي , دبل زبد 5 انواع مقبلات."
click at [1170, 403] on textarea "بطاطا مشوية, دوبل جبن فرنسي , دبل زبد 5 انواع مقبلات." at bounding box center [949, 424] width 443 height 57
click at [983, 401] on textarea "دوبل بطاطا مشوية, دوبل جبن فرنسي , دبل زبد 5 انواع مقبلات." at bounding box center [949, 424] width 443 height 57
click at [989, 398] on textarea "دوبل بطاطا مشوية, دوبل جبن فرنسي , دبل زبد10 انواع مقبلات." at bounding box center [949, 424] width 443 height 57
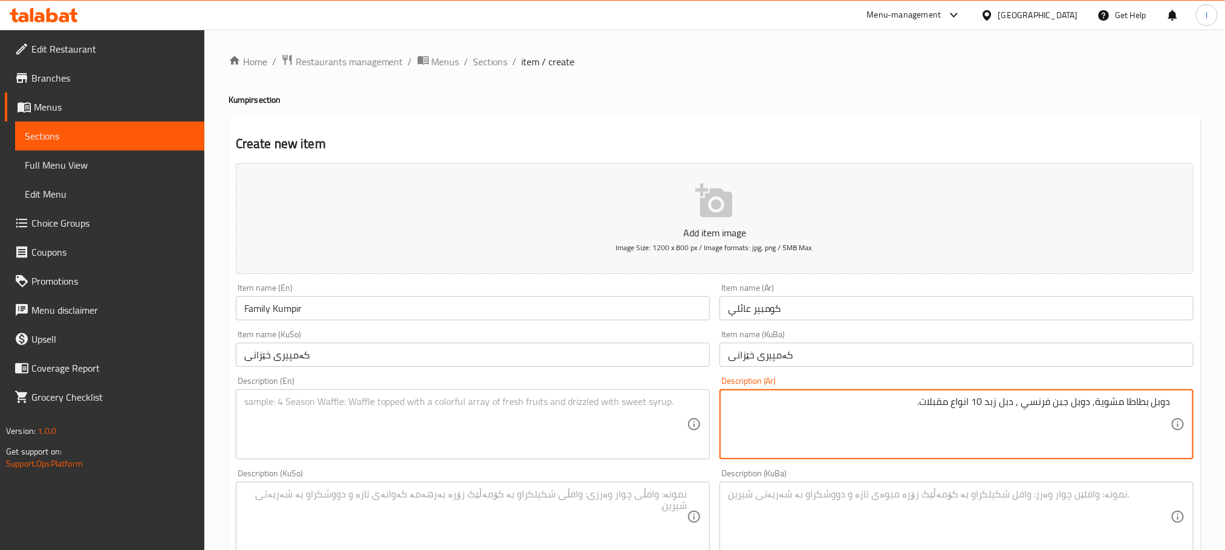
type textarea "دوبل بطاطا مشوية, دوبل جبن فرنسي , دبل زبد 10 انواع مقبلات."
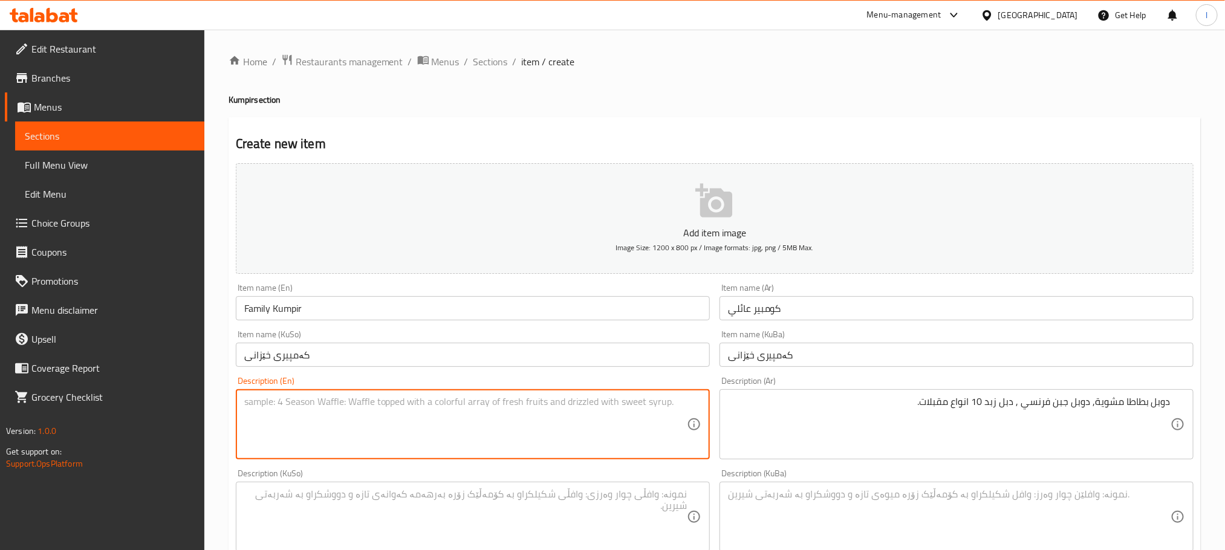
click at [398, 421] on textarea at bounding box center [465, 424] width 443 height 57
paste textarea "Roasted potatoes, double French cheese, double butter, 5 kinds of appetizers."
click at [246, 400] on textarea "Roasted potatoes, double French cheese, double butter, 5 kinds of appetizers." at bounding box center [465, 424] width 443 height 57
drag, startPoint x: 307, startPoint y: 401, endPoint x: 278, endPoint y: 403, distance: 29.1
click at [278, 403] on textarea "Double Roasted potatoes, double French cheese, double butter, 5 kinds of appeti…" at bounding box center [465, 424] width 443 height 57
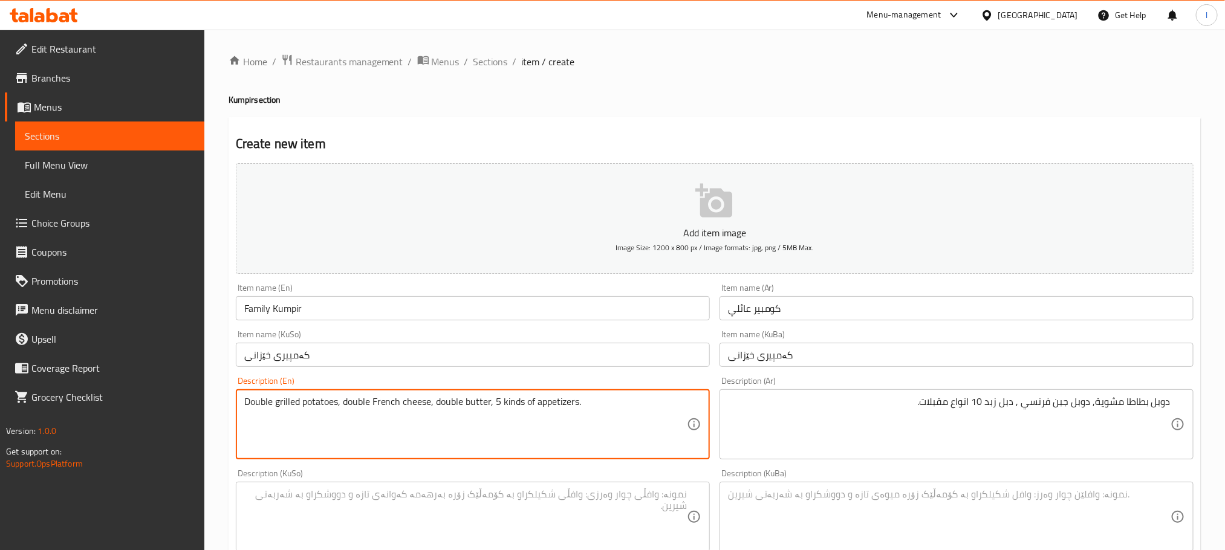
click at [495, 403] on textarea "Double grilled potatoes, double French cheese, double butter, 5 kinds of appeti…" at bounding box center [465, 424] width 443 height 57
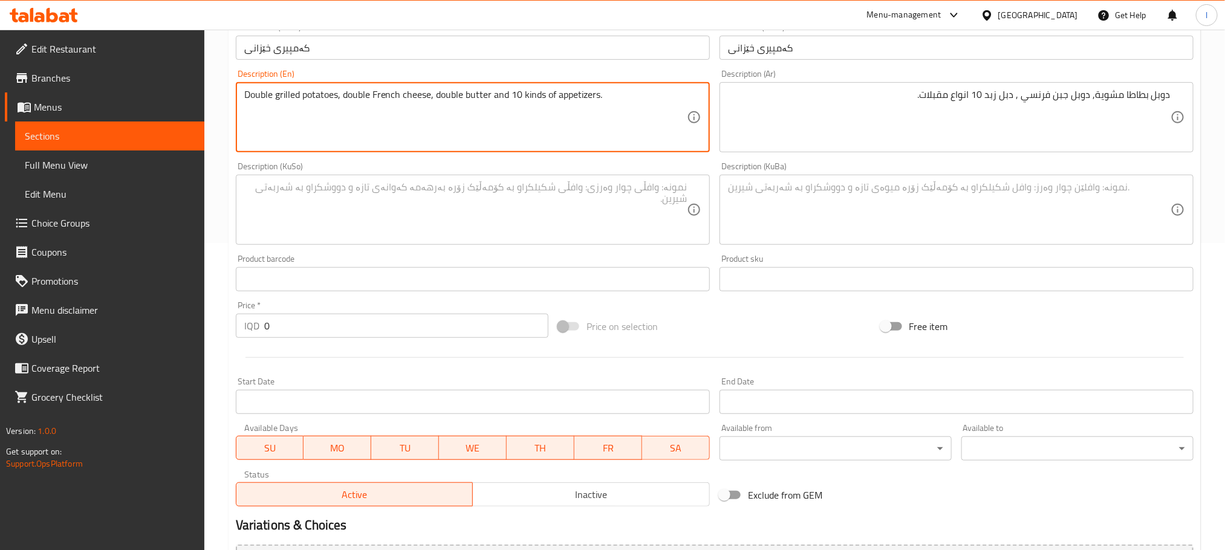
scroll to position [333, 0]
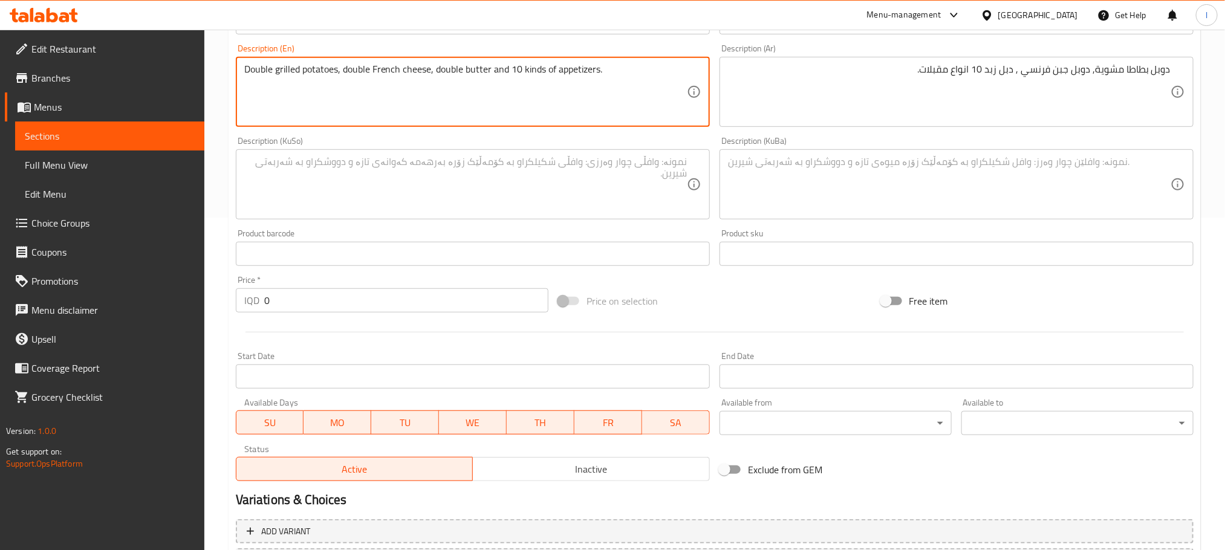
drag, startPoint x: 546, startPoint y: 67, endPoint x: 521, endPoint y: 71, distance: 25.2
click at [521, 71] on textarea "Double grilled potatoes, double French cheese, double butter and 10 kinds of ap…" at bounding box center [465, 91] width 443 height 57
type textarea "Double grilled potatoes, double French cheese, double butter and 10 types of ap…"
click at [486, 186] on textarea at bounding box center [465, 184] width 443 height 57
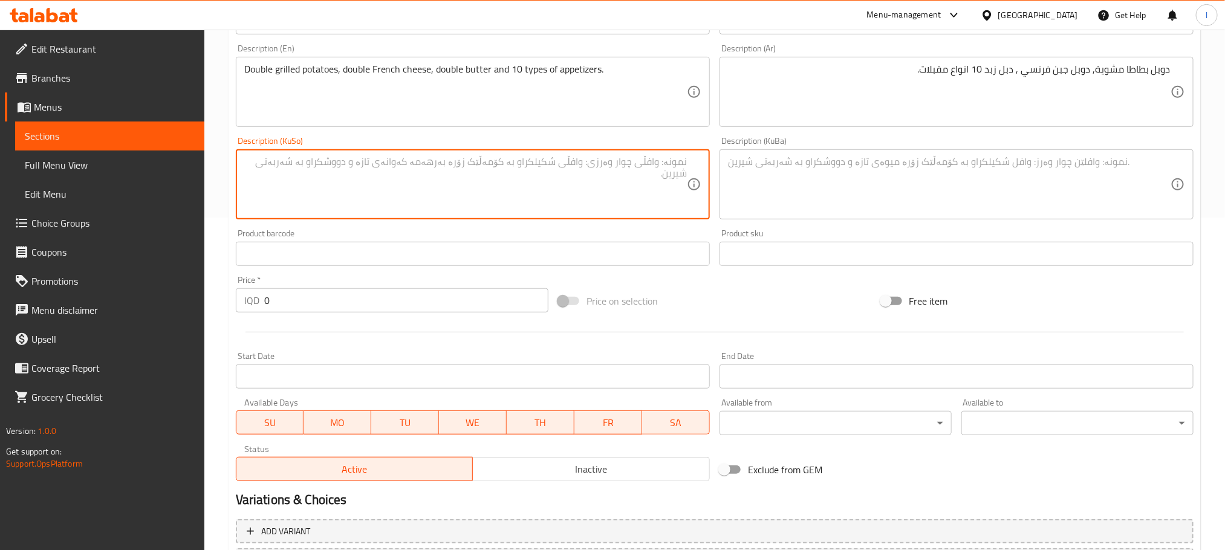
paste textarea "پەتاتەی برژاو، دەبڵ پەنیری فەرەنسی، کەرەی دەبڵ و 5 جۆر موقەبیلات"
click at [641, 163] on textarea "پەتاتەی برژاو، دەبڵ پەنیری فەرەنسی، کەرەی دەبڵ و 5 جۆر موقەبیلات" at bounding box center [465, 184] width 443 height 57
click at [472, 160] on textarea "پەتاتەی برژاوی دەبڵ، دەبڵ پەنیری فەرەنسی، کەرەی دەبڵ و 5 جۆر موقەبیلات" at bounding box center [465, 184] width 443 height 57
click at [480, 174] on textarea "پەتاتەی برژاوی دەبڵ، دەبڵ پەنیری فەرەنسی، کەرەی دەبڵ و 10 جۆر موقەبیلات" at bounding box center [465, 184] width 443 height 57
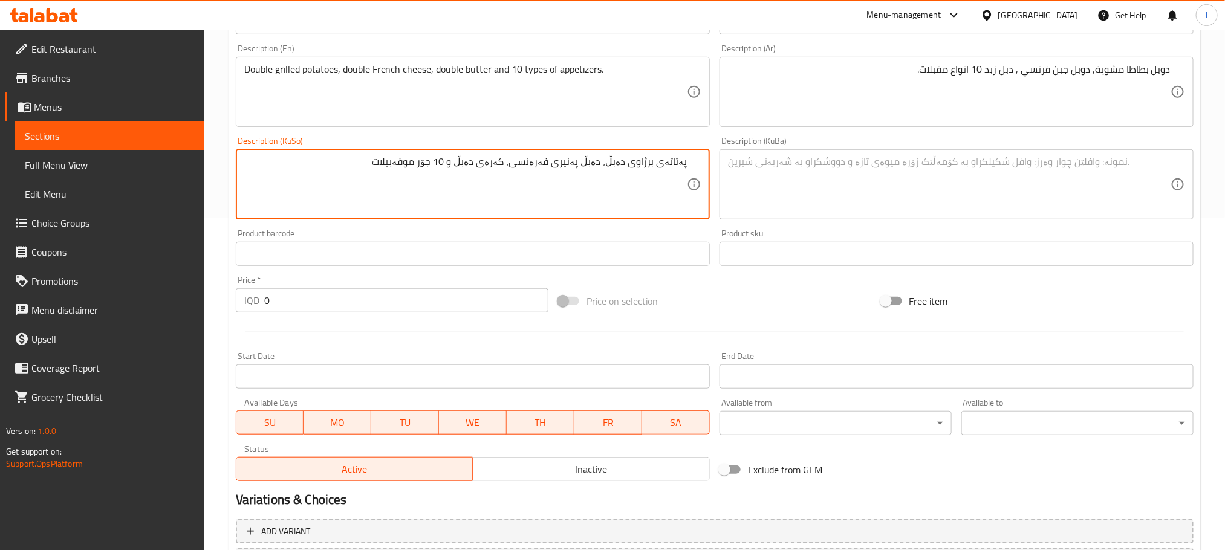
click at [480, 174] on textarea "پەتاتەی برژاوی دەبڵ، دەبڵ پەنیری فەرەنسی، کەرەی دەبڵ و 10 جۆر موقەبیلات" at bounding box center [465, 184] width 443 height 57
type textarea "پەتاتەی برژاوی دەبڵ، دەبڵ پەنیری فەرەنسی، کەرەی دەبڵ و 10 جۆر موقەبیلات"
click at [833, 172] on textarea at bounding box center [949, 184] width 443 height 57
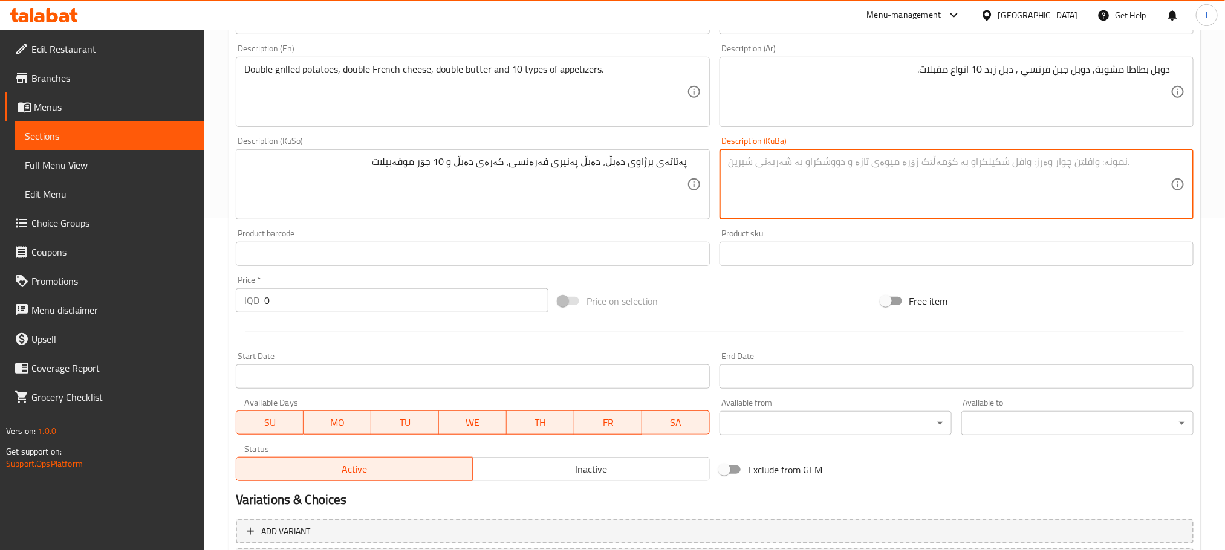
paste textarea "پەتاتەی برژاوی دەبڵ، دەبڵ پەنیری فەرەنسی، کەرەی دەبڵ و 10 جۆر موقەبیلات"
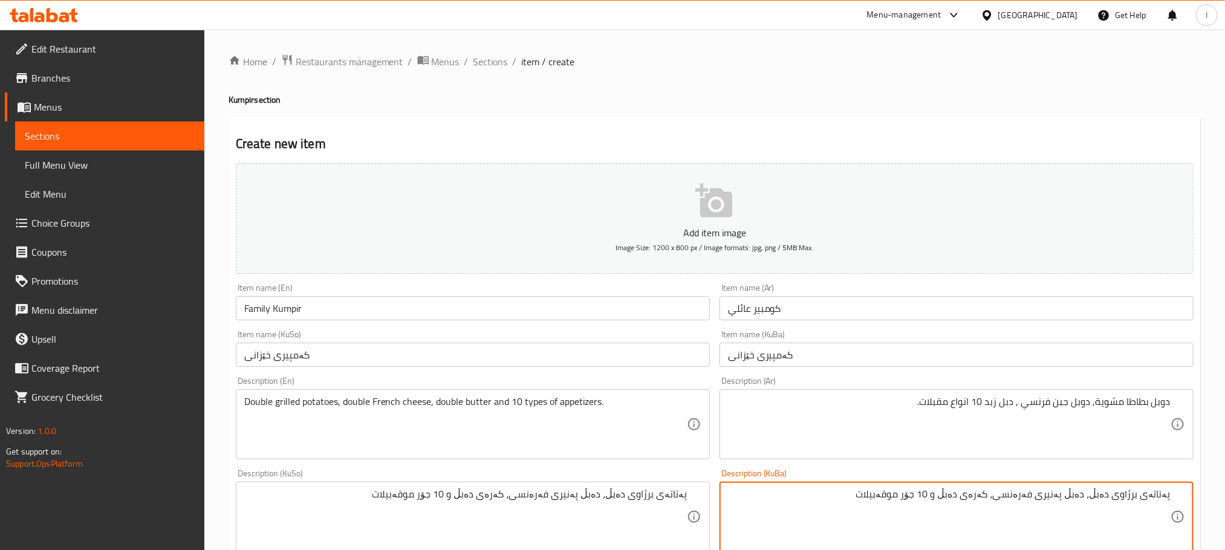
type textarea "پەتاتەی برژاوی دەبڵ، دەبڵ پەنیری فەرەنسی، کەرەی دەبڵ و 10 جۆر موقەبیلات"
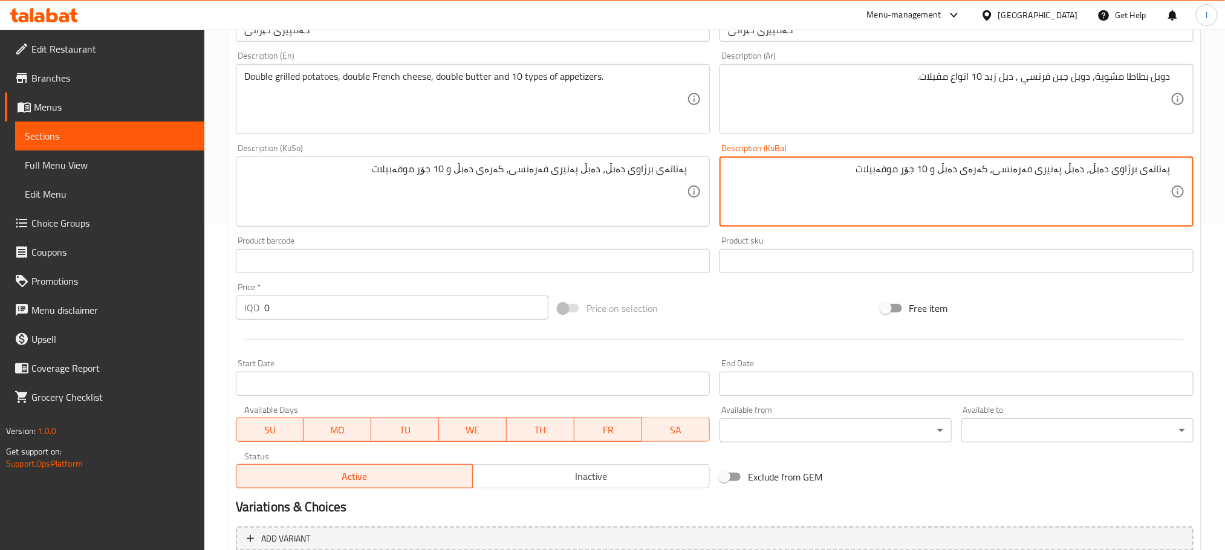
scroll to position [333, 0]
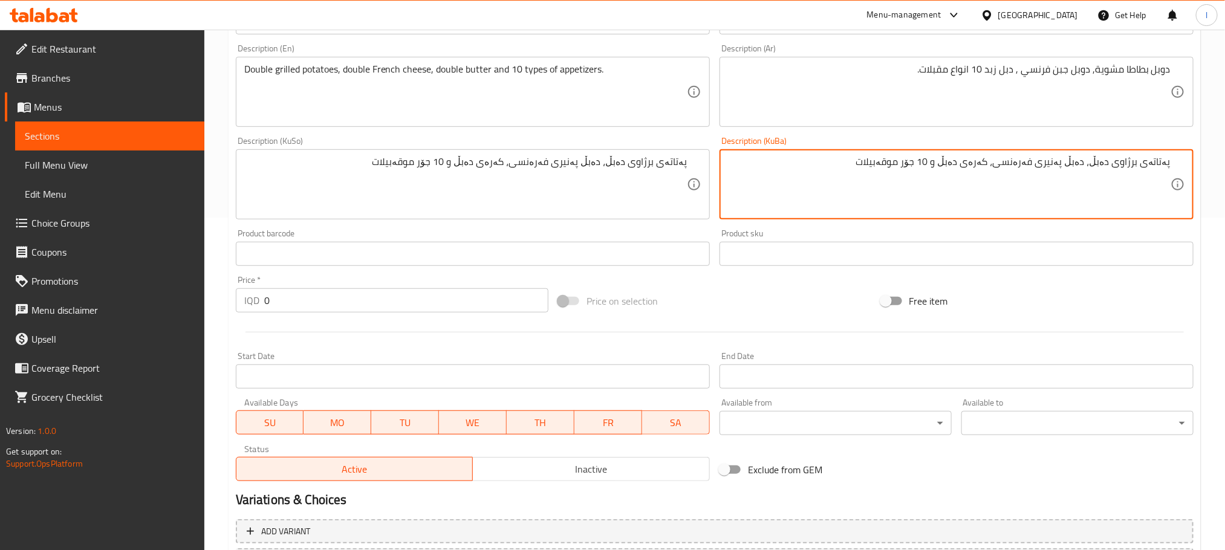
drag, startPoint x: 308, startPoint y: 298, endPoint x: 134, endPoint y: 296, distance: 174.2
click at [134, 296] on div "Edit Restaurant Branches Menus Sections Full Menu View Edit Menu Choice Groups …" at bounding box center [612, 179] width 1225 height 964
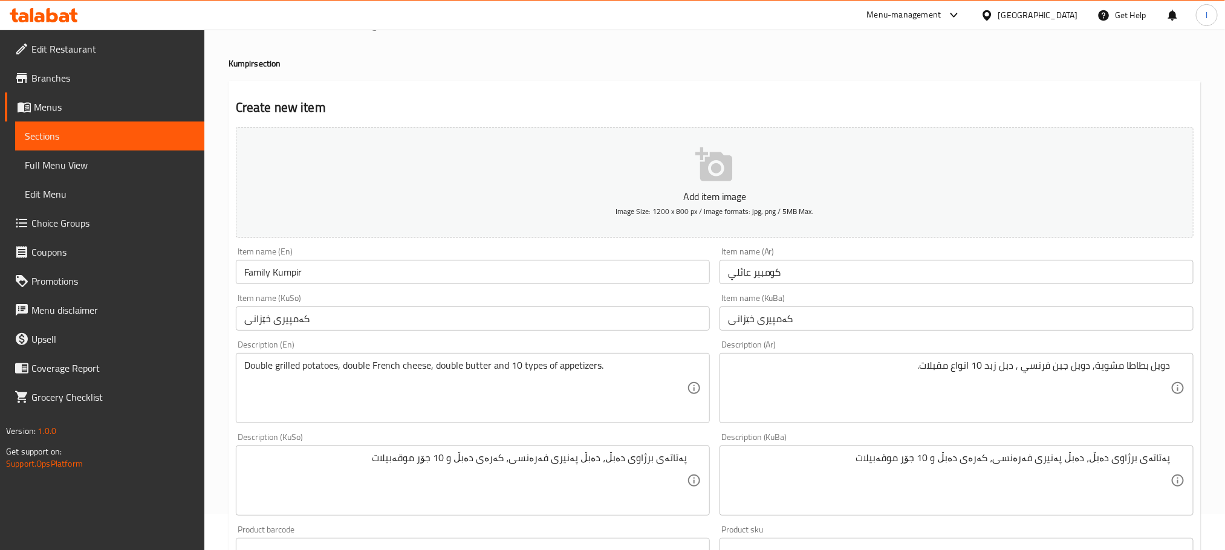
scroll to position [0, 0]
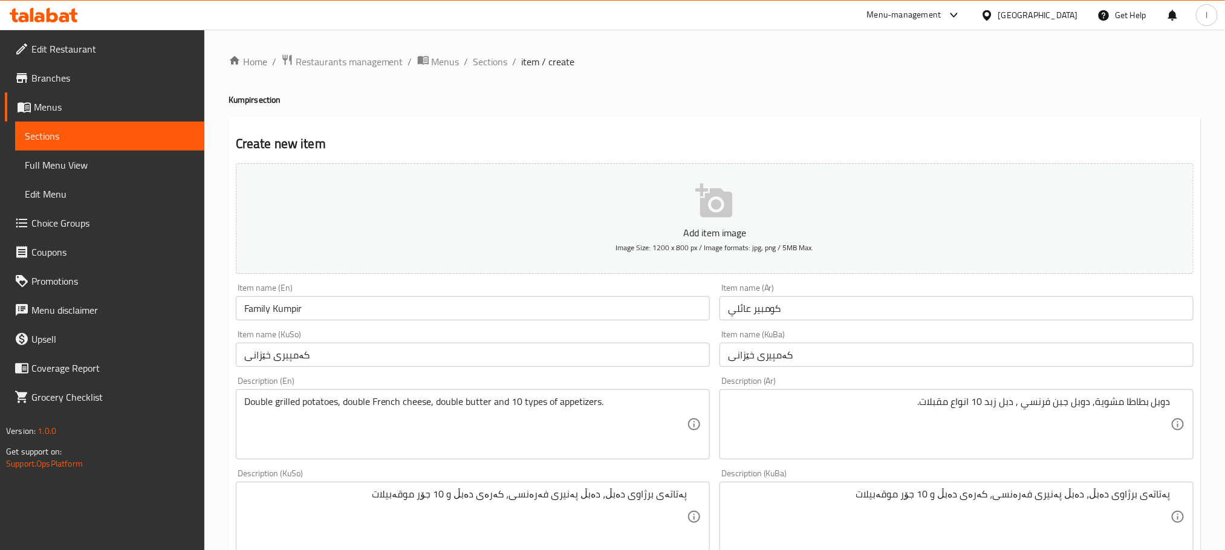
type input "10000"
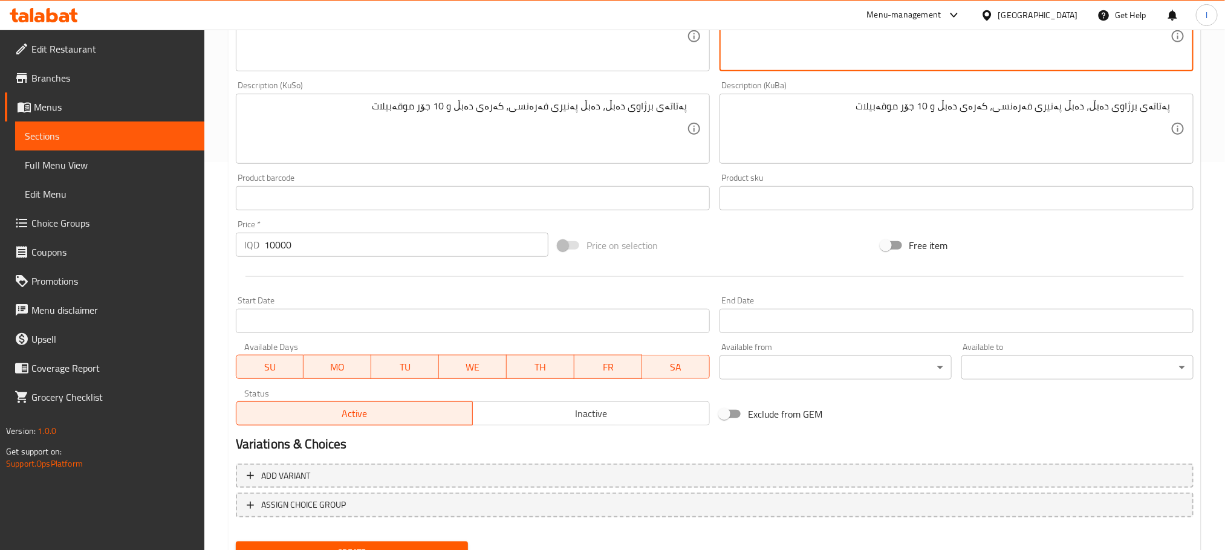
scroll to position [441, 0]
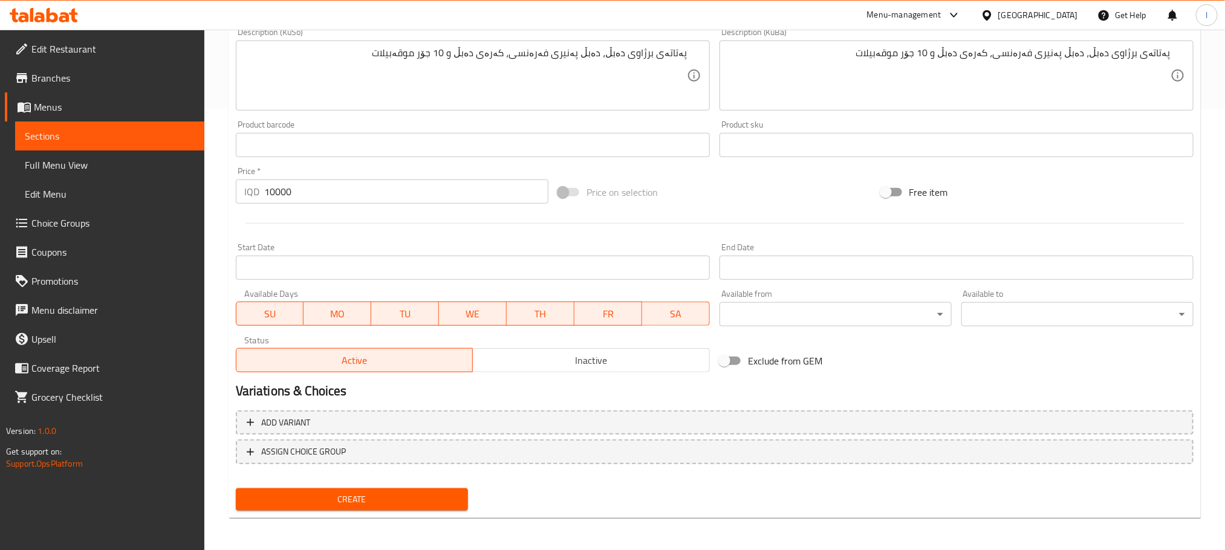
type textarea "دوبل بطاطا مشوية, دوبل جبن فرنسي , دبل زبد و10 انواع مقبلات."
click at [451, 496] on span "Create" at bounding box center [352, 499] width 213 height 15
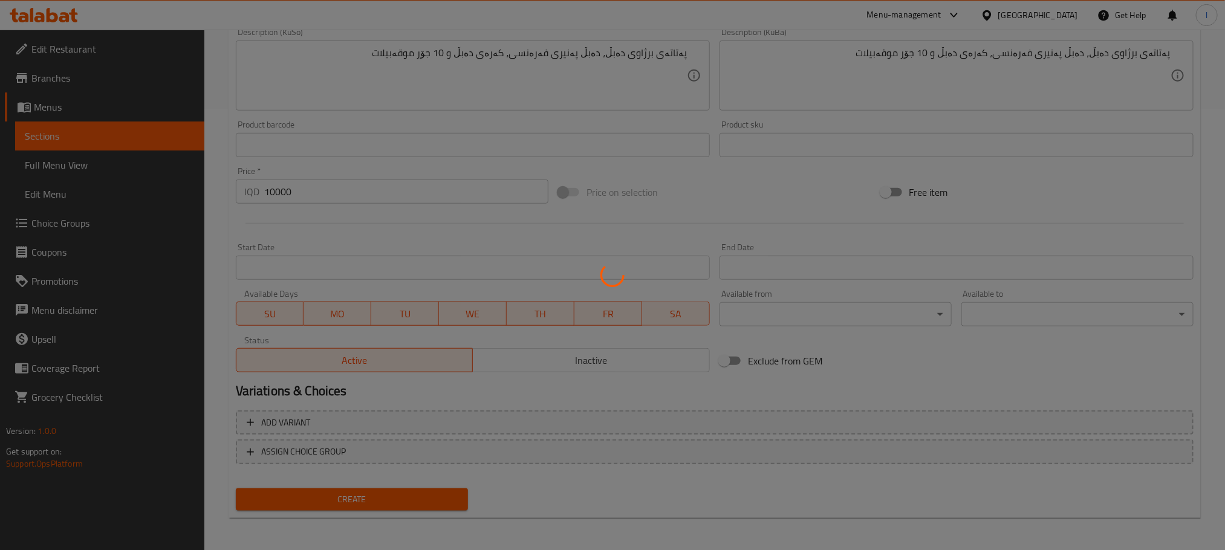
type input "0"
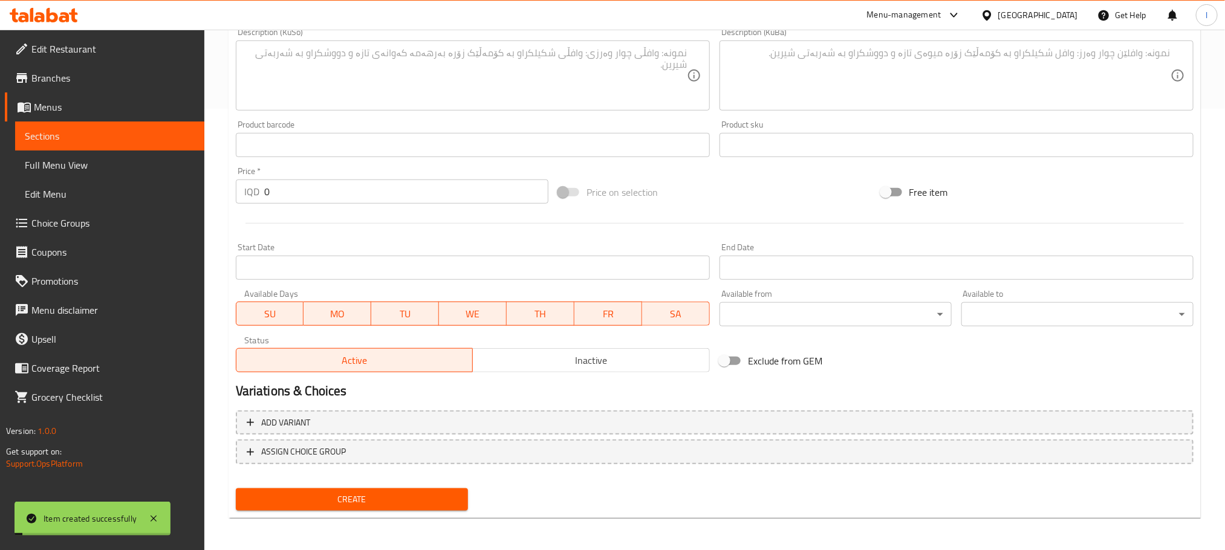
scroll to position [0, 0]
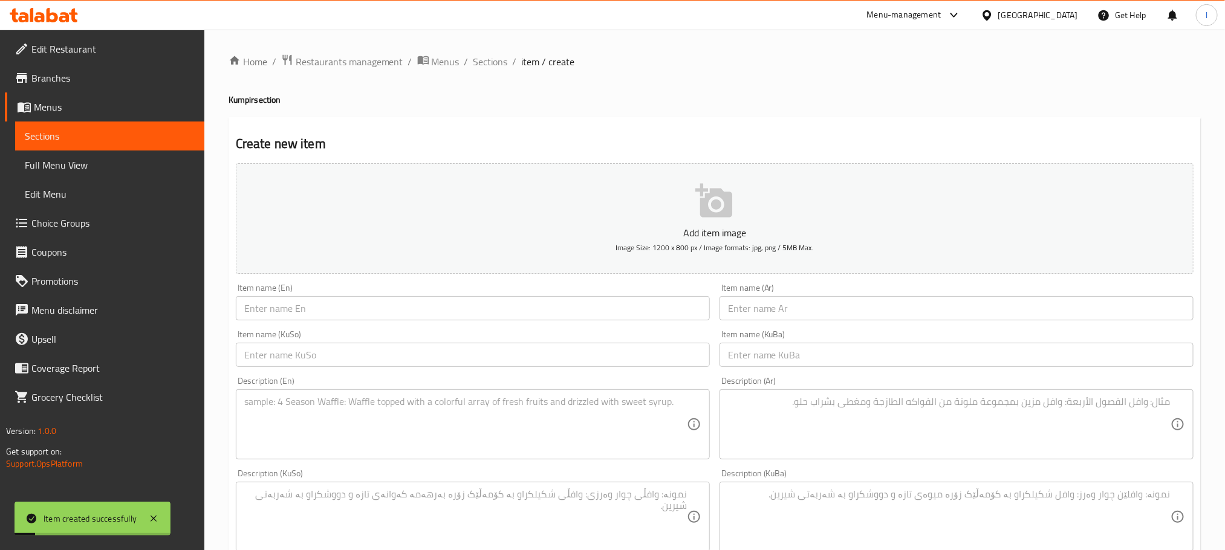
click at [484, 51] on div "Home / Restaurants management / Menus / Sections / item / create Kumpir section…" at bounding box center [714, 512] width 1021 height 964
click at [495, 56] on span "Sections" at bounding box center [490, 61] width 34 height 15
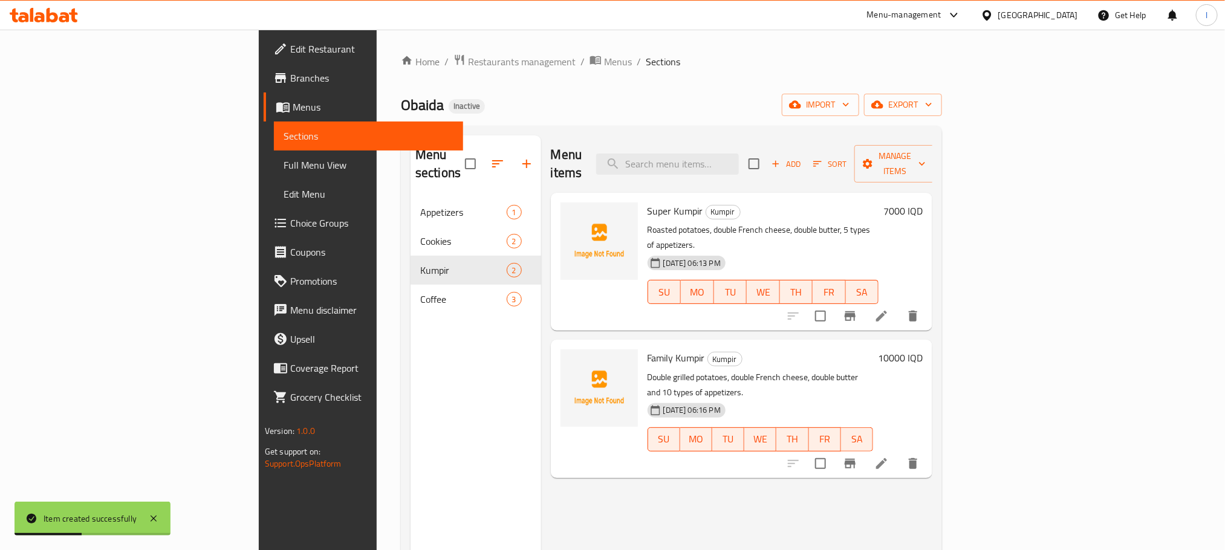
click at [899, 305] on li at bounding box center [882, 316] width 34 height 22
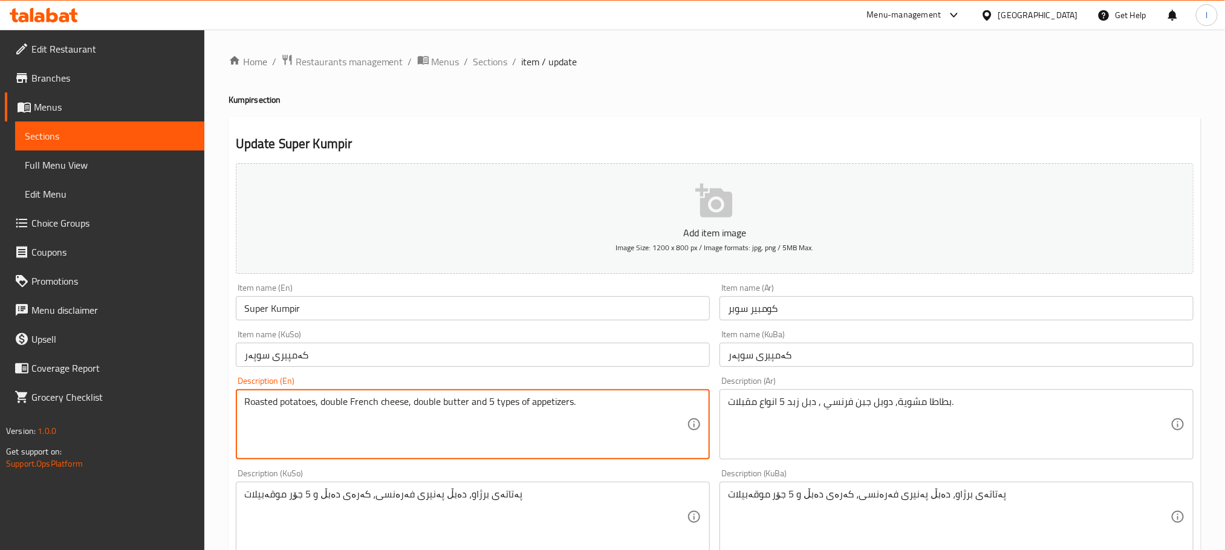
type textarea "Roasted potatoes, double French cheese, double butter and 5 types of appetizers."
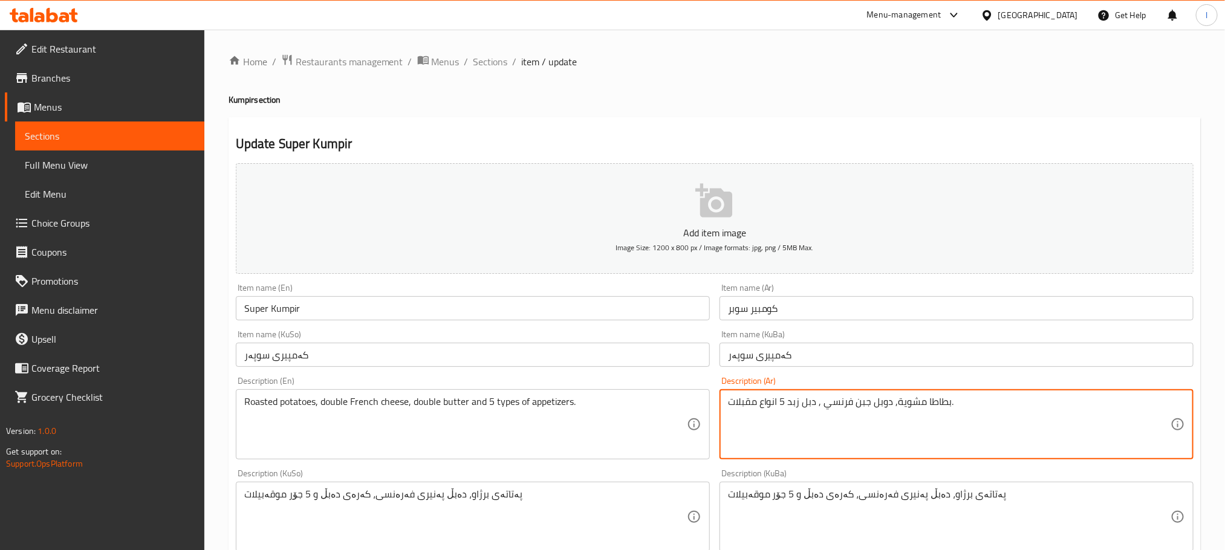
click at [951, 405] on textarea "بطاطا مشوية, دوبل جبن فرنسي , دبل زبد 5 انواع مقبلات." at bounding box center [949, 424] width 443 height 57
click at [1007, 400] on textarea "بطاطا مشوية, دوبل جبن فرنسي , دبل زبد 5 انواع مقبلات." at bounding box center [949, 424] width 443 height 57
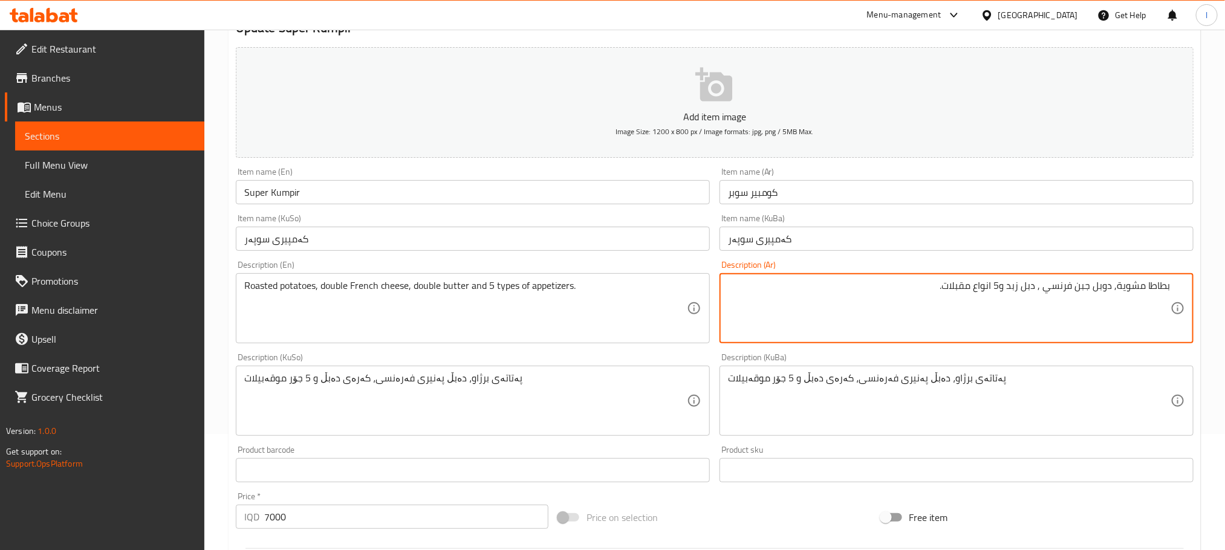
scroll to position [109, 0]
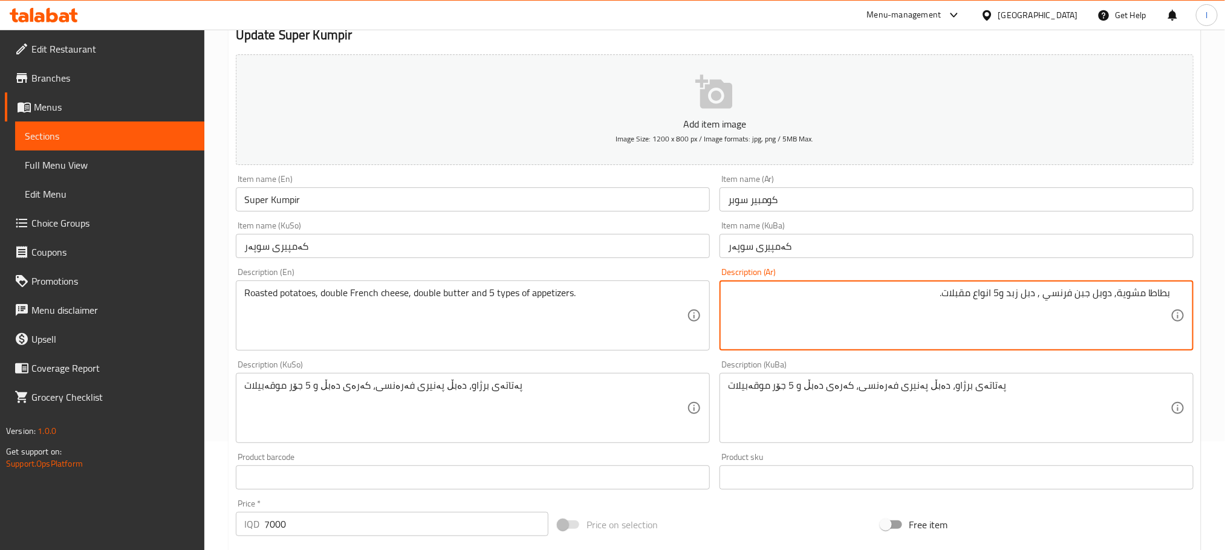
type textarea "بطاطا مشوية, دوبل جبن فرنسي , دبل زبد و5 انواع مقبلات."
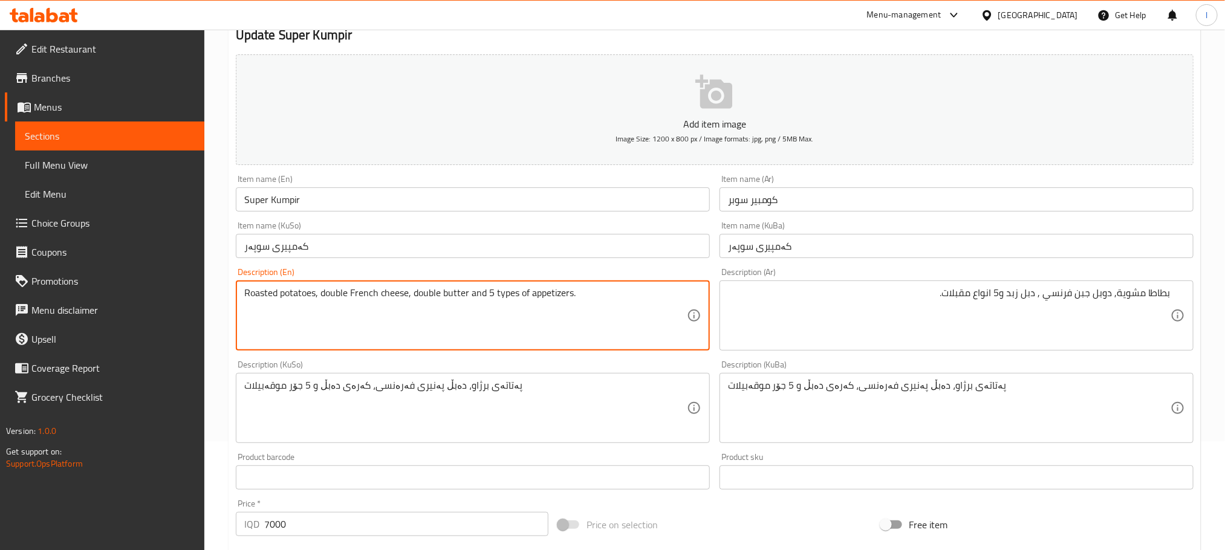
drag, startPoint x: 276, startPoint y: 292, endPoint x: 214, endPoint y: 294, distance: 62.3
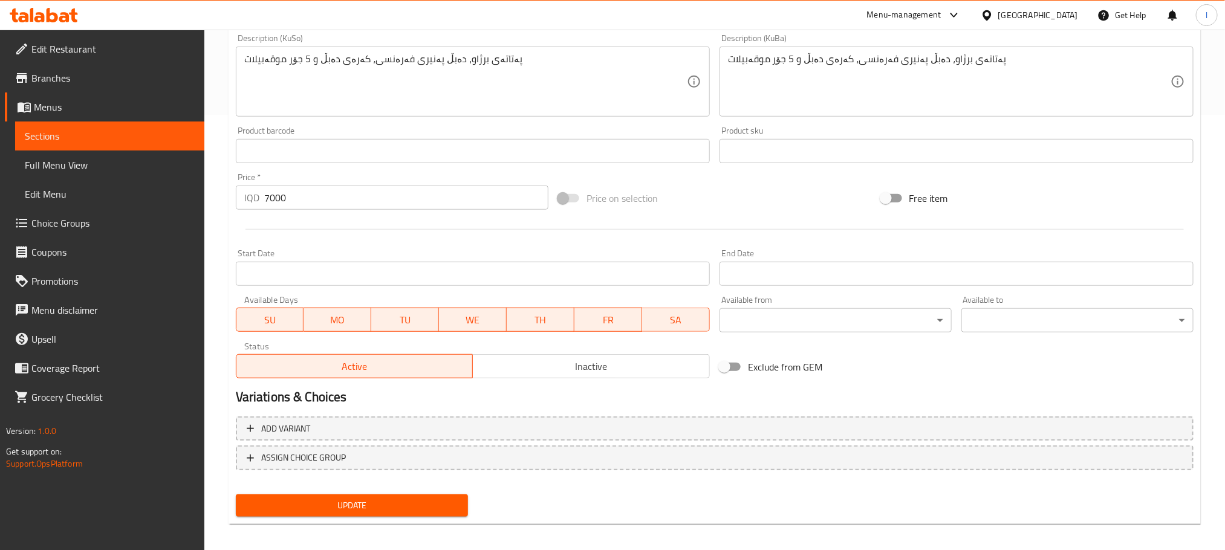
scroll to position [441, 0]
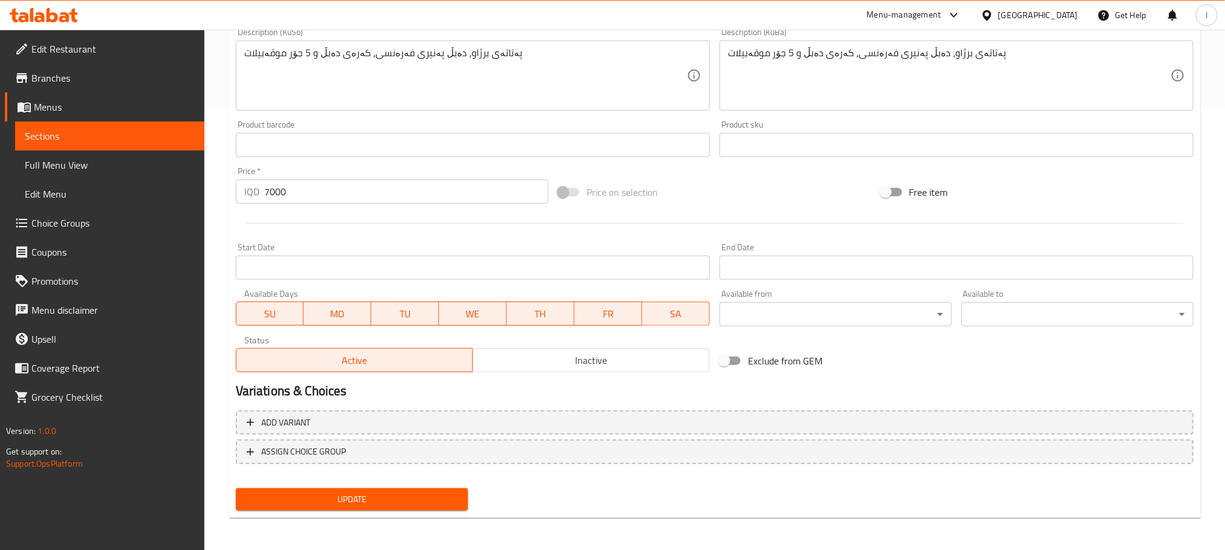
type textarea "Grilled potatoes, double French cheese, double butter and 5 types of appetizers."
click at [403, 492] on span "Update" at bounding box center [352, 499] width 213 height 15
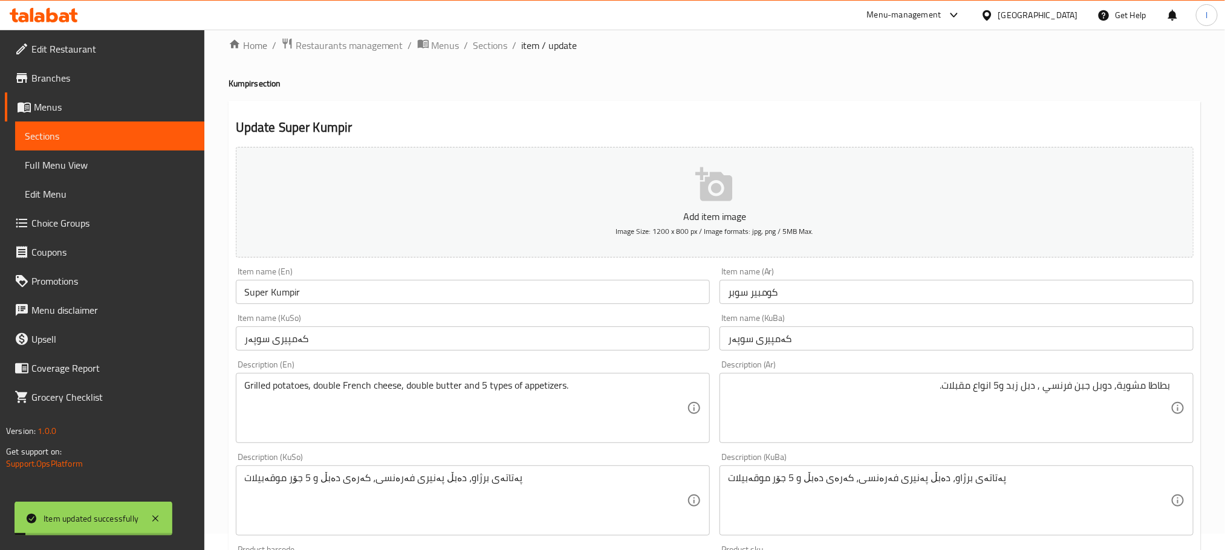
scroll to position [0, 0]
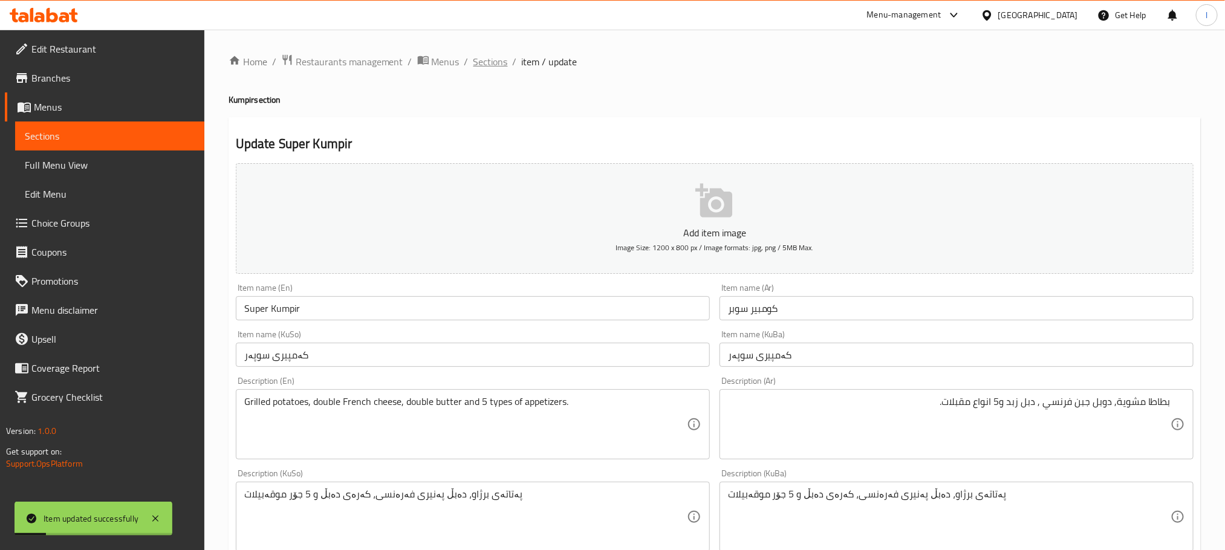
click at [493, 59] on span "Sections" at bounding box center [490, 61] width 34 height 15
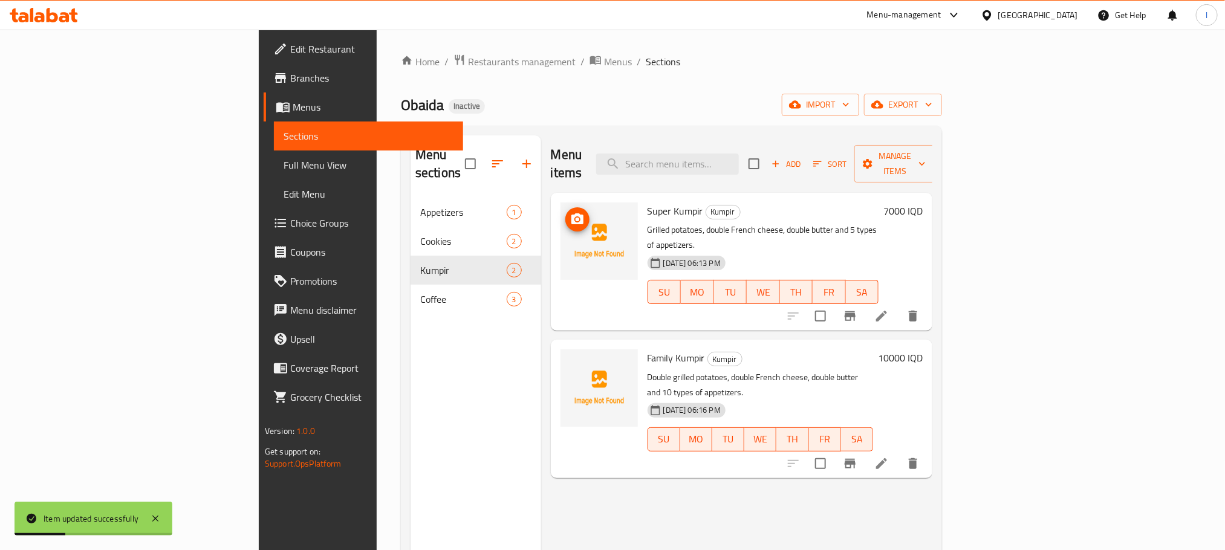
click at [571, 213] on icon "upload picture" at bounding box center [577, 218] width 12 height 11
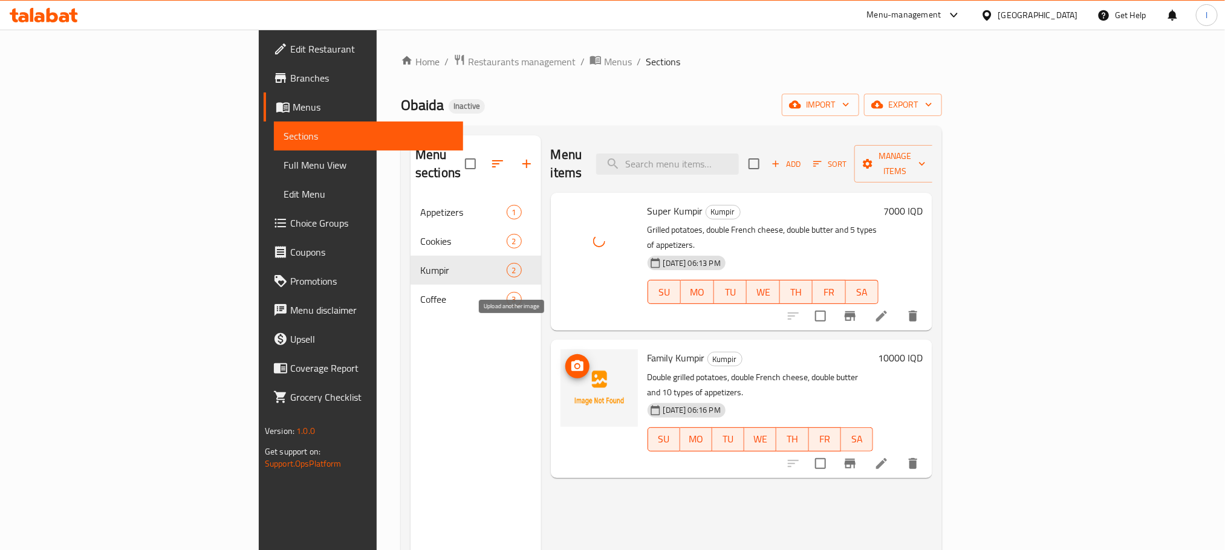
click at [571, 360] on icon "upload picture" at bounding box center [577, 365] width 12 height 11
